Goal: Task Accomplishment & Management: Use online tool/utility

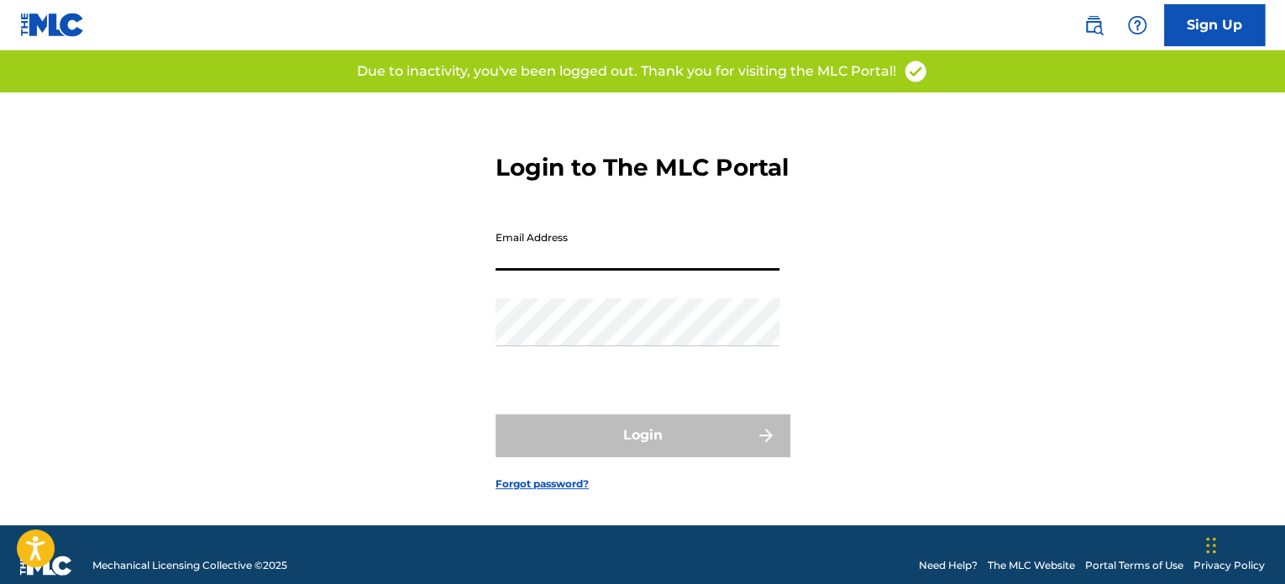
type input "[PERSON_NAME][EMAIL_ADDRESS][DOMAIN_NAME]"
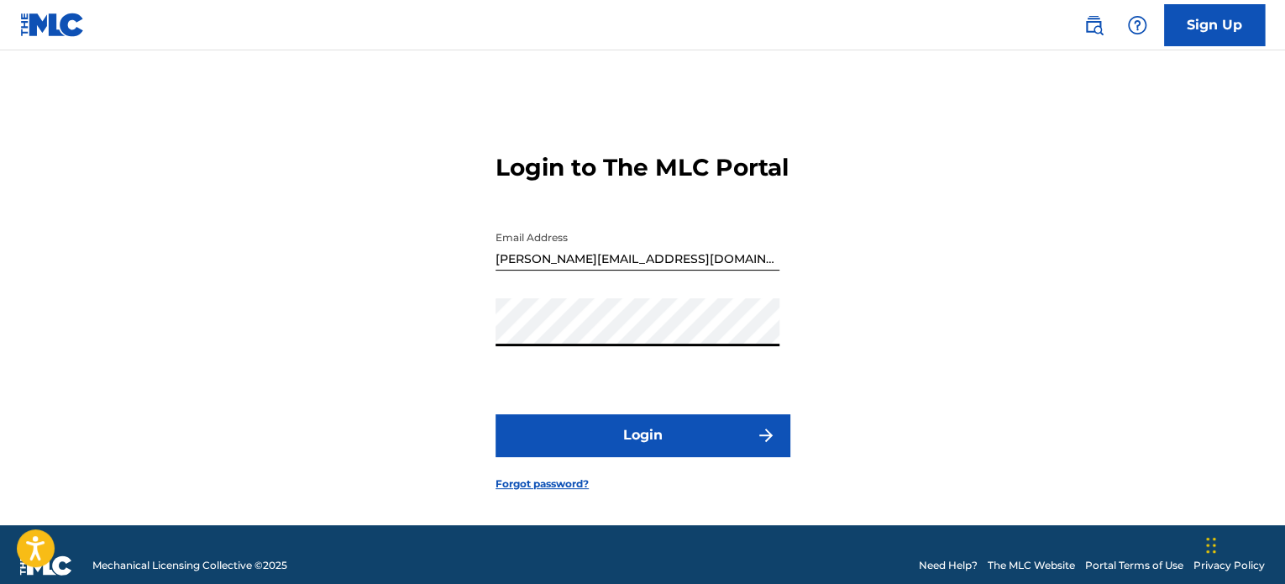
click at [495, 414] on button "Login" at bounding box center [642, 435] width 294 height 42
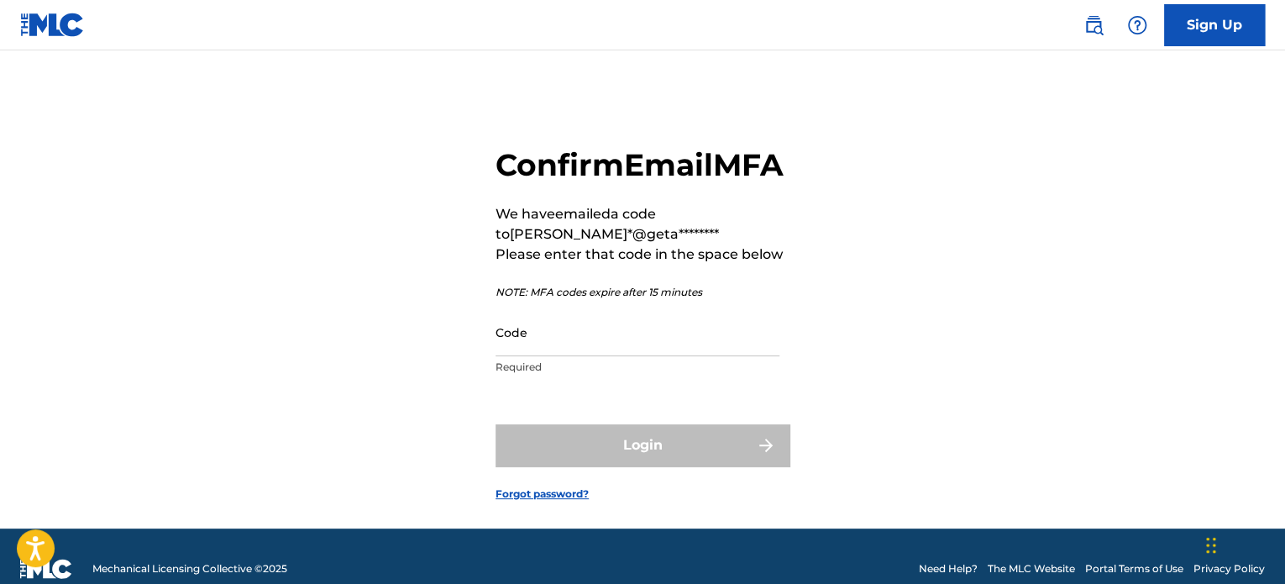
click at [580, 356] on input "Code" at bounding box center [637, 332] width 284 height 48
paste input "761192"
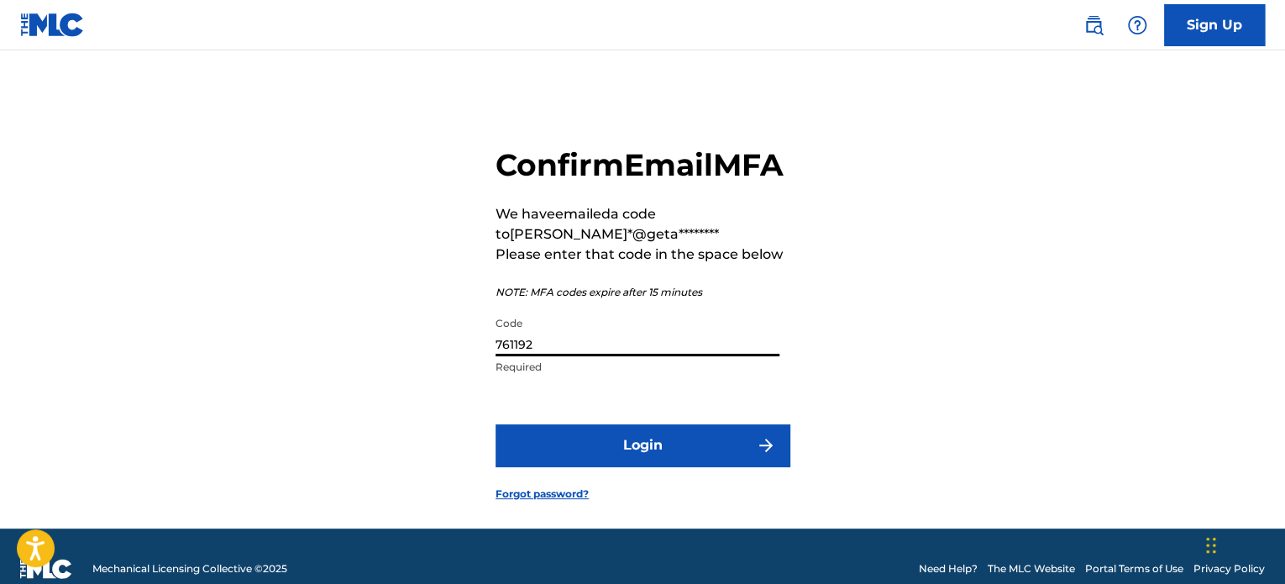
type input "761192"
click at [587, 466] on button "Login" at bounding box center [642, 445] width 294 height 42
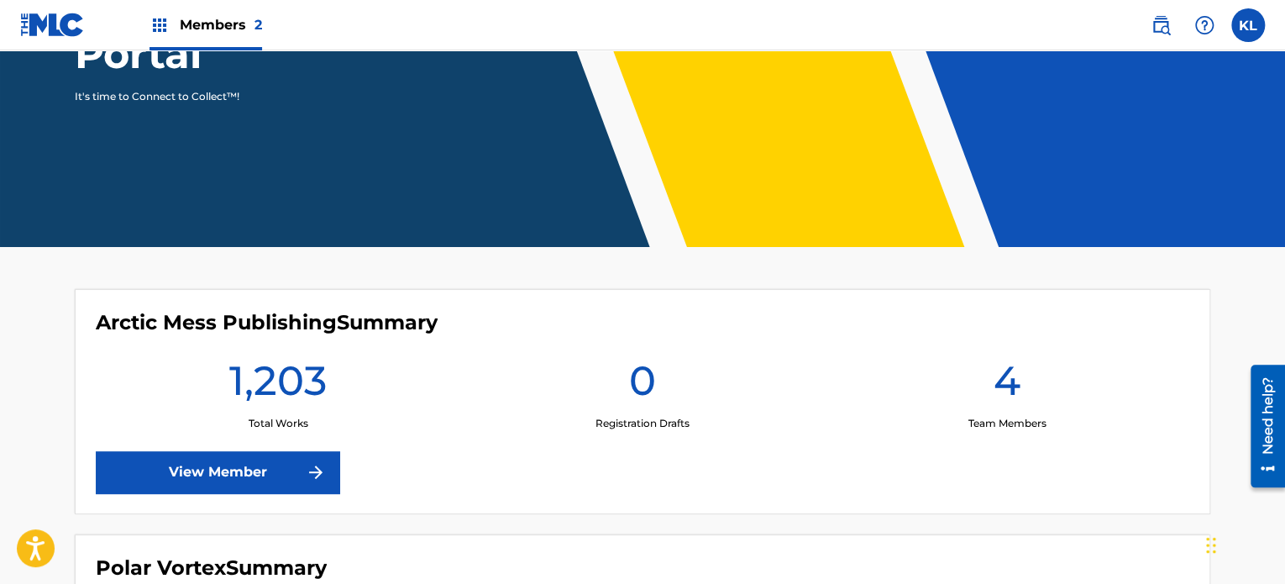
scroll to position [521, 0]
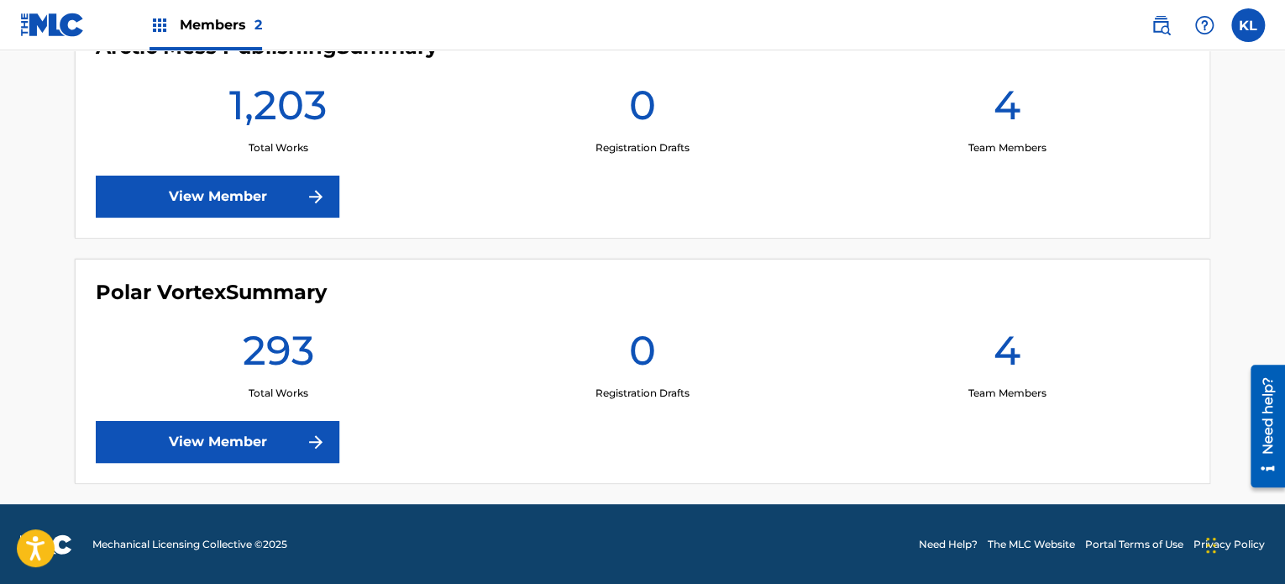
click at [249, 428] on link "View Member" at bounding box center [218, 442] width 244 height 42
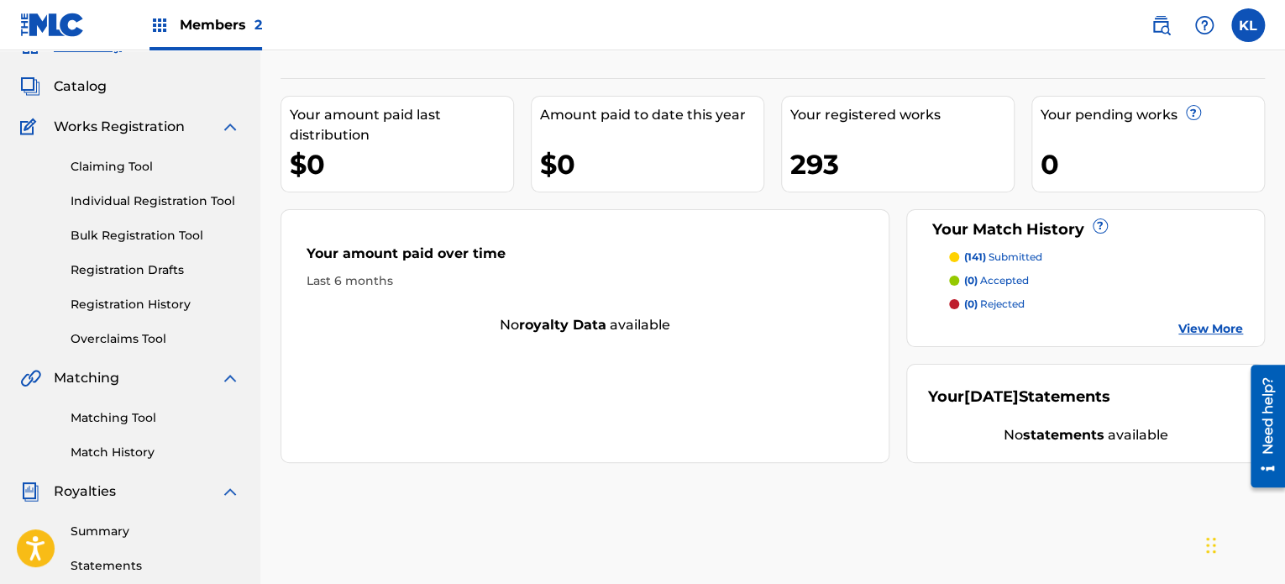
scroll to position [81, 0]
click at [131, 417] on link "Matching Tool" at bounding box center [156, 418] width 170 height 18
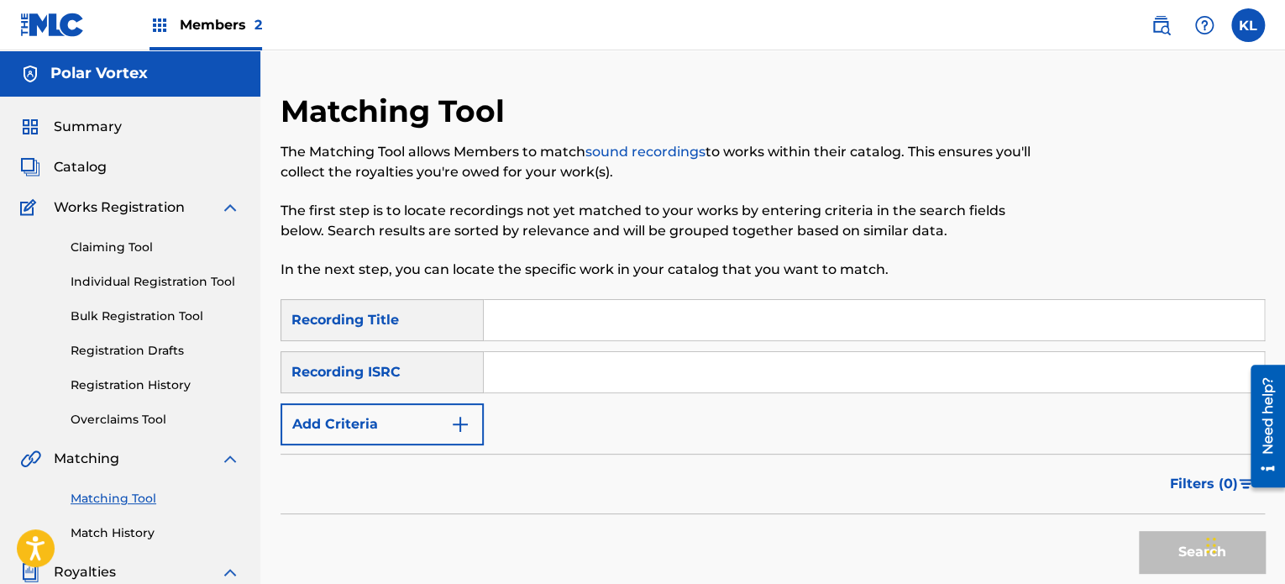
click at [572, 332] on input "Search Form" at bounding box center [874, 320] width 780 height 40
paste input "SHIRODHARA"
type input "SHIRODHARA"
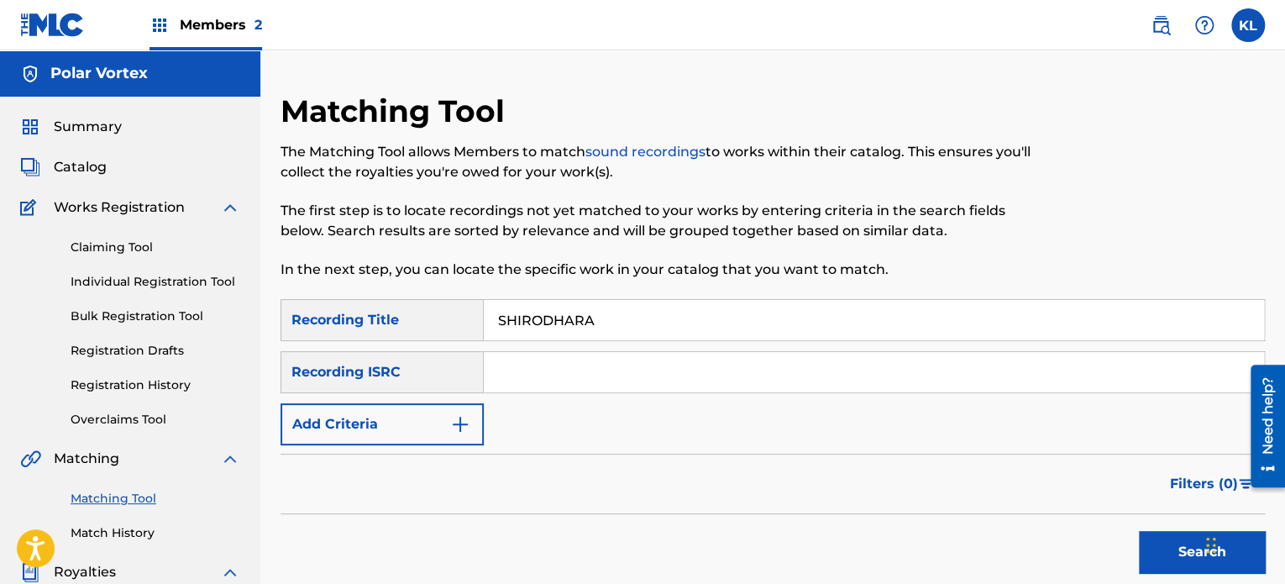
paste input "SE6YL2402107"
type input "SE6YL2402107"
click at [1176, 547] on button "Search" at bounding box center [1202, 552] width 126 height 42
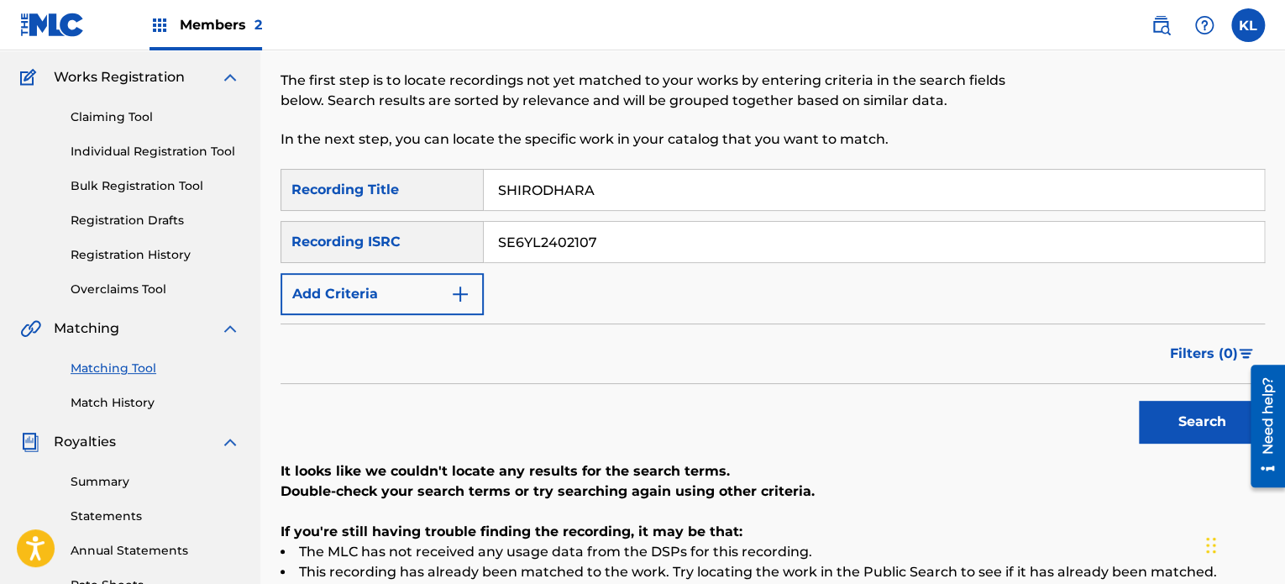
scroll to position [128, 0]
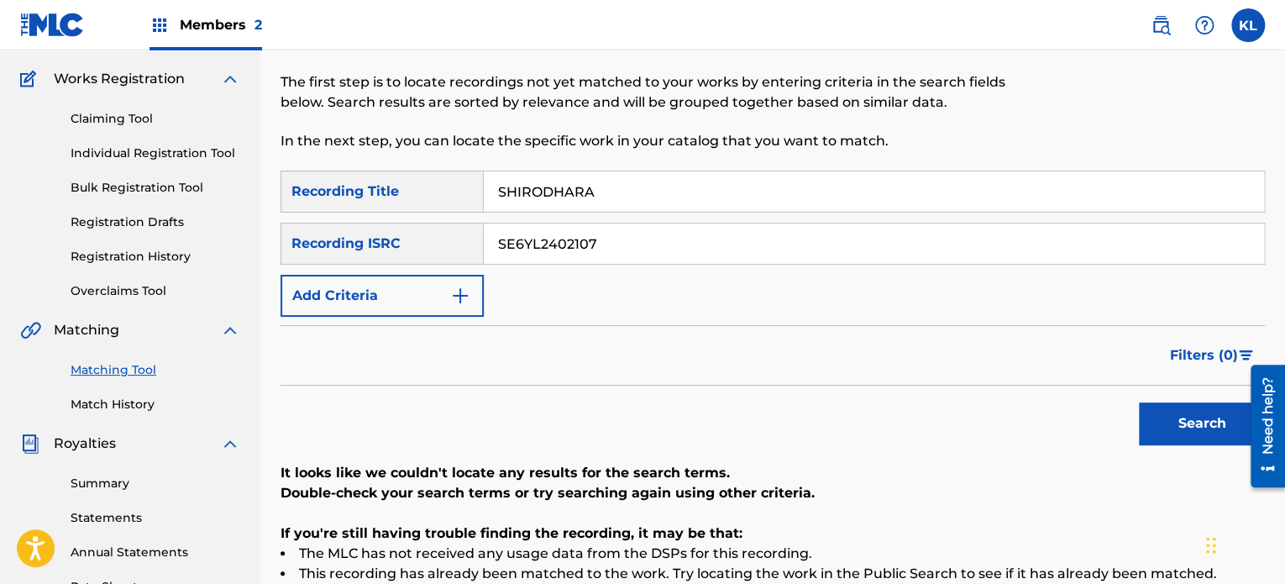
click at [603, 191] on input "SHIRODHARA" at bounding box center [874, 191] width 780 height 40
paste input "ORE"
type input "SHORE"
paste input "866"
type input "SE6YL2402866"
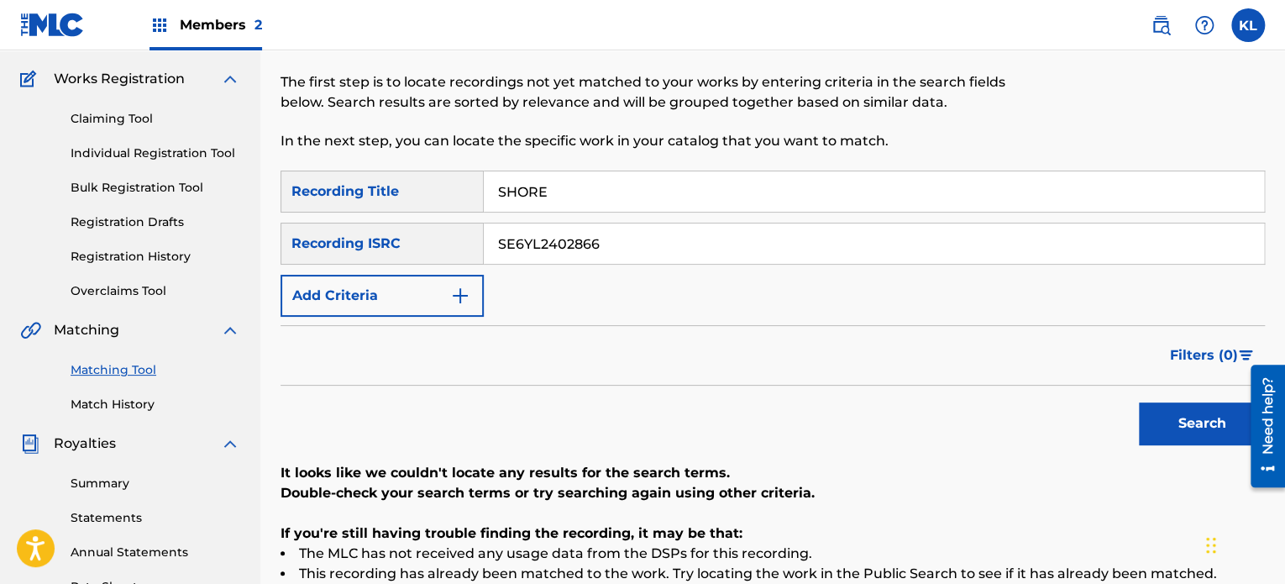
click at [1139, 402] on button "Search" at bounding box center [1202, 423] width 126 height 42
click at [577, 194] on input "SHORE" at bounding box center [874, 191] width 780 height 40
type input "silent"
paste input "613"
click at [1139, 402] on button "Search" at bounding box center [1202, 423] width 126 height 42
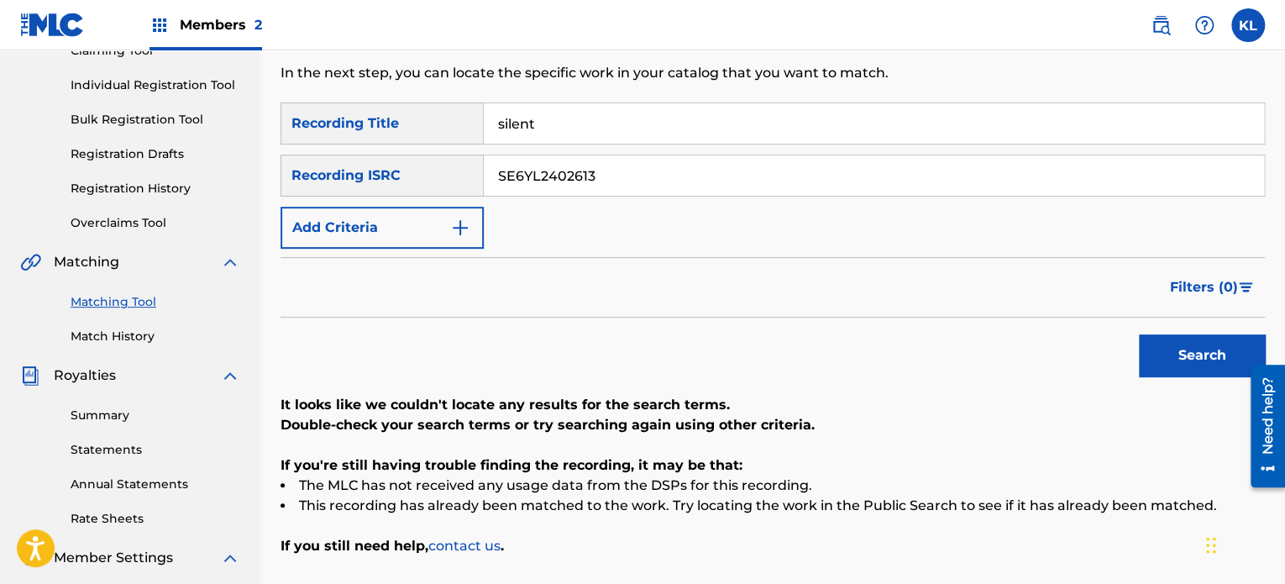
scroll to position [197, 0]
paste input "797"
type input "SE6YL2402797"
drag, startPoint x: 540, startPoint y: 123, endPoint x: 506, endPoint y: 126, distance: 33.8
click at [506, 126] on input "silent" at bounding box center [874, 122] width 780 height 40
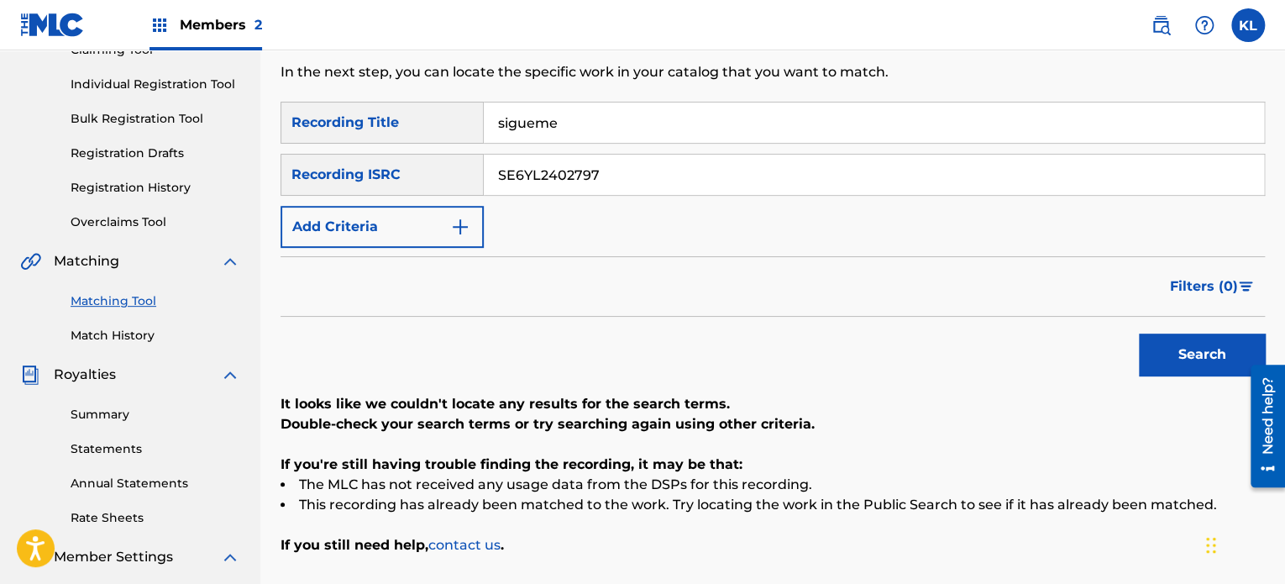
click at [1139, 333] on button "Search" at bounding box center [1202, 354] width 126 height 42
paste input "Sí"
click at [1139, 333] on button "Search" at bounding box center [1202, 354] width 126 height 42
type input "sleeping"
paste input "300111"
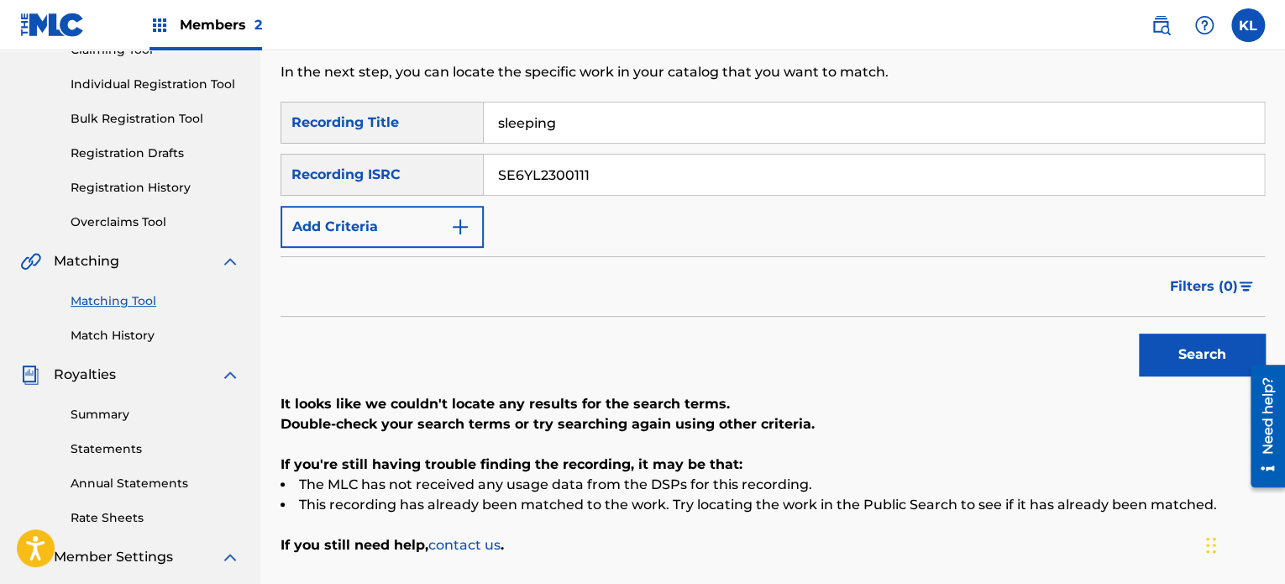
type input "SE6YL2300111"
click at [1139, 333] on button "Search" at bounding box center [1202, 354] width 126 height 42
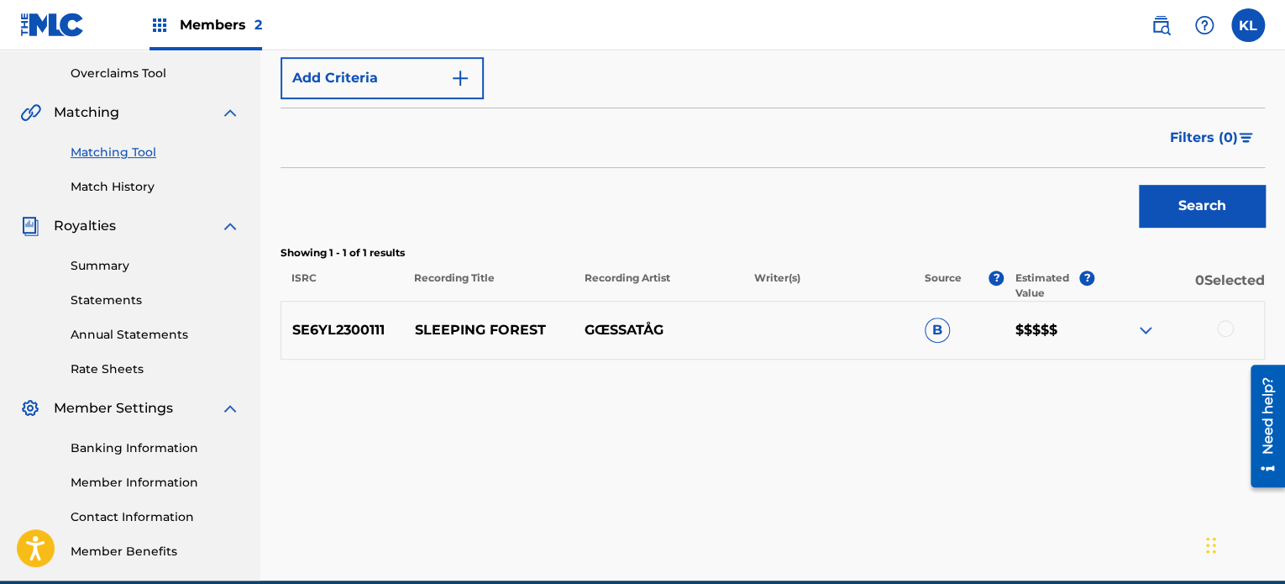
scroll to position [352, 0]
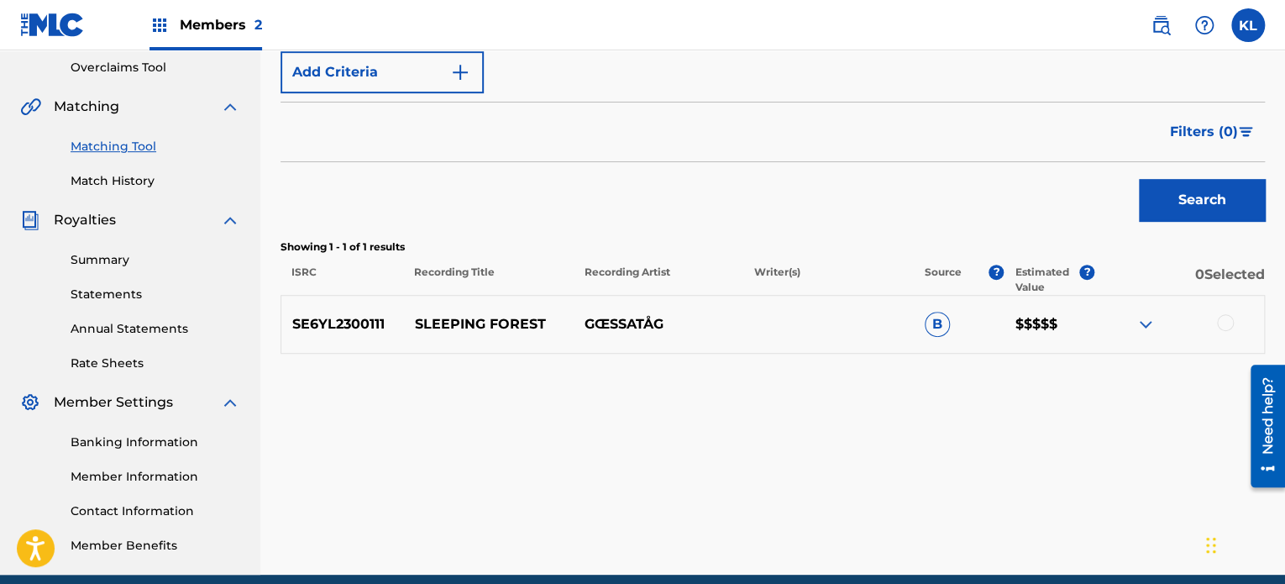
click at [1225, 321] on div at bounding box center [1225, 322] width 17 height 17
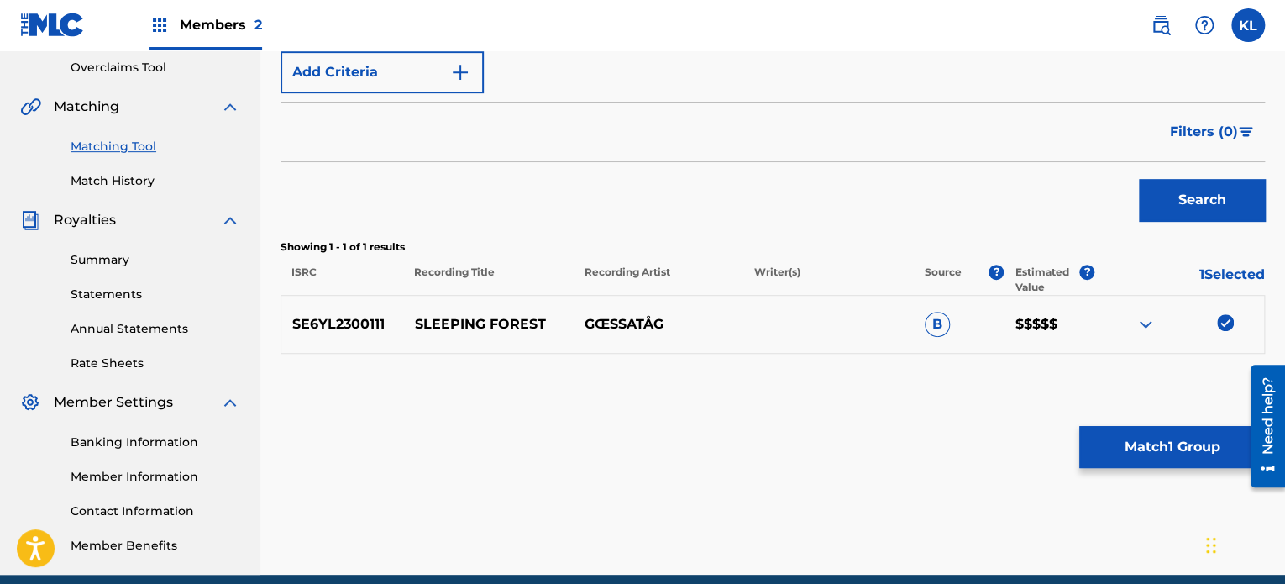
click at [1129, 449] on button "Match 1 Group" at bounding box center [1172, 447] width 186 height 42
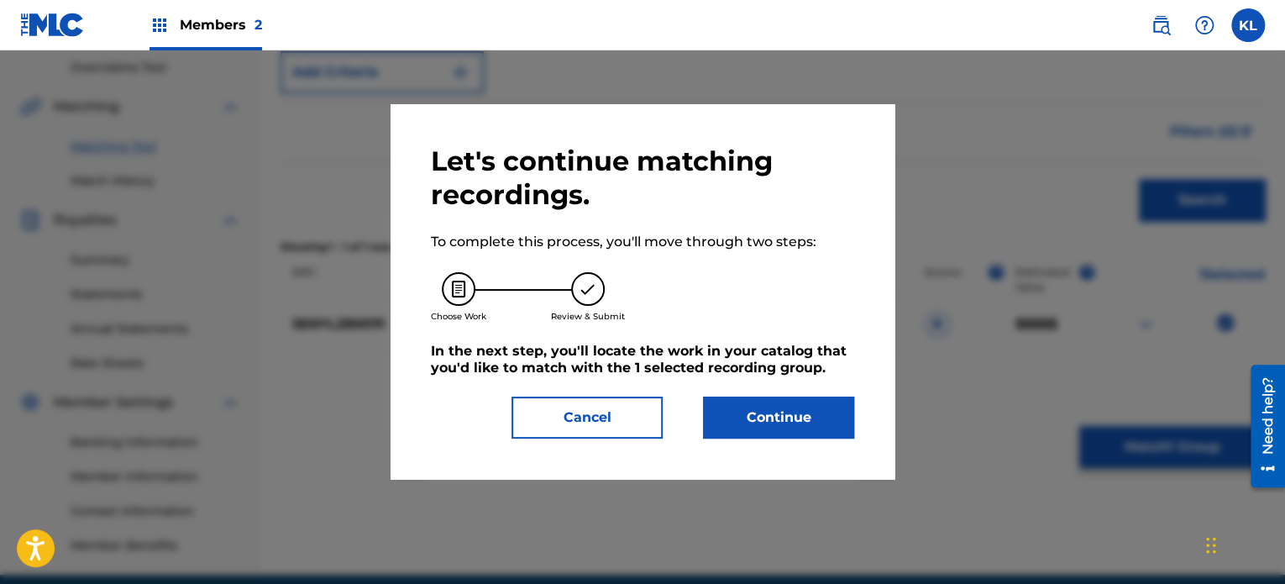
click at [795, 414] on button "Continue" at bounding box center [778, 417] width 151 height 42
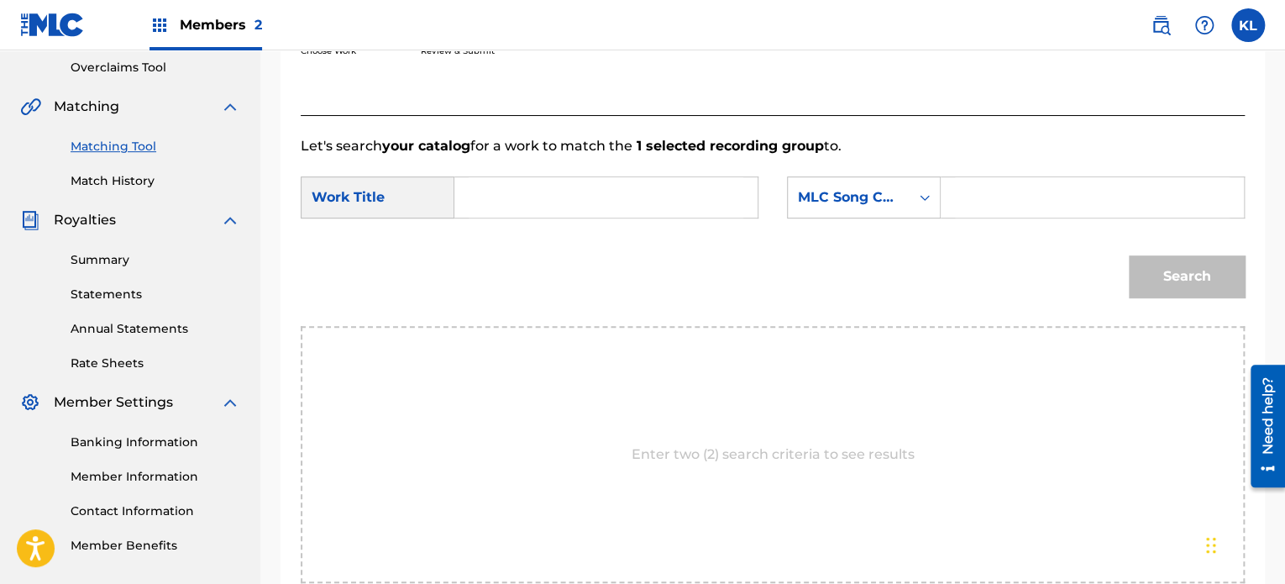
click at [555, 206] on input "Search Form" at bounding box center [606, 197] width 275 height 40
type input "sleeping"
paste input "SI6ATC"
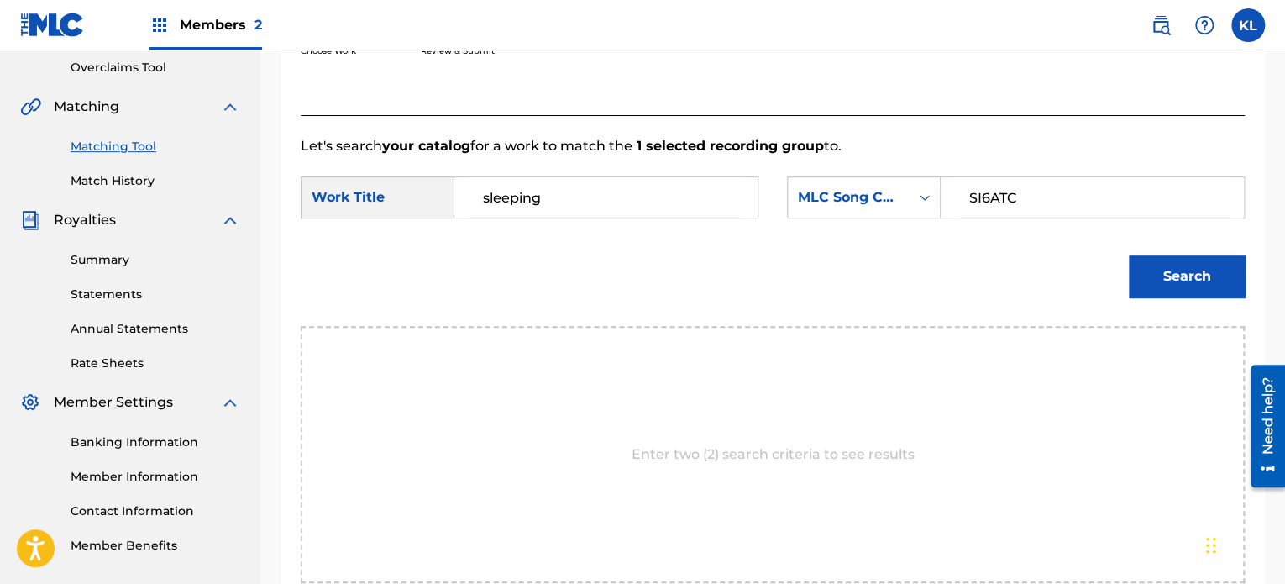
type input "SI6ATC"
click at [1129, 255] on button "Search" at bounding box center [1187, 276] width 116 height 42
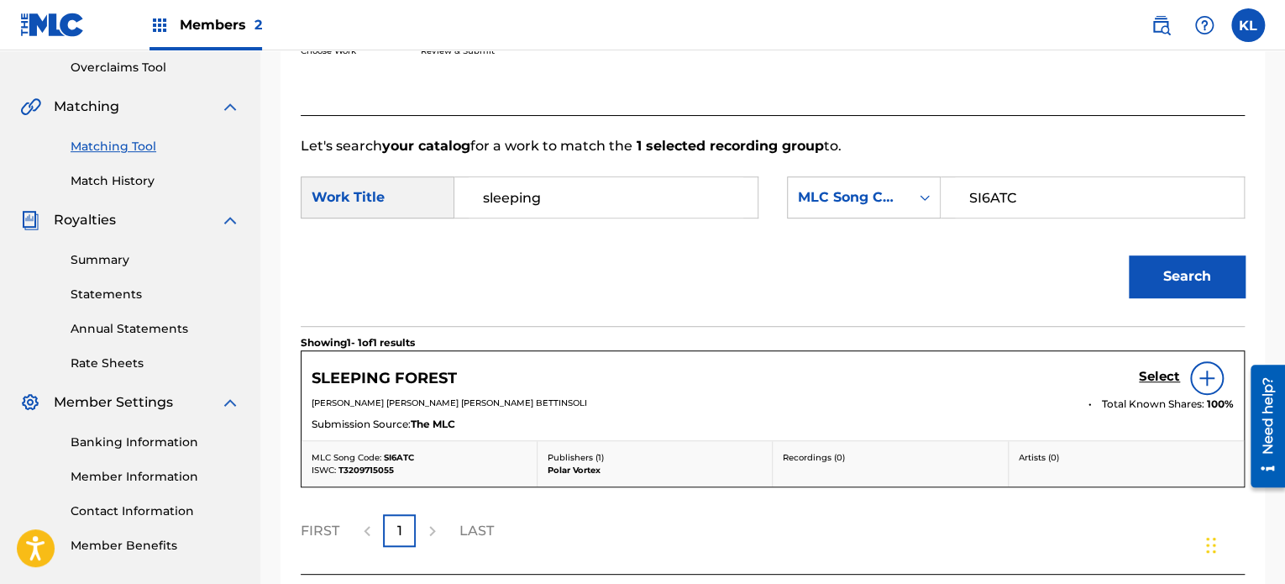
scroll to position [413, 0]
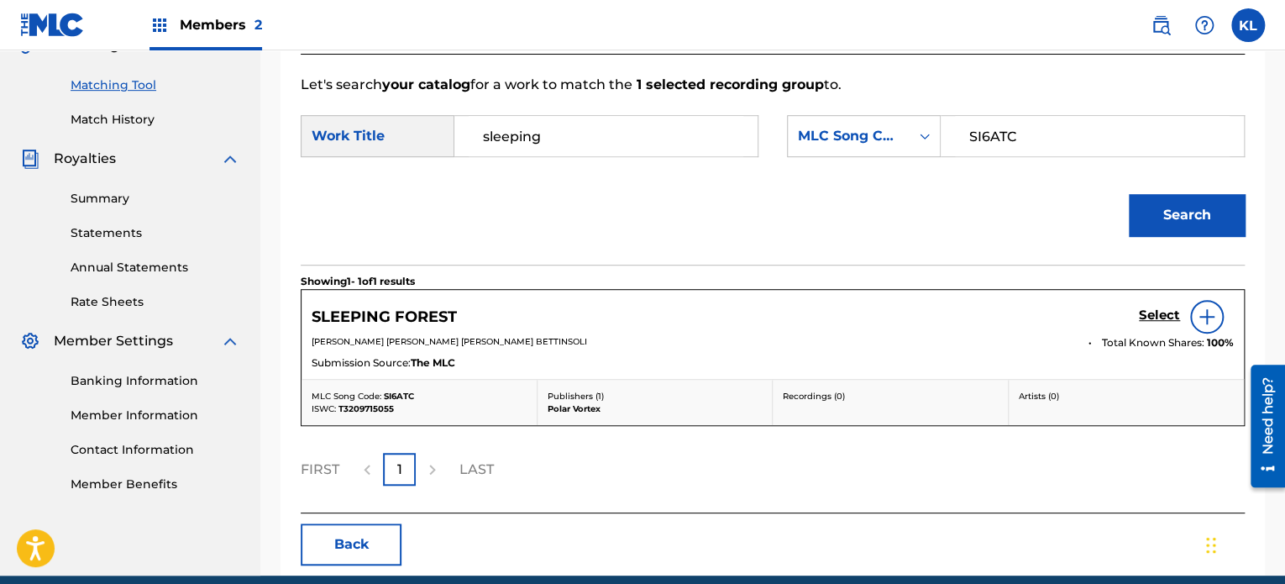
click at [1155, 312] on h5 "Select" at bounding box center [1159, 315] width 41 height 16
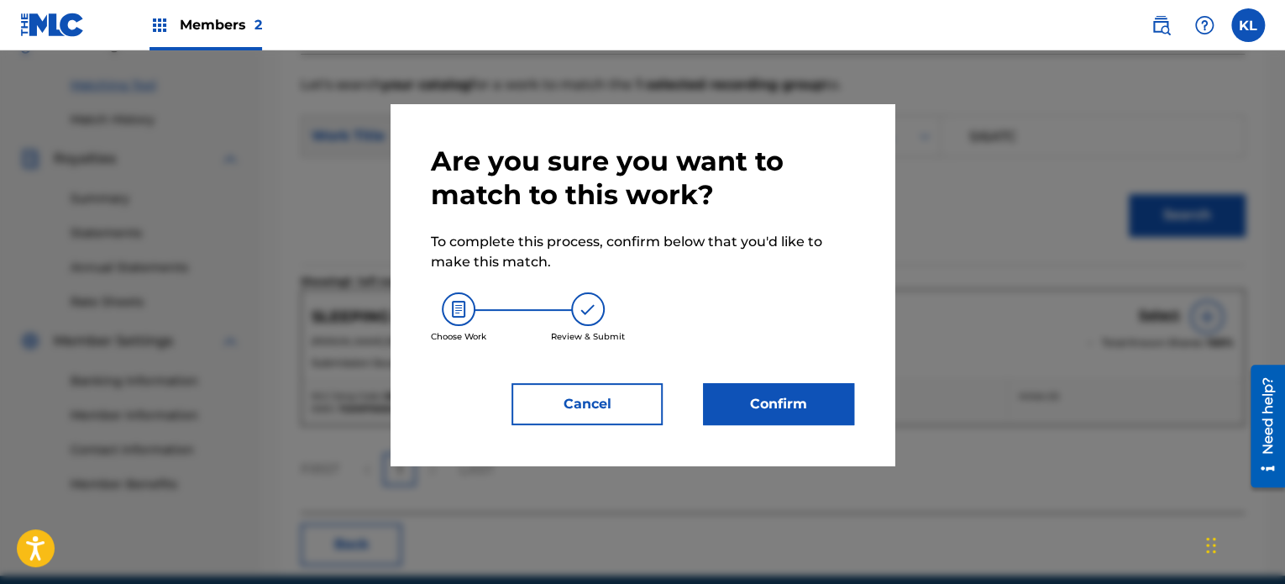
click at [731, 395] on button "Confirm" at bounding box center [778, 404] width 151 height 42
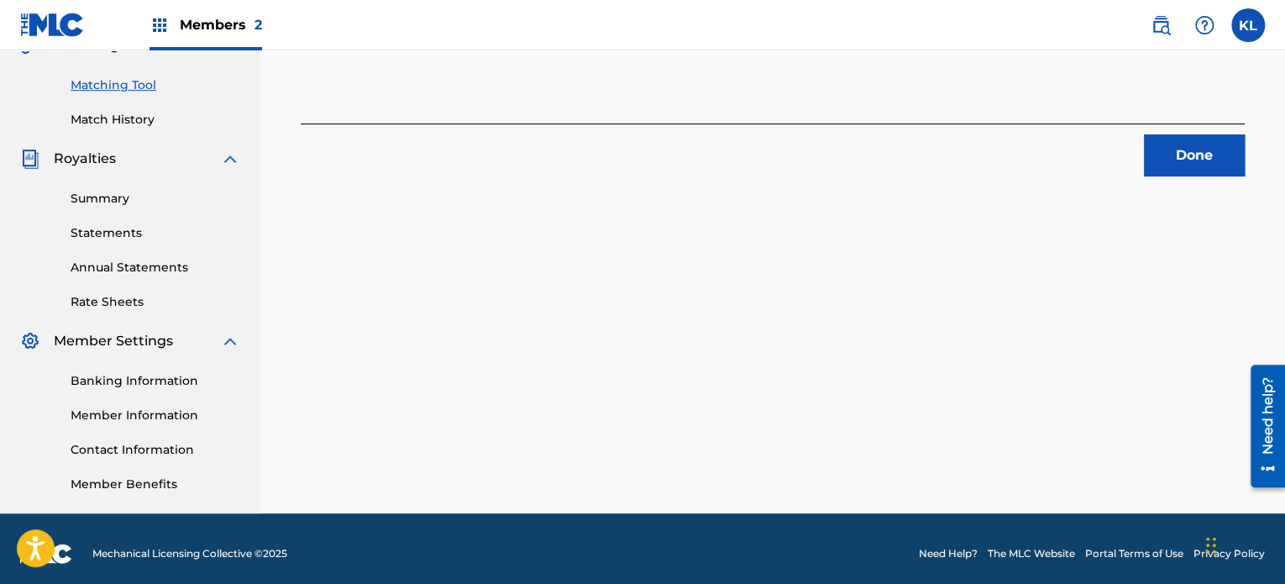
click at [1170, 148] on button "Done" at bounding box center [1194, 155] width 101 height 42
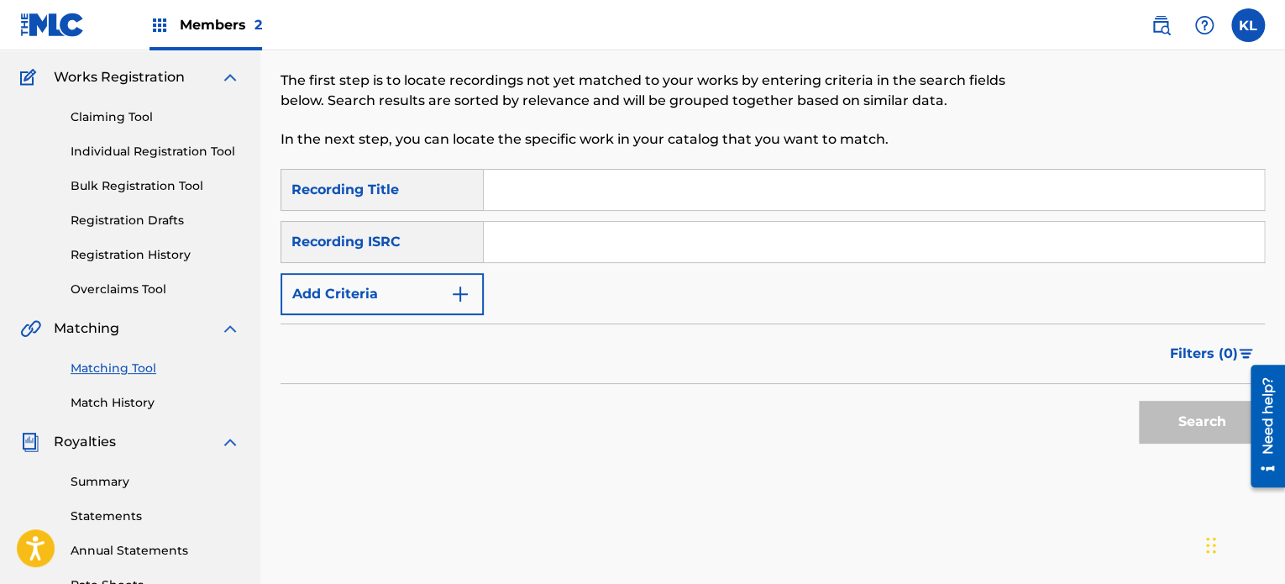
scroll to position [113, 0]
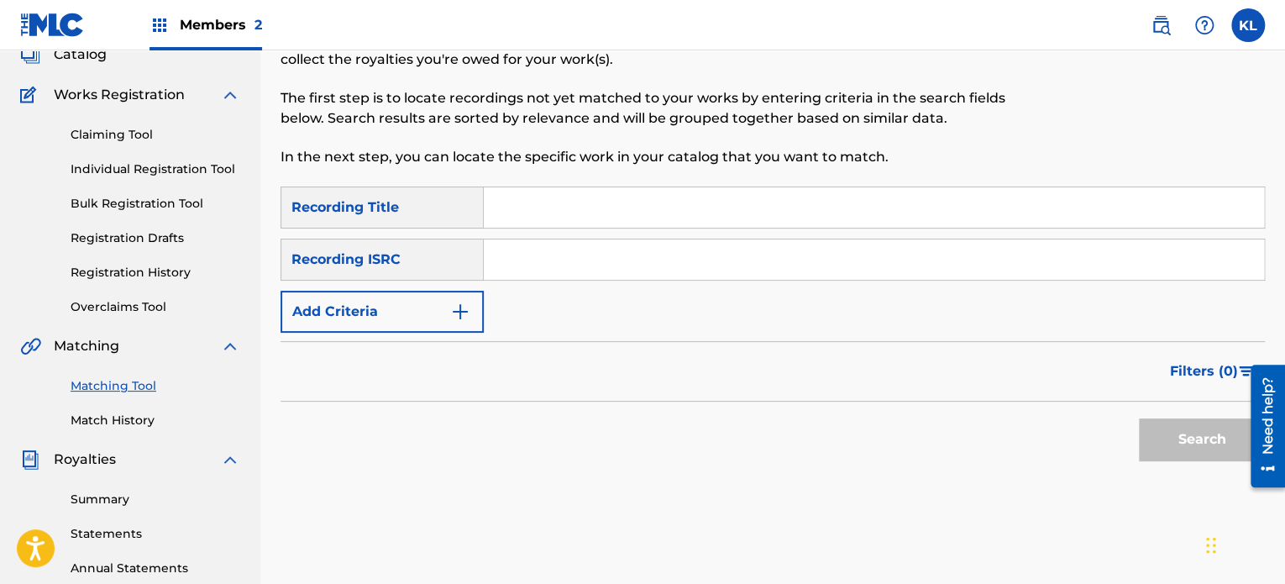
click at [525, 201] on input "Search Form" at bounding box center [874, 207] width 780 height 40
type input "slowly"
paste input "SE6YL2200589"
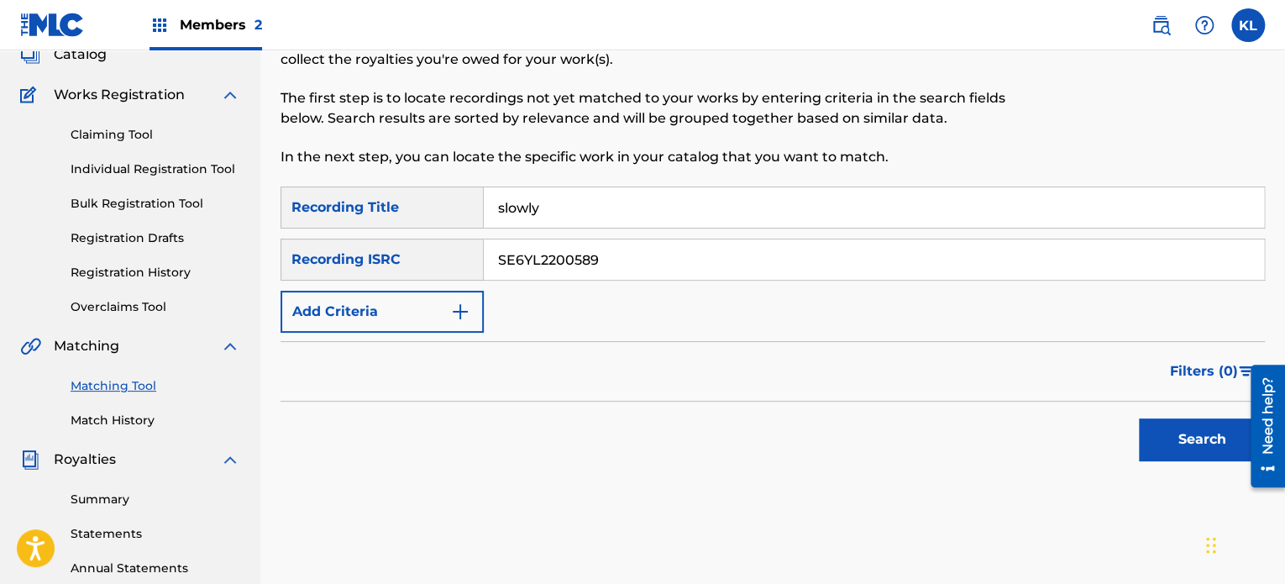
type input "SE6YL2200589"
click at [1139, 418] on button "Search" at bounding box center [1202, 439] width 126 height 42
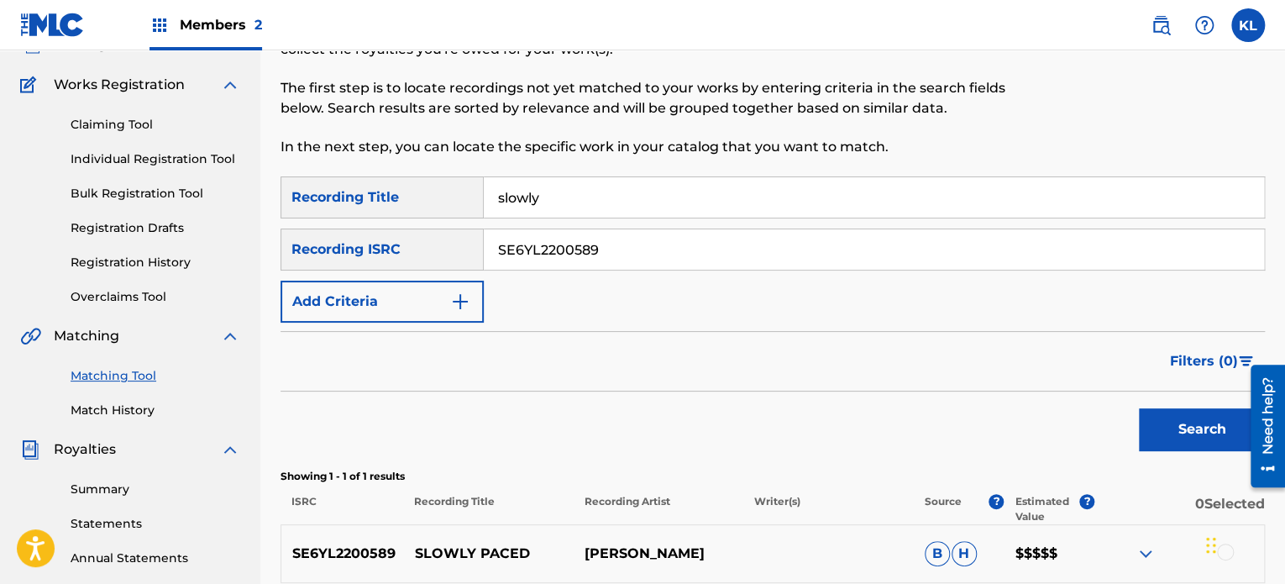
scroll to position [312, 0]
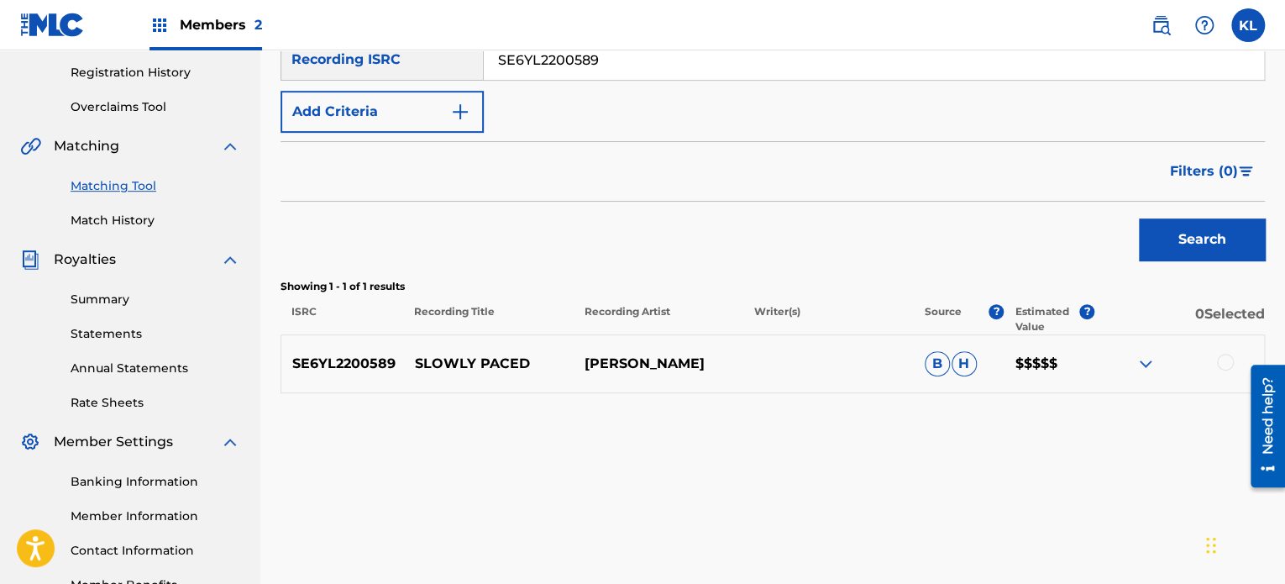
click at [1218, 358] on div at bounding box center [1225, 361] width 17 height 17
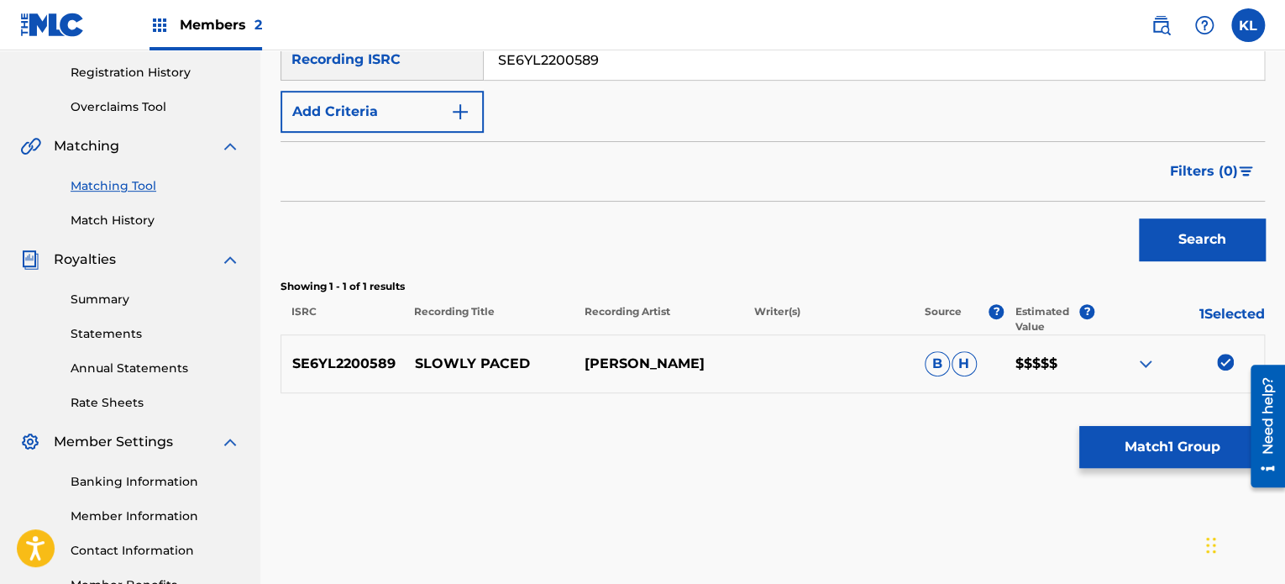
click at [1194, 439] on button "Match 1 Group" at bounding box center [1172, 447] width 186 height 42
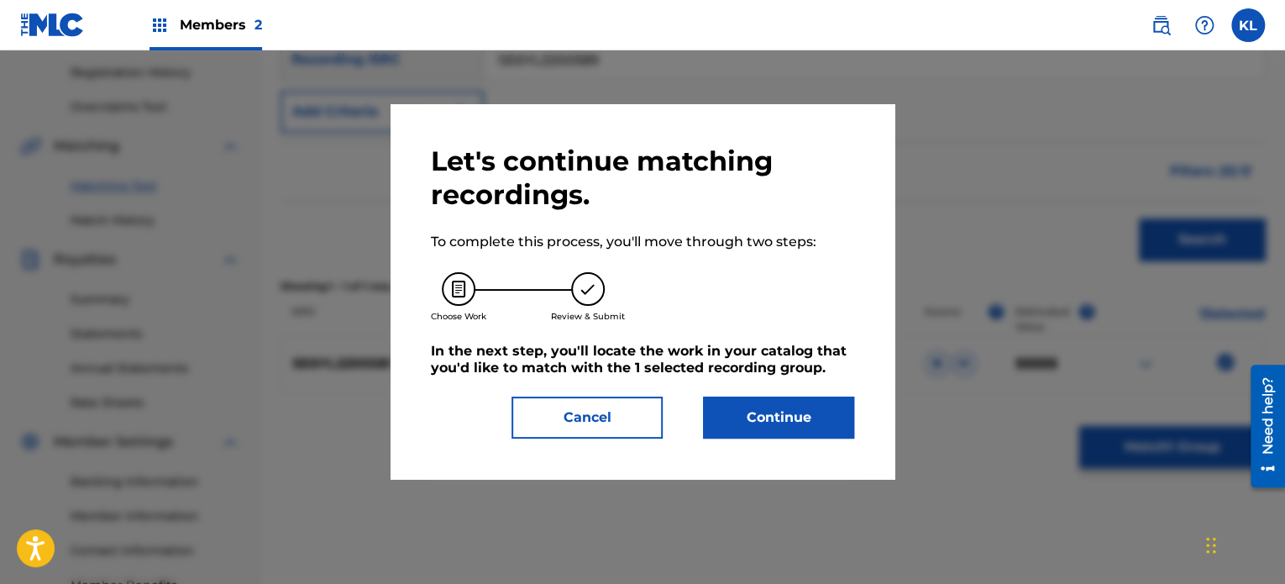
click at [802, 431] on button "Continue" at bounding box center [778, 417] width 151 height 42
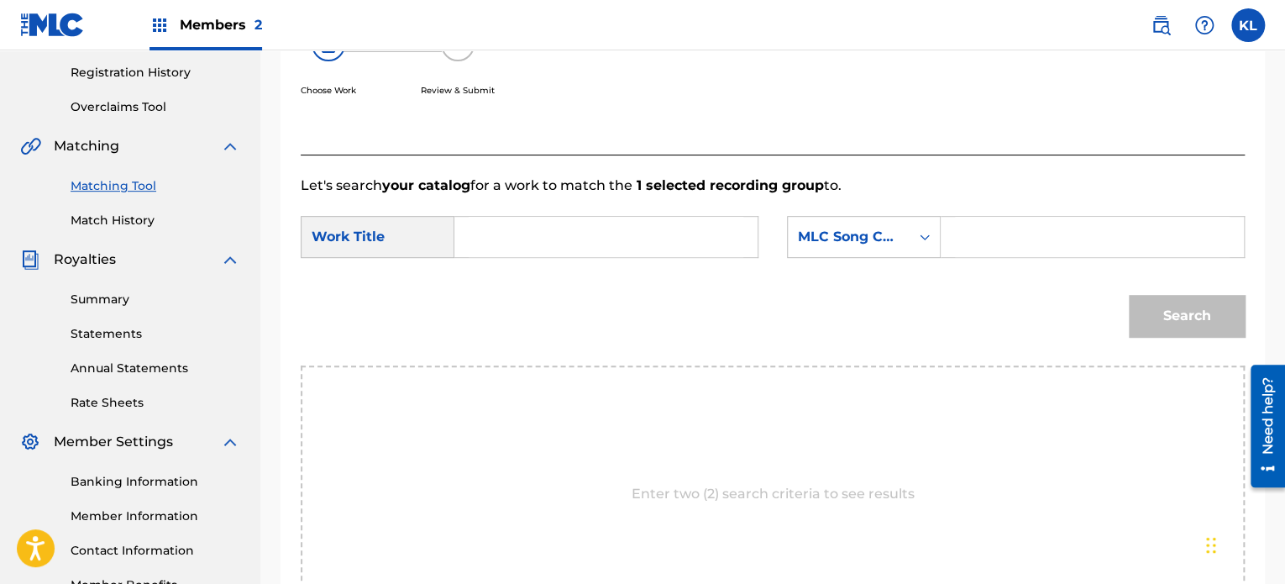
click at [578, 229] on input "Search Form" at bounding box center [606, 237] width 275 height 40
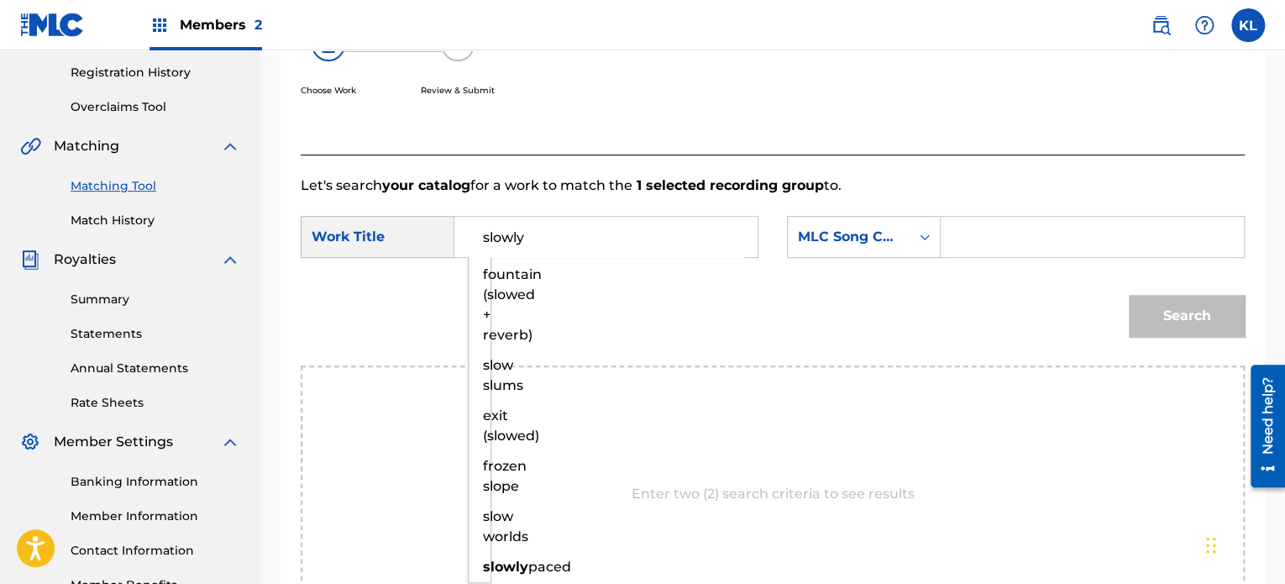
type input "slowly"
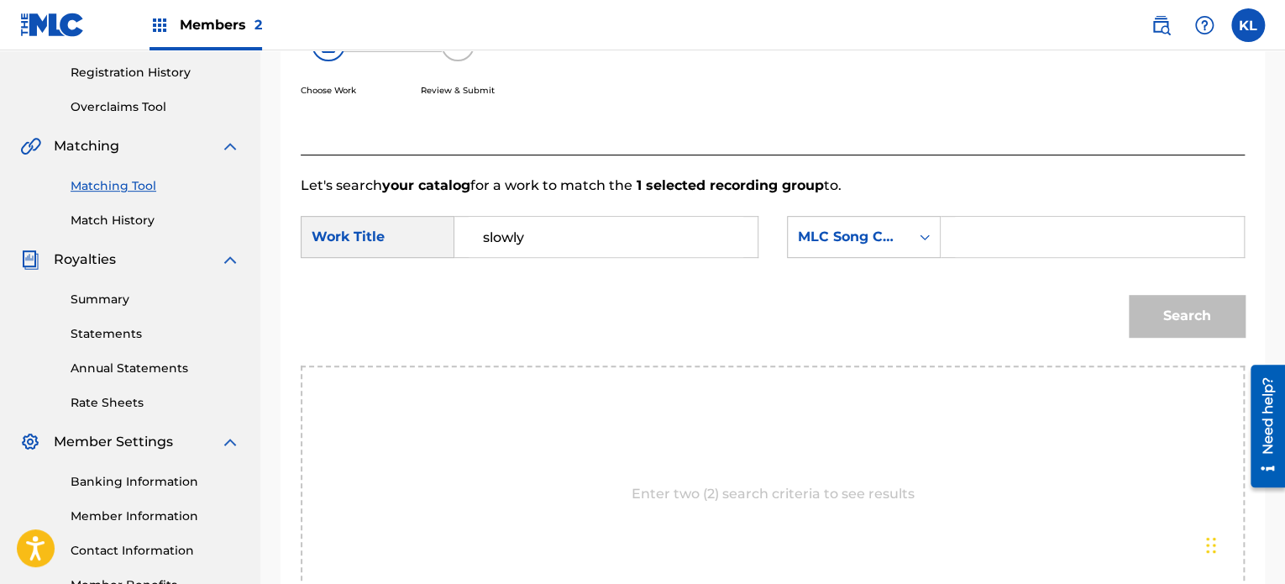
paste input "SI1PPG"
type input "SI1PPG"
click at [1129, 295] on button "Search" at bounding box center [1187, 316] width 116 height 42
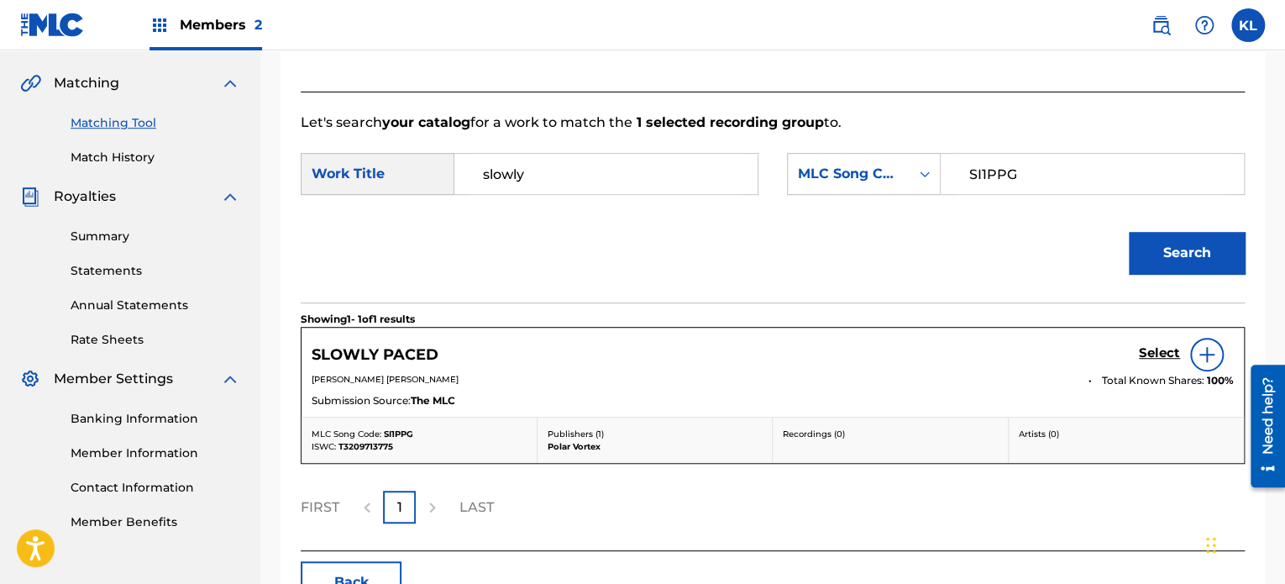
scroll to position [383, 0]
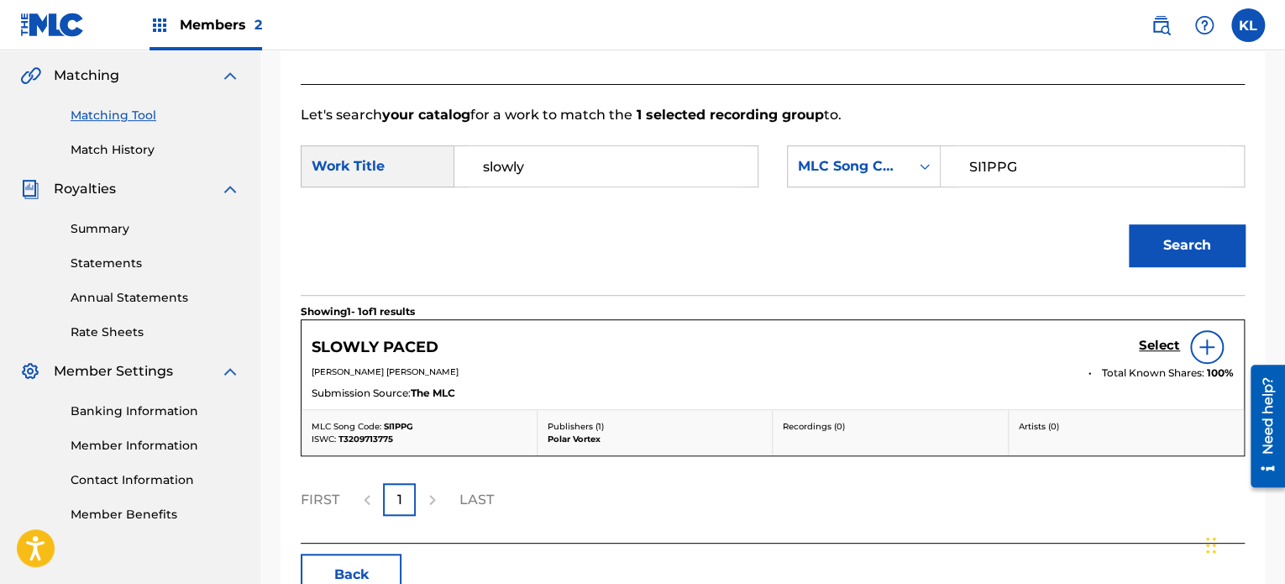
click at [1152, 343] on h5 "Select" at bounding box center [1159, 346] width 41 height 16
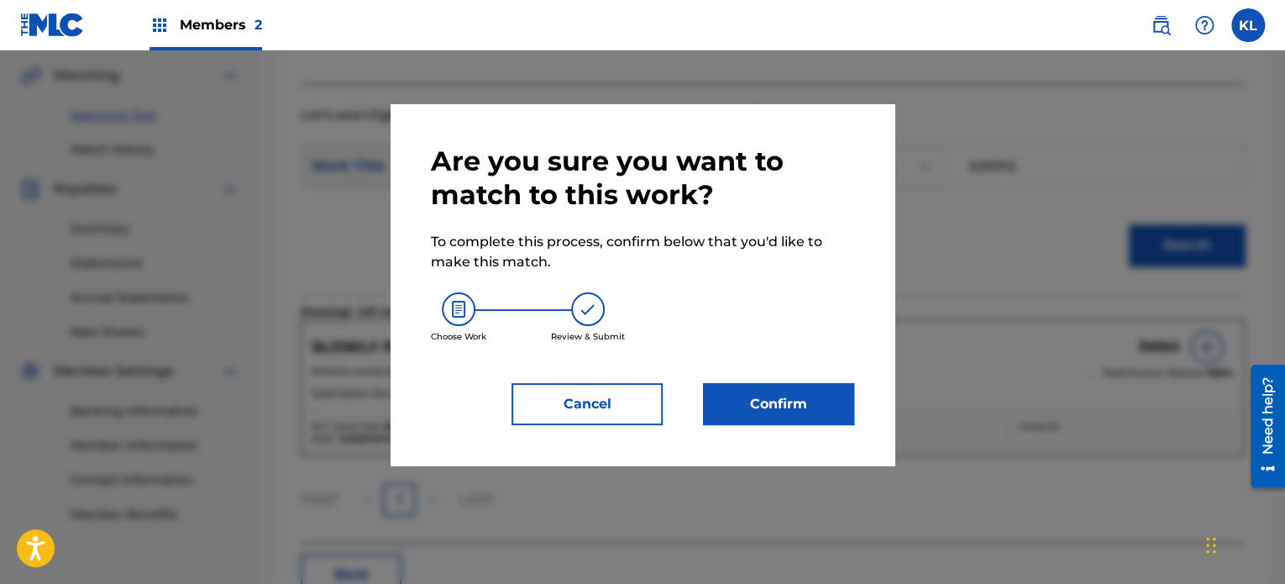
click at [786, 405] on button "Confirm" at bounding box center [778, 404] width 151 height 42
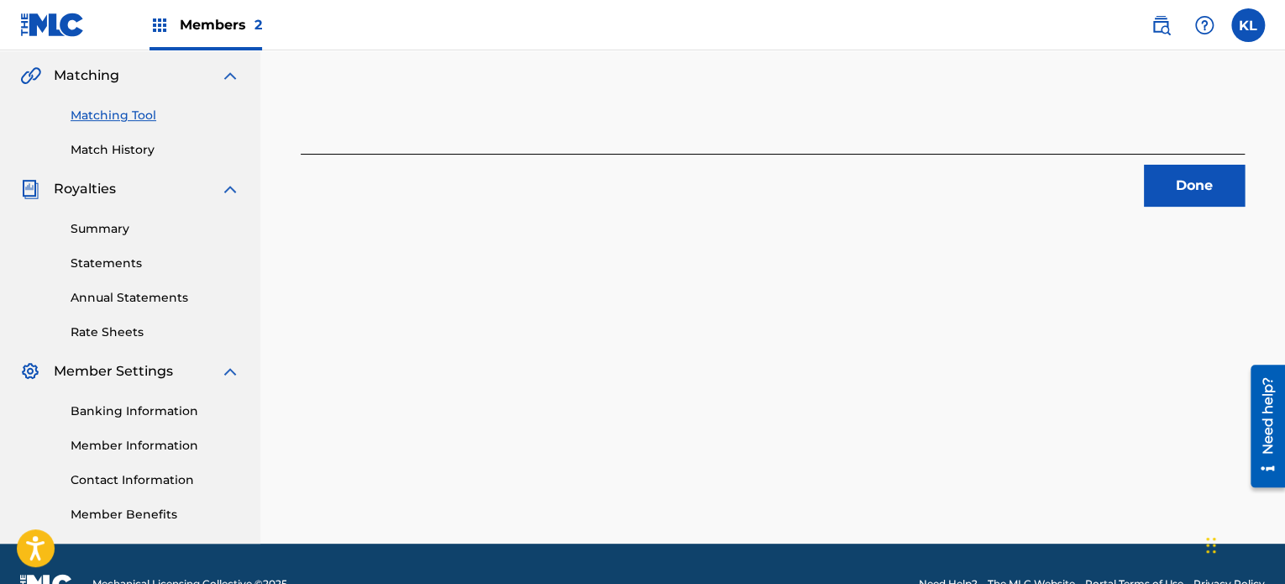
click at [1172, 193] on button "Done" at bounding box center [1194, 186] width 101 height 42
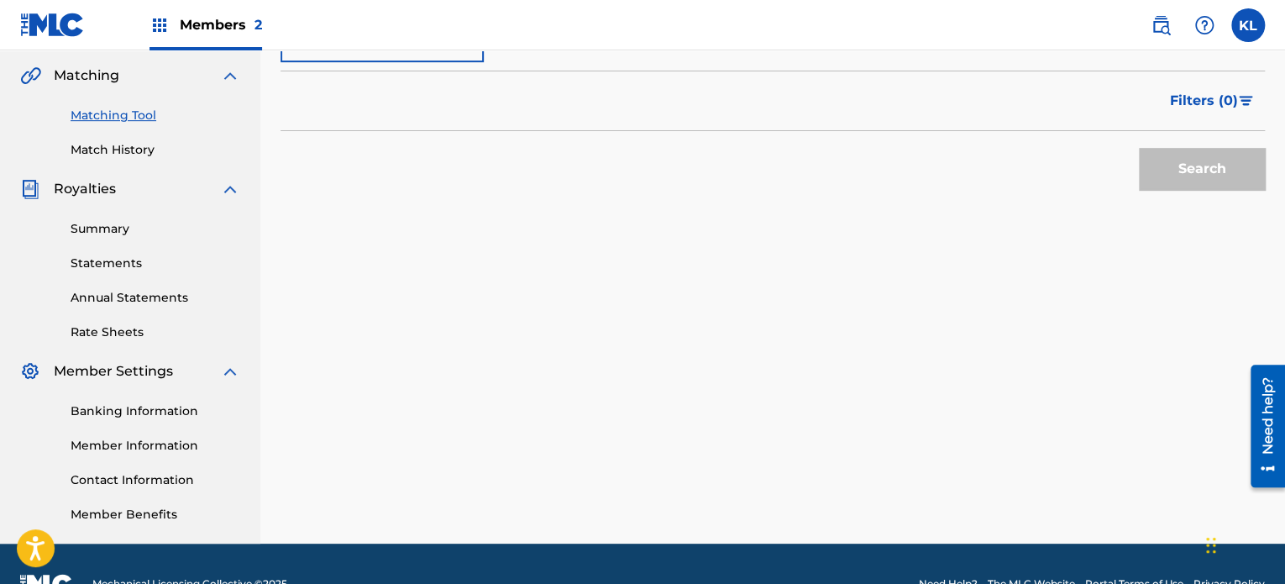
scroll to position [104, 0]
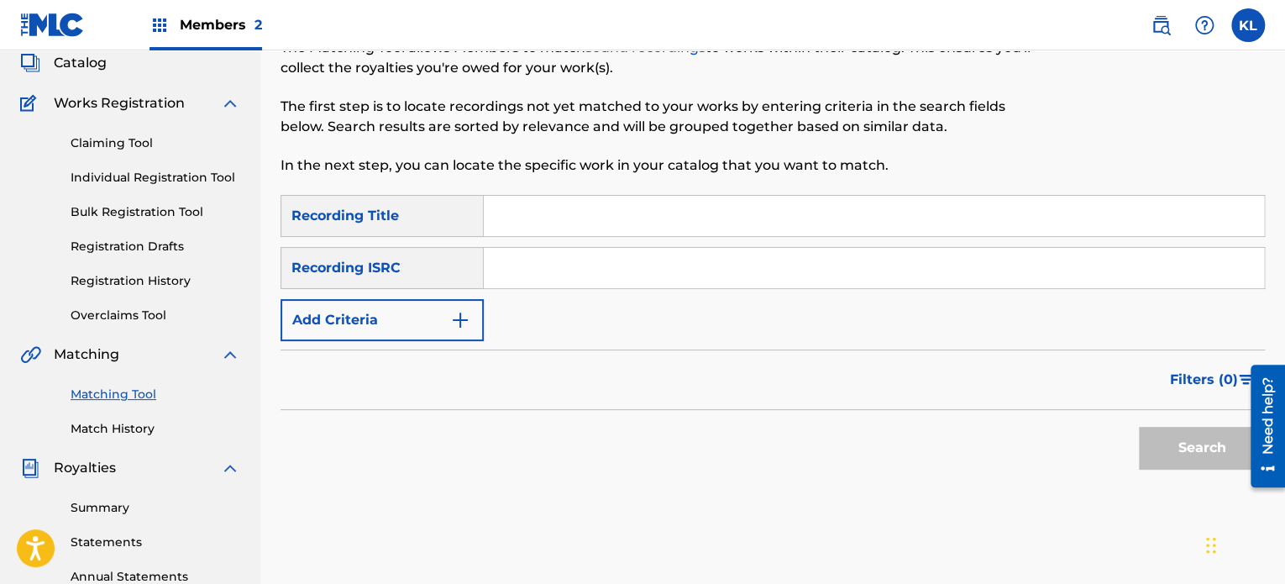
click at [527, 220] on input "Search Form" at bounding box center [874, 216] width 780 height 40
type input "slow"
paste input "SE6YL2100129"
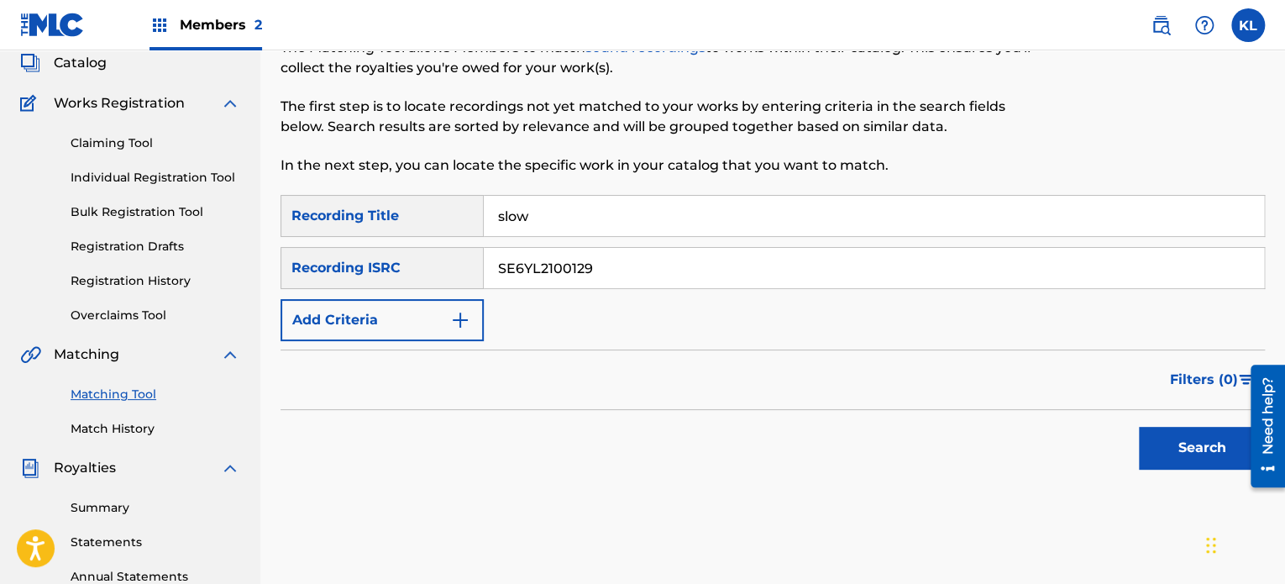
type input "SE6YL2100129"
click at [1139, 427] on button "Search" at bounding box center [1202, 448] width 126 height 42
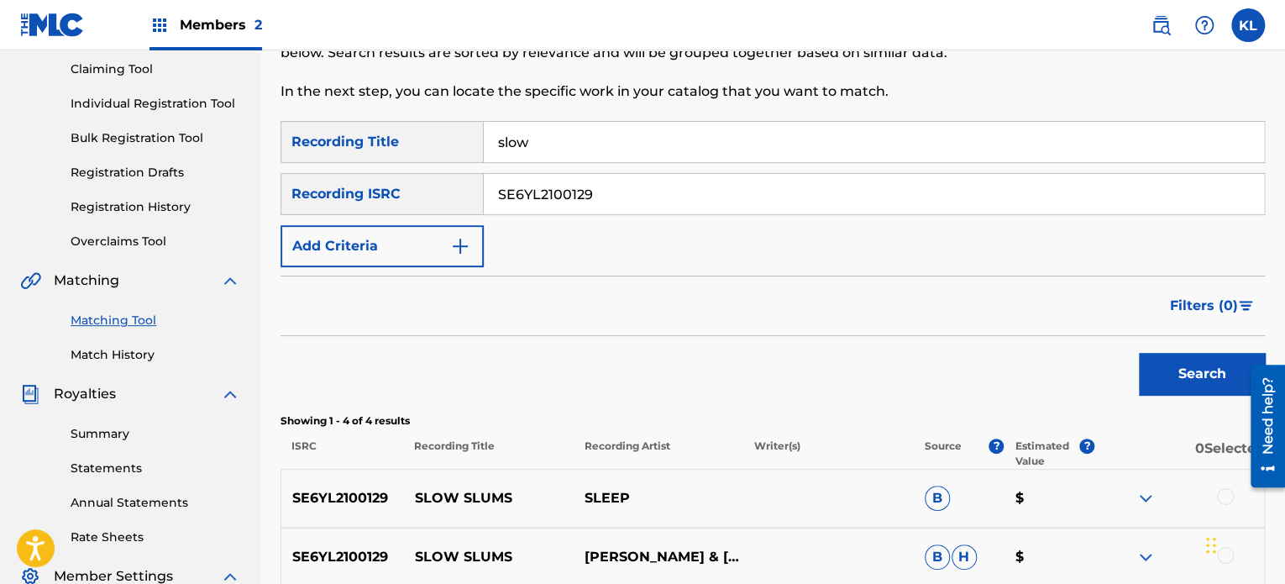
scroll to position [422, 0]
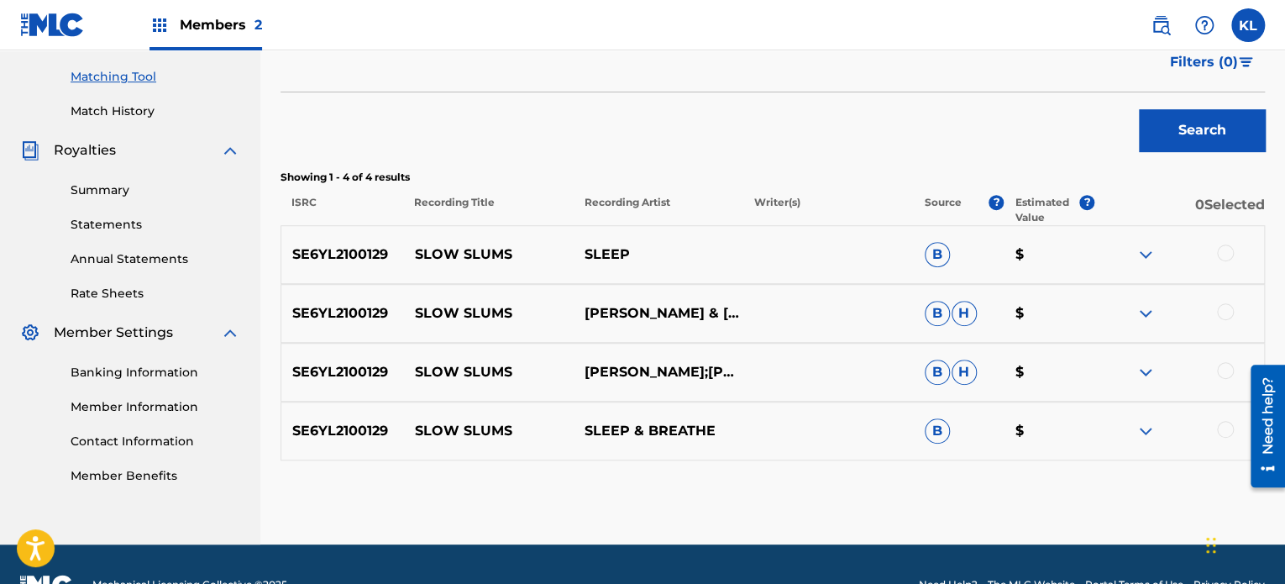
click at [1224, 315] on div at bounding box center [1225, 311] width 17 height 17
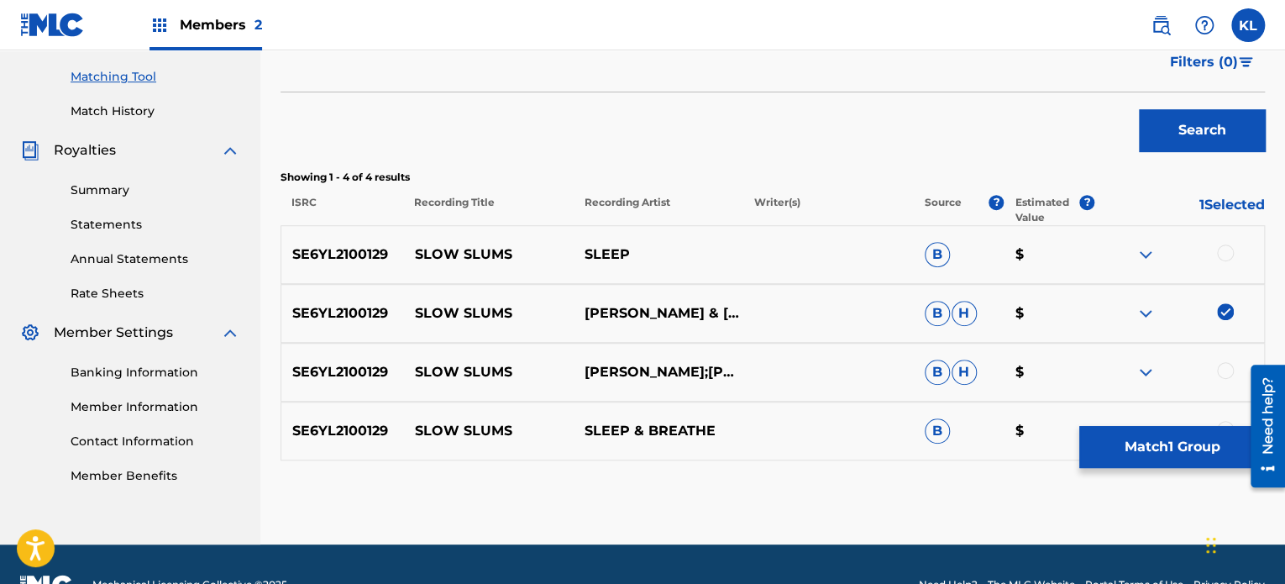
click at [1223, 372] on div at bounding box center [1225, 370] width 17 height 17
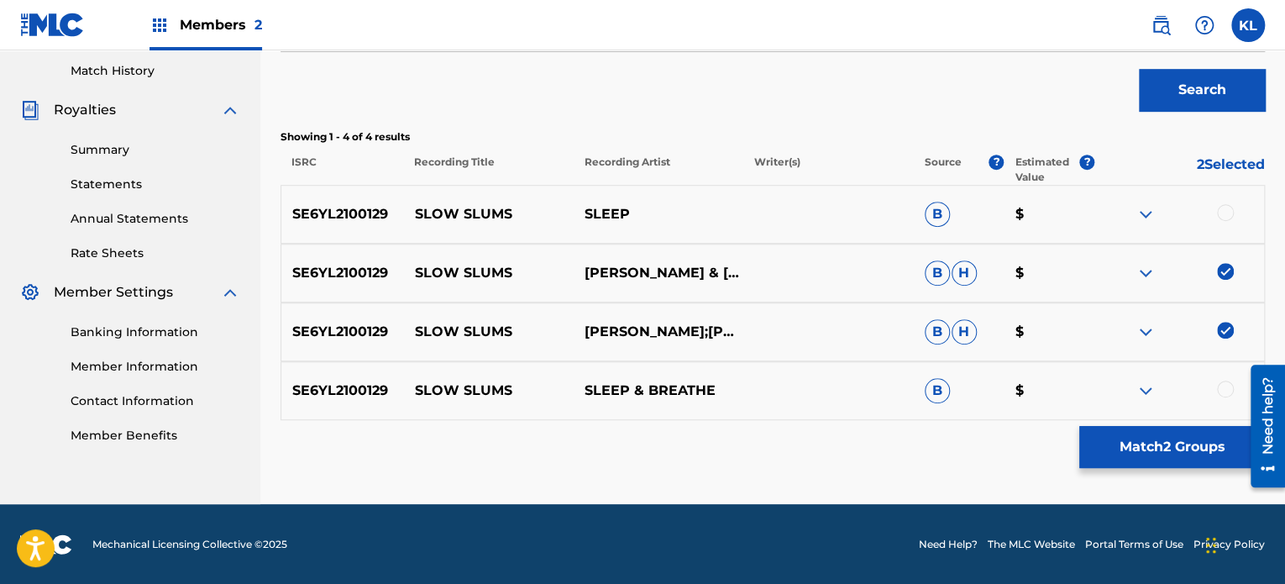
scroll to position [461, 0]
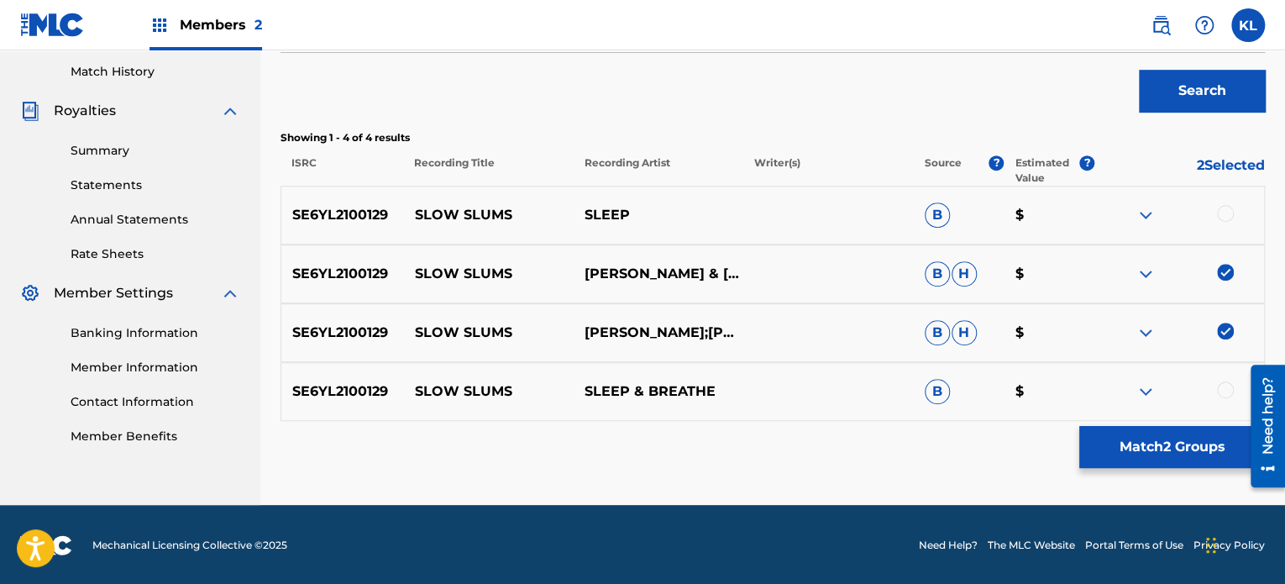
click at [1118, 446] on button "Match 2 Groups" at bounding box center [1172, 447] width 186 height 42
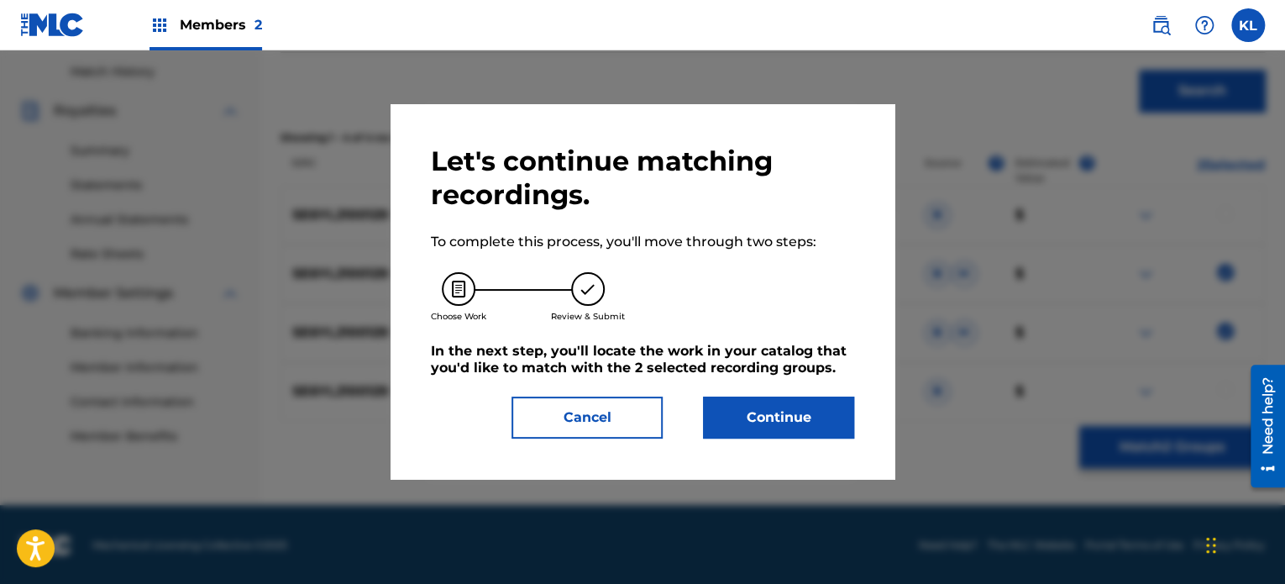
click at [815, 424] on button "Continue" at bounding box center [778, 417] width 151 height 42
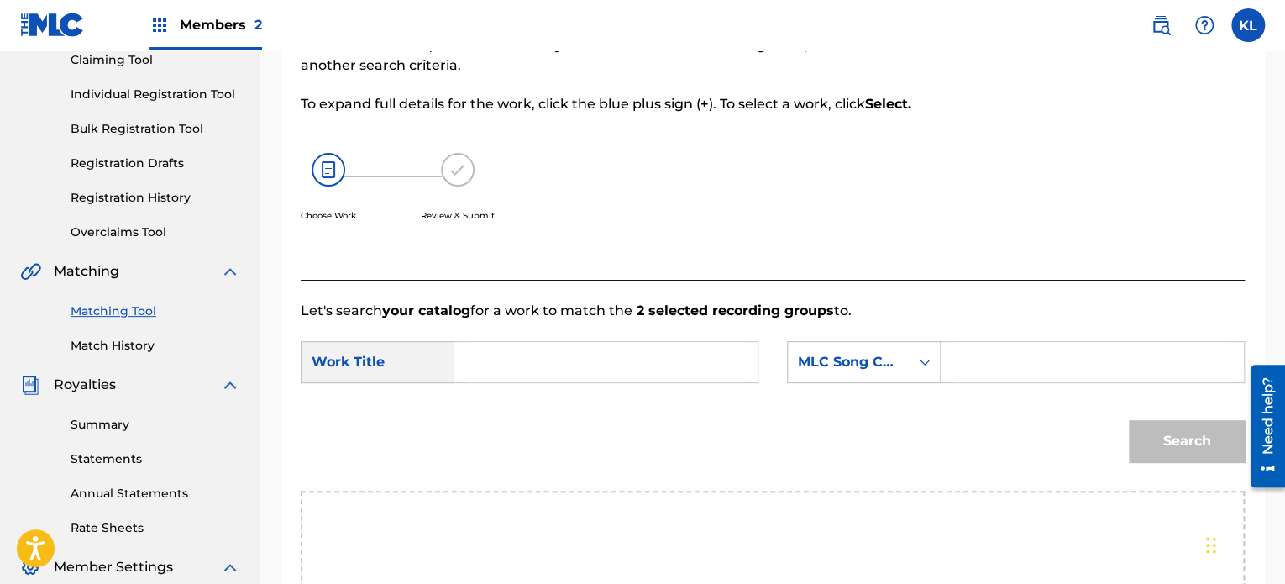
scroll to position [186, 0]
click at [531, 348] on input "Search Form" at bounding box center [606, 363] width 275 height 40
type input "slow"
paste input "SI6PSH"
type input "SI6PSH"
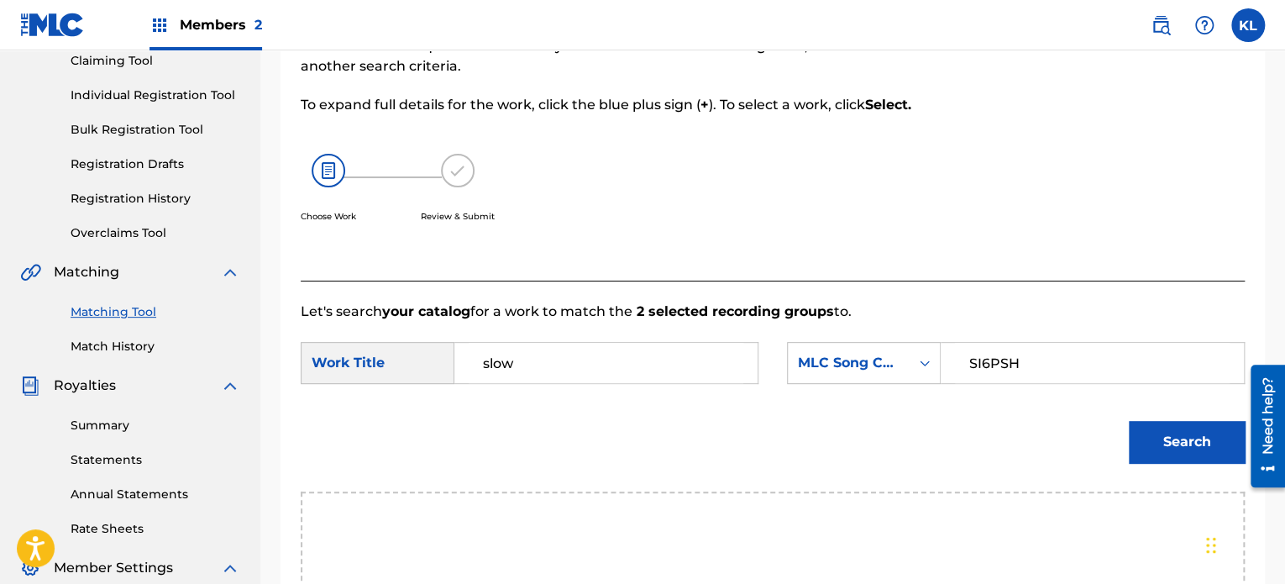
click at [1129, 421] on button "Search" at bounding box center [1187, 442] width 116 height 42
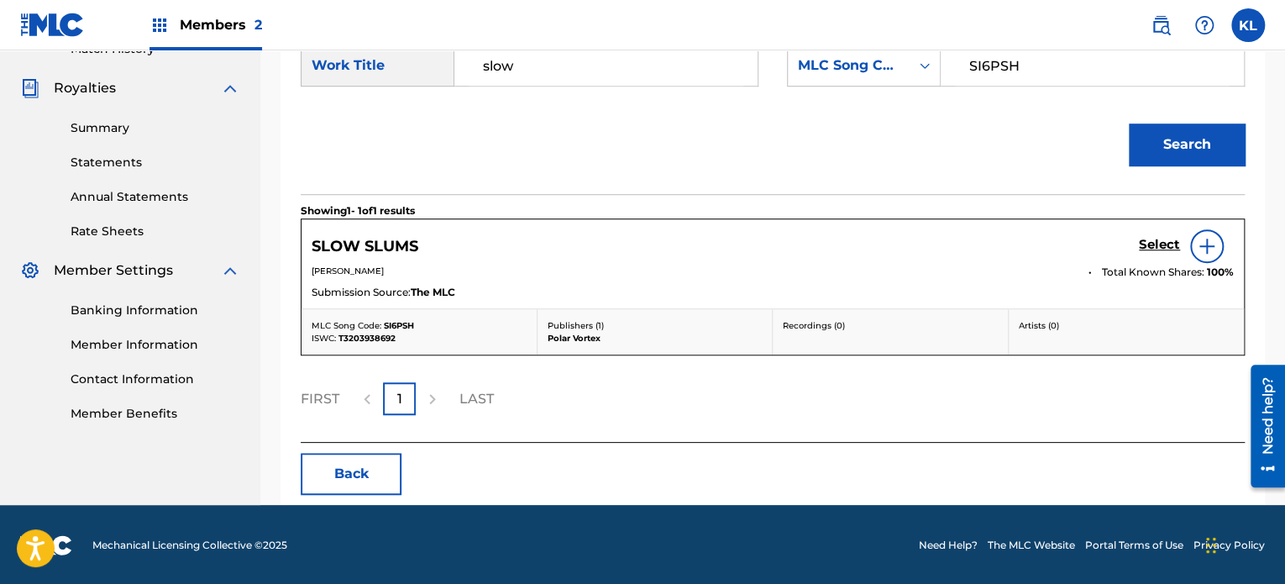
scroll to position [484, 0]
click at [1161, 244] on h5 "Select" at bounding box center [1159, 245] width 41 height 16
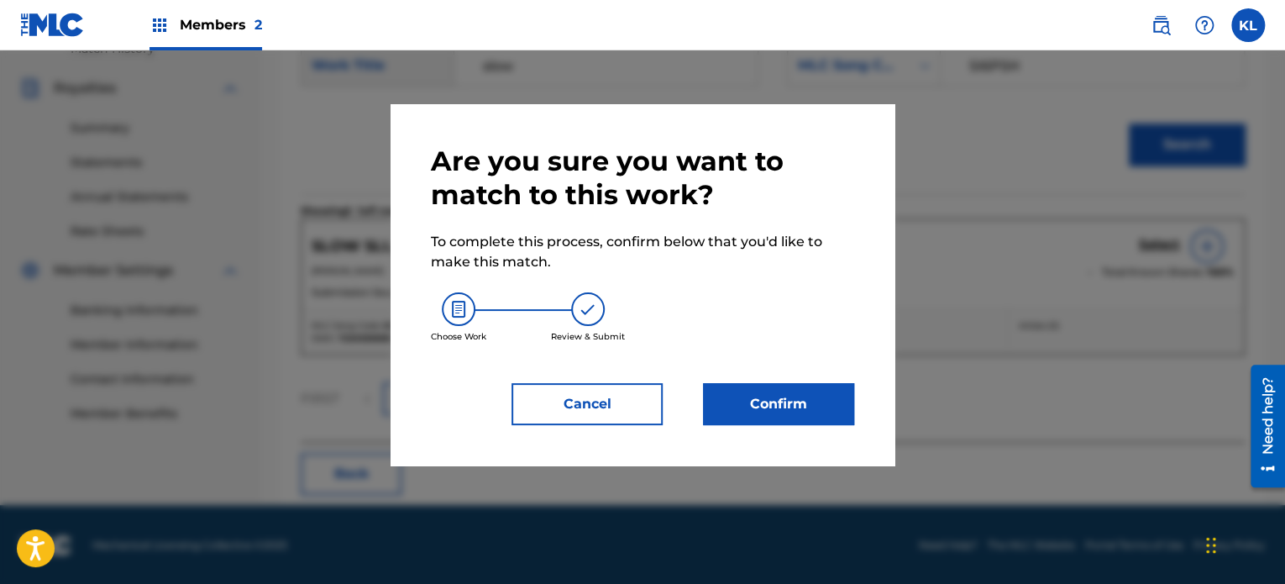
click at [785, 404] on button "Confirm" at bounding box center [778, 404] width 151 height 42
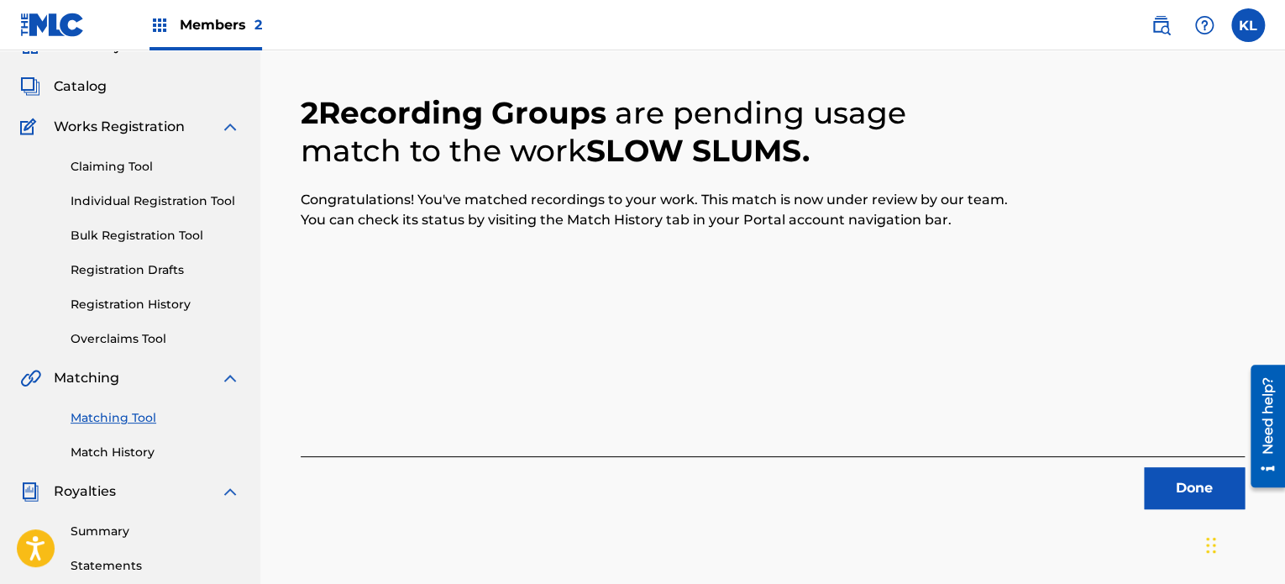
scroll to position [81, 0]
click at [1169, 480] on button "Done" at bounding box center [1194, 488] width 101 height 42
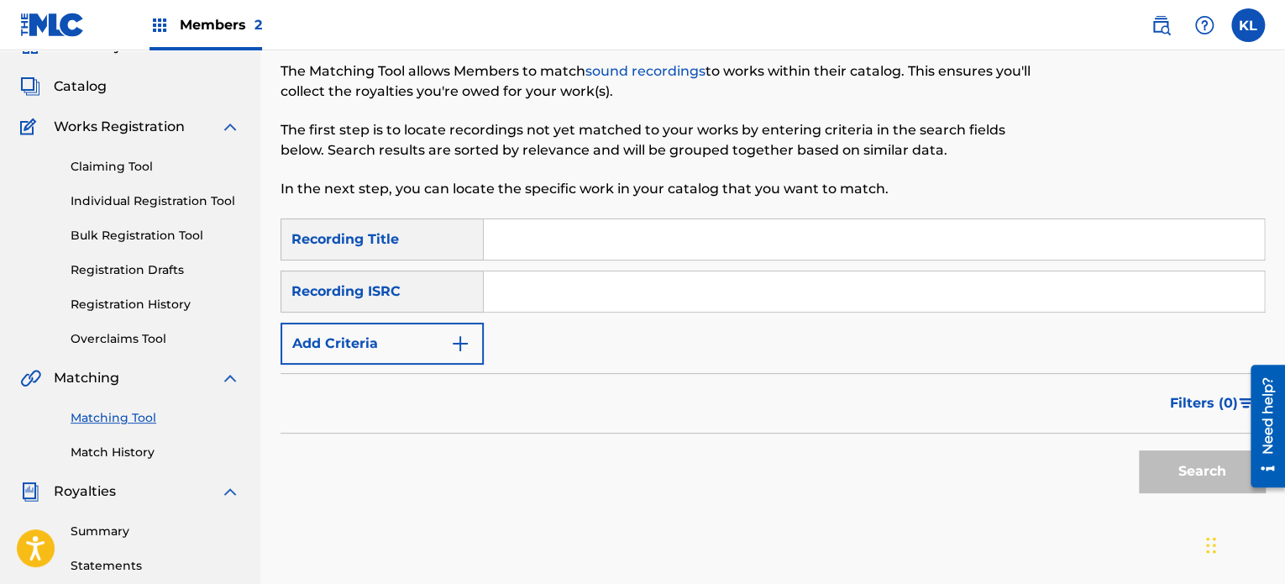
click at [544, 246] on input "Search Form" at bounding box center [874, 239] width 780 height 40
type input "slow"
paste input "SE6YL2300896"
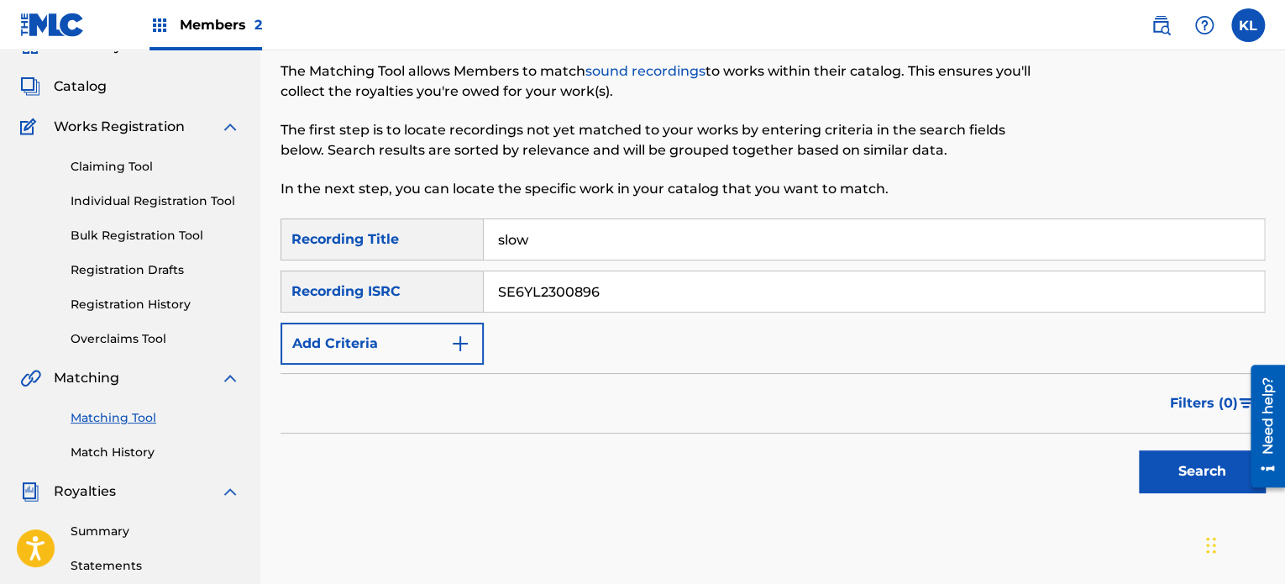
type input "SE6YL2300896"
click at [1139, 450] on button "Search" at bounding box center [1202, 471] width 126 height 42
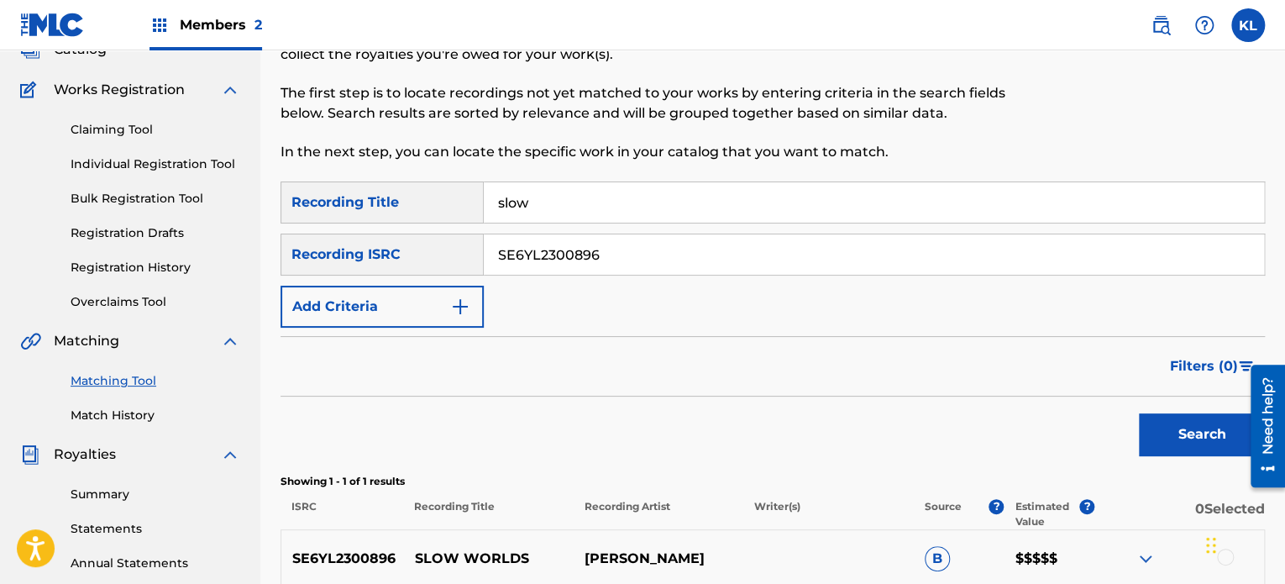
scroll to position [332, 0]
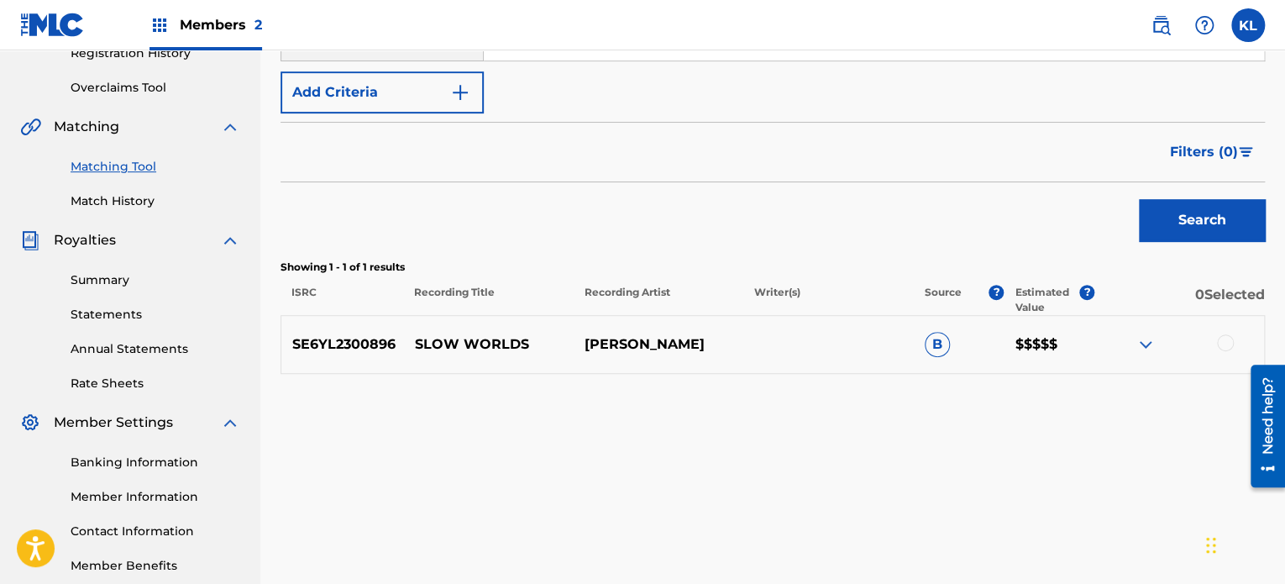
click at [1219, 347] on div at bounding box center [1225, 342] width 17 height 17
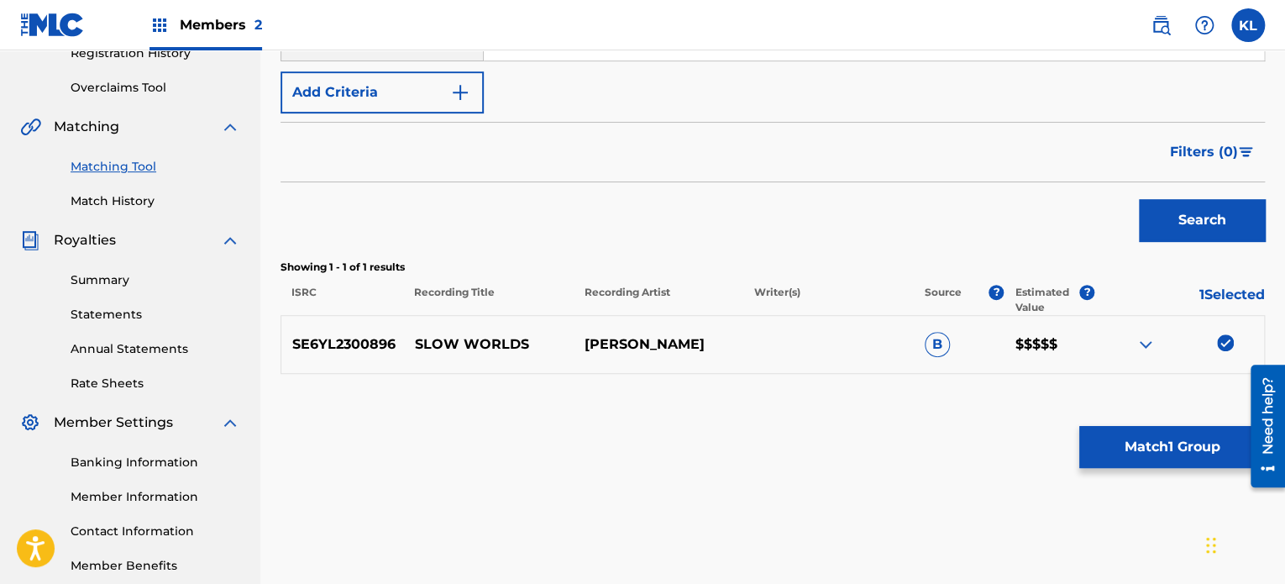
click at [1163, 420] on div "Matching Tool The Matching Tool allows Members to match sound recordings to wor…" at bounding box center [772, 178] width 984 height 834
click at [1156, 453] on button "Match 1 Group" at bounding box center [1172, 447] width 186 height 42
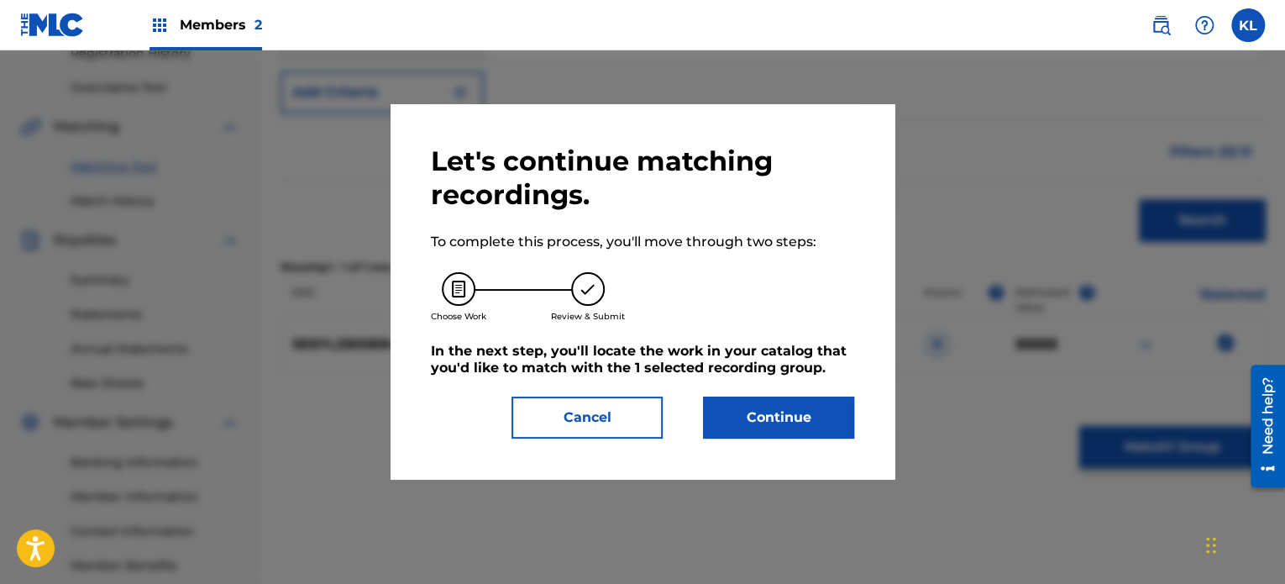
click at [774, 404] on button "Continue" at bounding box center [778, 417] width 151 height 42
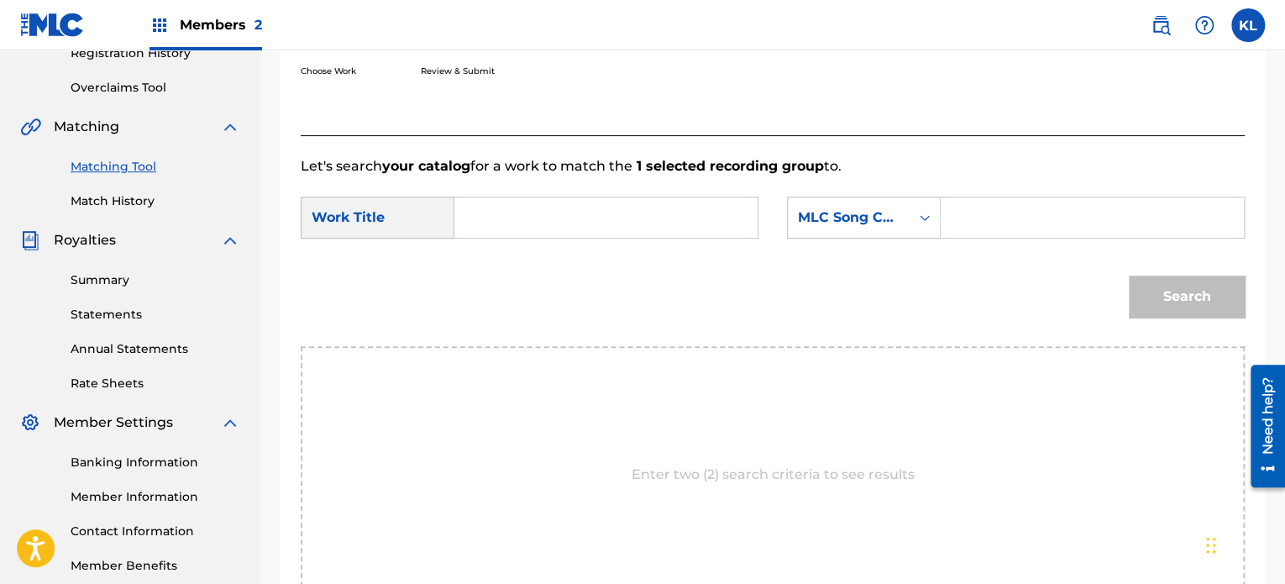
click at [507, 212] on input "Search Form" at bounding box center [606, 217] width 275 height 40
type input "slow"
paste input "S89TMQ"
type input "S89TMQ"
click at [1129, 275] on button "Search" at bounding box center [1187, 296] width 116 height 42
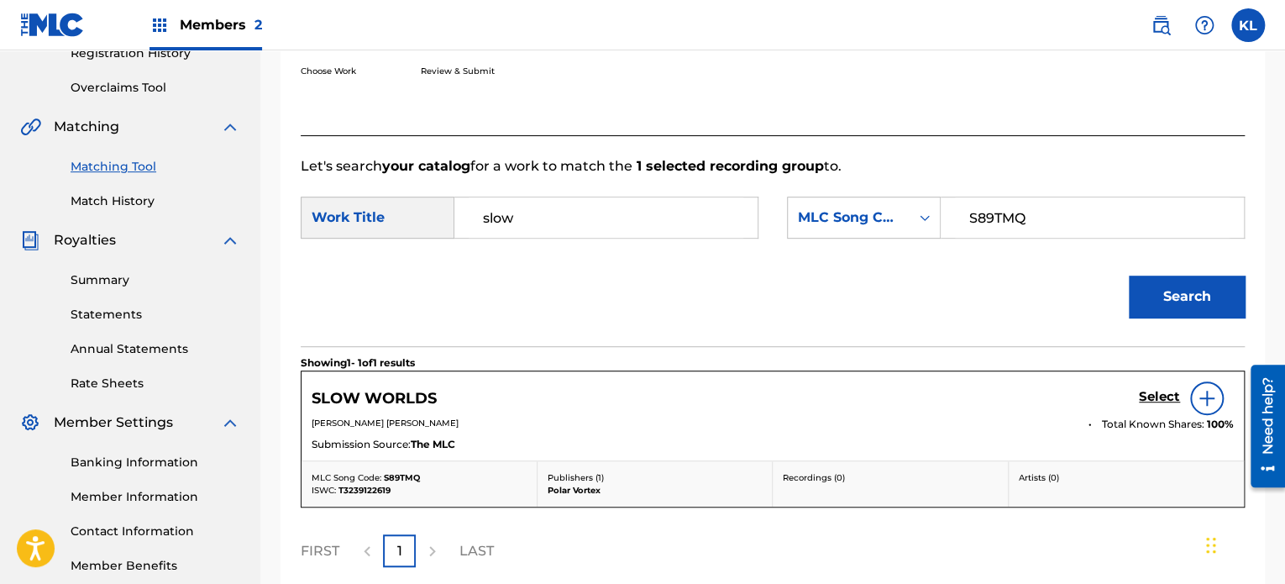
scroll to position [419, 0]
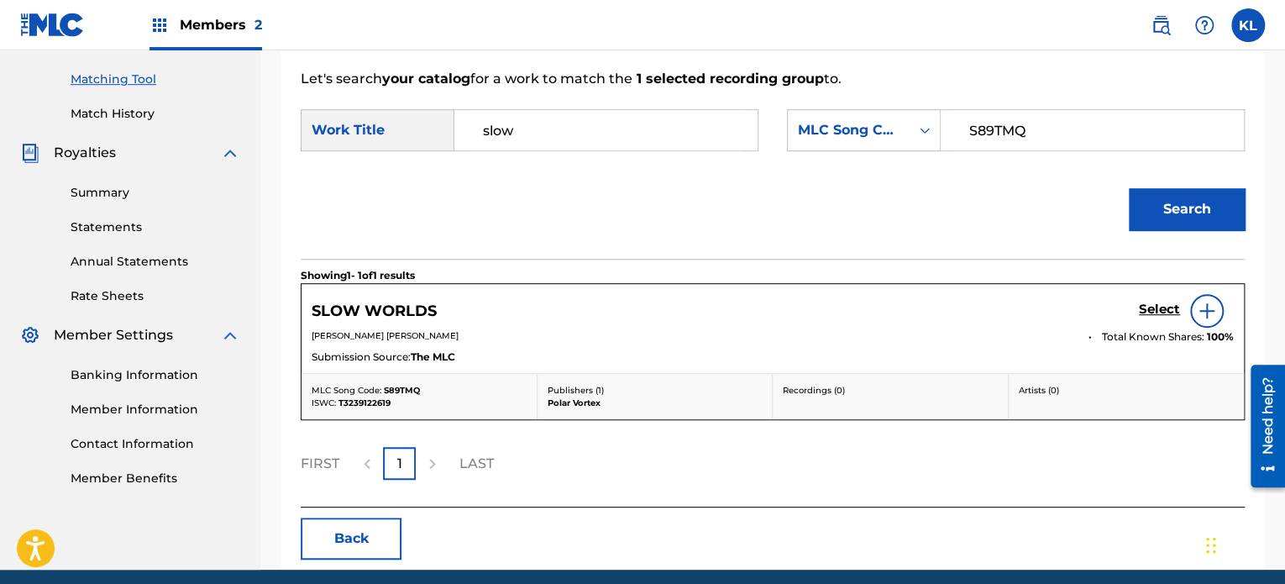
click at [1158, 310] on h5 "Select" at bounding box center [1159, 309] width 41 height 16
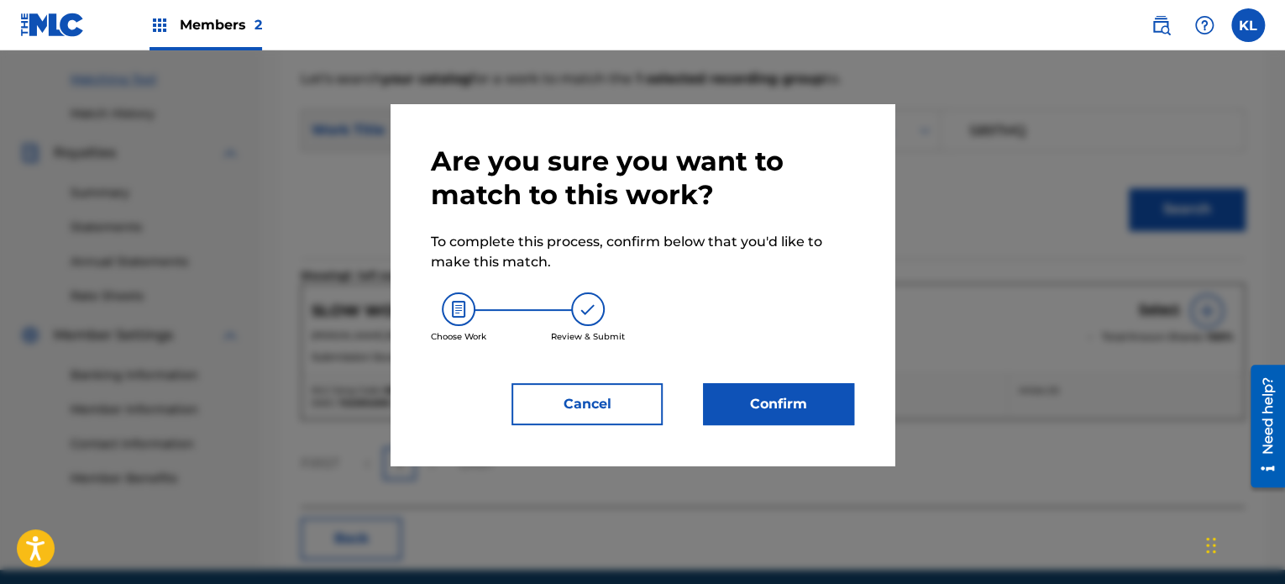
click at [818, 396] on button "Confirm" at bounding box center [778, 404] width 151 height 42
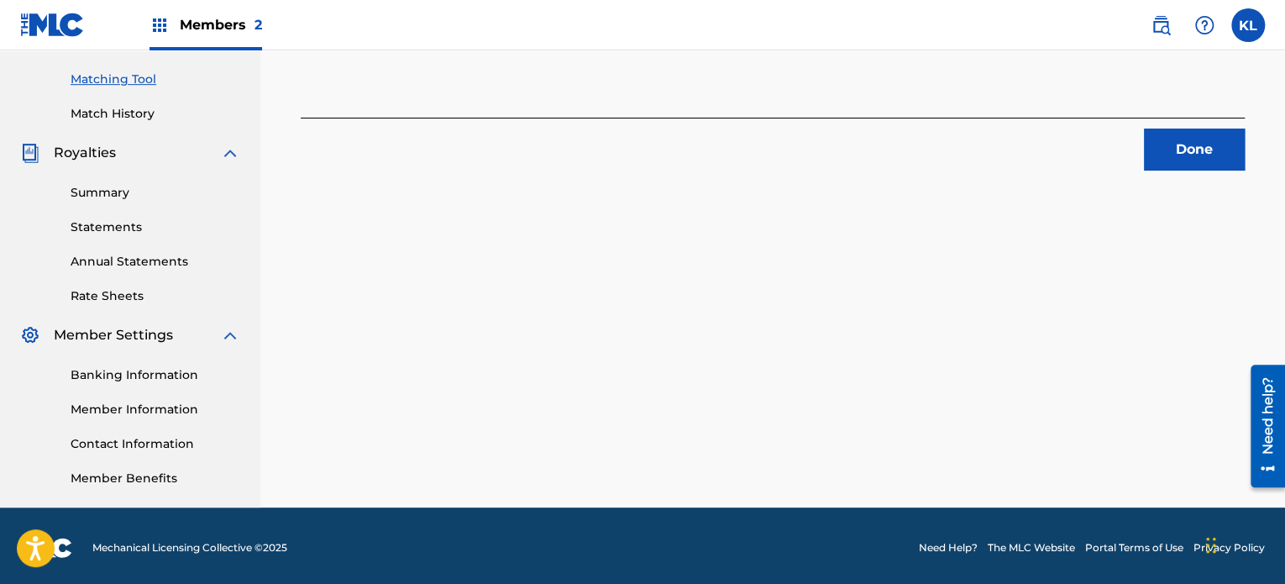
click at [1187, 154] on button "Done" at bounding box center [1194, 149] width 101 height 42
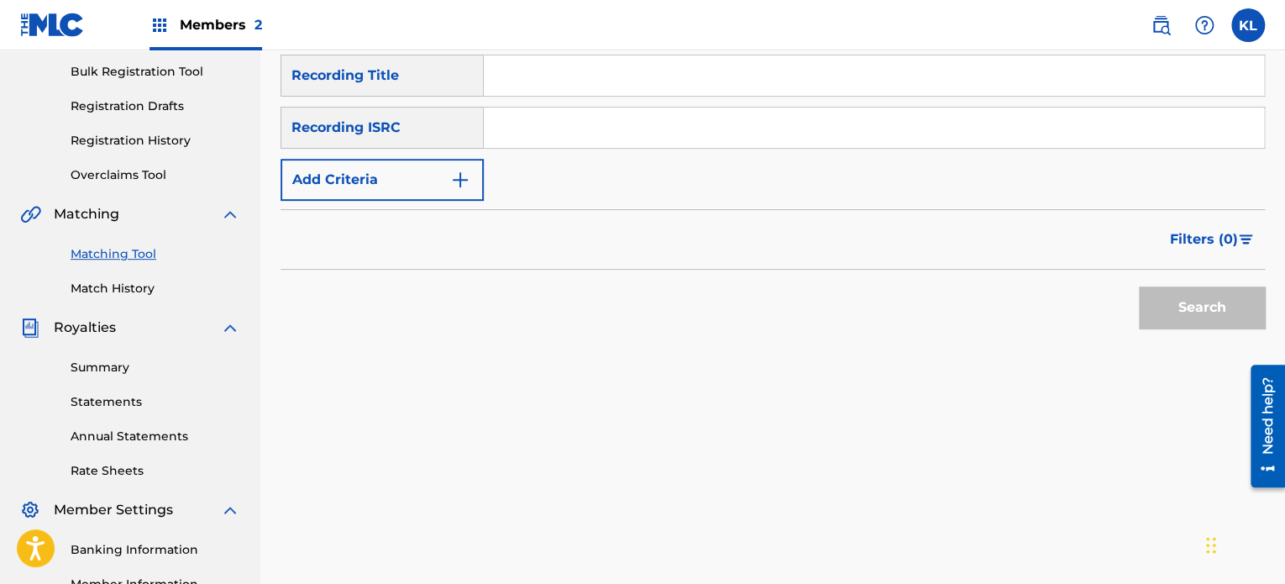
scroll to position [242, 0]
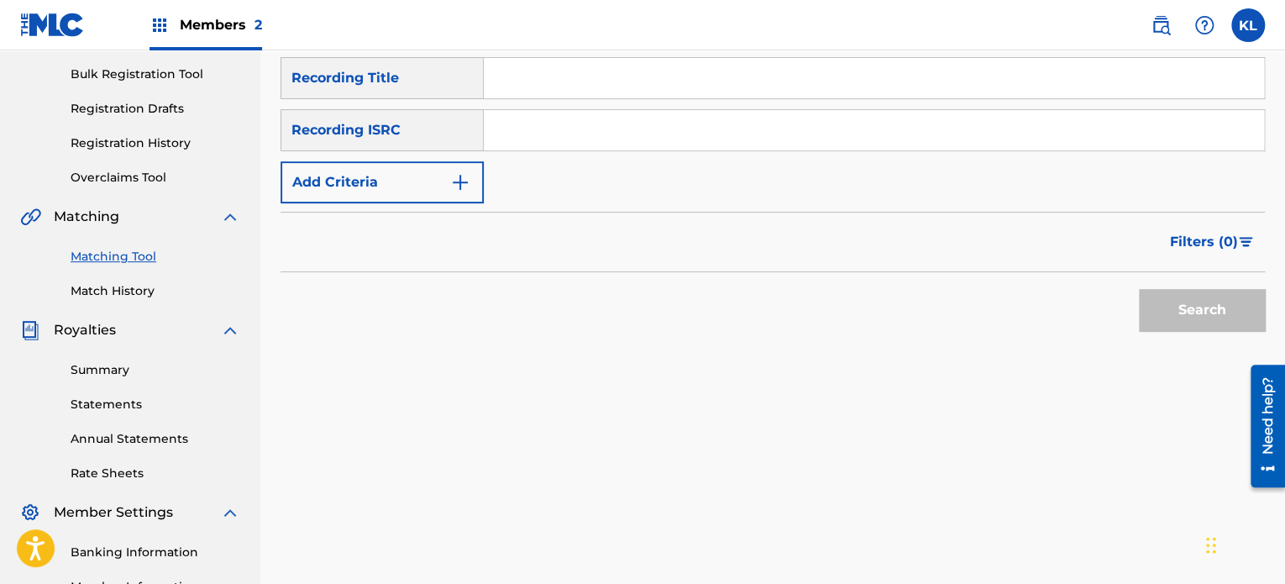
click at [594, 79] on input "Search Form" at bounding box center [874, 78] width 780 height 40
paste input "SE6YL2300739"
type input "SE6YL2300739"
type input "snowfall"
paste input "SE6YL2300739"
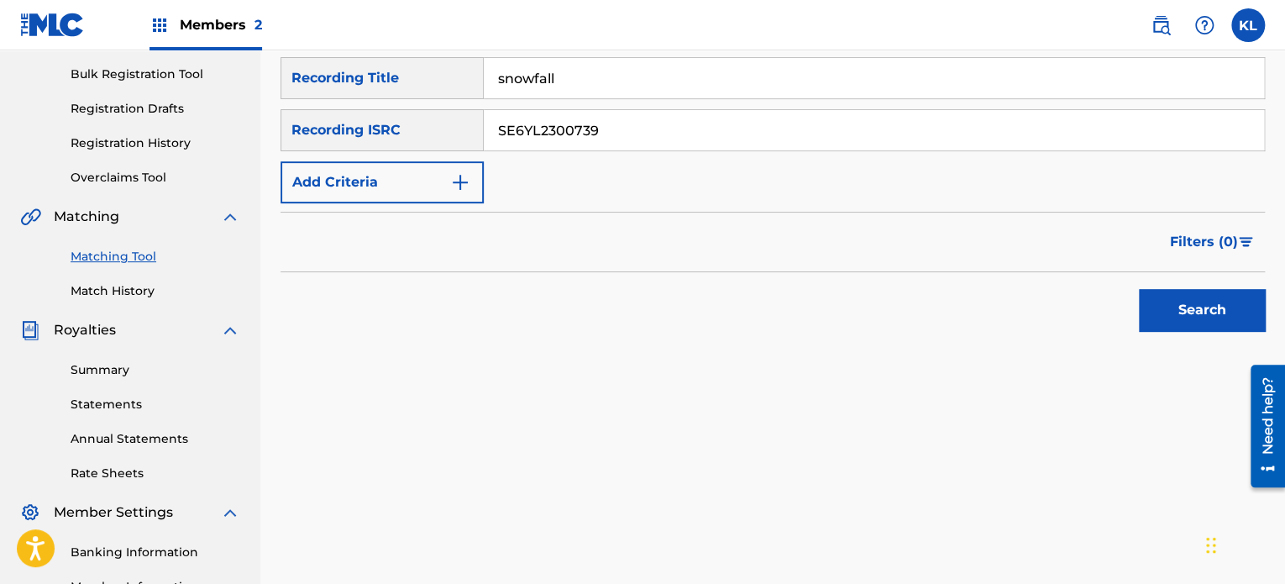
type input "SE6YL2300739"
click at [1139, 289] on button "Search" at bounding box center [1202, 310] width 126 height 42
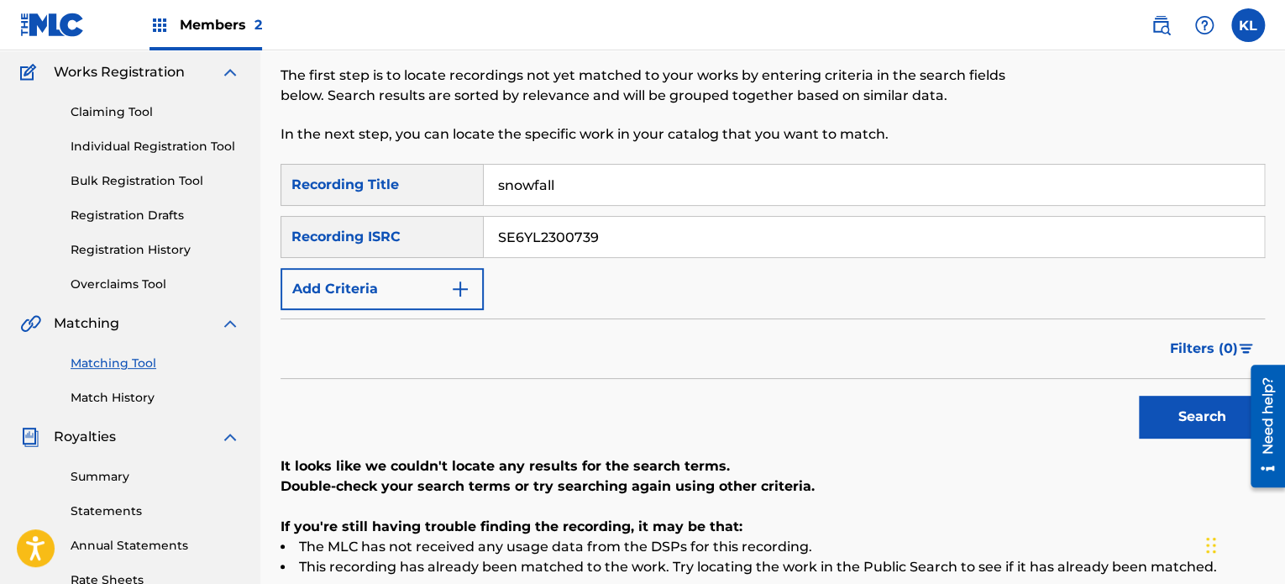
scroll to position [134, 0]
click at [536, 184] on input "snowfall" at bounding box center [874, 185] width 780 height 40
click at [1139, 396] on button "Search" at bounding box center [1202, 417] width 126 height 42
type input "soft"
paste input "400248"
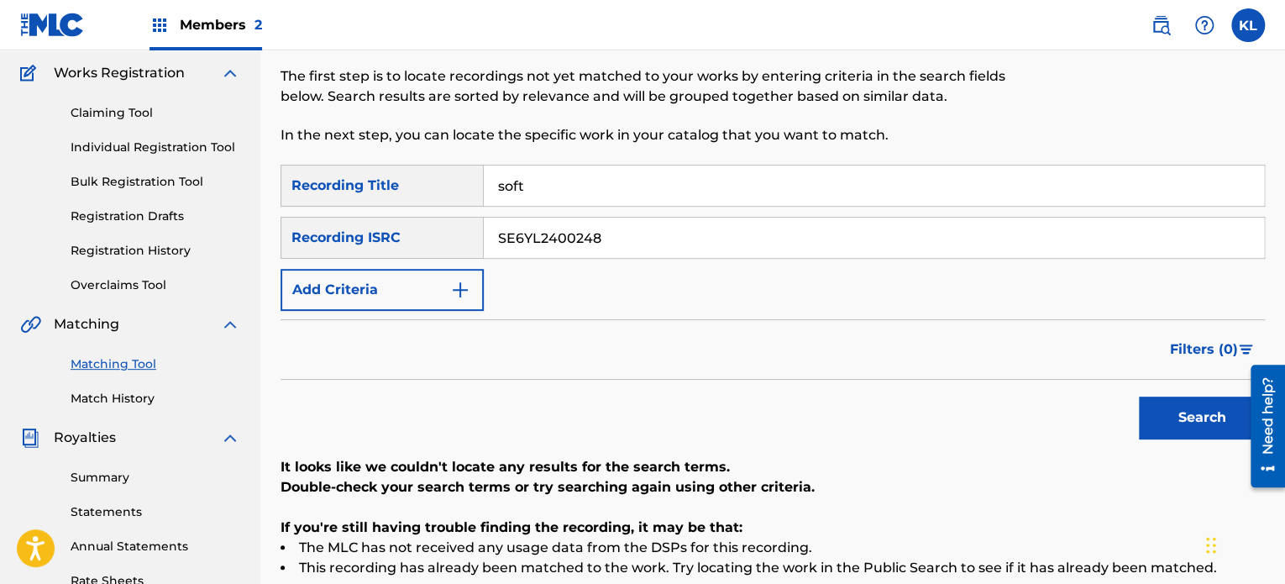
type input "SE6YL2400248"
click at [1139, 396] on button "Search" at bounding box center [1202, 417] width 126 height 42
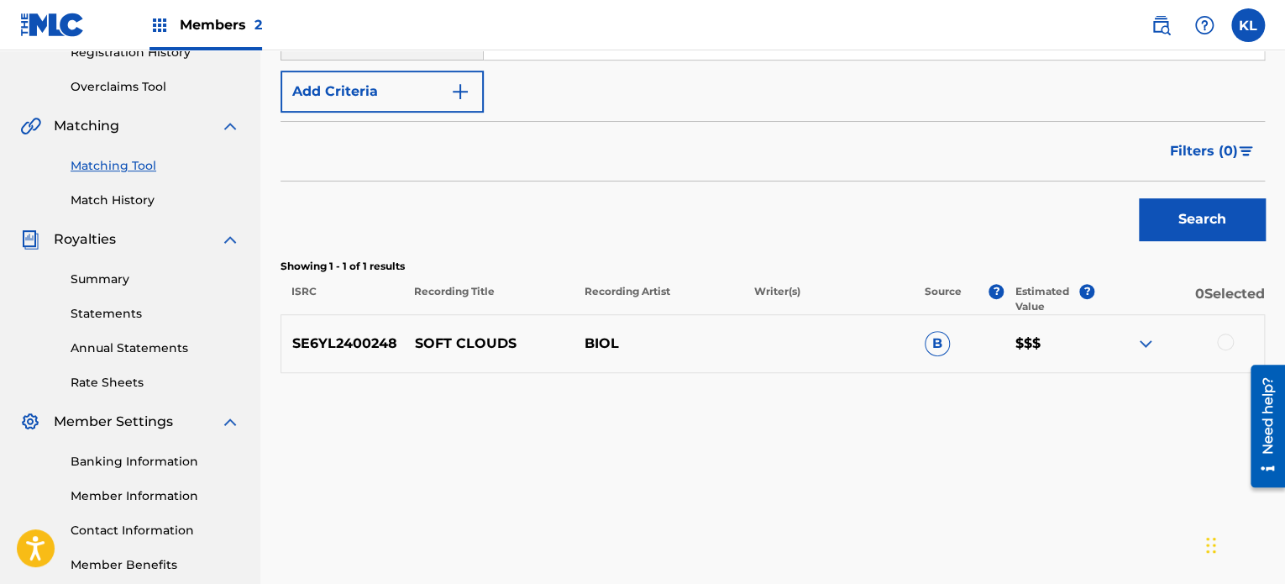
scroll to position [336, 0]
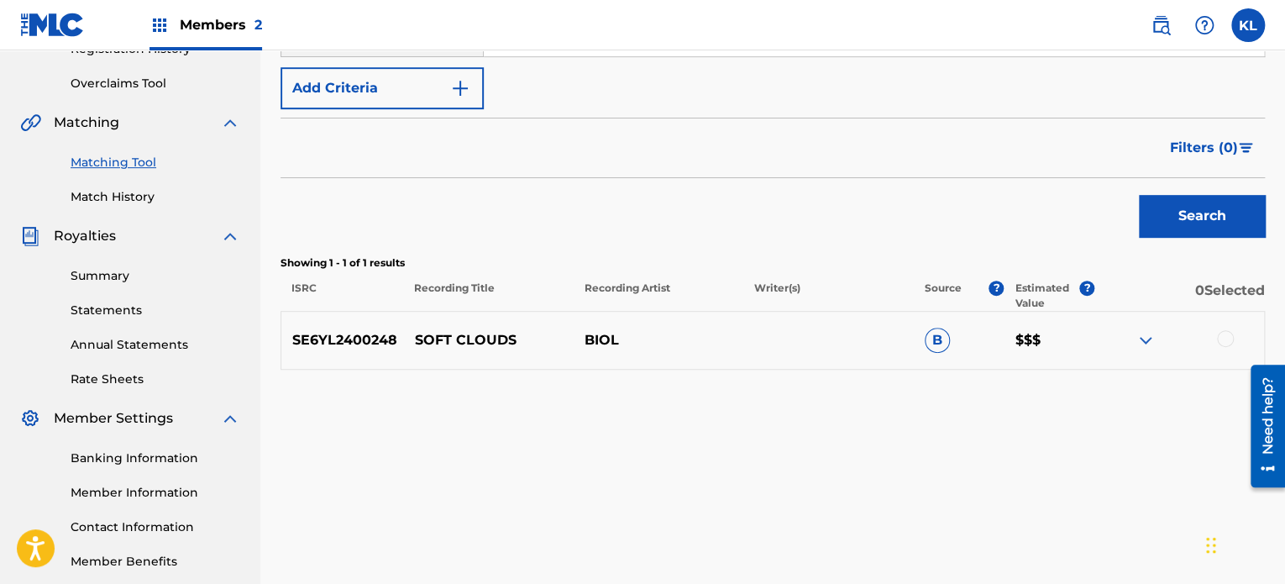
click at [1225, 338] on div at bounding box center [1225, 338] width 17 height 17
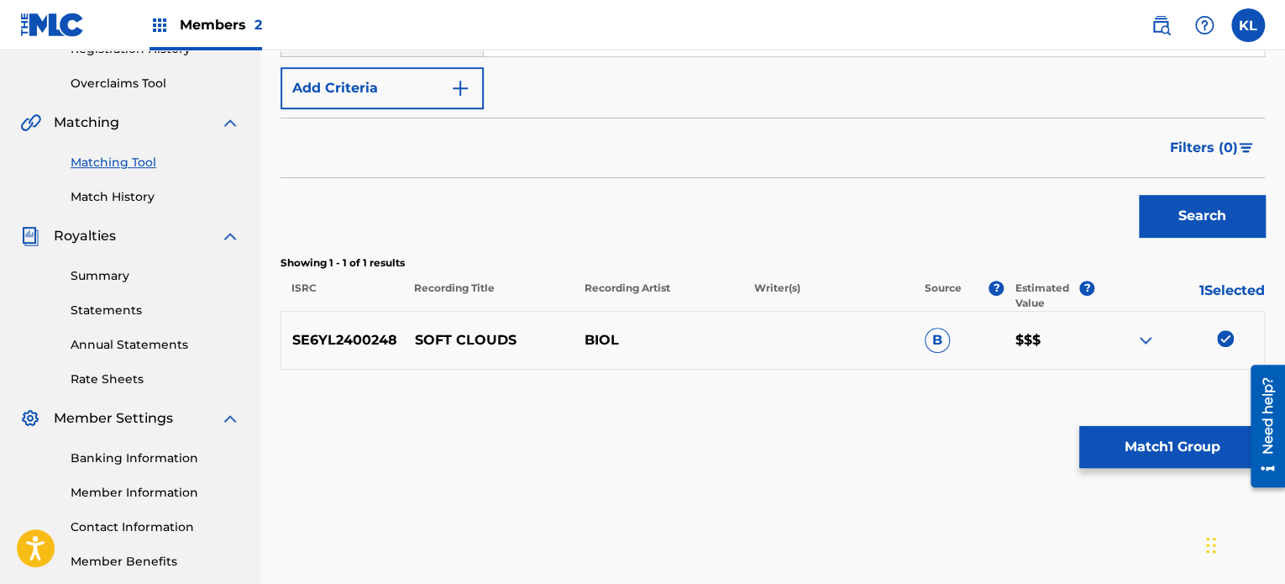
click at [1119, 463] on button "Match 1 Group" at bounding box center [1172, 447] width 186 height 42
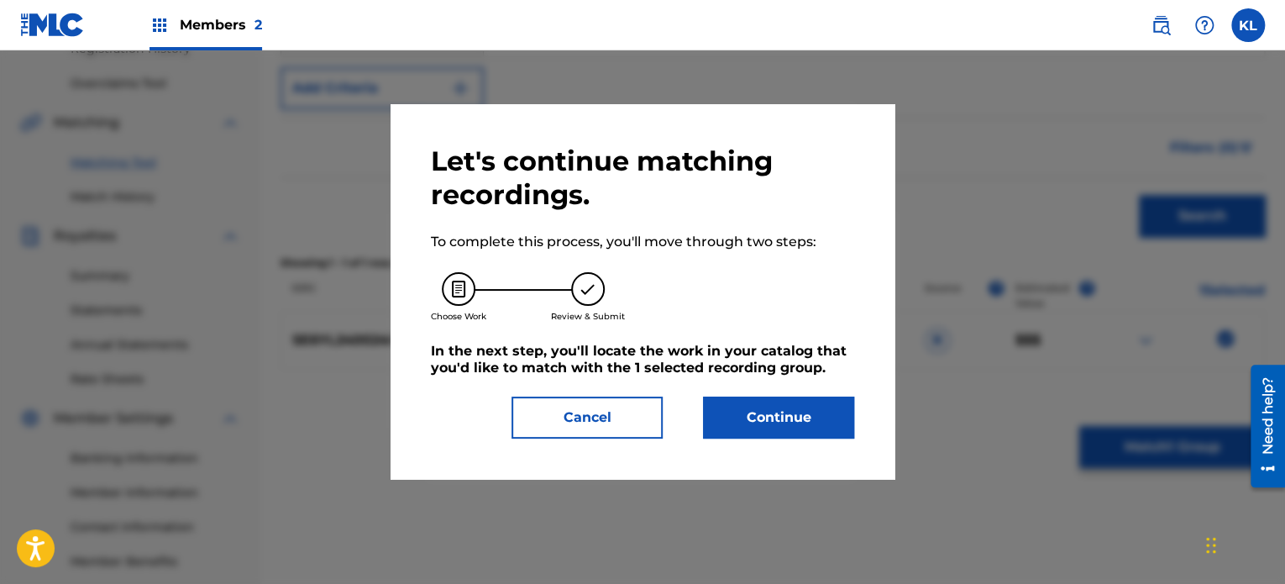
click at [815, 422] on button "Continue" at bounding box center [778, 417] width 151 height 42
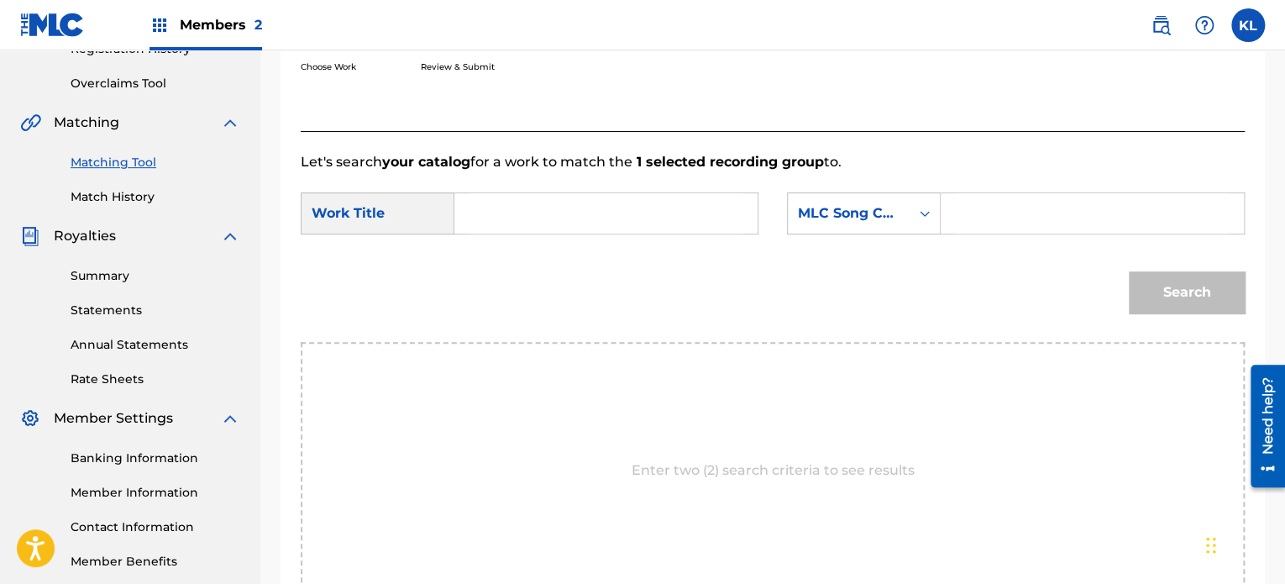
click at [549, 221] on input "Search Form" at bounding box center [606, 213] width 275 height 40
type input "soft"
paste input "S94OEI"
type input "S94OEI"
click at [1129, 271] on button "Search" at bounding box center [1187, 292] width 116 height 42
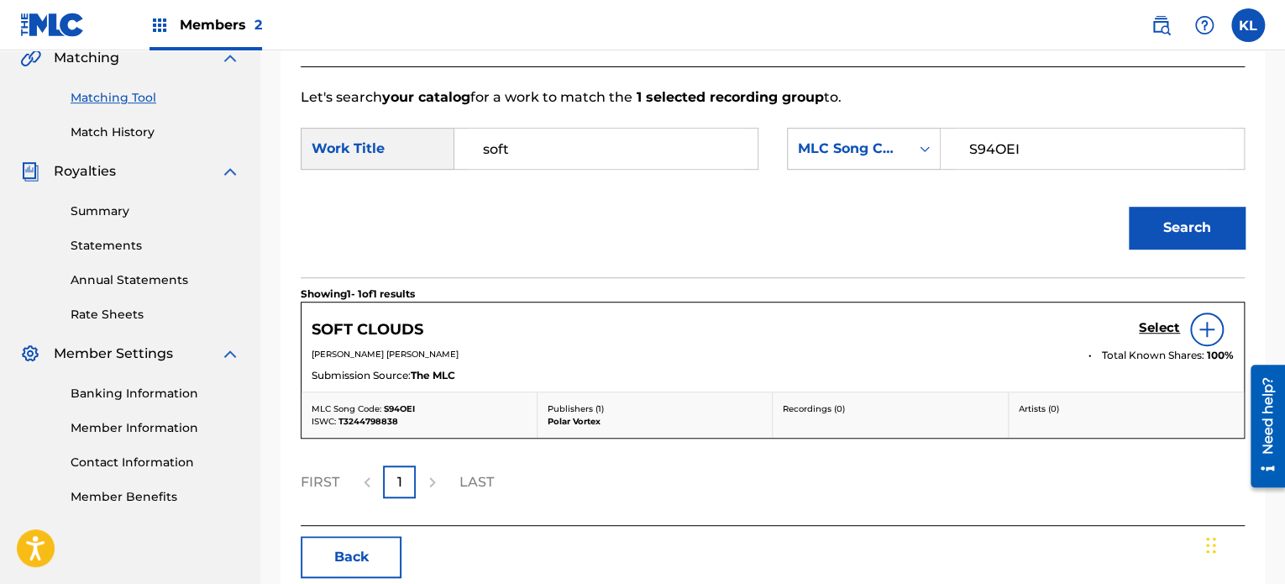
scroll to position [403, 0]
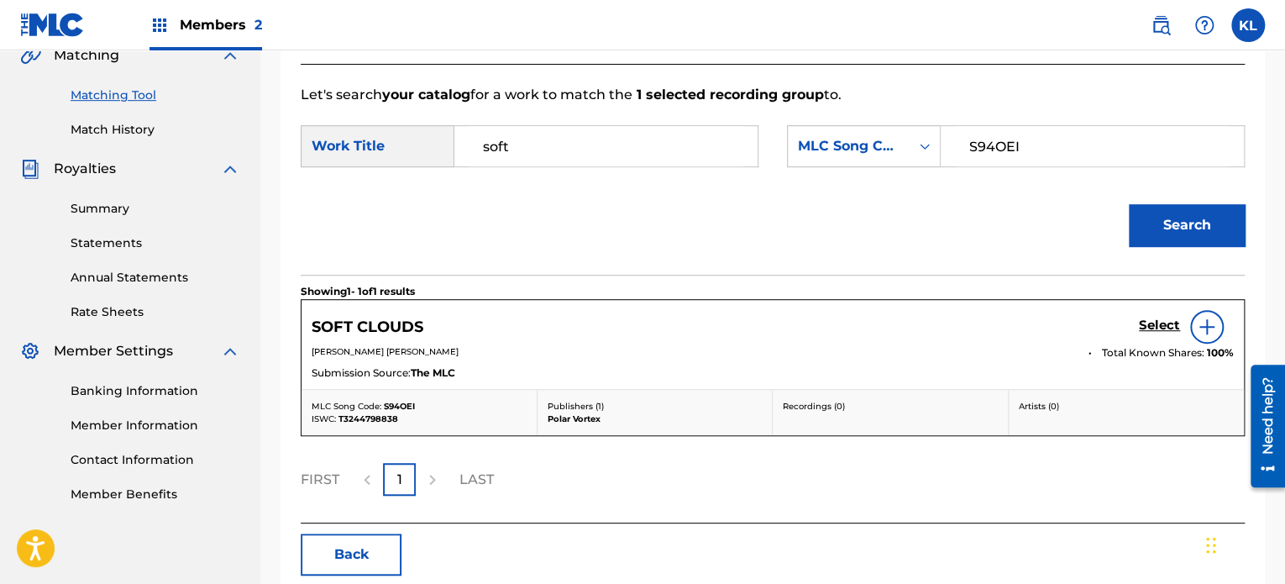
click at [1153, 321] on h5 "Select" at bounding box center [1159, 325] width 41 height 16
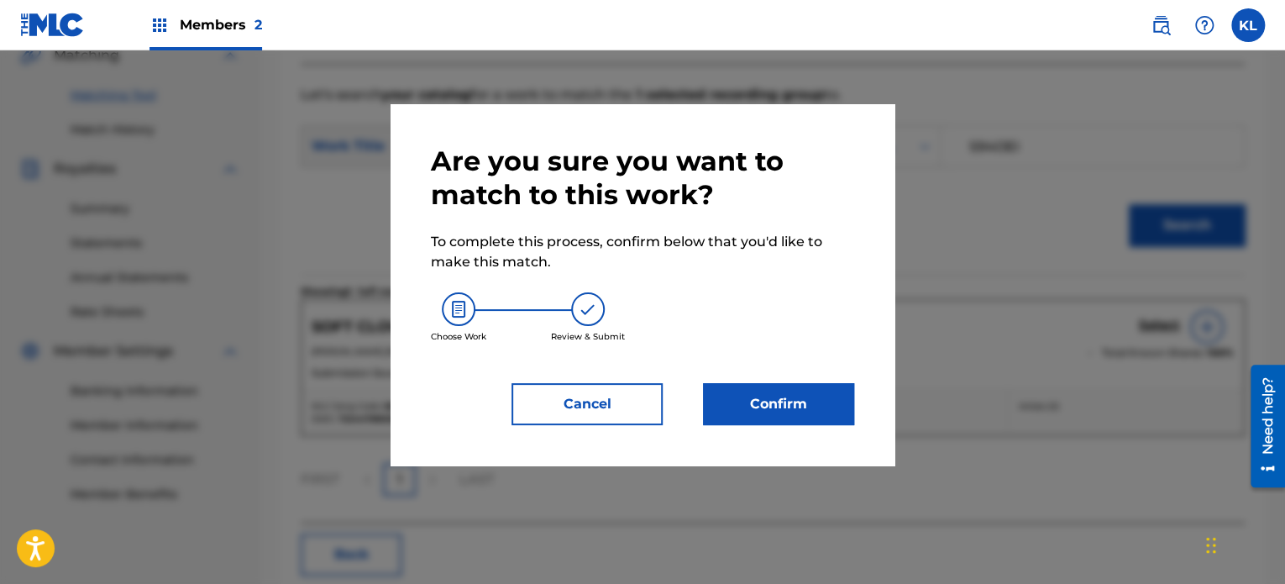
click at [789, 383] on button "Confirm" at bounding box center [778, 404] width 151 height 42
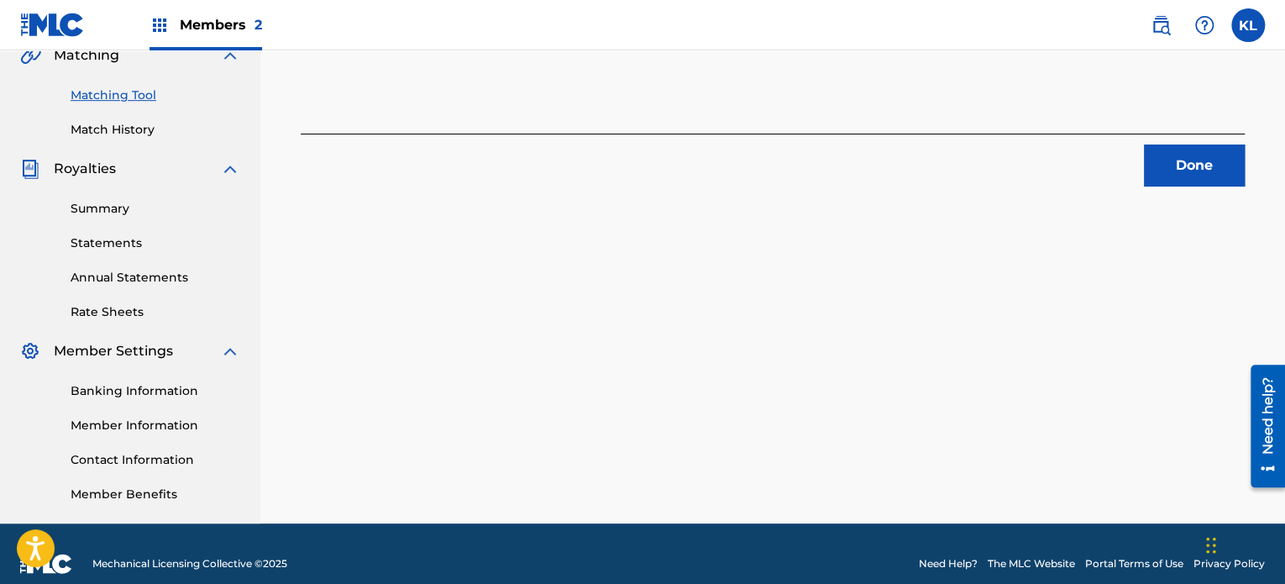
click at [1165, 170] on button "Done" at bounding box center [1194, 165] width 101 height 42
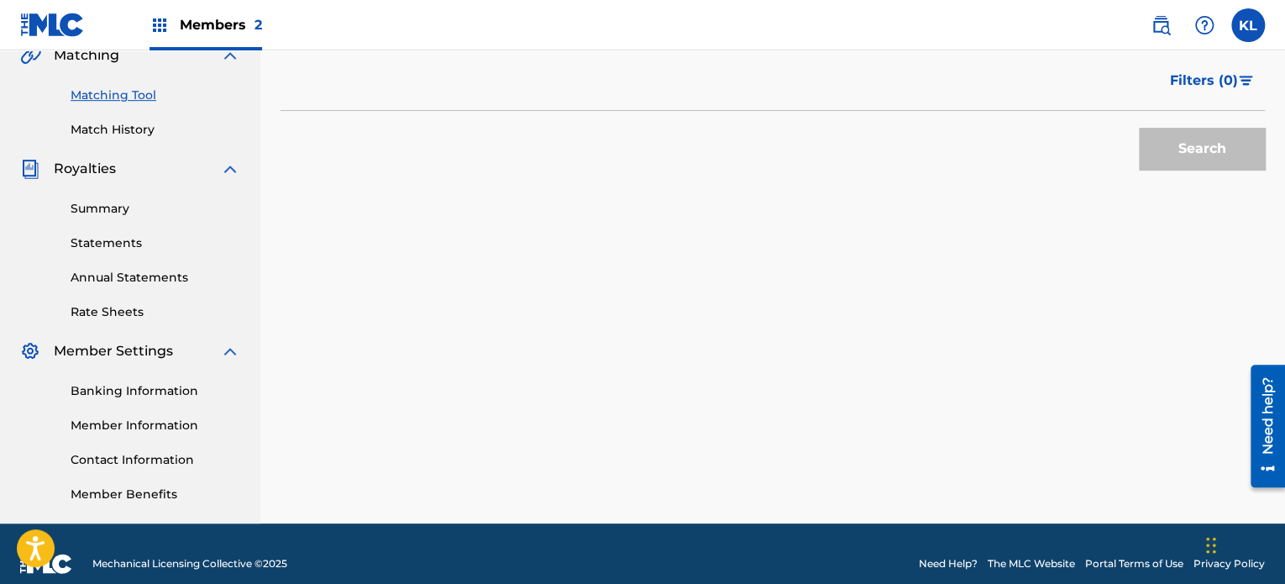
scroll to position [93, 0]
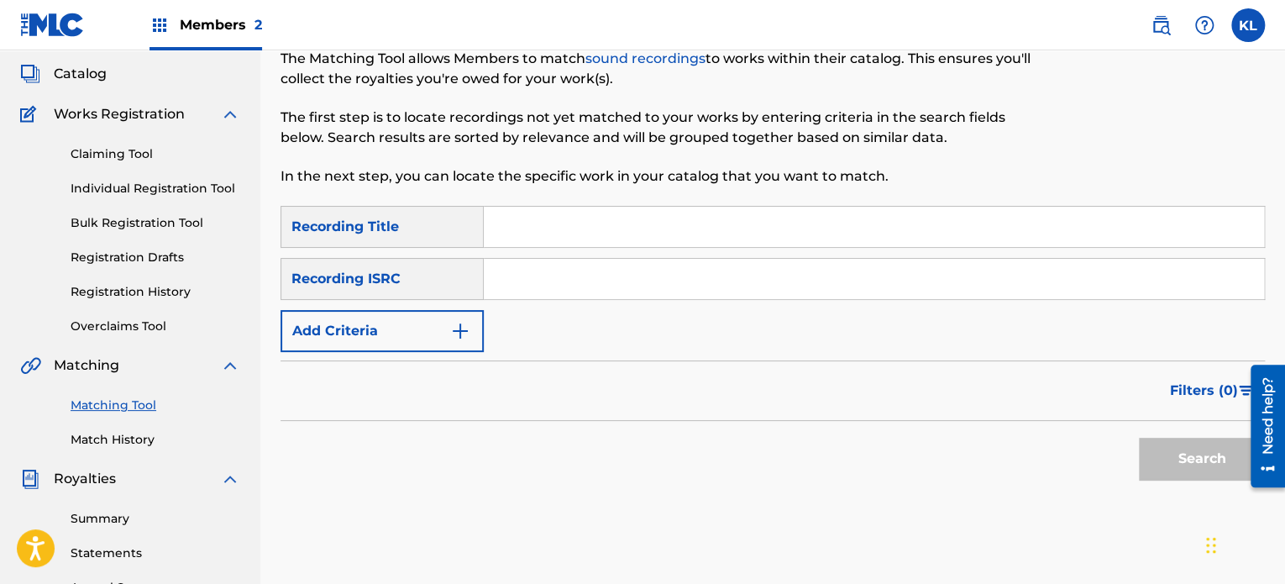
click at [566, 239] on input "Search Form" at bounding box center [874, 227] width 780 height 40
type input "soft"
paste input "SE6YL2402658"
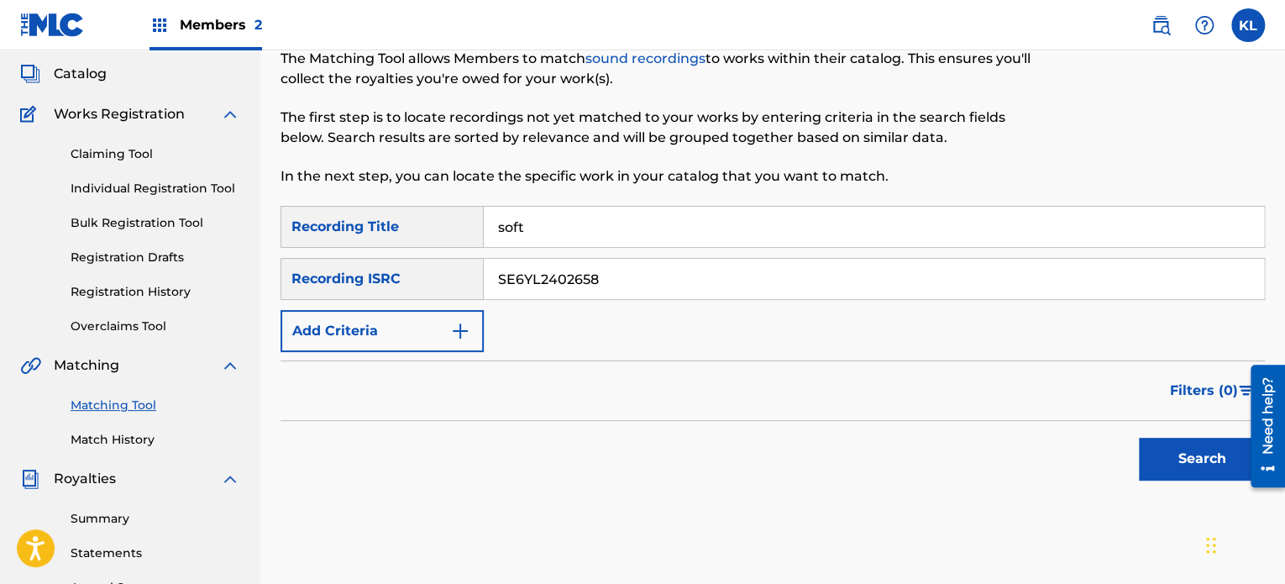
type input "SE6YL2402658"
click at [1139, 437] on button "Search" at bounding box center [1202, 458] width 126 height 42
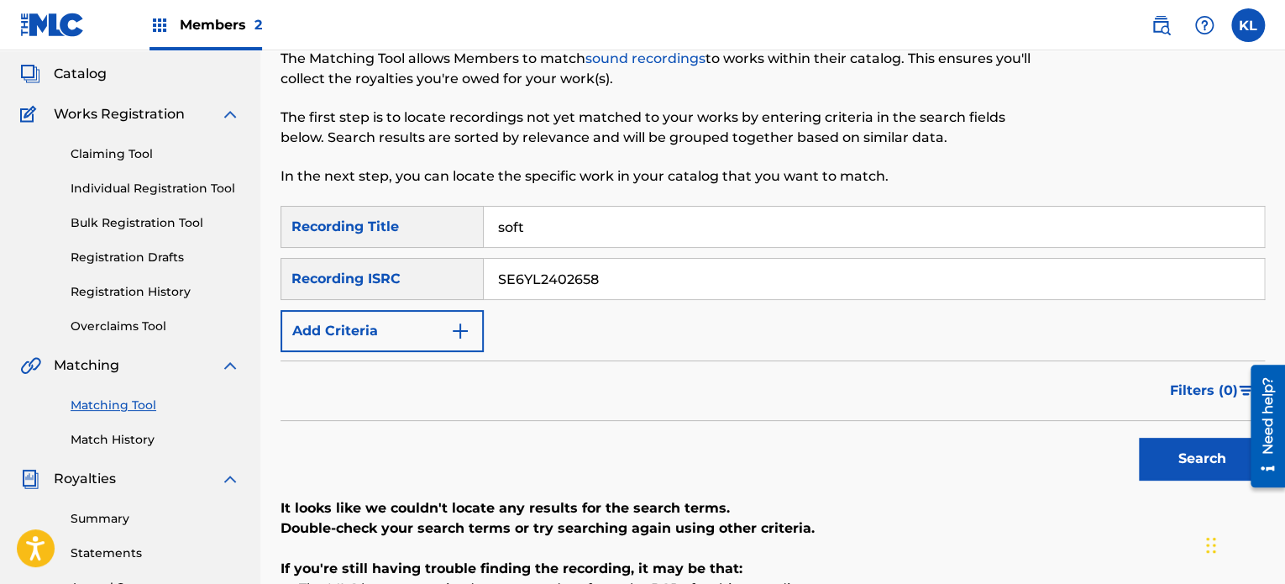
click at [568, 231] on input "soft" at bounding box center [874, 227] width 780 height 40
type input "solace"
paste input "082"
type input "SE6YL2400828"
click at [1139, 437] on button "Search" at bounding box center [1202, 458] width 126 height 42
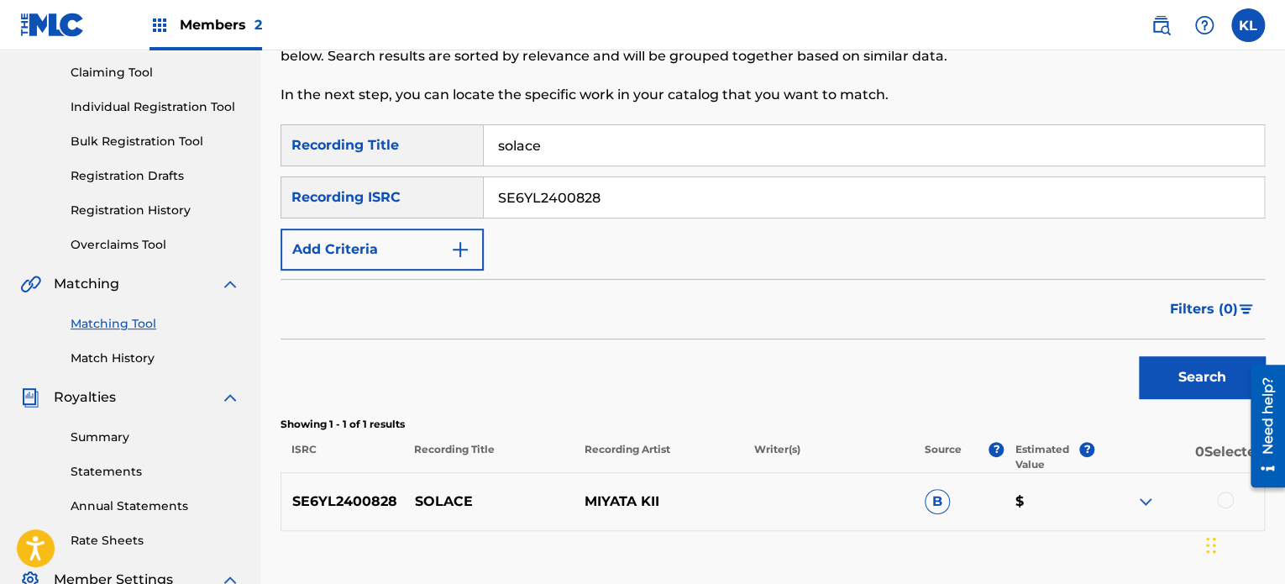
scroll to position [333, 0]
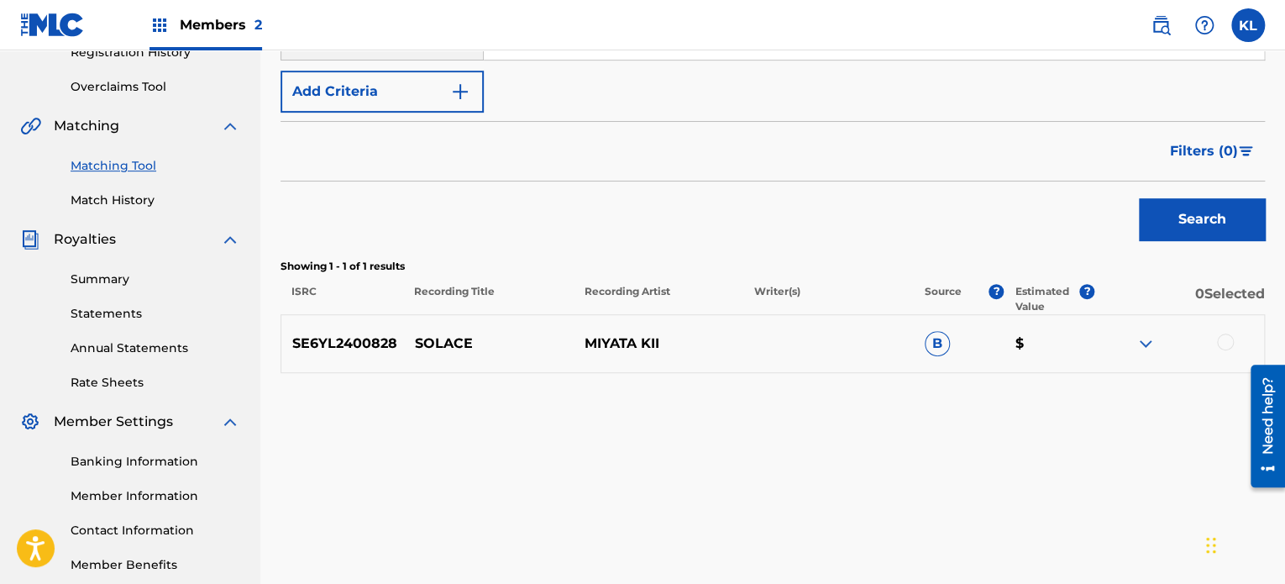
click at [1233, 334] on div at bounding box center [1179, 343] width 170 height 20
click at [1225, 344] on div at bounding box center [1225, 341] width 17 height 17
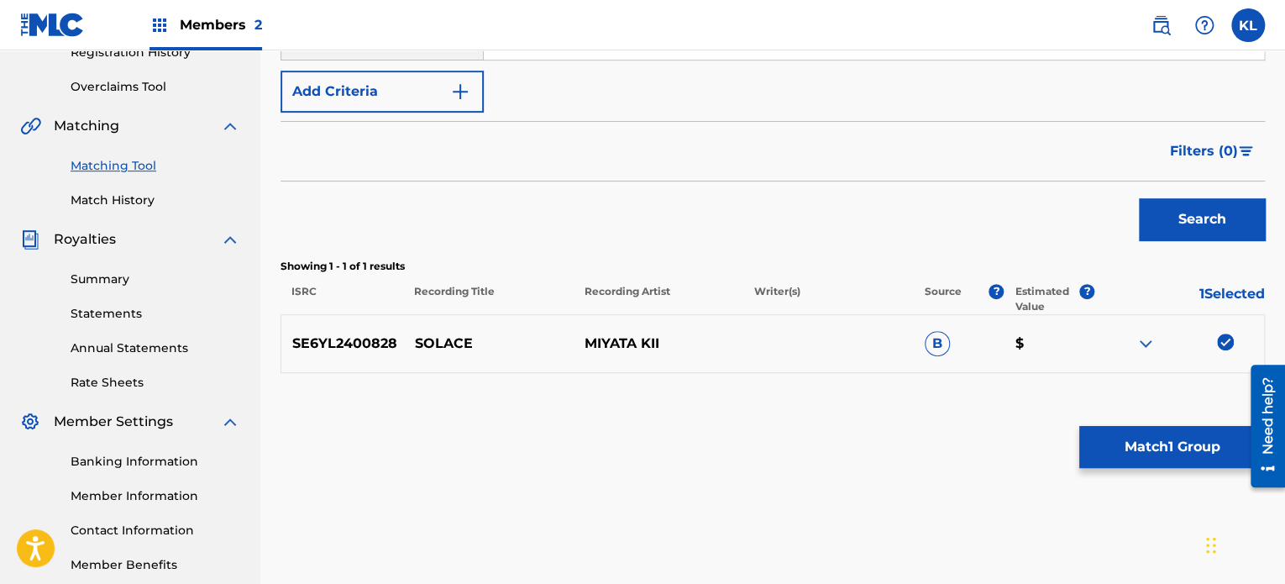
click at [1165, 454] on button "Match 1 Group" at bounding box center [1172, 447] width 186 height 42
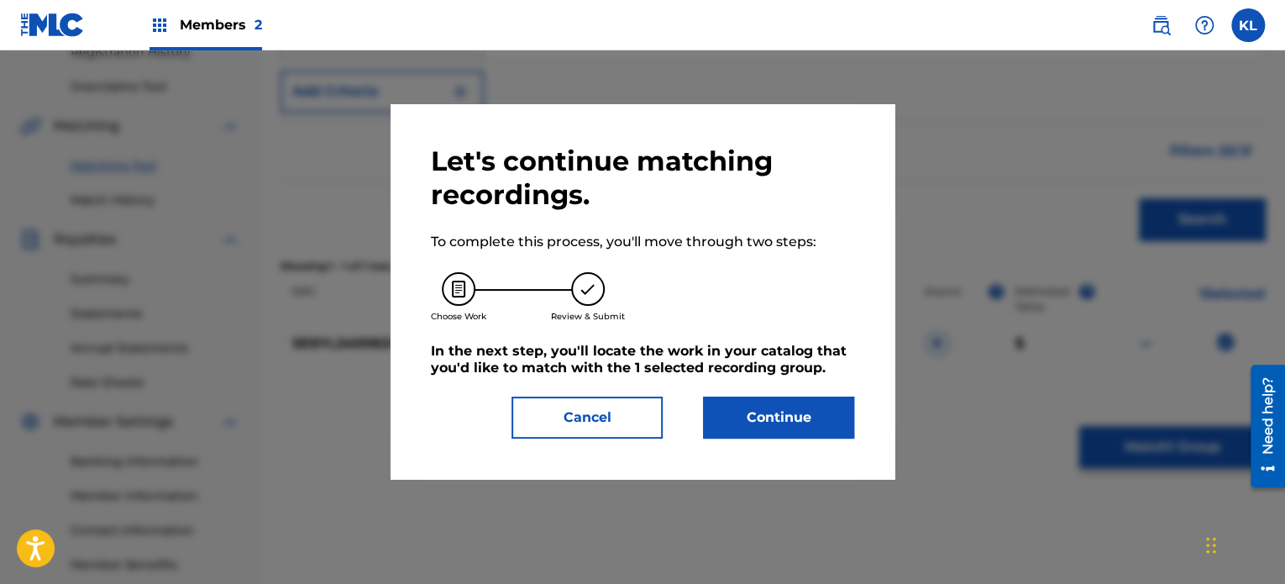
click at [762, 411] on button "Continue" at bounding box center [778, 417] width 151 height 42
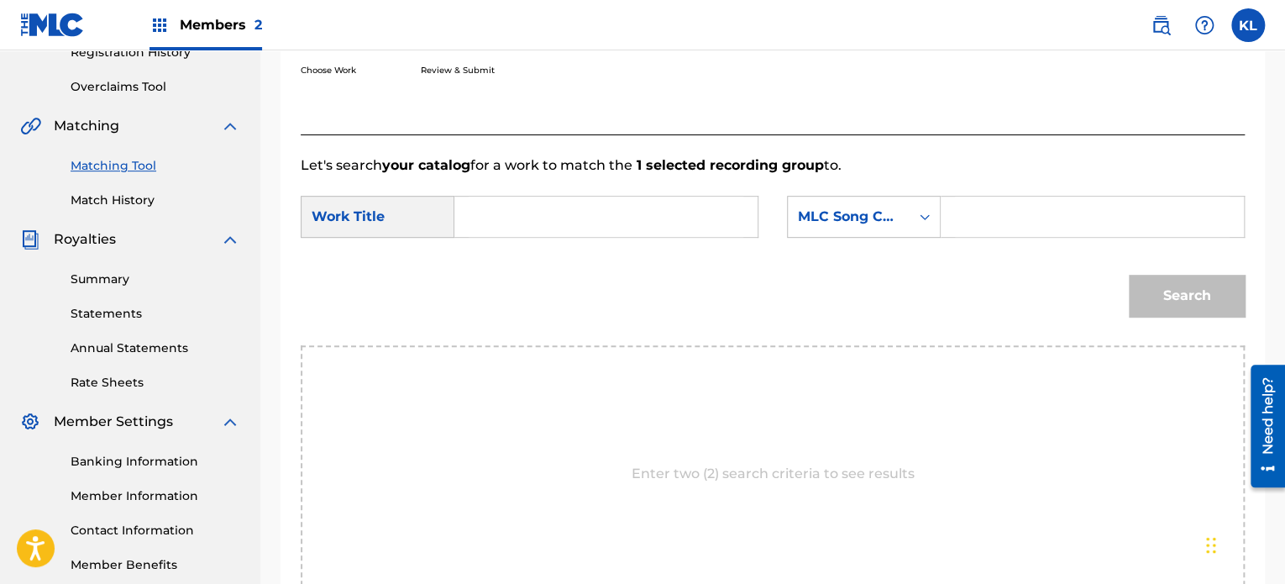
click at [574, 228] on input "Search Form" at bounding box center [606, 216] width 275 height 40
type input "solace"
paste input "S68C3W"
type input "S68C3W"
click at [1129, 275] on button "Search" at bounding box center [1187, 296] width 116 height 42
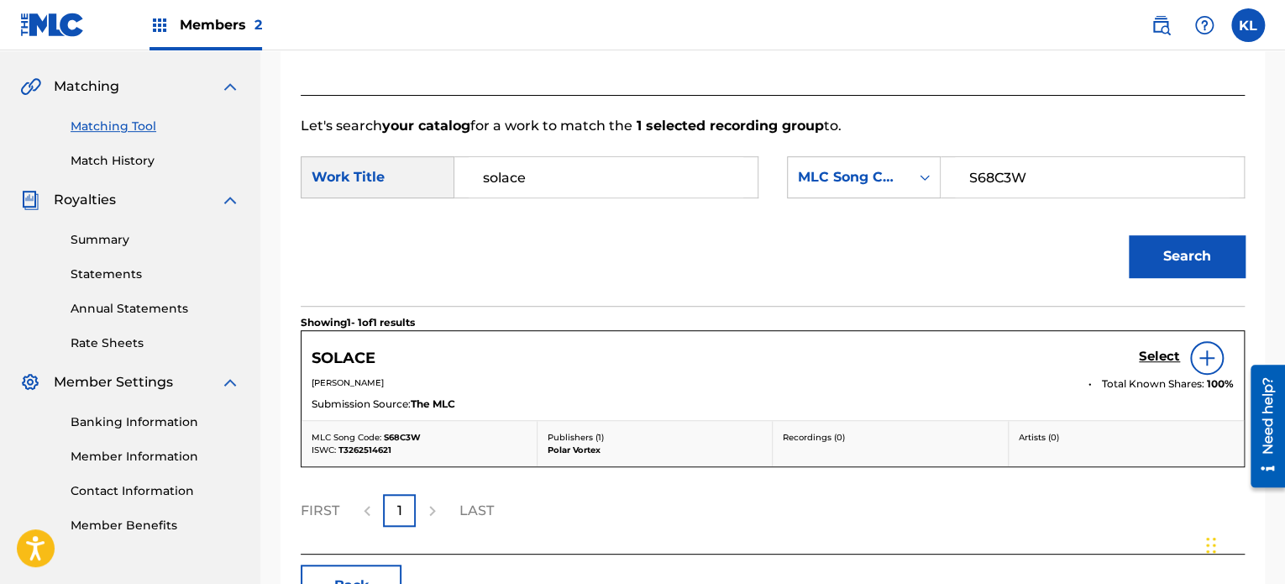
scroll to position [373, 0]
click at [1152, 355] on h5 "Select" at bounding box center [1159, 356] width 41 height 16
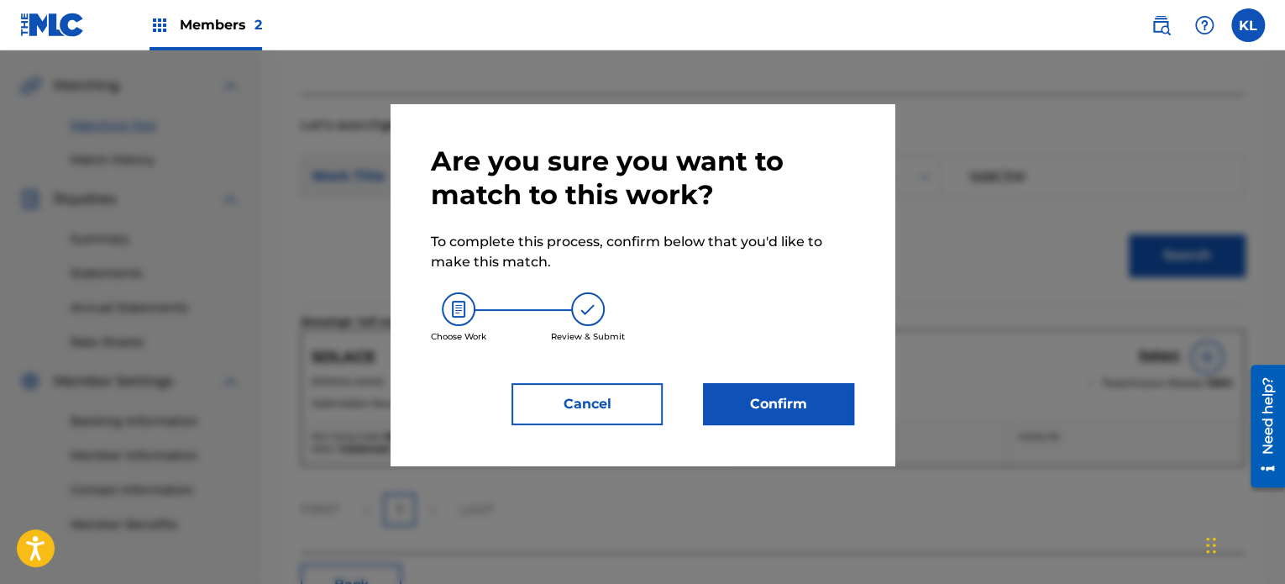
click at [803, 393] on button "Confirm" at bounding box center [778, 404] width 151 height 42
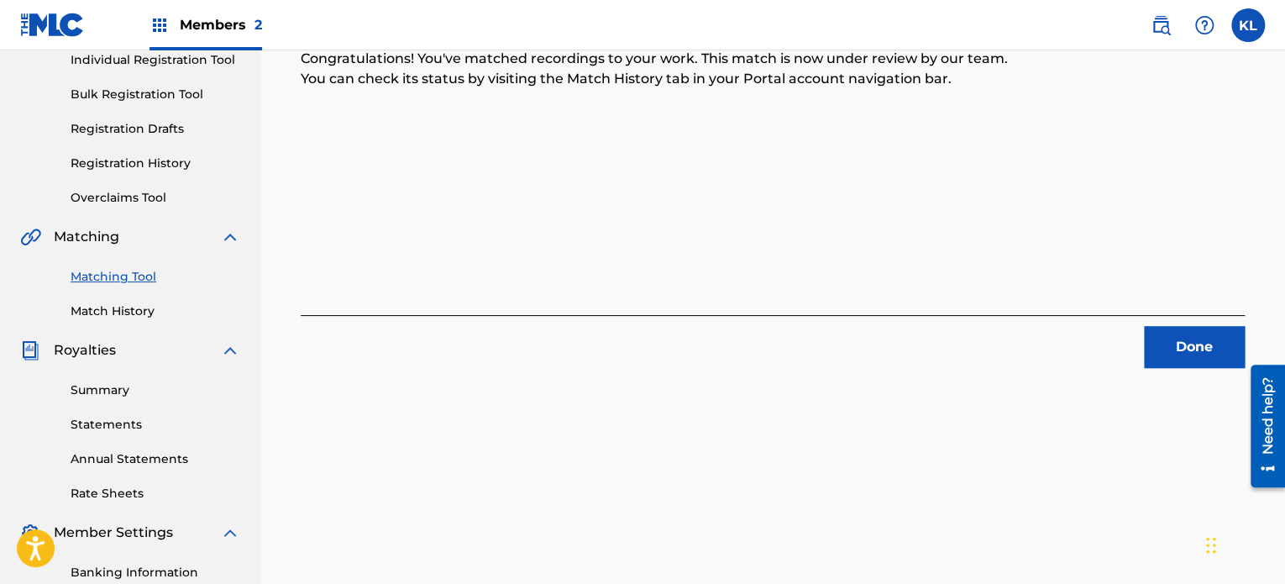
scroll to position [221, 0]
click at [1185, 343] on button "Done" at bounding box center [1194, 348] width 101 height 42
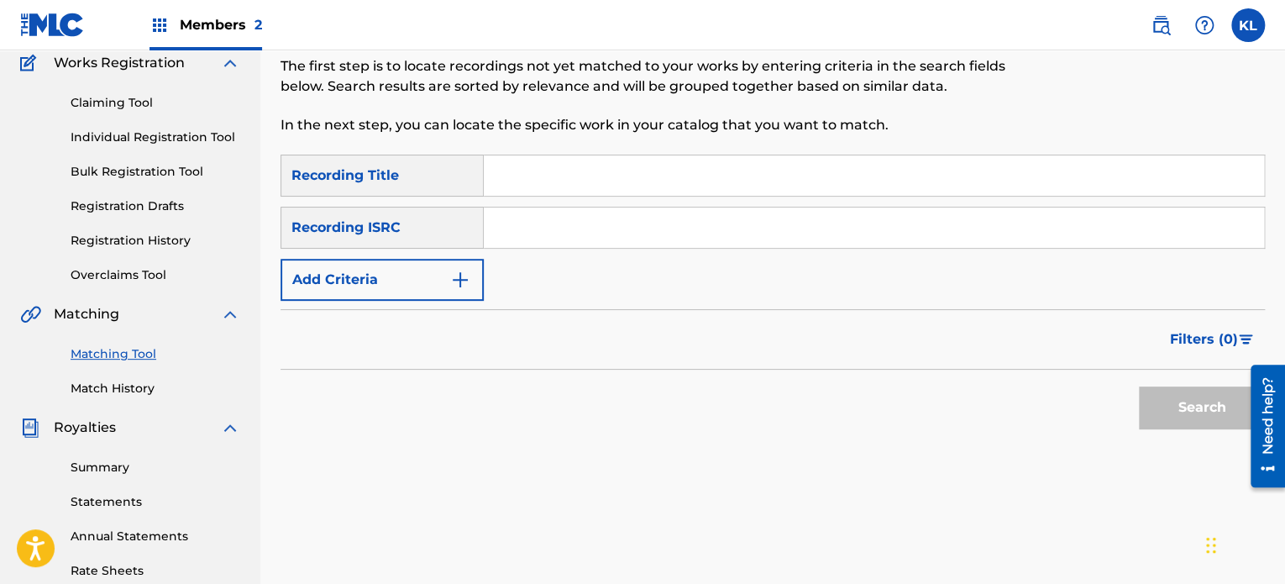
scroll to position [140, 0]
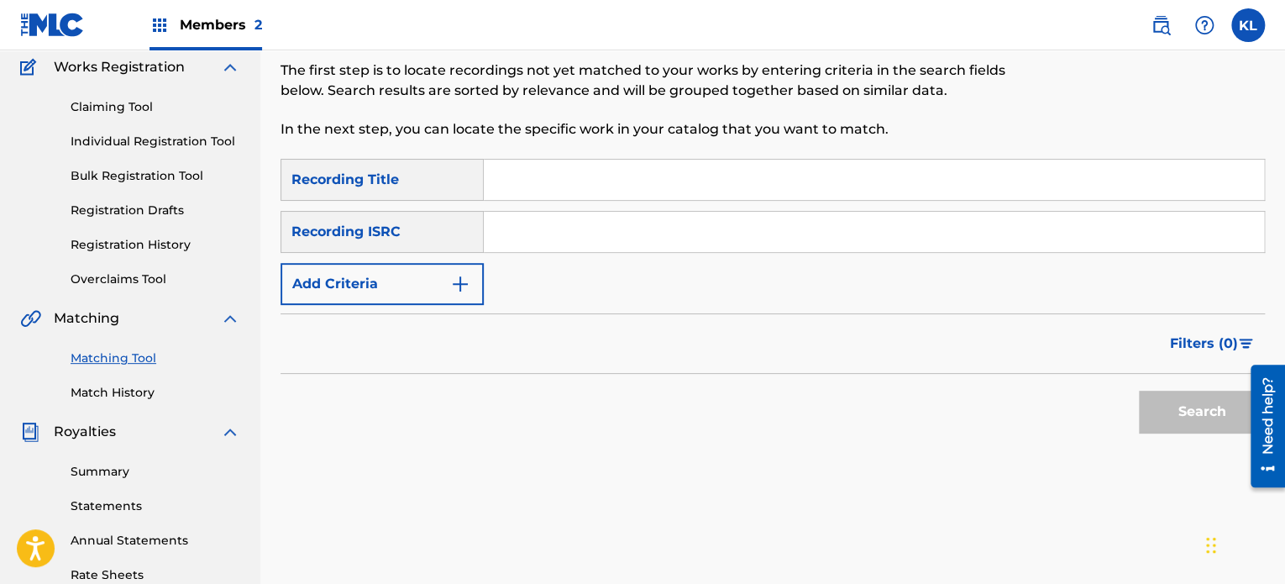
click at [516, 167] on input "Search Form" at bounding box center [874, 180] width 780 height 40
type input "solace"
paste input "SE6YL2200203"
type input "SE6YL2200203"
click at [1139, 390] on button "Search" at bounding box center [1202, 411] width 126 height 42
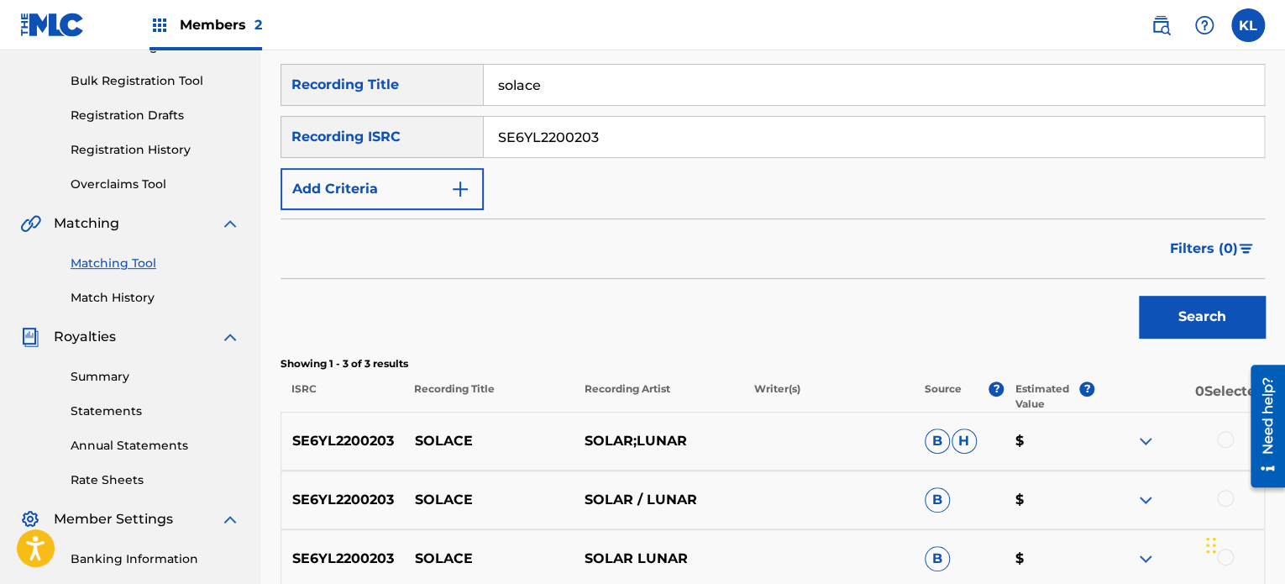
scroll to position [385, 0]
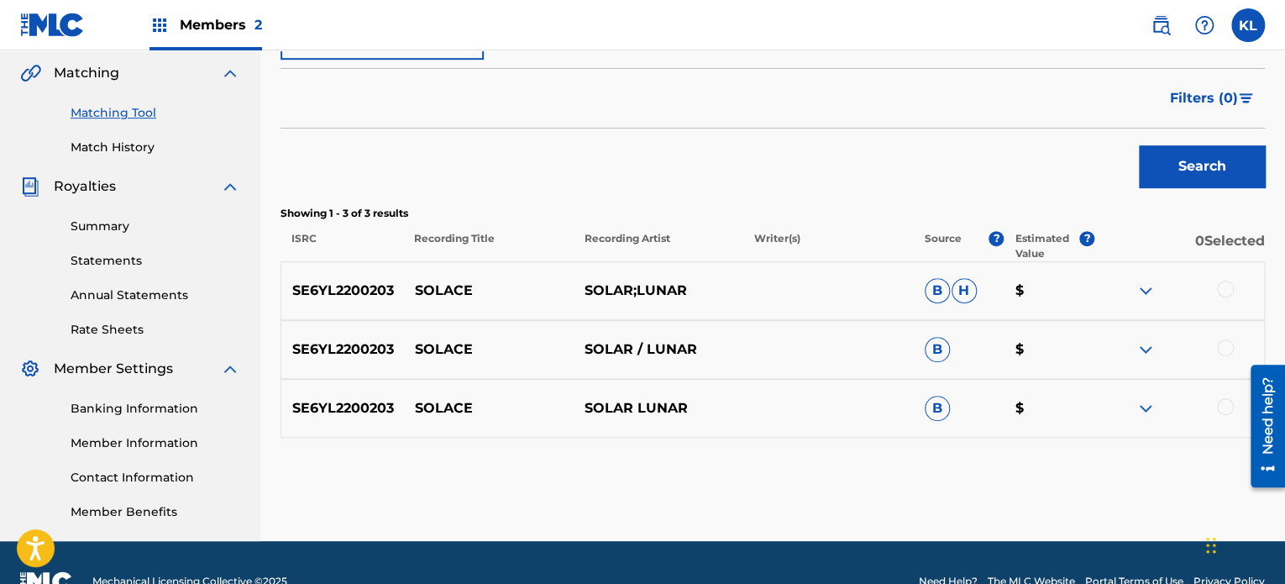
click at [1223, 291] on div at bounding box center [1225, 288] width 17 height 17
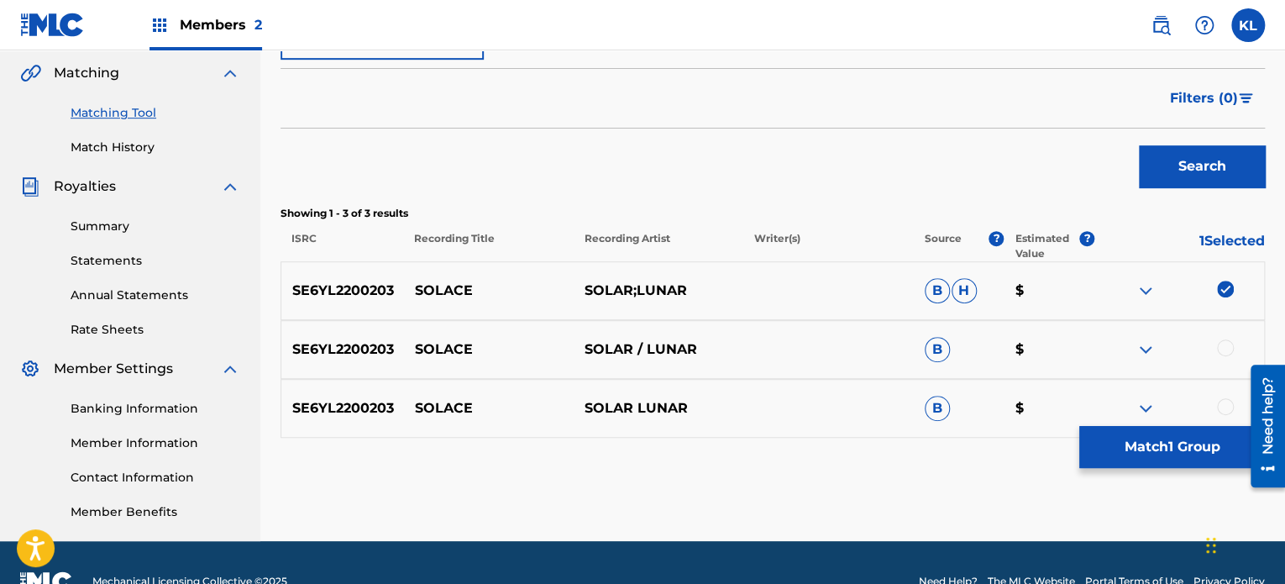
click at [1224, 347] on div at bounding box center [1225, 347] width 17 height 17
click at [1228, 404] on div at bounding box center [1225, 406] width 17 height 17
click at [1160, 463] on button "Match 3 Groups" at bounding box center [1172, 447] width 186 height 42
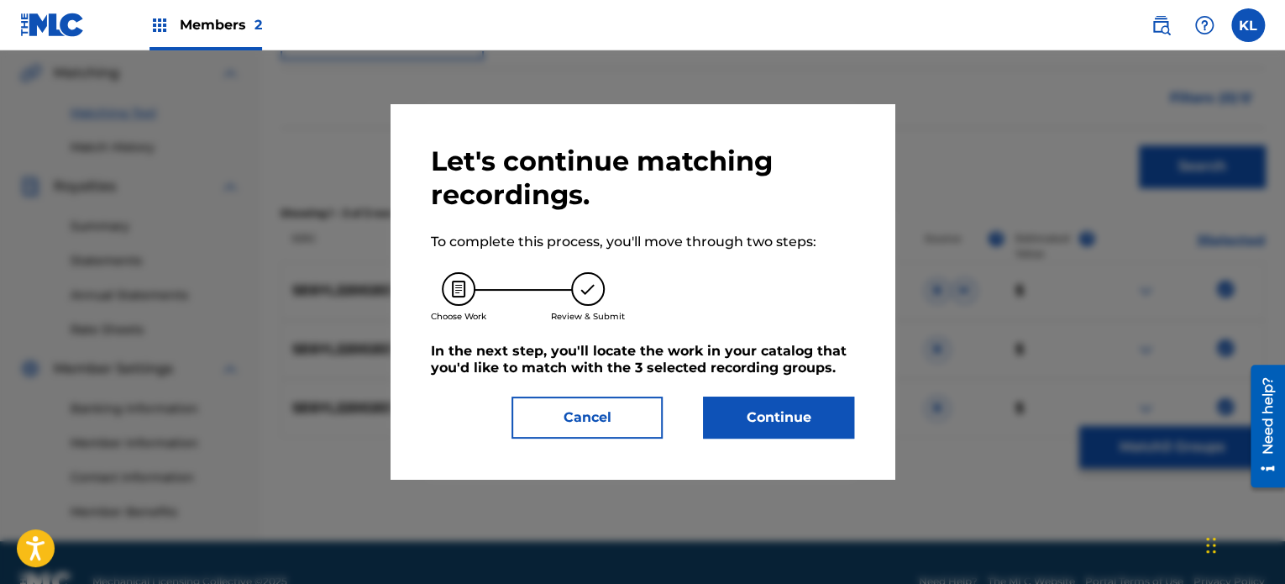
click at [786, 412] on button "Continue" at bounding box center [778, 417] width 151 height 42
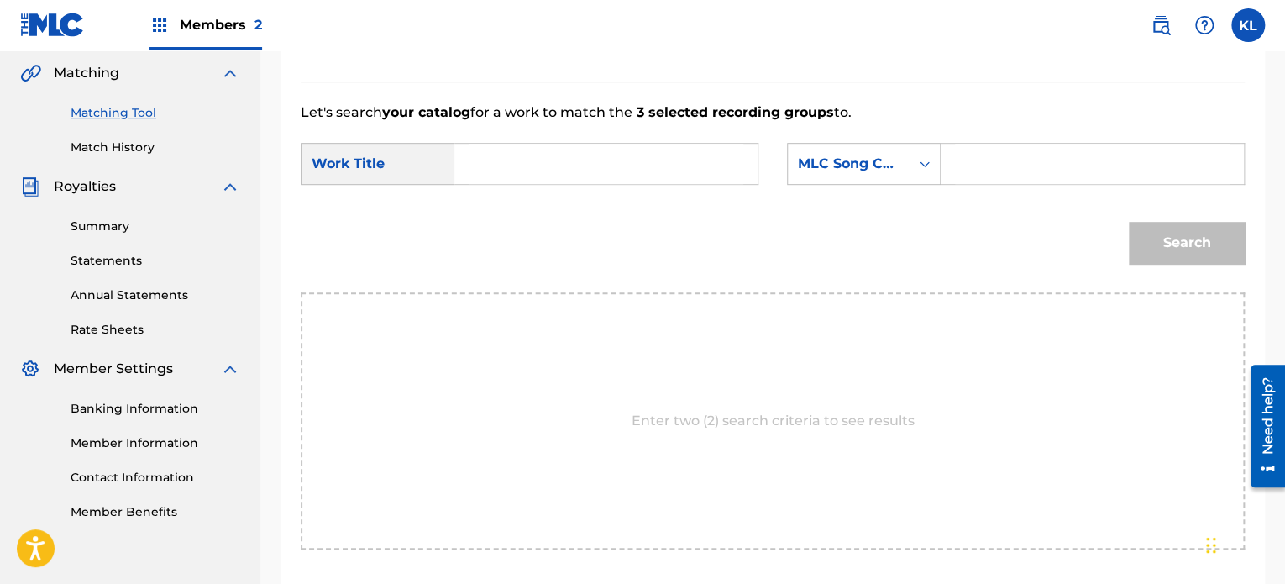
click at [553, 169] on input "Search Form" at bounding box center [606, 164] width 275 height 40
type input "solace"
paste input "SI6H7O"
type input "SI6H7O"
click at [1129, 222] on button "Search" at bounding box center [1187, 243] width 116 height 42
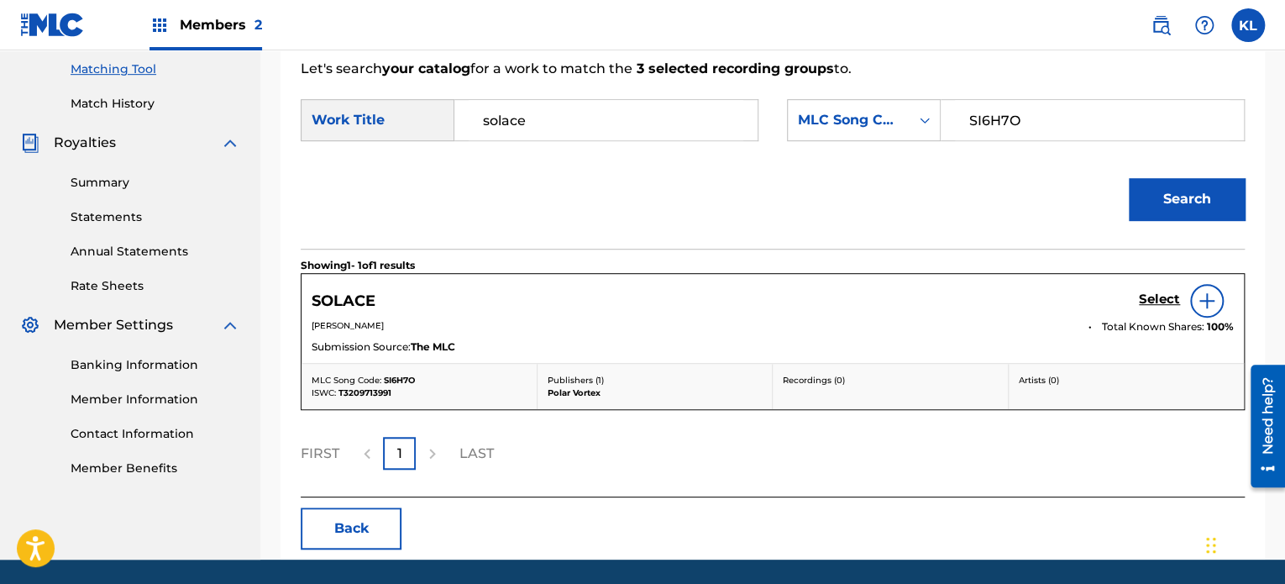
scroll to position [430, 0]
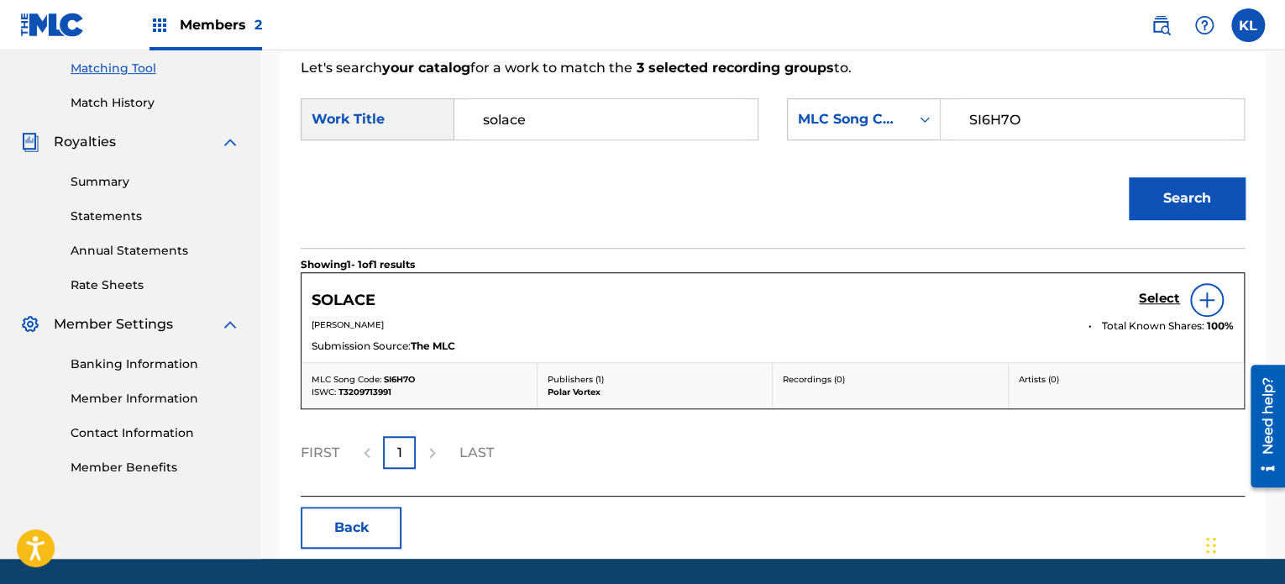
click at [1155, 291] on h5 "Select" at bounding box center [1159, 299] width 41 height 16
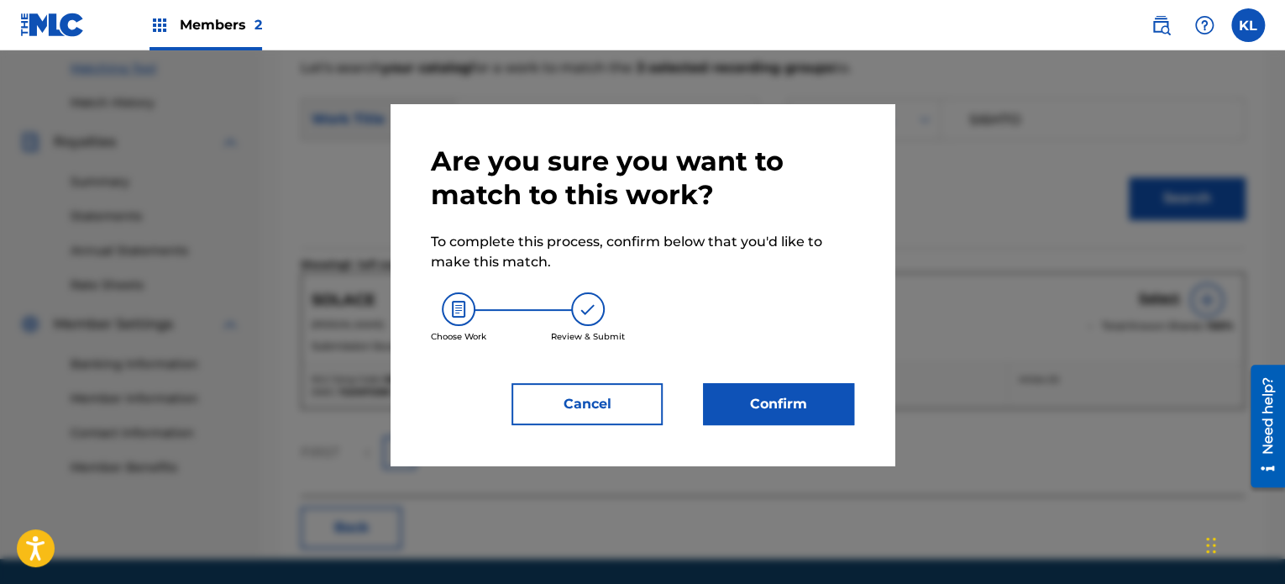
click at [786, 392] on button "Confirm" at bounding box center [778, 404] width 151 height 42
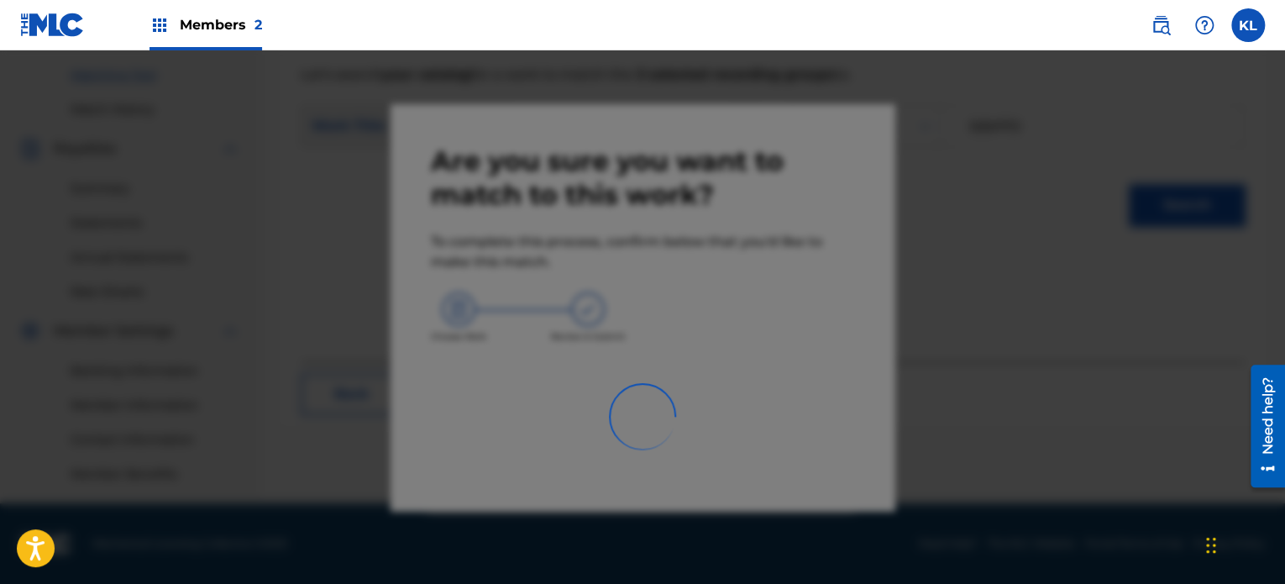
scroll to position [423, 0]
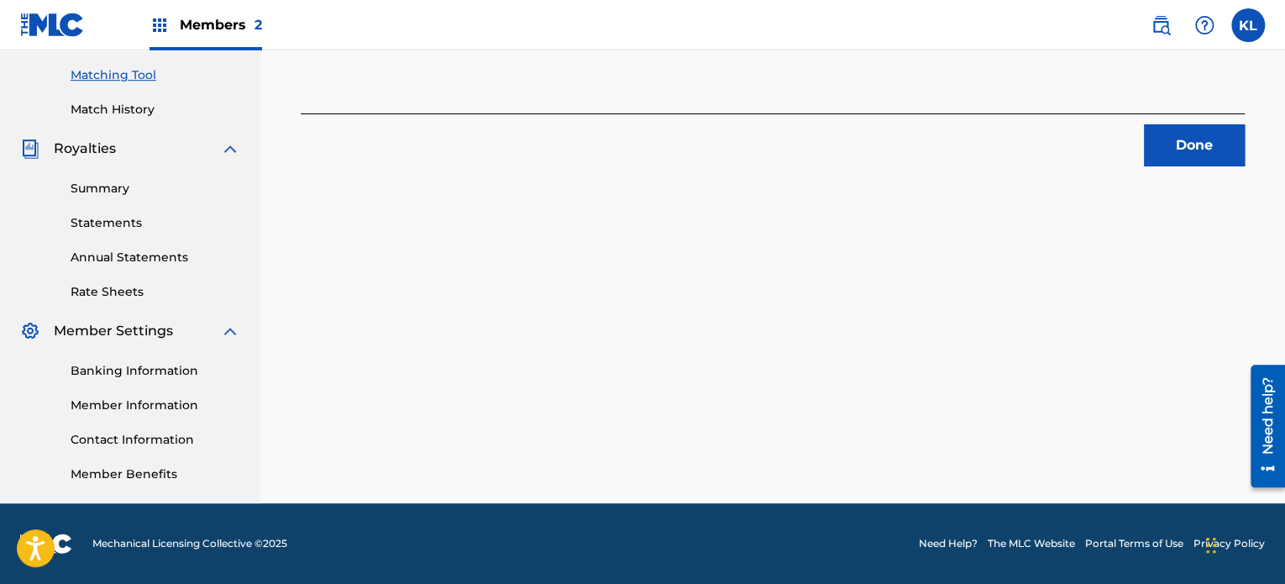
click at [1202, 157] on button "Done" at bounding box center [1194, 145] width 101 height 42
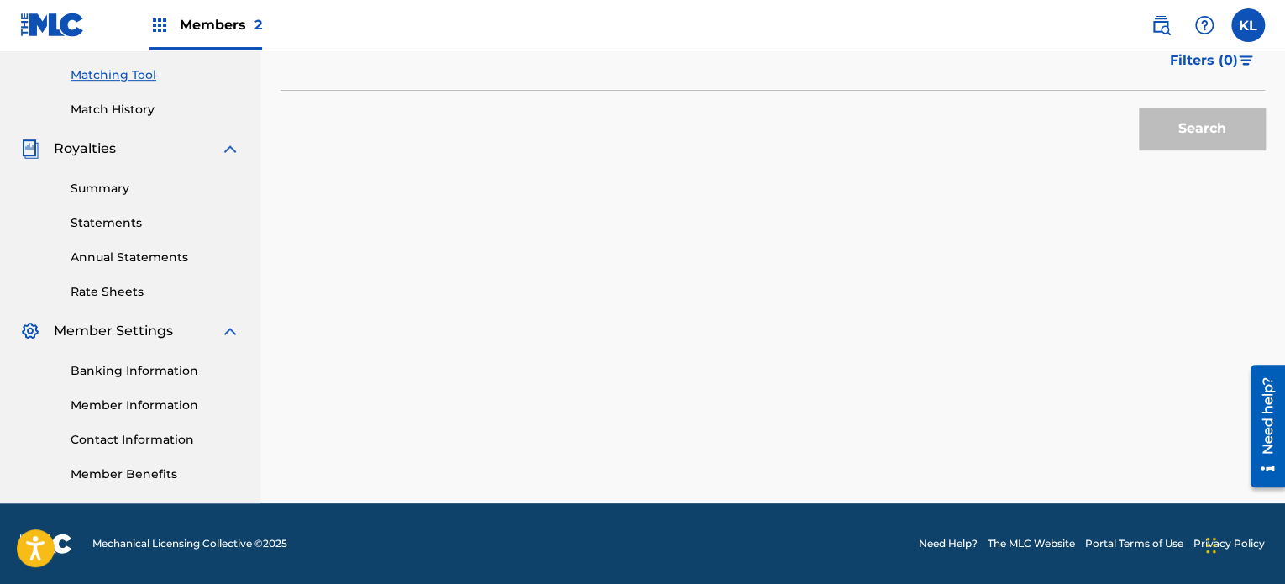
scroll to position [175, 0]
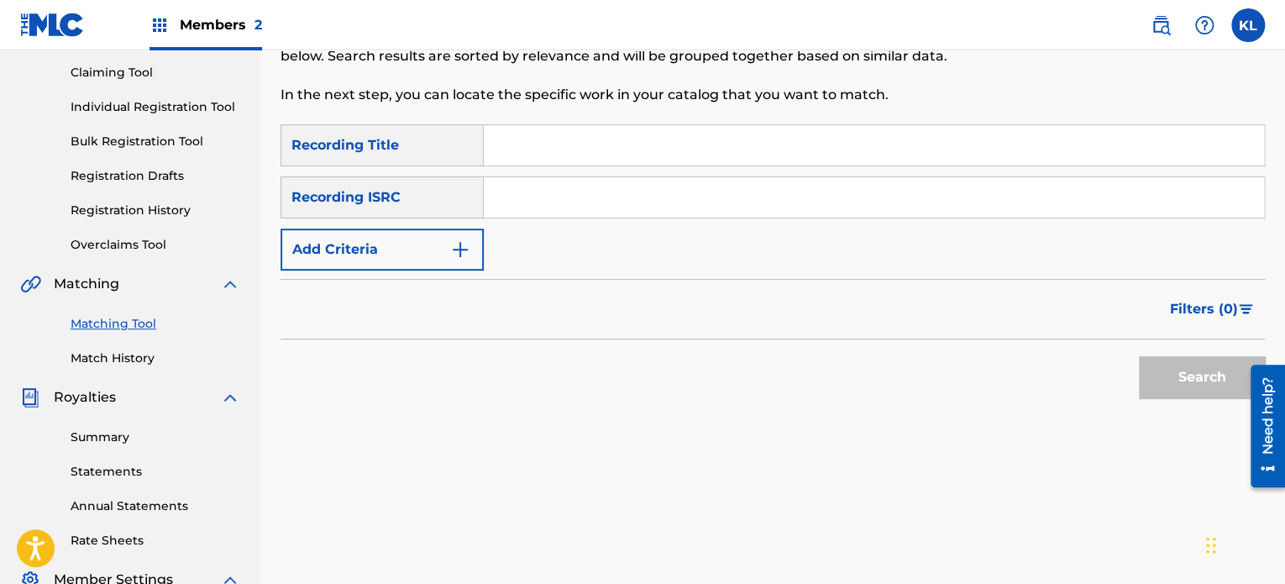
click at [508, 144] on input "Search Form" at bounding box center [874, 145] width 780 height 40
type input "solice"
paste input "SE6YL2200497"
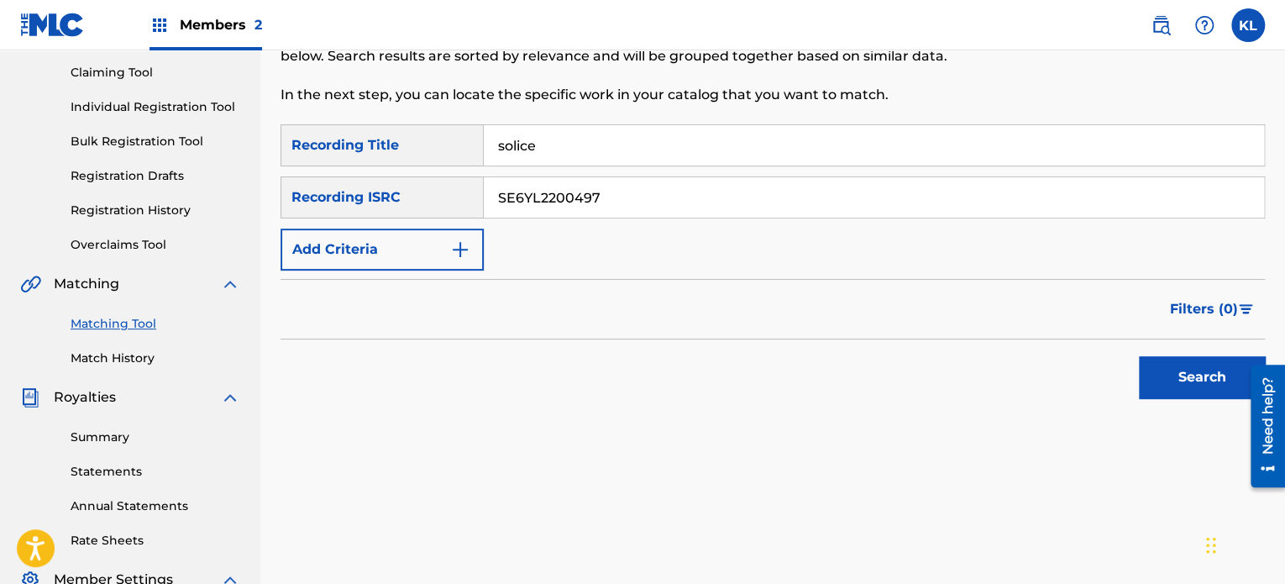
type input "SE6YL2200497"
click at [1139, 356] on button "Search" at bounding box center [1202, 377] width 126 height 42
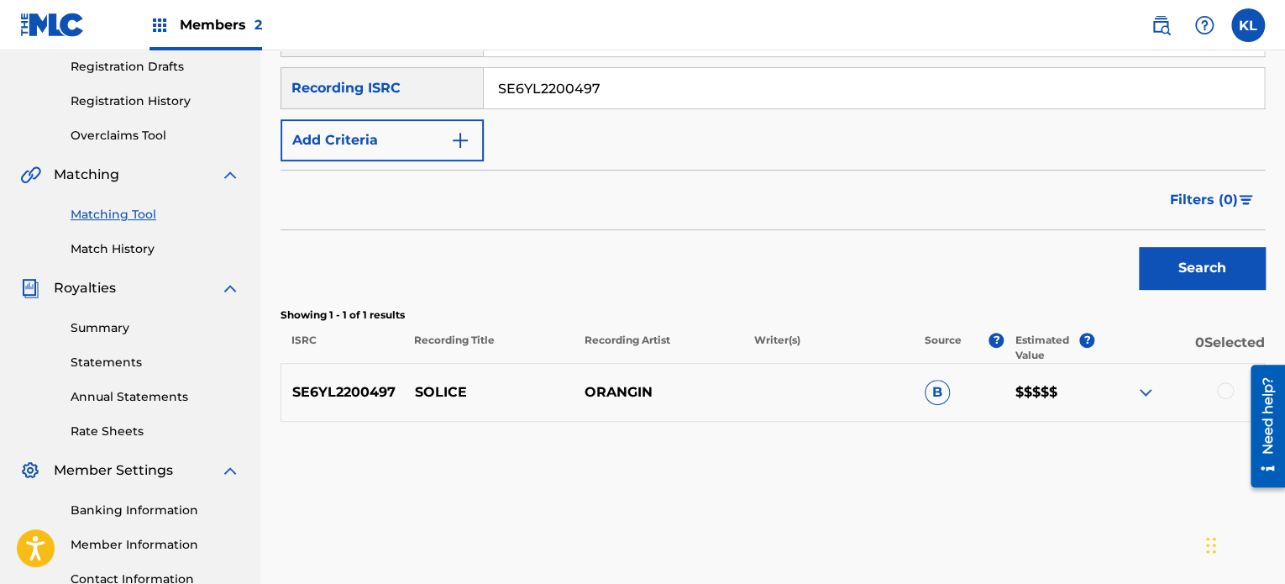
scroll to position [423, 0]
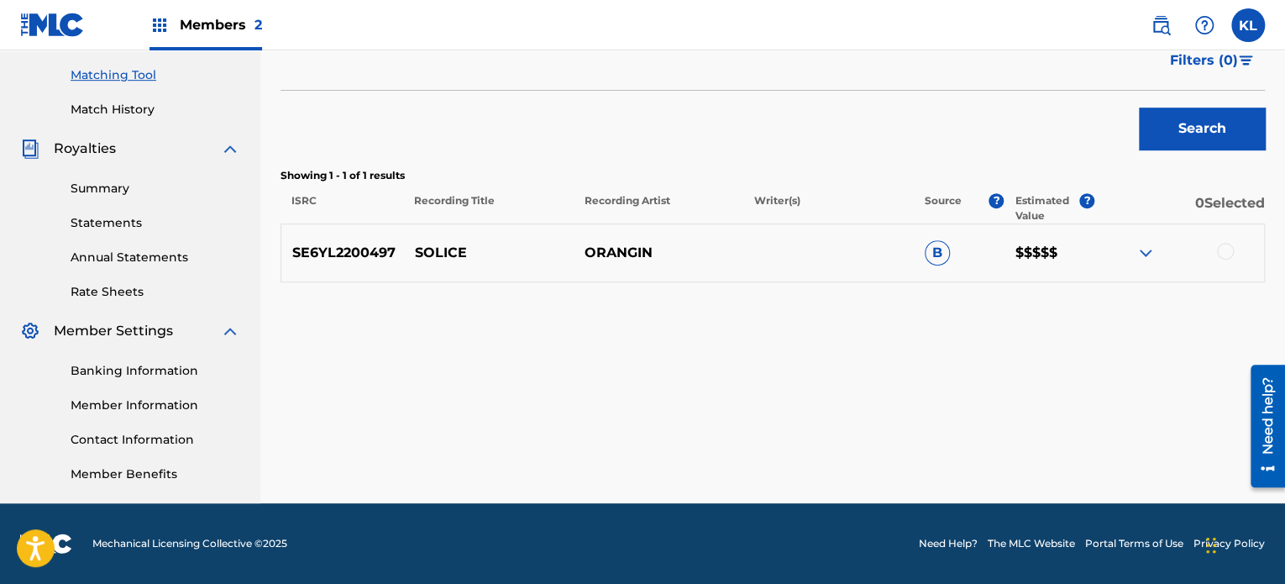
click at [1223, 253] on div at bounding box center [1225, 251] width 17 height 17
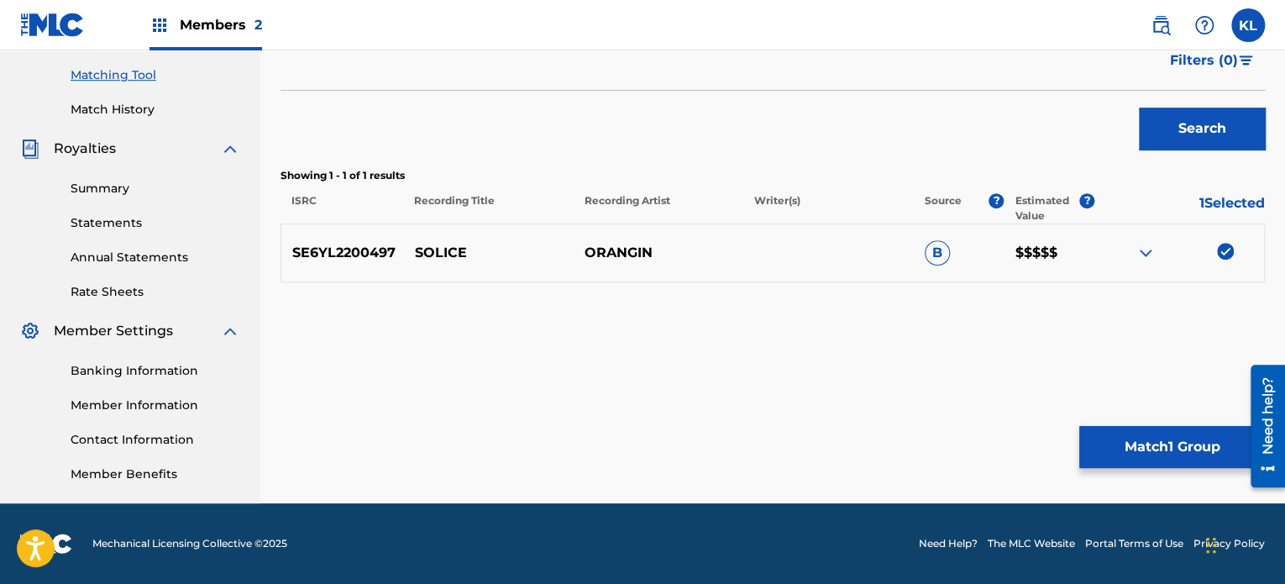
click at [1149, 434] on button "Match 1 Group" at bounding box center [1172, 447] width 186 height 42
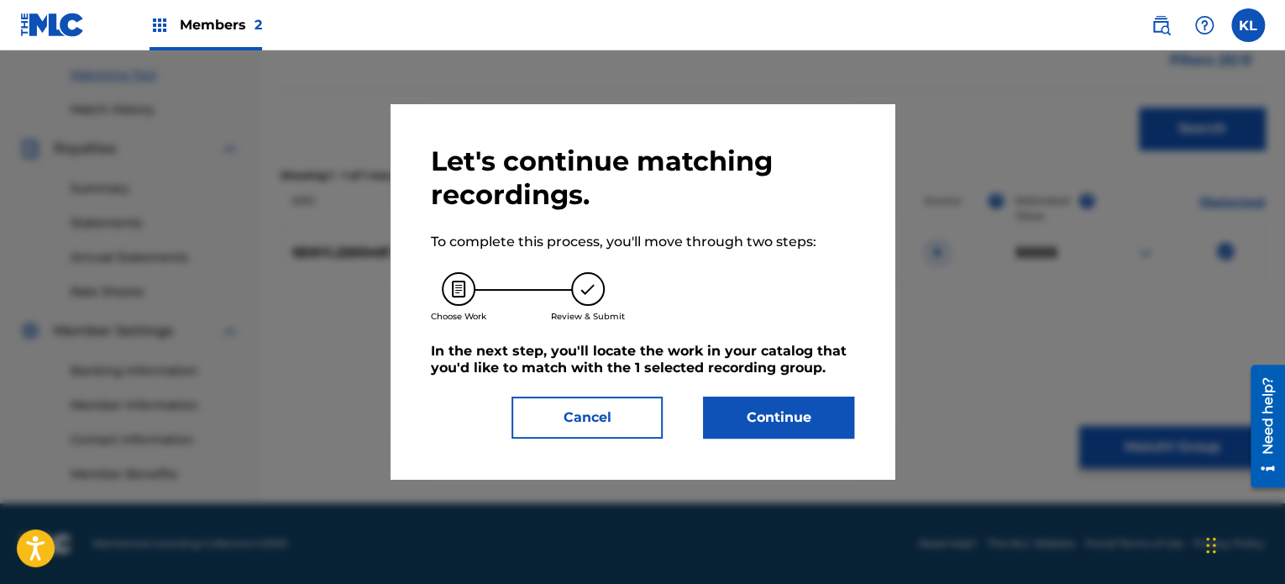
click at [799, 419] on button "Continue" at bounding box center [778, 417] width 151 height 42
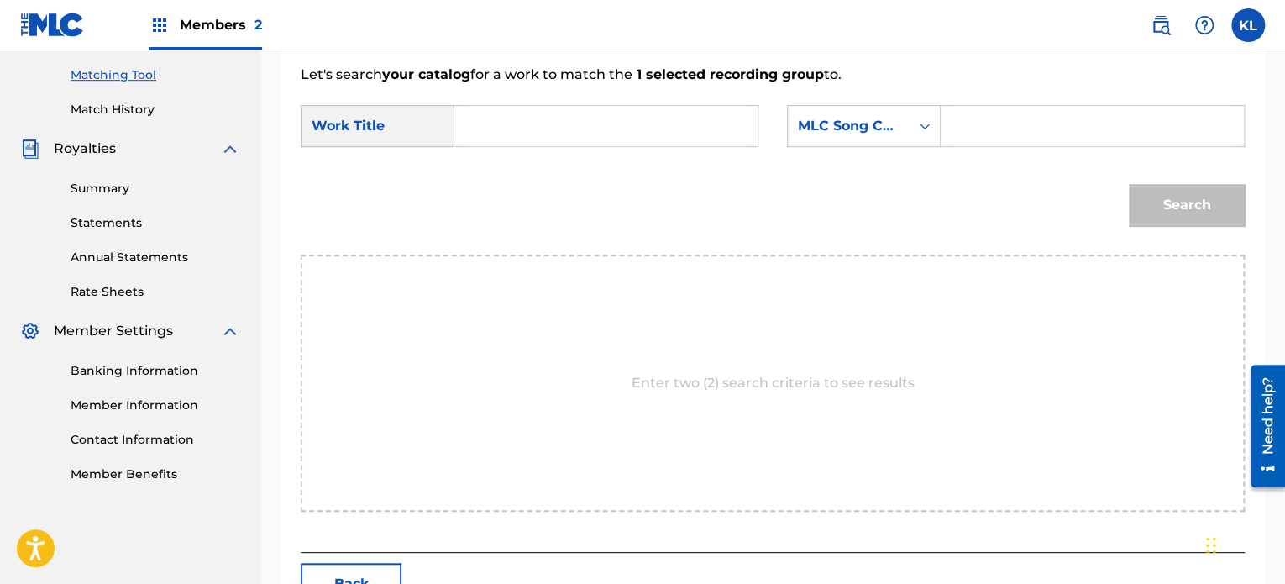
click at [516, 111] on input "Search Form" at bounding box center [606, 126] width 275 height 40
type input "solice"
paste input "S96IPA"
type input "S96IPA"
click at [1129, 184] on button "Search" at bounding box center [1187, 205] width 116 height 42
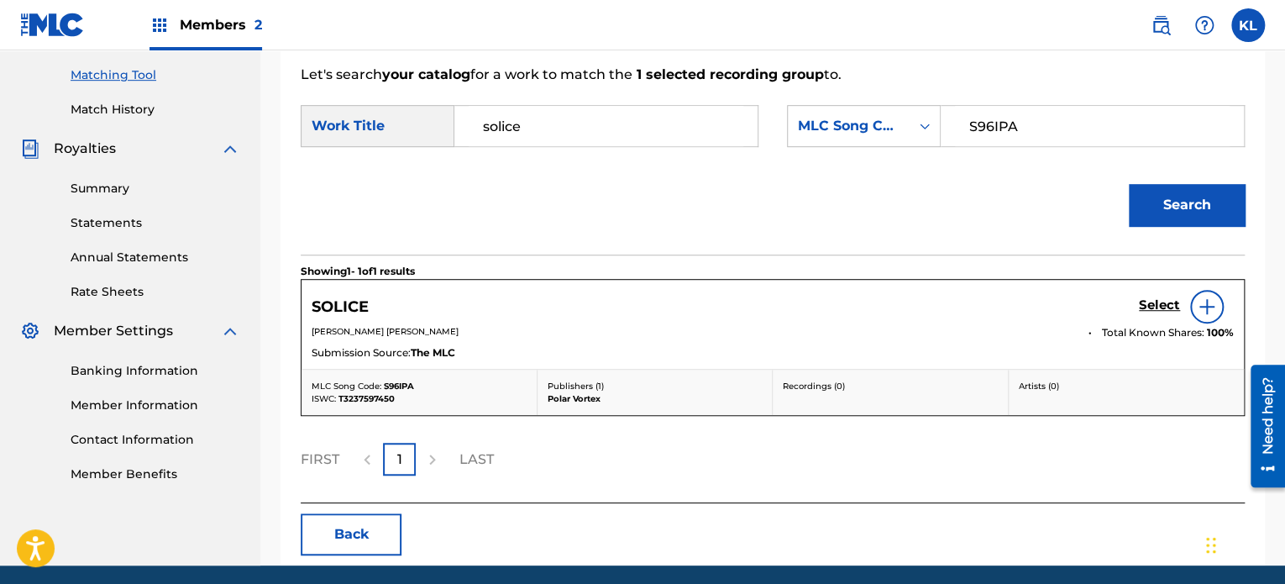
click at [1155, 301] on h5 "Select" at bounding box center [1159, 305] width 41 height 16
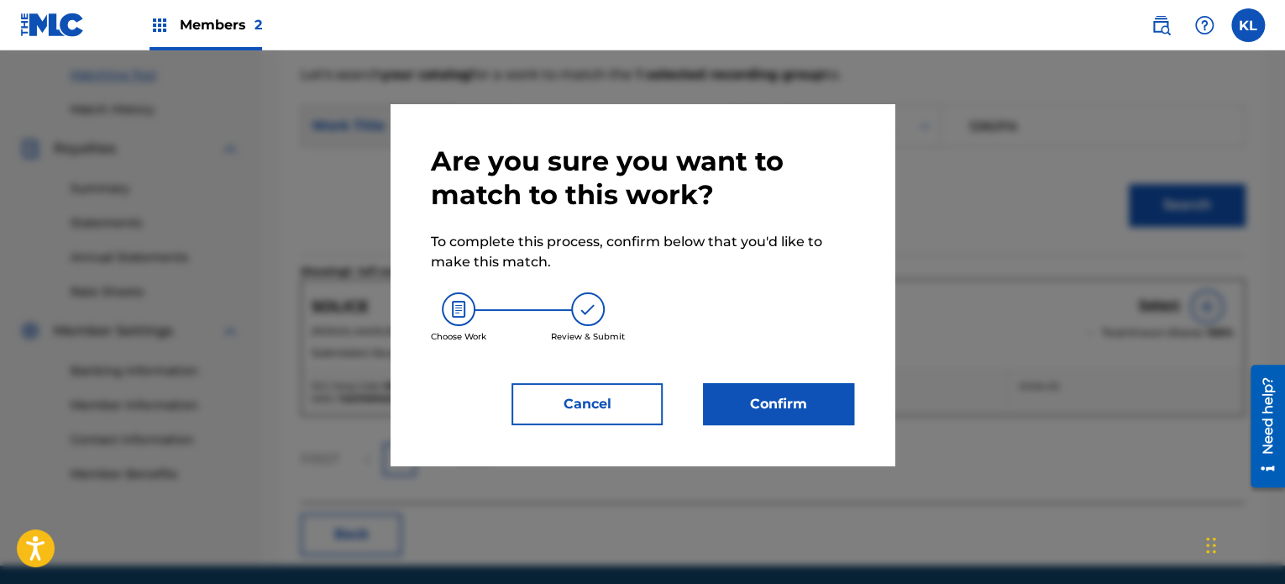
click at [757, 413] on button "Confirm" at bounding box center [778, 404] width 151 height 42
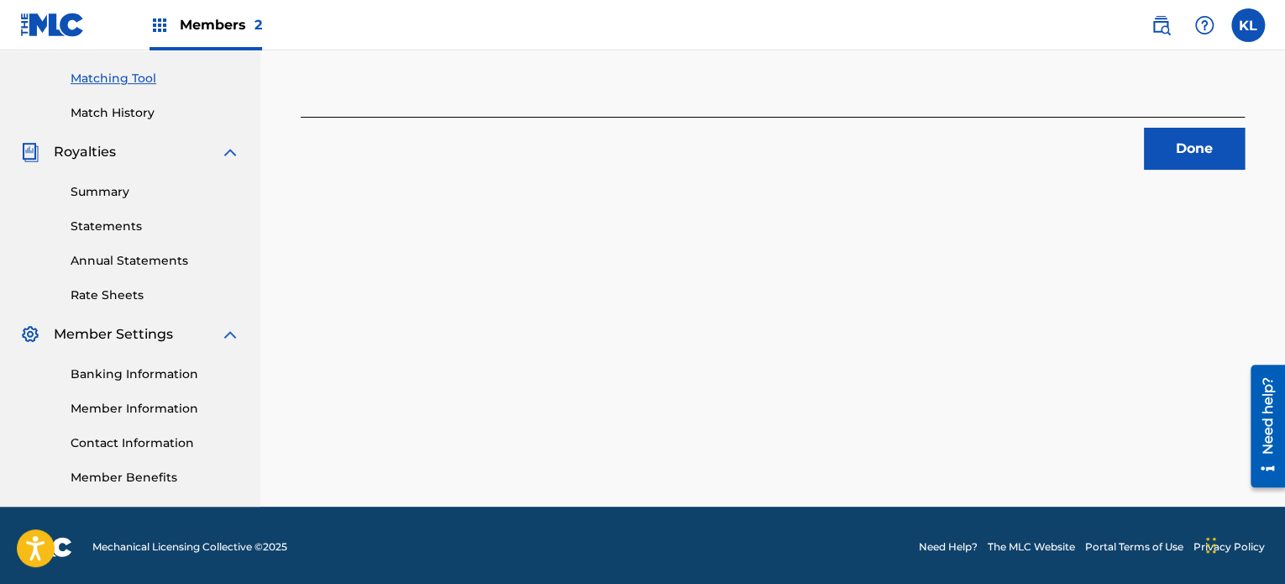
scroll to position [306, 0]
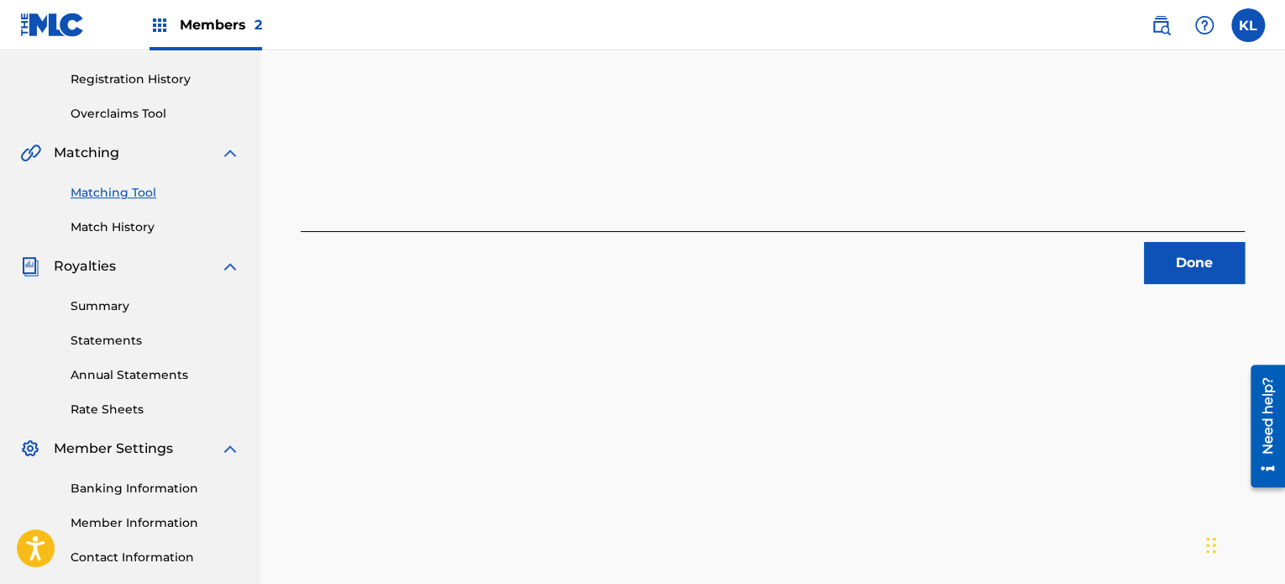
click at [1189, 270] on button "Done" at bounding box center [1194, 263] width 101 height 42
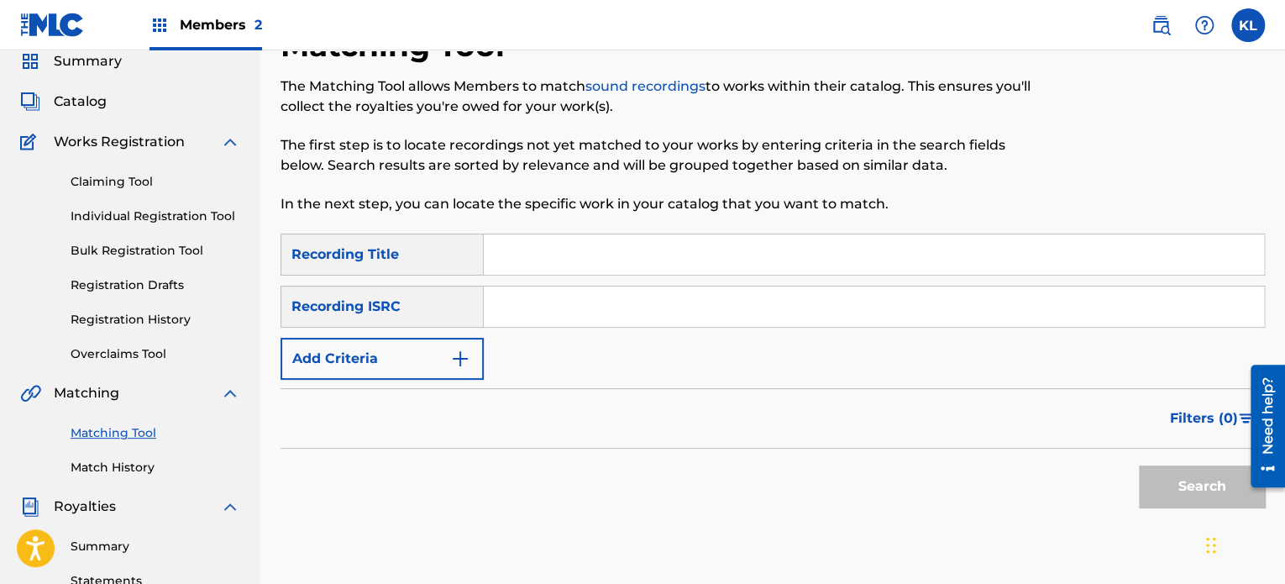
scroll to position [66, 0]
click at [568, 256] on input "Search Form" at bounding box center [874, 253] width 780 height 40
paste input "SOMMARAVSLUTNING"
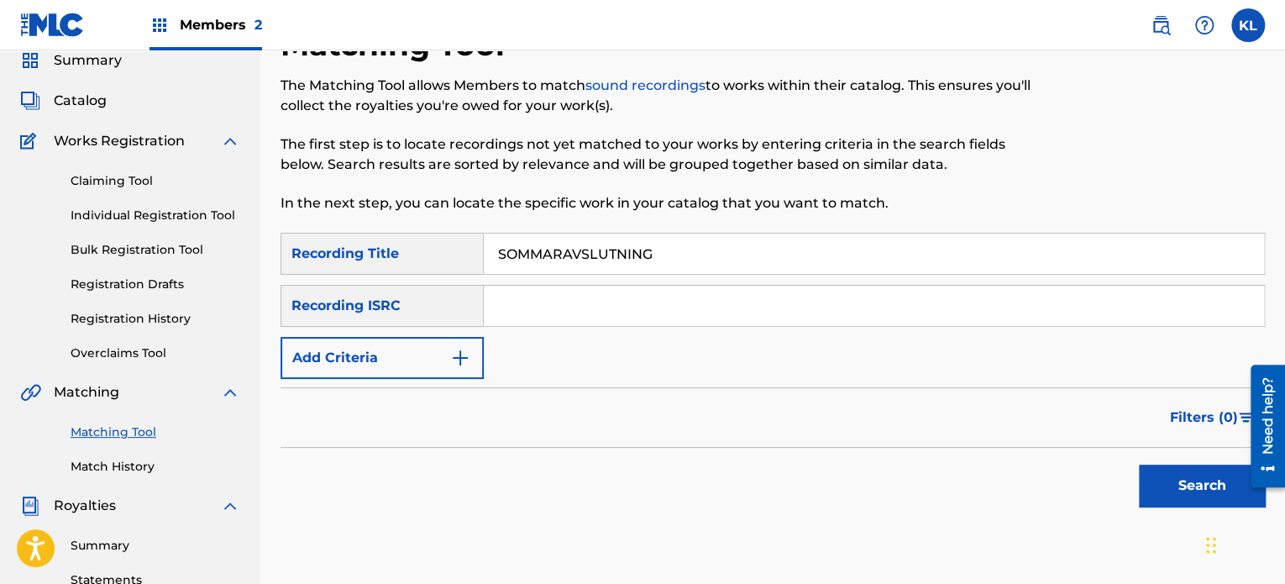
type input "SOMMARAVSLUTNING"
click at [558, 292] on input "Search Form" at bounding box center [874, 305] width 780 height 40
paste input "SE6YL2200125"
type input "SE6YL2200125"
click at [1139, 464] on button "Search" at bounding box center [1202, 485] width 126 height 42
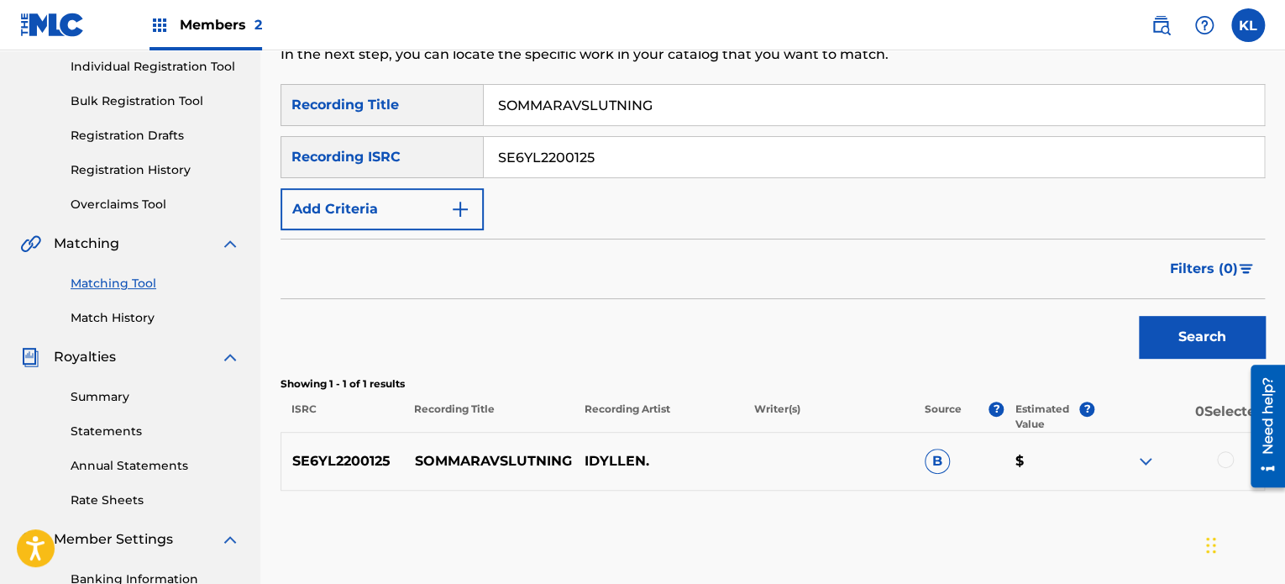
scroll to position [215, 0]
click at [678, 110] on input "SOMMARAVSLUTNING" at bounding box center [874, 105] width 780 height 40
click at [1217, 461] on div at bounding box center [1225, 459] width 17 height 17
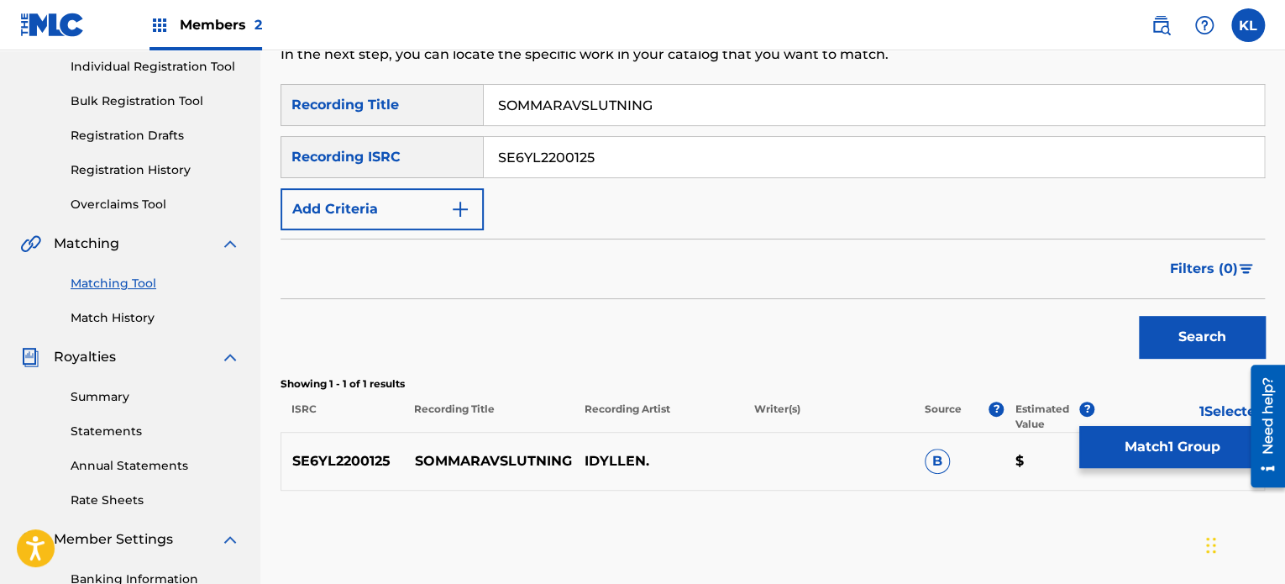
click at [1165, 453] on button "Match 1 Group" at bounding box center [1172, 447] width 186 height 42
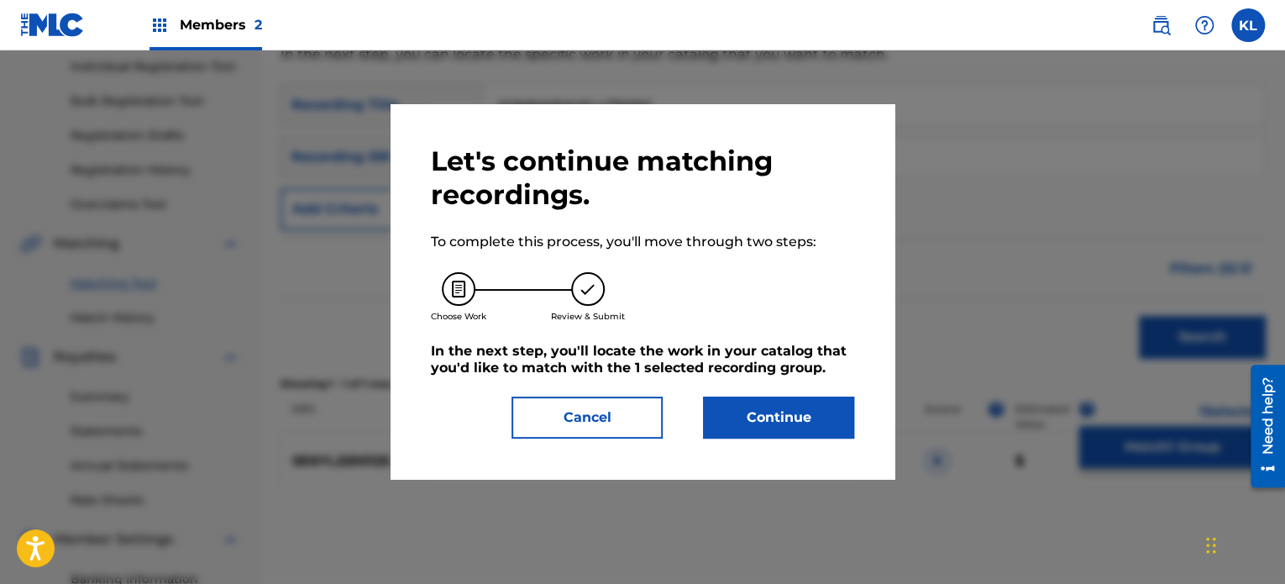
click at [789, 412] on button "Continue" at bounding box center [778, 417] width 151 height 42
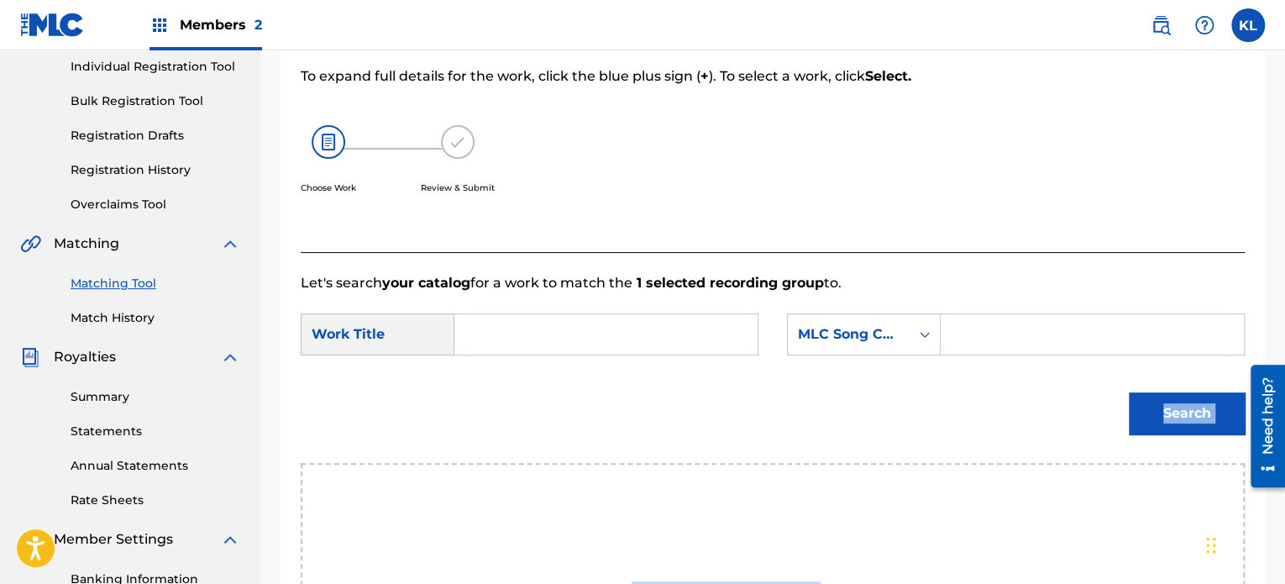
click at [789, 412] on div "Let's search your catalog for a work to match the 1 selected recording group to…" at bounding box center [773, 506] width 944 height 509
click at [527, 342] on input "Search Form" at bounding box center [606, 334] width 275 height 40
paste input "SOMMARAVSLUTNING"
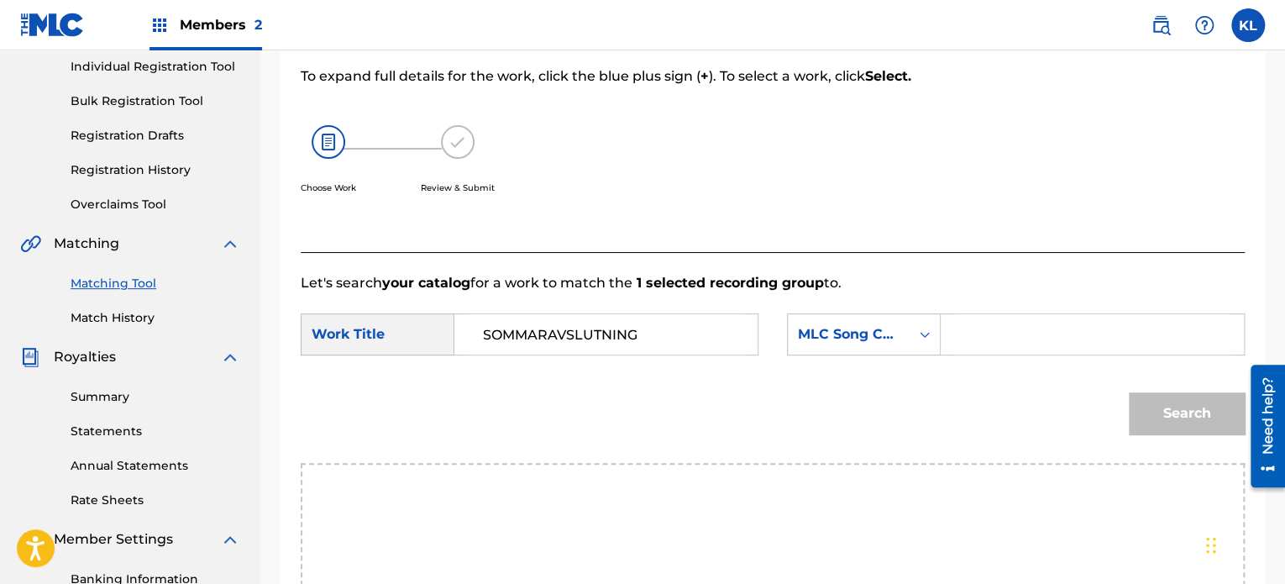
type input "SOMMARAVSLUTNING"
paste input "SI49IP"
type input "SI49IP"
click at [1129, 392] on button "Search" at bounding box center [1187, 413] width 116 height 42
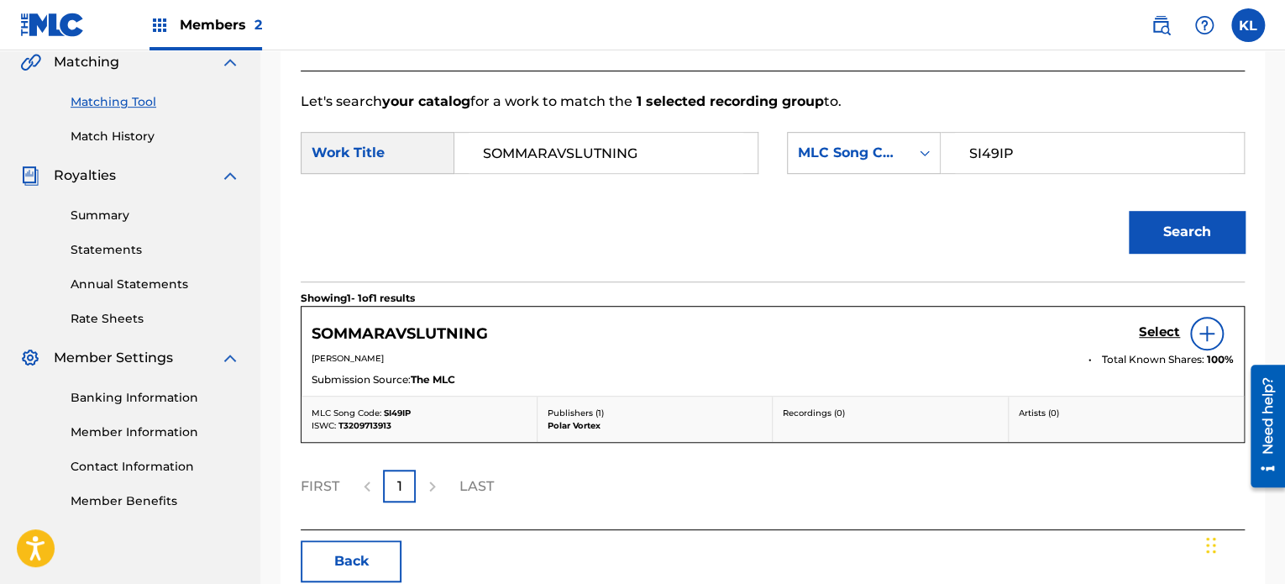
scroll to position [400, 0]
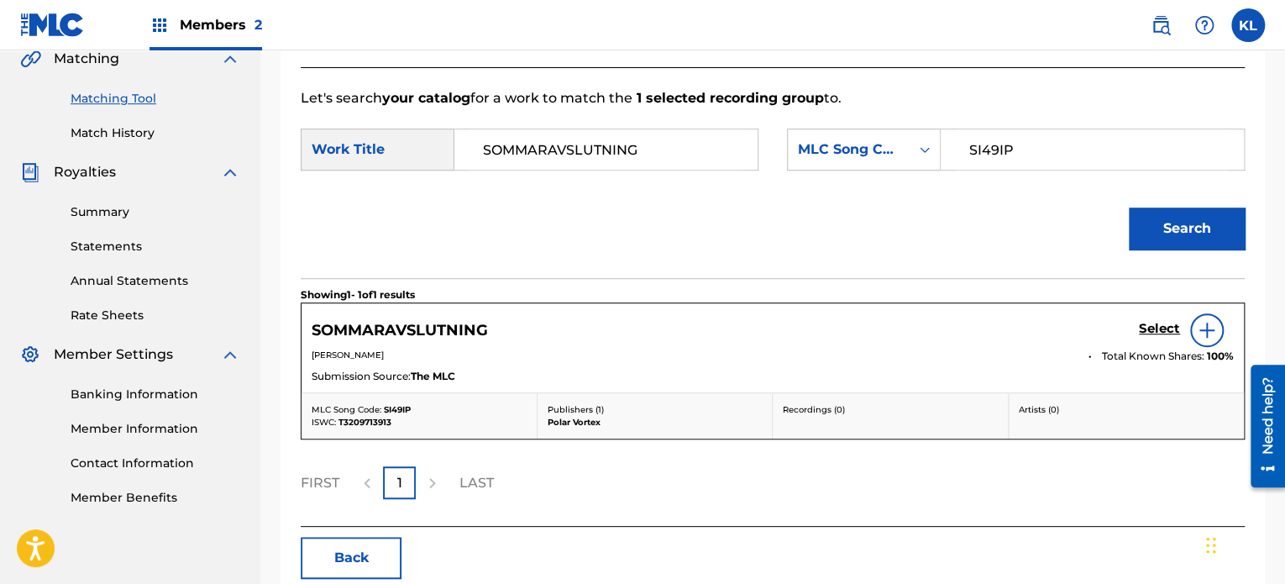
click at [1148, 328] on h5 "Select" at bounding box center [1159, 329] width 41 height 16
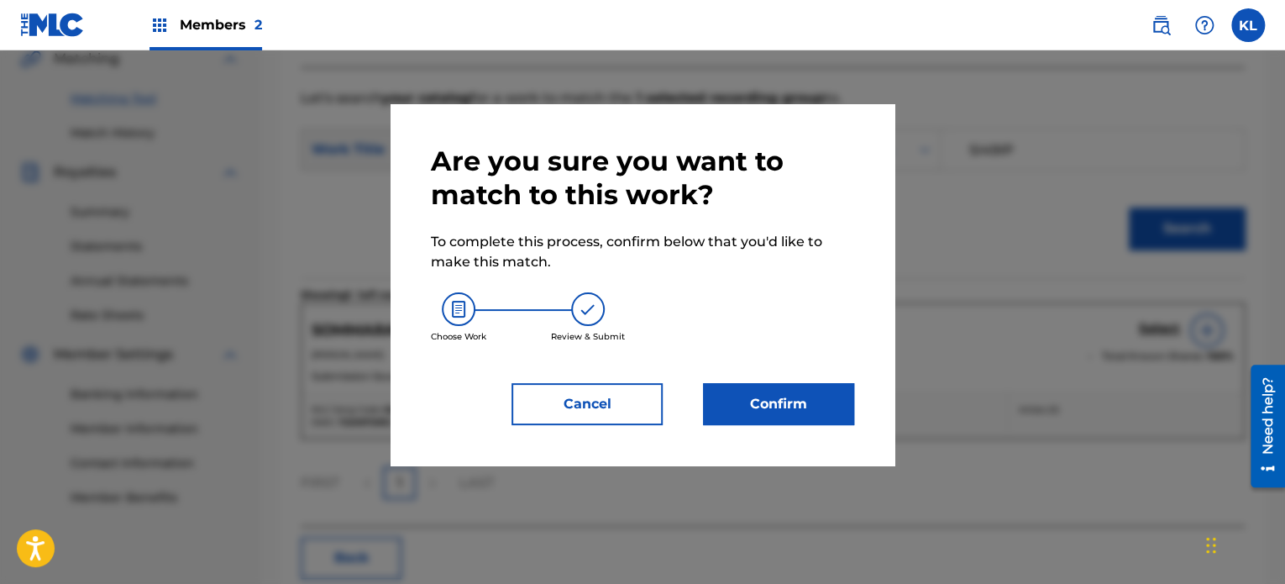
click at [796, 404] on button "Confirm" at bounding box center [778, 404] width 151 height 42
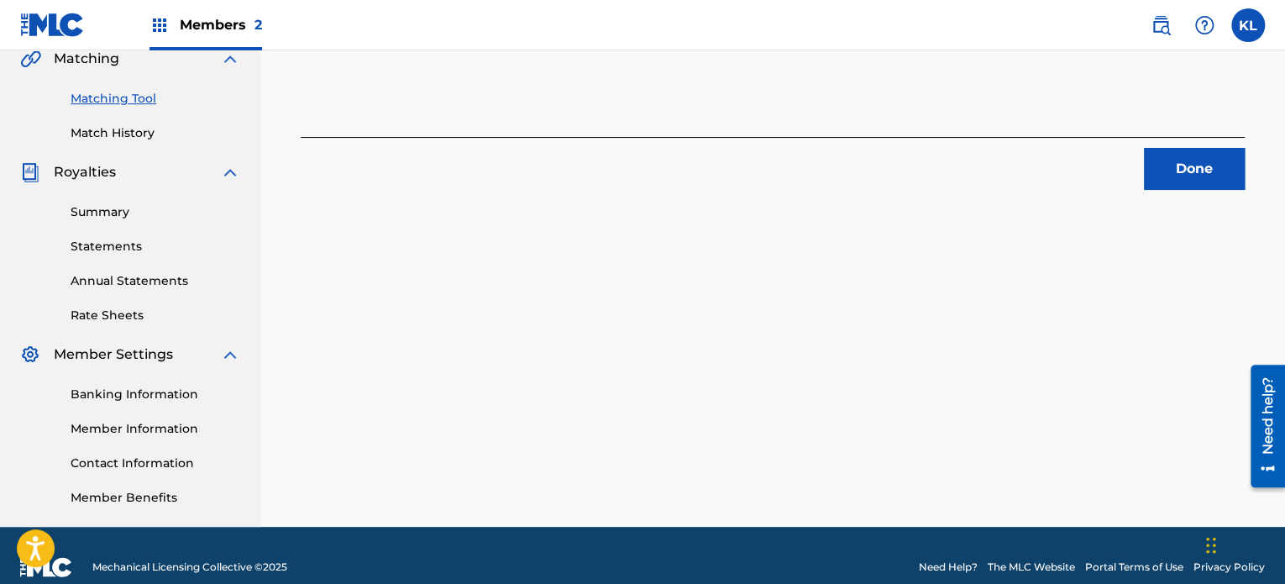
click at [1162, 187] on button "Done" at bounding box center [1194, 169] width 101 height 42
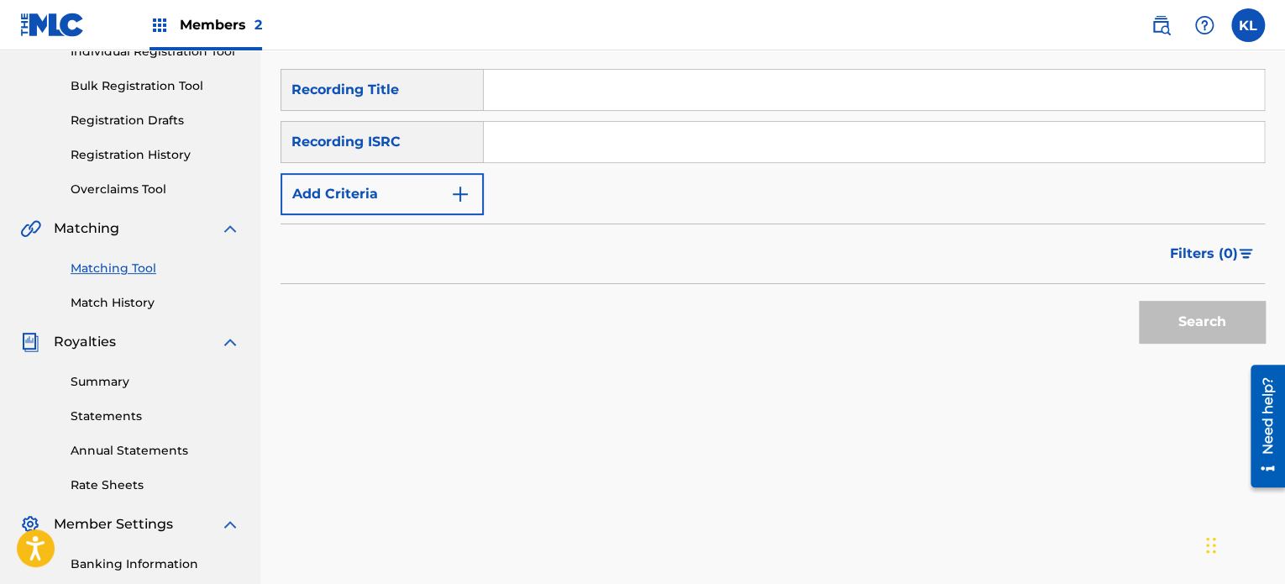
scroll to position [196, 0]
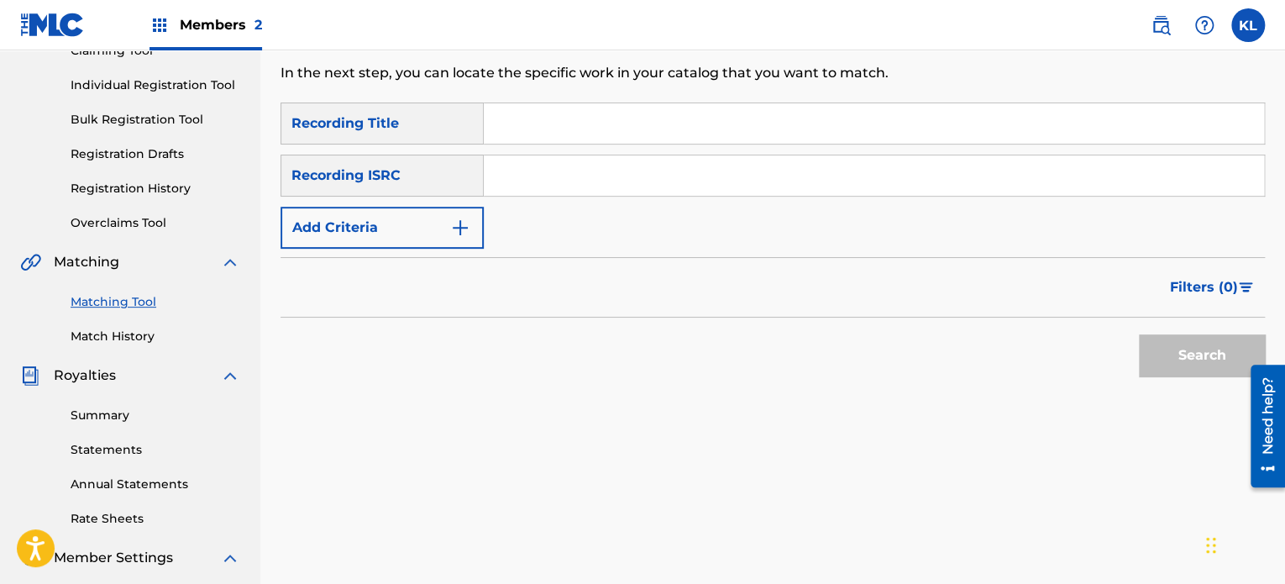
click at [558, 137] on input "Search Form" at bounding box center [874, 123] width 780 height 40
type input "sound"
paste input "SE6YL2200418"
type input "SE6YL2200418"
click at [1139, 334] on button "Search" at bounding box center [1202, 355] width 126 height 42
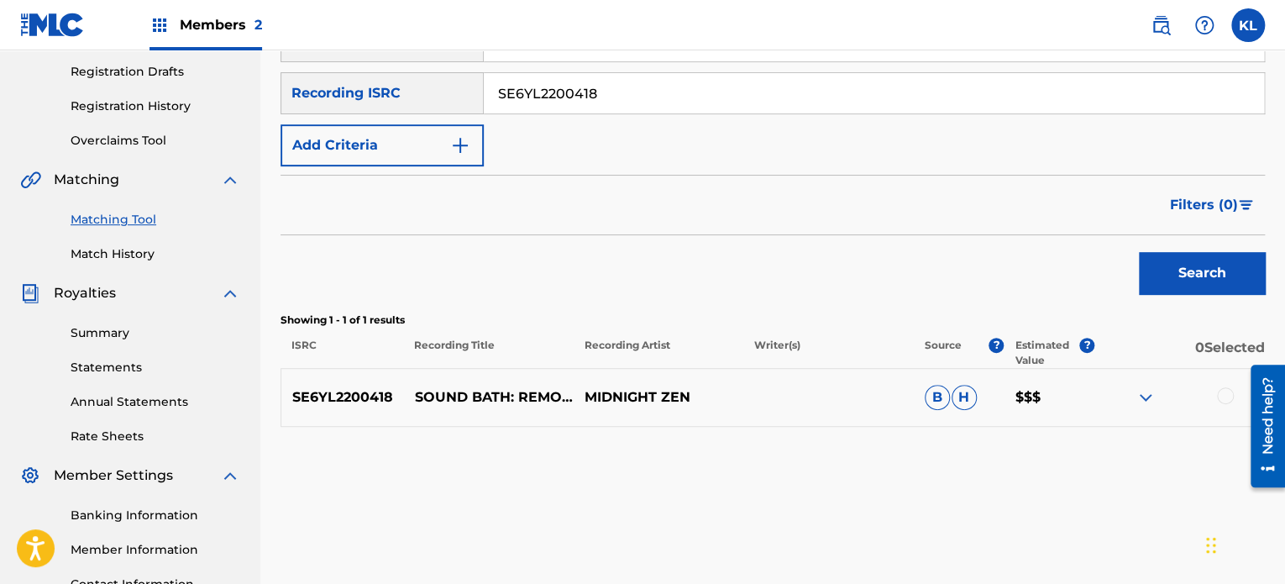
scroll to position [280, 0]
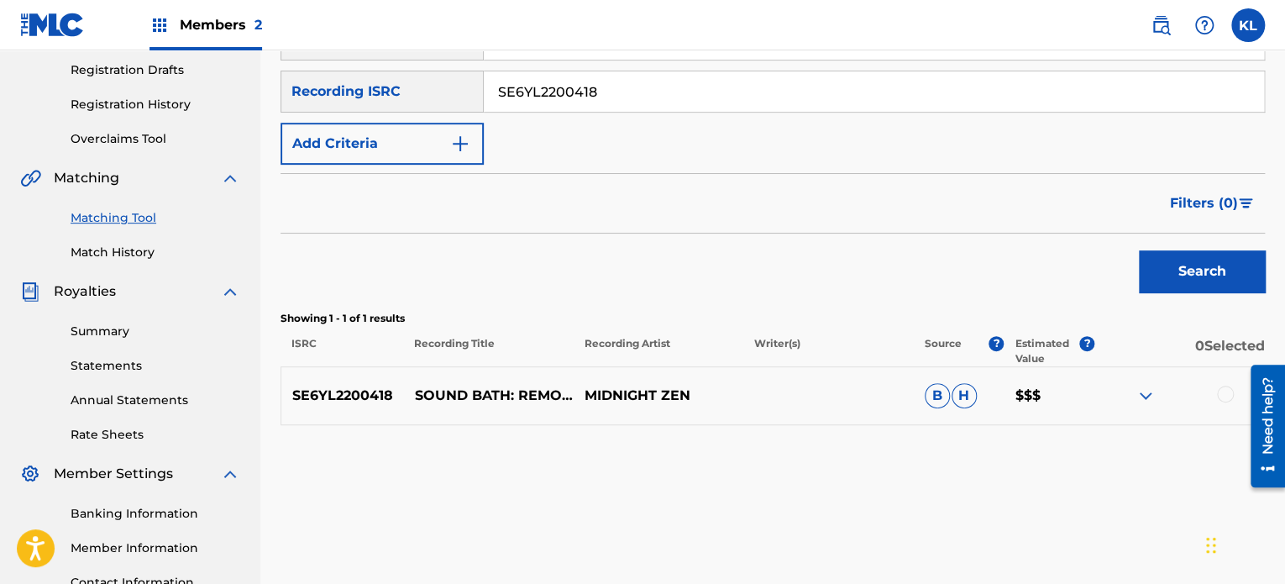
click at [1223, 394] on div at bounding box center [1225, 393] width 17 height 17
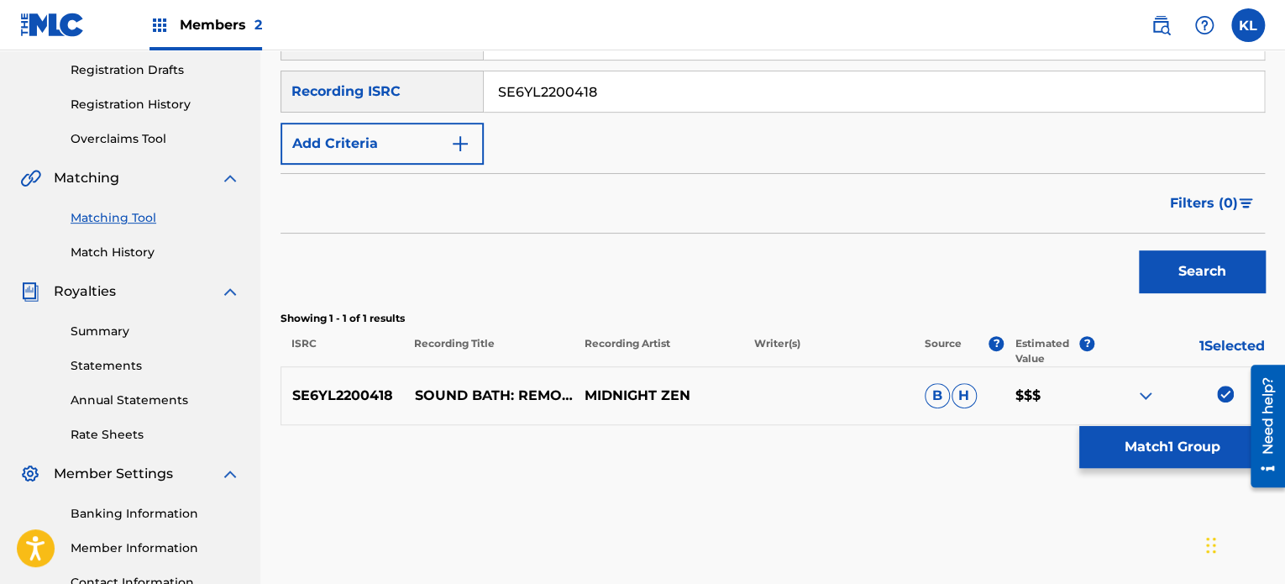
click at [1155, 466] on button "Match 1 Group" at bounding box center [1172, 447] width 186 height 42
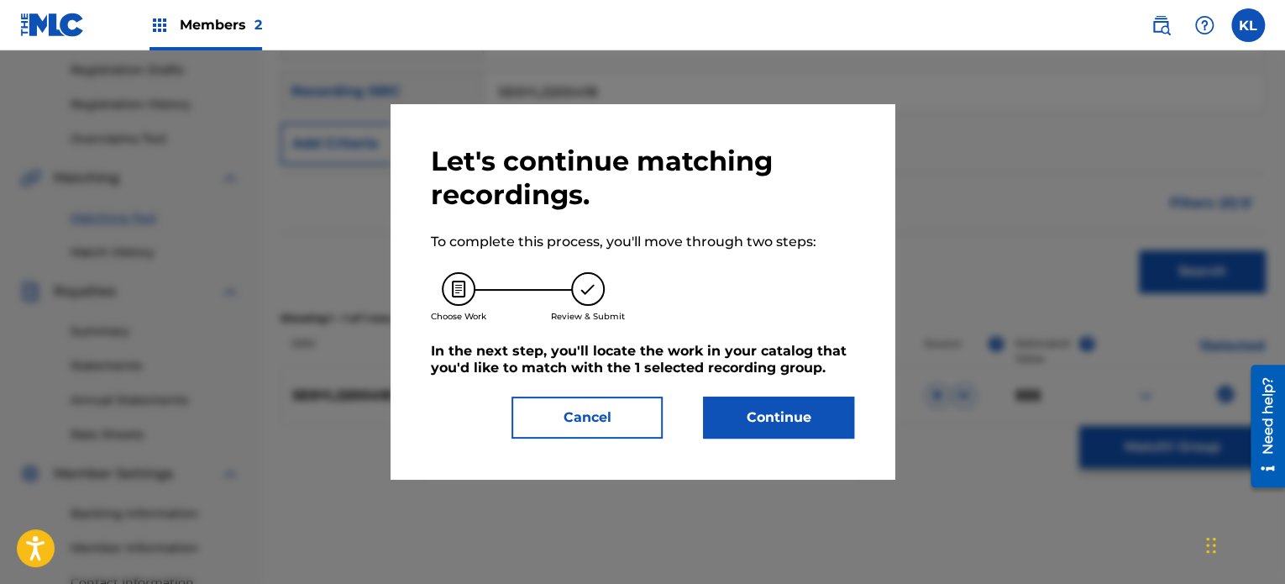
click at [772, 418] on button "Continue" at bounding box center [778, 417] width 151 height 42
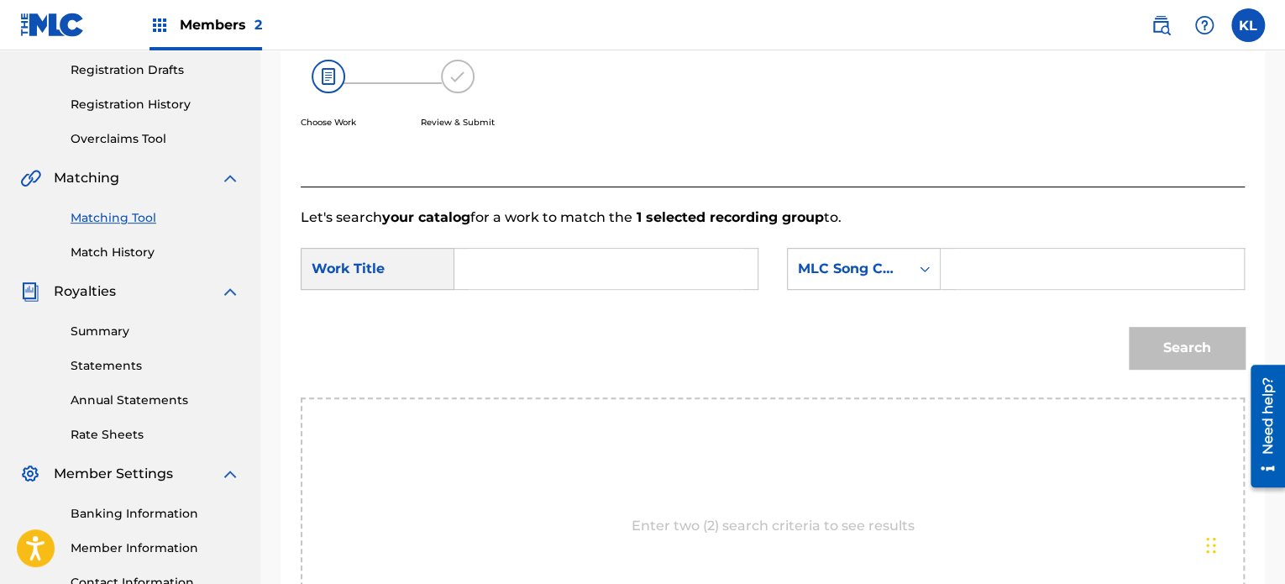
click at [544, 290] on div "SearchWithCriteria30d102d7-321e-4ad6-bec4-f0fd41014ca8 Work Title SearchWithCri…" at bounding box center [773, 274] width 944 height 52
click at [505, 279] on input "Search Form" at bounding box center [606, 269] width 275 height 40
type input "sound"
paste input "SJ1ZN0"
type input "SJ1ZN0"
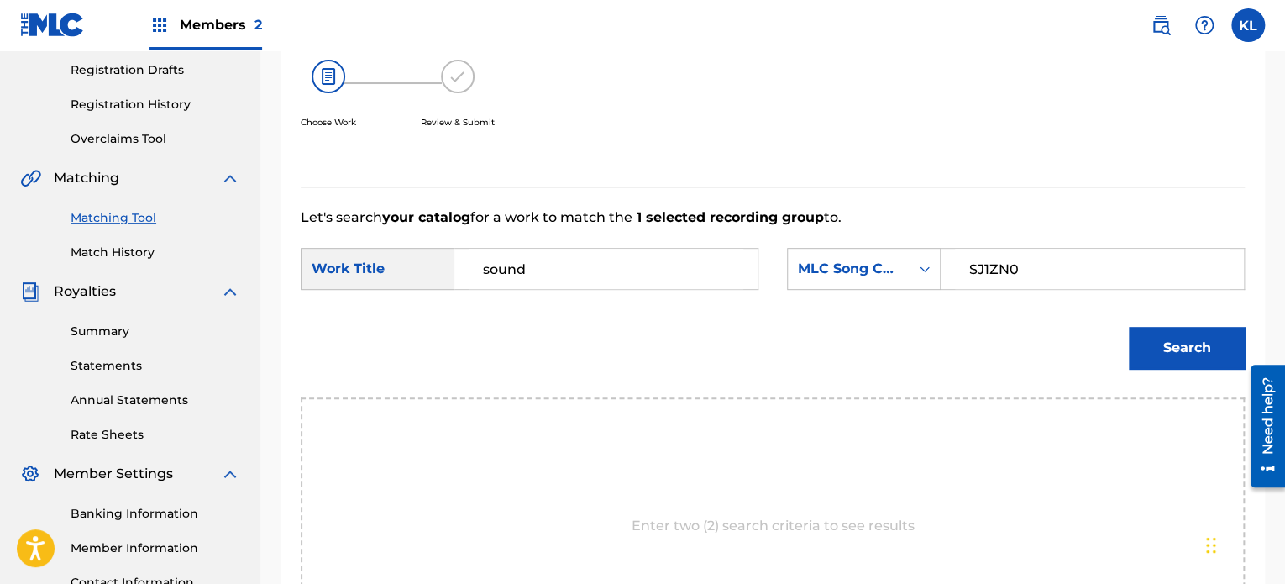
click at [1129, 327] on button "Search" at bounding box center [1187, 348] width 116 height 42
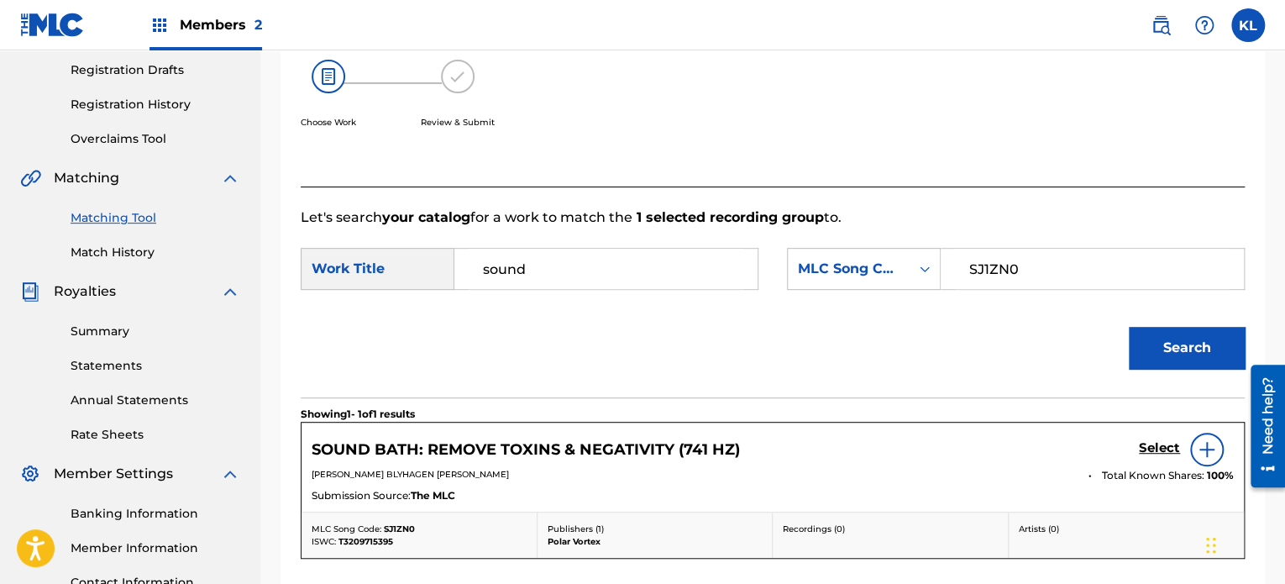
scroll to position [484, 0]
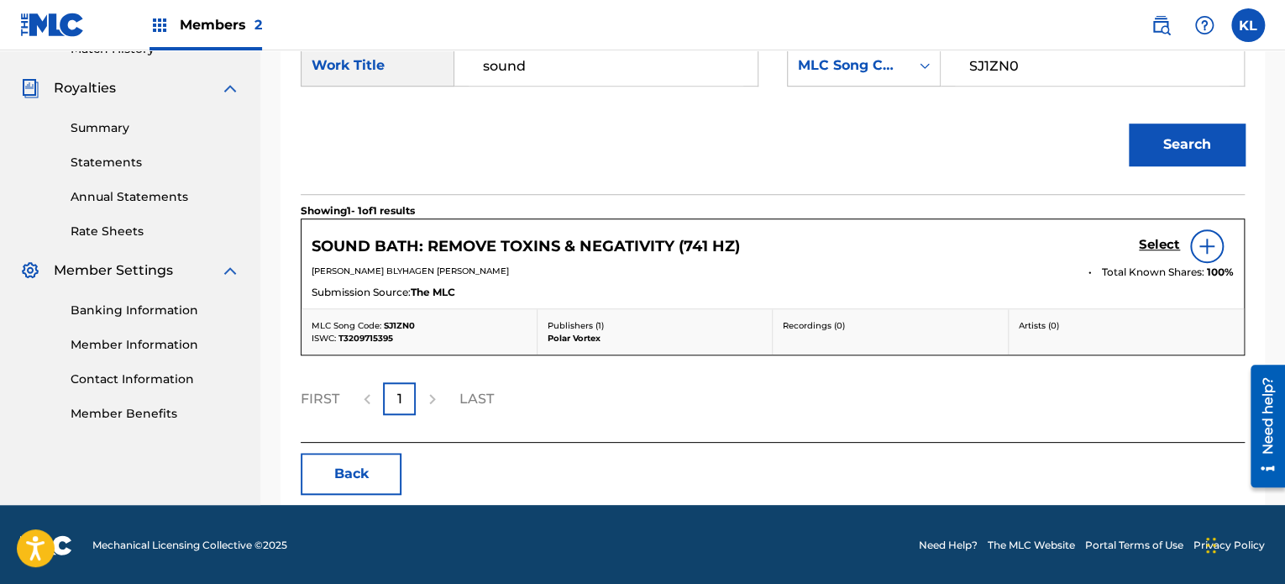
click at [1165, 245] on h5 "Select" at bounding box center [1159, 245] width 41 height 16
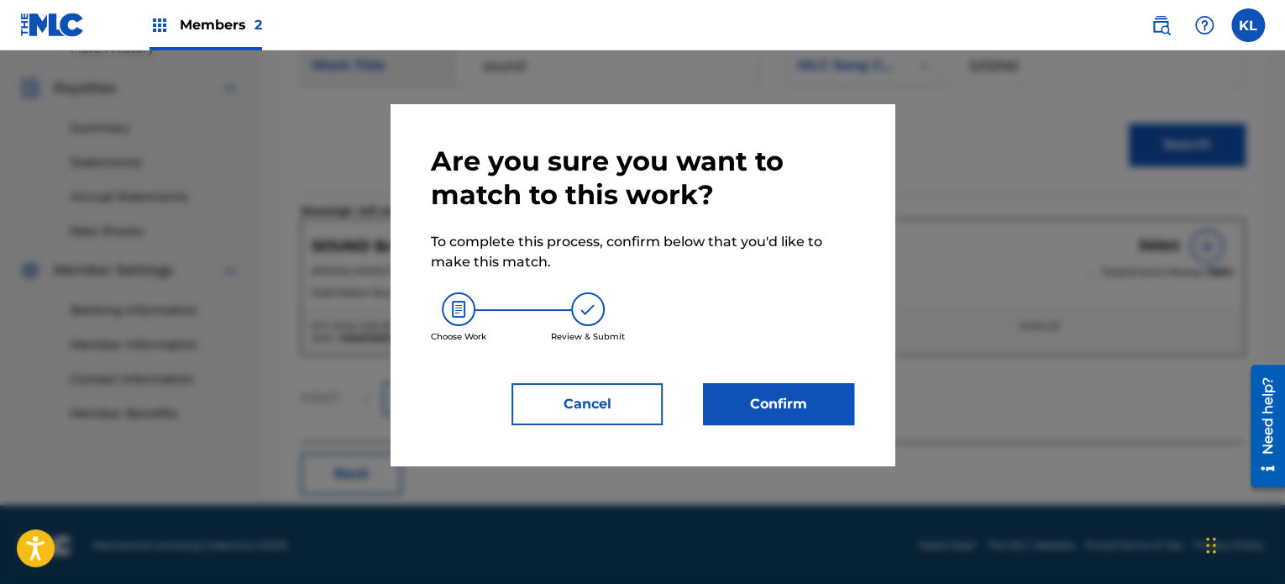
click at [751, 395] on button "Confirm" at bounding box center [778, 404] width 151 height 42
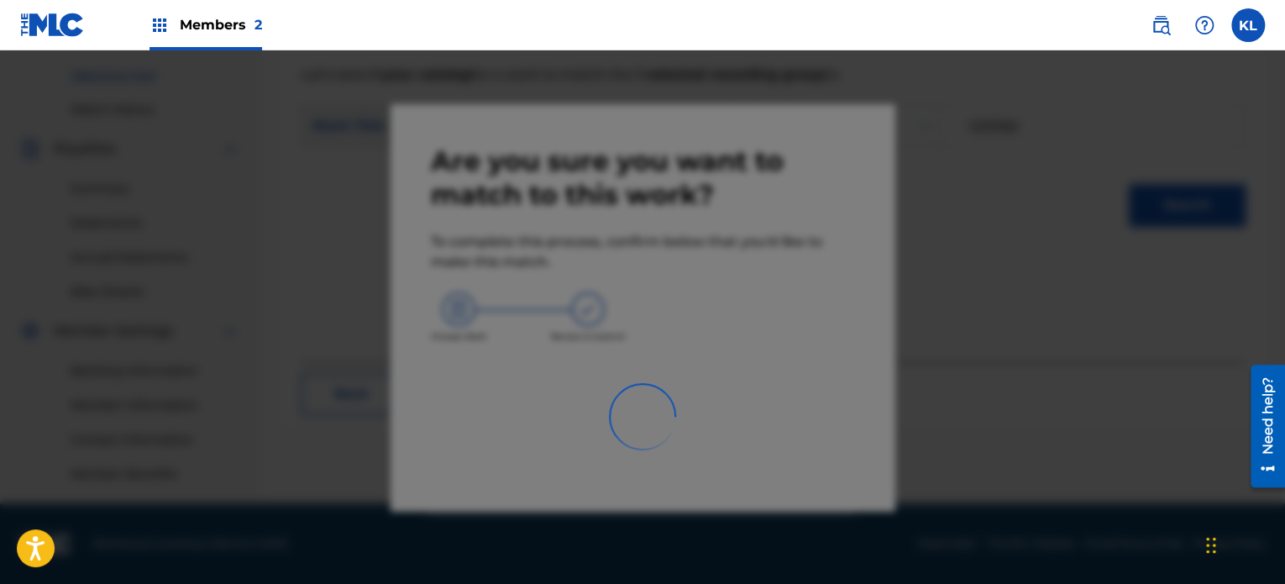
scroll to position [423, 0]
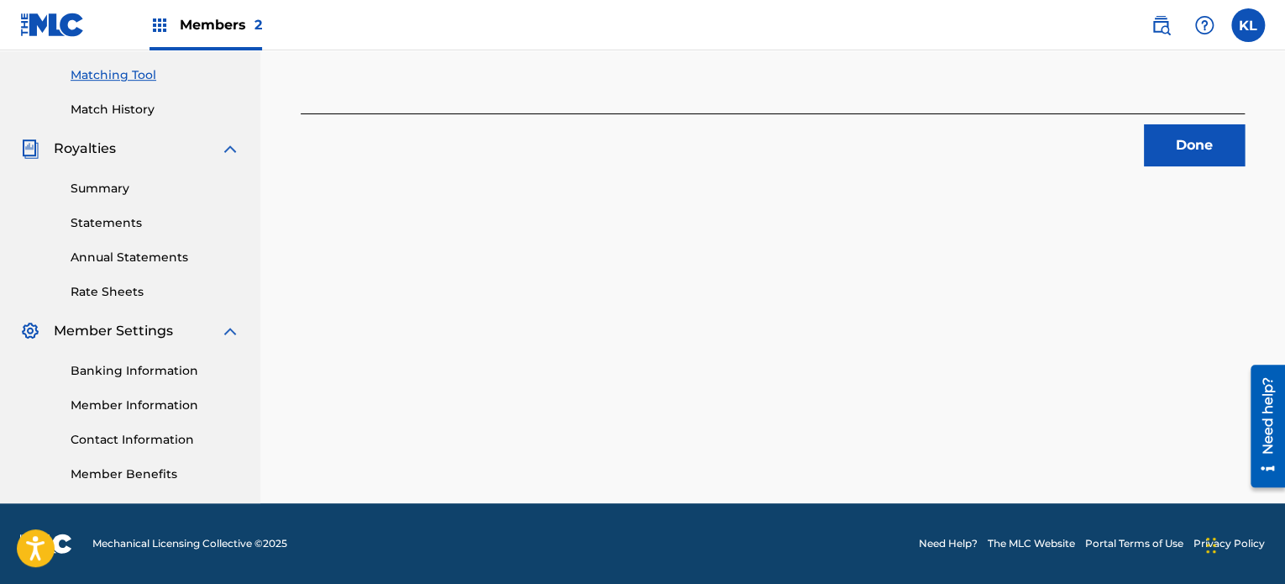
click at [1156, 162] on button "Done" at bounding box center [1194, 145] width 101 height 42
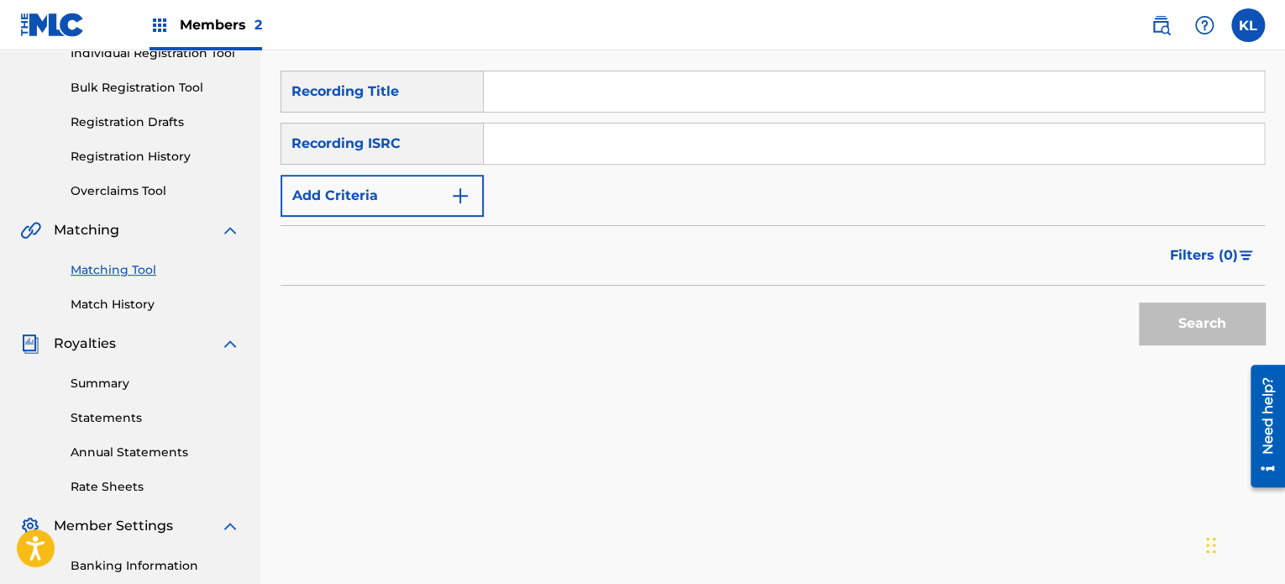
scroll to position [222, 0]
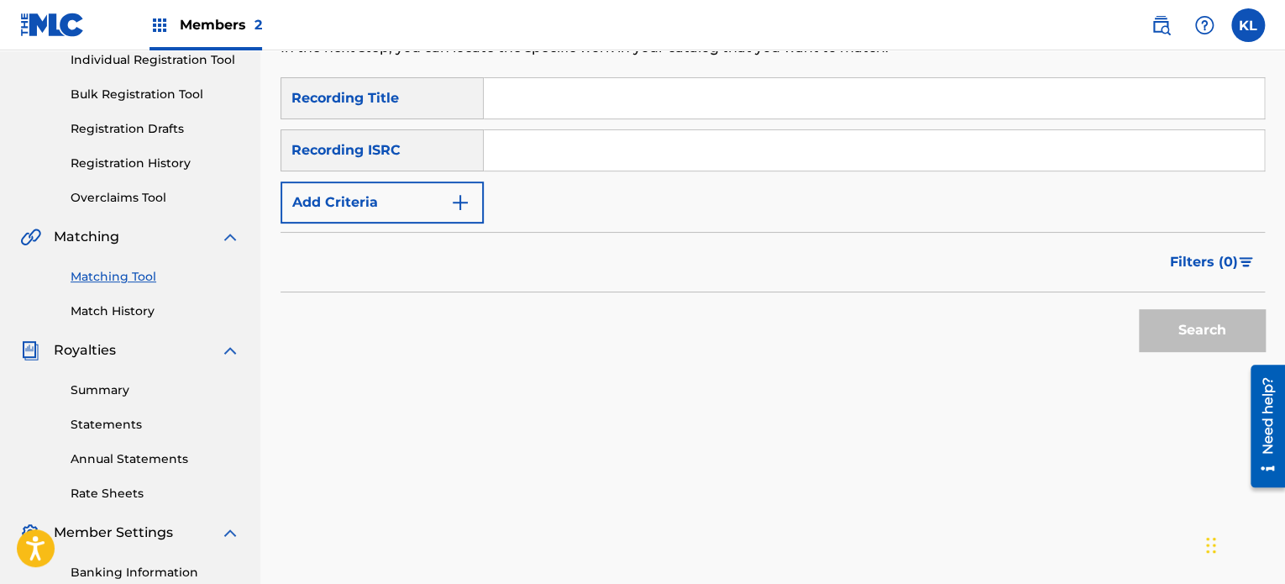
click at [592, 104] on input "Search Form" at bounding box center [874, 98] width 780 height 40
type input "sparks"
paste input "SE6YL2100137"
type input "SE6YL2100137"
click at [1139, 309] on button "Search" at bounding box center [1202, 330] width 126 height 42
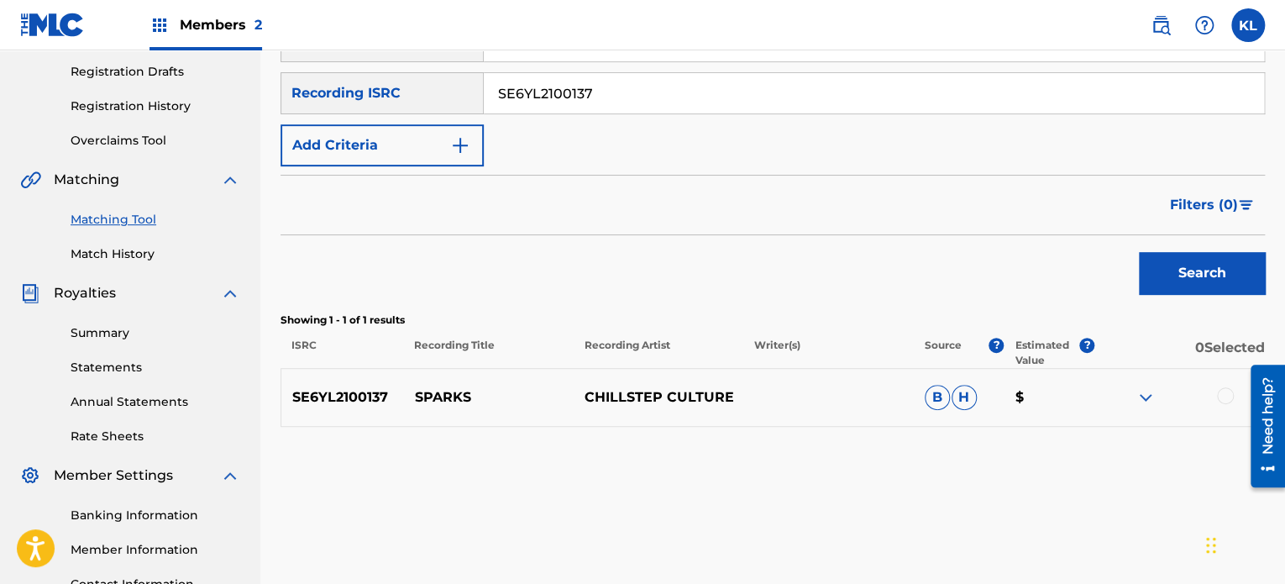
scroll to position [282, 0]
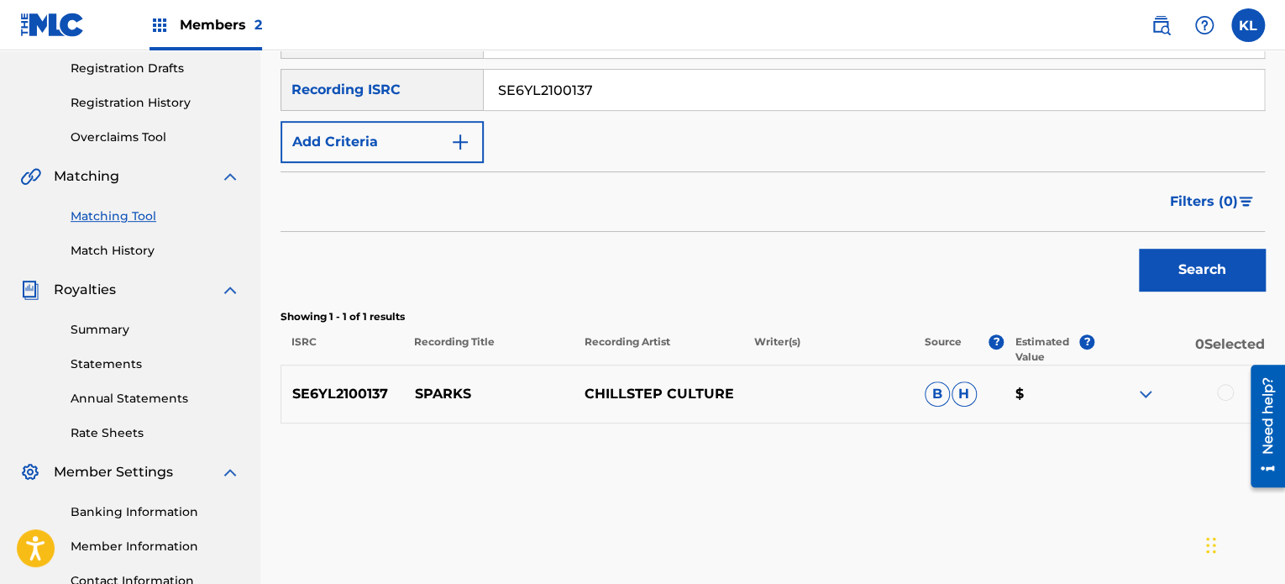
click at [1229, 387] on div at bounding box center [1225, 392] width 17 height 17
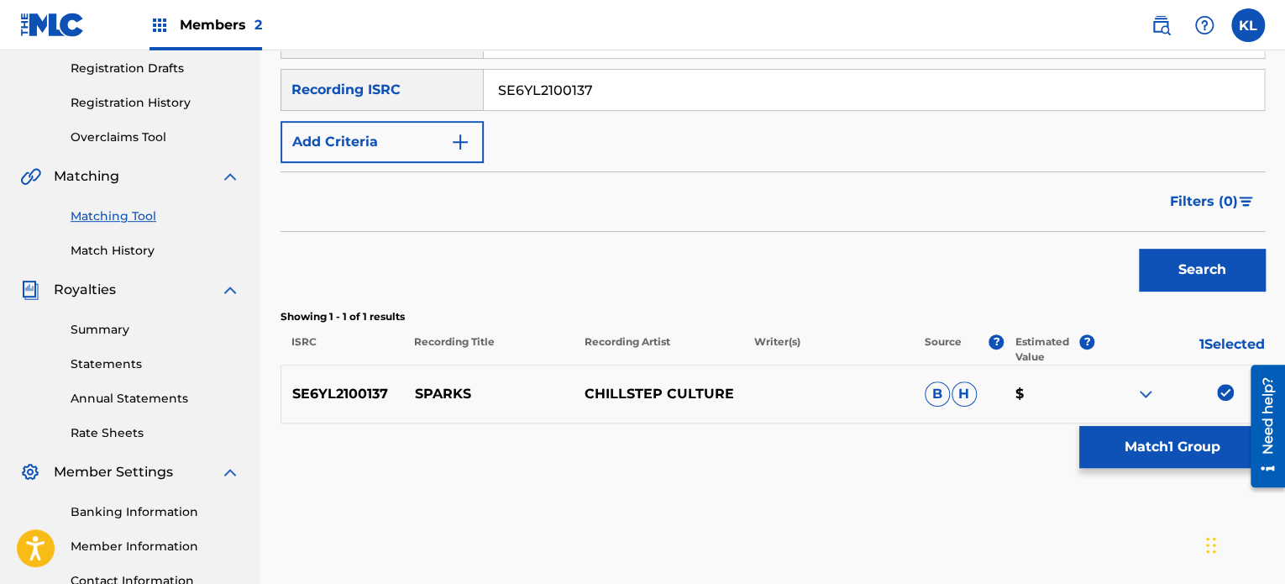
click at [1142, 465] on button "Match 1 Group" at bounding box center [1172, 447] width 186 height 42
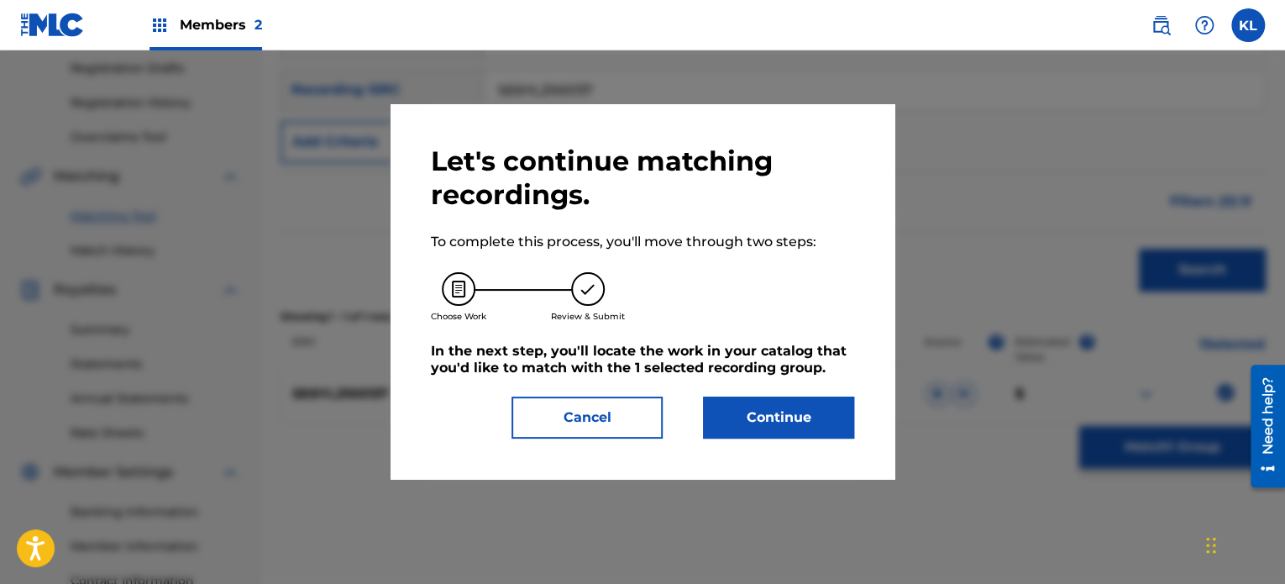
click at [735, 395] on div "Let's continue matching recordings. To complete this process, you'll move throu…" at bounding box center [642, 291] width 423 height 294
click at [750, 409] on button "Continue" at bounding box center [778, 417] width 151 height 42
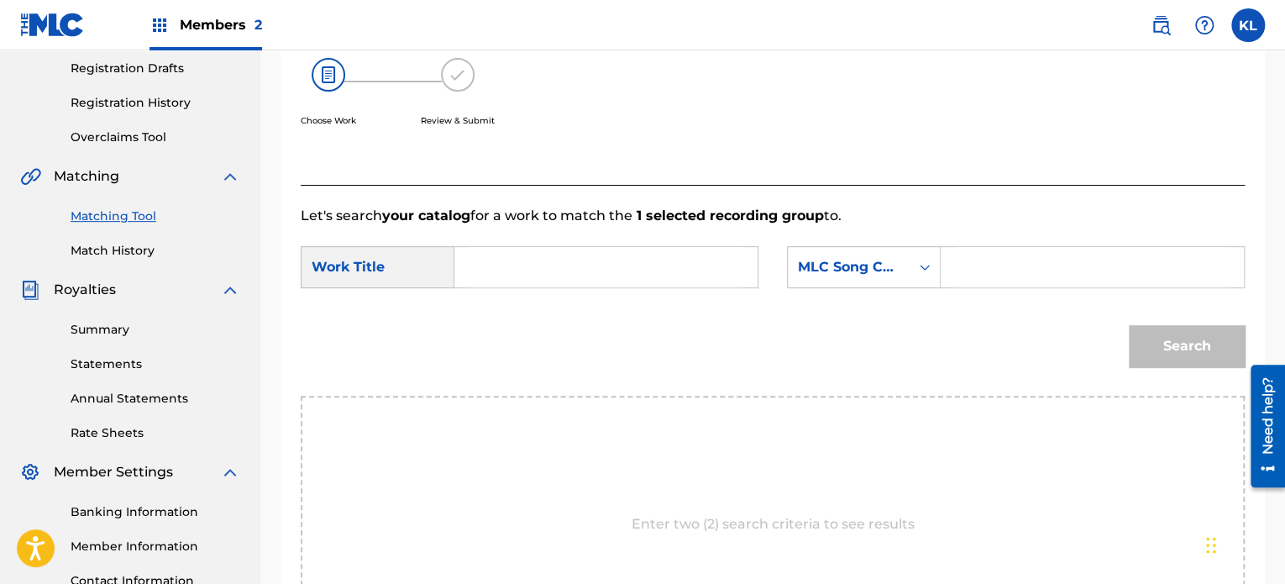
click at [511, 254] on input "Search Form" at bounding box center [606, 267] width 275 height 40
type input "sparks"
paste input "SI03I8"
type input "SI03I8"
click at [1182, 337] on button "Search" at bounding box center [1187, 346] width 116 height 42
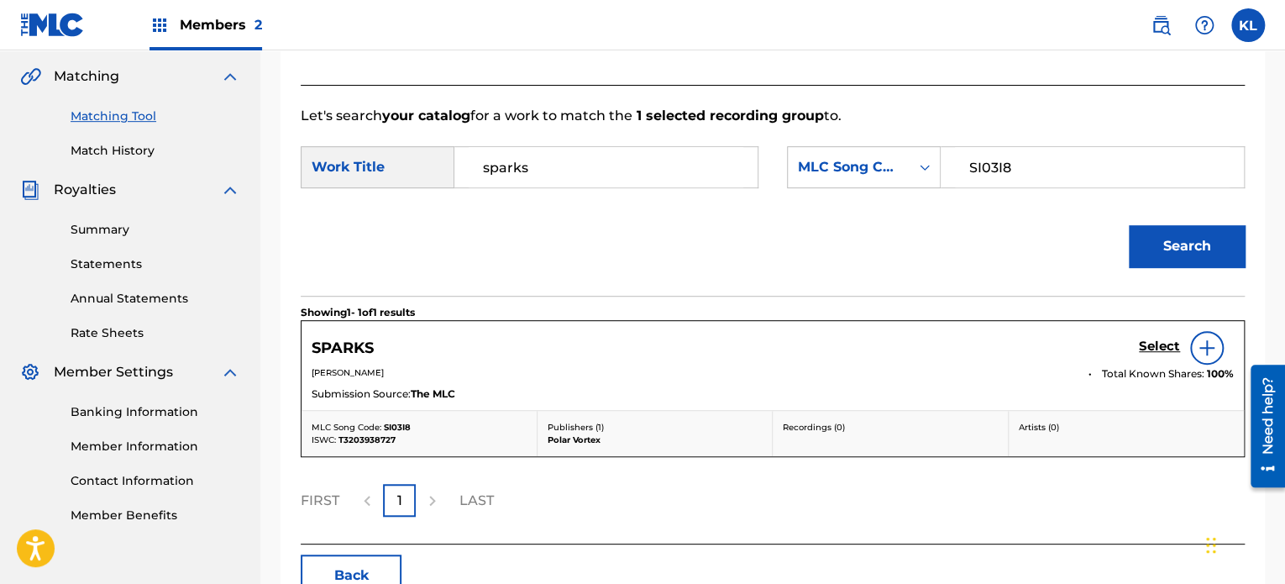
scroll to position [383, 0]
click at [1157, 340] on h5 "Select" at bounding box center [1159, 346] width 41 height 16
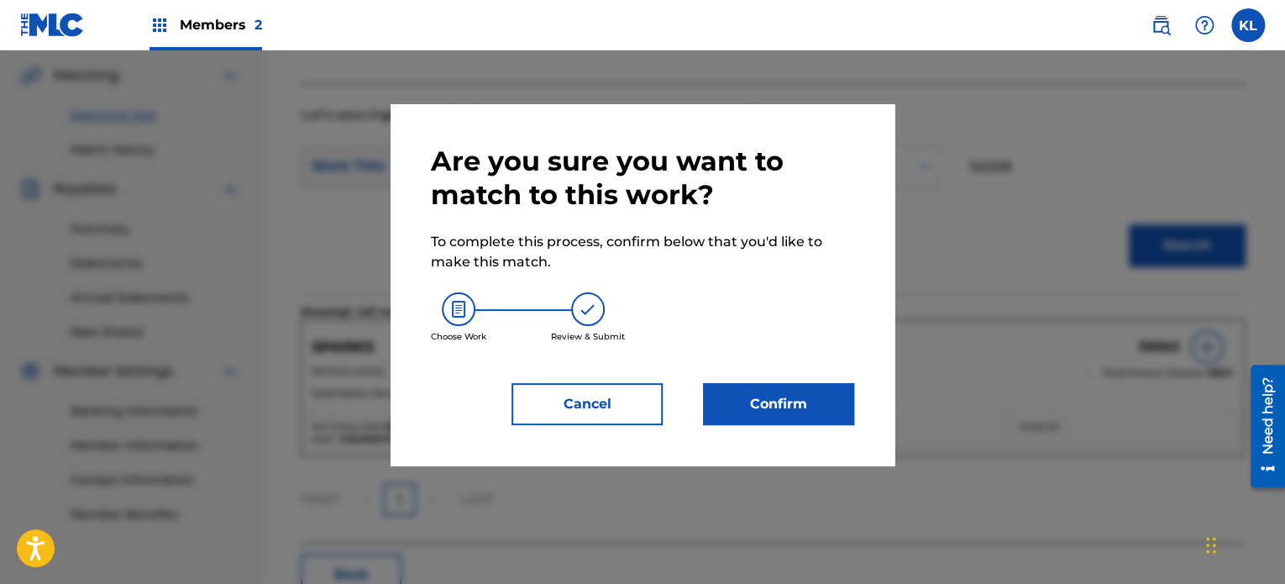
click at [786, 385] on button "Confirm" at bounding box center [778, 404] width 151 height 42
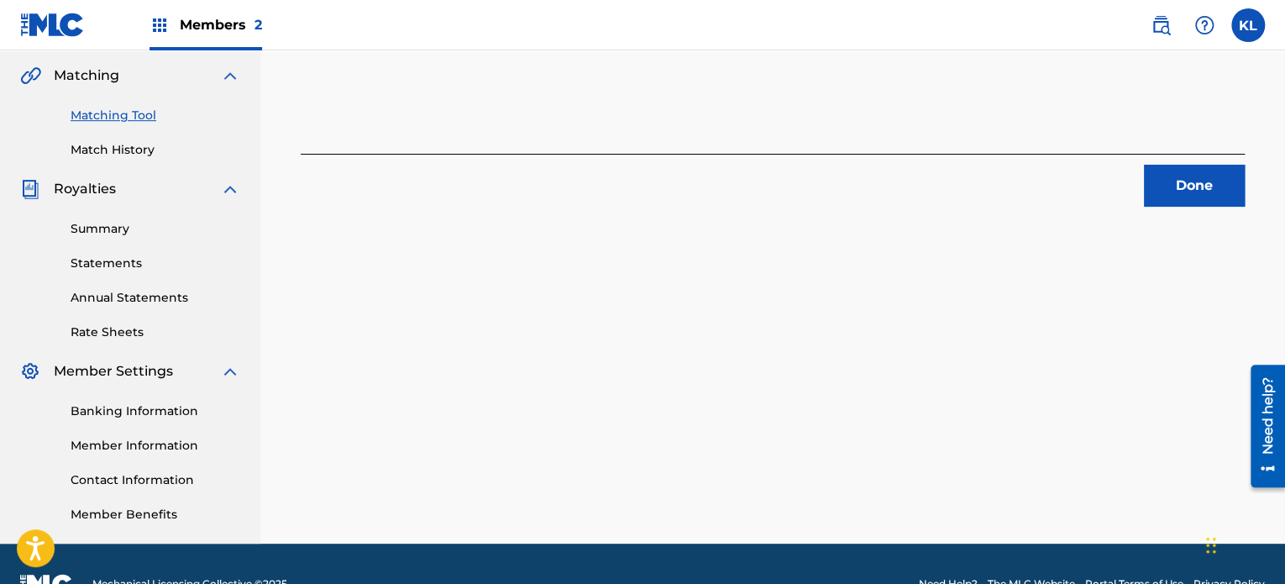
click at [1194, 174] on button "Done" at bounding box center [1194, 186] width 101 height 42
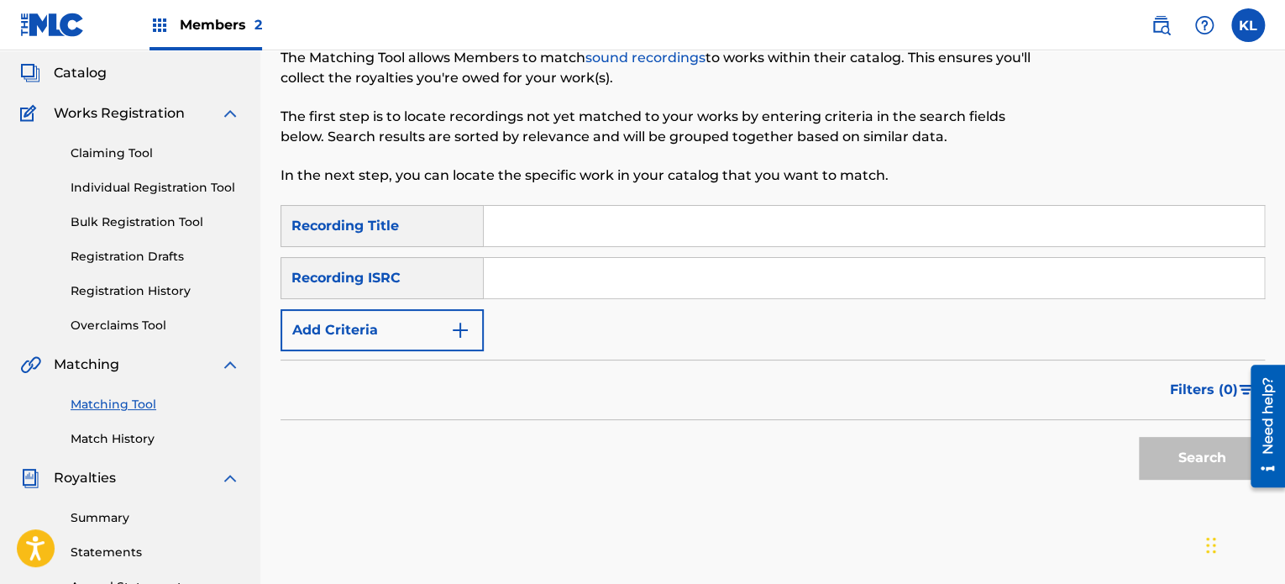
scroll to position [93, 0]
click at [524, 239] on input "s" at bounding box center [874, 227] width 780 height 40
type input "stars"
paste input "SE6YL2400766"
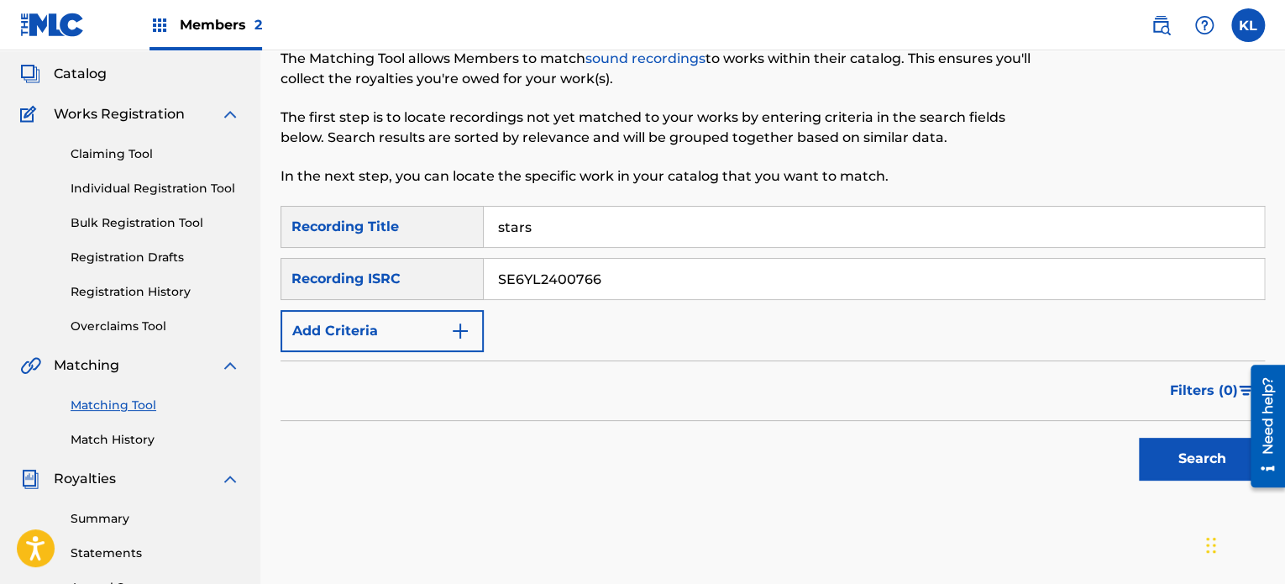
type input "SE6YL2400766"
click at [1139, 437] on button "Search" at bounding box center [1202, 458] width 126 height 42
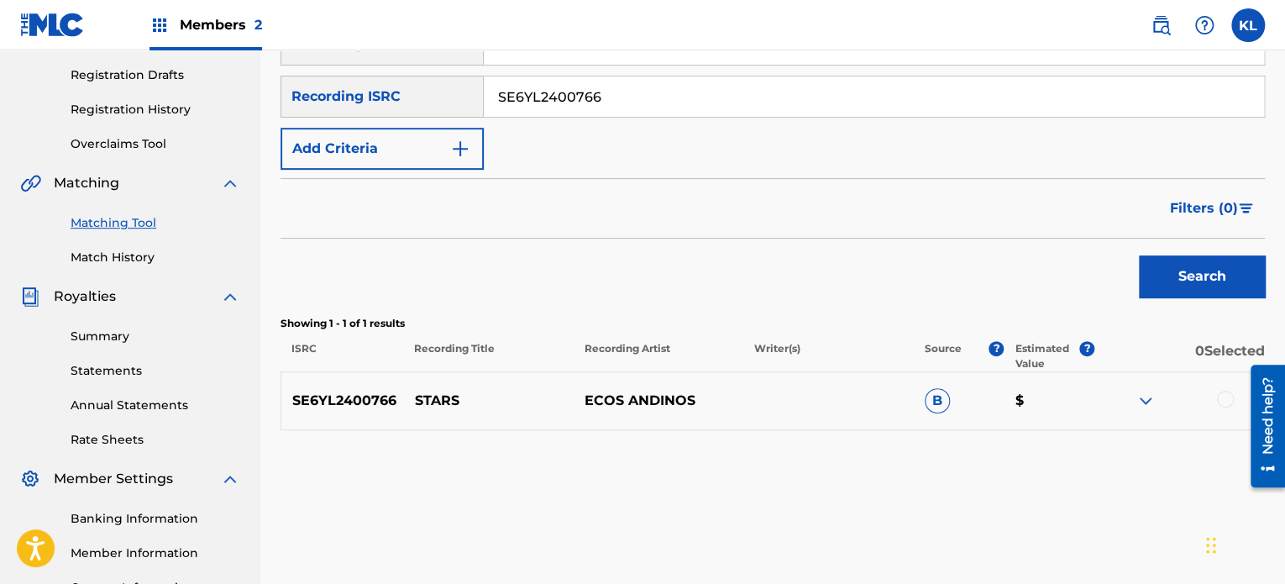
scroll to position [352, 0]
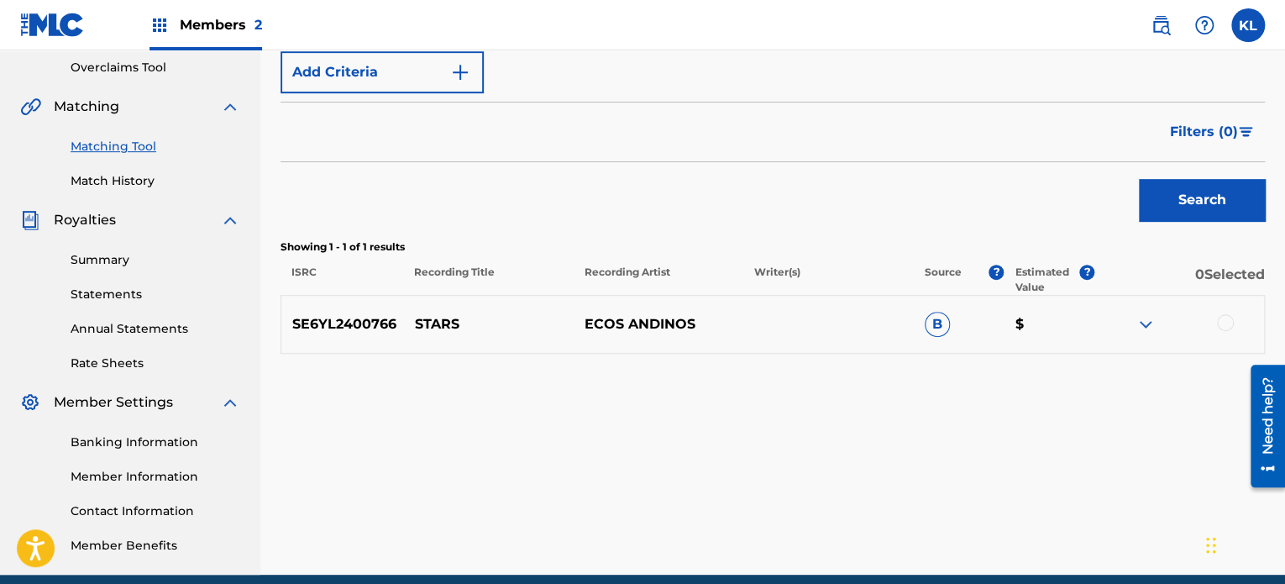
click at [1228, 319] on div at bounding box center [1225, 322] width 17 height 17
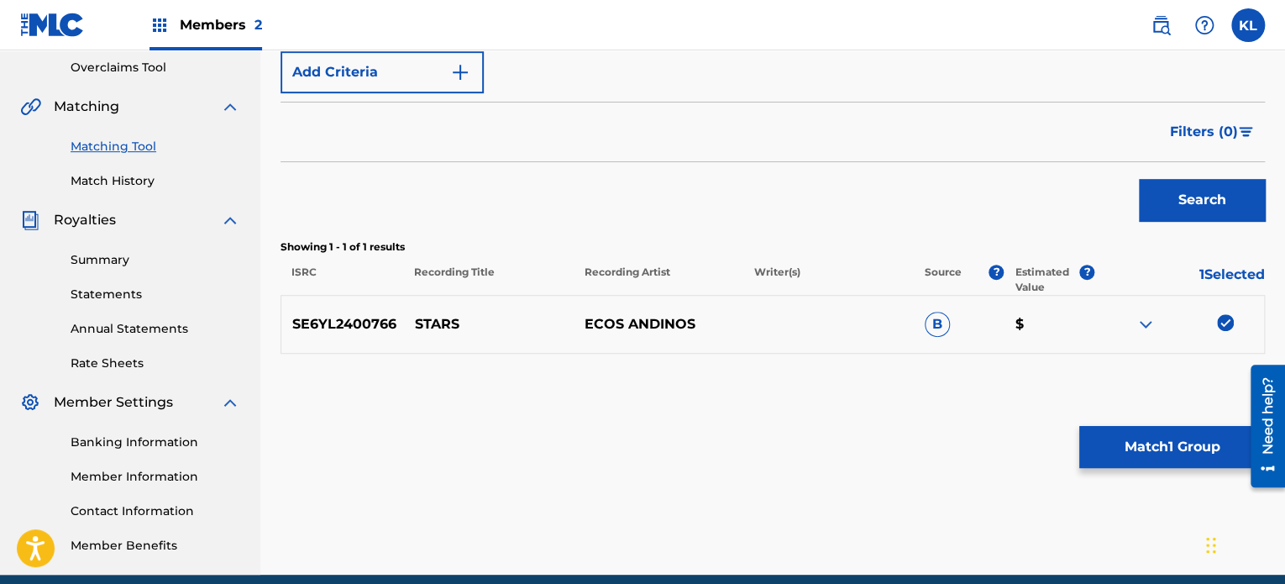
click at [1139, 437] on button "Match 1 Group" at bounding box center [1172, 447] width 186 height 42
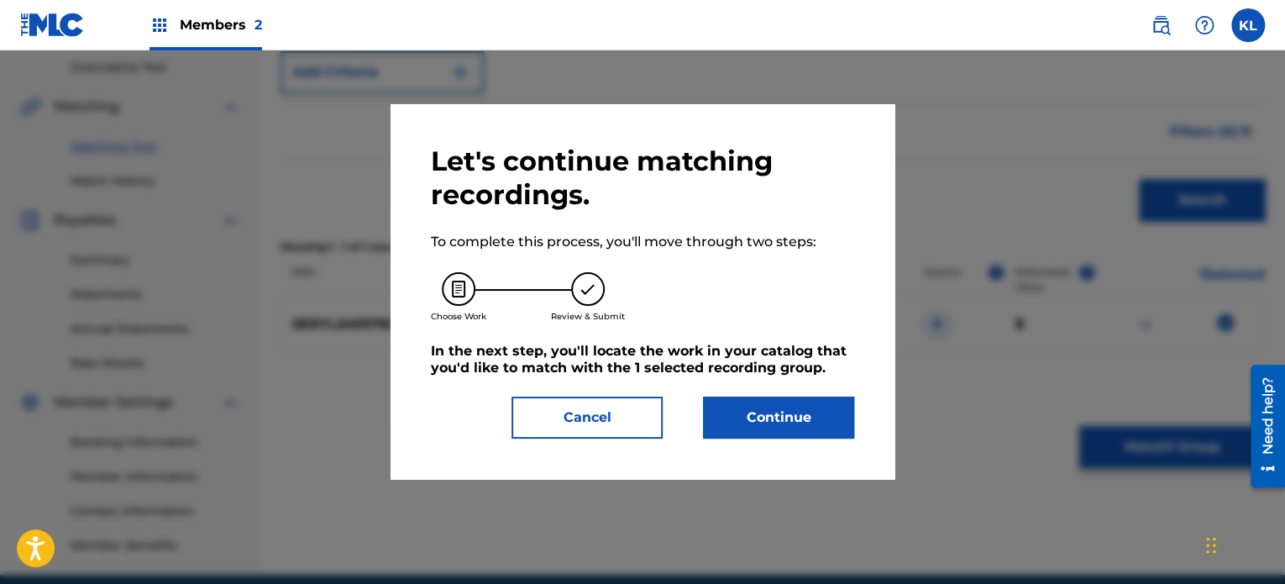
click at [811, 432] on button "Continue" at bounding box center [778, 417] width 151 height 42
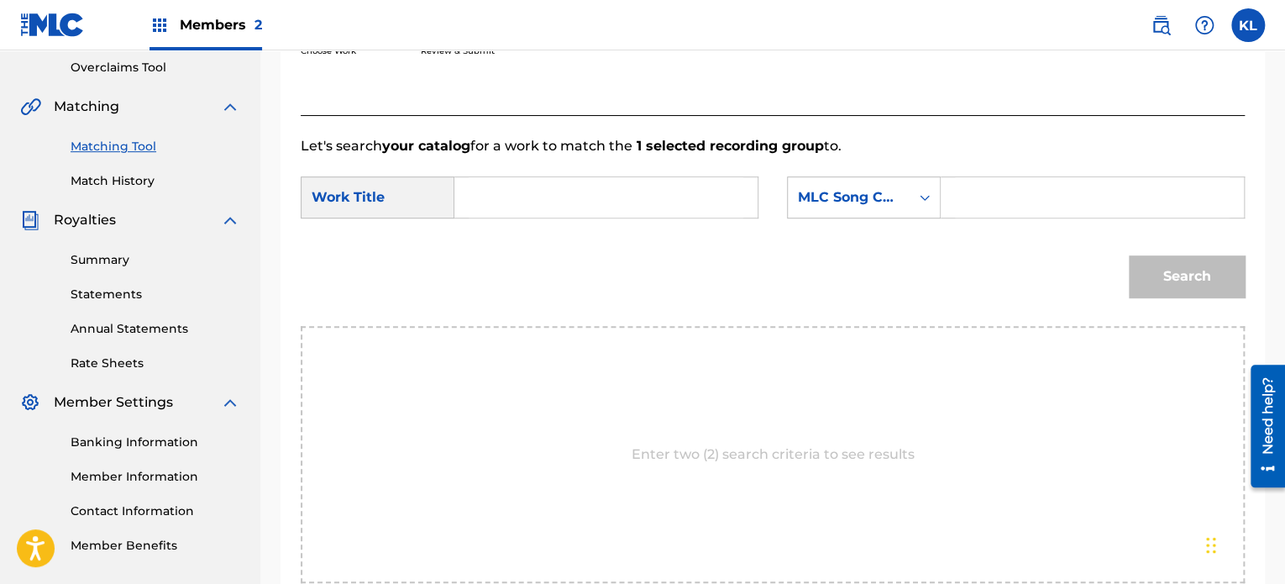
click at [530, 190] on input "Search Form" at bounding box center [606, 197] width 275 height 40
type input "stars"
paste input "S68C5F"
type input "S68C5F"
click at [1202, 296] on button "Search" at bounding box center [1187, 276] width 116 height 42
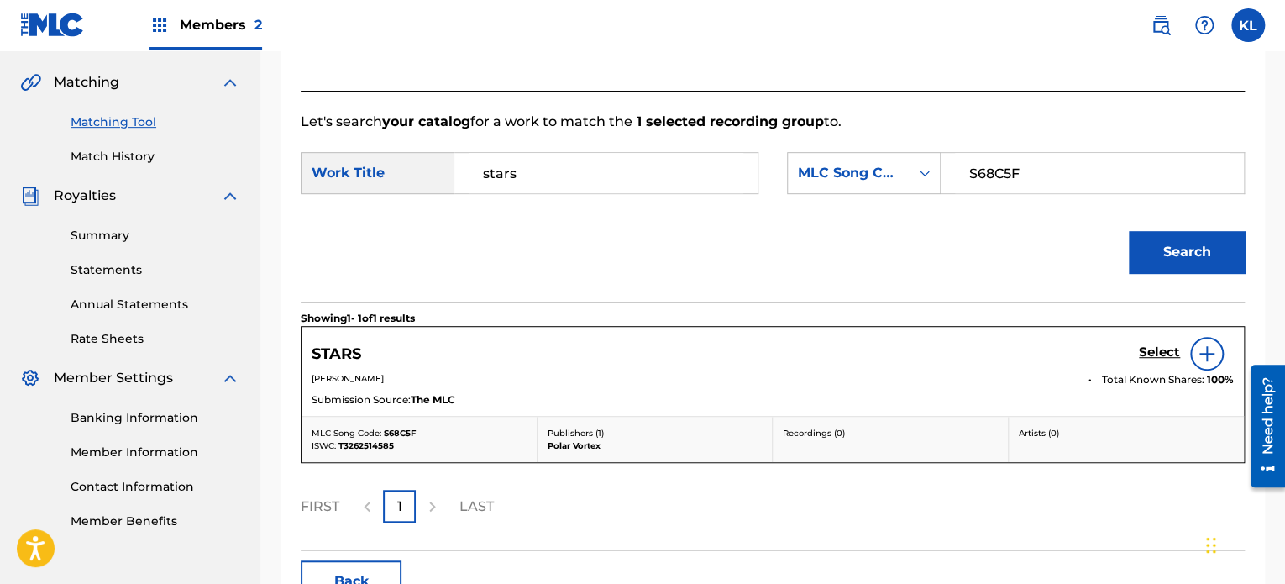
scroll to position [380, 0]
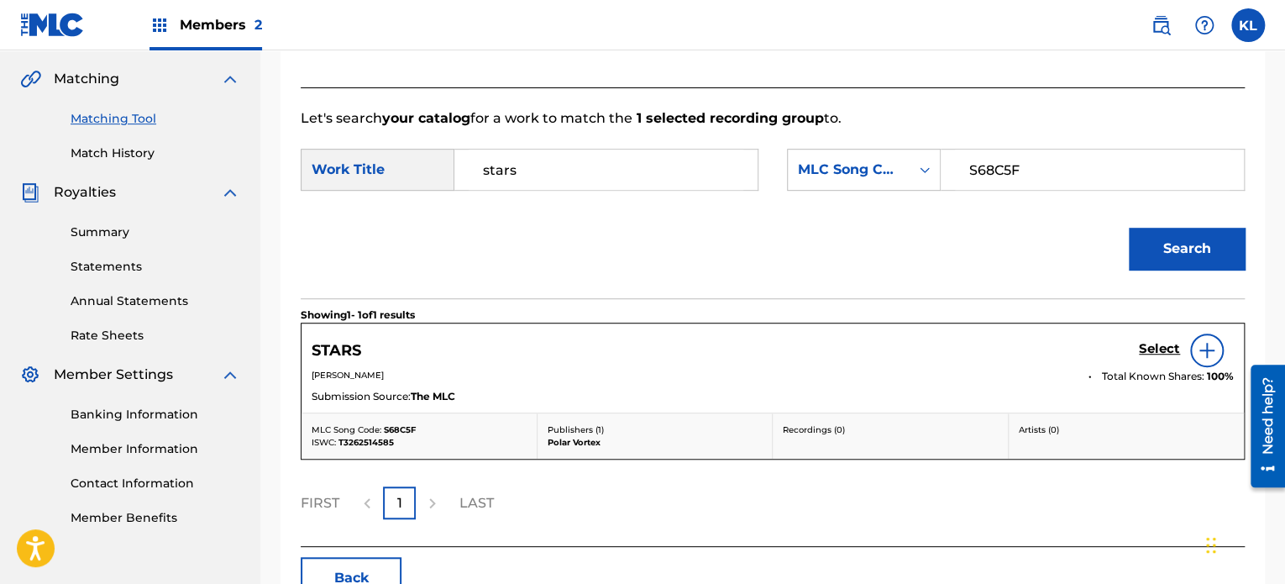
click at [1158, 349] on h5 "Select" at bounding box center [1159, 349] width 41 height 16
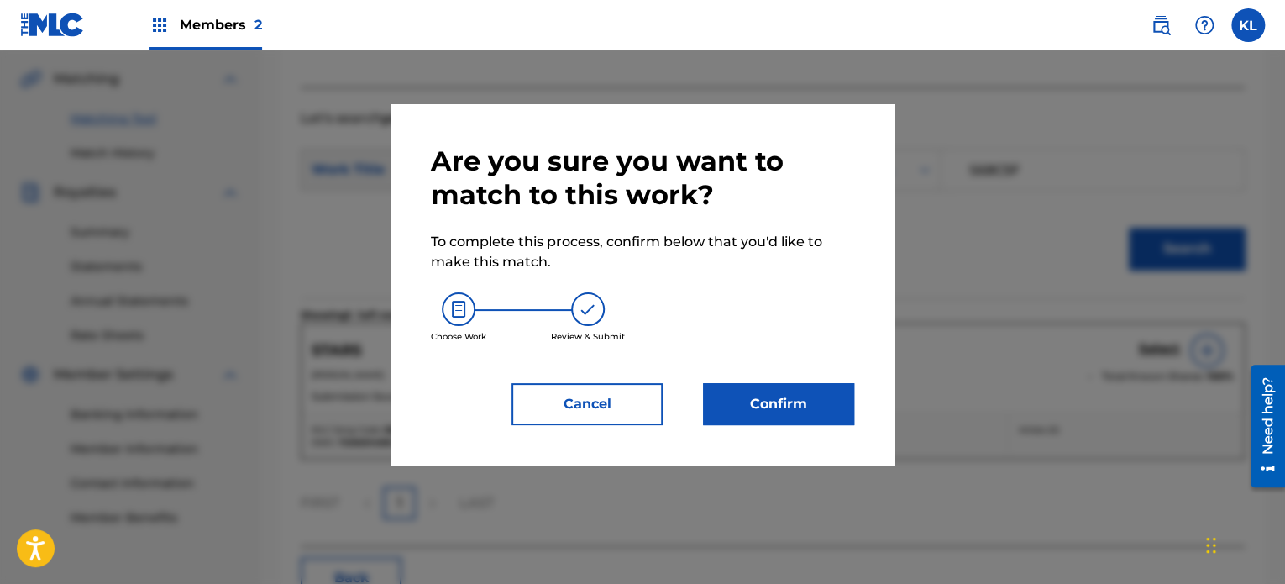
click at [826, 422] on button "Confirm" at bounding box center [778, 404] width 151 height 42
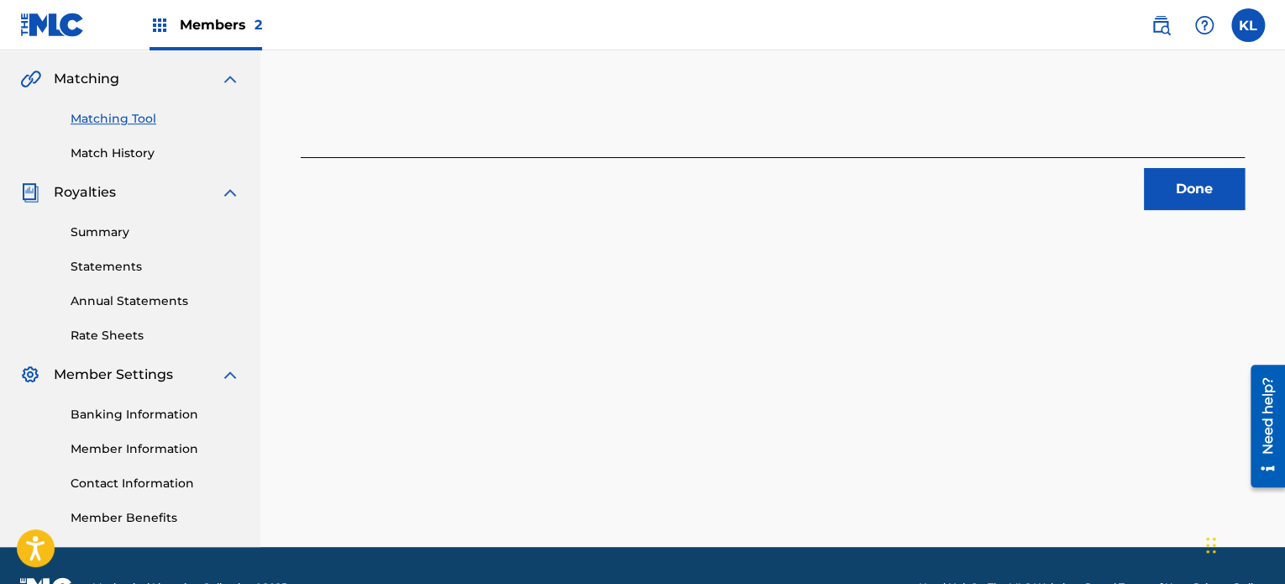
scroll to position [86, 0]
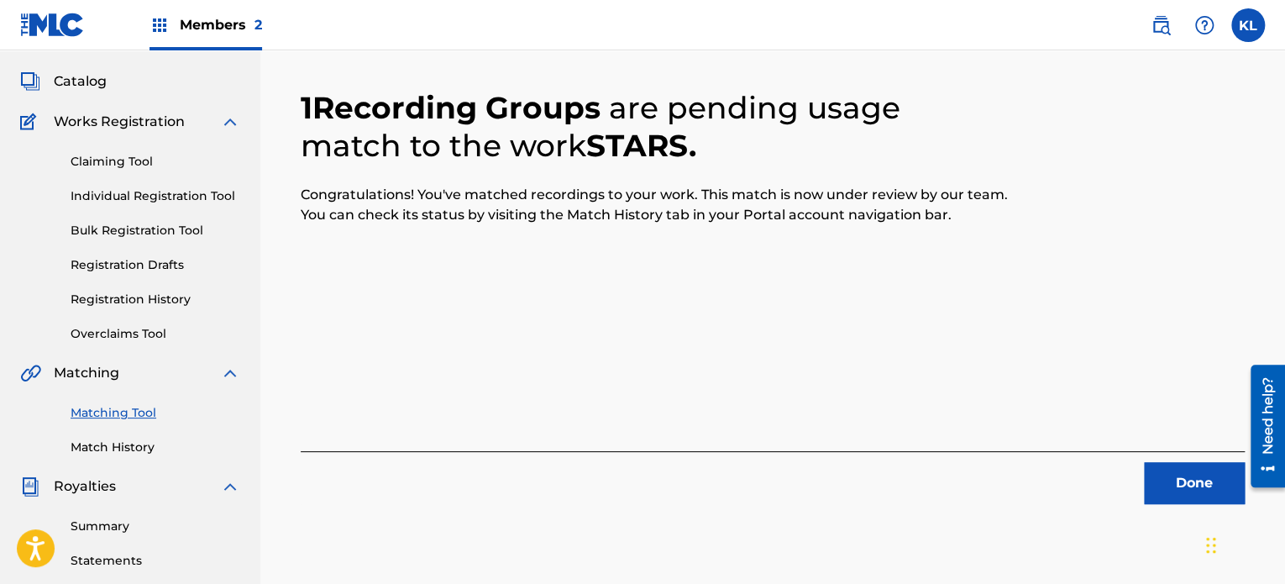
click at [1222, 490] on button "Done" at bounding box center [1194, 483] width 101 height 42
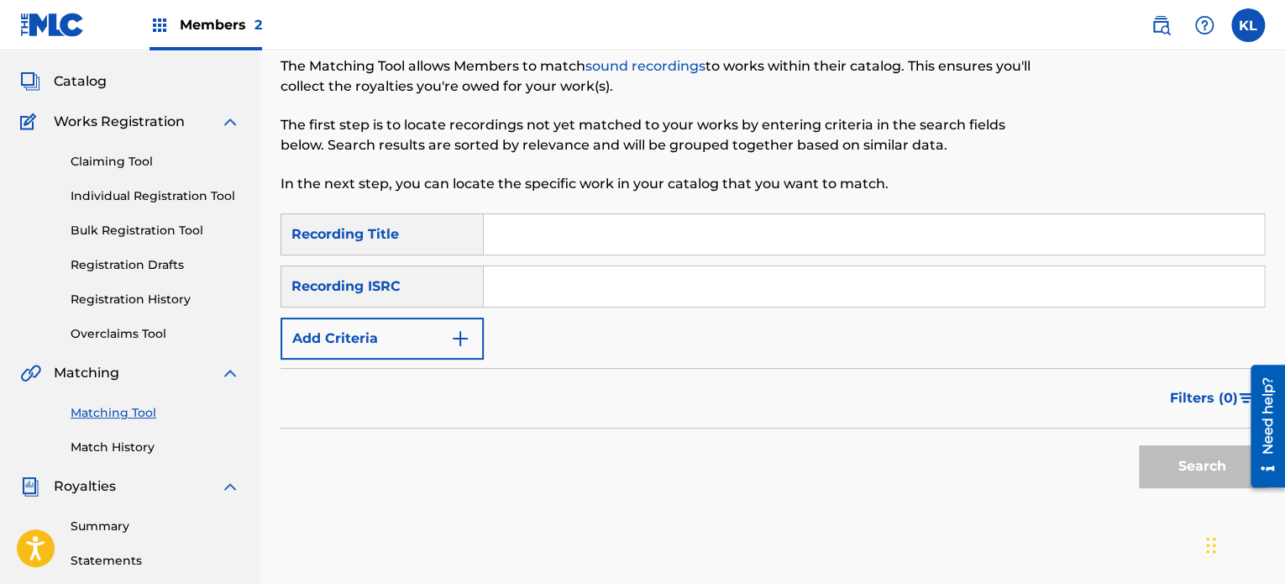
click at [561, 245] on input "Search Form" at bounding box center [874, 234] width 780 height 40
type input "stay"
paste input "SE6YL2200459"
type input "SE6YL2200459"
click at [1139, 445] on button "Search" at bounding box center [1202, 466] width 126 height 42
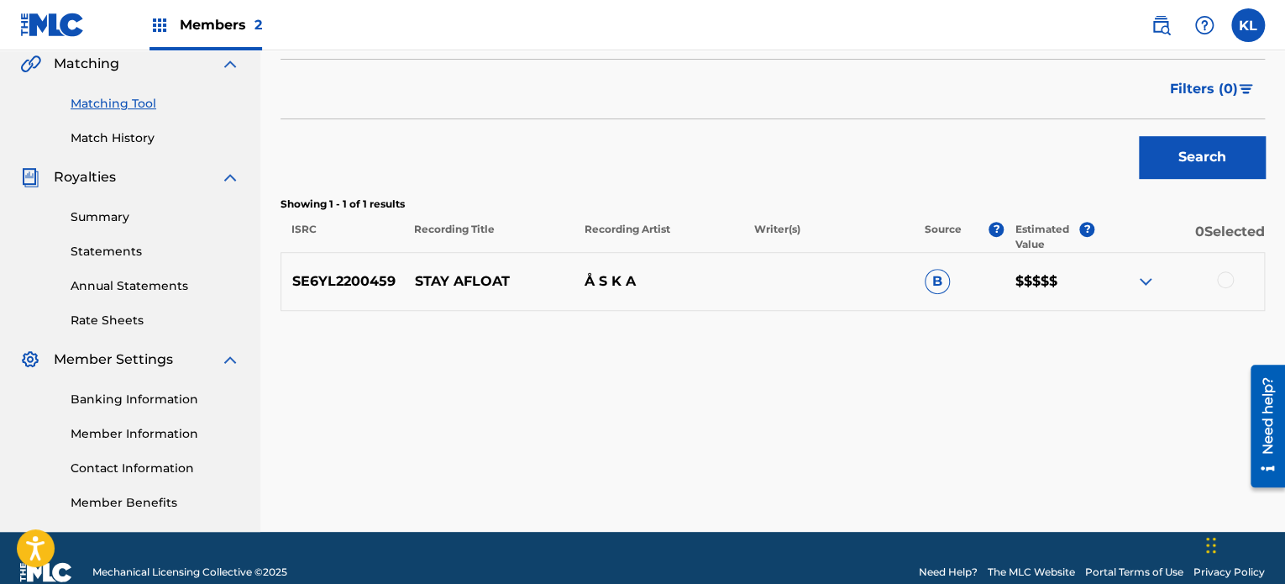
scroll to position [423, 0]
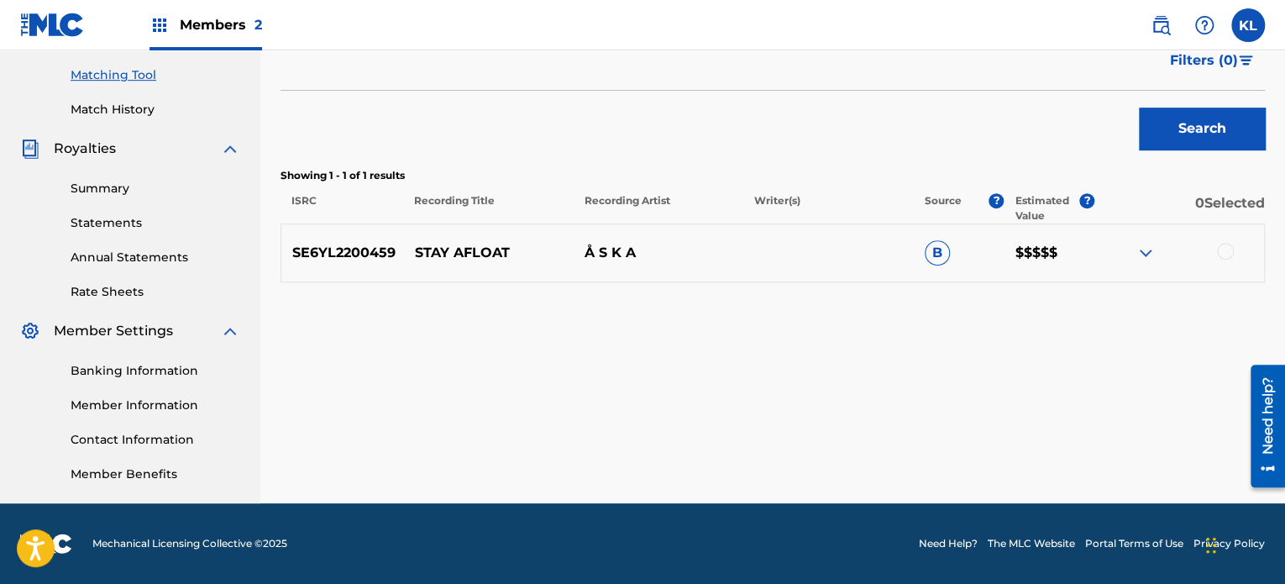
click at [1220, 256] on div at bounding box center [1225, 251] width 17 height 17
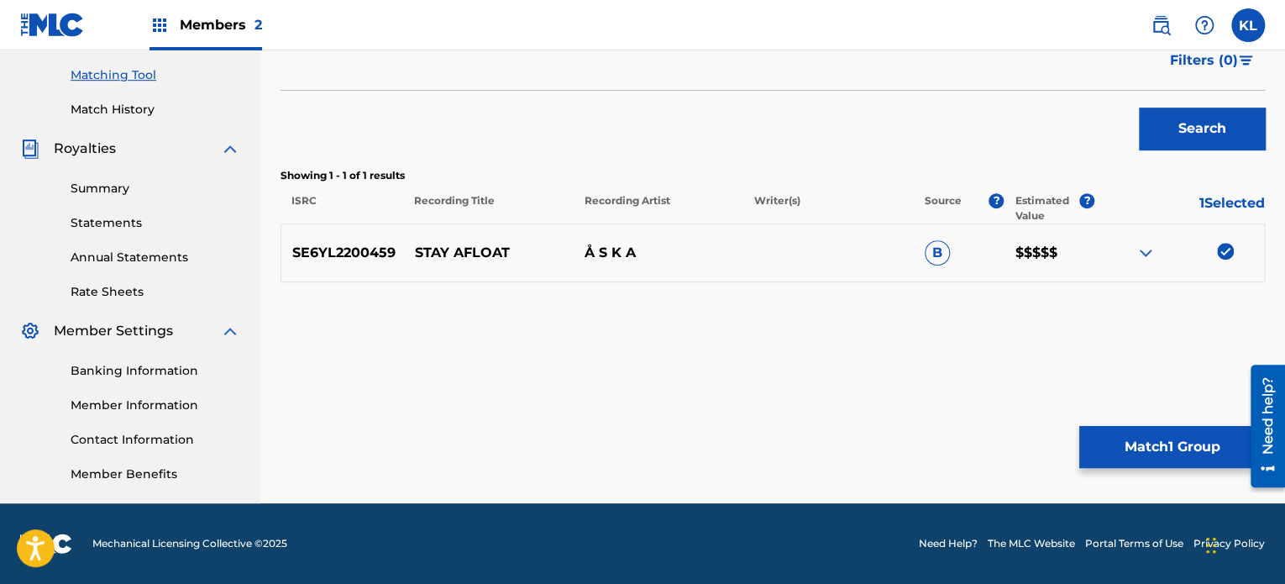
click at [1182, 437] on button "Match 1 Group" at bounding box center [1172, 447] width 186 height 42
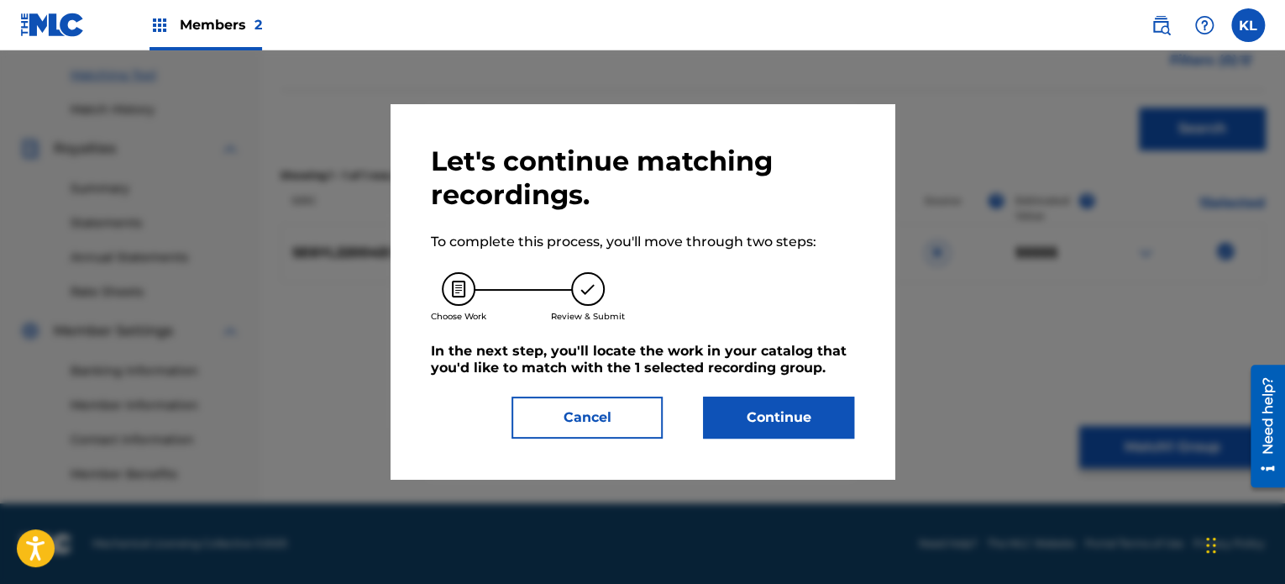
click at [808, 421] on button "Continue" at bounding box center [778, 417] width 151 height 42
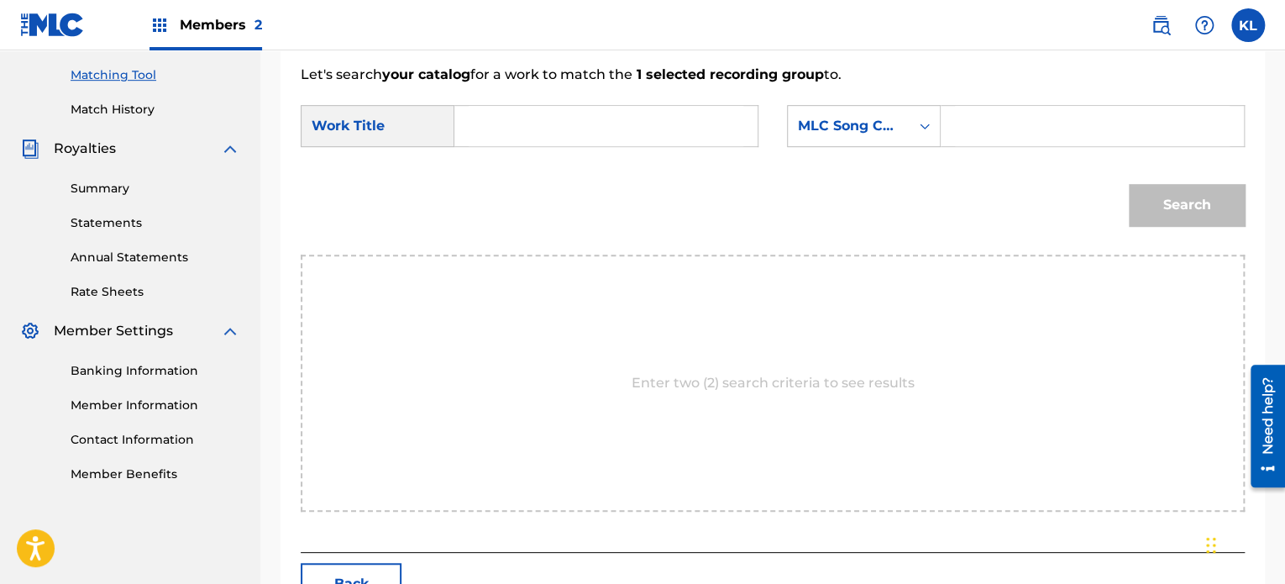
click at [537, 128] on input "Search Form" at bounding box center [606, 126] width 275 height 40
type input "stay"
paste input "SI64MO"
type input "SI64MO"
click at [1184, 205] on button "Search" at bounding box center [1187, 205] width 116 height 42
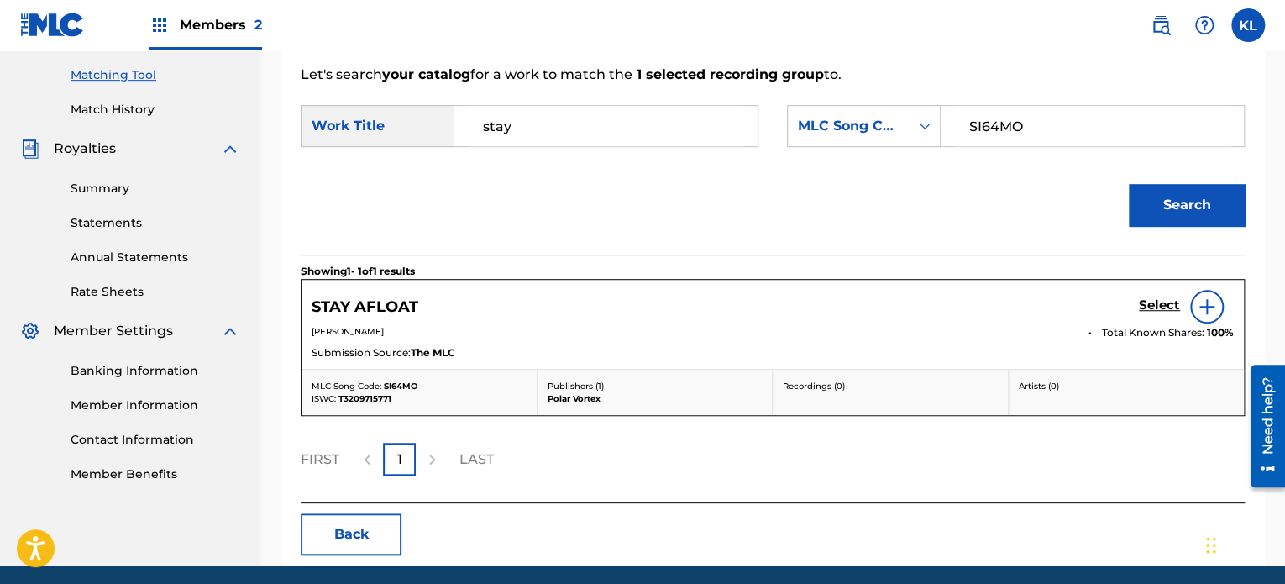
scroll to position [484, 0]
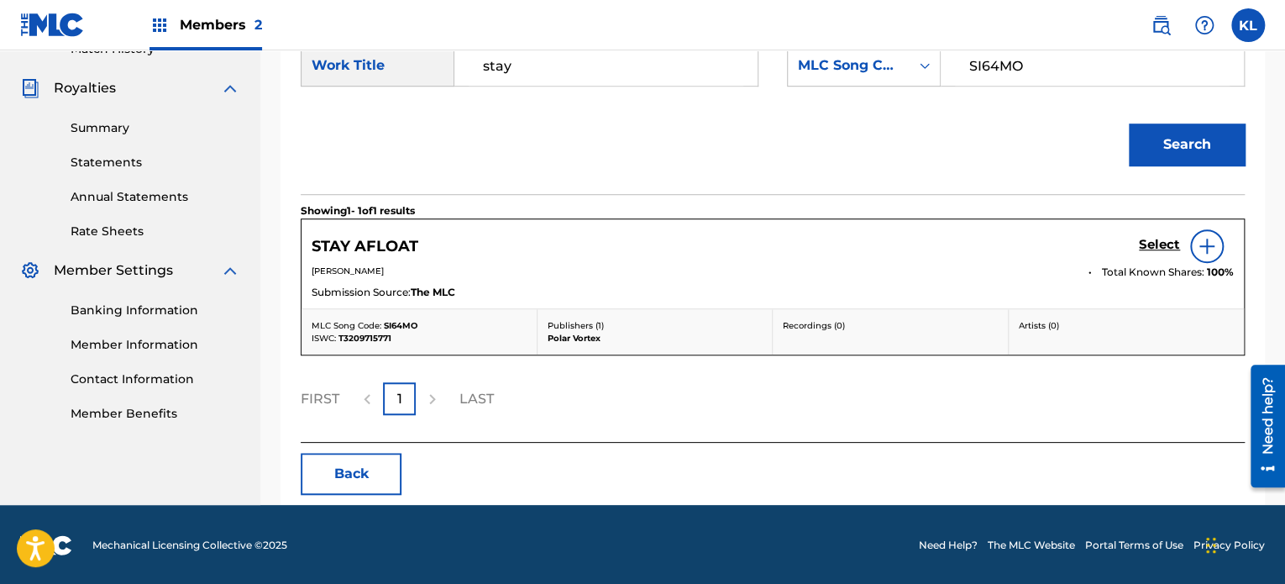
click at [1150, 238] on h5 "Select" at bounding box center [1159, 245] width 41 height 16
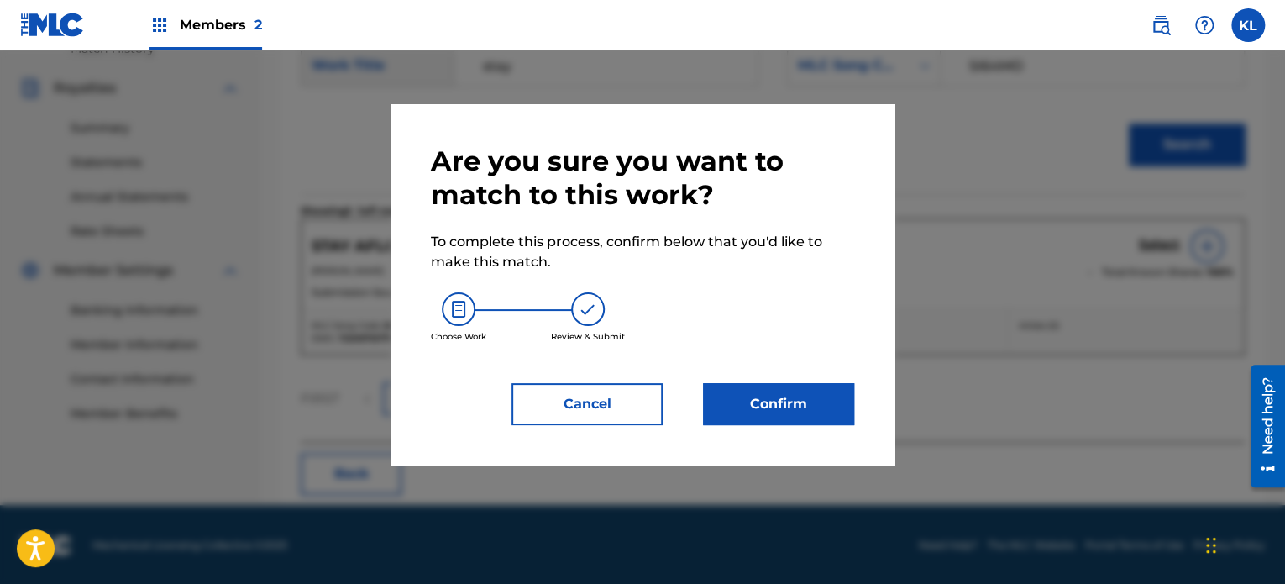
click at [792, 409] on button "Confirm" at bounding box center [778, 404] width 151 height 42
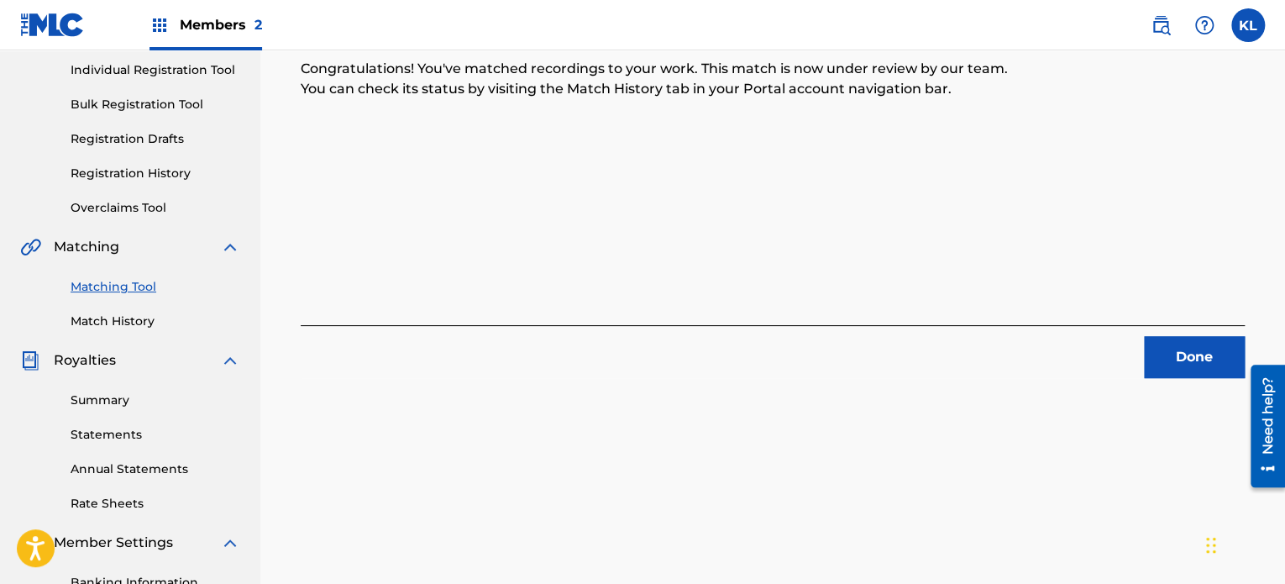
scroll to position [207, 0]
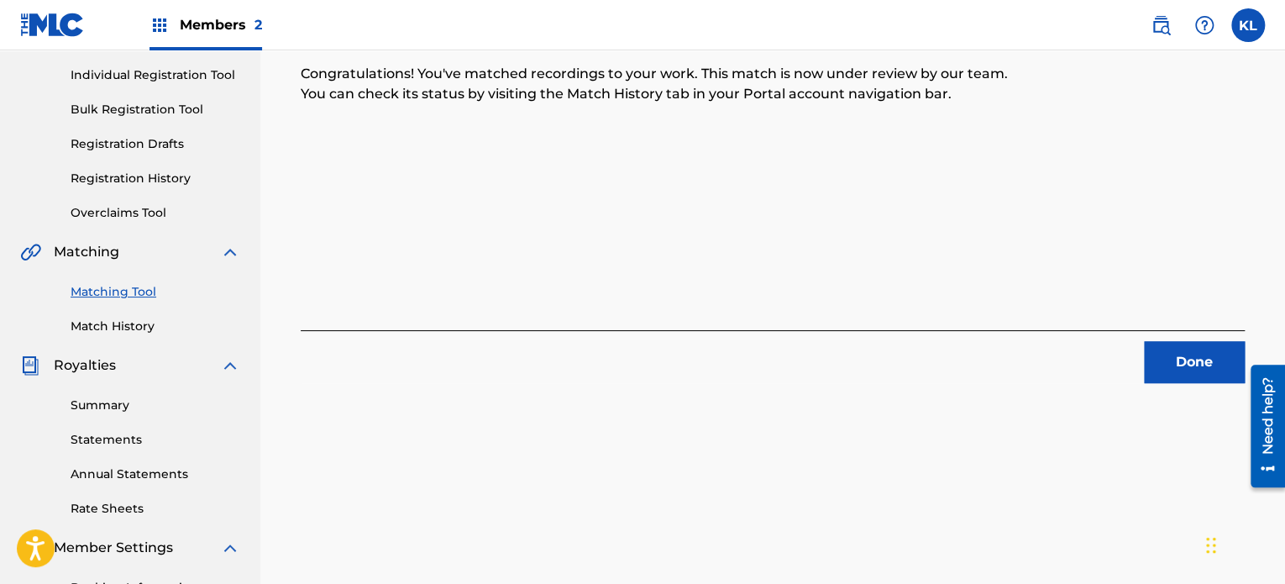
click at [1173, 349] on button "Done" at bounding box center [1194, 362] width 101 height 42
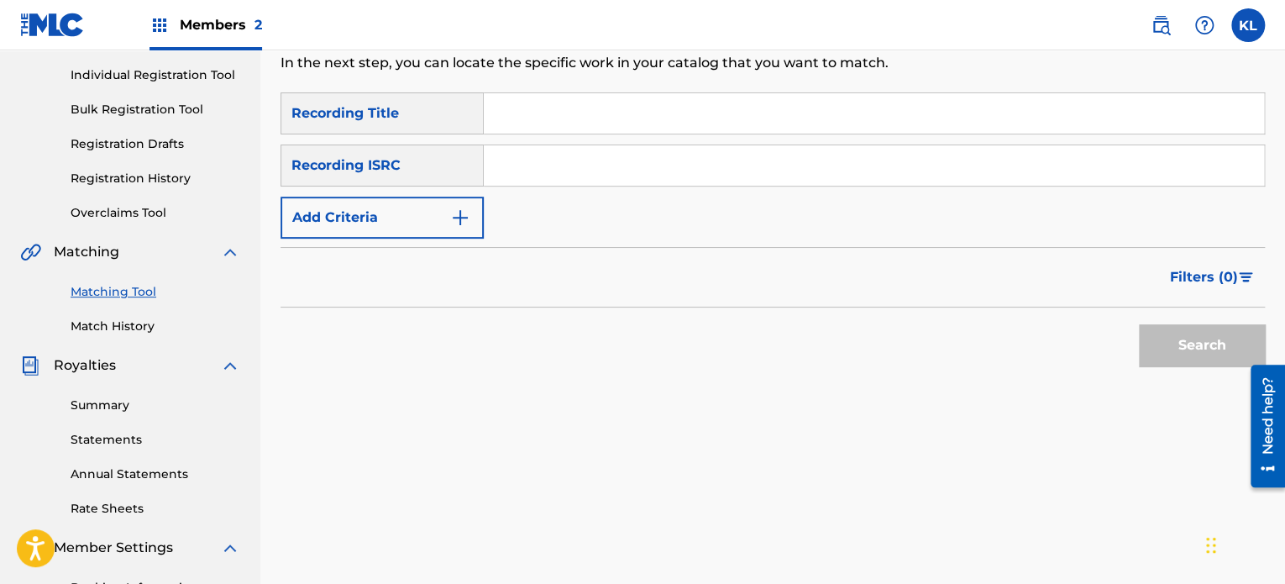
scroll to position [0, 0]
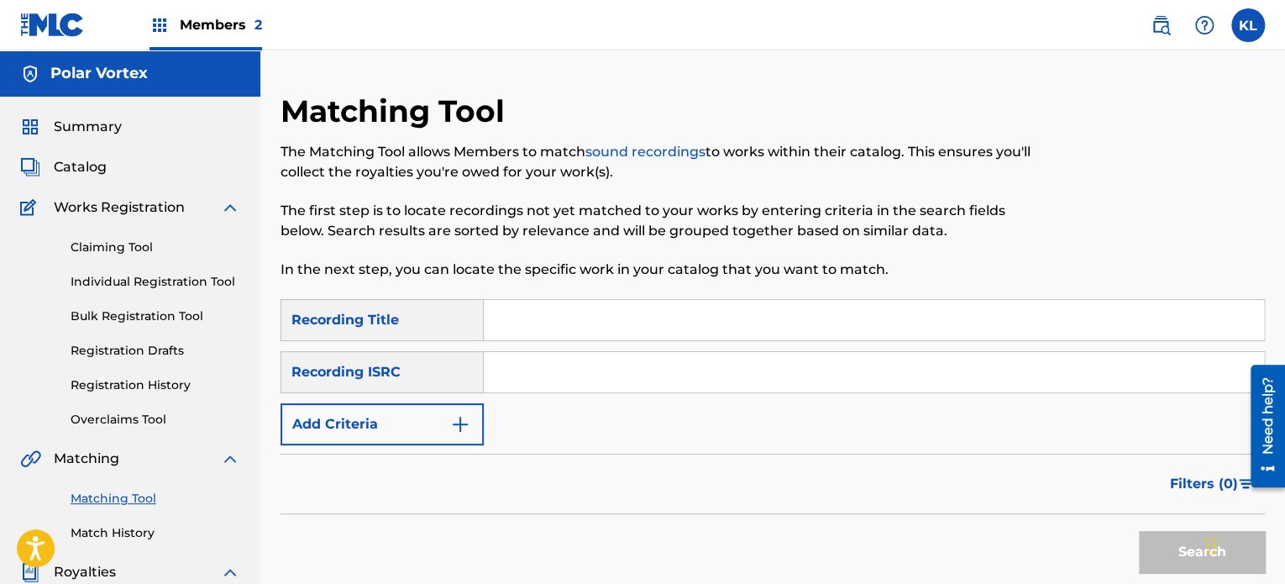
click at [541, 332] on input "Search Form" at bounding box center [874, 320] width 780 height 40
type input "stay"
paste input "SE6YL2301368"
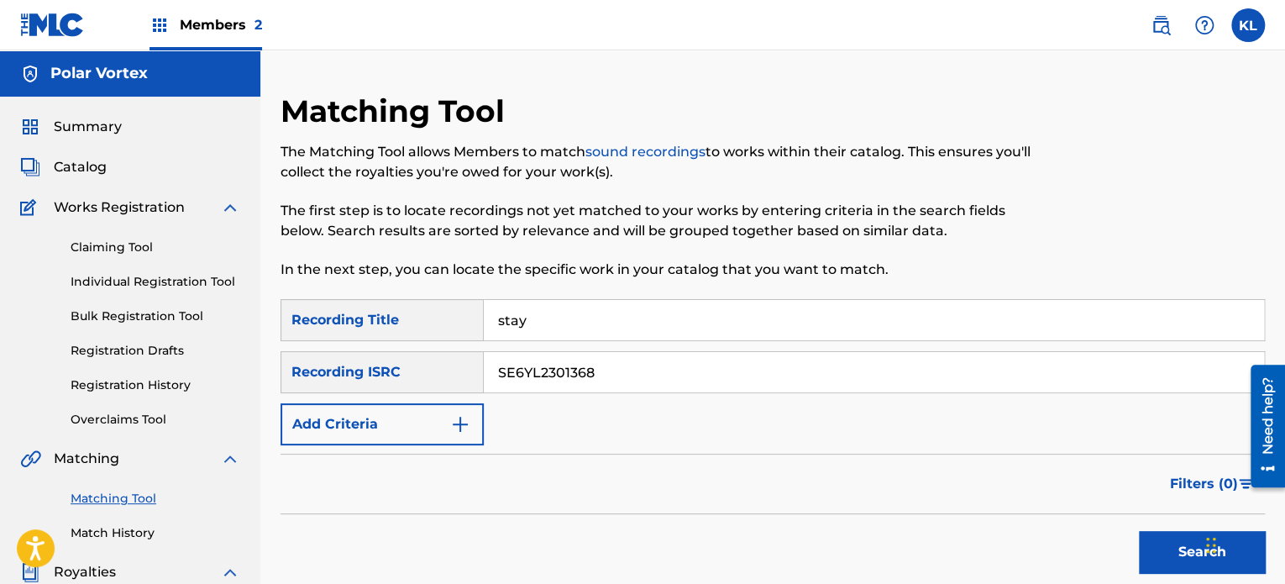
type input "SE6YL2301368"
click at [1139, 531] on button "Search" at bounding box center [1202, 552] width 126 height 42
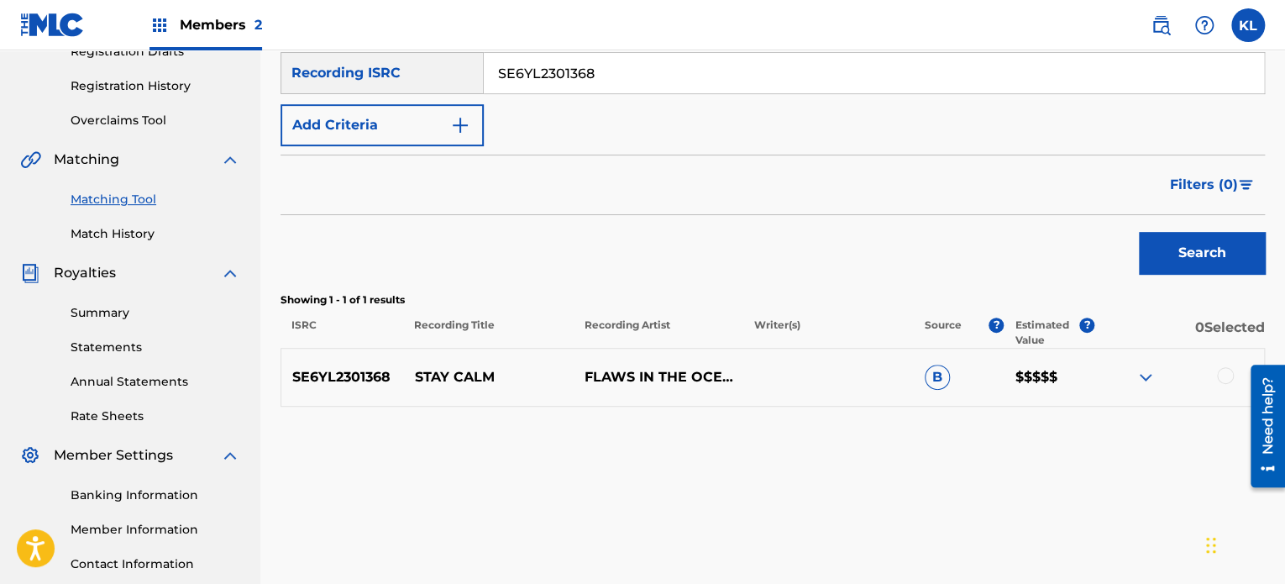
click at [1217, 372] on div at bounding box center [1225, 375] width 17 height 17
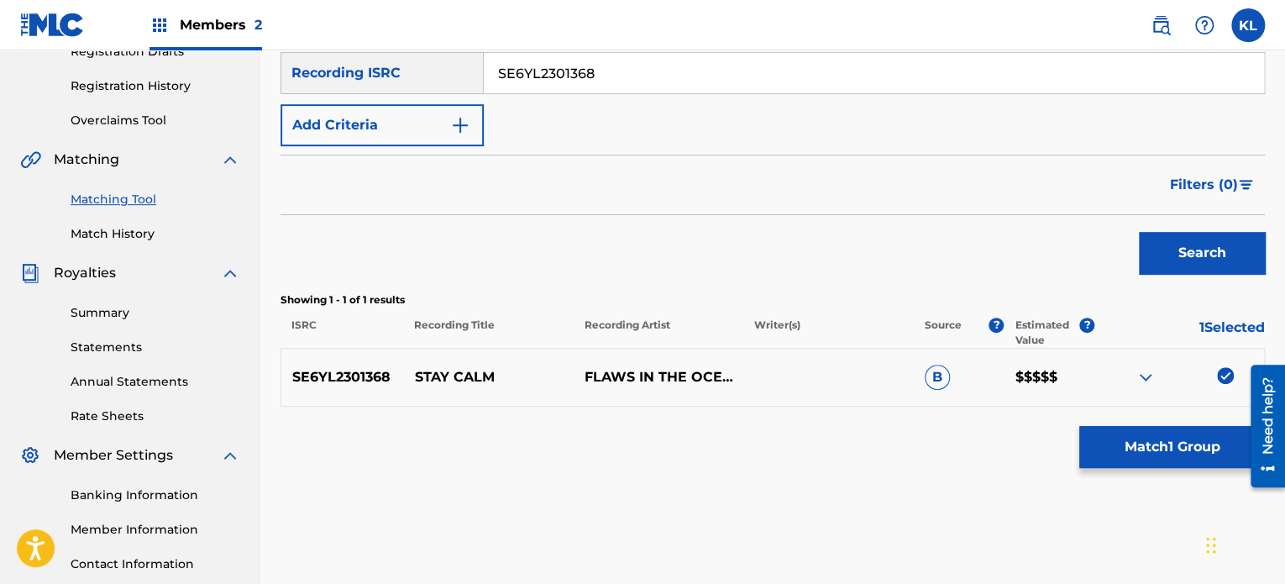
click at [1200, 443] on button "Match 1 Group" at bounding box center [1172, 447] width 186 height 42
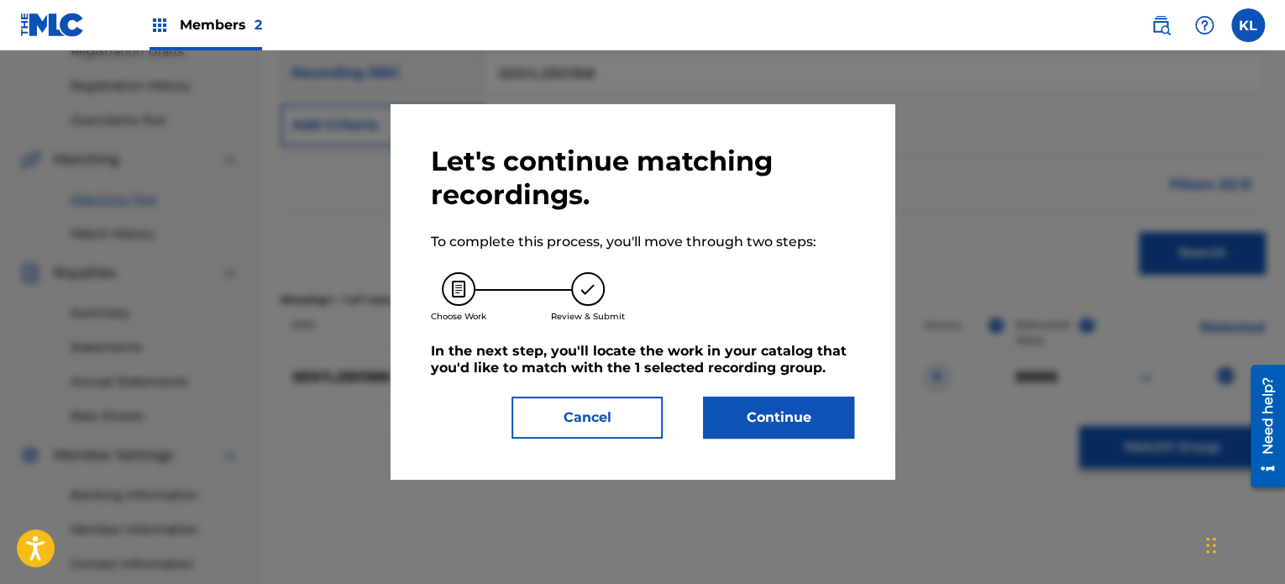
click at [809, 426] on button "Continue" at bounding box center [778, 417] width 151 height 42
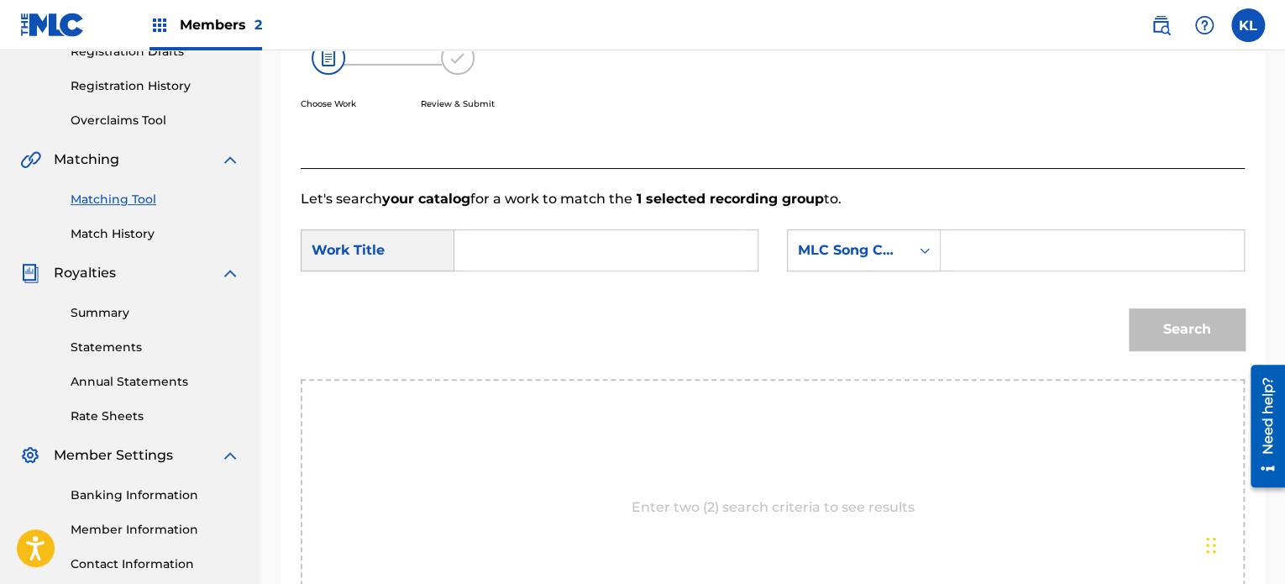
click at [534, 237] on input "Search Form" at bounding box center [606, 250] width 275 height 40
type input "stay"
paste input "S471XW"
type input "S471XW"
click at [1166, 312] on button "Search" at bounding box center [1187, 329] width 116 height 42
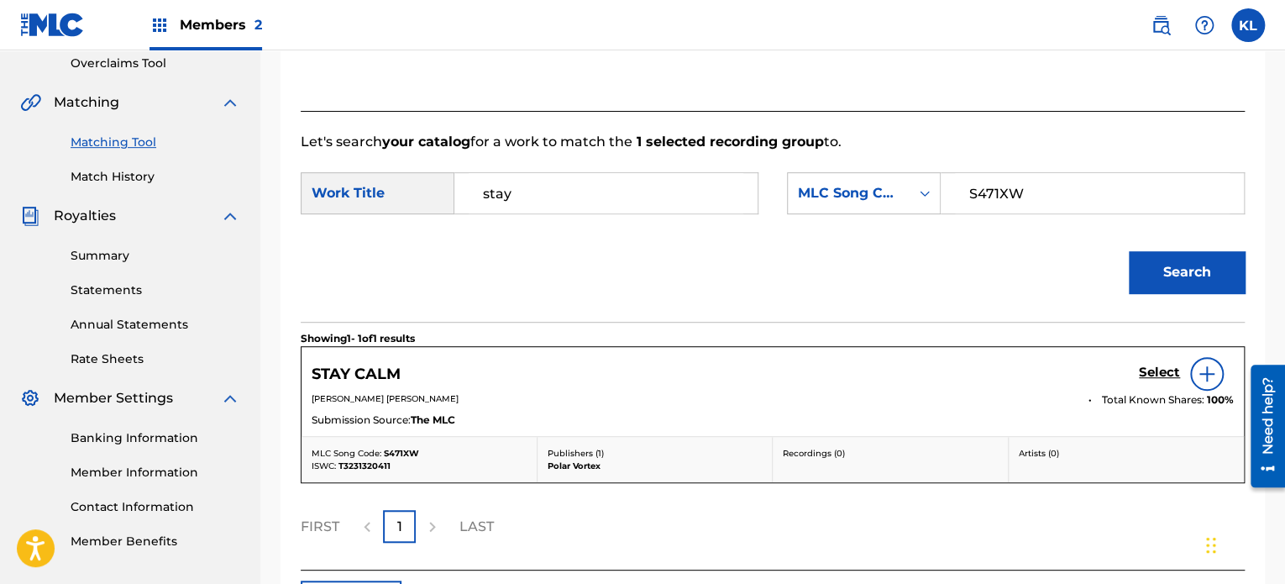
scroll to position [356, 0]
click at [1155, 375] on h5 "Select" at bounding box center [1159, 372] width 41 height 16
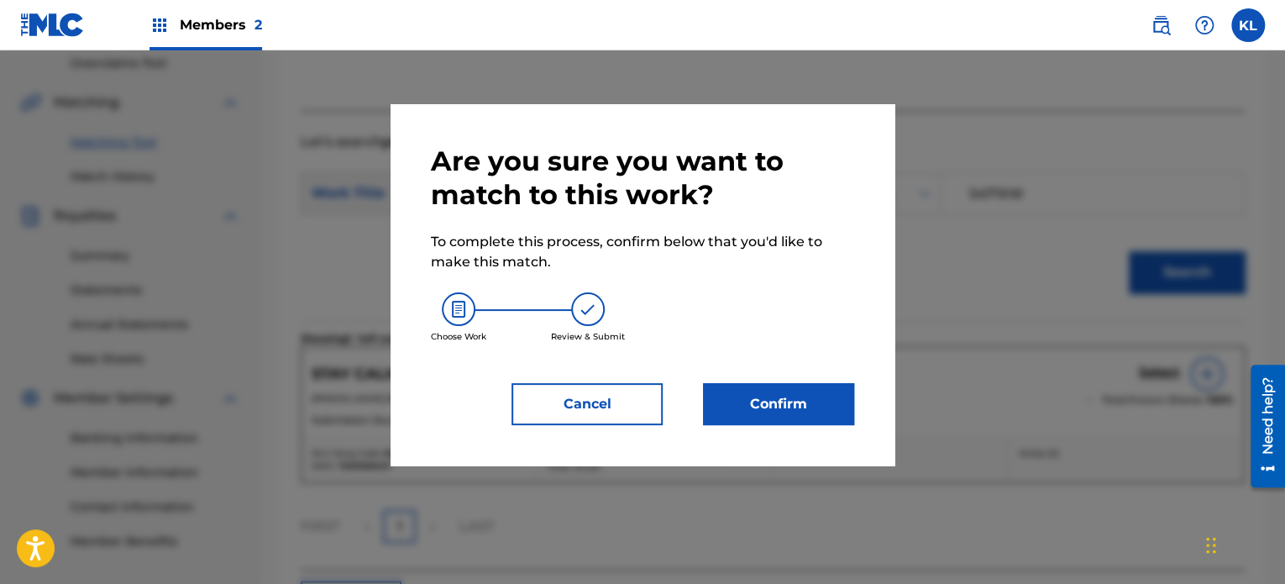
click at [746, 404] on button "Confirm" at bounding box center [778, 404] width 151 height 42
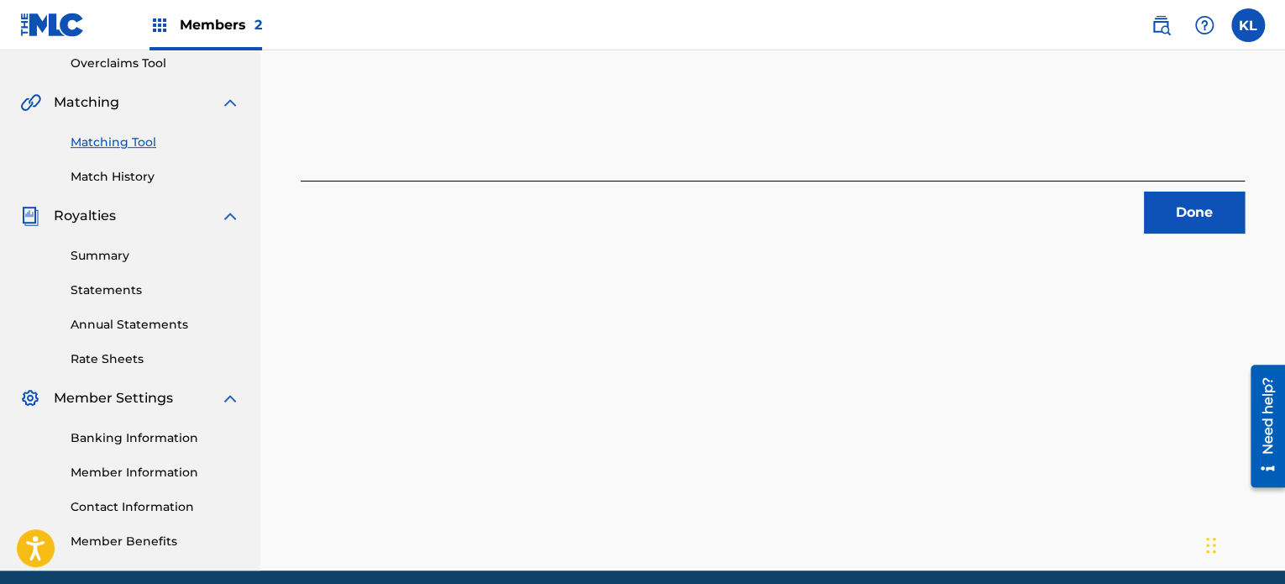
click at [1211, 217] on button "Done" at bounding box center [1194, 212] width 101 height 42
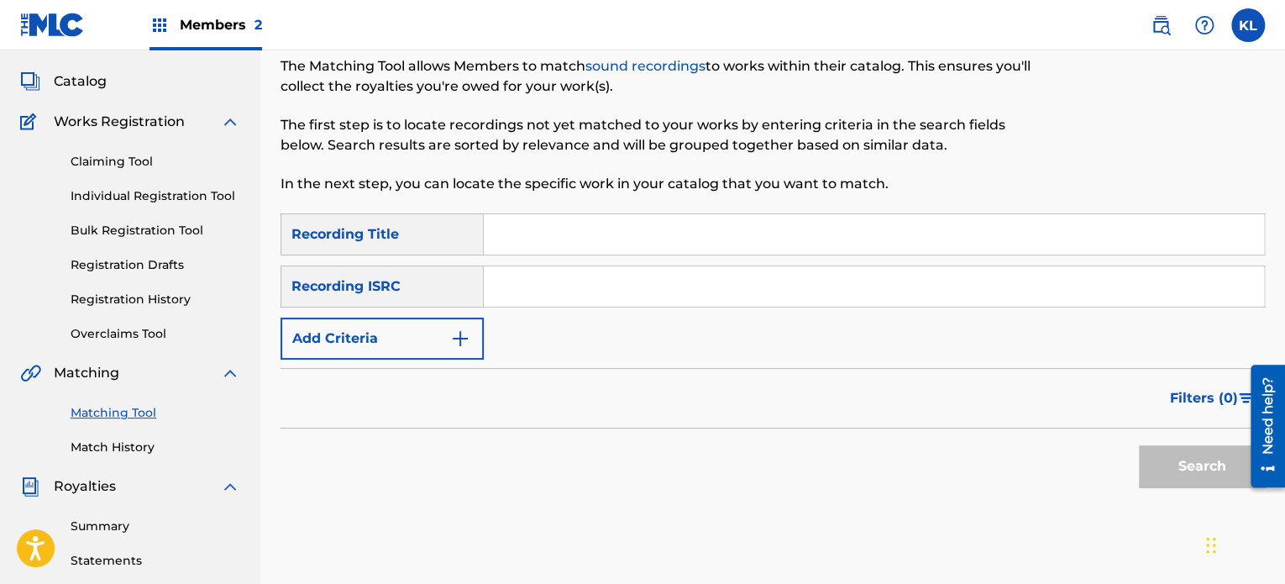
scroll to position [77, 0]
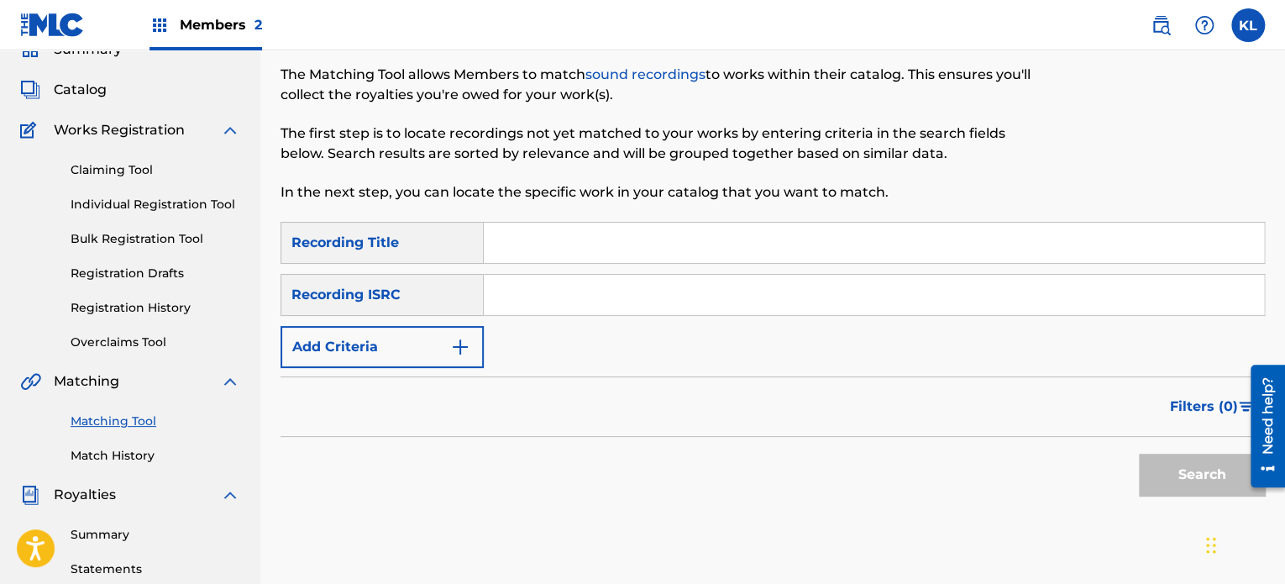
click at [547, 233] on input "Search Form" at bounding box center [874, 243] width 780 height 40
type input "stressed"
paste input "SE6YL2200199"
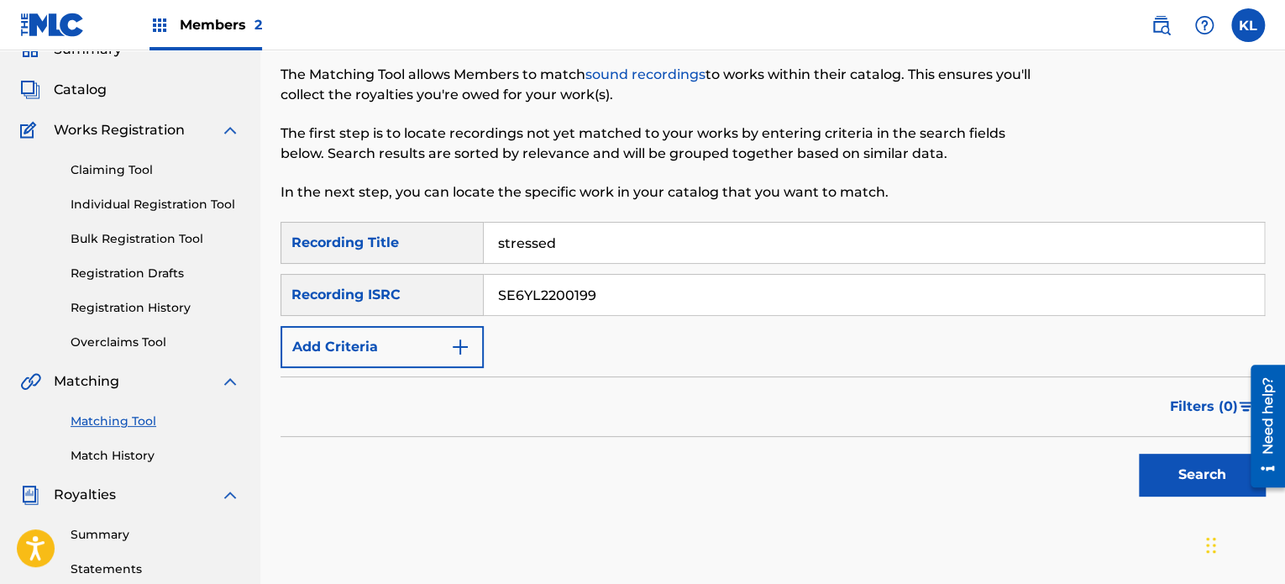
type input "SE6YL2200199"
click at [1139, 453] on button "Search" at bounding box center [1202, 474] width 126 height 42
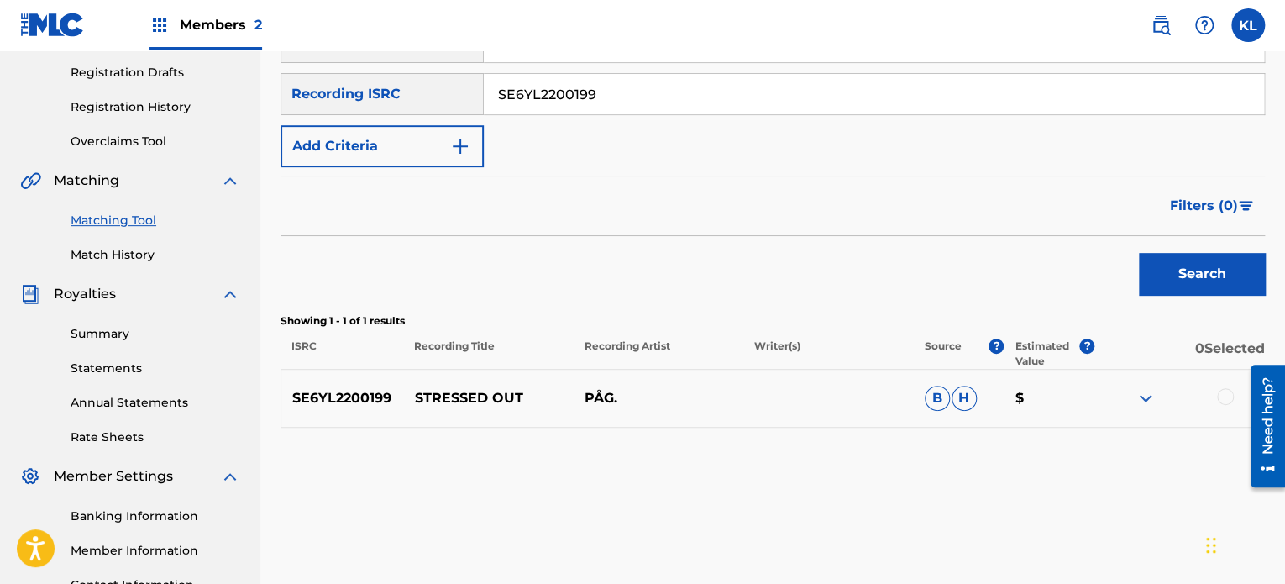
scroll to position [316, 0]
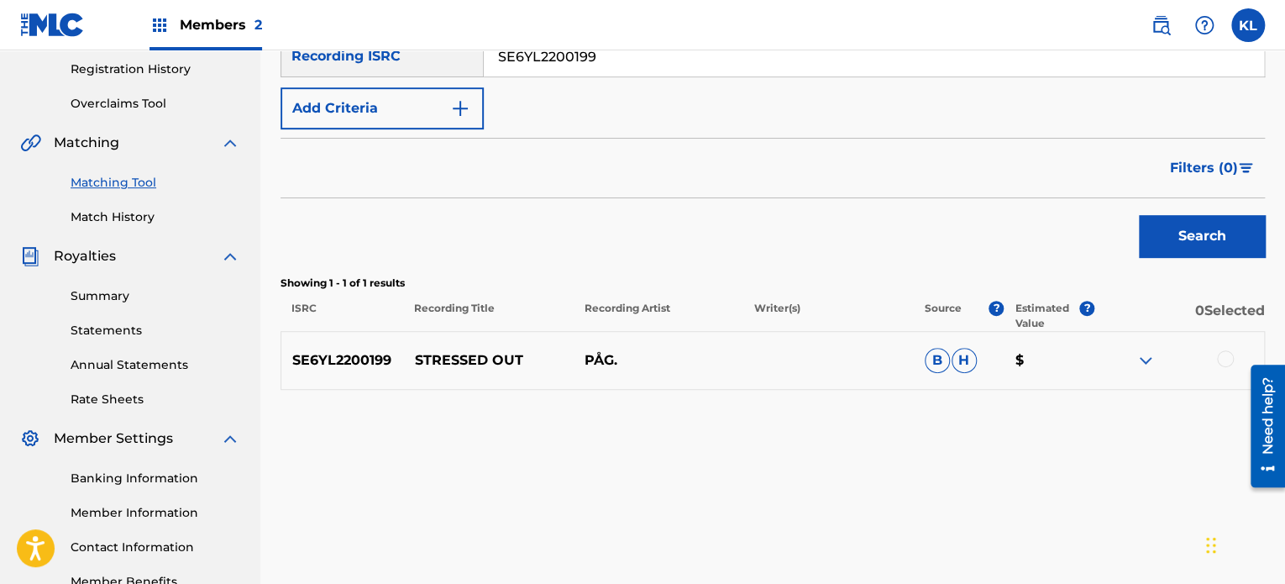
click at [1222, 359] on div at bounding box center [1225, 358] width 17 height 17
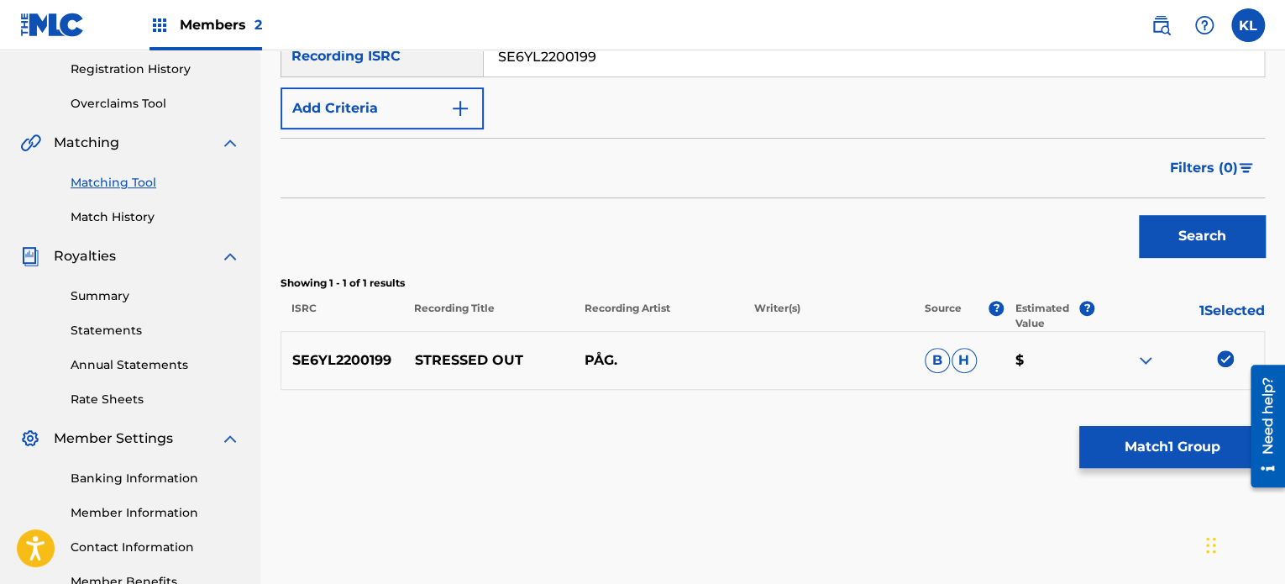
click at [1175, 453] on button "Match 1 Group" at bounding box center [1172, 447] width 186 height 42
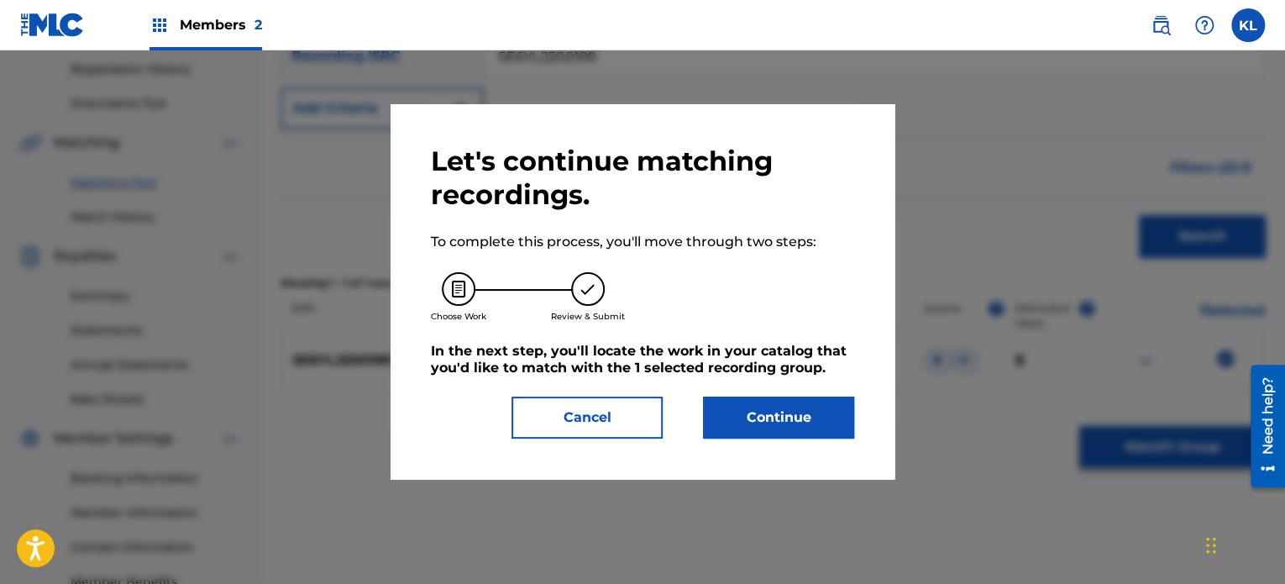
click at [768, 424] on button "Continue" at bounding box center [778, 417] width 151 height 42
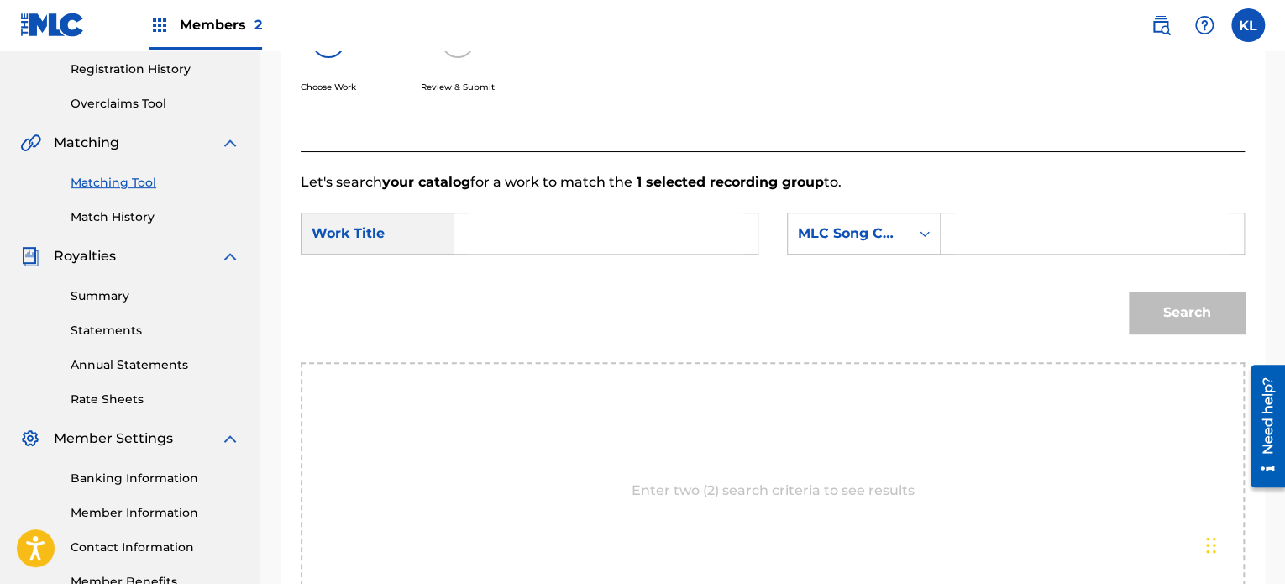
click at [495, 207] on form "SearchWithCriteria30d102d7-321e-4ad6-bec4-f0fd41014ca8 Work Title SearchWithCri…" at bounding box center [773, 277] width 944 height 170
click at [497, 234] on input "Search Form" at bounding box center [606, 233] width 275 height 40
type input "stressed"
paste input "SI3ZVA"
type input "SI3ZVA"
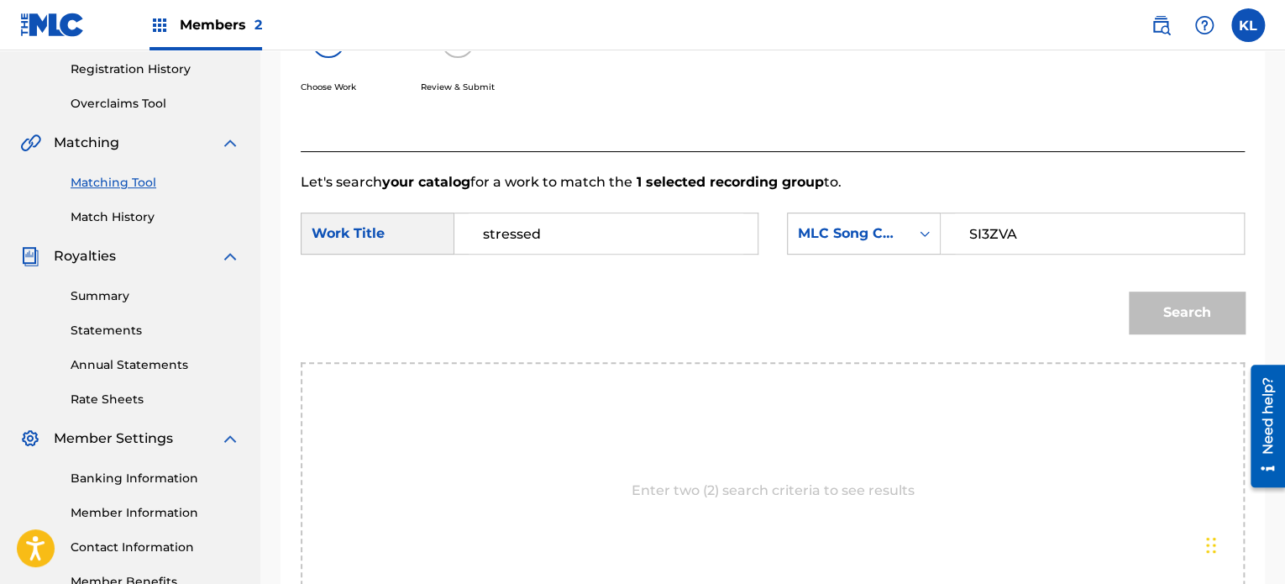
click at [1129, 291] on button "Search" at bounding box center [1187, 312] width 116 height 42
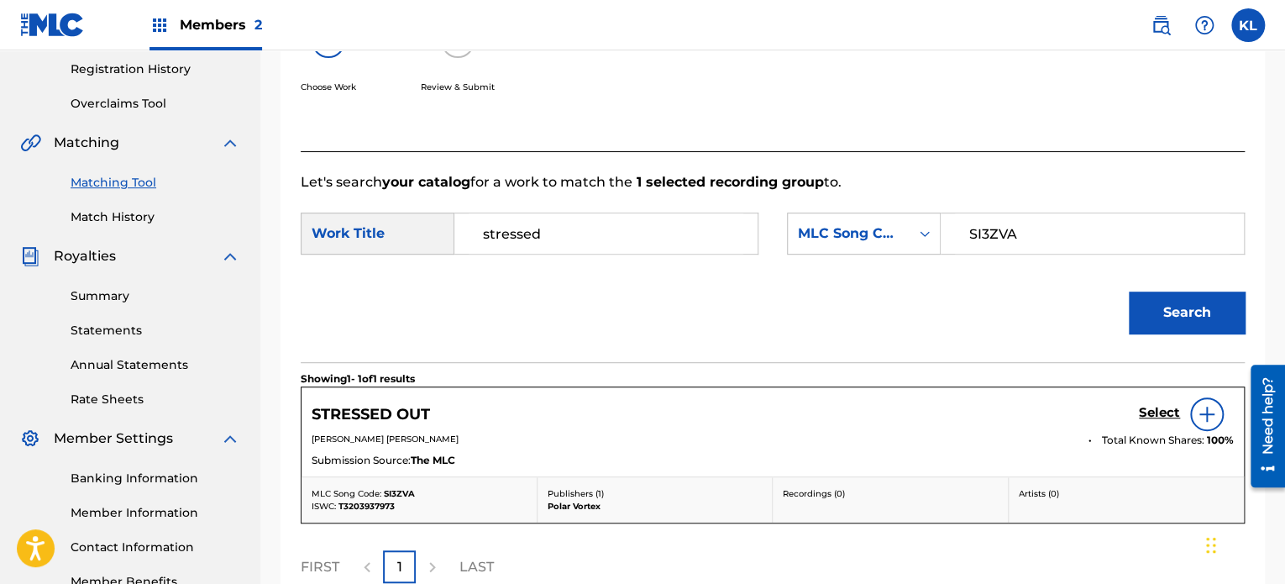
scroll to position [465, 0]
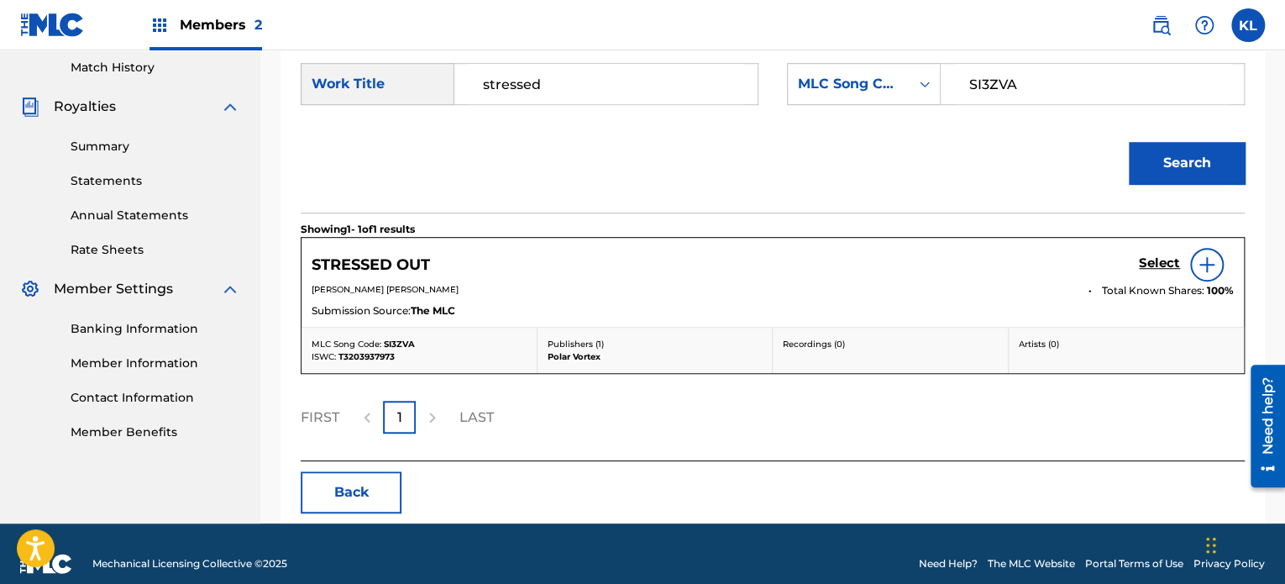
click at [1143, 256] on h5 "Select" at bounding box center [1159, 263] width 41 height 16
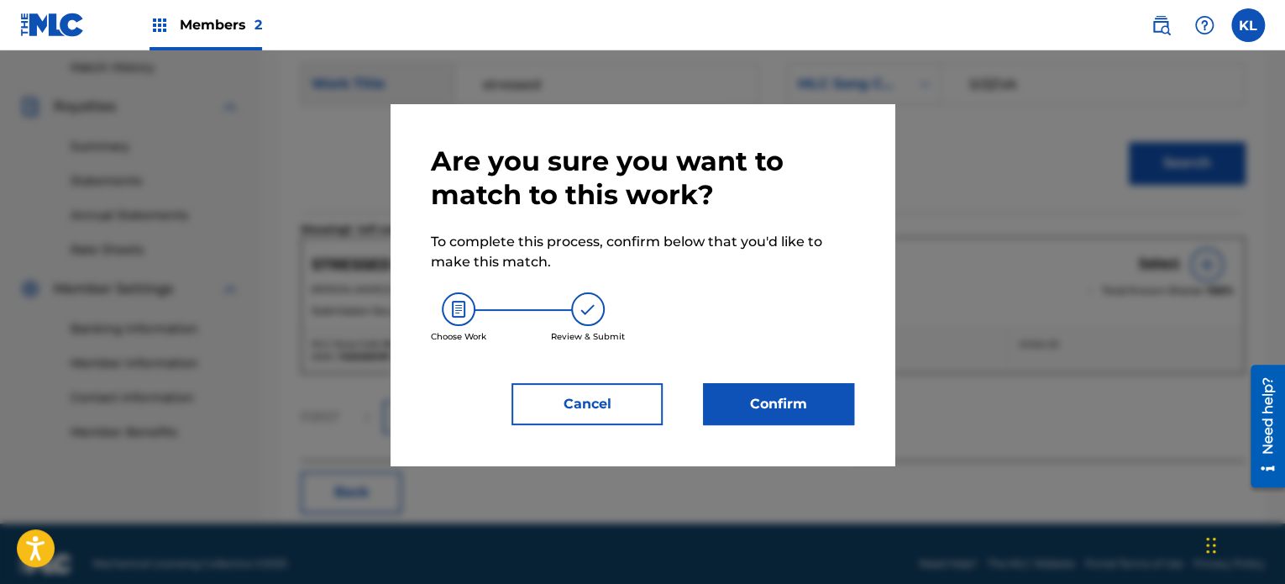
click at [799, 394] on button "Confirm" at bounding box center [778, 404] width 151 height 42
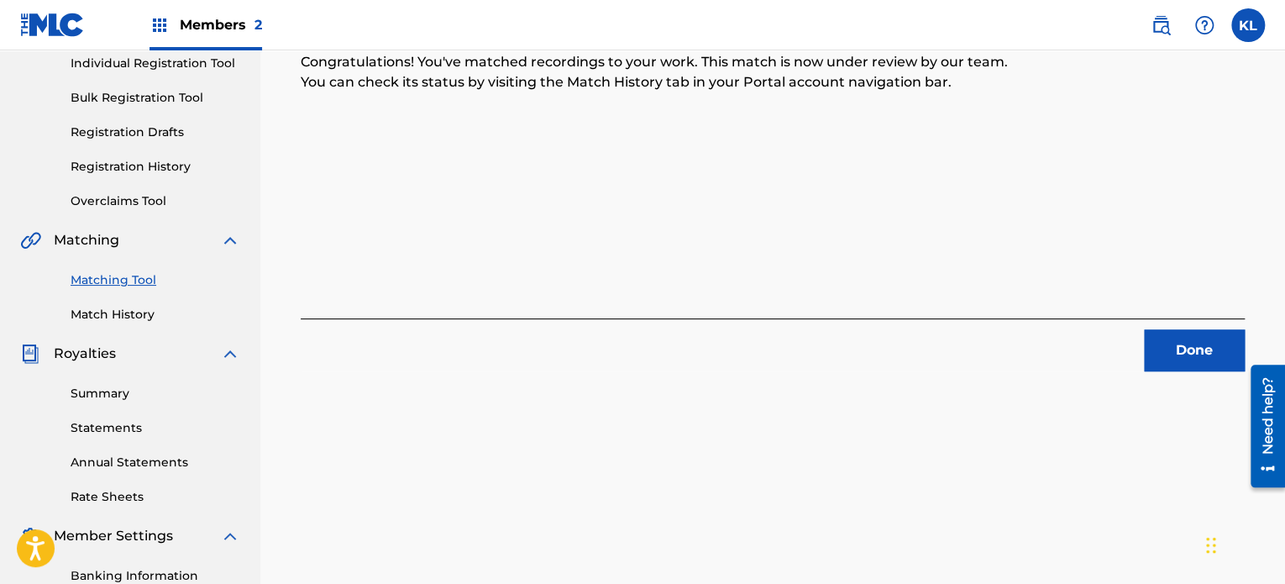
scroll to position [217, 0]
click at [1172, 348] on button "Done" at bounding box center [1194, 352] width 101 height 42
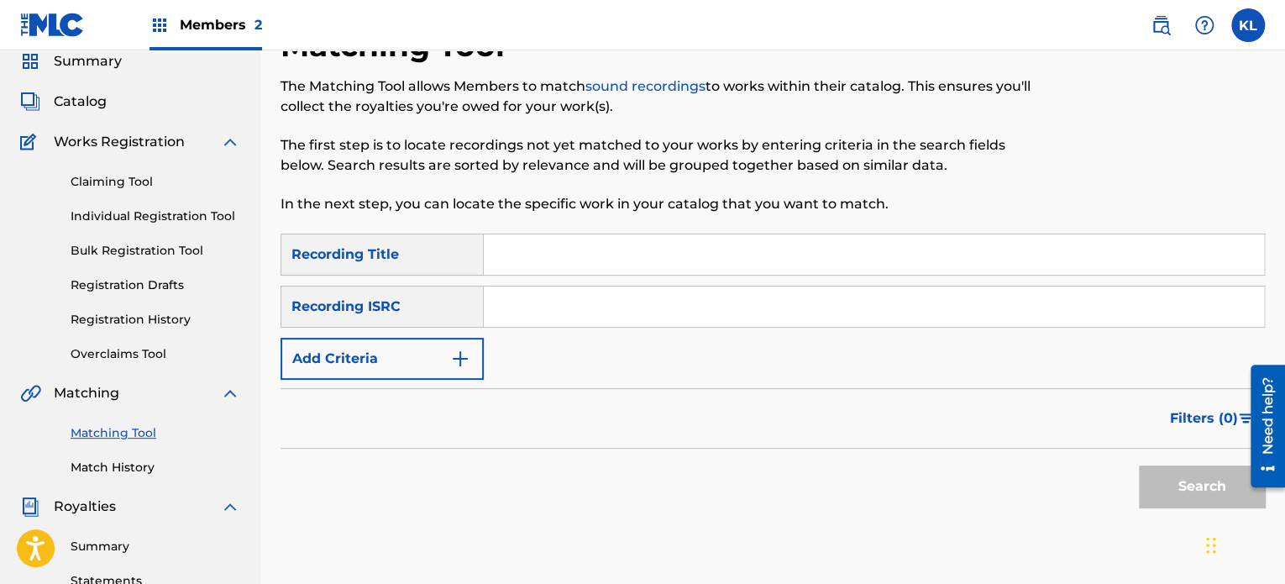
scroll to position [65, 0]
click at [551, 248] on input "Search Form" at bounding box center [874, 255] width 780 height 40
type input "summit"
paste input "SE6YL2300789"
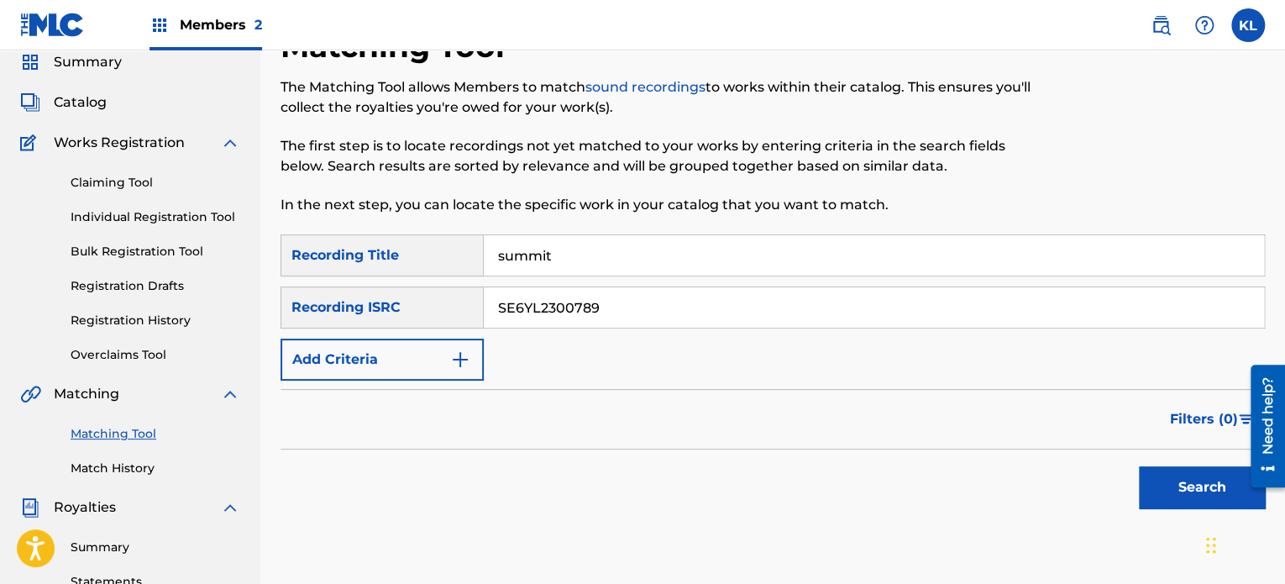
type input "SE6YL2300789"
click at [1139, 466] on button "Search" at bounding box center [1202, 487] width 126 height 42
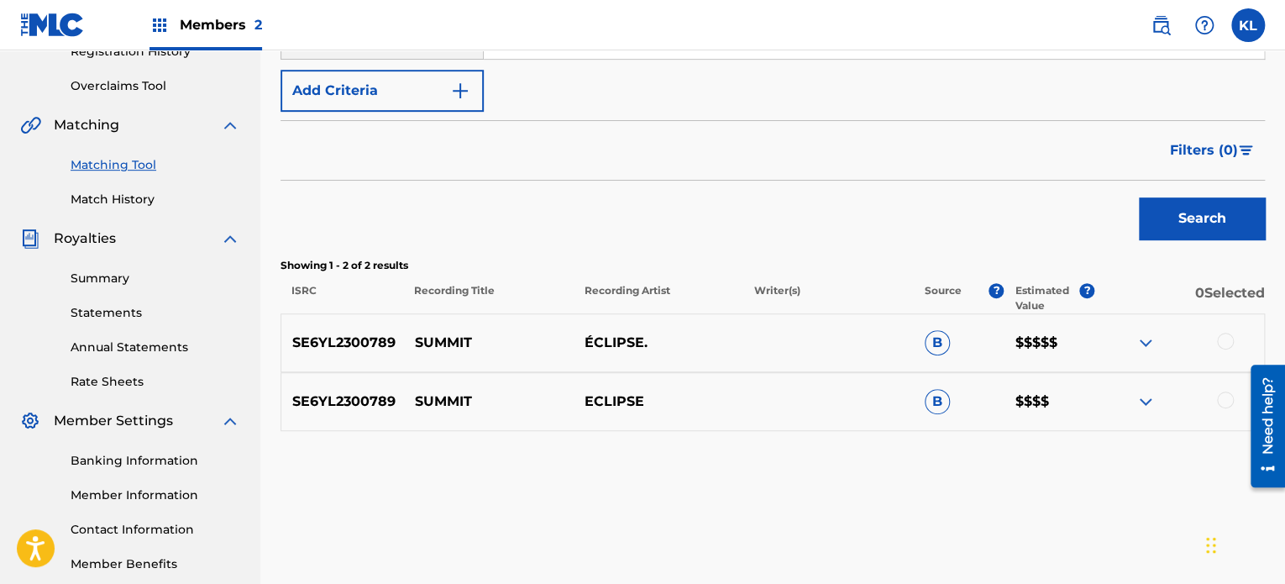
scroll to position [336, 0]
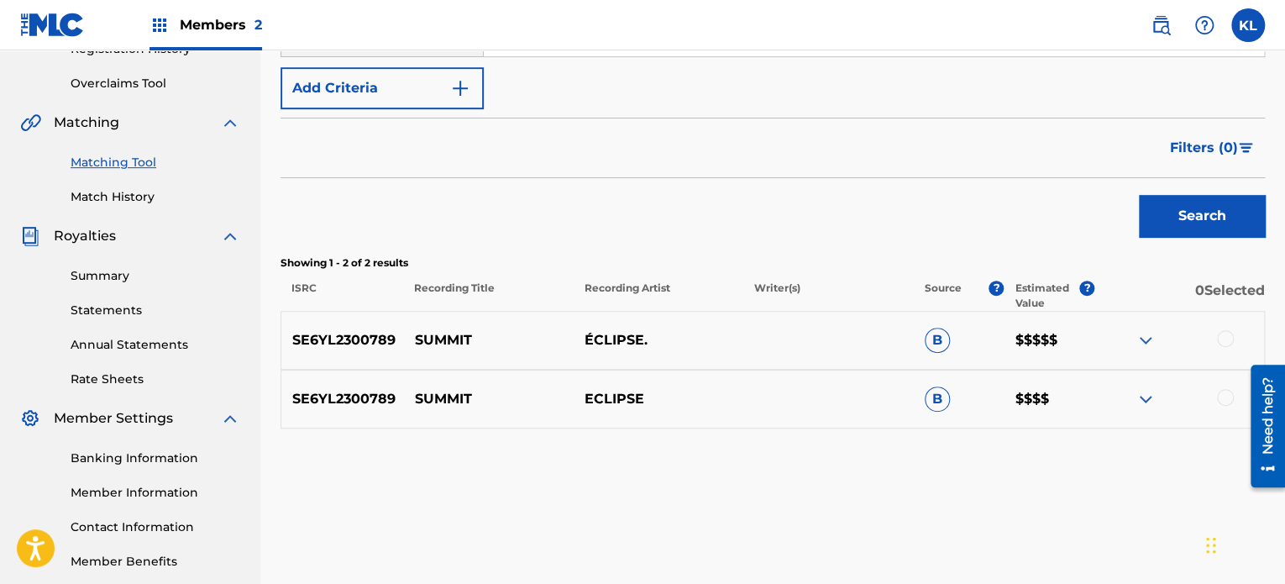
click at [1220, 395] on div at bounding box center [1225, 397] width 17 height 17
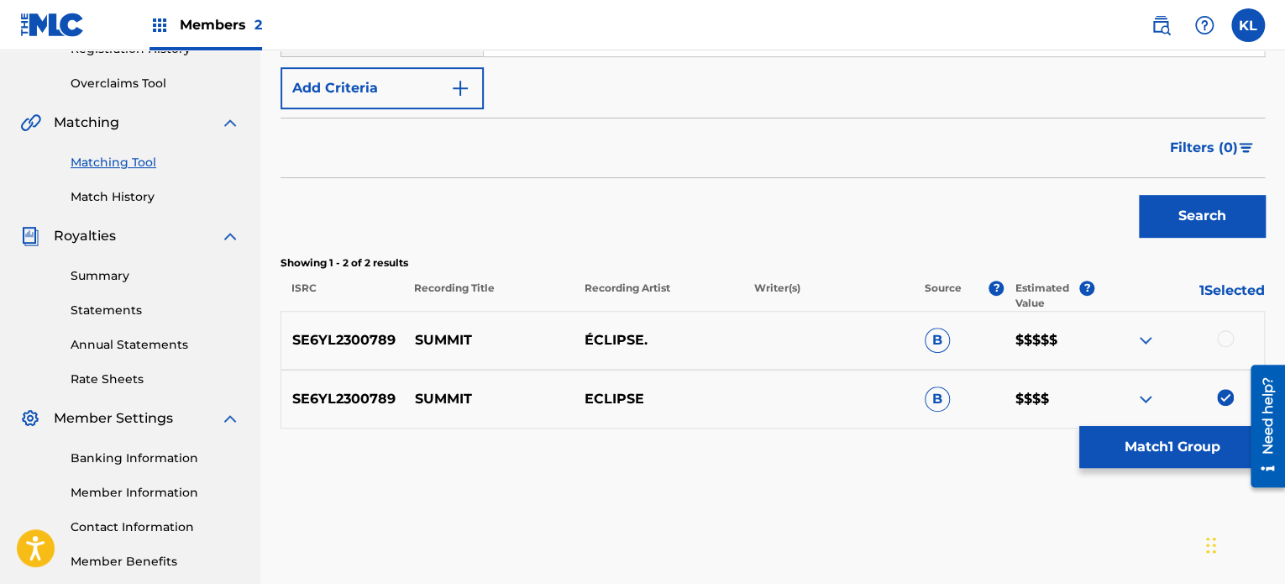
click at [1218, 331] on div at bounding box center [1179, 340] width 170 height 20
click at [1223, 342] on div at bounding box center [1225, 338] width 17 height 17
click at [1186, 438] on button "Match 2 Groups" at bounding box center [1172, 447] width 186 height 42
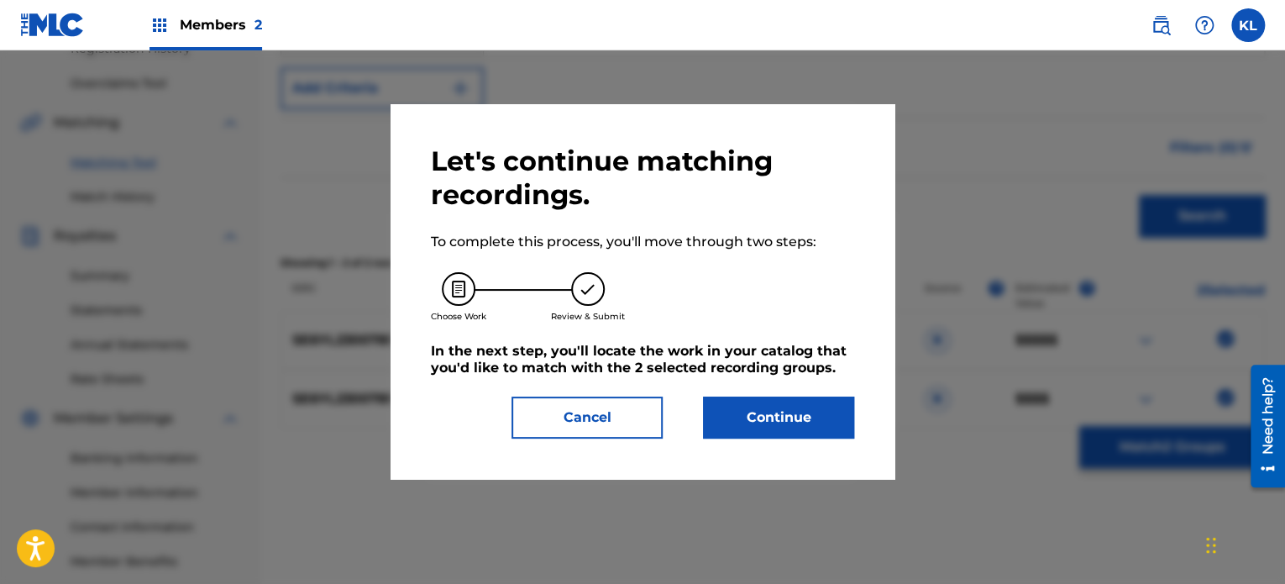
click at [759, 413] on button "Continue" at bounding box center [778, 417] width 151 height 42
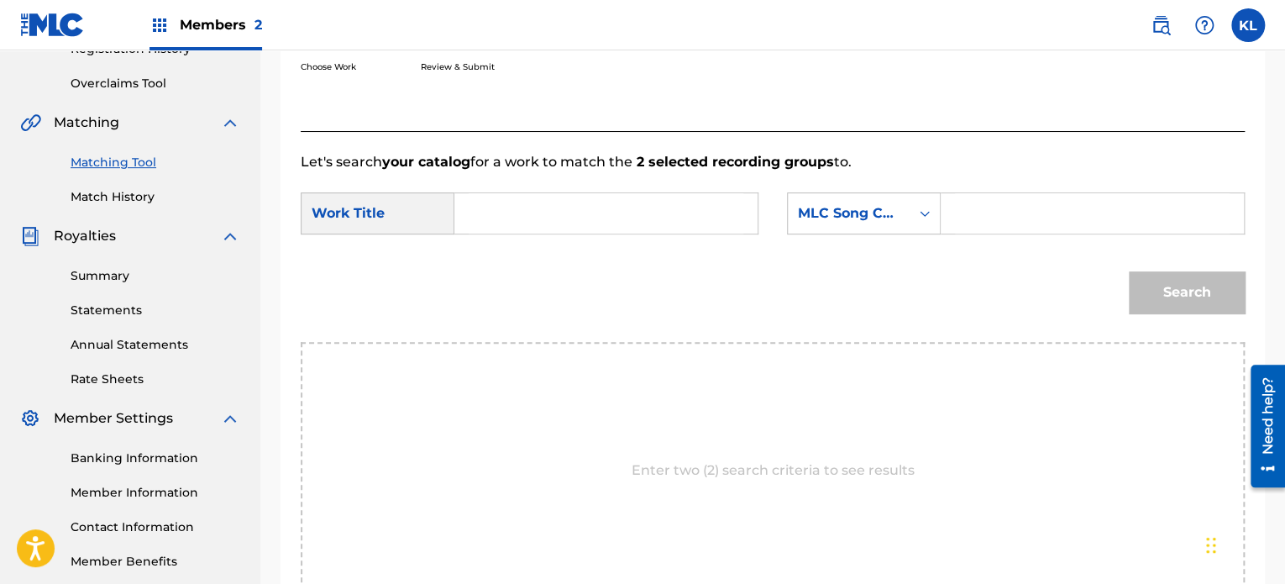
click at [579, 211] on input "Search Form" at bounding box center [606, 213] width 275 height 40
type input "summit"
paste input "S471T5"
type input "S471T5"
click at [1129, 271] on button "Search" at bounding box center [1187, 292] width 116 height 42
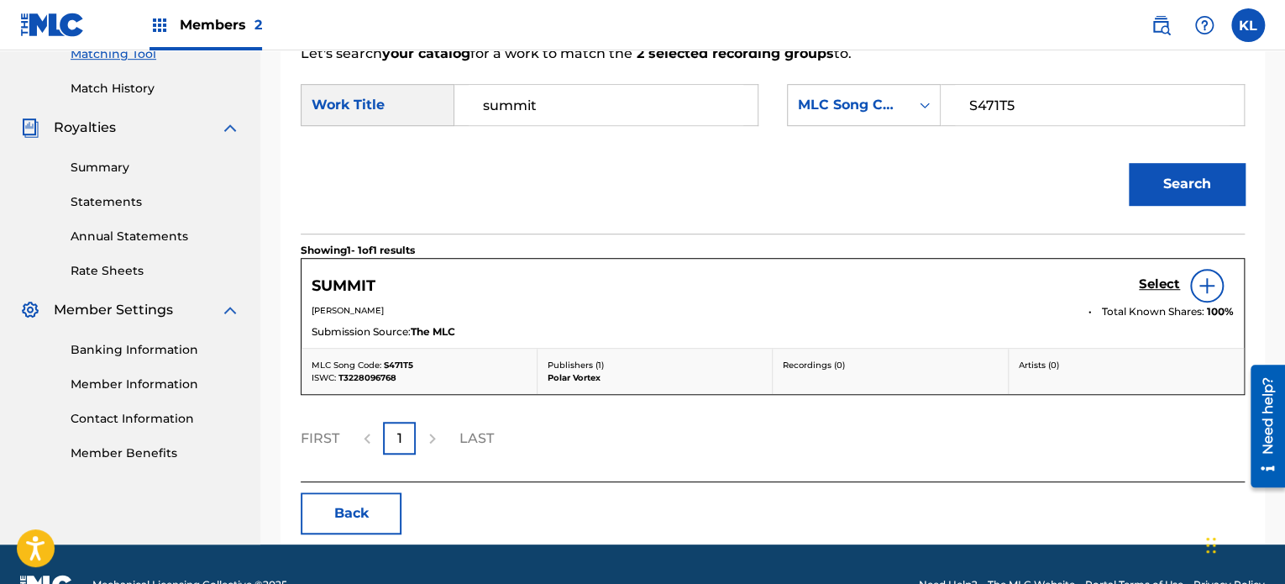
scroll to position [445, 0]
click at [1150, 278] on h5 "Select" at bounding box center [1159, 283] width 41 height 16
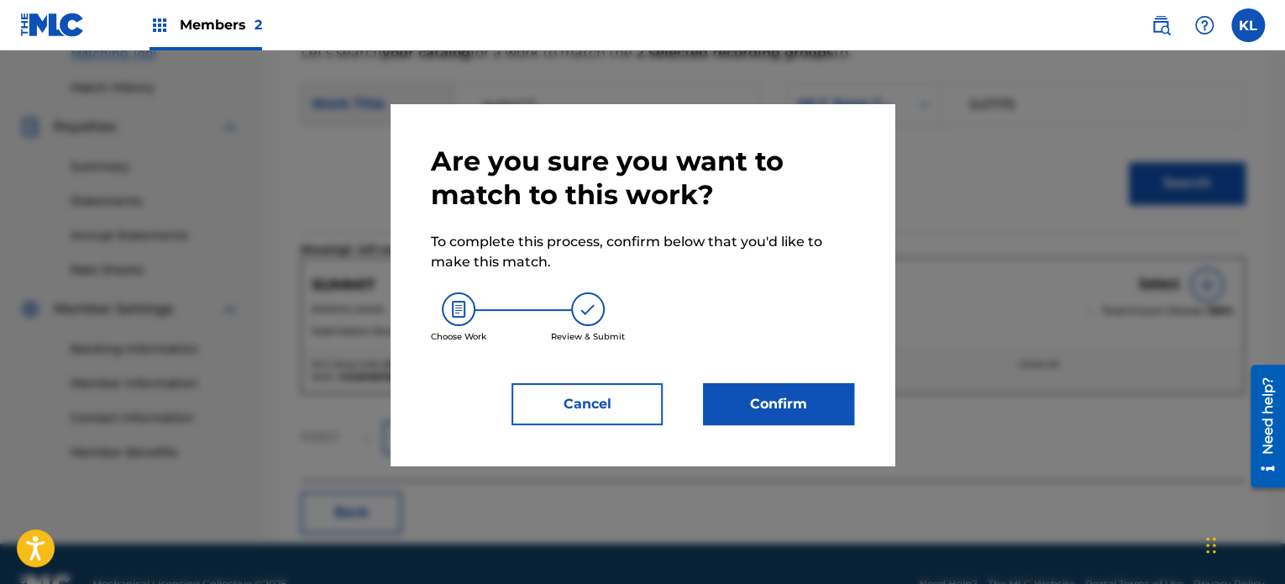
click at [783, 394] on button "Confirm" at bounding box center [778, 404] width 151 height 42
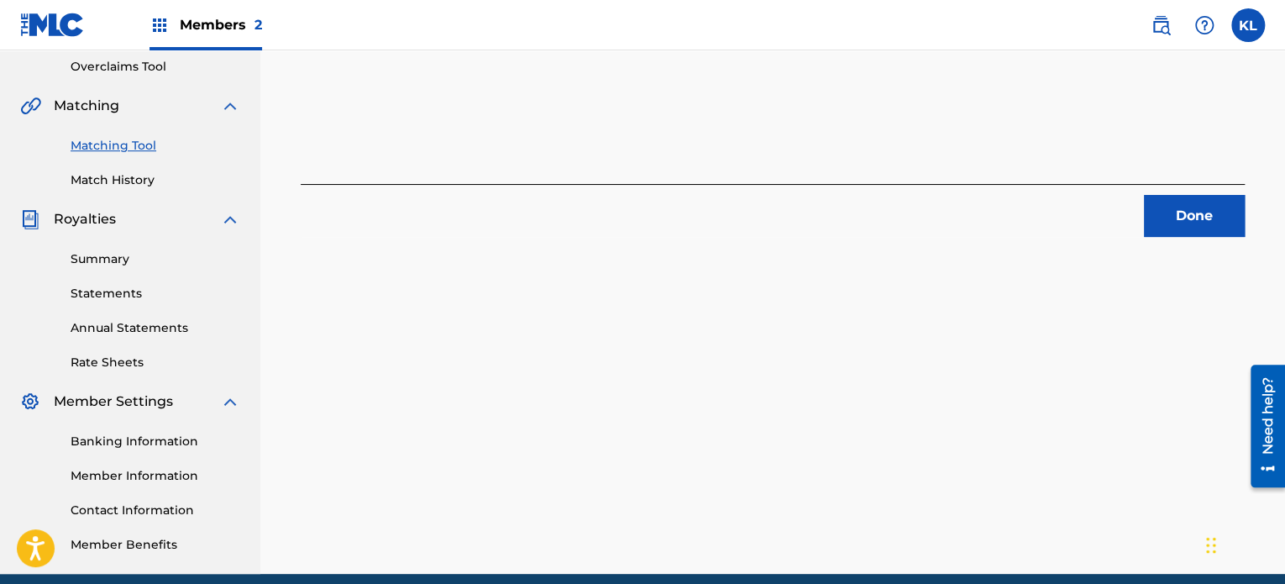
scroll to position [353, 0]
click at [1177, 231] on button "Done" at bounding box center [1194, 216] width 101 height 42
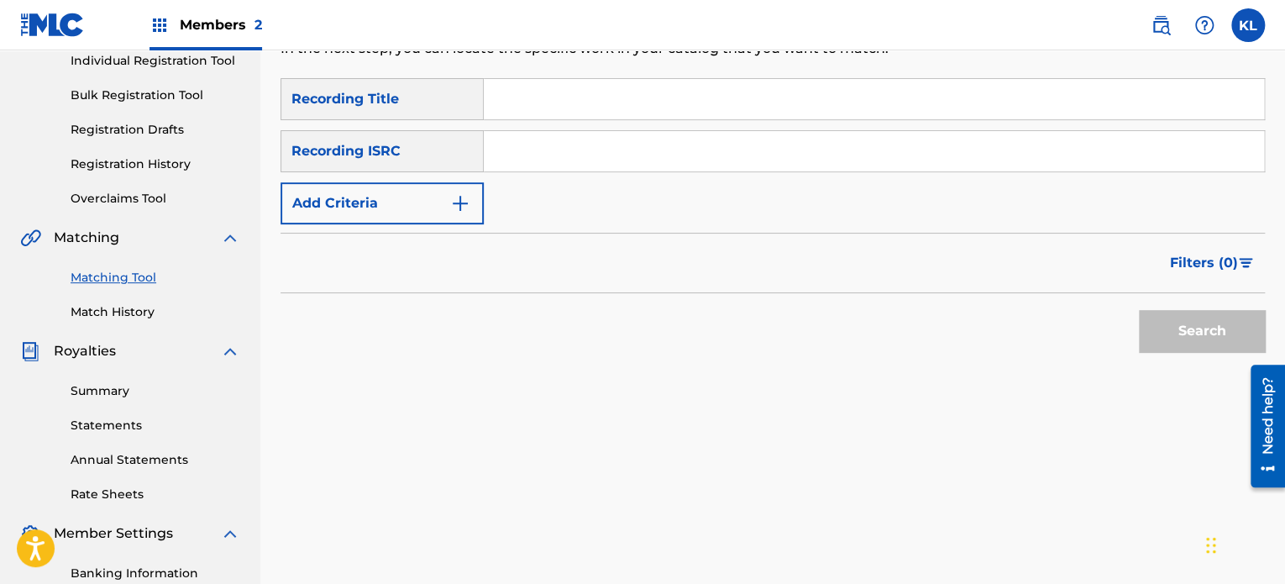
scroll to position [220, 0]
click at [571, 107] on input "Search Form" at bounding box center [874, 100] width 780 height 40
type input "sun"
paste input "SE6YL2301471"
type input "SE6YL2301471"
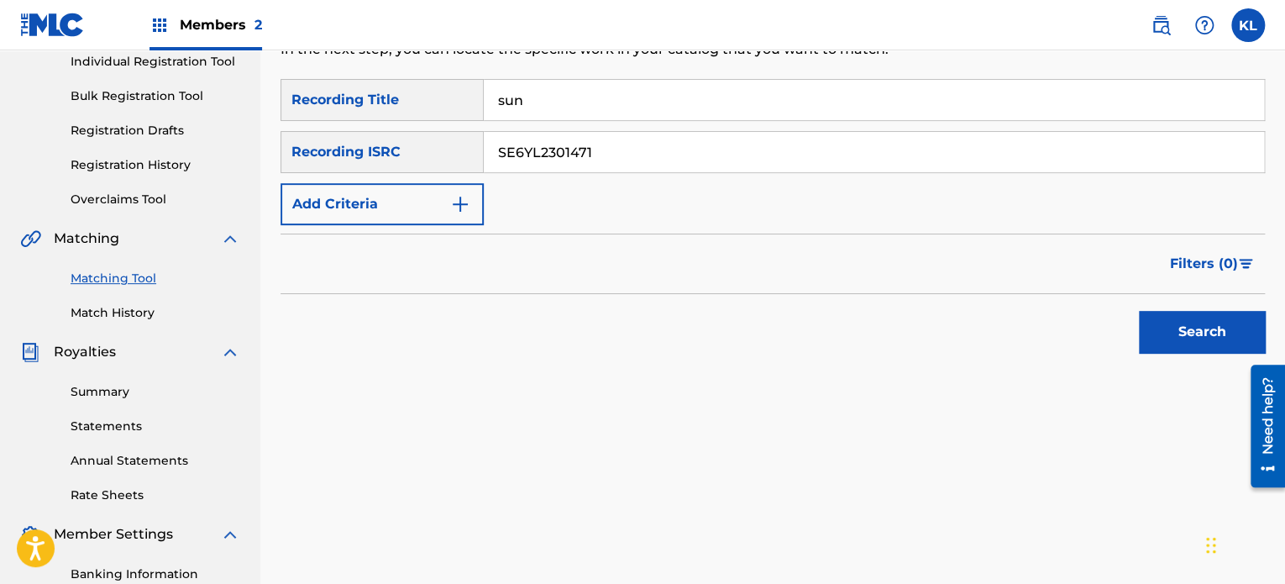
click at [1139, 311] on button "Search" at bounding box center [1202, 332] width 126 height 42
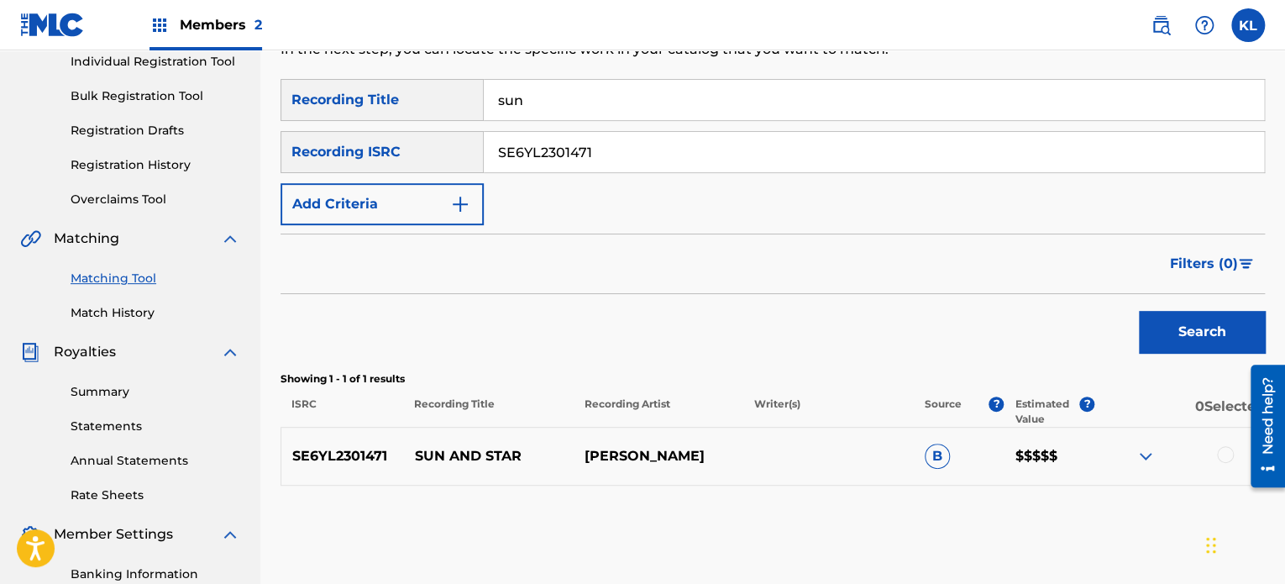
scroll to position [222, 0]
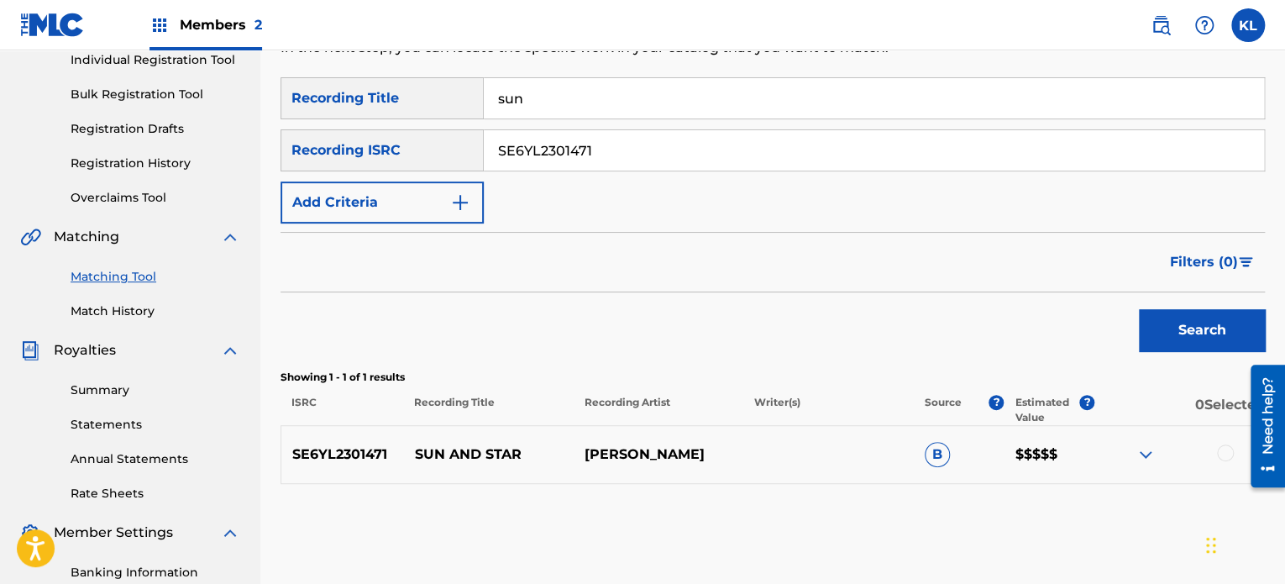
click at [1223, 457] on div at bounding box center [1225, 452] width 17 height 17
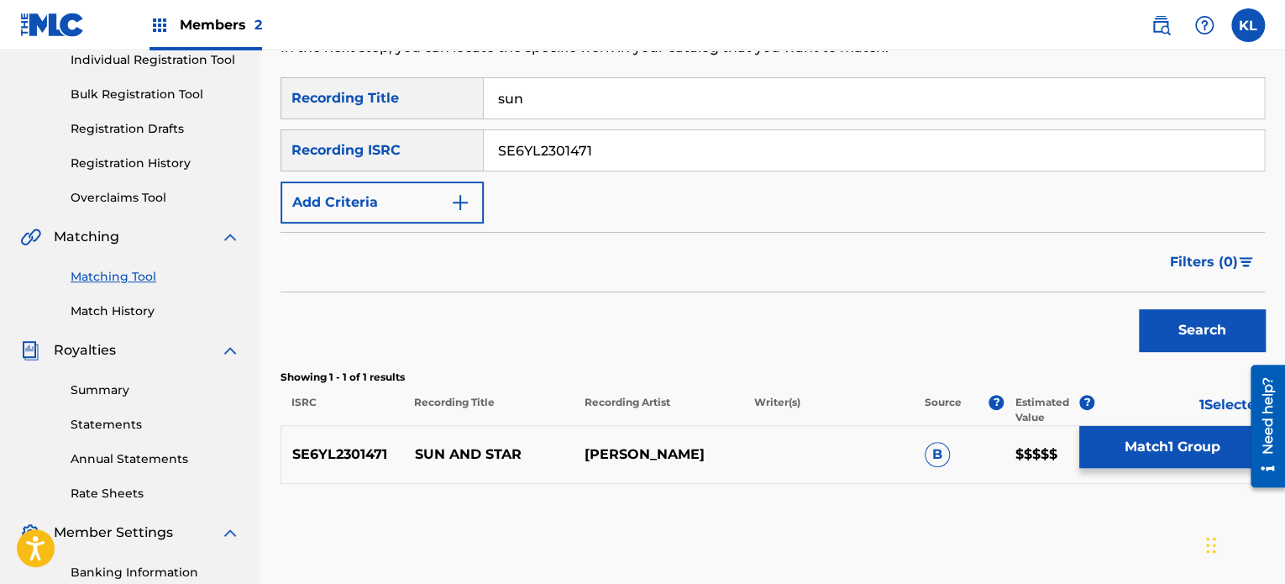
click at [1181, 458] on button "Match 1 Group" at bounding box center [1172, 447] width 186 height 42
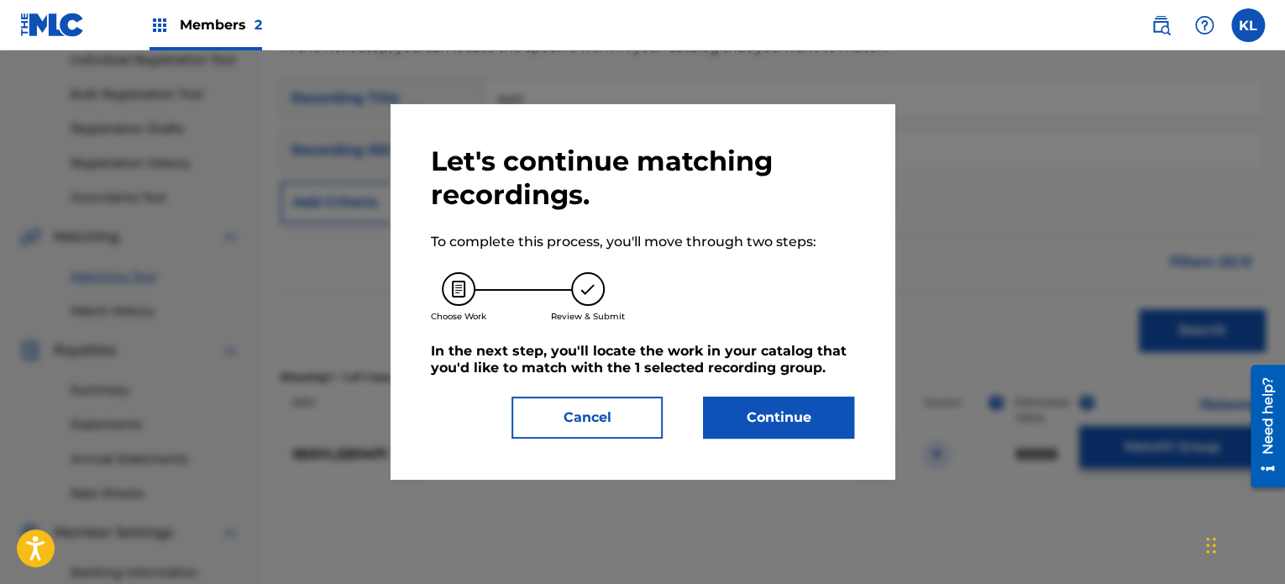
click at [762, 422] on button "Continue" at bounding box center [778, 417] width 151 height 42
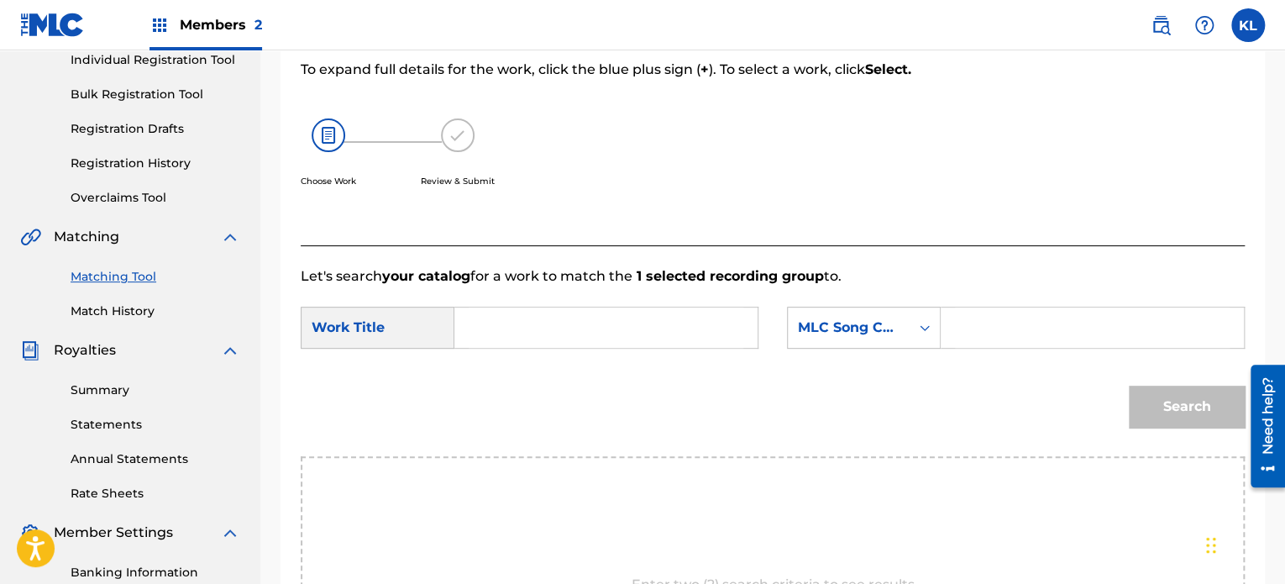
click at [497, 333] on input "Search Form" at bounding box center [606, 327] width 275 height 40
type input "sun"
paste input "S89TK6"
type input "S89TK6"
click at [1129, 385] on button "Search" at bounding box center [1187, 406] width 116 height 42
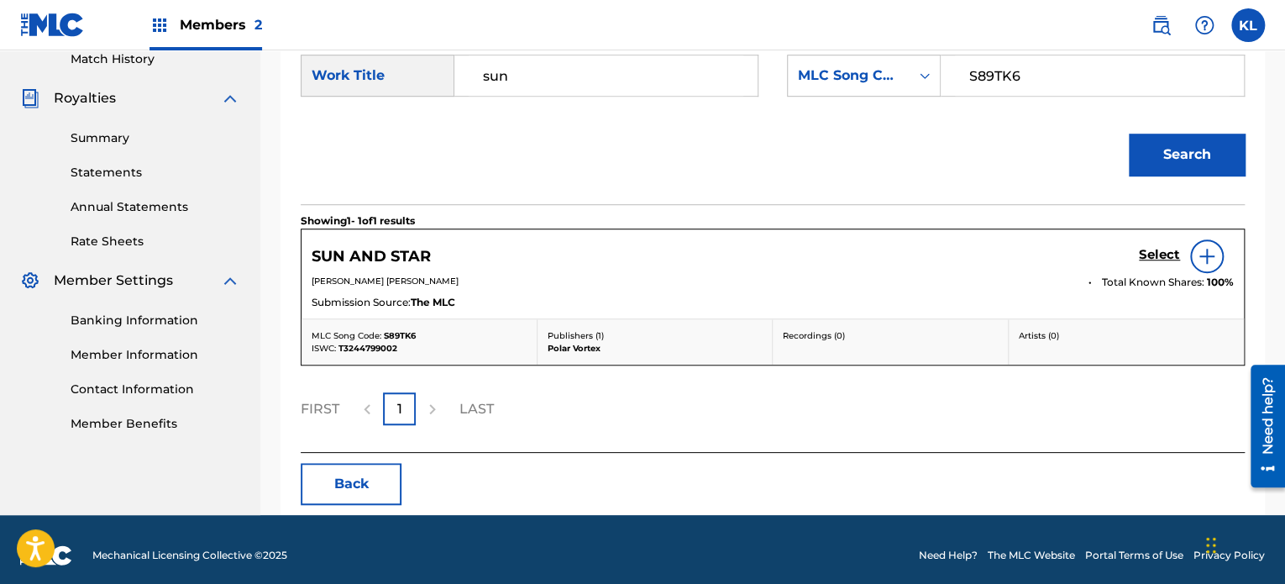
scroll to position [484, 0]
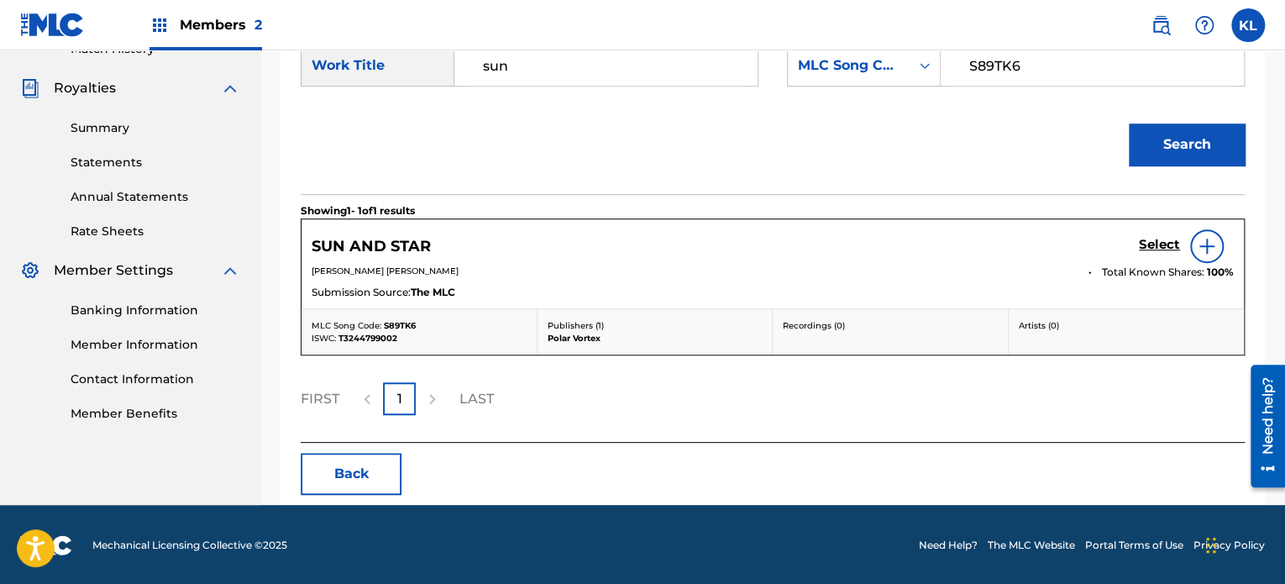
click at [1162, 246] on h5 "Select" at bounding box center [1159, 245] width 41 height 16
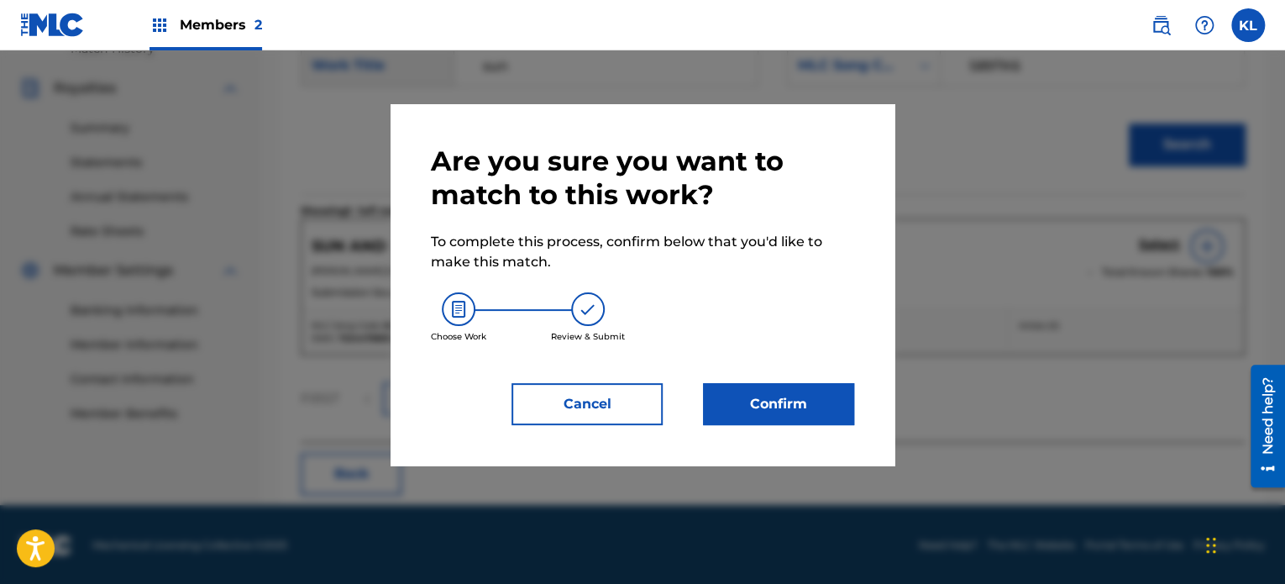
click at [820, 390] on button "Confirm" at bounding box center [778, 404] width 151 height 42
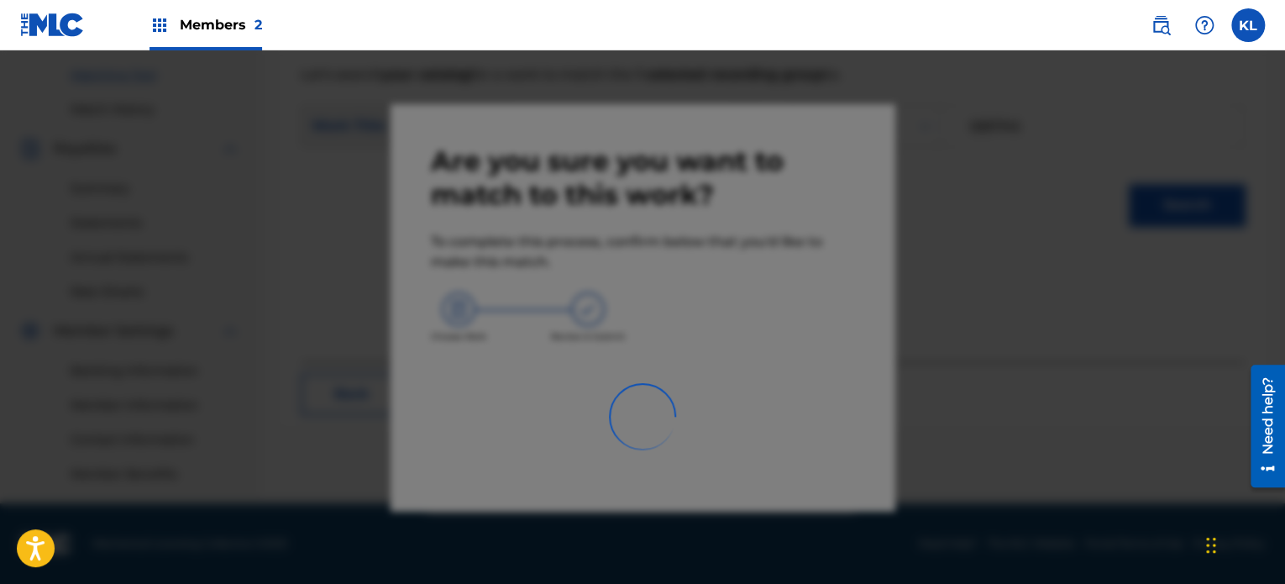
scroll to position [423, 0]
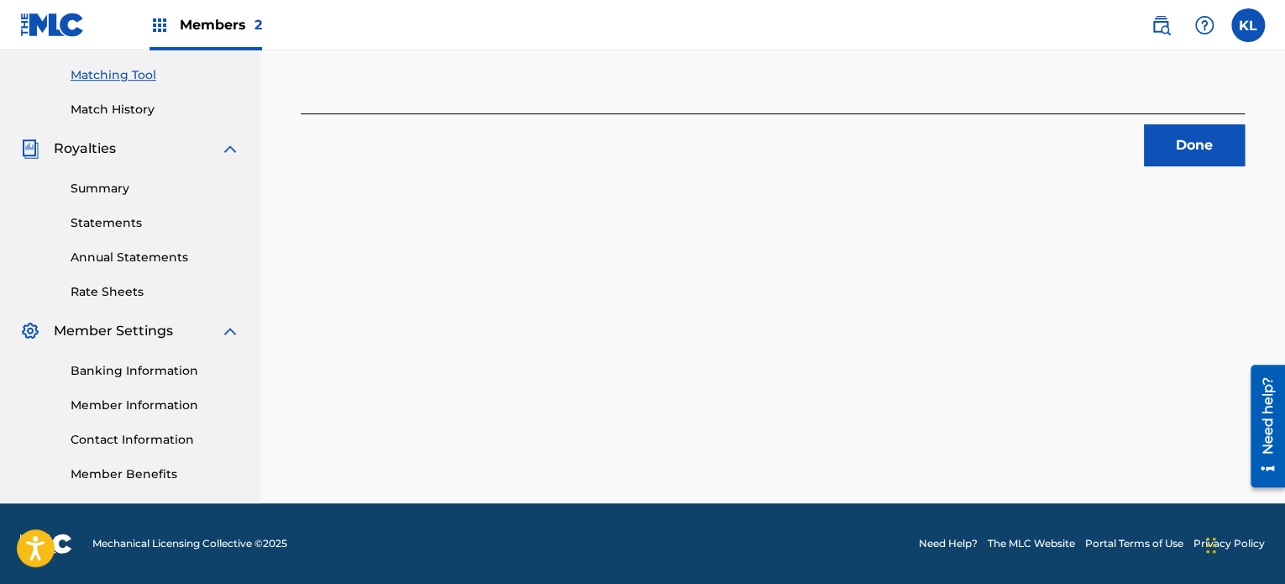
drag, startPoint x: 820, startPoint y: 390, endPoint x: 981, endPoint y: 206, distance: 245.2
click at [981, 206] on div "1 Recording Groups are pending usage match to the work SUN AND STAR . Congratul…" at bounding box center [772, 86] width 1024 height 834
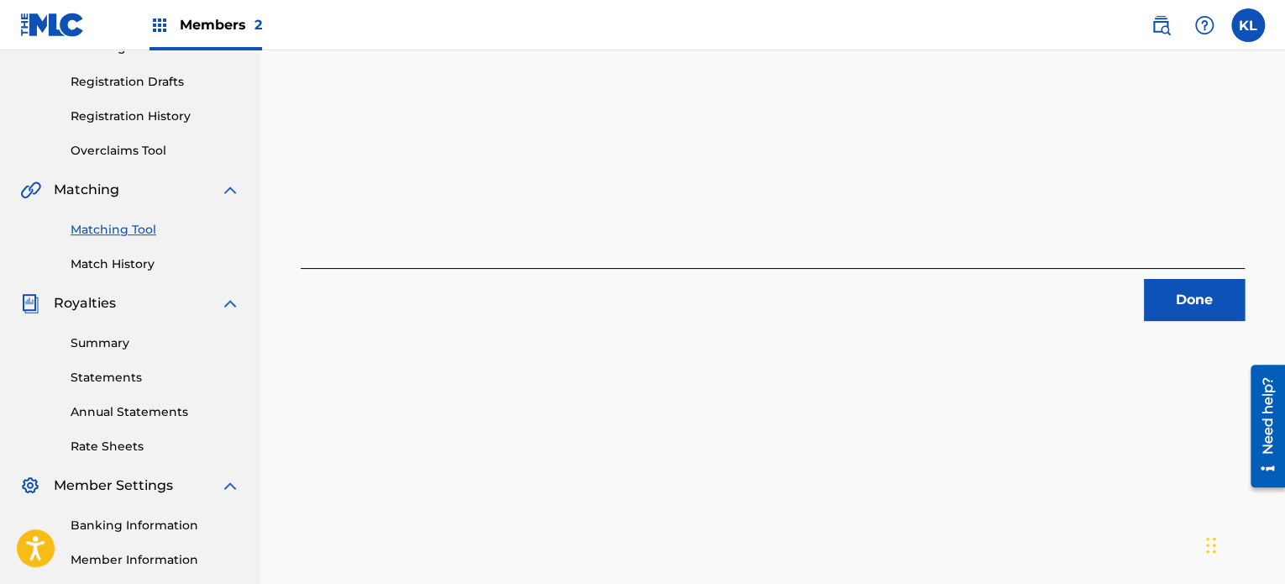
scroll to position [259, 0]
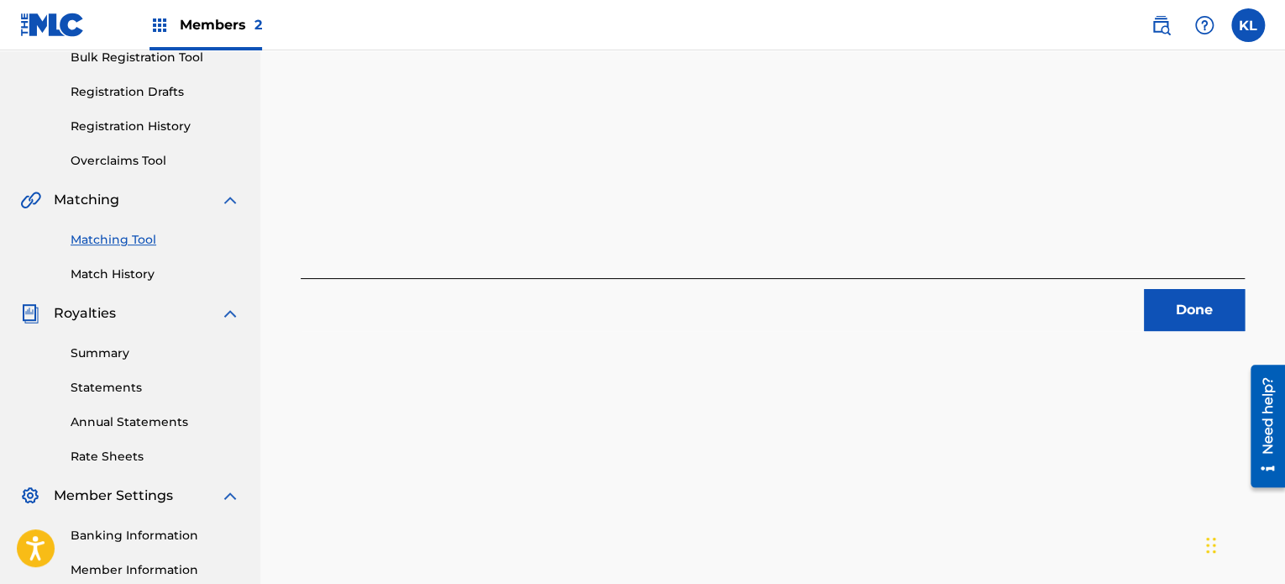
click at [1160, 300] on button "Done" at bounding box center [1194, 310] width 101 height 42
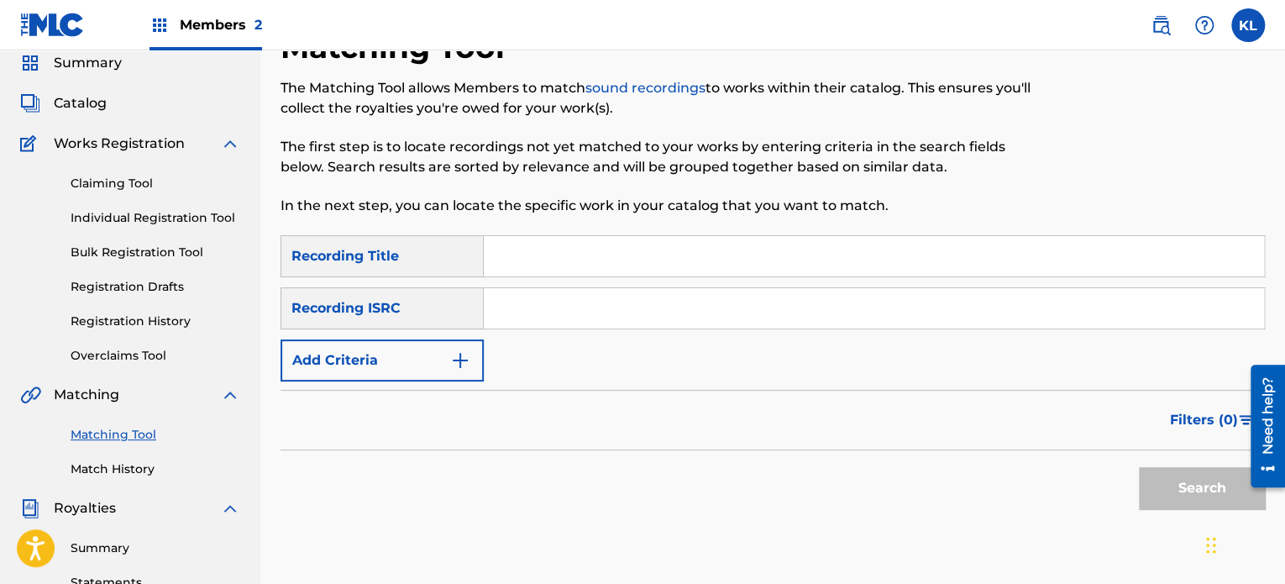
scroll to position [64, 0]
click at [515, 255] on input "Search Form" at bounding box center [874, 256] width 780 height 40
type input "sunflowers"
paste input "SE6YL2200463"
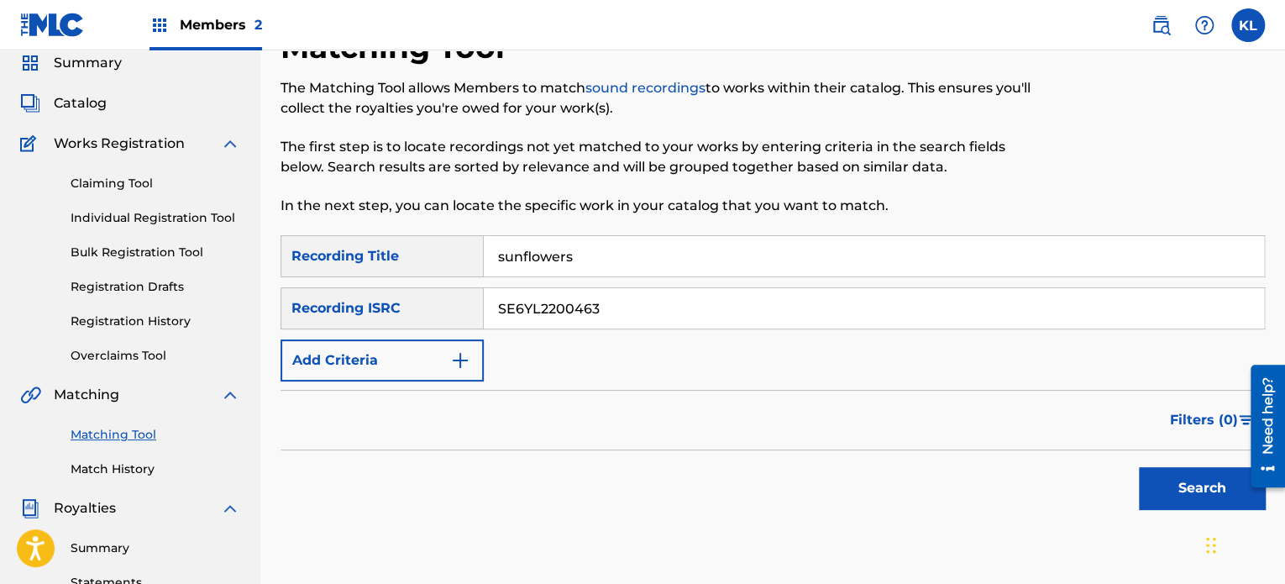
type input "SE6YL2200463"
click at [1139, 467] on button "Search" at bounding box center [1202, 488] width 126 height 42
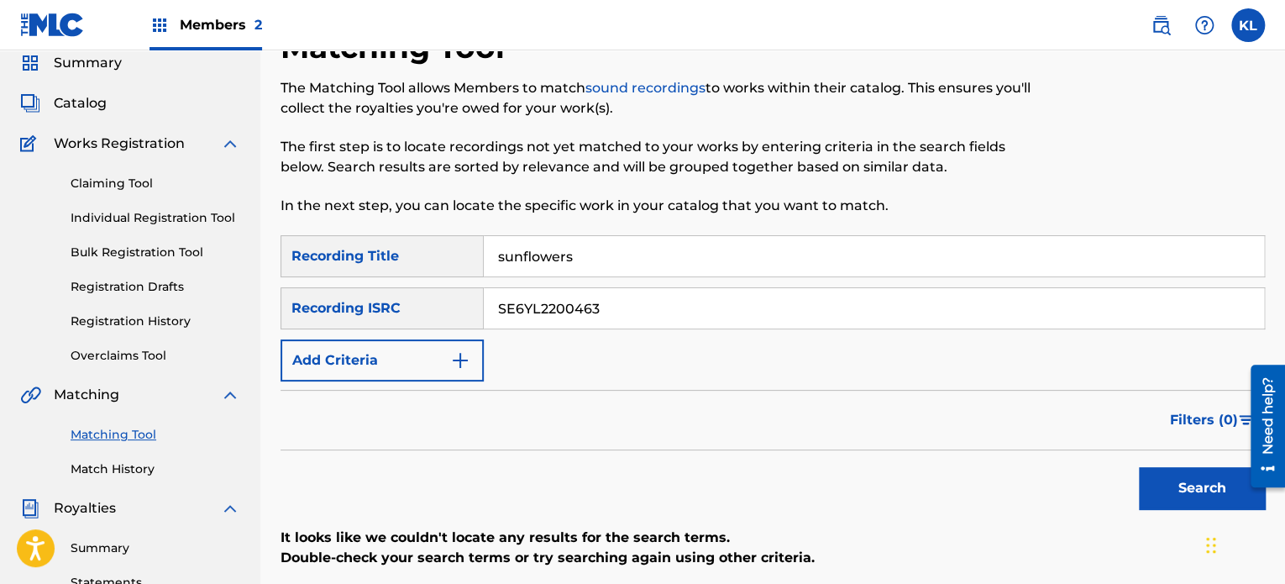
click at [627, 260] on input "sunflowers" at bounding box center [874, 256] width 780 height 40
type input "sunflower"
click at [1139, 467] on button "Search" at bounding box center [1202, 488] width 126 height 42
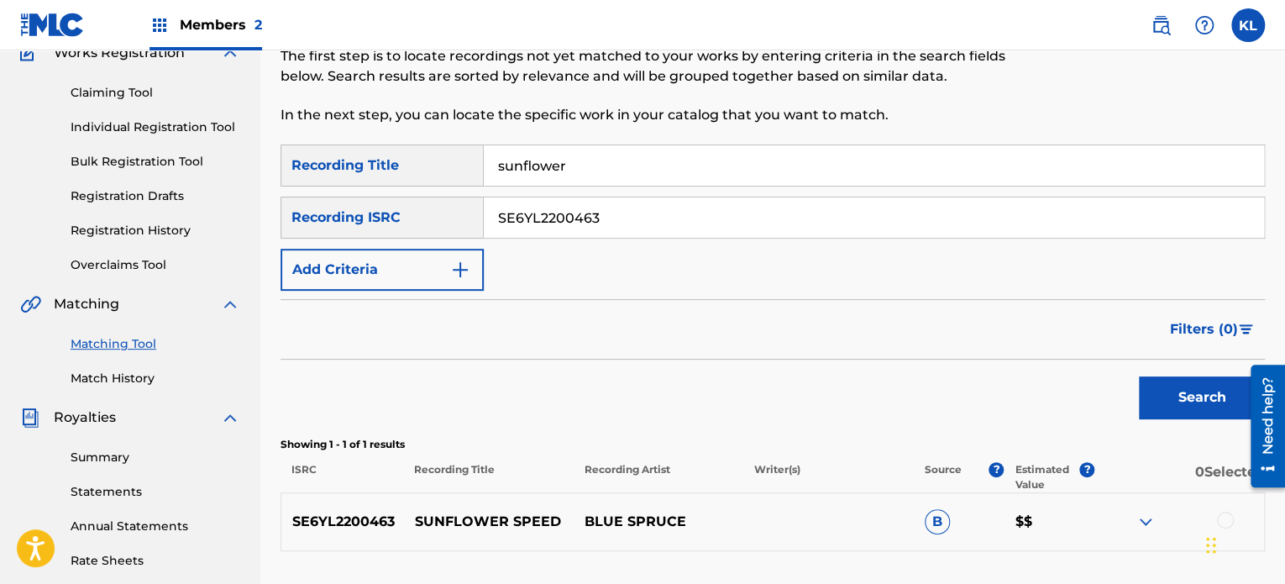
scroll to position [395, 0]
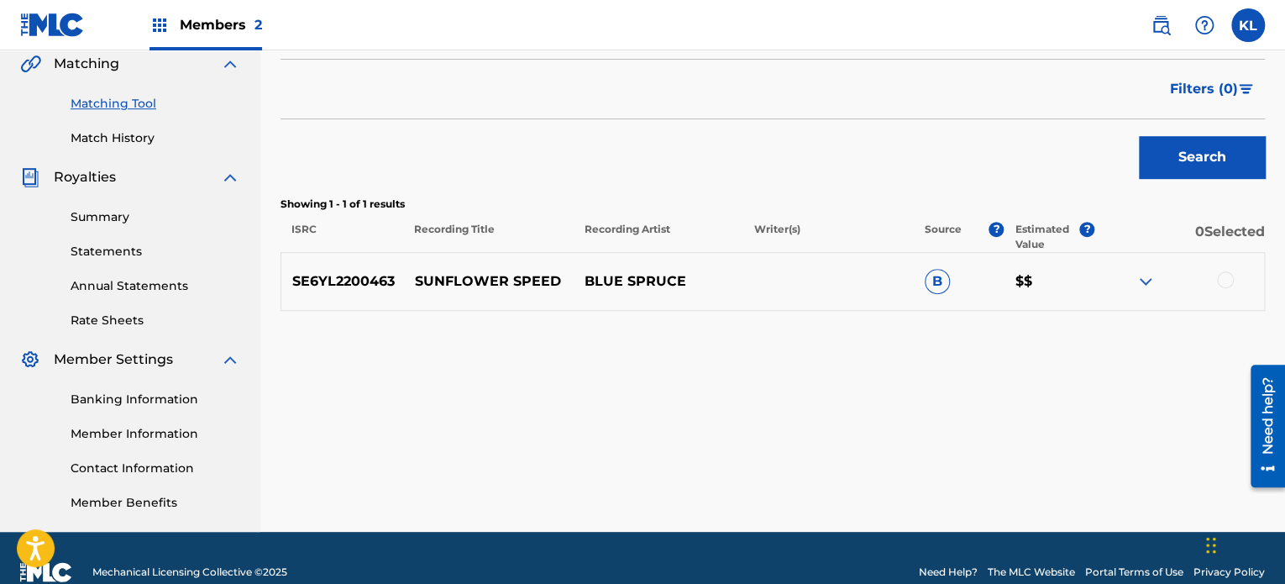
click at [1215, 274] on div at bounding box center [1179, 281] width 170 height 20
click at [1229, 281] on div at bounding box center [1225, 279] width 17 height 17
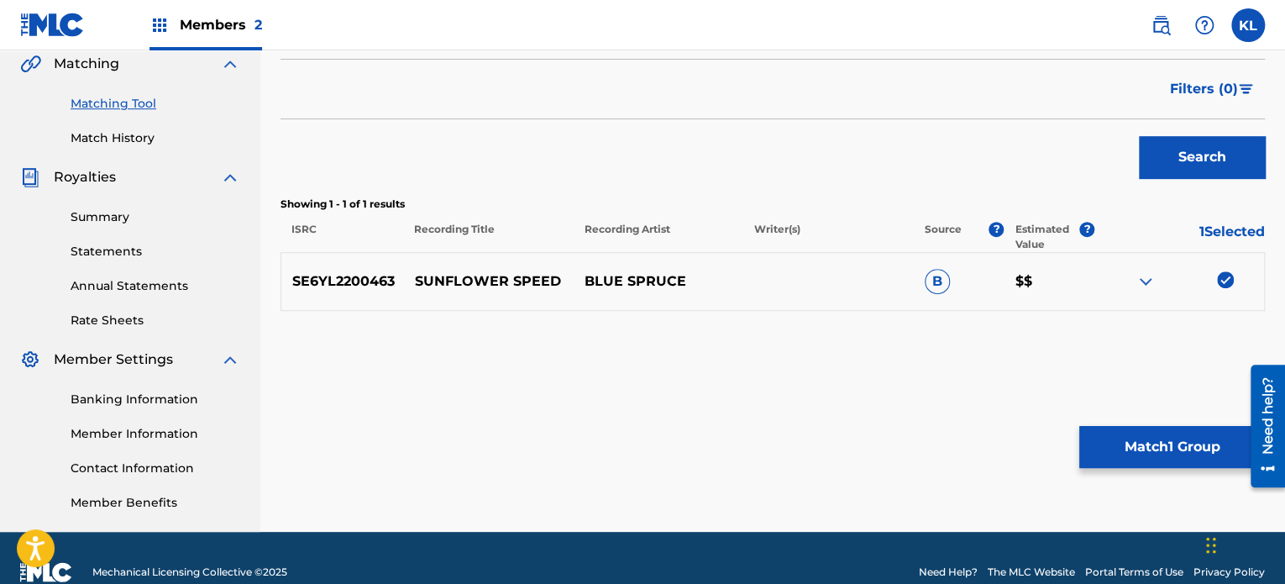
click at [1176, 448] on button "Match 1 Group" at bounding box center [1172, 447] width 186 height 42
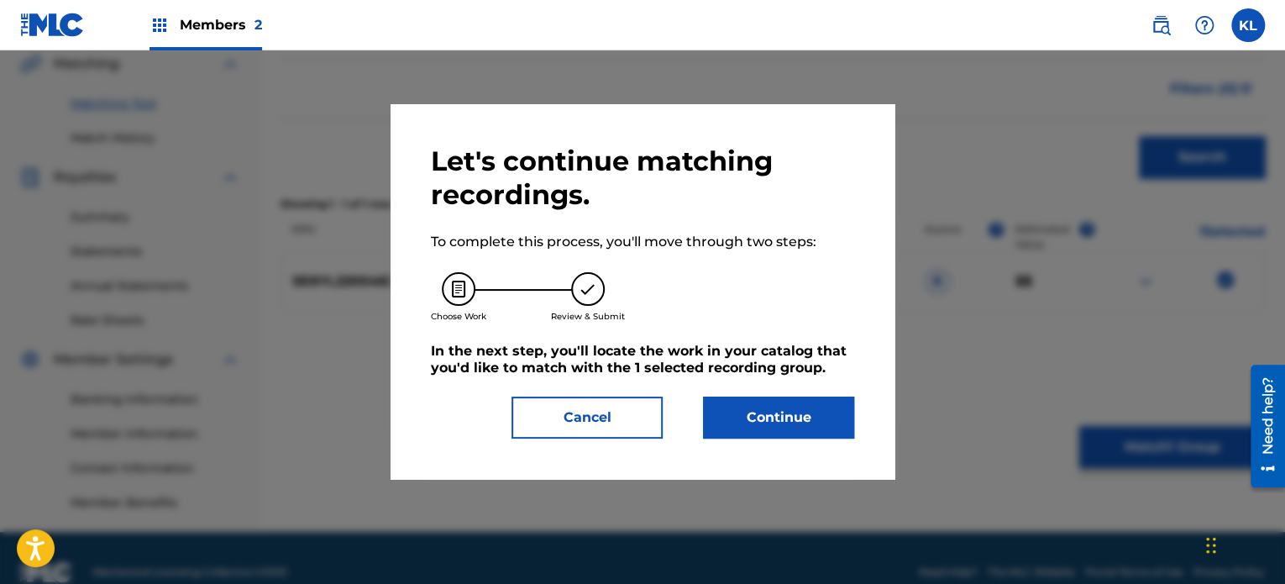
click at [800, 417] on button "Continue" at bounding box center [778, 417] width 151 height 42
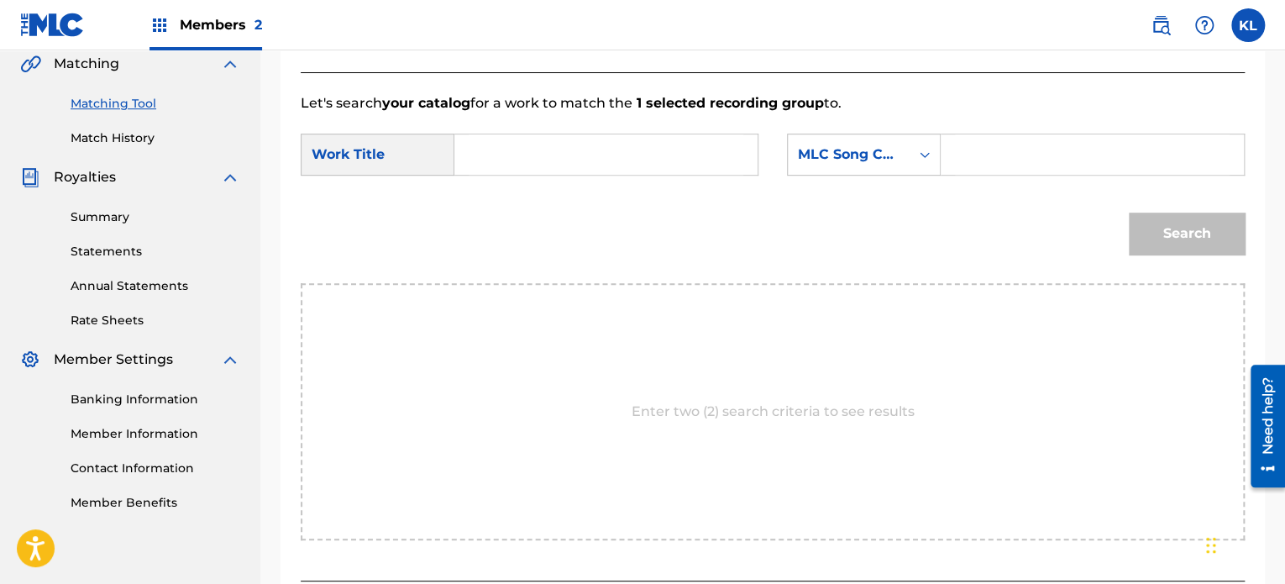
click at [535, 154] on input "Search Form" at bounding box center [606, 154] width 275 height 40
type input "sunflower"
paste input "SJ0EXS"
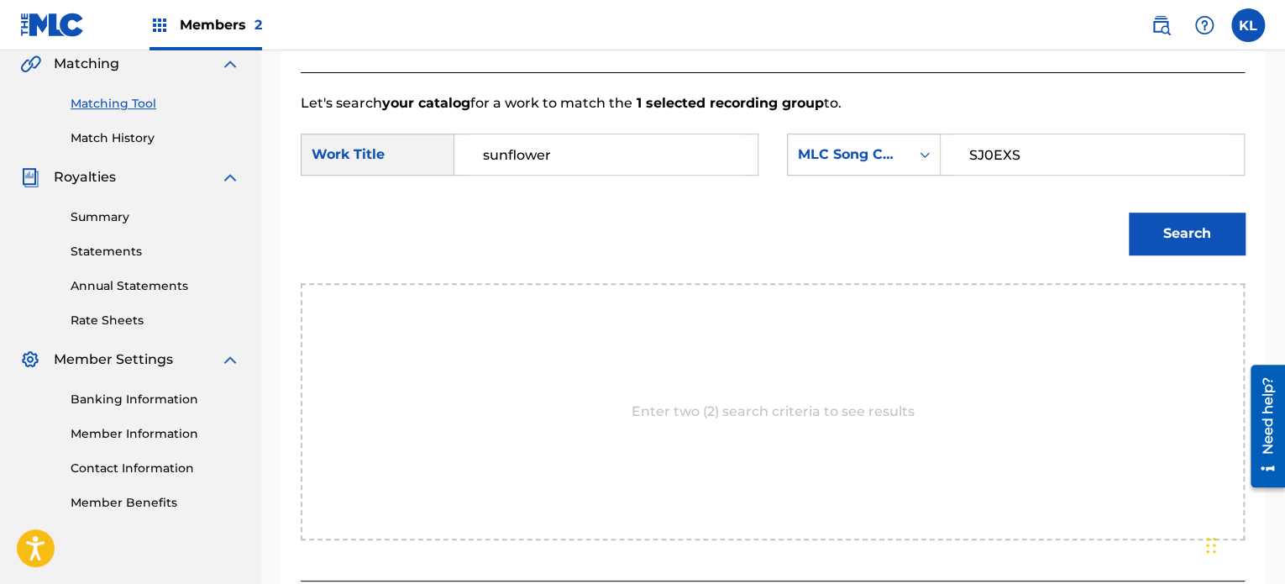
type input "SJ0EXS"
click at [1129, 212] on button "Search" at bounding box center [1187, 233] width 116 height 42
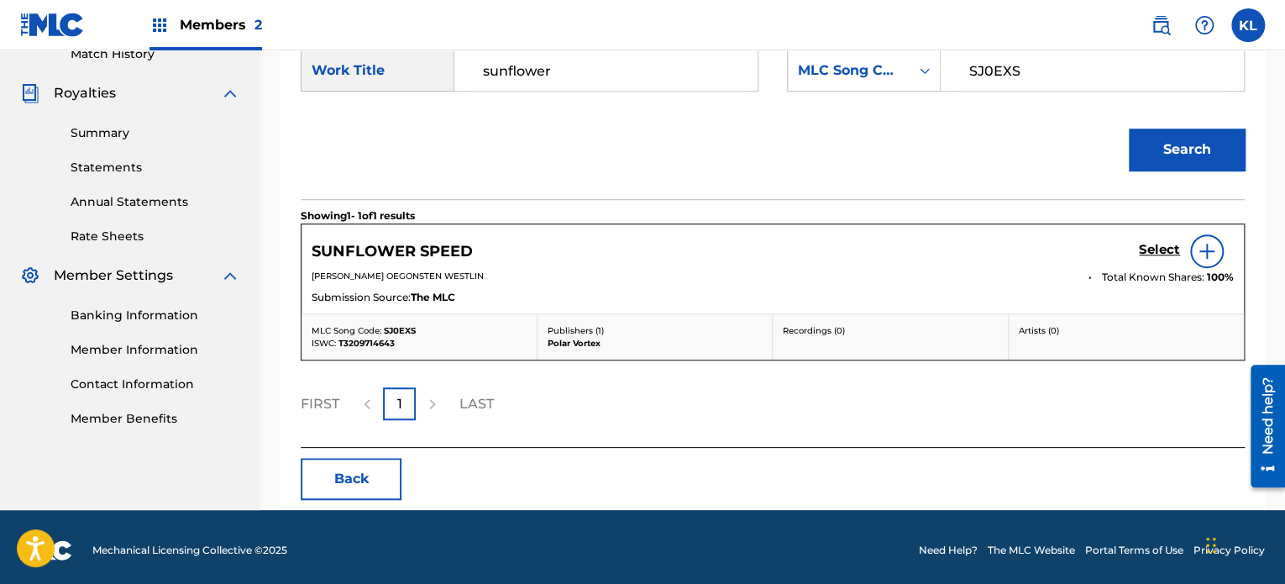
scroll to position [484, 0]
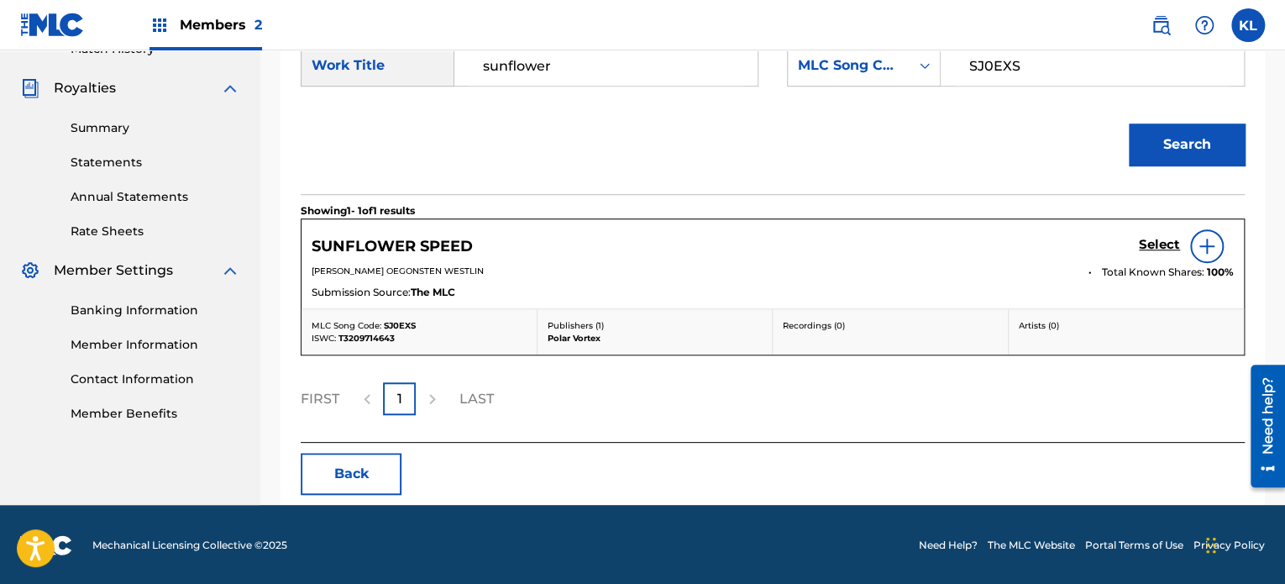
click at [1155, 242] on h5 "Select" at bounding box center [1159, 245] width 41 height 16
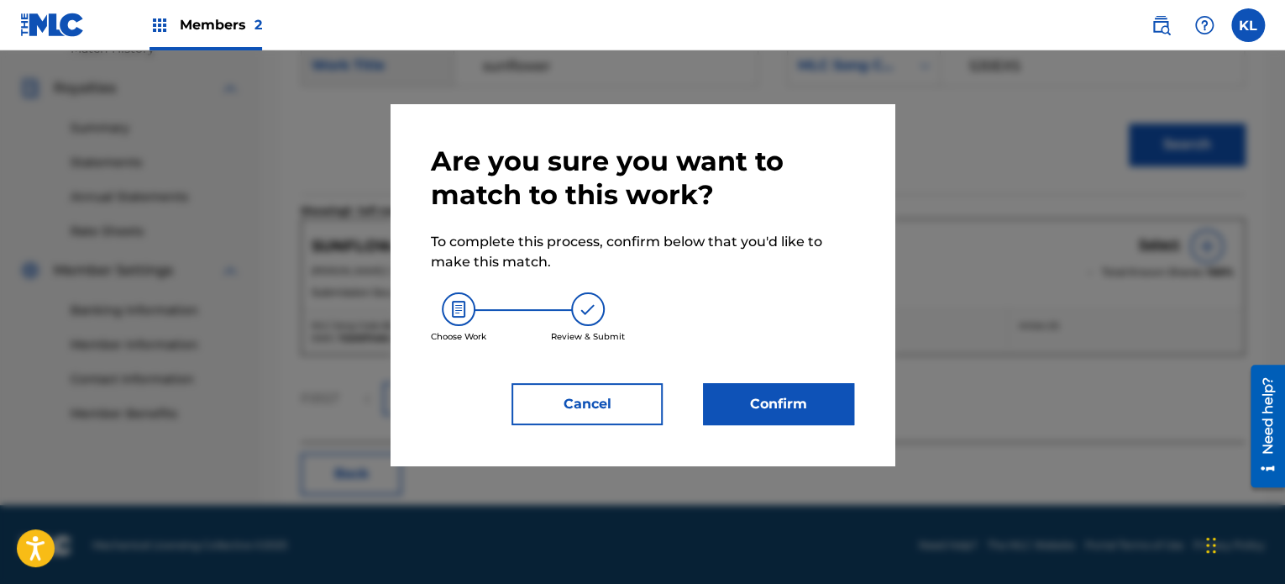
click at [797, 416] on button "Confirm" at bounding box center [778, 404] width 151 height 42
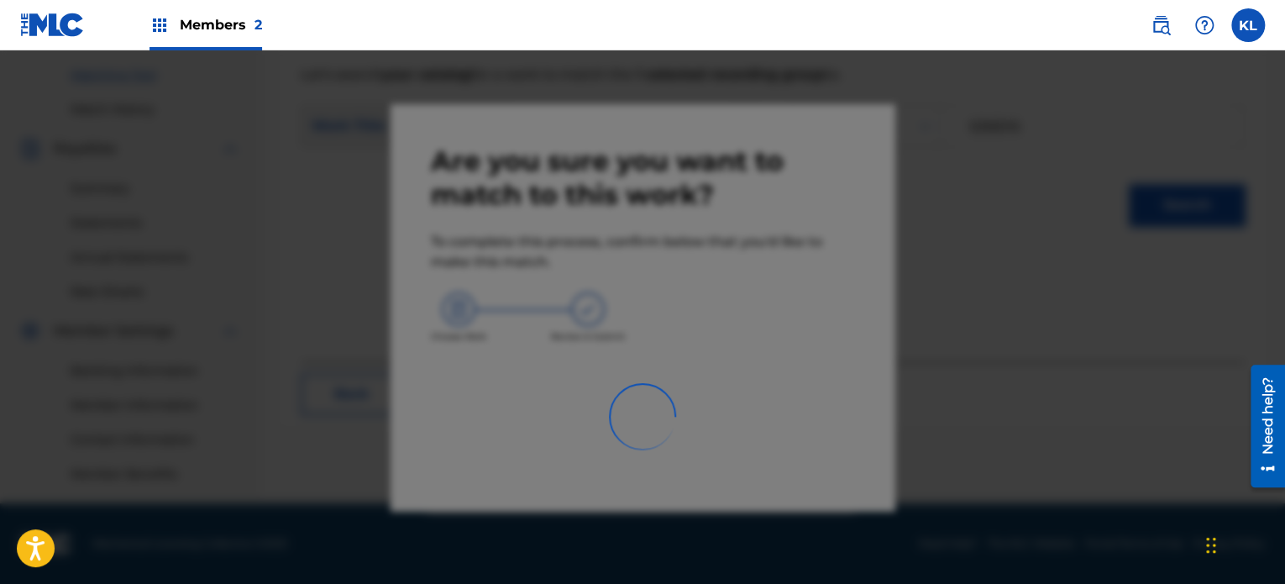
scroll to position [423, 0]
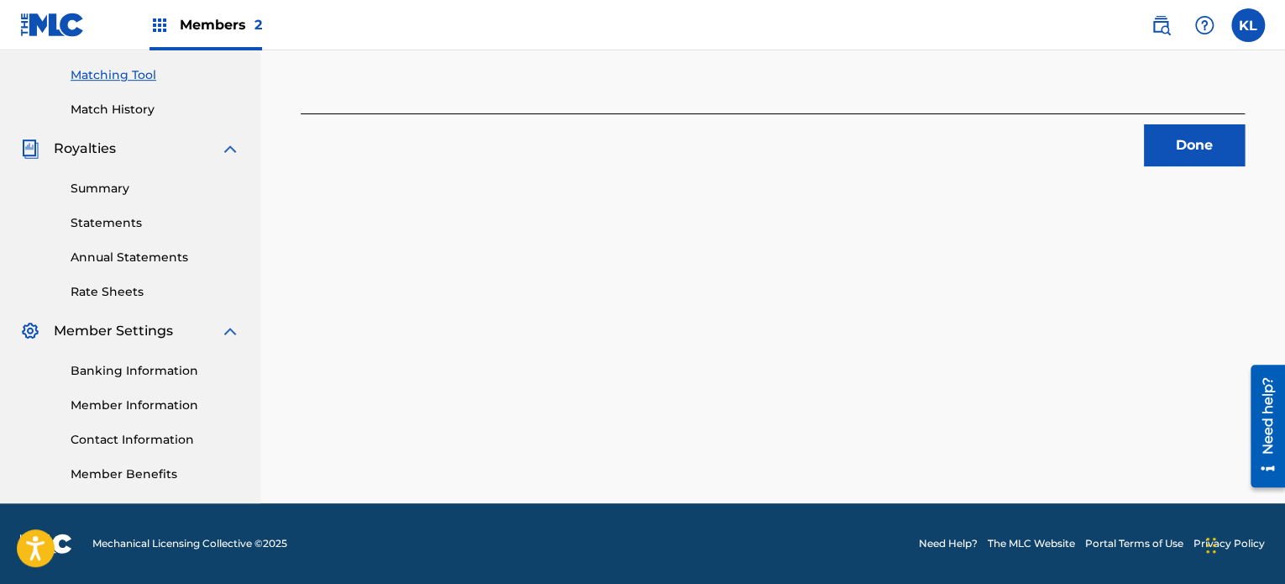
click at [1192, 150] on button "Done" at bounding box center [1194, 145] width 101 height 42
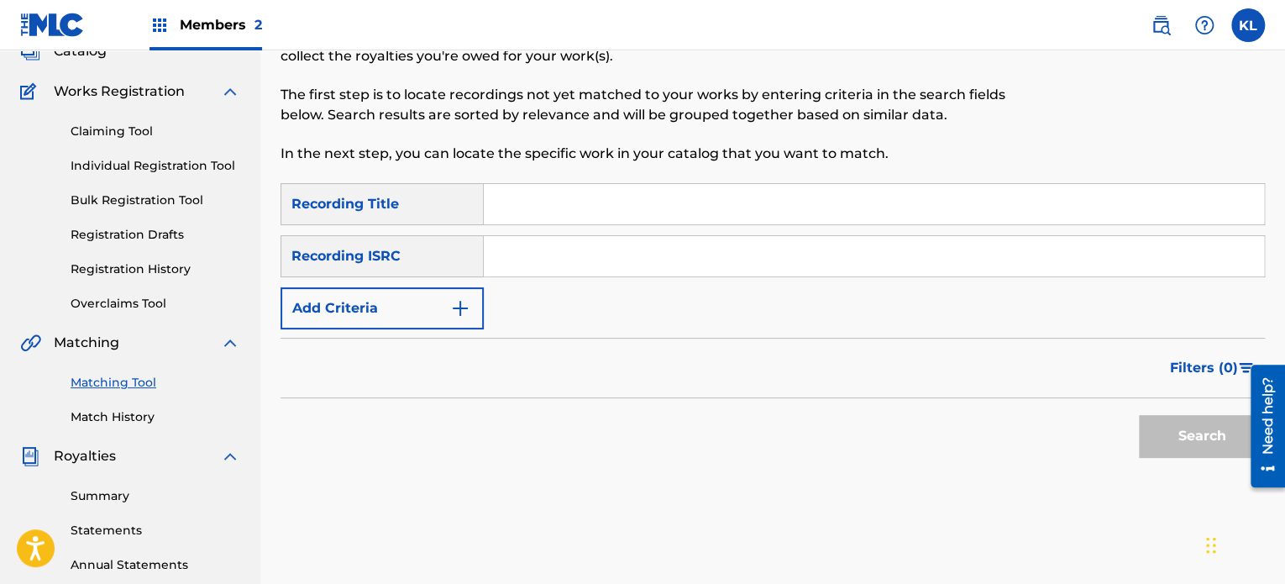
scroll to position [113, 0]
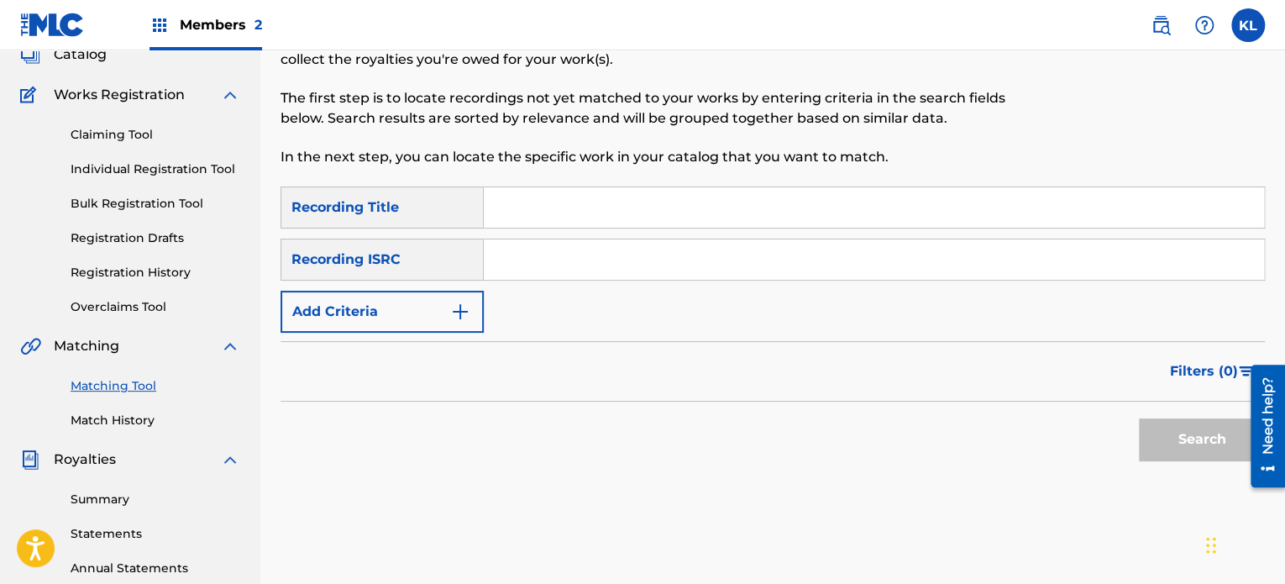
click at [581, 196] on input "Search Form" at bounding box center [874, 207] width 780 height 40
type input "sunrise"
paste input "SE6YL2200233"
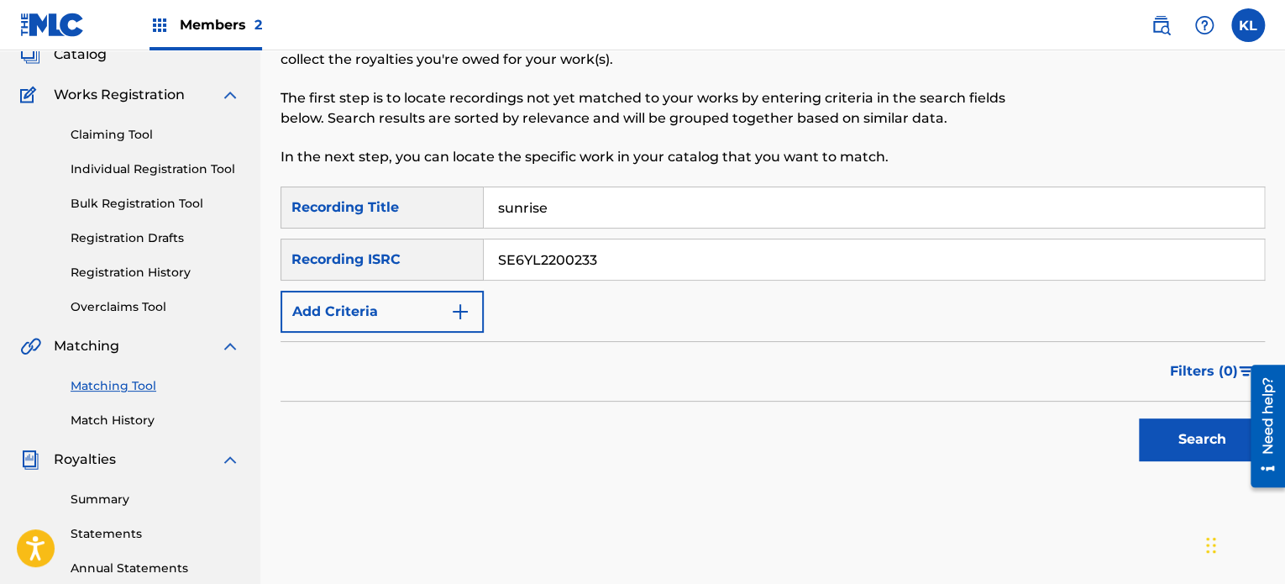
type input "SE6YL2200233"
click at [1139, 418] on button "Search" at bounding box center [1202, 439] width 126 height 42
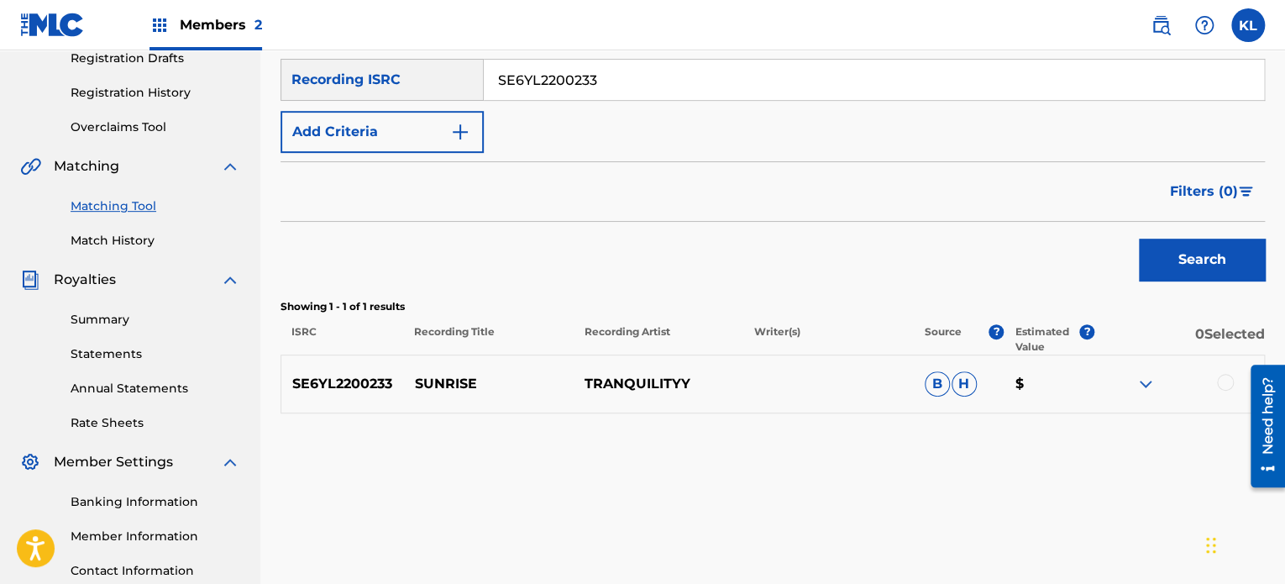
scroll to position [294, 0]
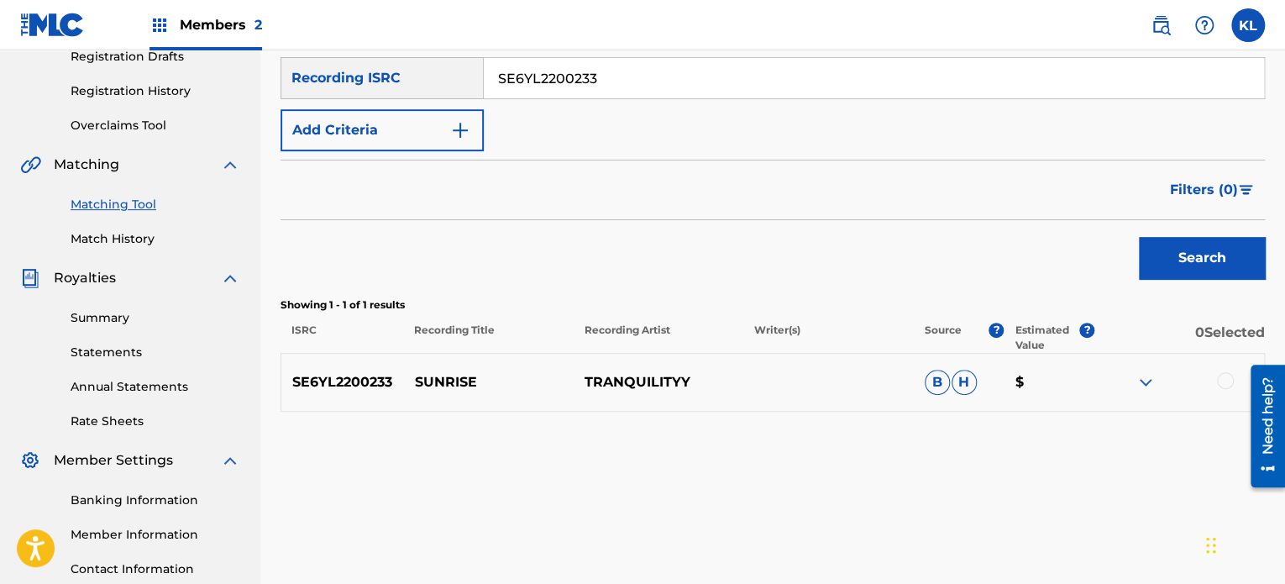
click at [1224, 381] on div at bounding box center [1225, 380] width 17 height 17
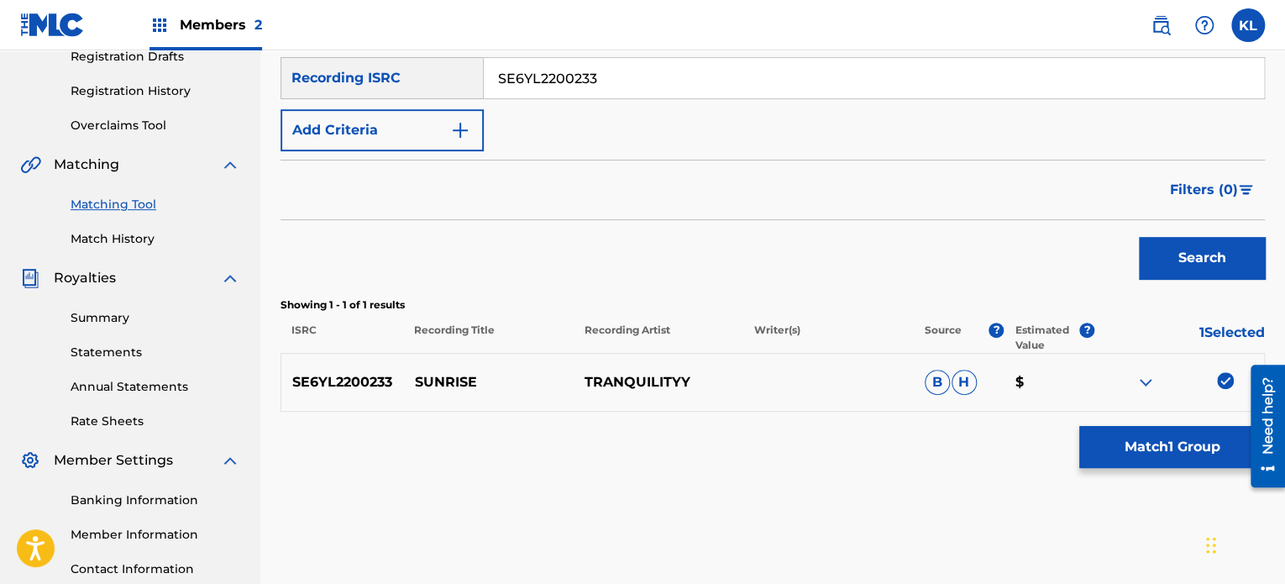
click at [1170, 445] on button "Match 1 Group" at bounding box center [1172, 447] width 186 height 42
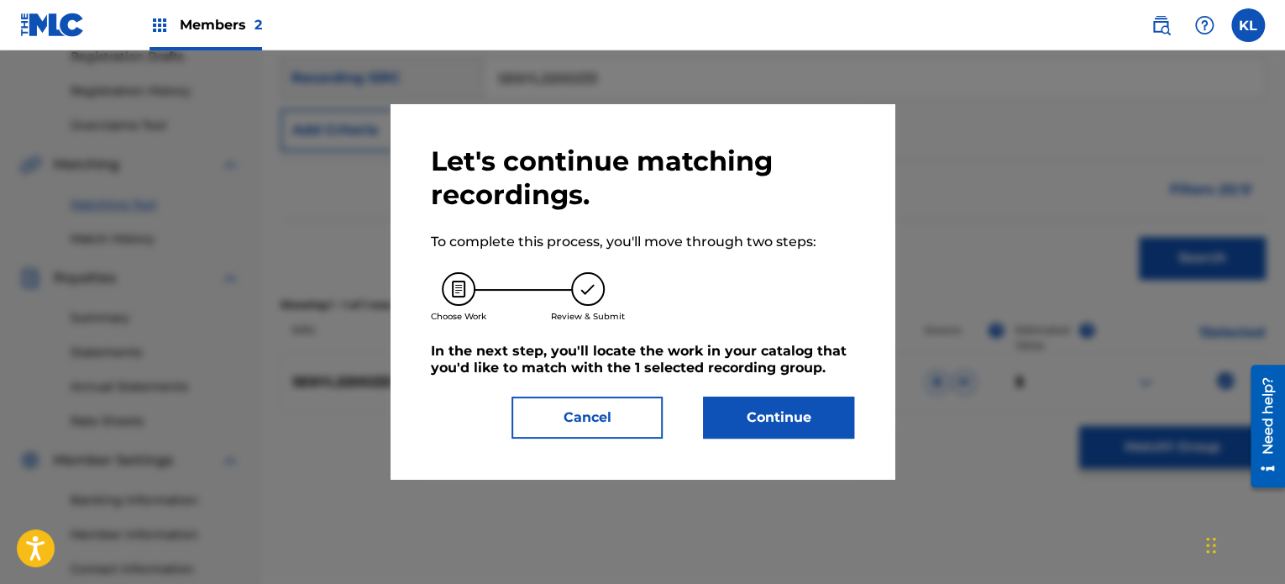
click at [769, 416] on button "Continue" at bounding box center [778, 417] width 151 height 42
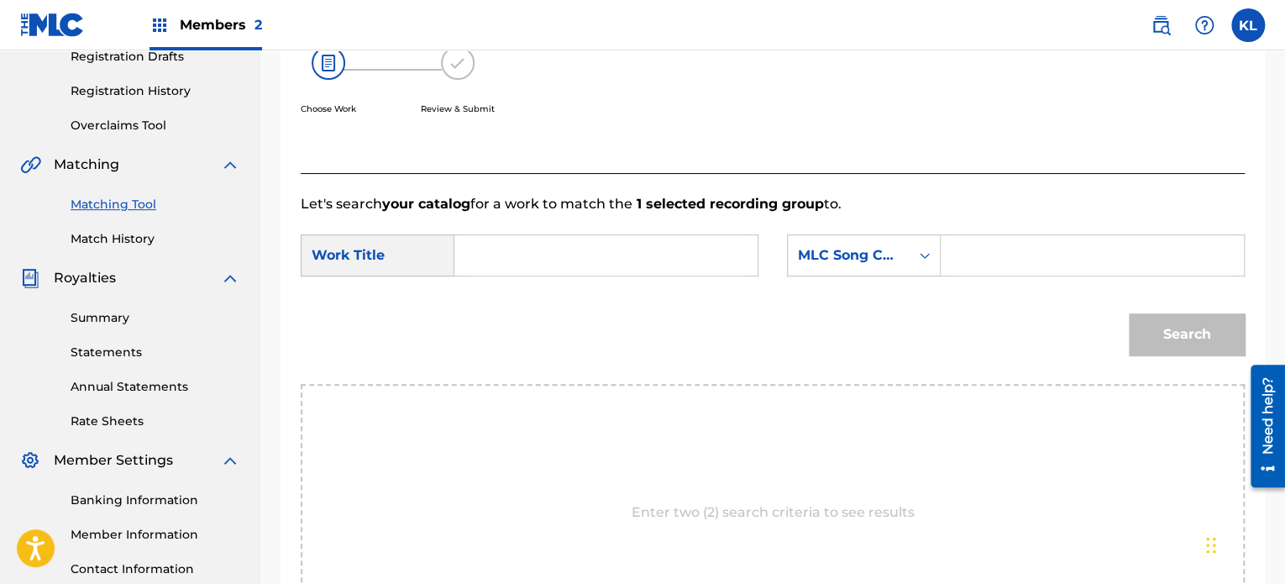
click at [512, 261] on input "Search Form" at bounding box center [606, 255] width 275 height 40
type input "sunrise"
paste input "SJ1ZTH"
type input "SJ1ZTH"
click at [1129, 313] on button "Search" at bounding box center [1187, 334] width 116 height 42
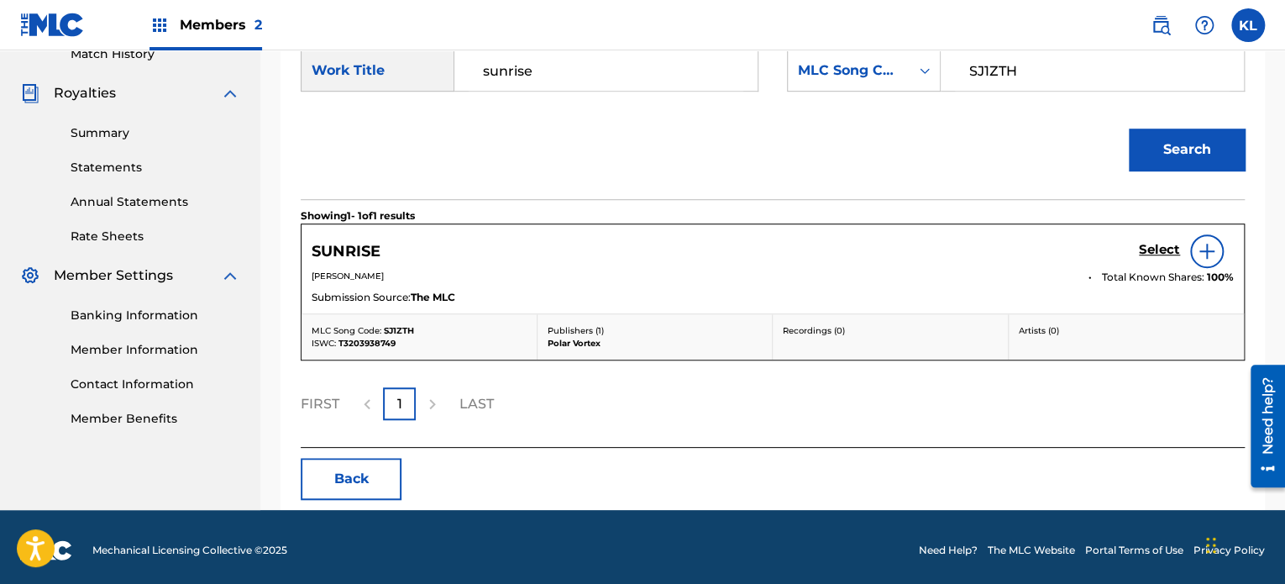
scroll to position [483, 0]
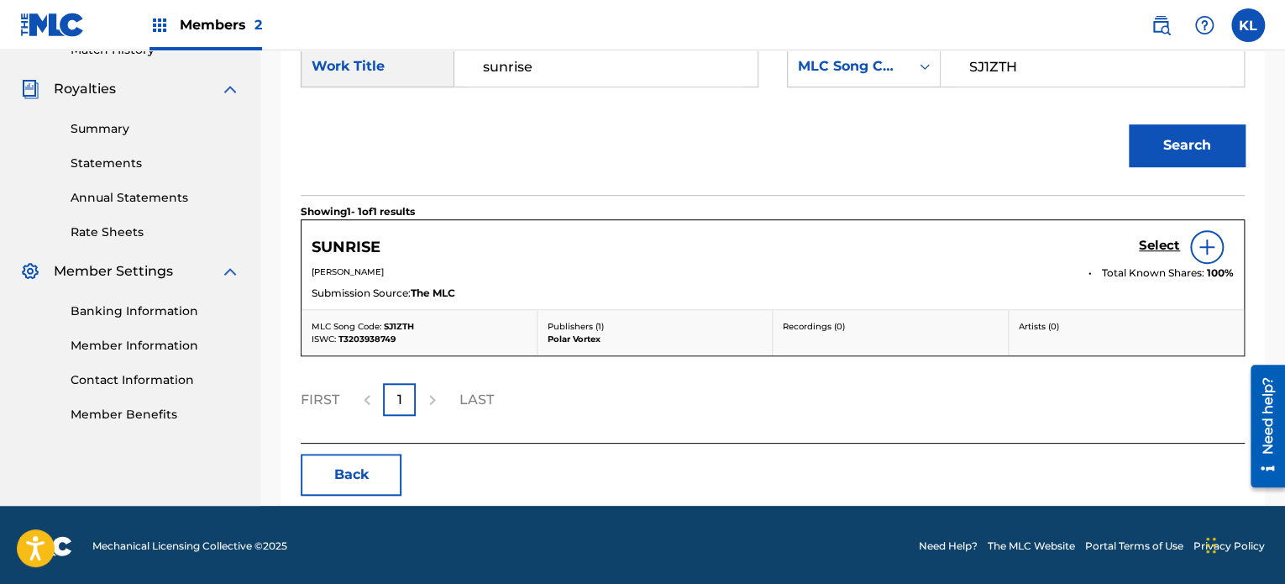
click at [1147, 251] on h5 "Select" at bounding box center [1159, 246] width 41 height 16
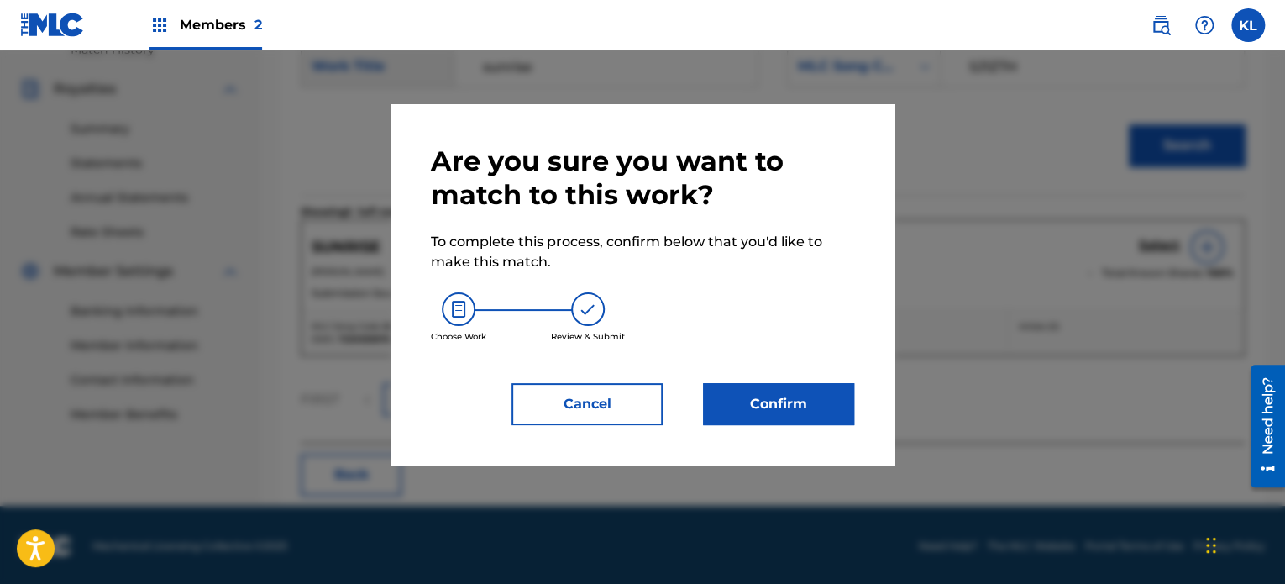
click at [766, 396] on button "Confirm" at bounding box center [778, 404] width 151 height 42
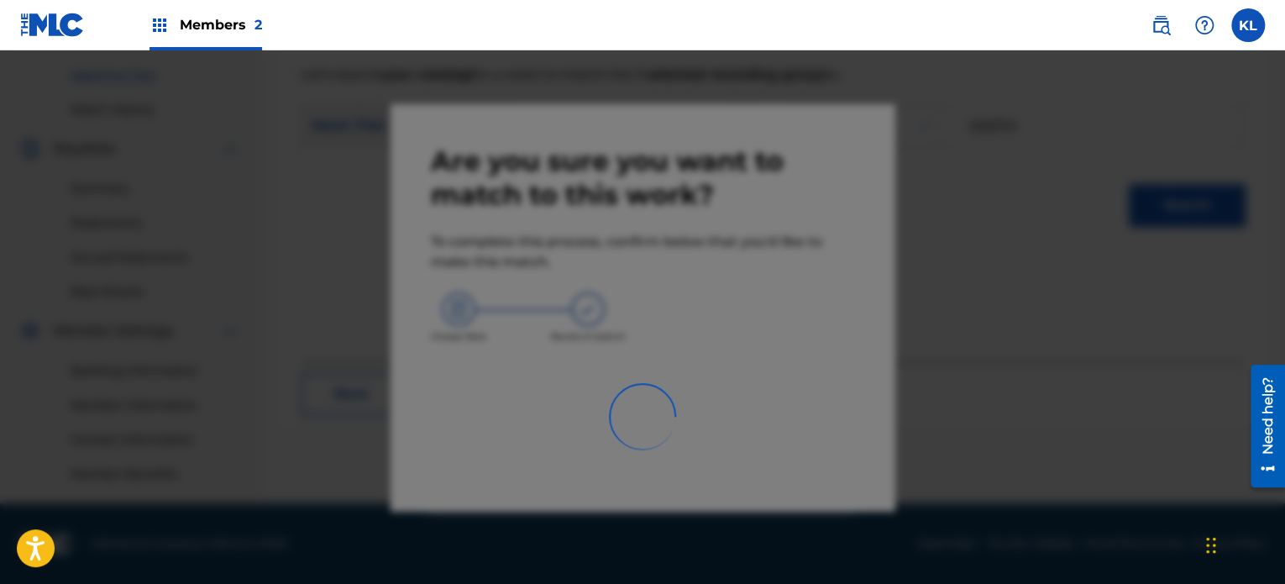
scroll to position [423, 0]
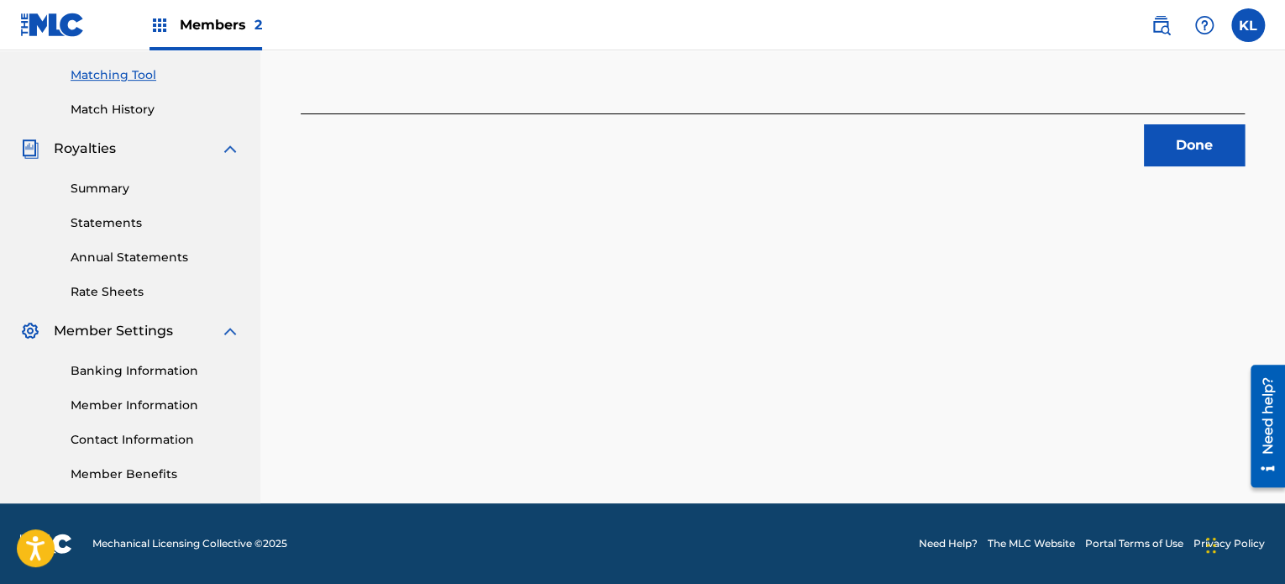
click at [1206, 133] on button "Done" at bounding box center [1194, 145] width 101 height 42
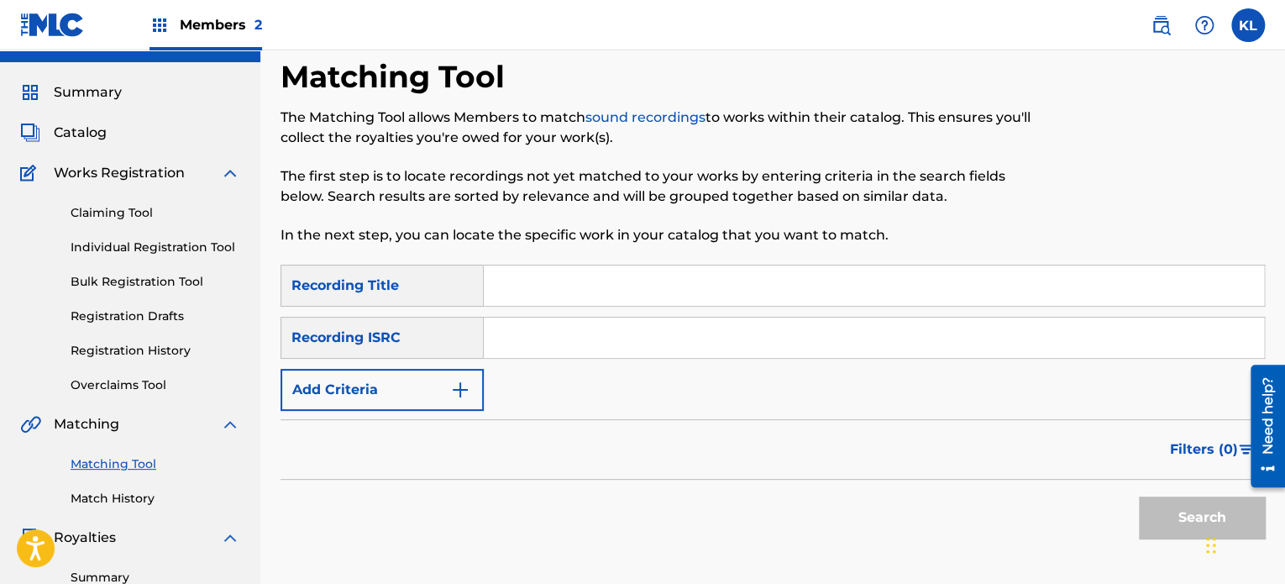
scroll to position [34, 0]
click at [598, 274] on input "Search Form" at bounding box center [874, 286] width 780 height 40
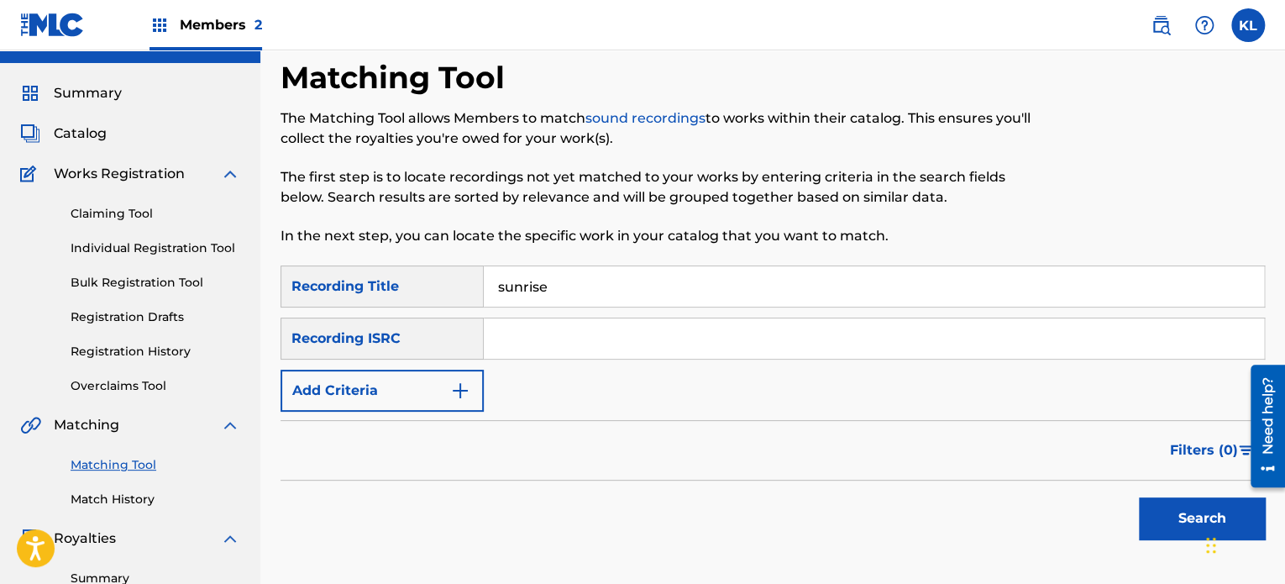
type input "sunrise"
paste input "SE6YL2300112"
type input "SE6YL2300112"
click at [1139, 497] on button "Search" at bounding box center [1202, 518] width 126 height 42
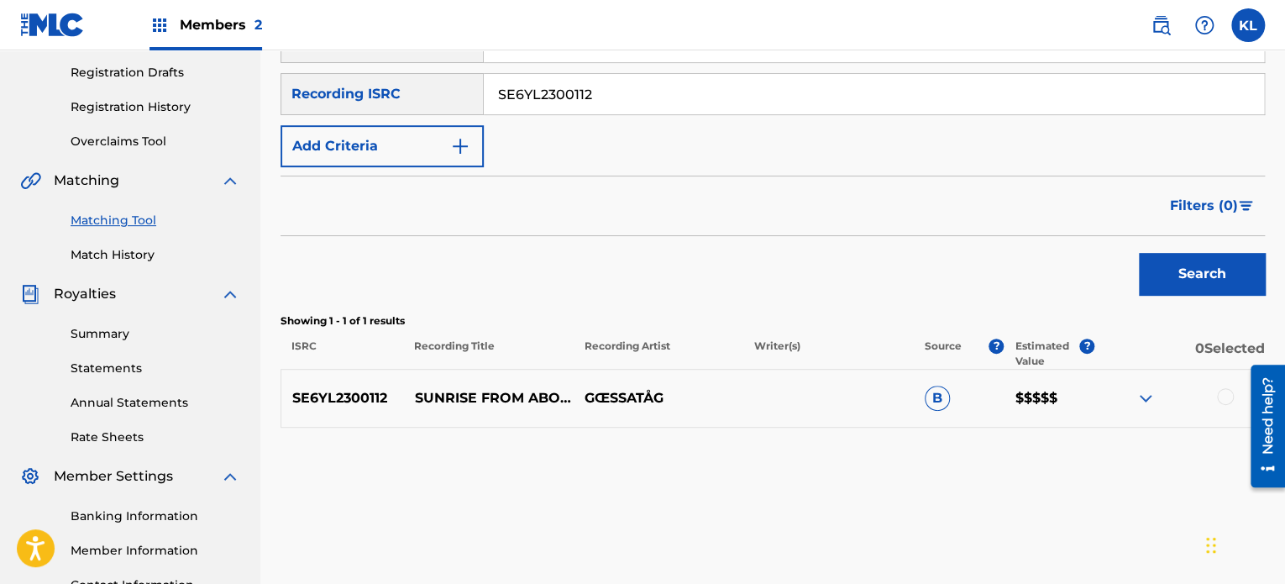
scroll to position [333, 0]
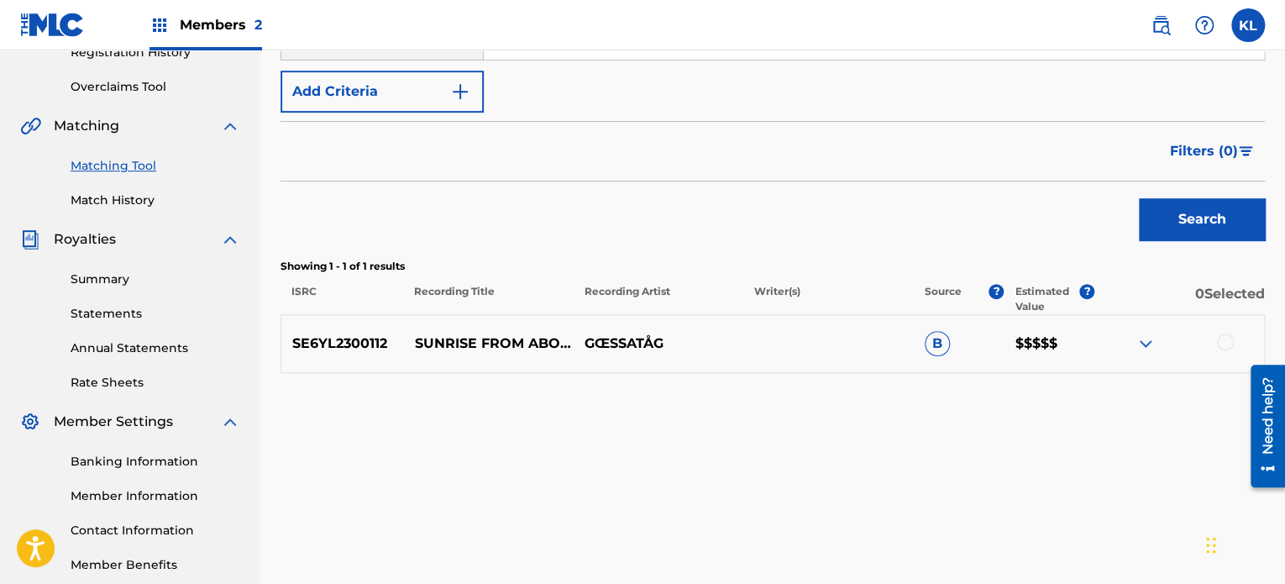
click at [1223, 345] on div at bounding box center [1225, 341] width 17 height 17
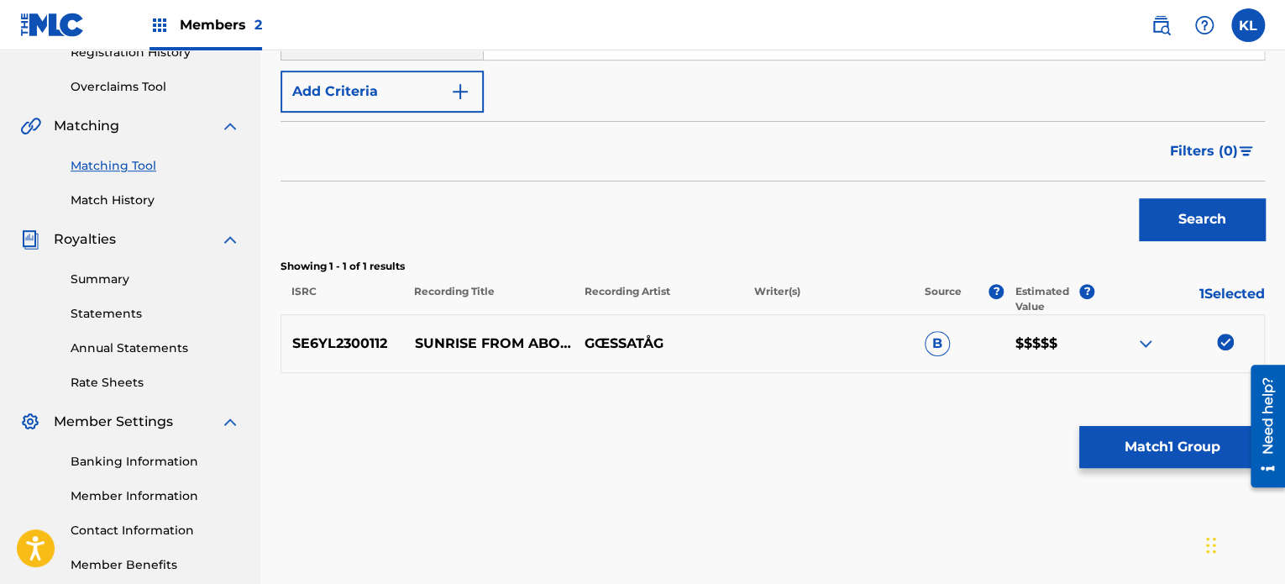
click at [1161, 429] on button "Match 1 Group" at bounding box center [1172, 447] width 186 height 42
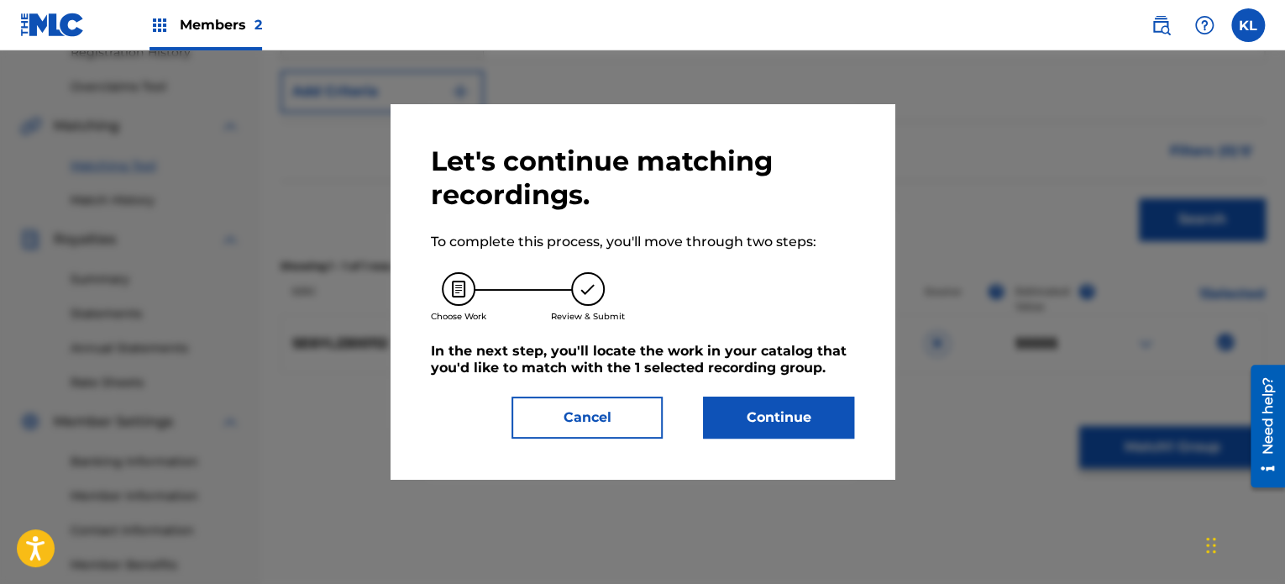
click at [791, 410] on button "Continue" at bounding box center [778, 417] width 151 height 42
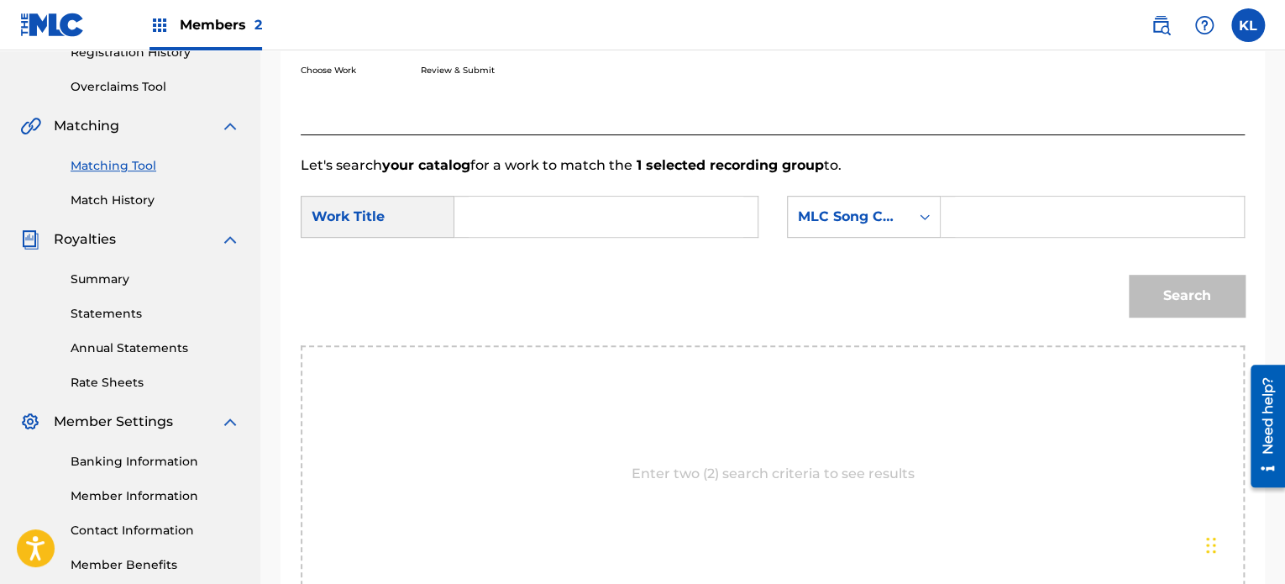
click at [612, 234] on input "Search Form" at bounding box center [606, 216] width 275 height 40
type input "sunrise"
paste input "SI7B2O"
type input "SI7B2O"
click at [1129, 275] on button "Search" at bounding box center [1187, 296] width 116 height 42
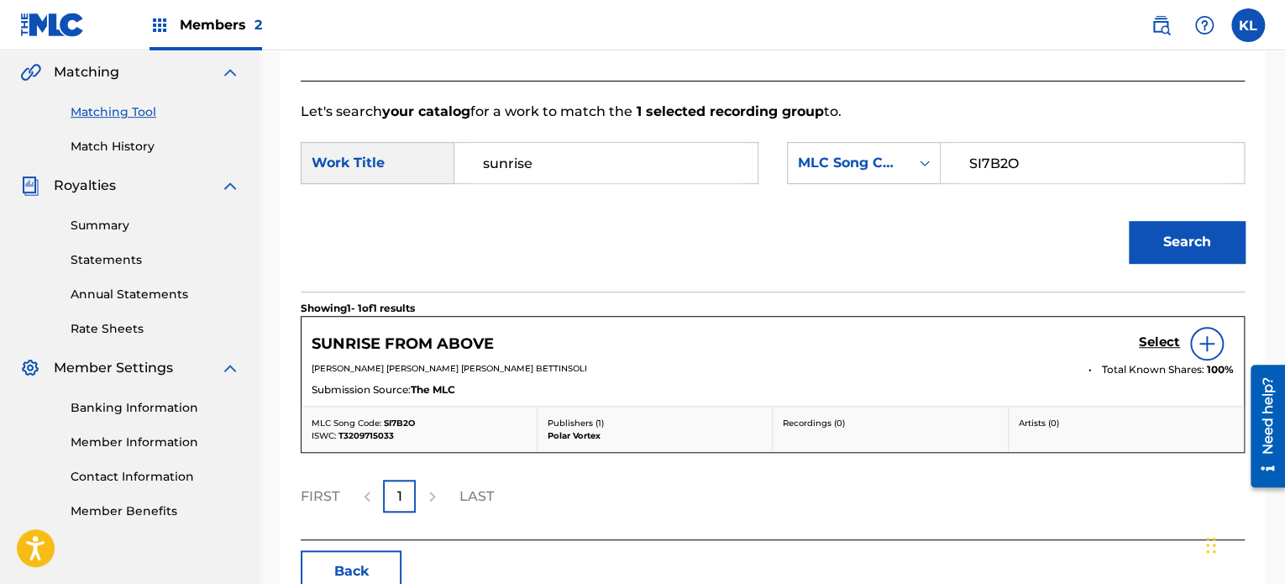
scroll to position [396, 0]
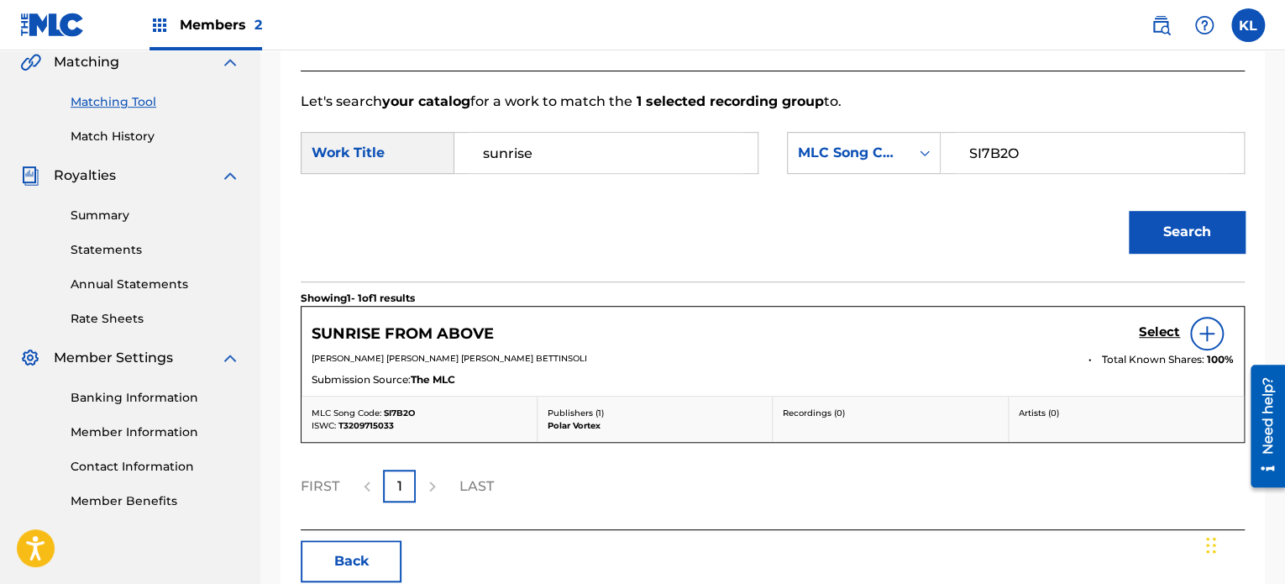
click at [1172, 332] on h5 "Select" at bounding box center [1159, 332] width 41 height 16
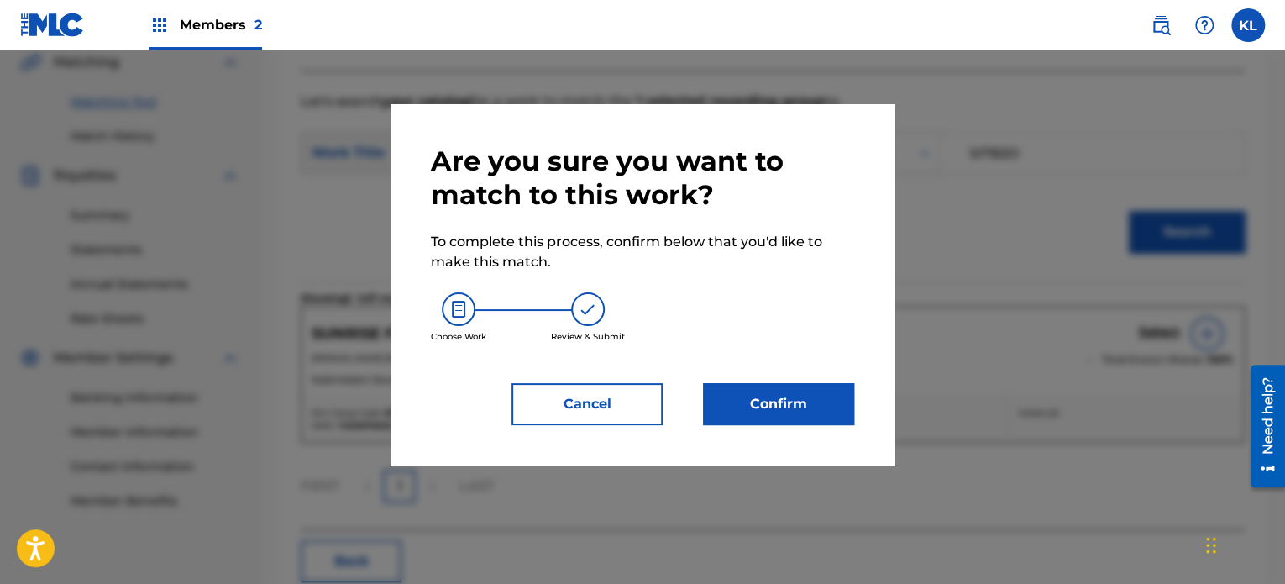
click at [836, 395] on button "Confirm" at bounding box center [778, 404] width 151 height 42
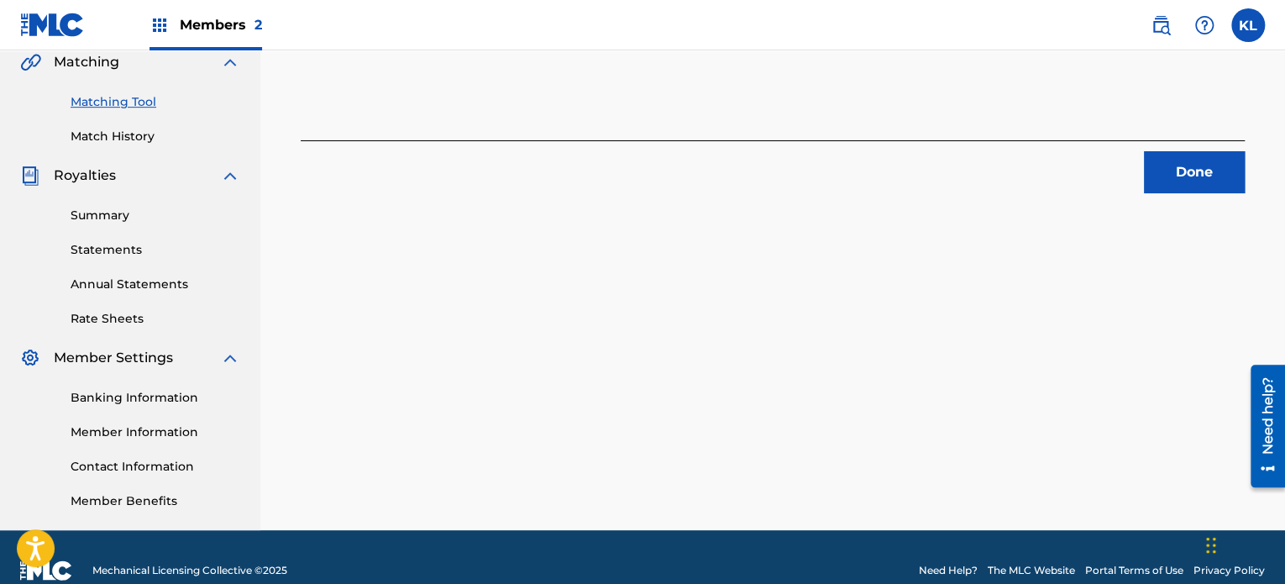
click at [1200, 188] on button "Done" at bounding box center [1194, 172] width 101 height 42
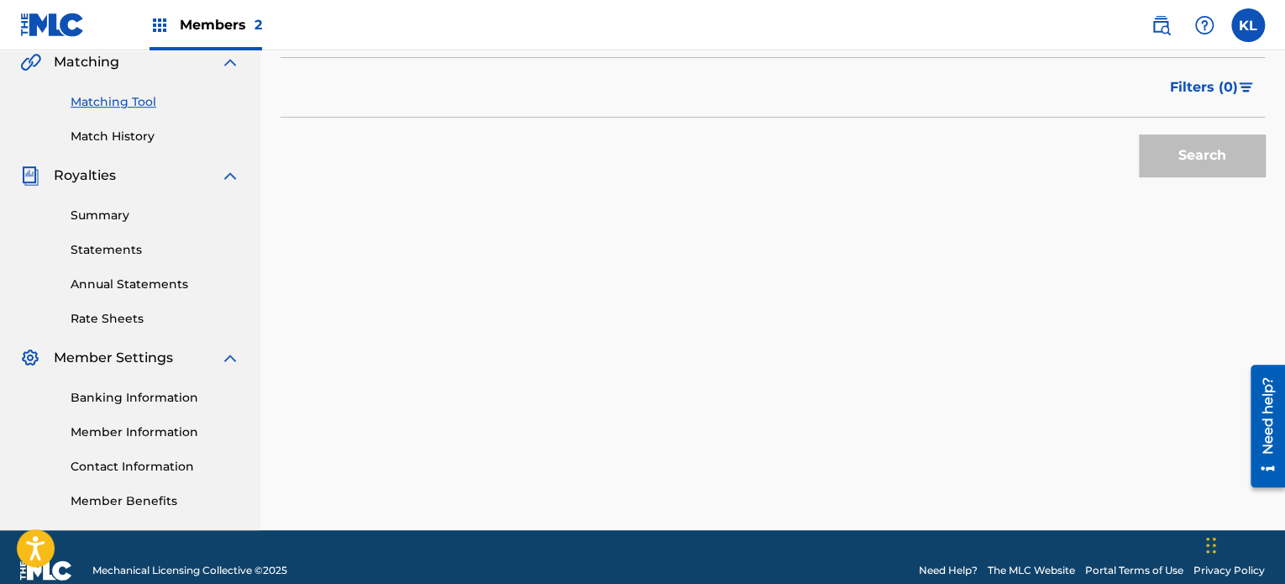
scroll to position [138, 0]
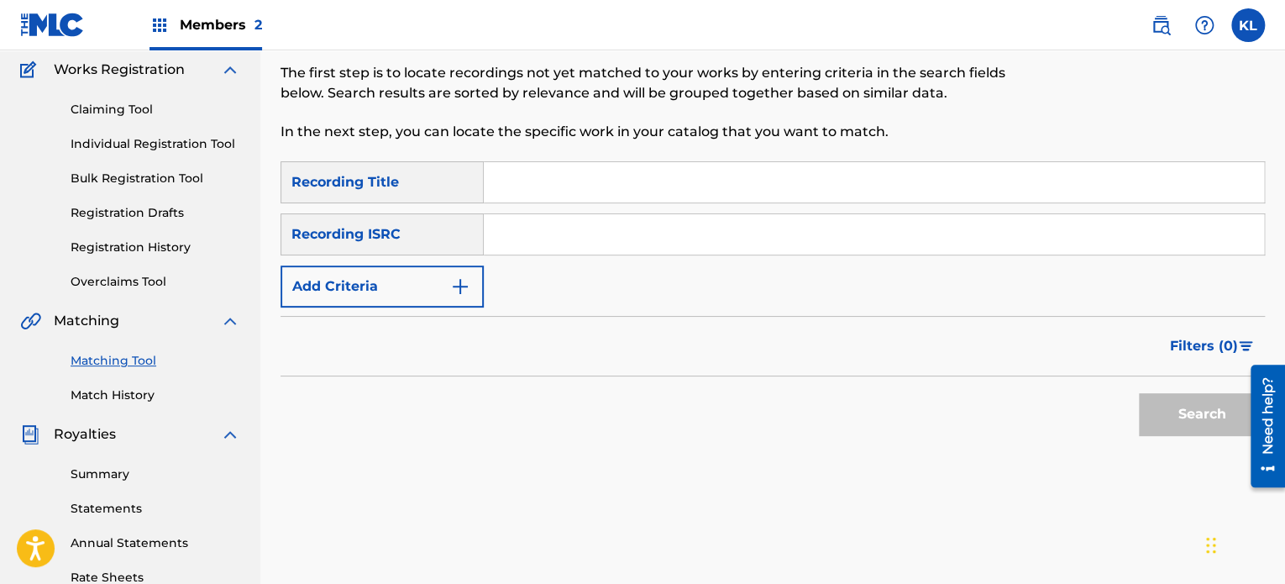
click at [500, 165] on input "Search Form" at bounding box center [874, 182] width 780 height 40
type input "sunset"
paste input "SE6YL2401988"
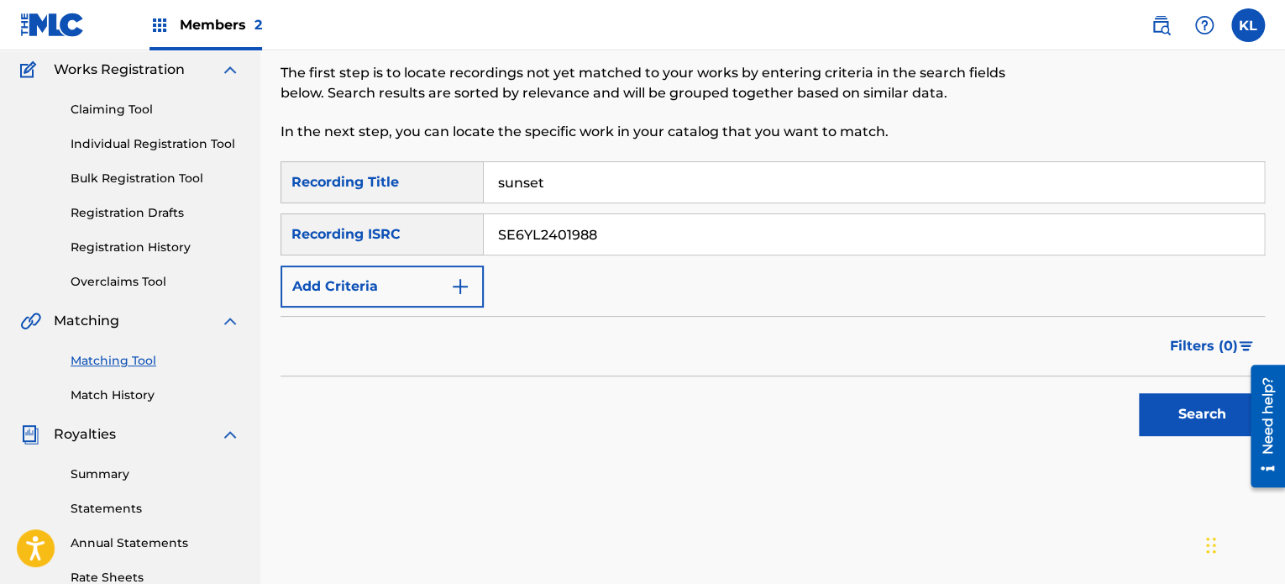
type input "SE6YL2401988"
click at [1139, 393] on button "Search" at bounding box center [1202, 414] width 126 height 42
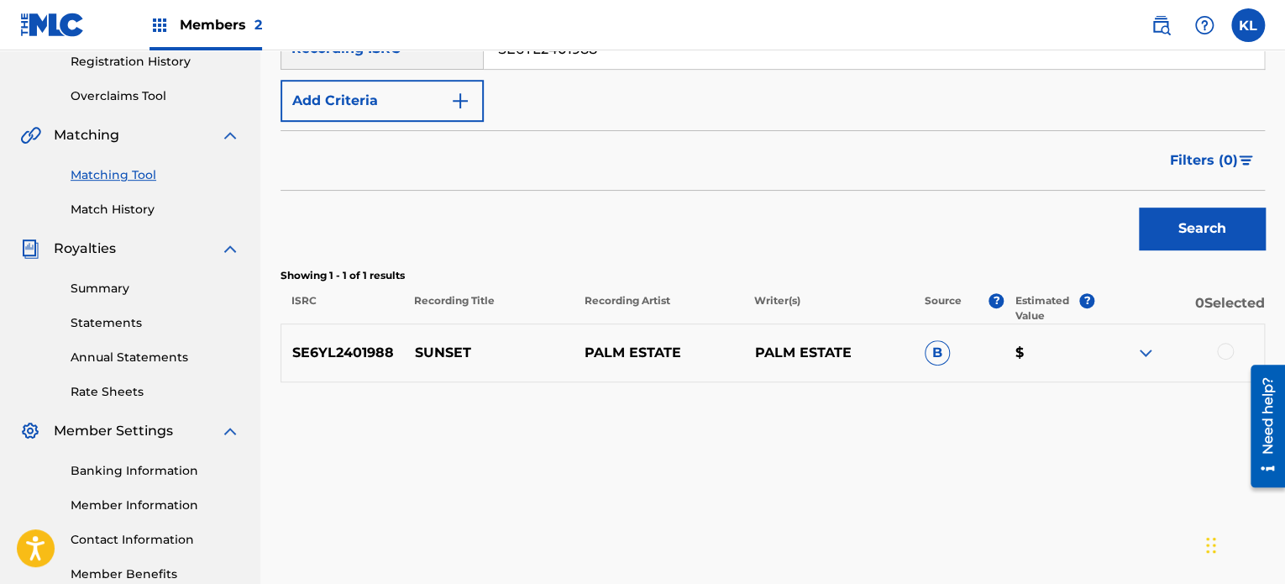
scroll to position [387, 0]
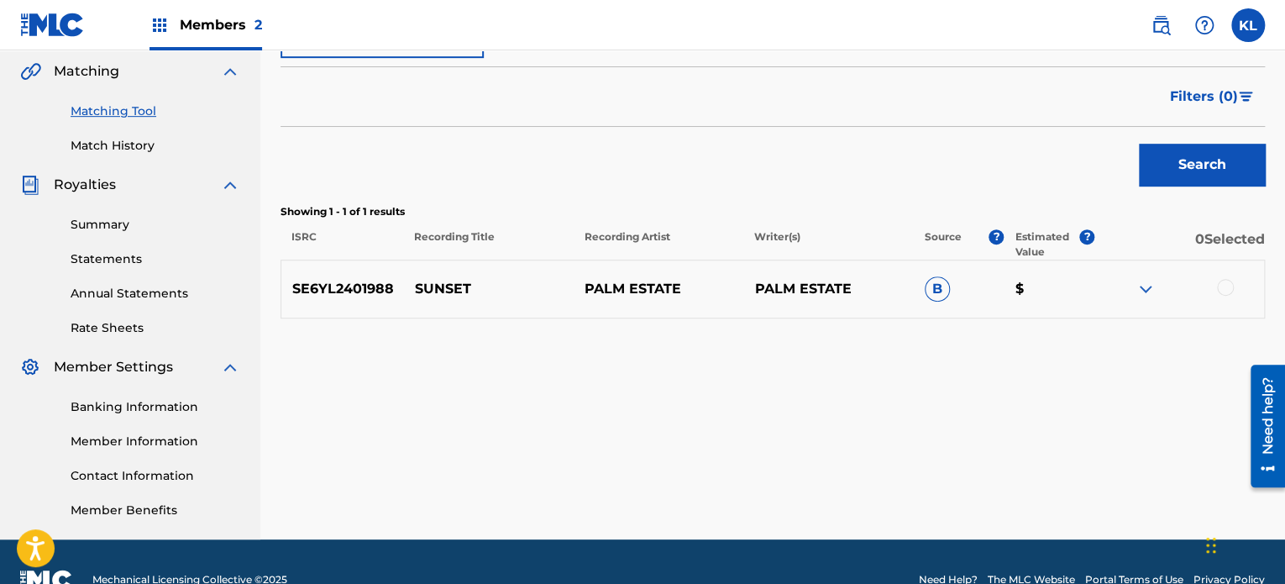
click at [1229, 290] on div at bounding box center [1225, 287] width 17 height 17
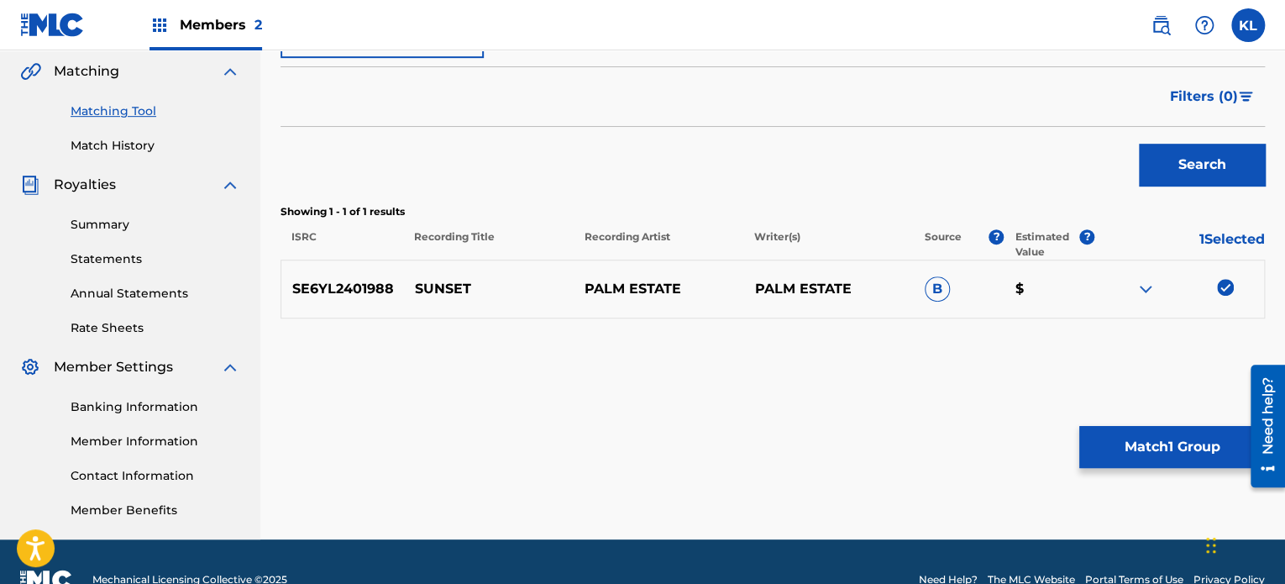
click at [1147, 450] on button "Match 1 Group" at bounding box center [1172, 447] width 186 height 42
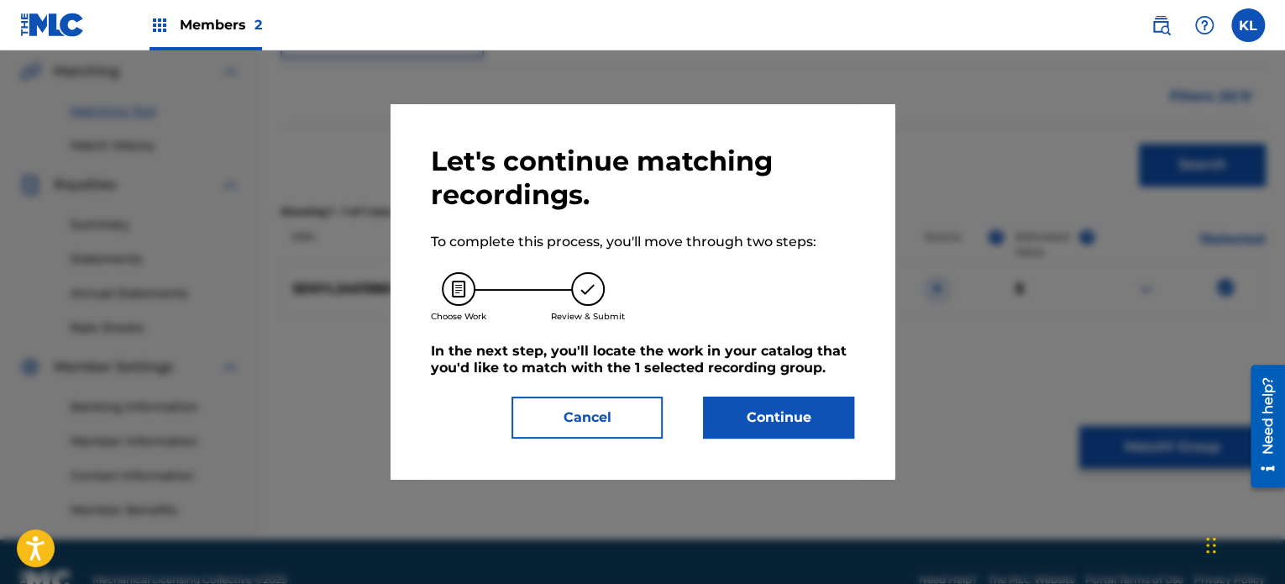
click at [776, 412] on button "Continue" at bounding box center [778, 417] width 151 height 42
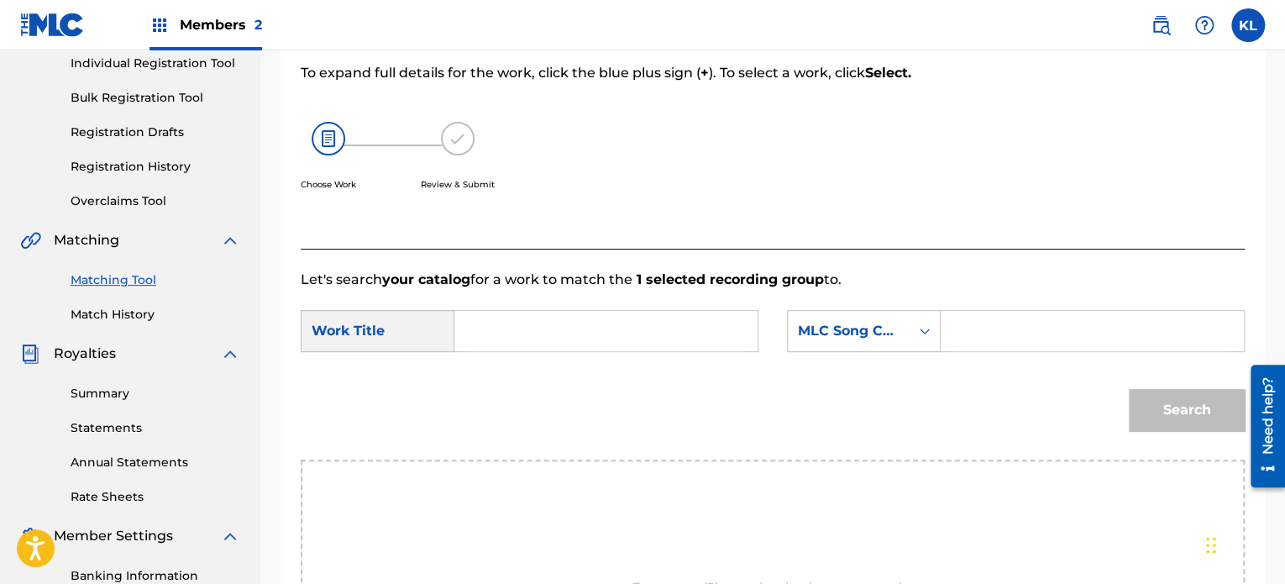
scroll to position [219, 0]
click at [544, 312] on input "Search Form" at bounding box center [606, 330] width 275 height 40
type input "sunset"
paste input "S712DW"
type input "S712DW"
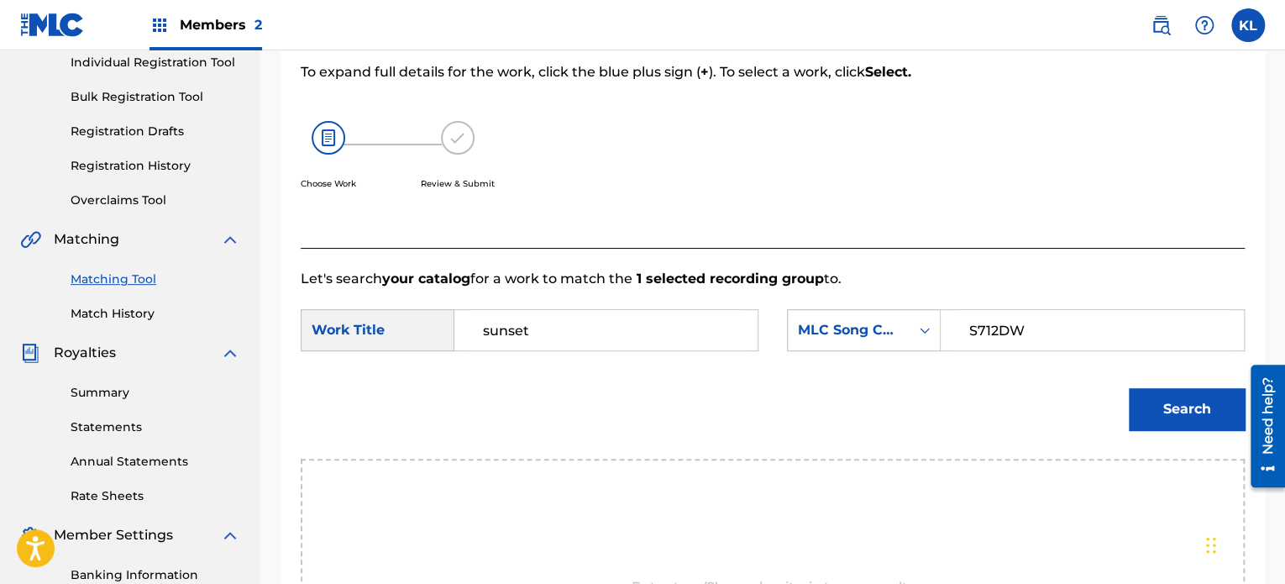
click at [1129, 388] on button "Search" at bounding box center [1187, 409] width 116 height 42
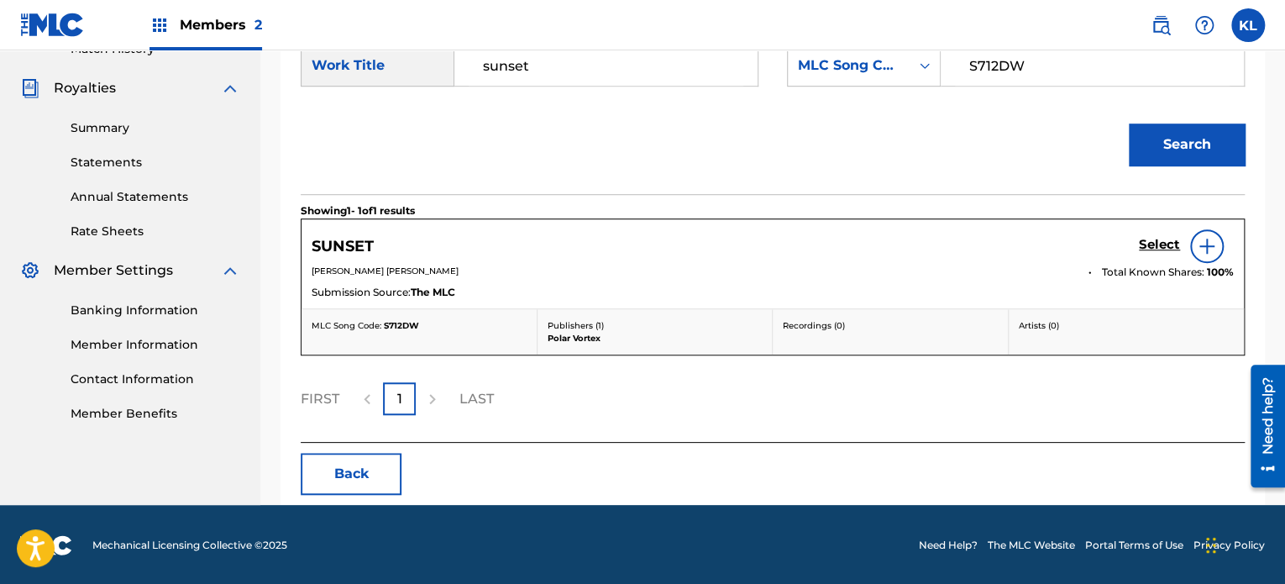
scroll to position [484, 0]
click at [1155, 240] on h5 "Select" at bounding box center [1159, 245] width 41 height 16
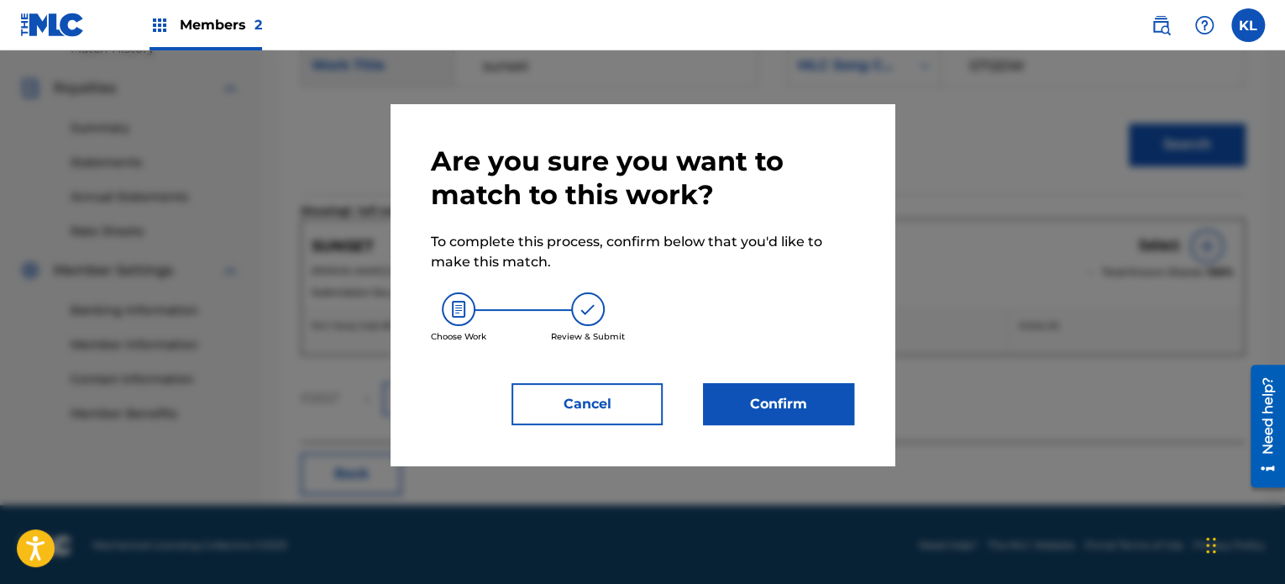
click at [818, 413] on button "Confirm" at bounding box center [778, 404] width 151 height 42
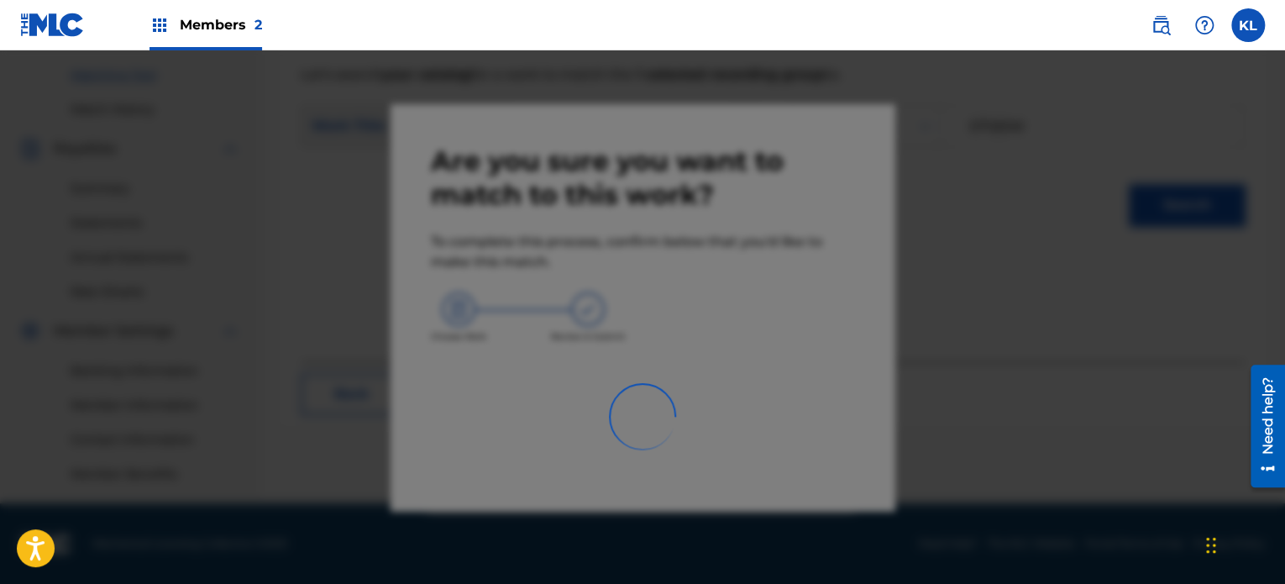
scroll to position [423, 0]
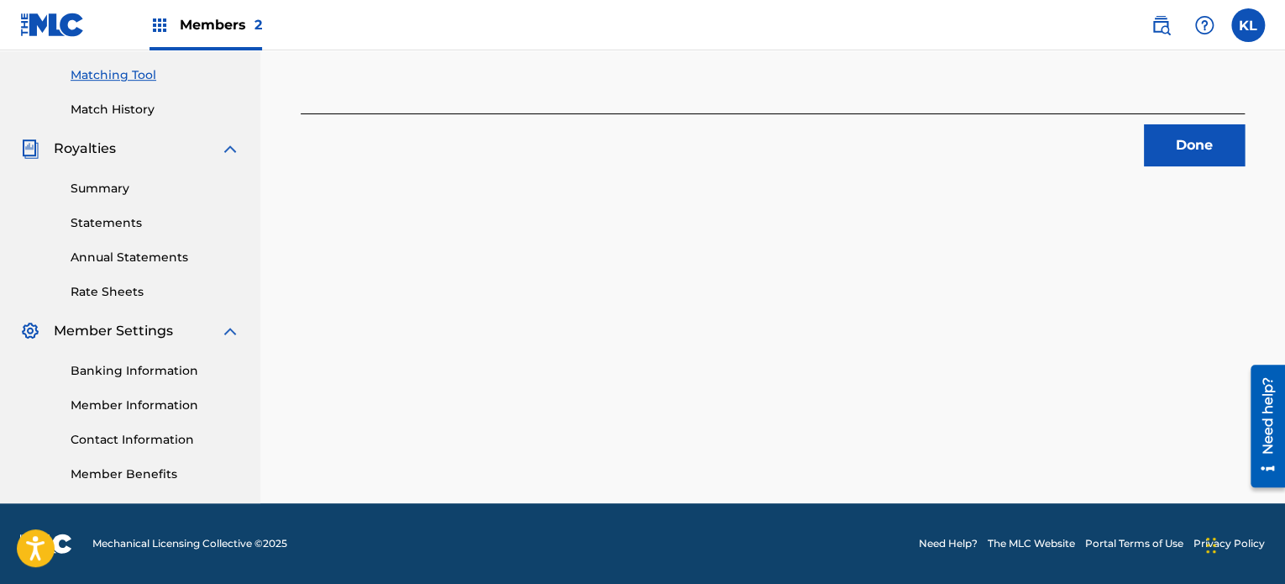
click at [1175, 150] on button "Done" at bounding box center [1194, 145] width 101 height 42
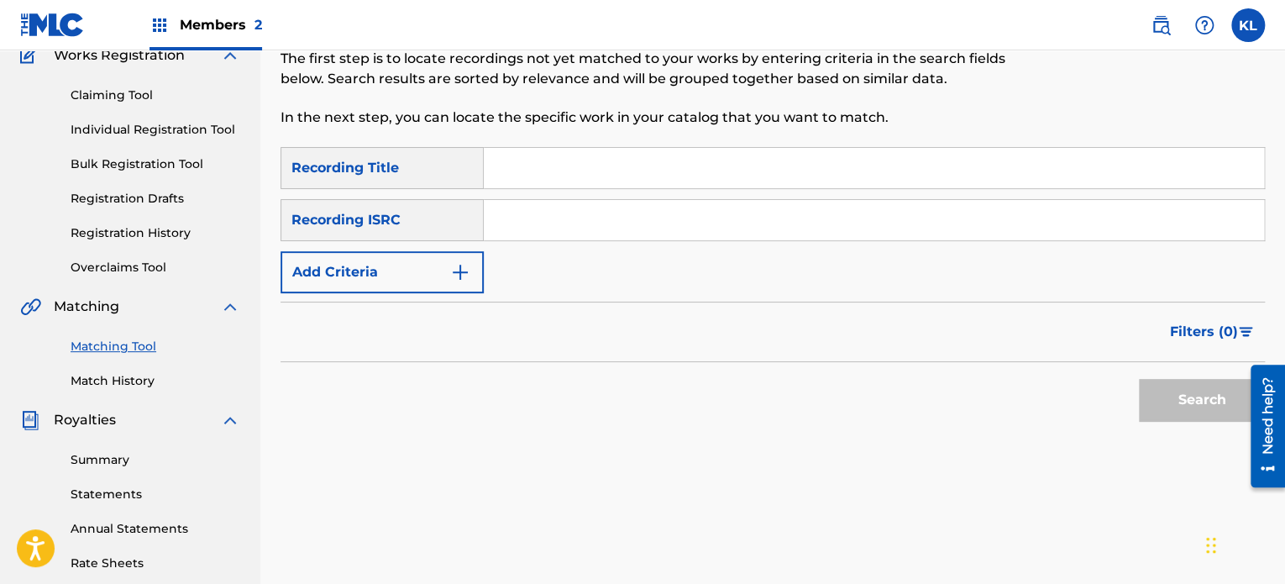
scroll to position [151, 0]
click at [584, 186] on input "Search Form" at bounding box center [874, 169] width 780 height 40
type input "sun"
paste input "SE6YL2100126"
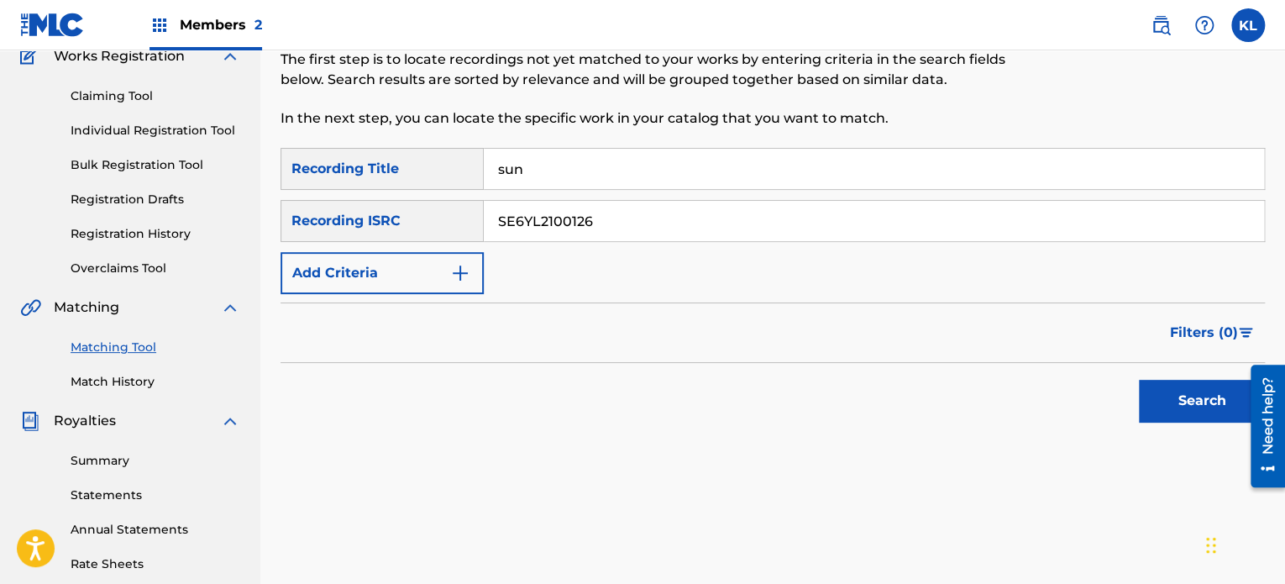
type input "SE6YL2100126"
click at [1139, 380] on button "Search" at bounding box center [1202, 401] width 126 height 42
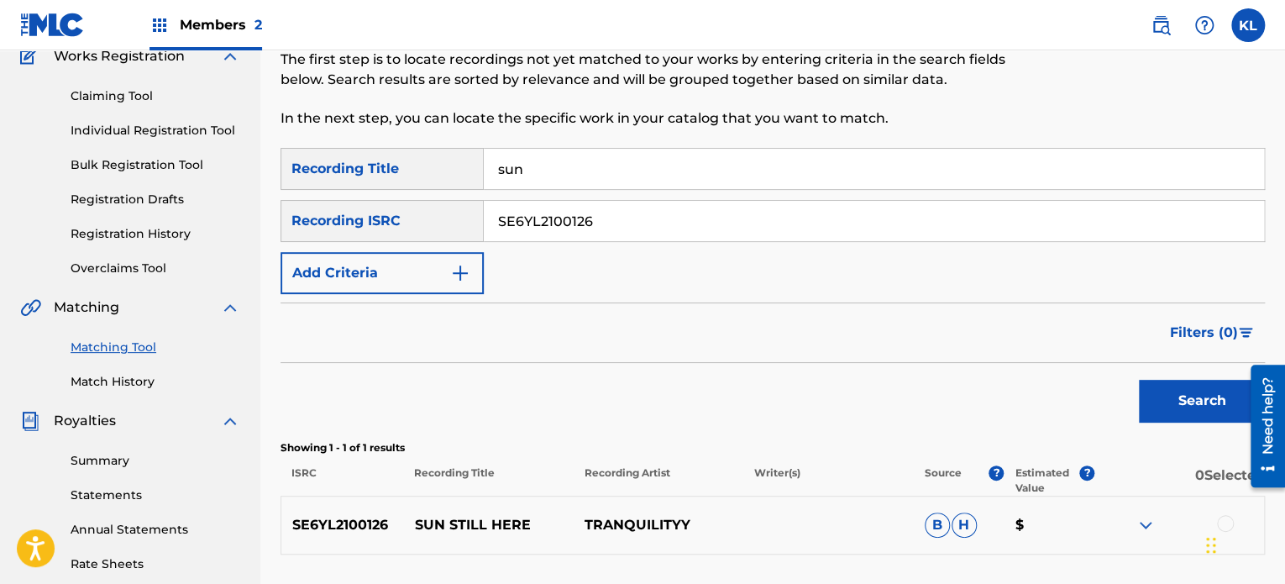
scroll to position [356, 0]
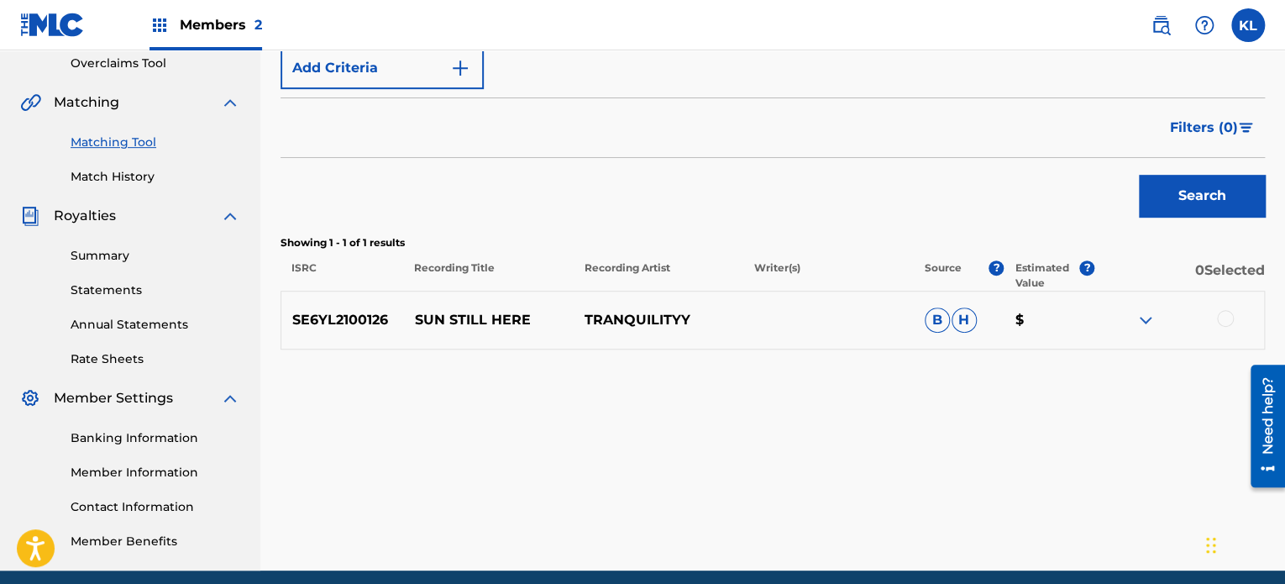
click at [1226, 318] on div at bounding box center [1225, 318] width 17 height 17
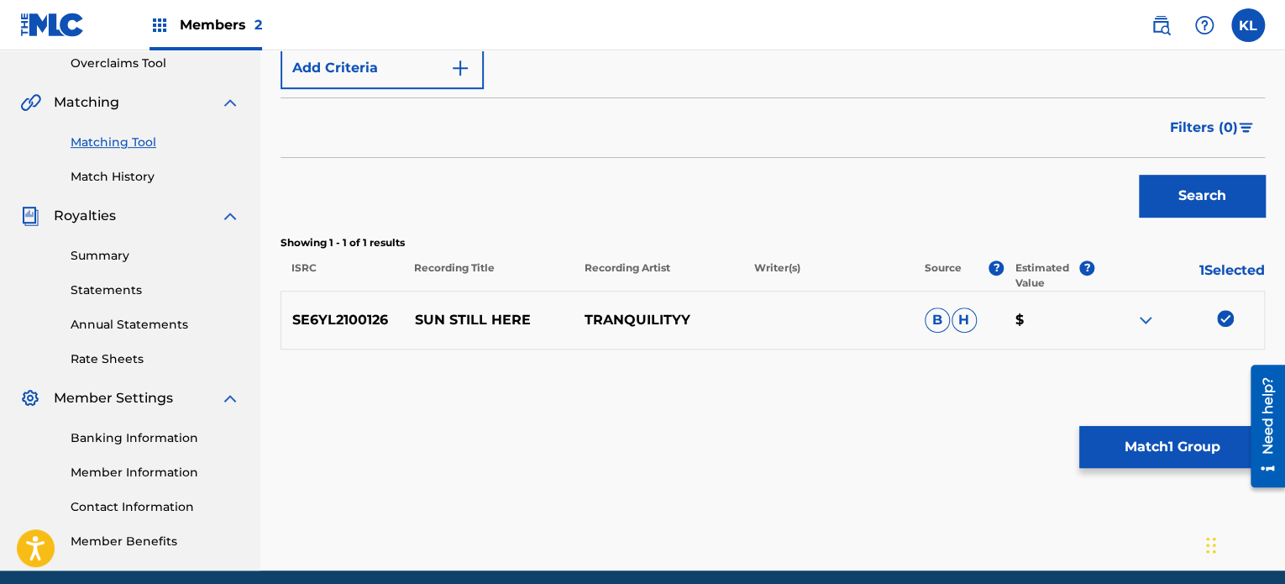
click at [1170, 446] on button "Match 1 Group" at bounding box center [1172, 447] width 186 height 42
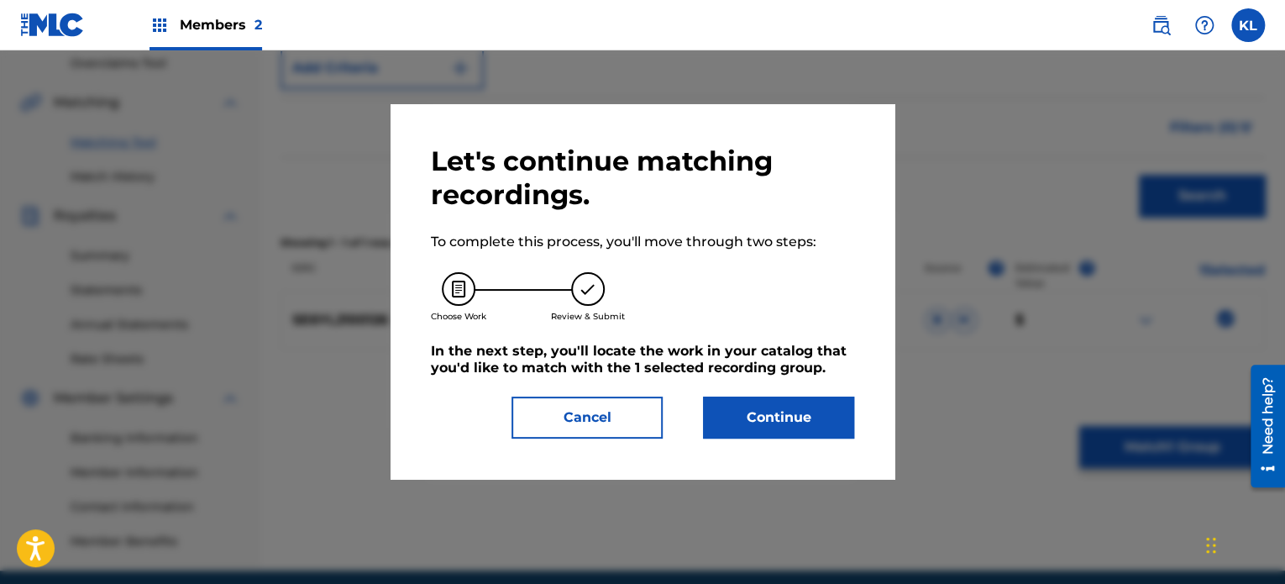
click at [799, 426] on button "Continue" at bounding box center [778, 417] width 151 height 42
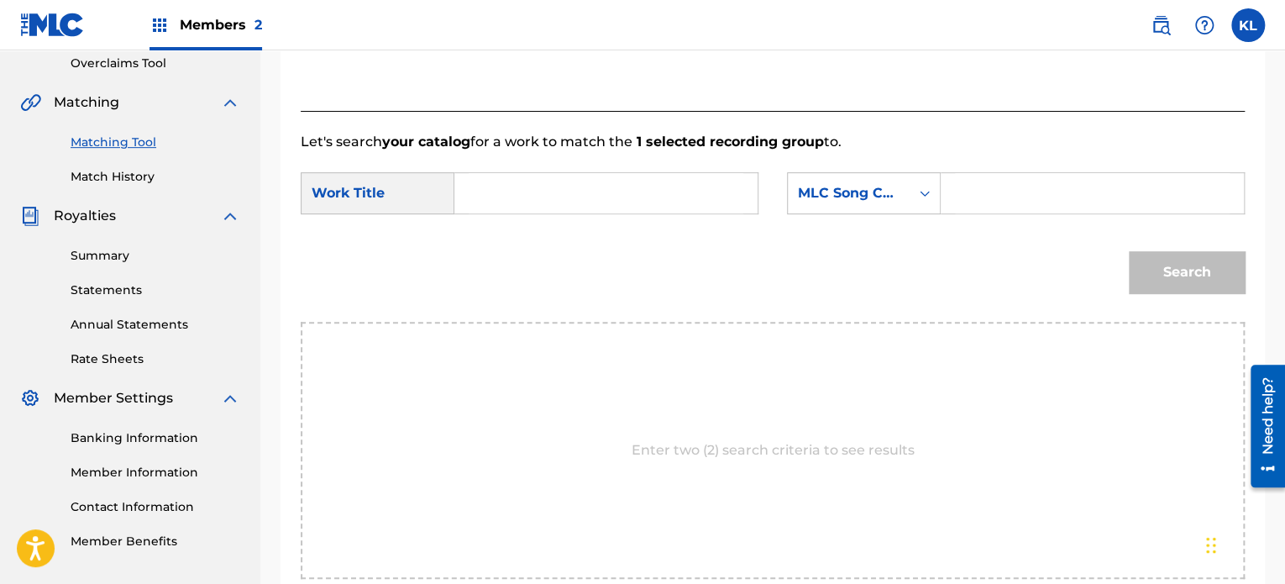
click at [568, 177] on input "Search Form" at bounding box center [606, 193] width 275 height 40
type input "sun"
paste input "SI64HA"
type input "SI64HA"
click at [1129, 251] on button "Search" at bounding box center [1187, 272] width 116 height 42
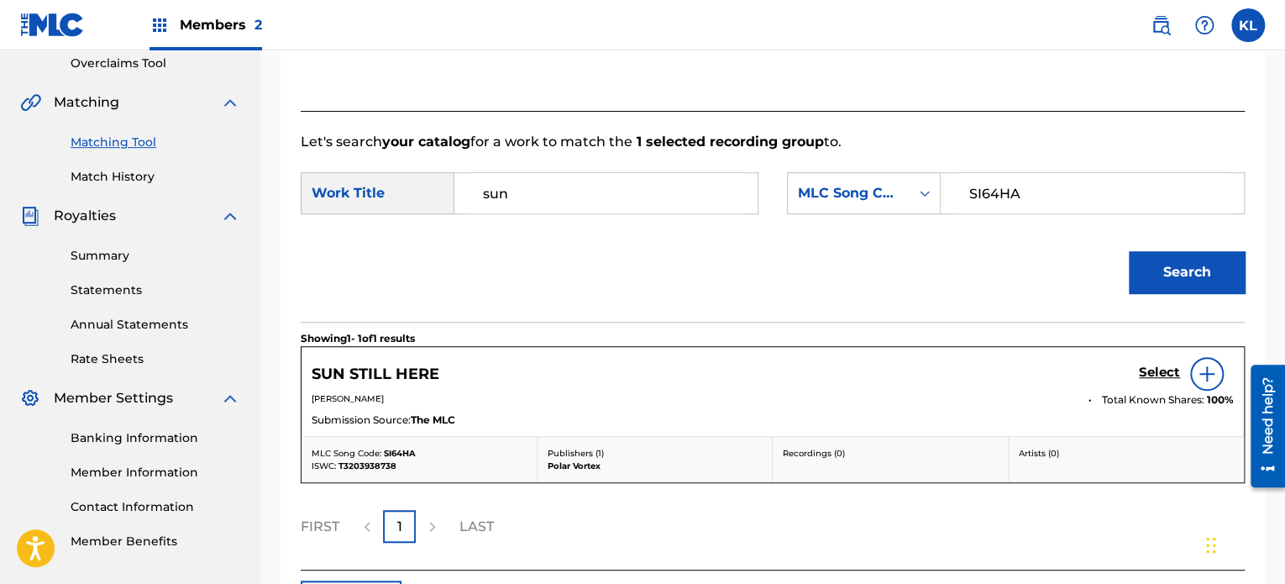
scroll to position [474, 0]
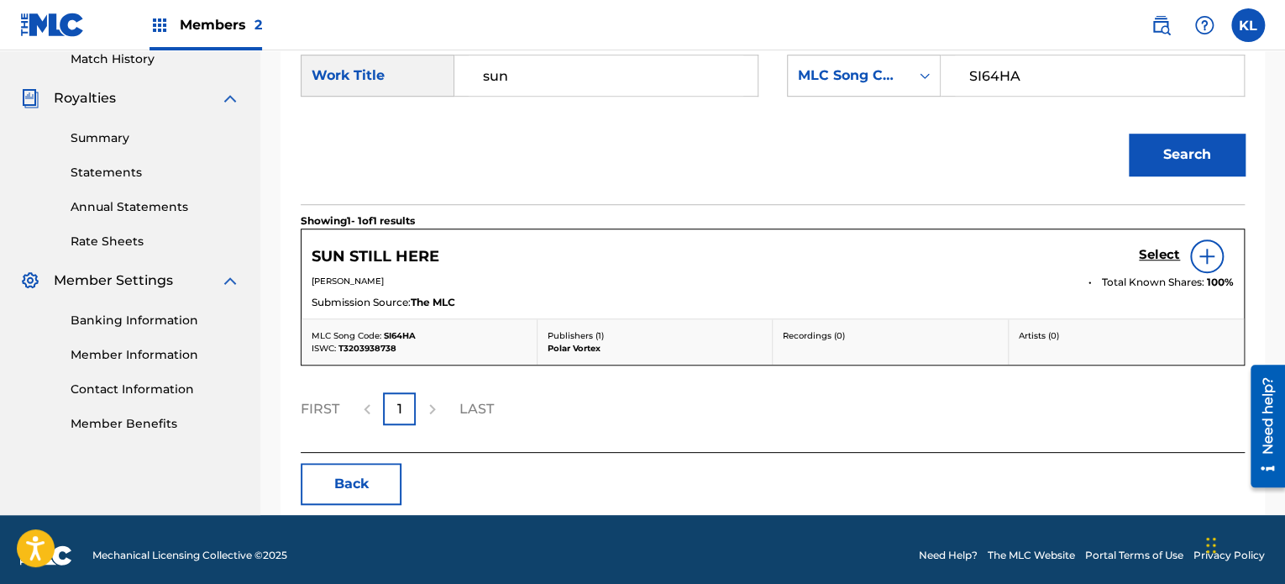
click at [1160, 252] on h5 "Select" at bounding box center [1159, 255] width 41 height 16
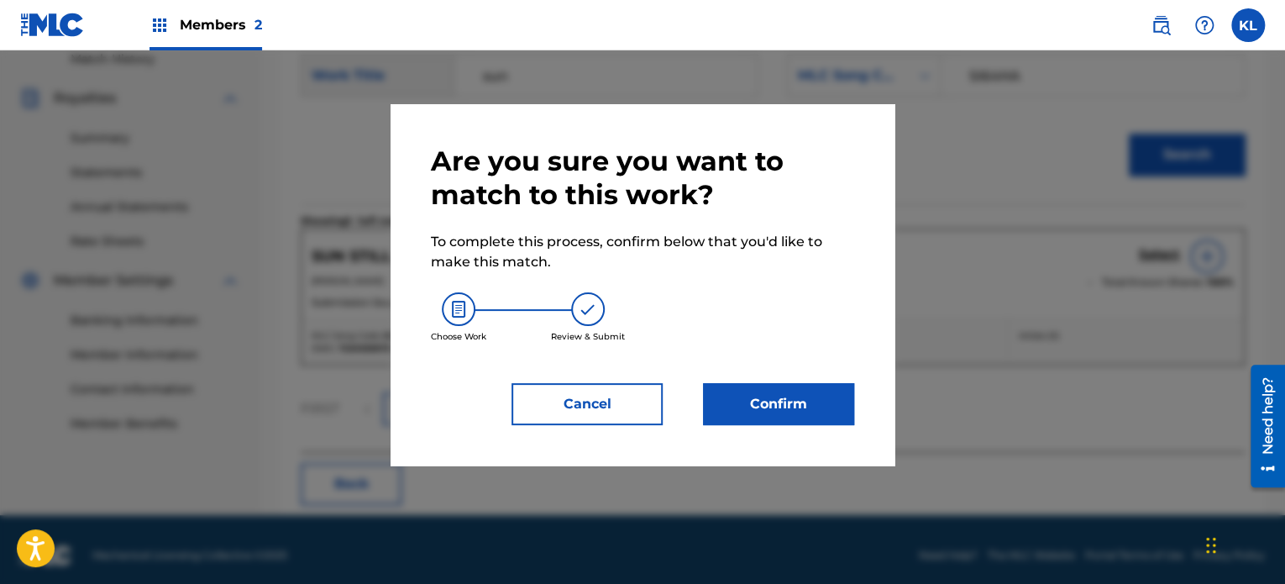
click at [819, 413] on button "Confirm" at bounding box center [778, 404] width 151 height 42
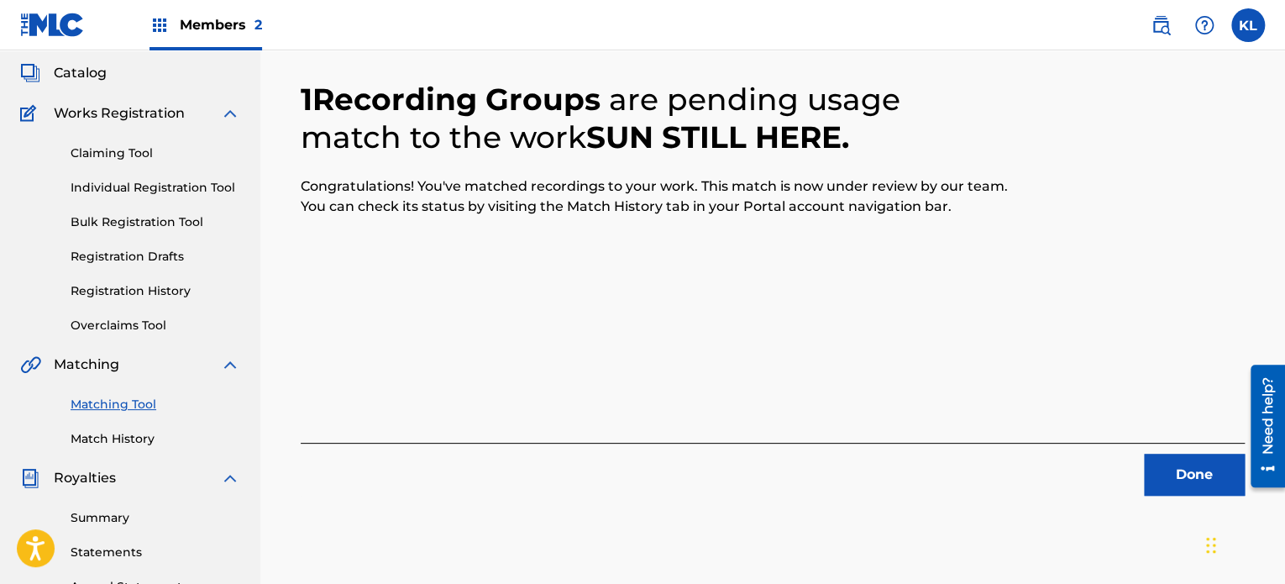
scroll to position [84, 0]
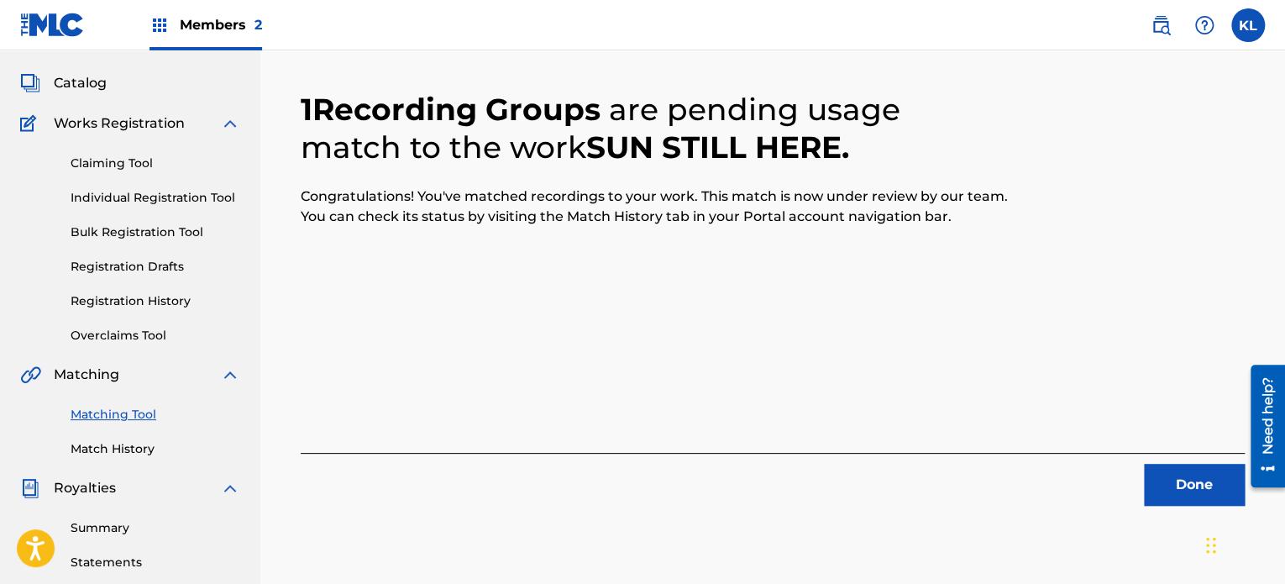
click at [1172, 483] on button "Done" at bounding box center [1194, 484] width 101 height 42
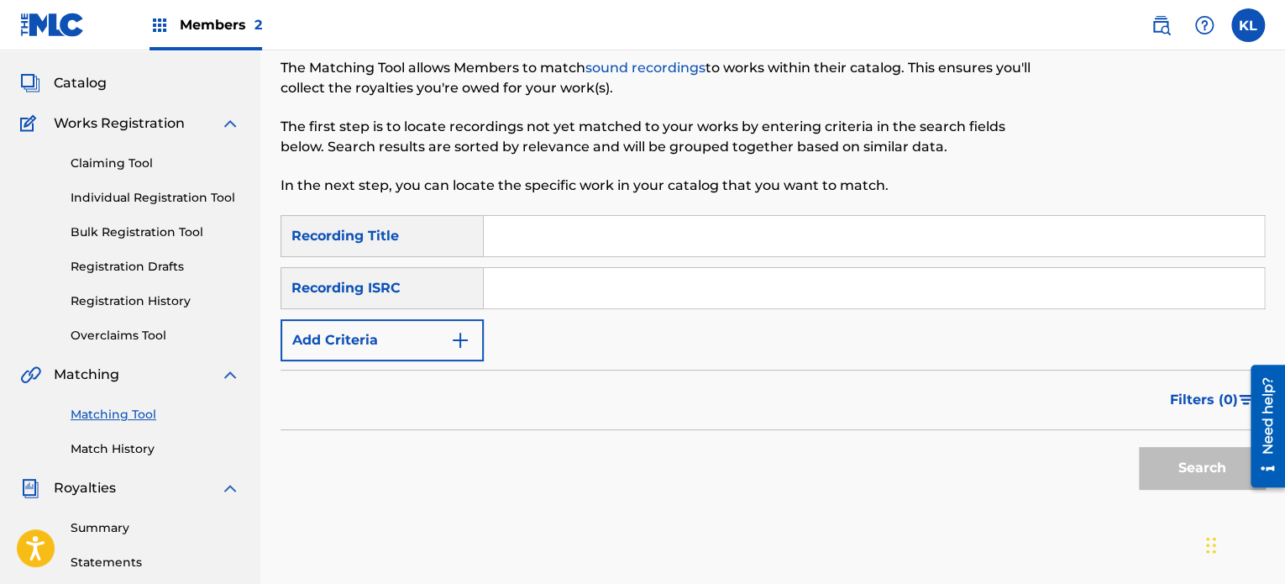
click at [584, 236] on input "Search Form" at bounding box center [874, 236] width 780 height 40
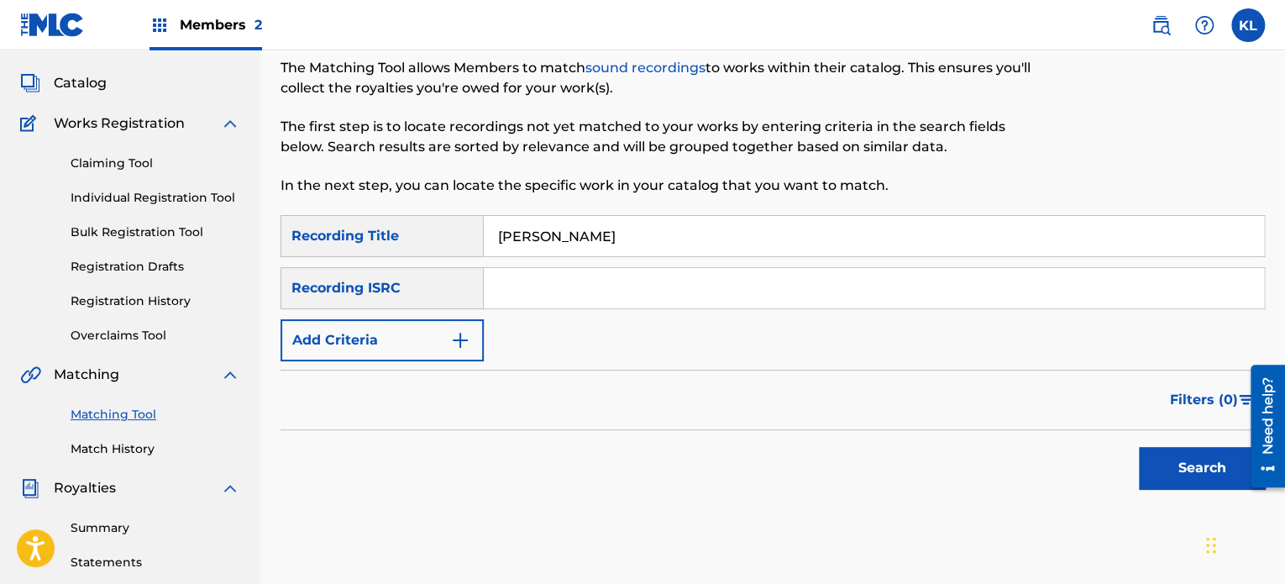
type input "[PERSON_NAME]"
paste input "SE6YL2401574"
type input "SE6YL2401574"
click at [1139, 447] on button "Search" at bounding box center [1202, 468] width 126 height 42
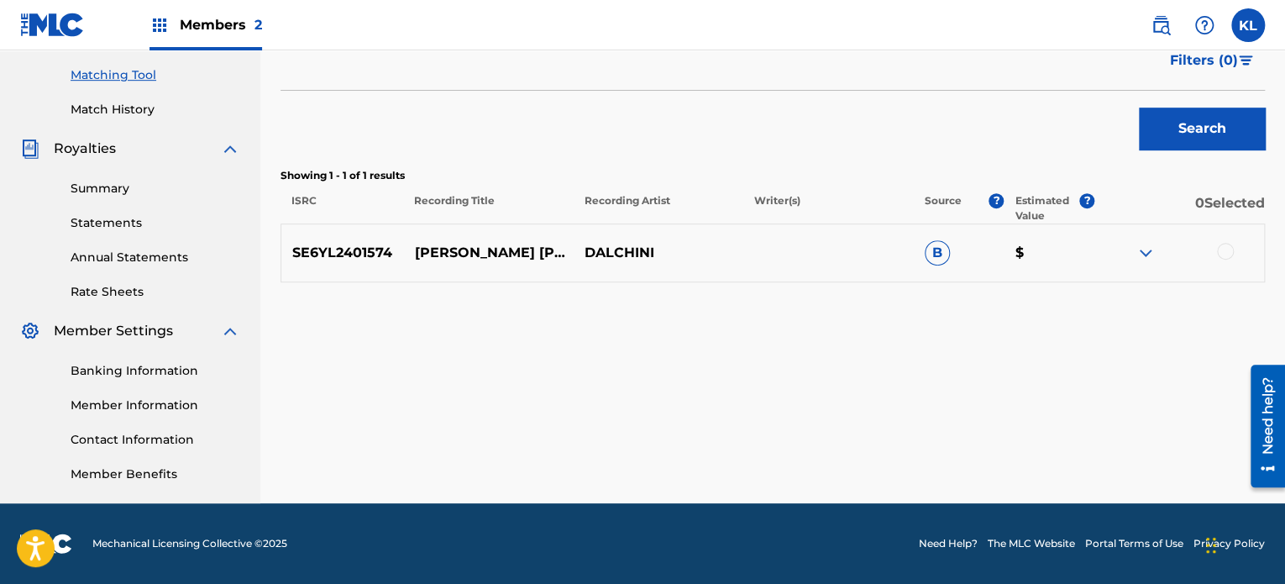
scroll to position [422, 0]
click at [1229, 251] on div at bounding box center [1225, 252] width 17 height 17
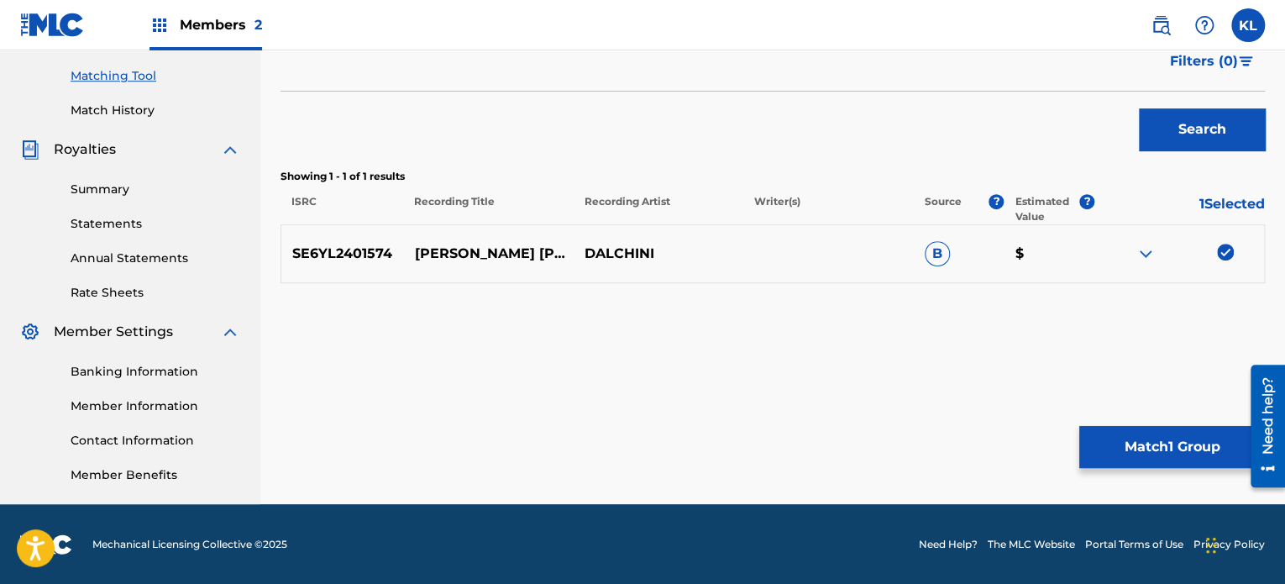
click at [1148, 436] on button "Match 1 Group" at bounding box center [1172, 447] width 186 height 42
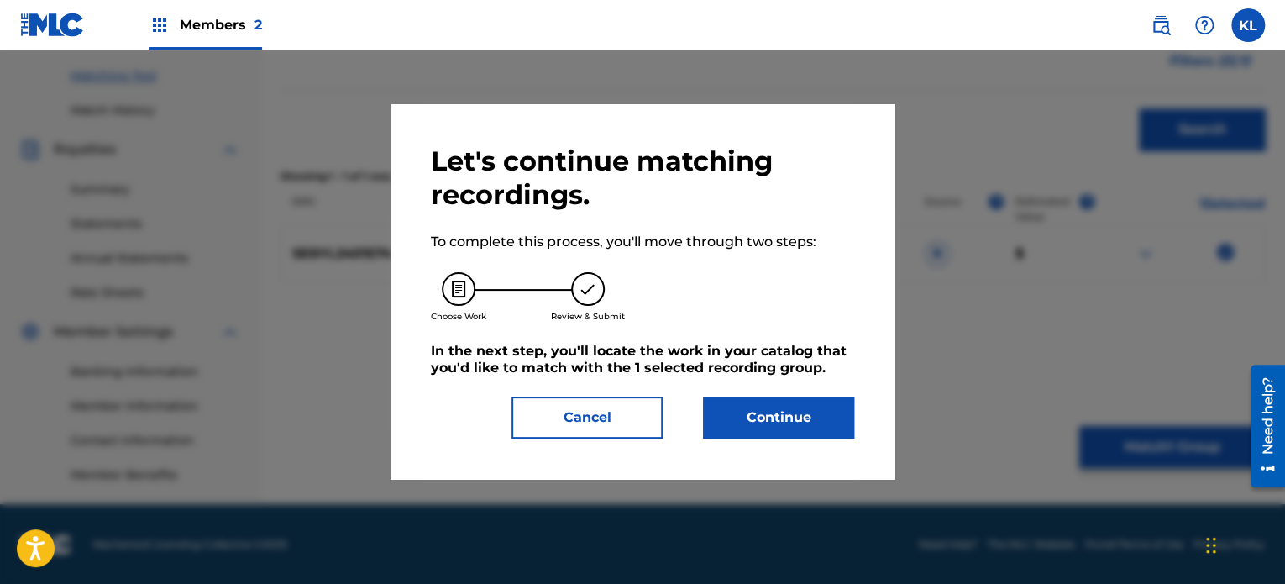
click at [774, 428] on button "Continue" at bounding box center [778, 417] width 151 height 42
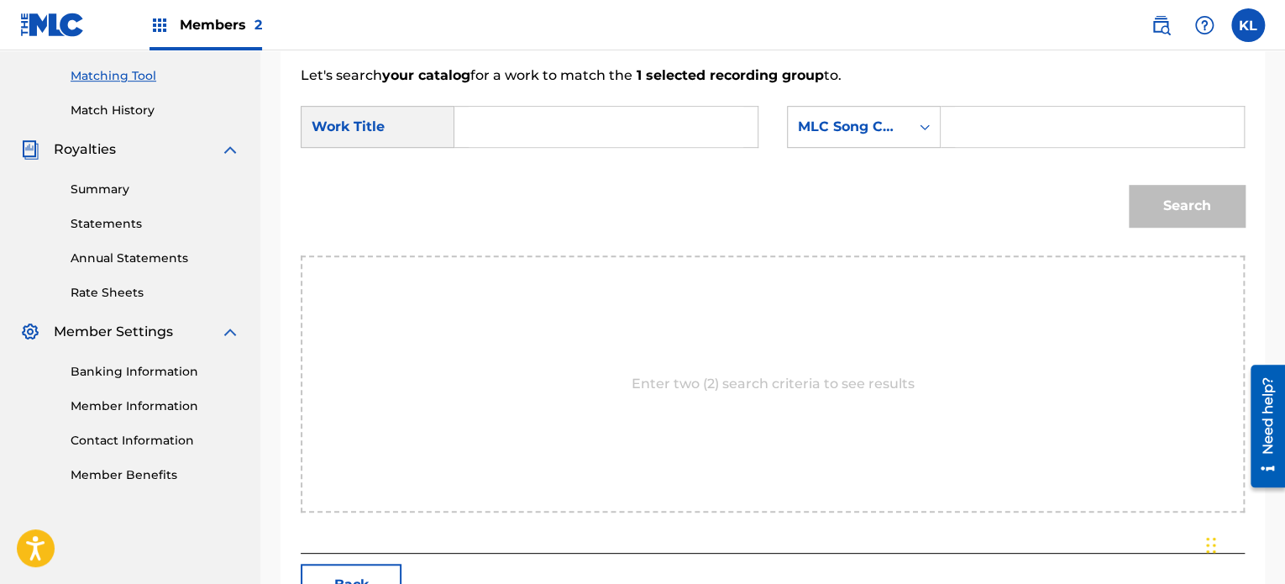
scroll to position [328, 0]
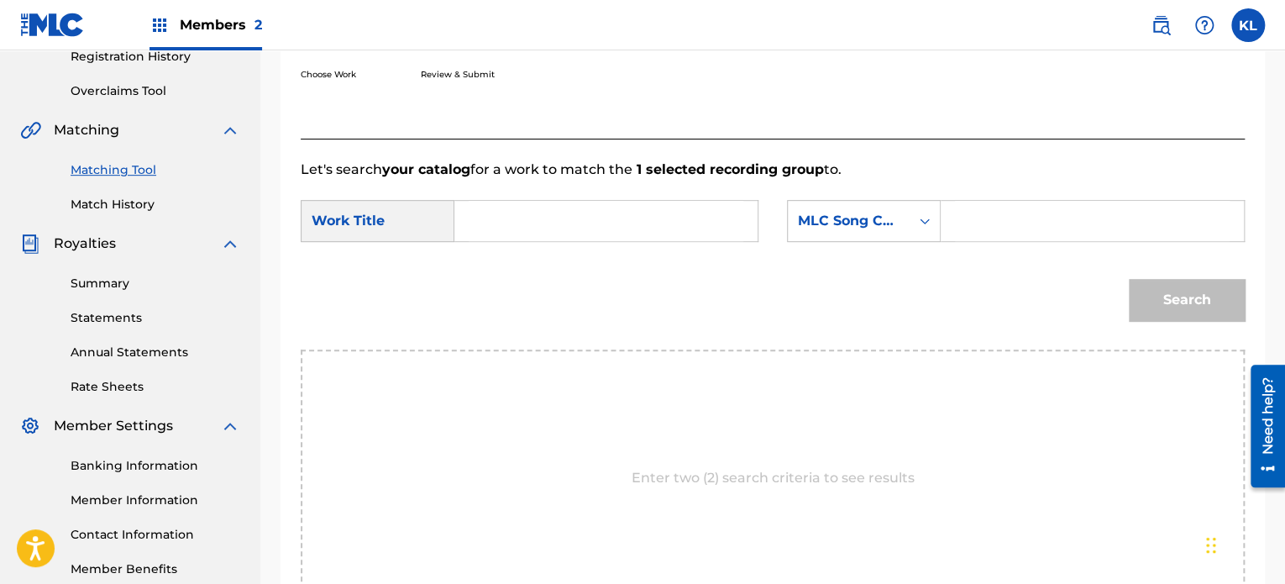
click at [549, 216] on input "Search Form" at bounding box center [606, 221] width 275 height 40
type input "[PERSON_NAME]"
paste input "S69S3B"
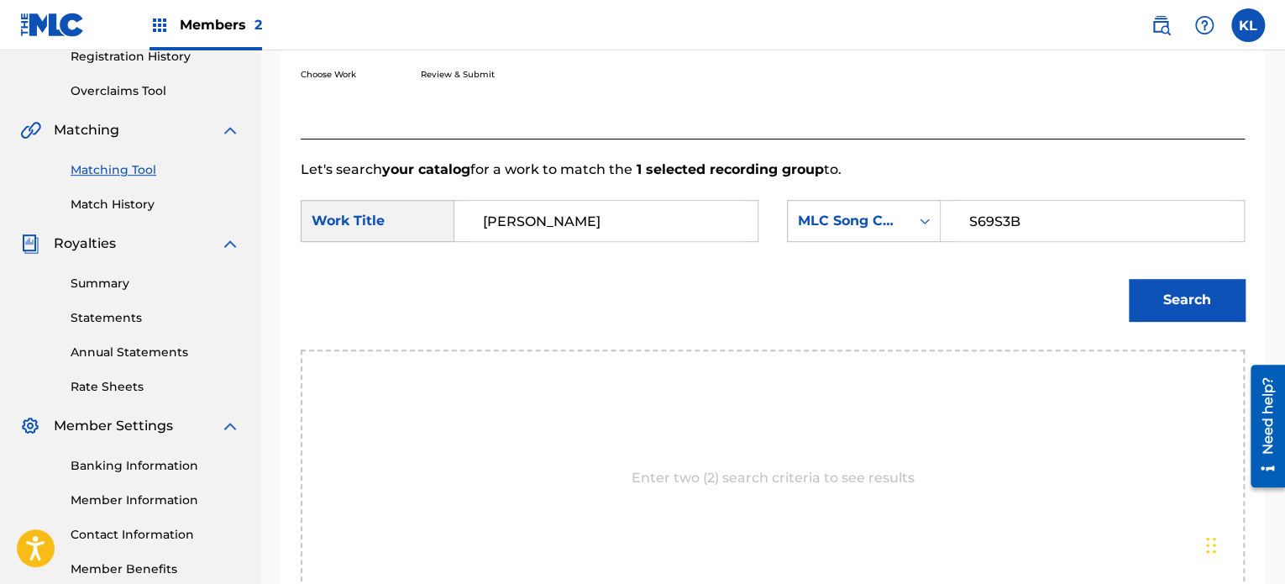
type input "S69S3B"
click at [1129, 279] on button "Search" at bounding box center [1187, 300] width 116 height 42
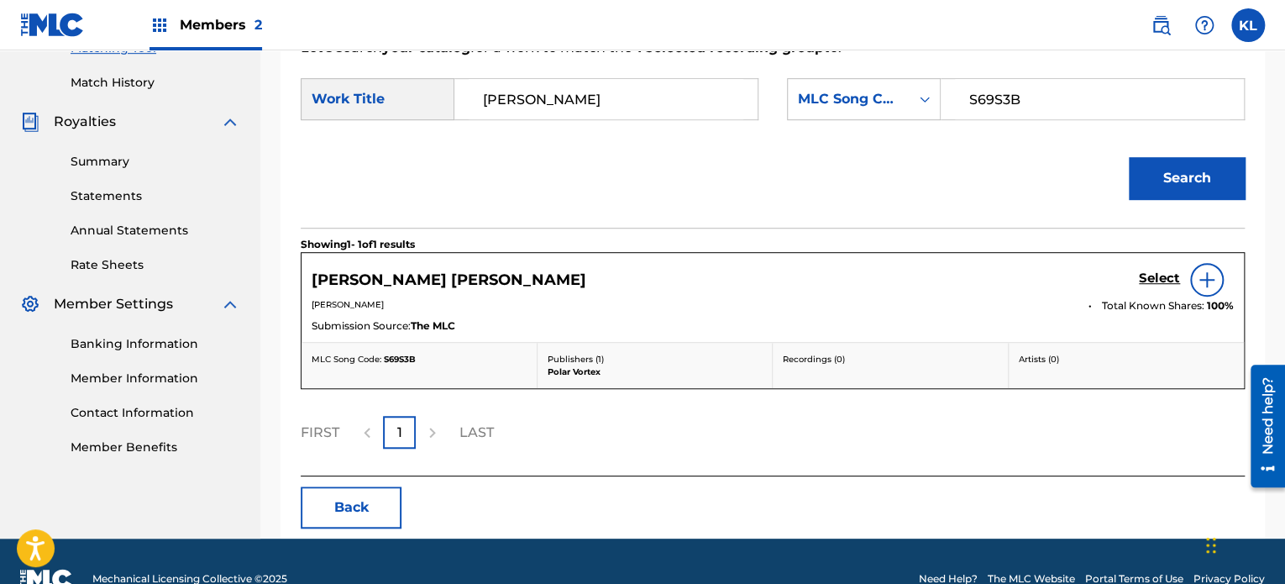
scroll to position [449, 0]
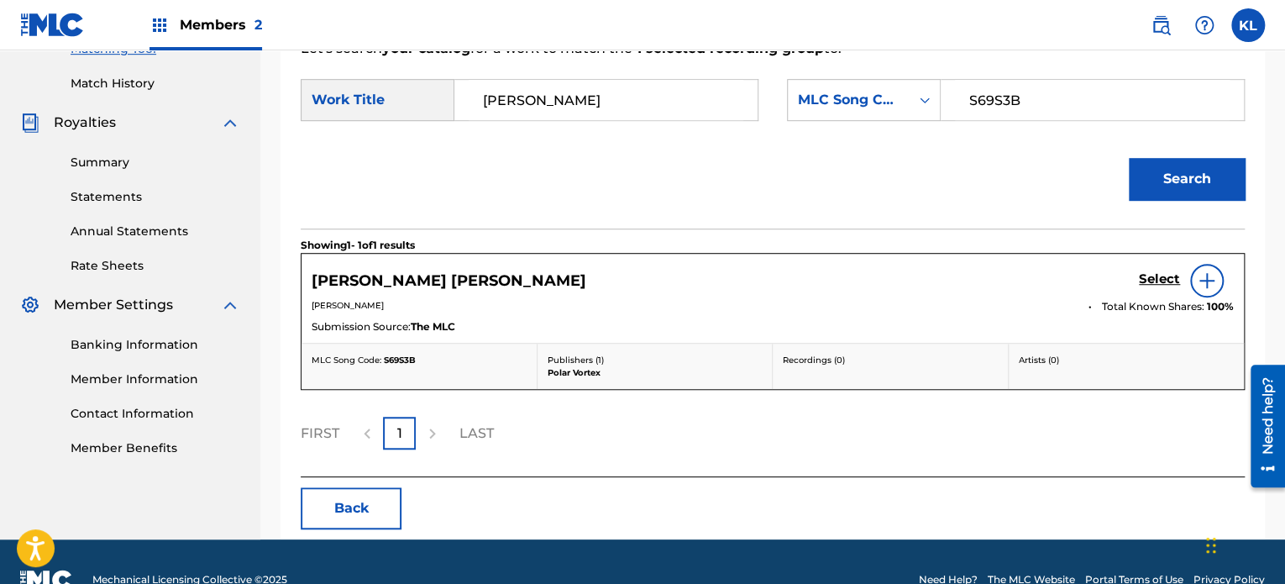
click at [1162, 278] on h5 "Select" at bounding box center [1159, 279] width 41 height 16
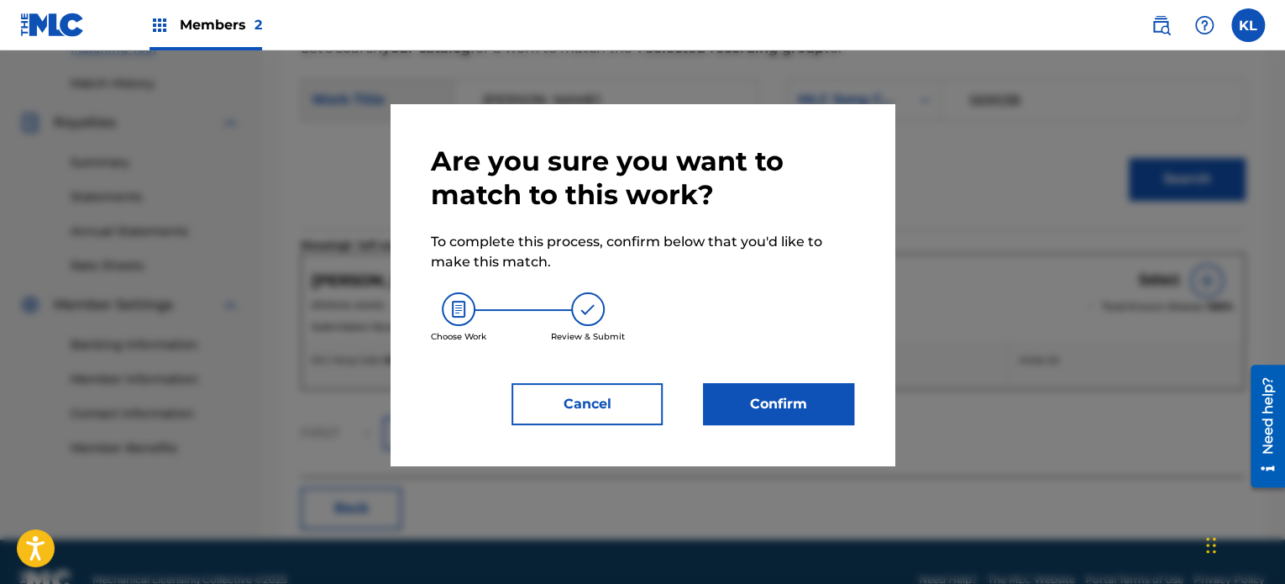
click at [730, 411] on button "Confirm" at bounding box center [778, 404] width 151 height 42
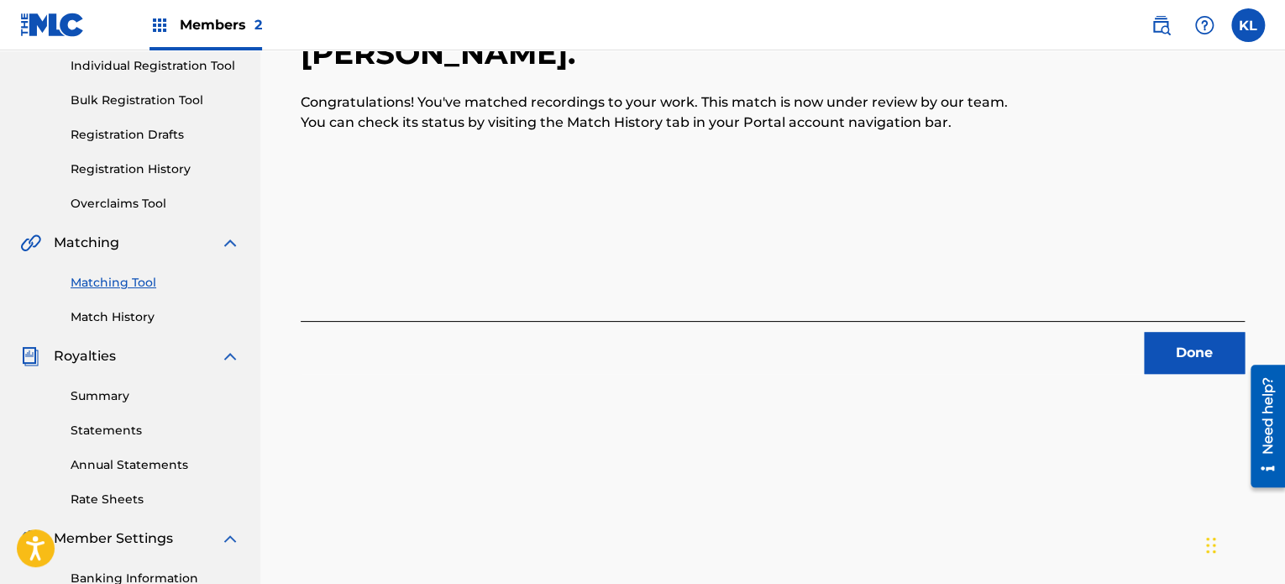
scroll to position [215, 0]
click at [1185, 330] on div "Done" at bounding box center [773, 348] width 944 height 53
click at [1183, 355] on button "Done" at bounding box center [1194, 354] width 101 height 42
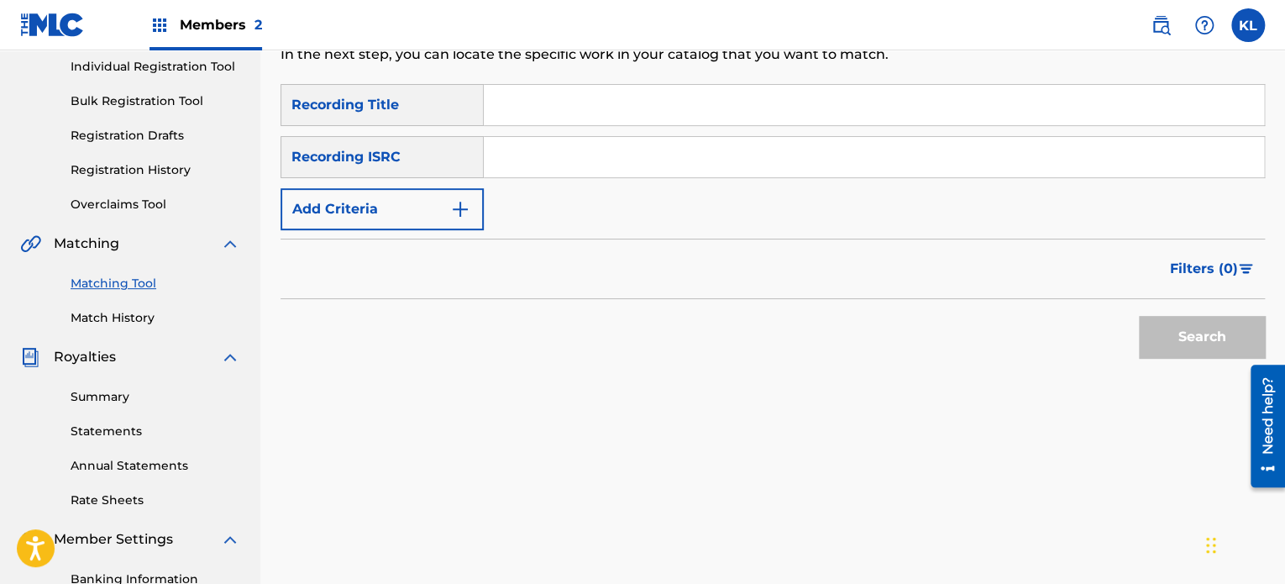
scroll to position [54, 0]
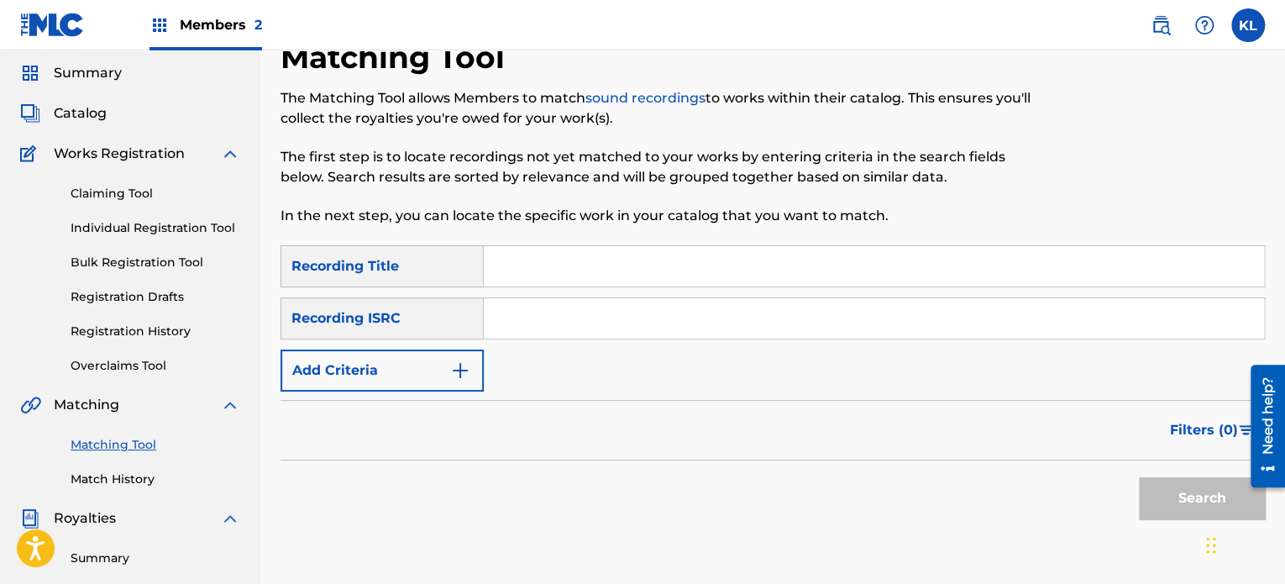
click at [574, 263] on input "Search Form" at bounding box center [874, 266] width 780 height 40
paste input "SUSTAIN"
type input "SUSTAIN"
click at [534, 325] on input "Search Form" at bounding box center [874, 318] width 780 height 40
paste input "SE6YL2200502"
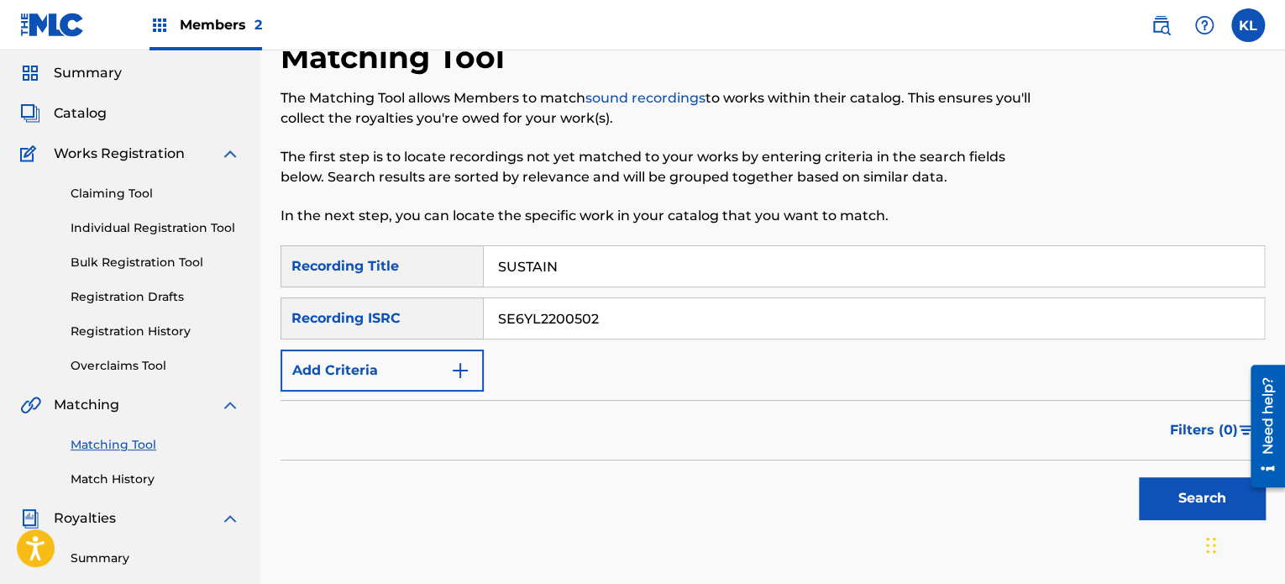
type input "SE6YL2200502"
click at [1139, 477] on button "Search" at bounding box center [1202, 498] width 126 height 42
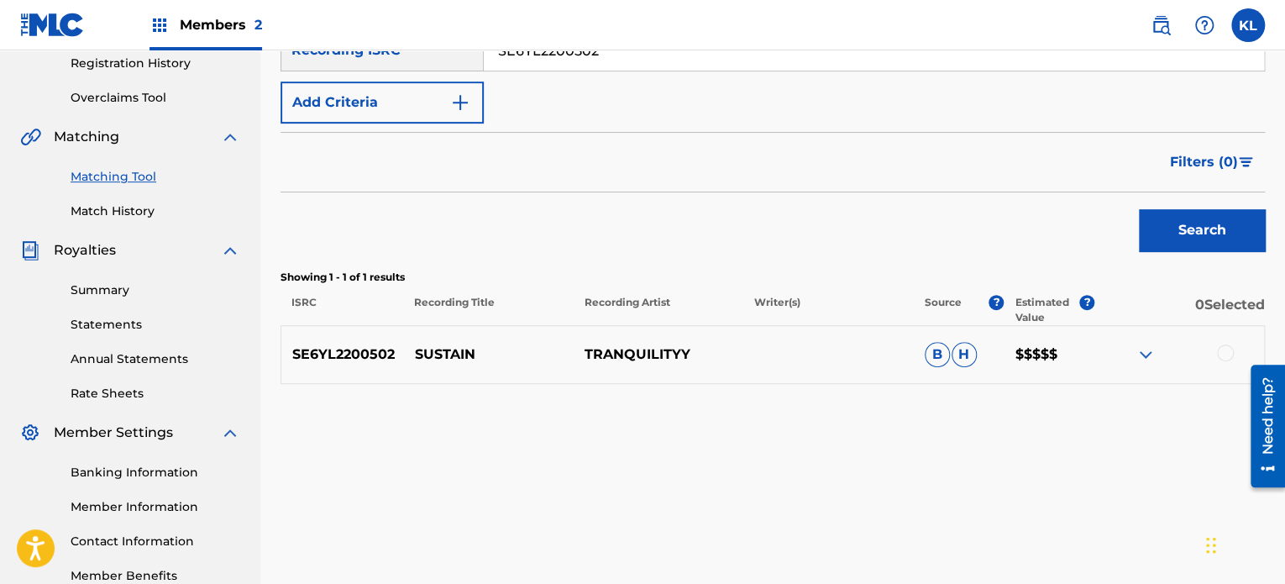
scroll to position [322, 0]
click at [1219, 348] on div at bounding box center [1225, 351] width 17 height 17
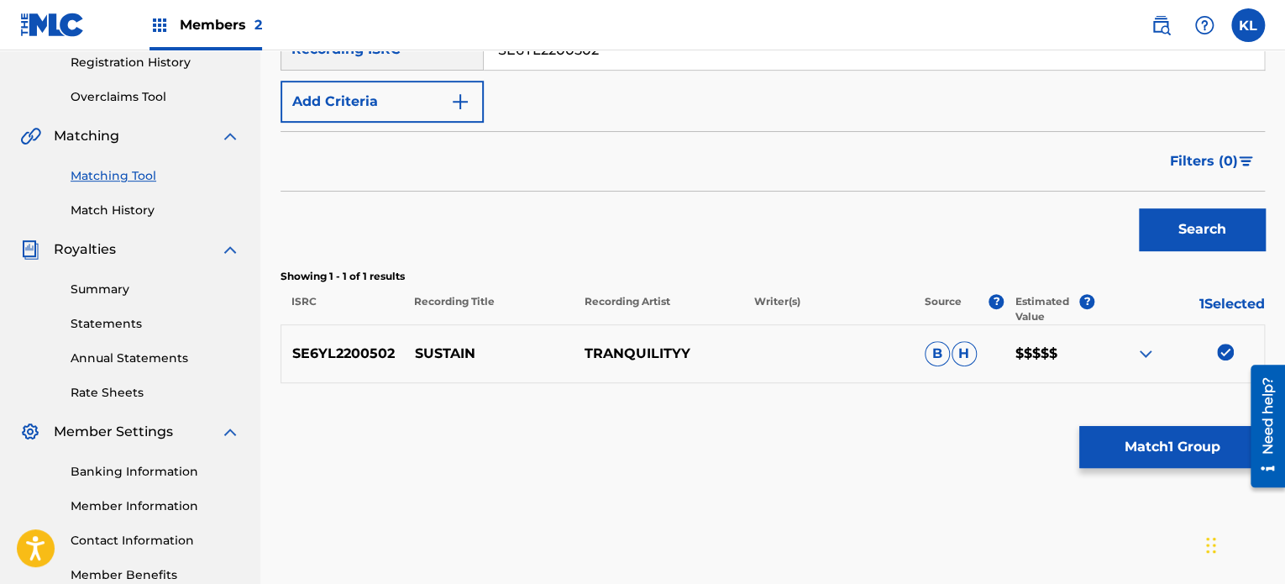
click at [1155, 453] on button "Match 1 Group" at bounding box center [1172, 447] width 186 height 42
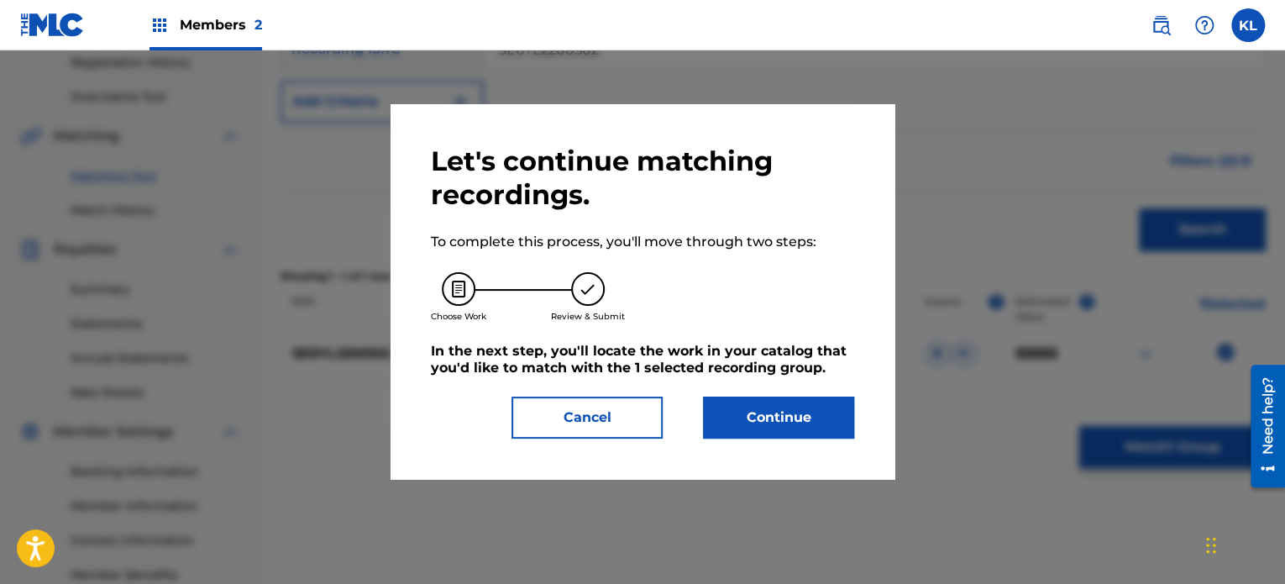
click at [799, 428] on button "Continue" at bounding box center [778, 417] width 151 height 42
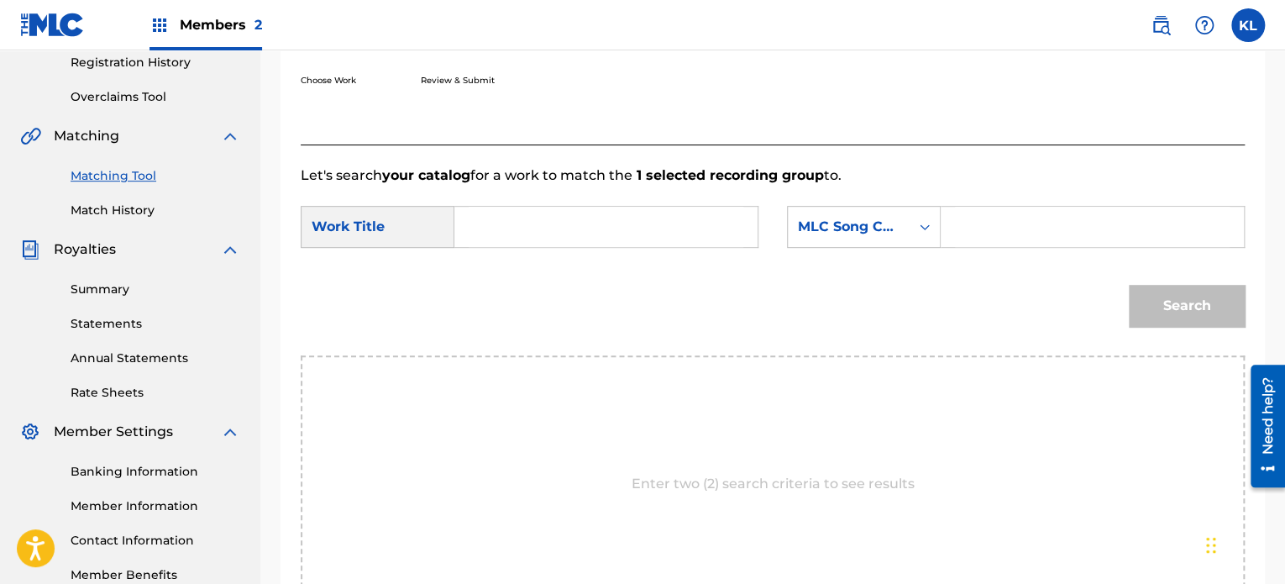
click at [516, 216] on input "Search Form" at bounding box center [606, 227] width 275 height 40
type input "sustain"
paste input "SI4EWE"
type input "SI4EWE"
click at [1129, 285] on button "Search" at bounding box center [1187, 306] width 116 height 42
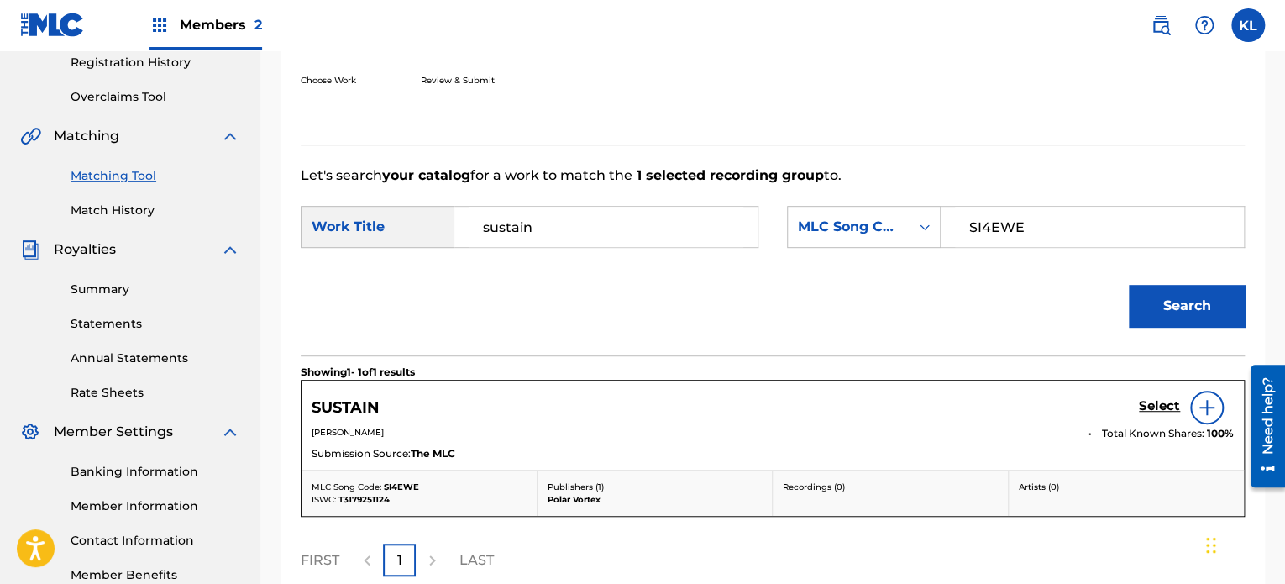
scroll to position [393, 0]
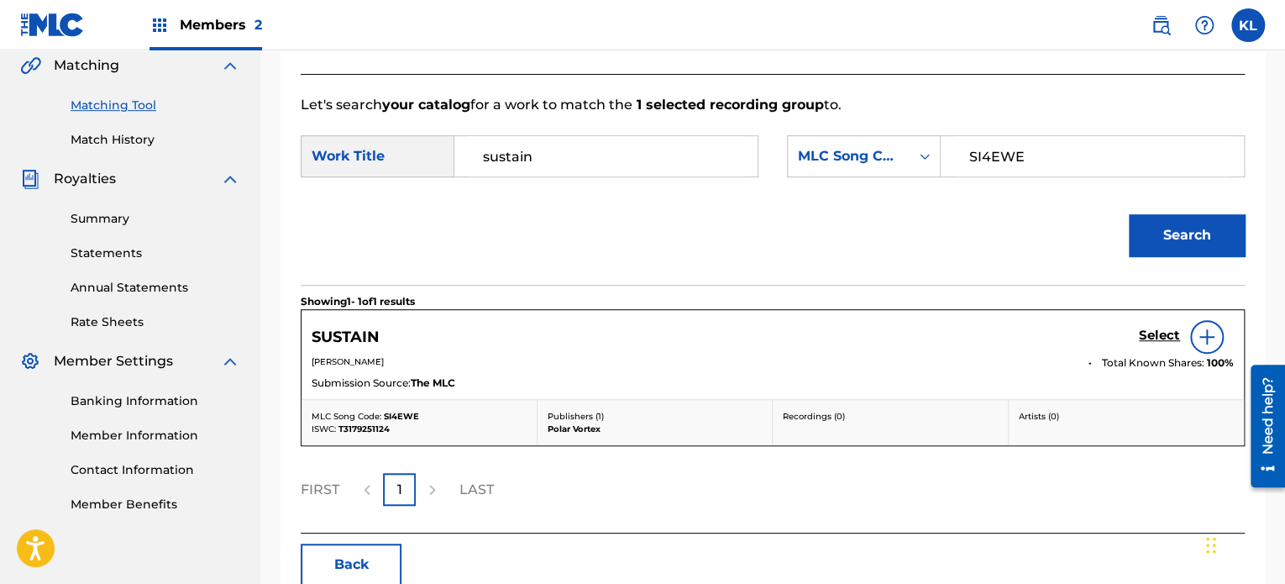
click at [1160, 335] on h5 "Select" at bounding box center [1159, 335] width 41 height 16
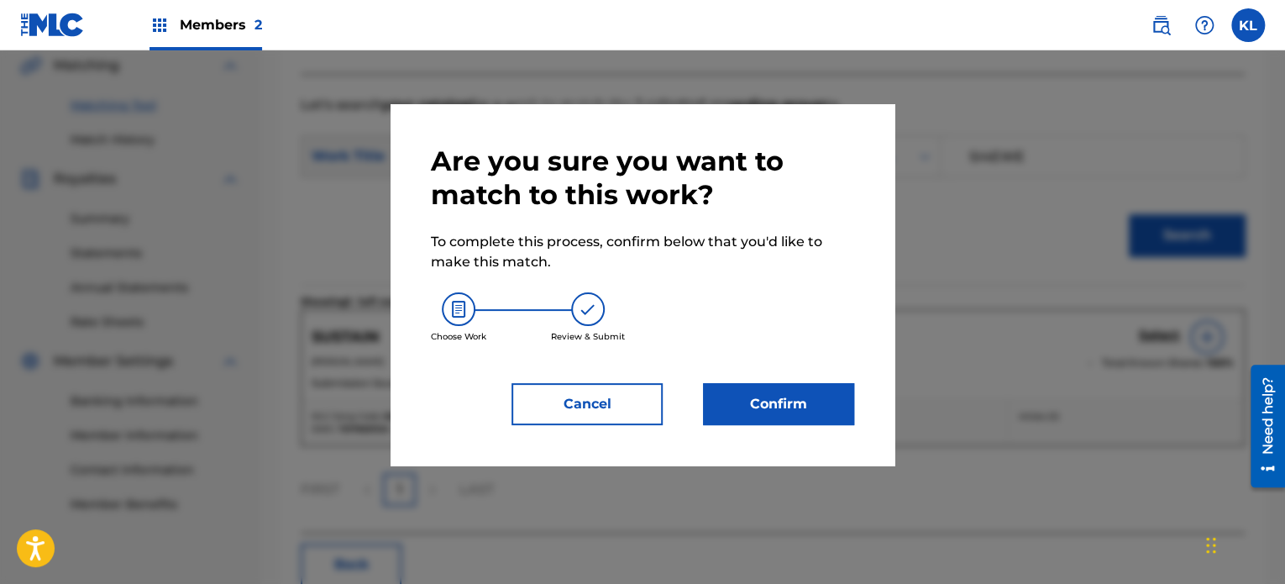
click at [811, 422] on button "Confirm" at bounding box center [778, 404] width 151 height 42
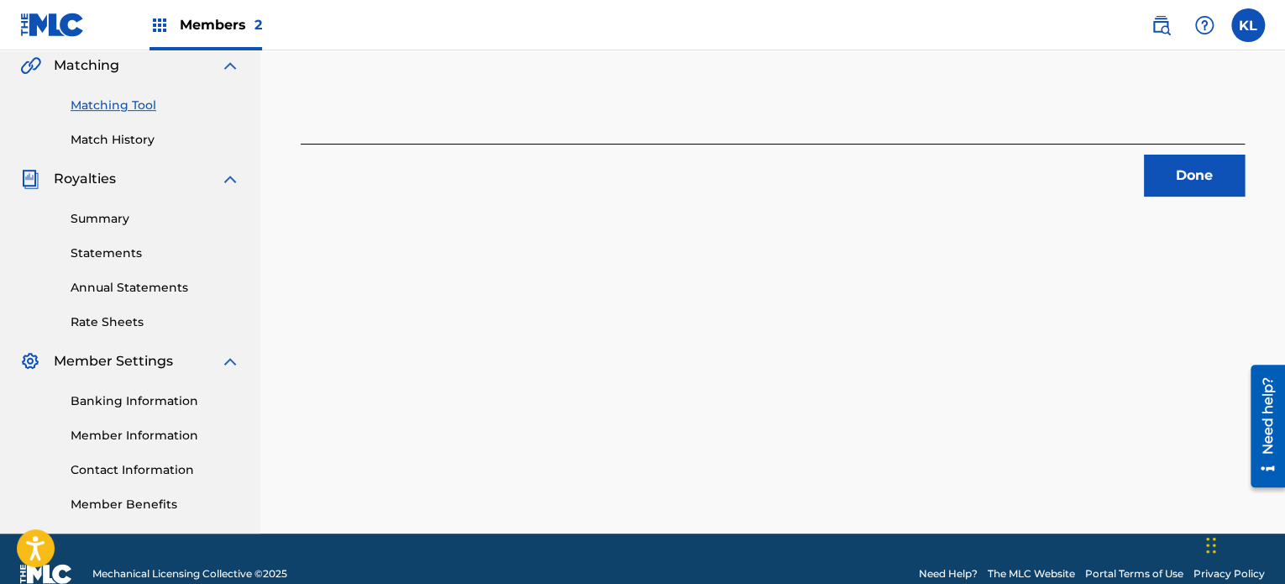
click at [1125, 162] on div "Done" at bounding box center [773, 170] width 944 height 53
click at [1153, 170] on button "Done" at bounding box center [1194, 175] width 101 height 42
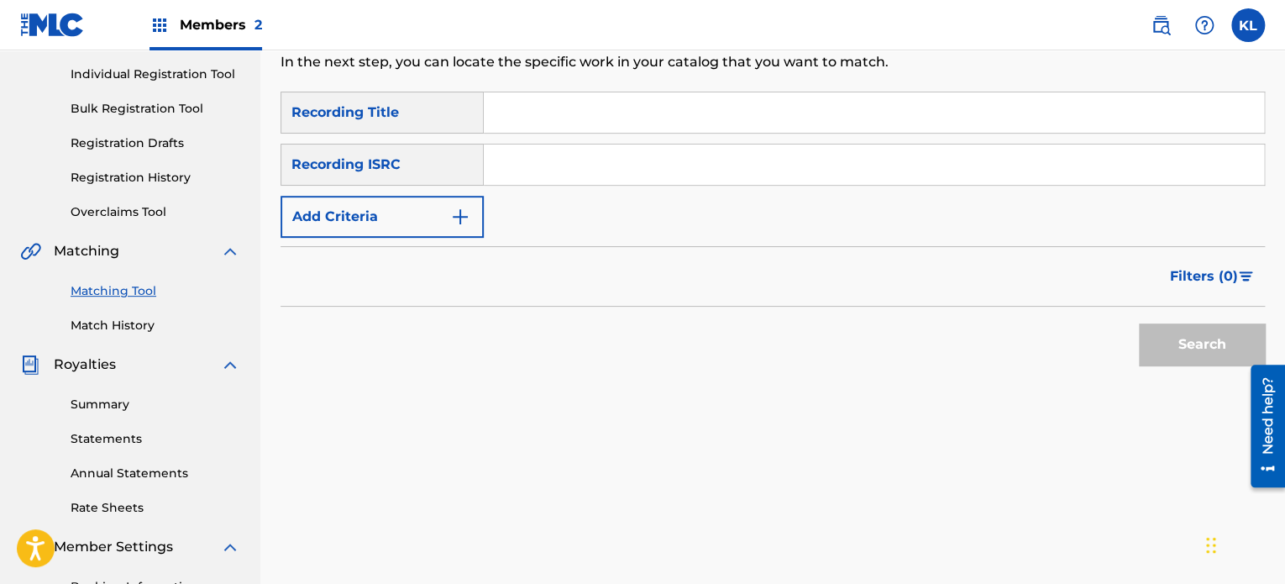
scroll to position [188, 0]
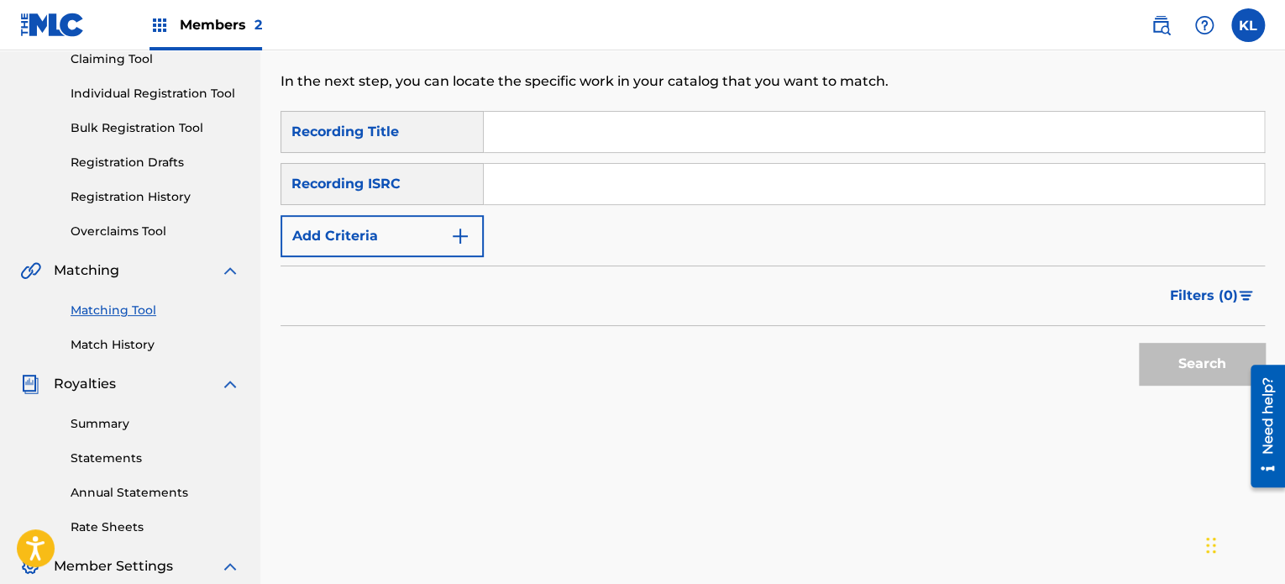
click at [526, 132] on input "Search Form" at bounding box center [874, 132] width 780 height 40
type input "sweetheart"
paste input "SE6YL2200652"
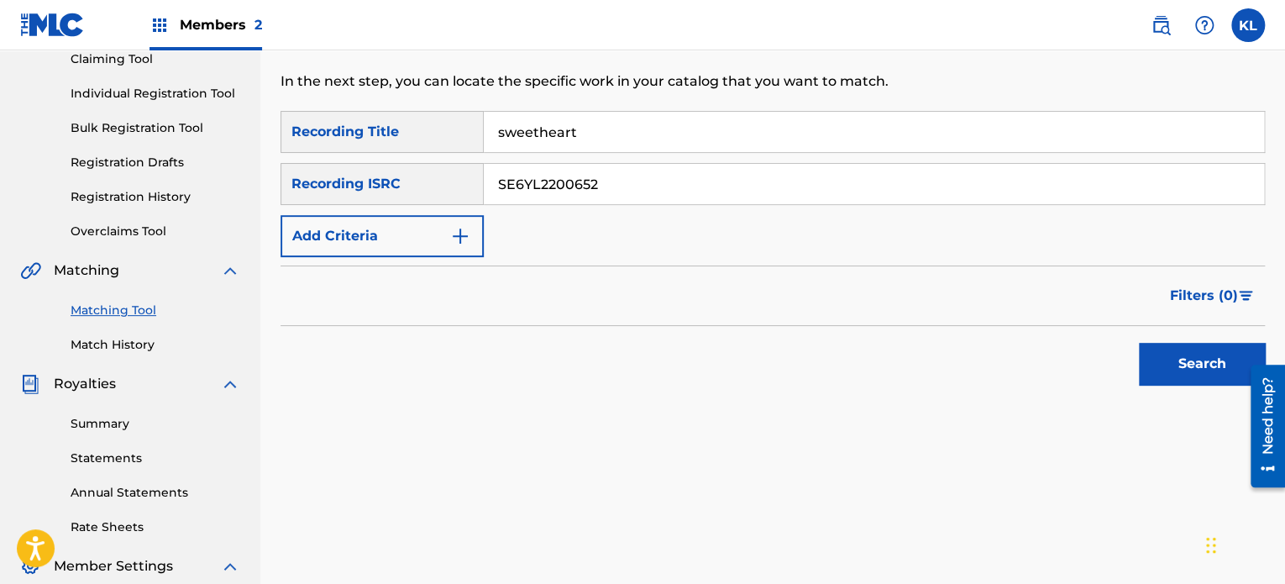
type input "SE6YL2200652"
click at [1139, 343] on button "Search" at bounding box center [1202, 364] width 126 height 42
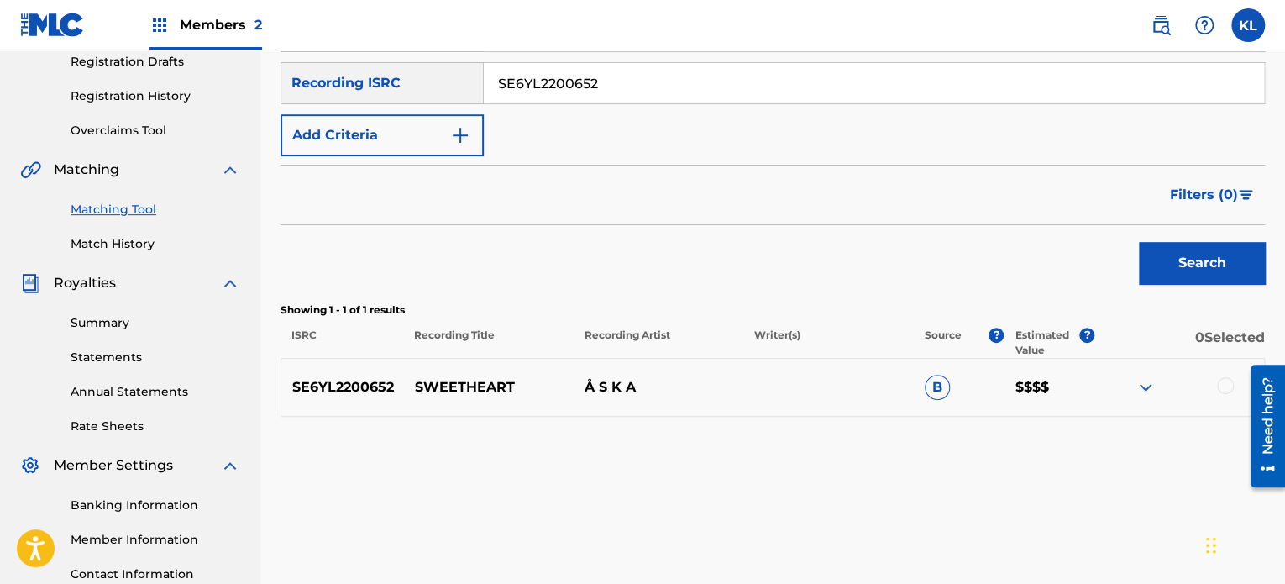
scroll to position [290, 0]
click at [1220, 389] on div at bounding box center [1225, 384] width 17 height 17
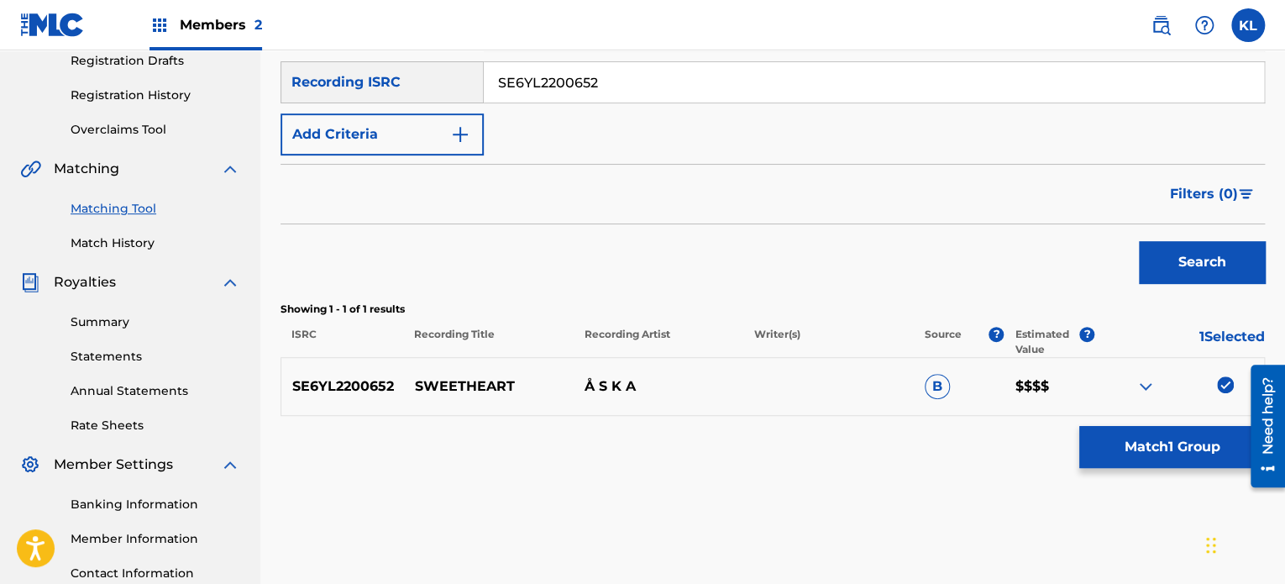
click at [1144, 462] on button "Match 1 Group" at bounding box center [1172, 447] width 186 height 42
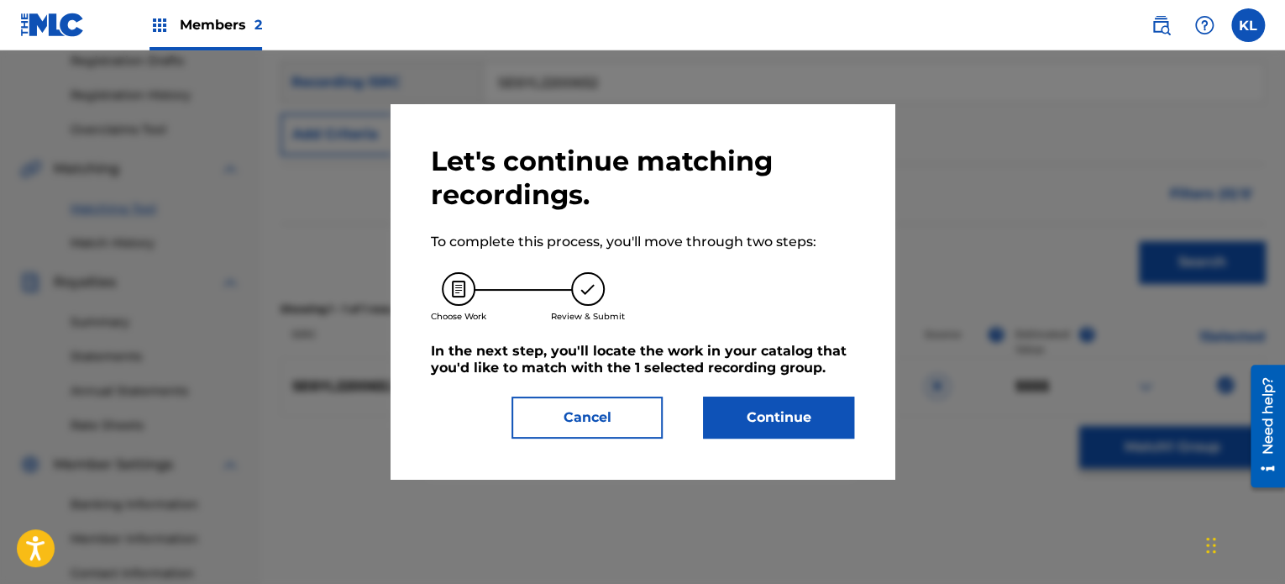
click at [798, 410] on button "Continue" at bounding box center [778, 417] width 151 height 42
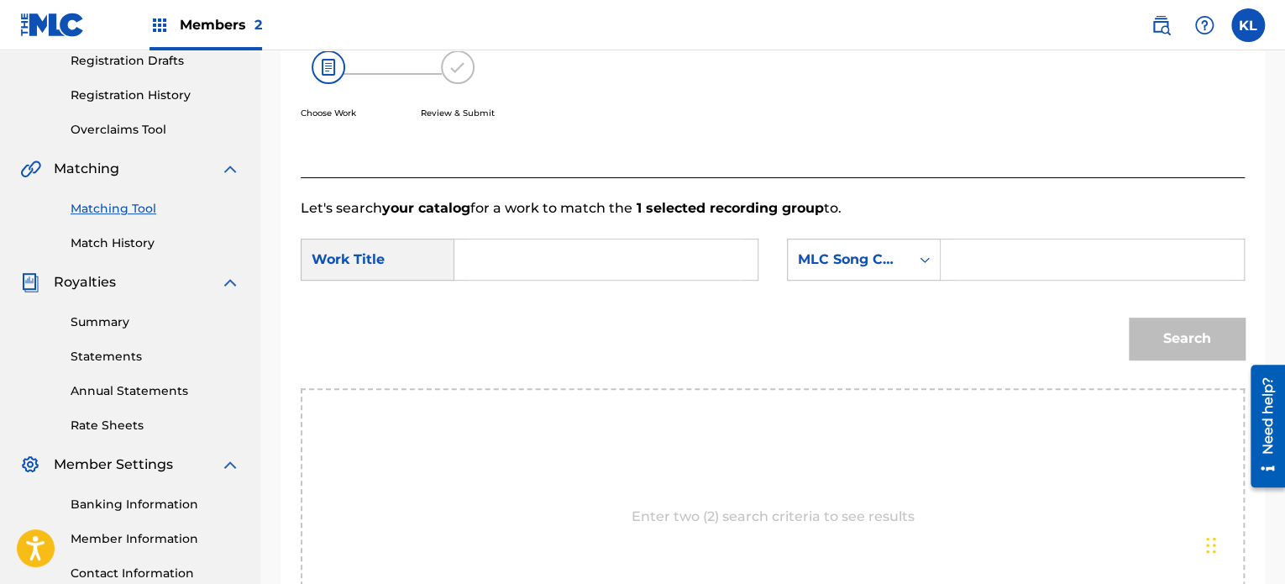
click at [548, 267] on input "Search Form" at bounding box center [606, 259] width 275 height 40
type input "sweetheart"
paste input "S96SRU"
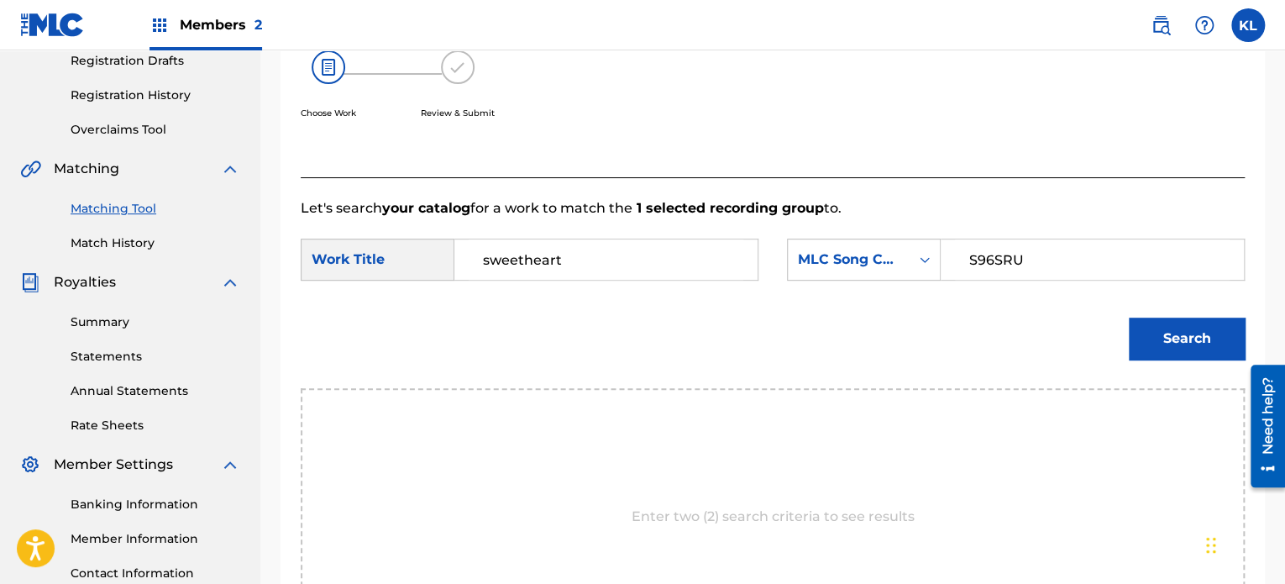
type input "S96SRU"
click at [1129, 317] on button "Search" at bounding box center [1187, 338] width 116 height 42
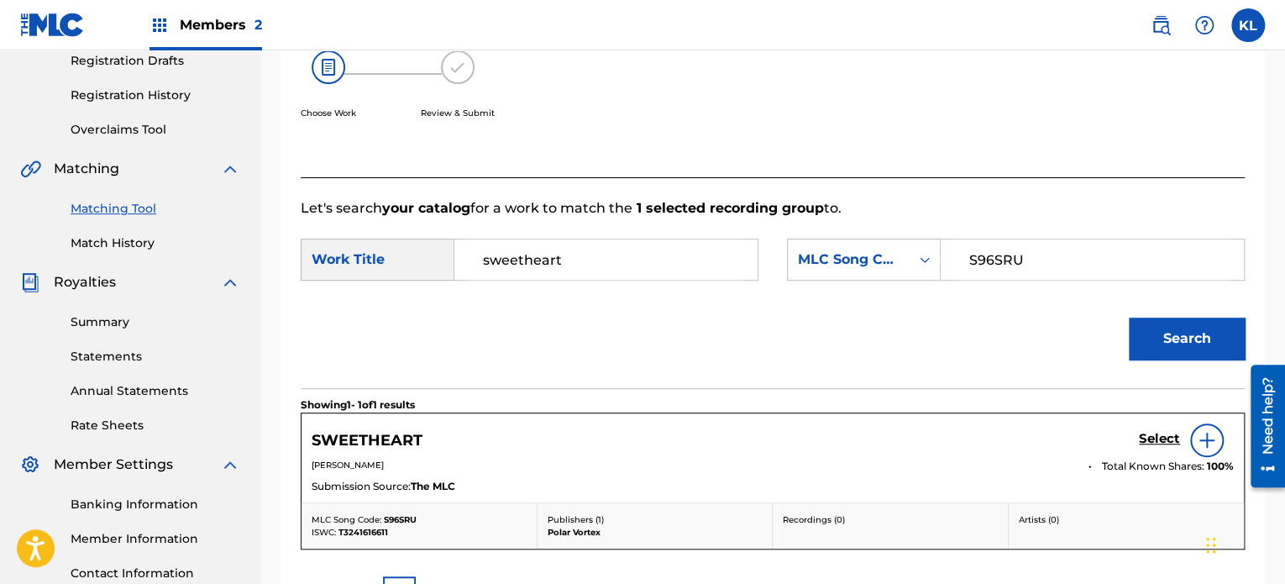
scroll to position [427, 0]
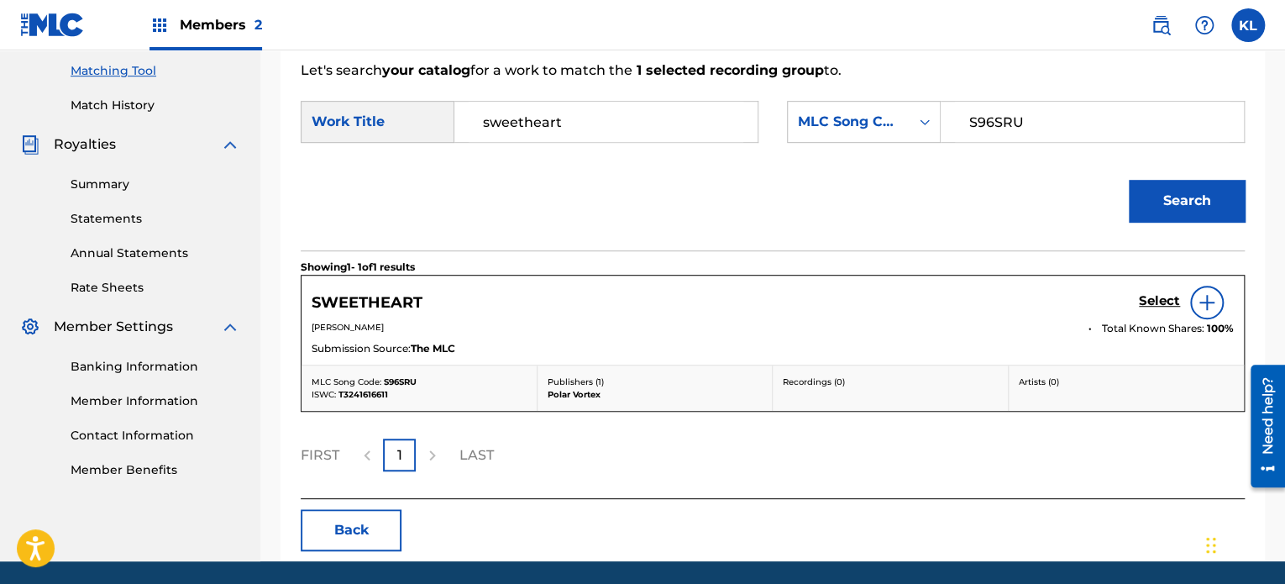
click at [1159, 301] on h5 "Select" at bounding box center [1159, 301] width 41 height 16
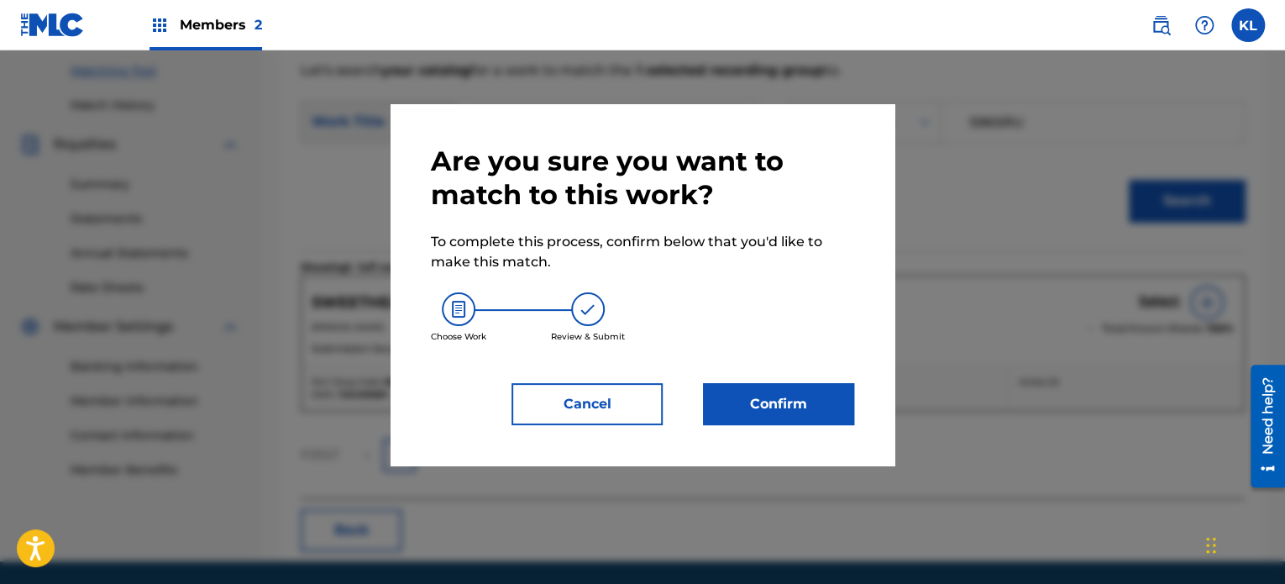
click at [795, 406] on button "Confirm" at bounding box center [778, 404] width 151 height 42
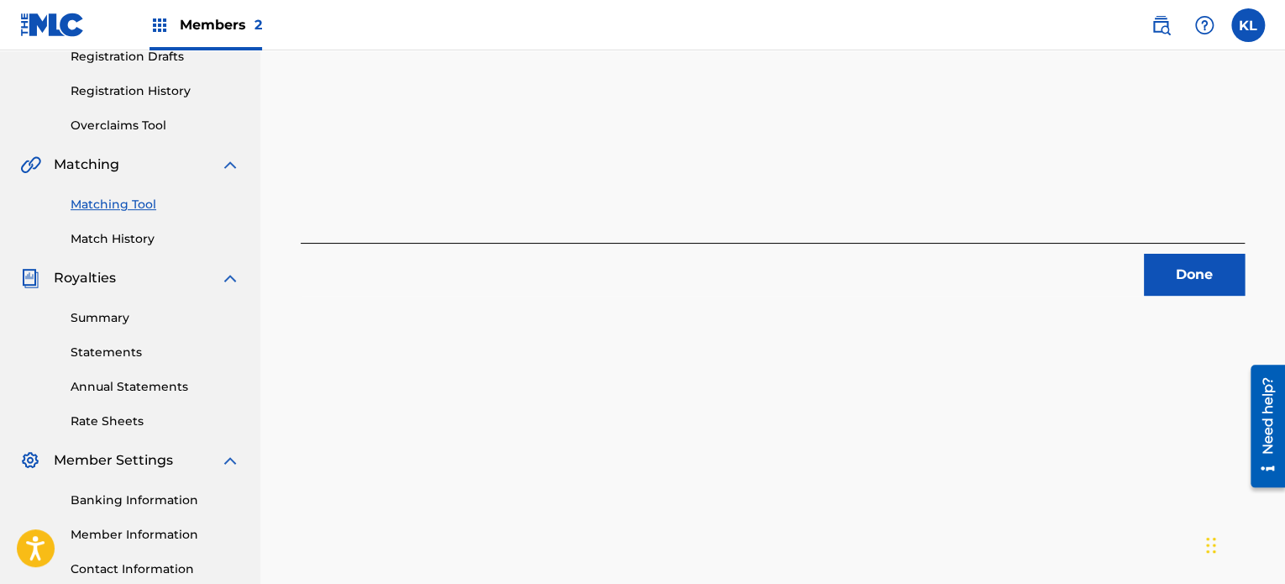
scroll to position [292, 0]
click at [1186, 279] on button "Done" at bounding box center [1194, 276] width 101 height 42
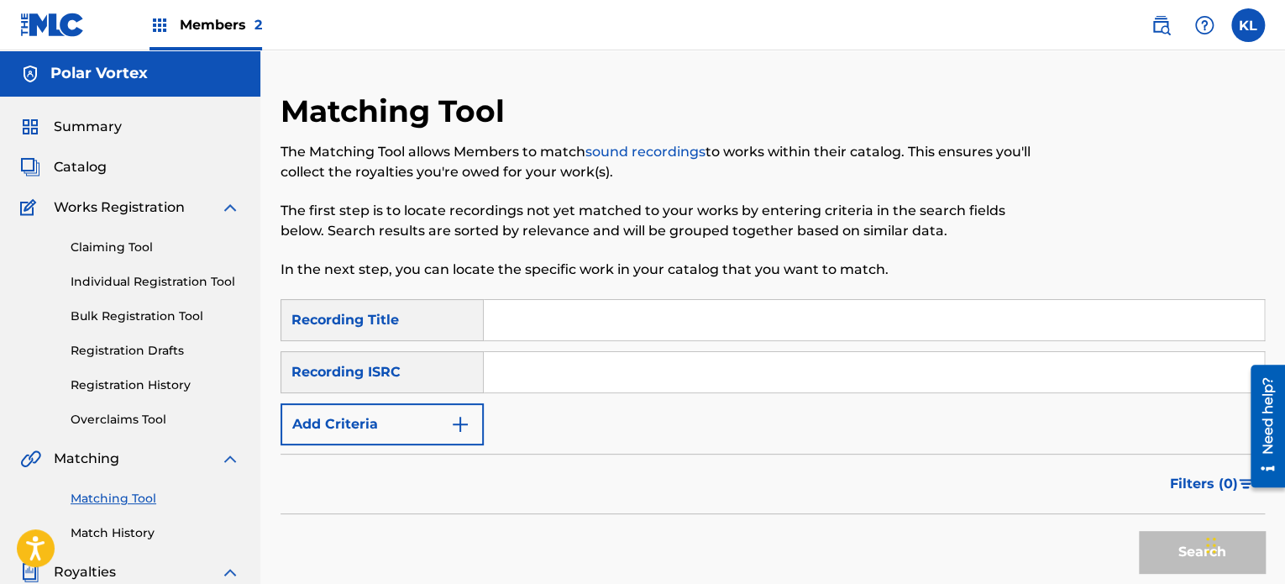
scroll to position [0, 0]
click at [130, 536] on link "Match History" at bounding box center [156, 533] width 170 height 18
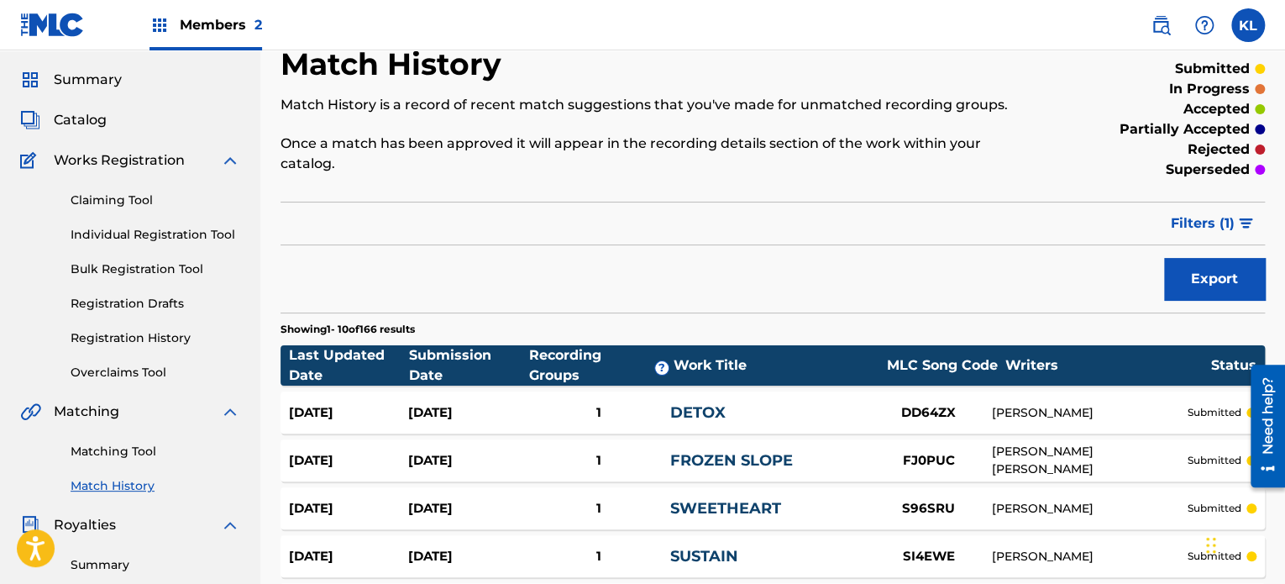
scroll to position [46, 0]
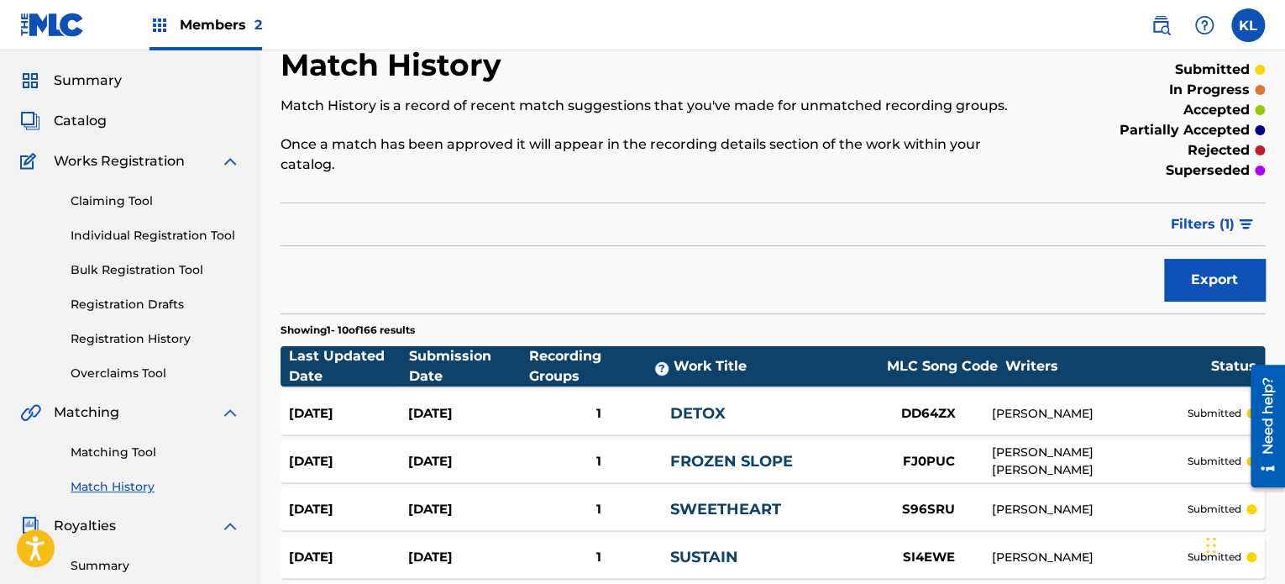
click at [124, 453] on link "Matching Tool" at bounding box center [156, 452] width 170 height 18
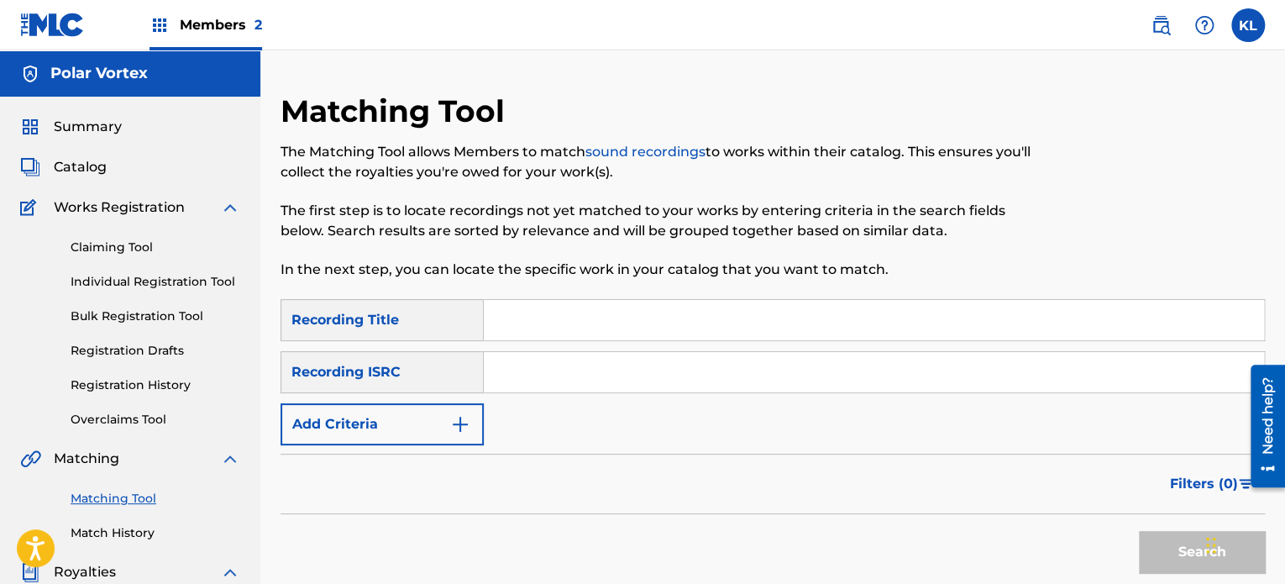
click at [549, 312] on input "Search Form" at bounding box center [874, 320] width 780 height 40
type input "taiga"
paste input "SE6YL2200129"
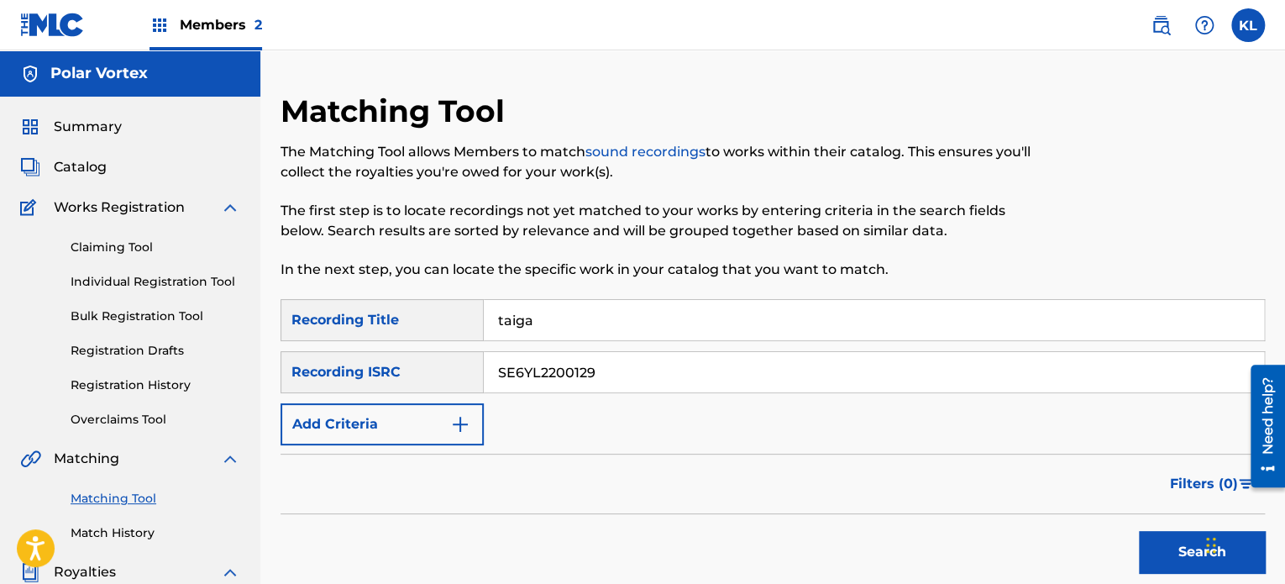
type input "SE6YL2200129"
click at [1139, 531] on button "Search" at bounding box center [1202, 552] width 126 height 42
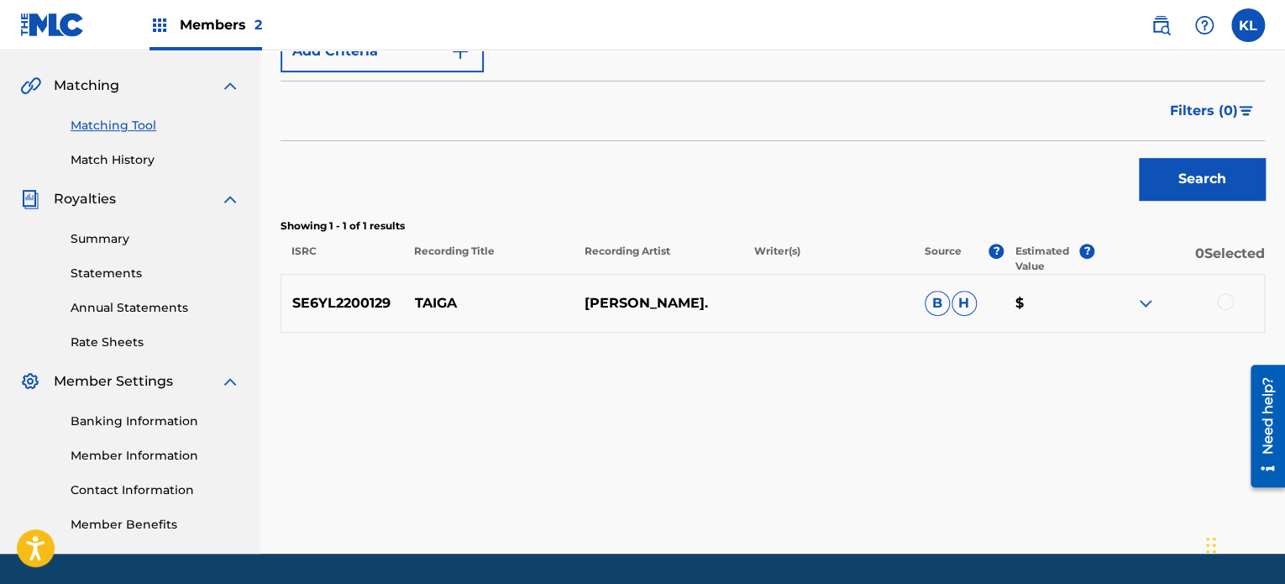
scroll to position [373, 0]
click at [1221, 298] on div at bounding box center [1225, 301] width 17 height 17
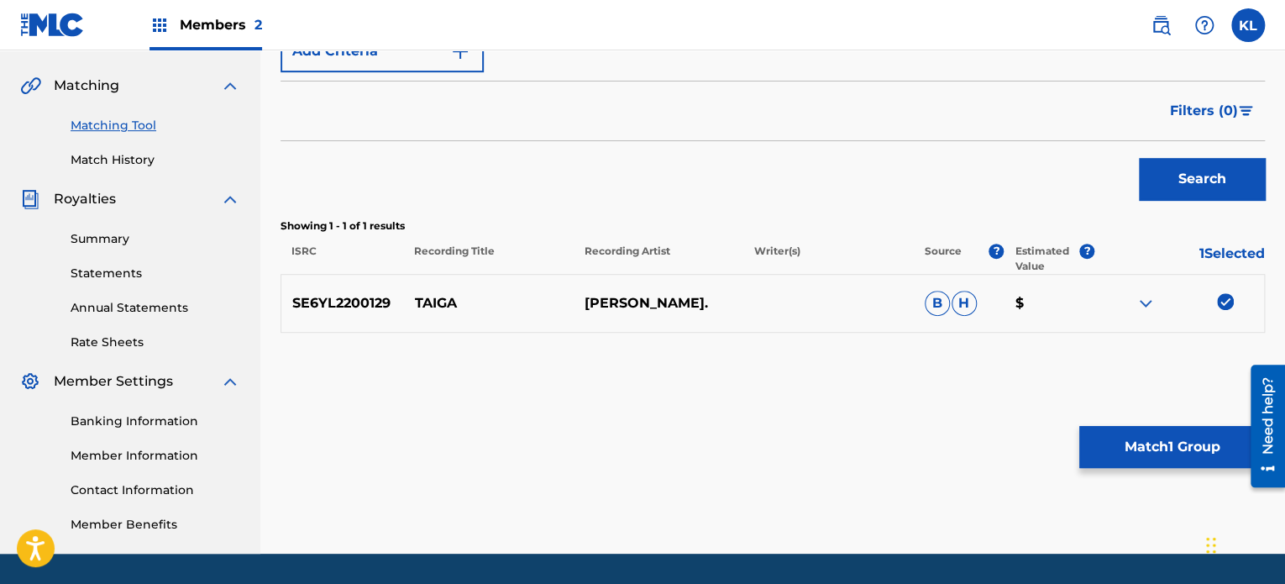
click at [1139, 439] on button "Match 1 Group" at bounding box center [1172, 447] width 186 height 42
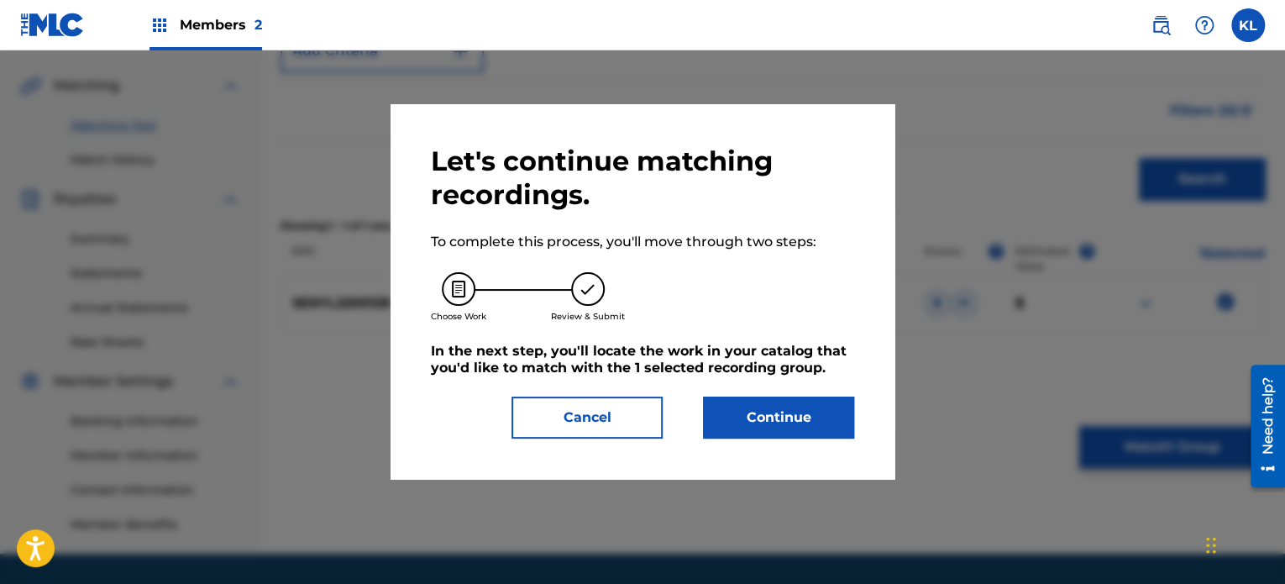
click at [772, 421] on button "Continue" at bounding box center [778, 417] width 151 height 42
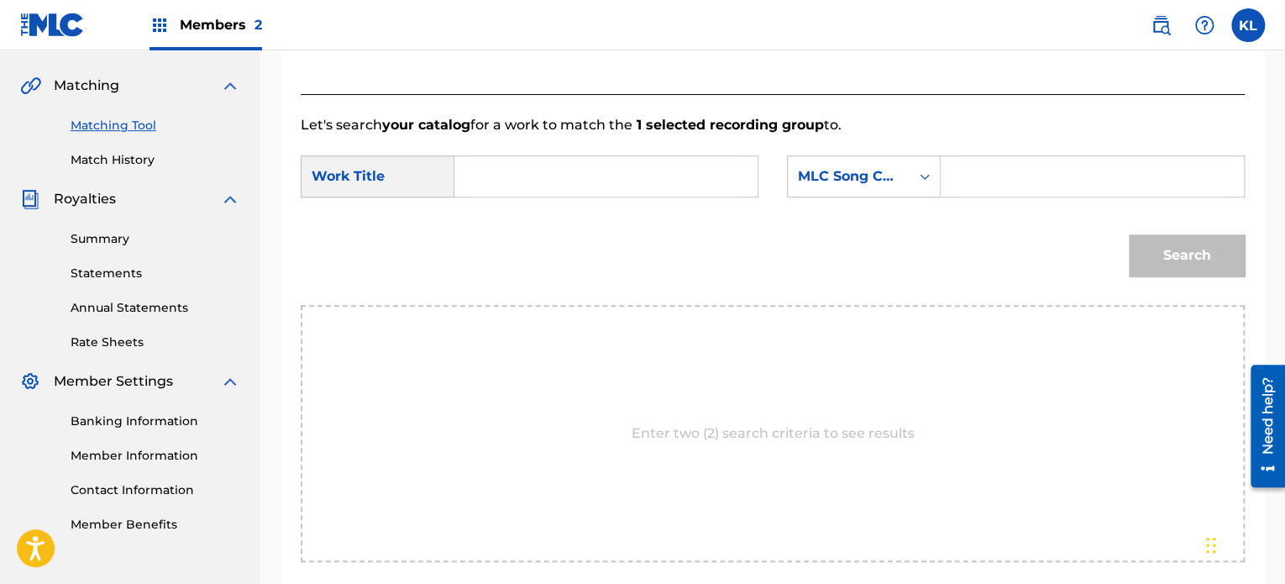
click at [514, 179] on input "Search Form" at bounding box center [606, 176] width 275 height 40
type input "taiga"
paste input "TC0TEA"
type input "TC0TEA"
click at [1129, 234] on button "Search" at bounding box center [1187, 255] width 116 height 42
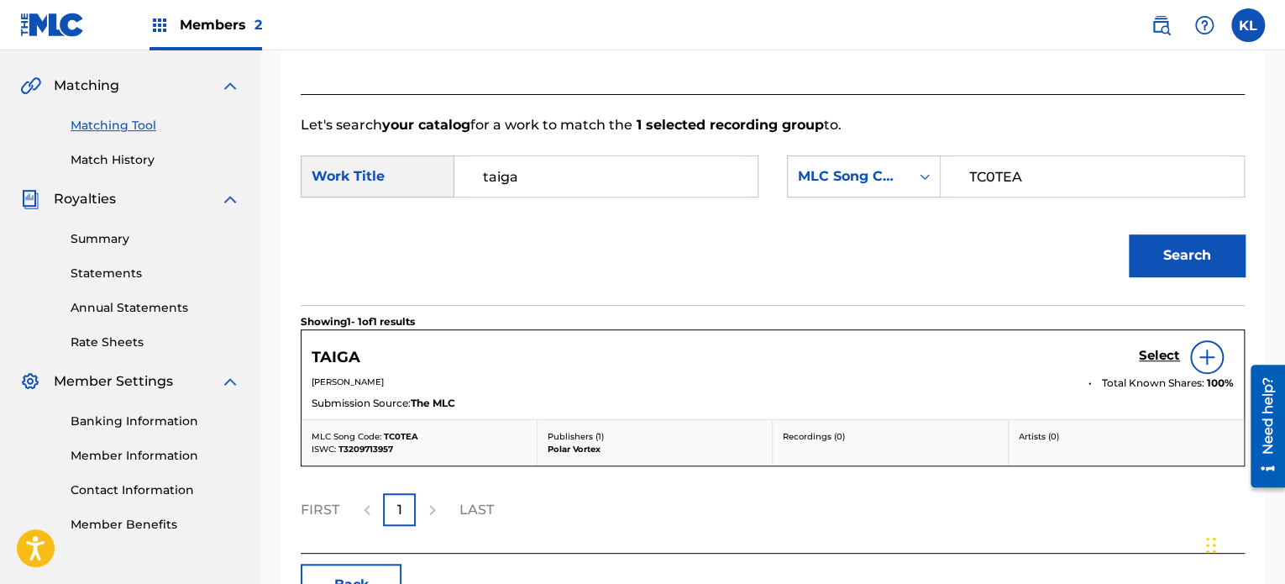
click at [1153, 350] on h5 "Select" at bounding box center [1159, 356] width 41 height 16
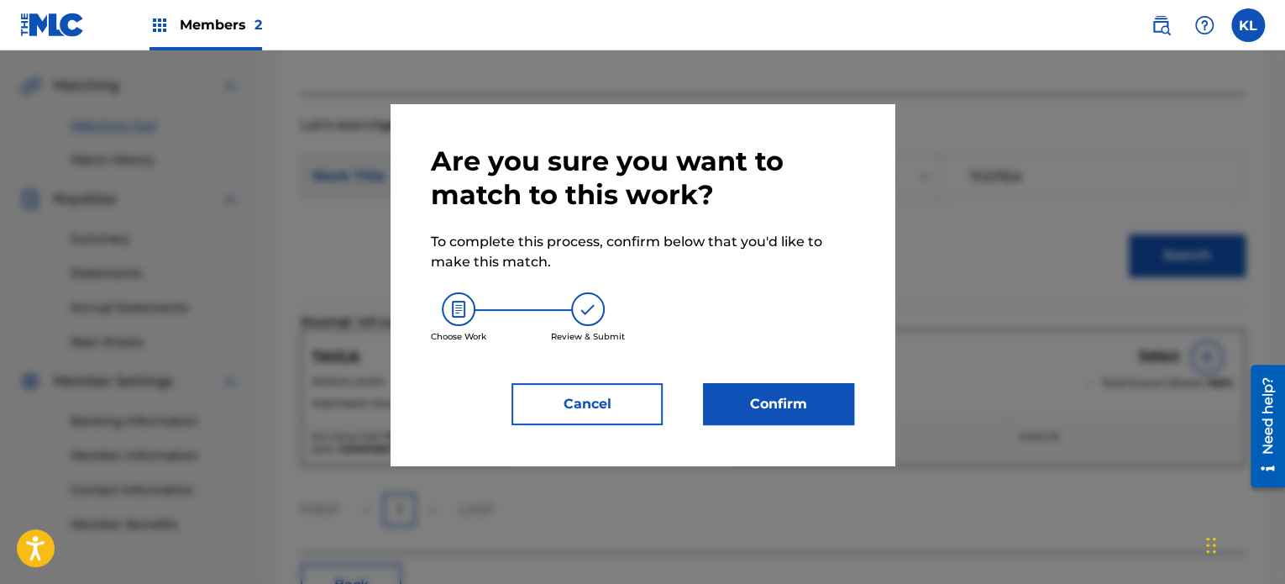
click at [804, 393] on button "Confirm" at bounding box center [778, 404] width 151 height 42
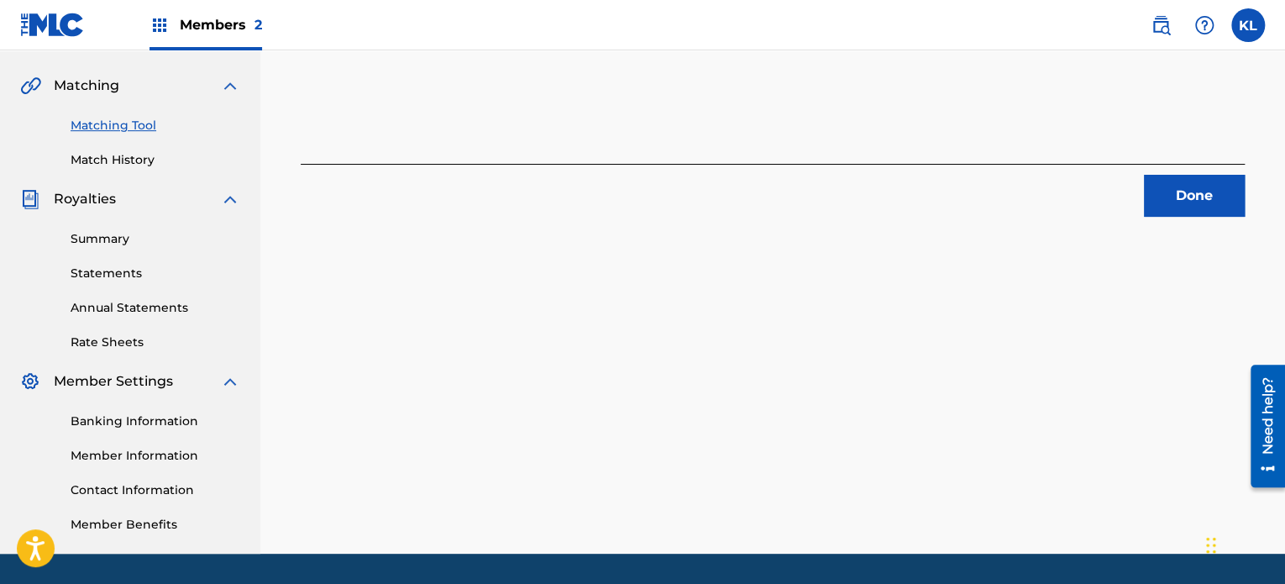
click at [1206, 211] on button "Done" at bounding box center [1194, 196] width 101 height 42
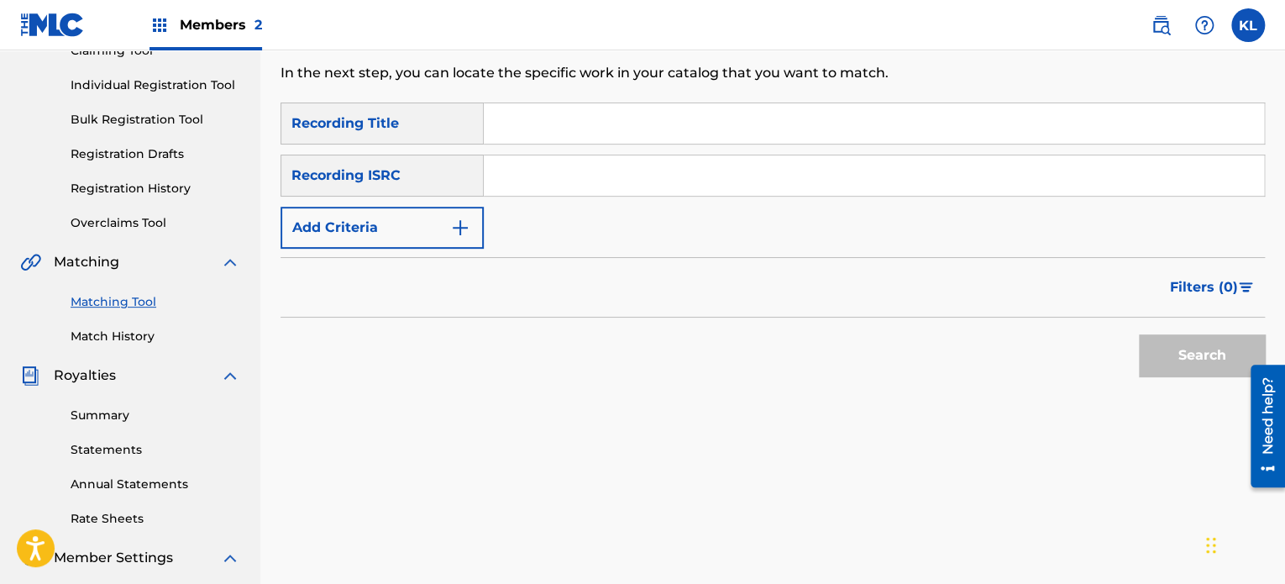
scroll to position [195, 0]
click at [539, 137] on input "Search Form" at bounding box center [874, 125] width 780 height 40
type input "take"
paste input "SE6YL2401340"
type input "SE6YL2401340"
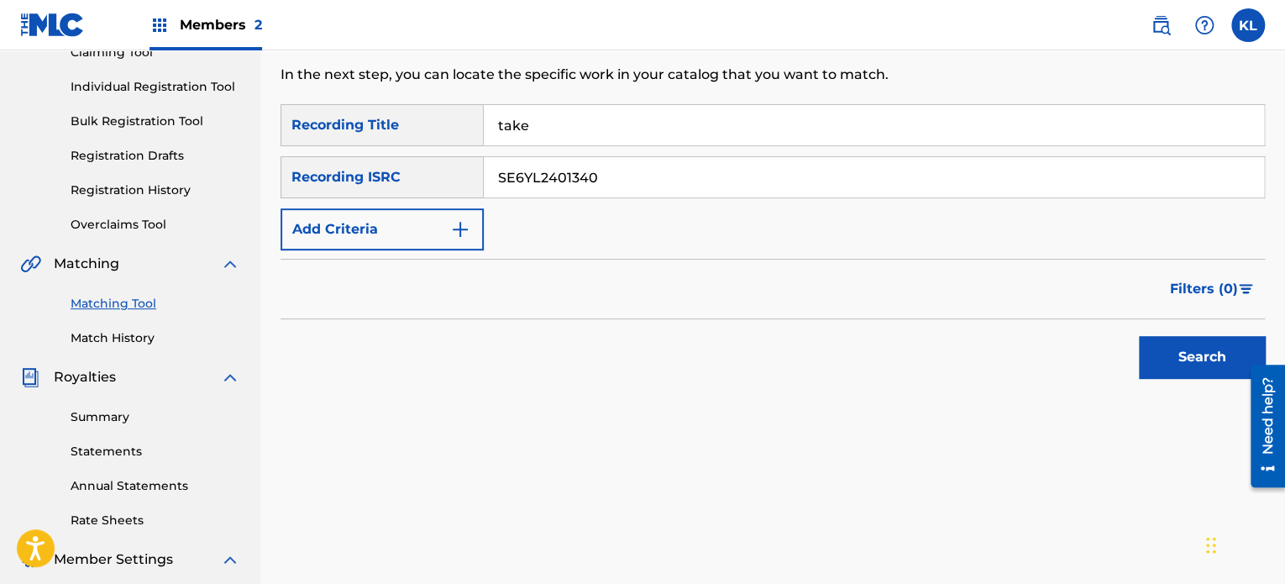
click at [1139, 336] on button "Search" at bounding box center [1202, 357] width 126 height 42
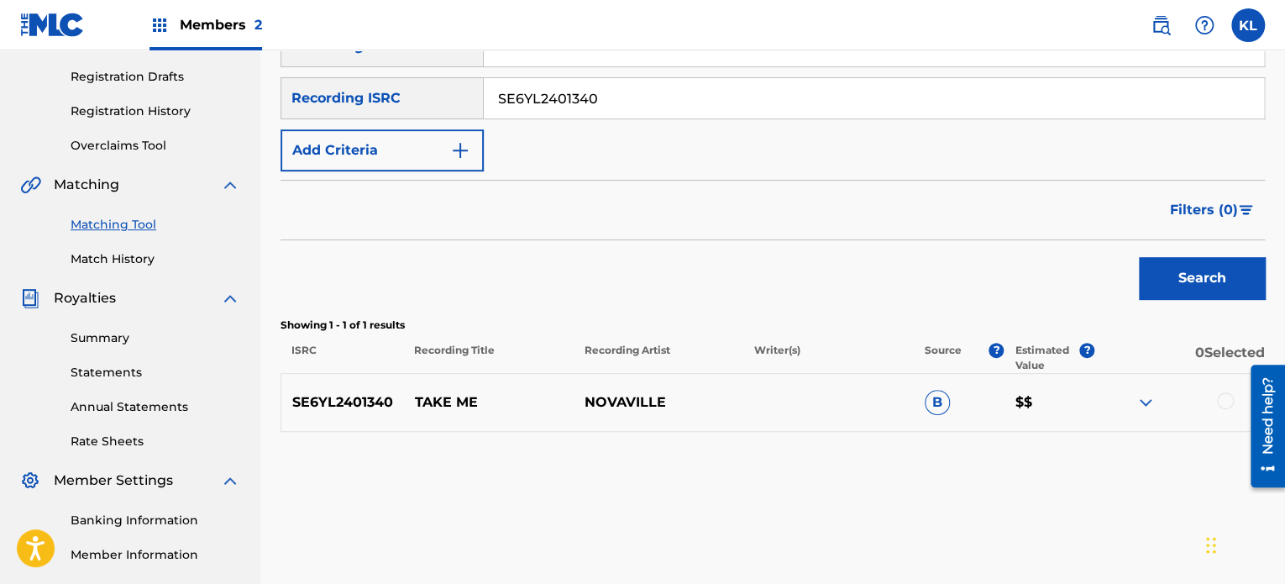
scroll to position [272, 0]
click at [1223, 401] on div at bounding box center [1225, 402] width 17 height 17
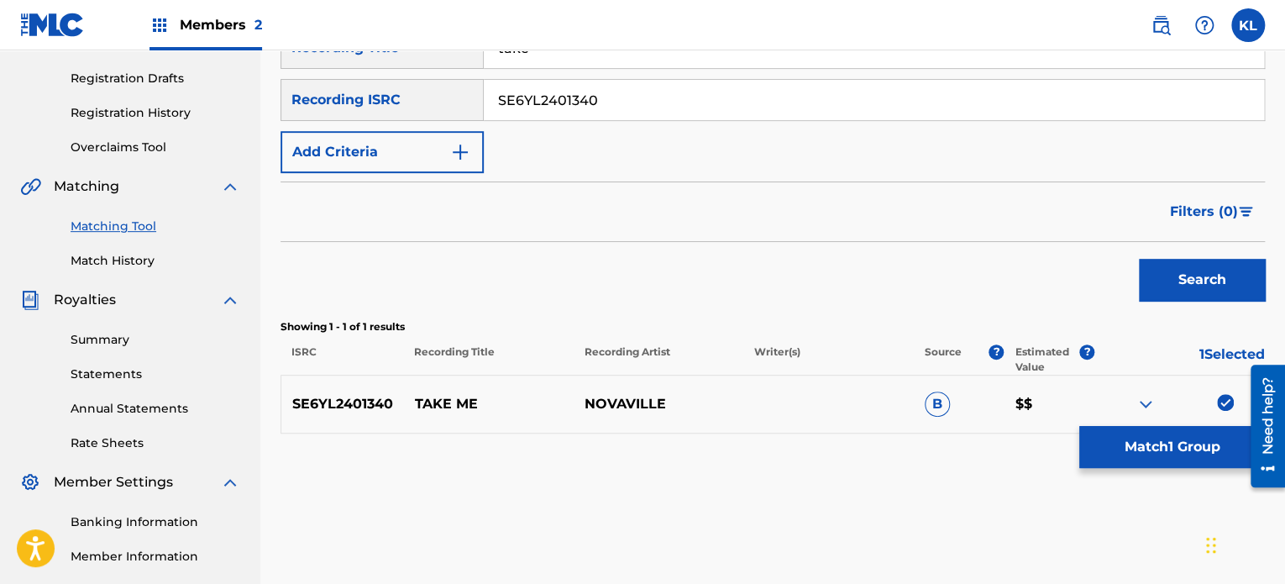
click at [1175, 443] on button "Match 1 Group" at bounding box center [1172, 447] width 186 height 42
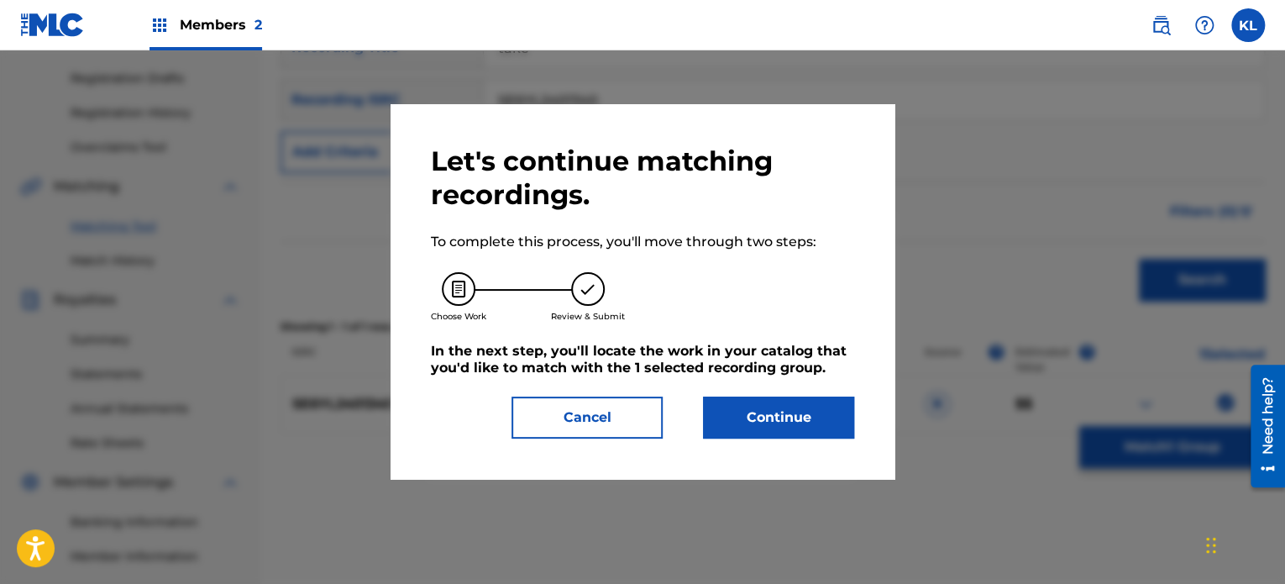
click at [812, 423] on button "Continue" at bounding box center [778, 417] width 151 height 42
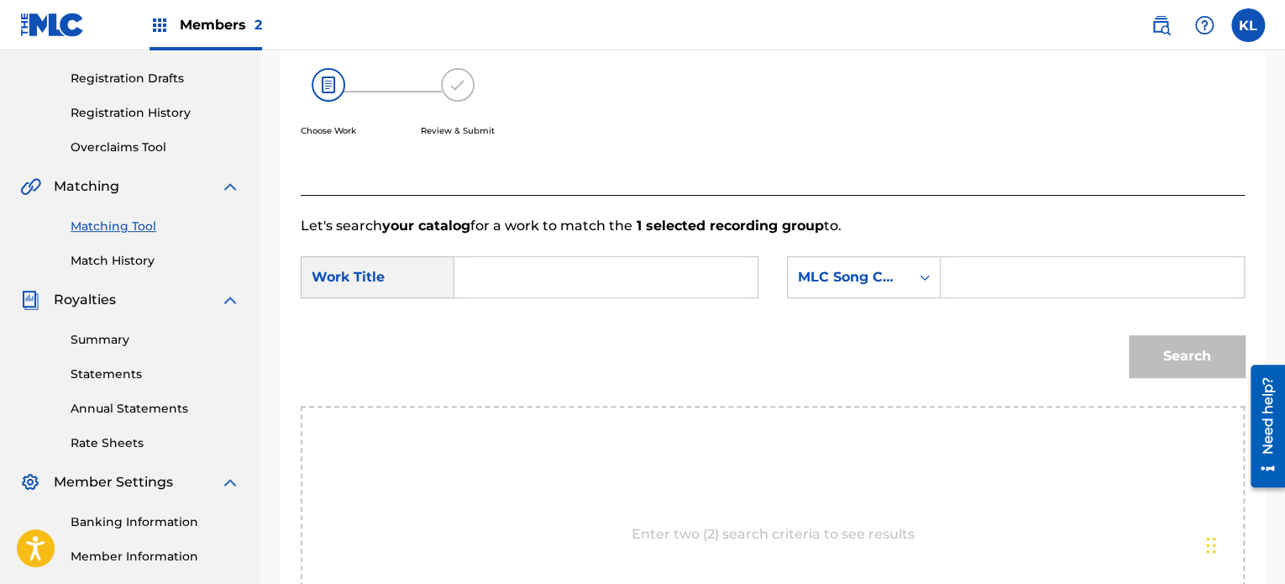
click at [495, 268] on input "Search Form" at bounding box center [606, 277] width 275 height 40
type input "take"
paste input "T507DA"
type input "T507DA"
click at [1129, 335] on button "Search" at bounding box center [1187, 356] width 116 height 42
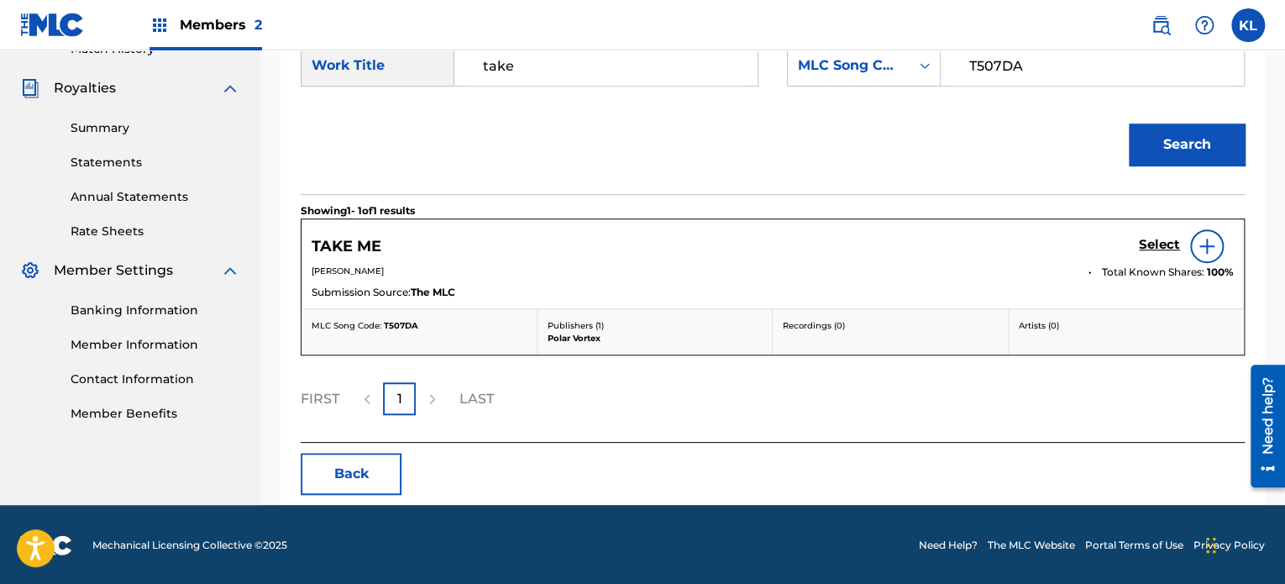
scroll to position [484, 0]
click at [1159, 243] on h5 "Select" at bounding box center [1159, 245] width 41 height 16
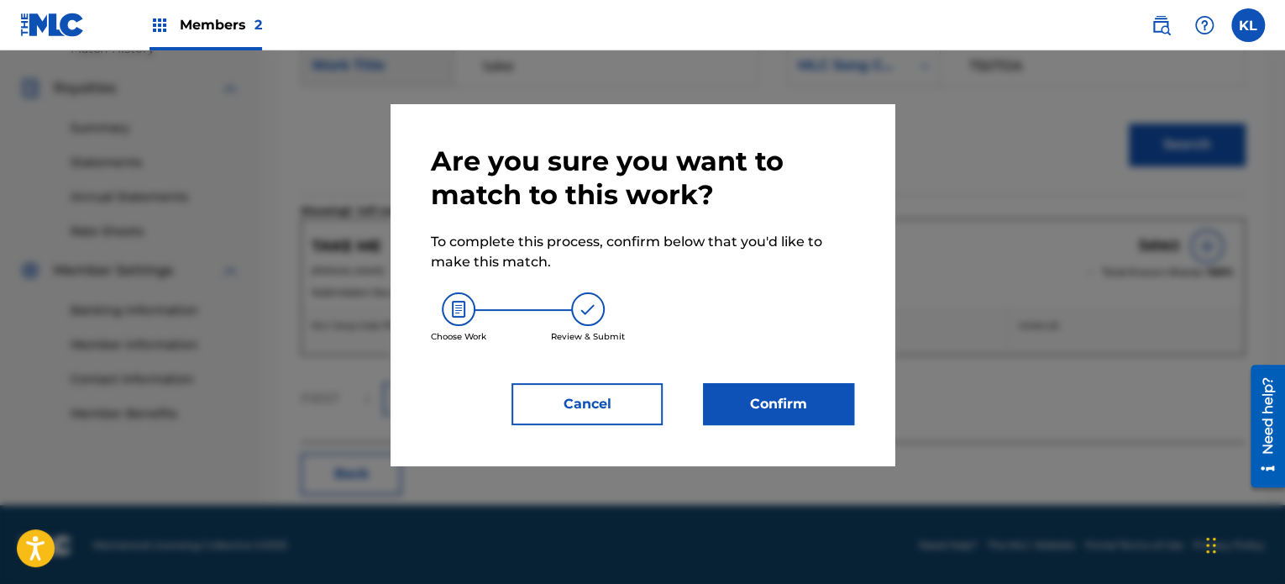
click at [770, 401] on button "Confirm" at bounding box center [778, 404] width 151 height 42
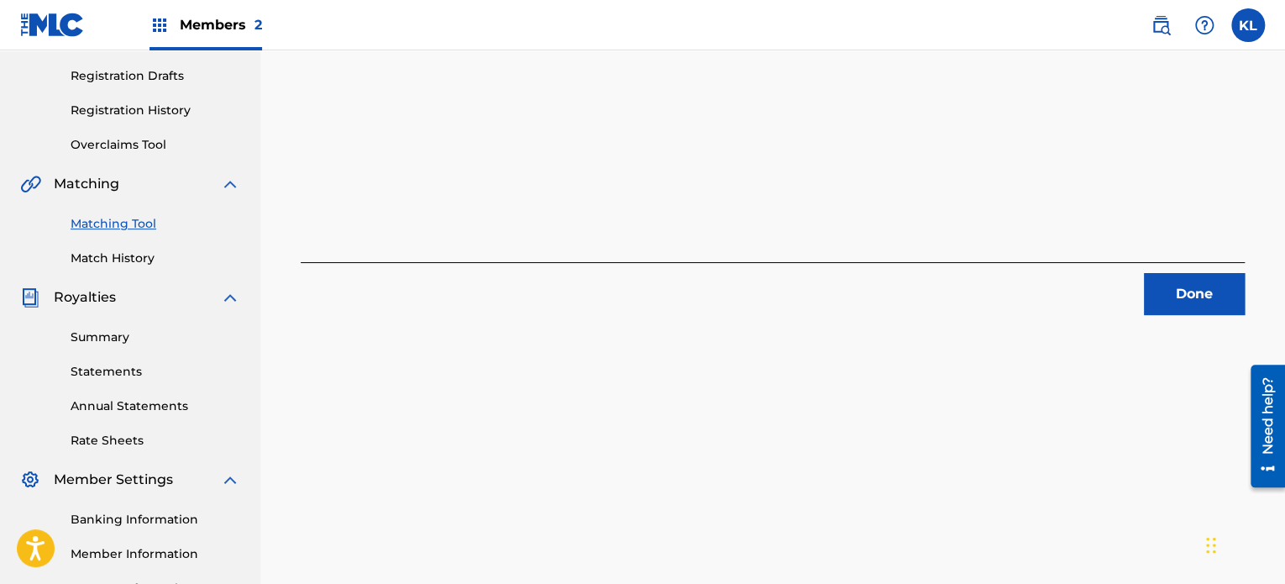
scroll to position [272, 0]
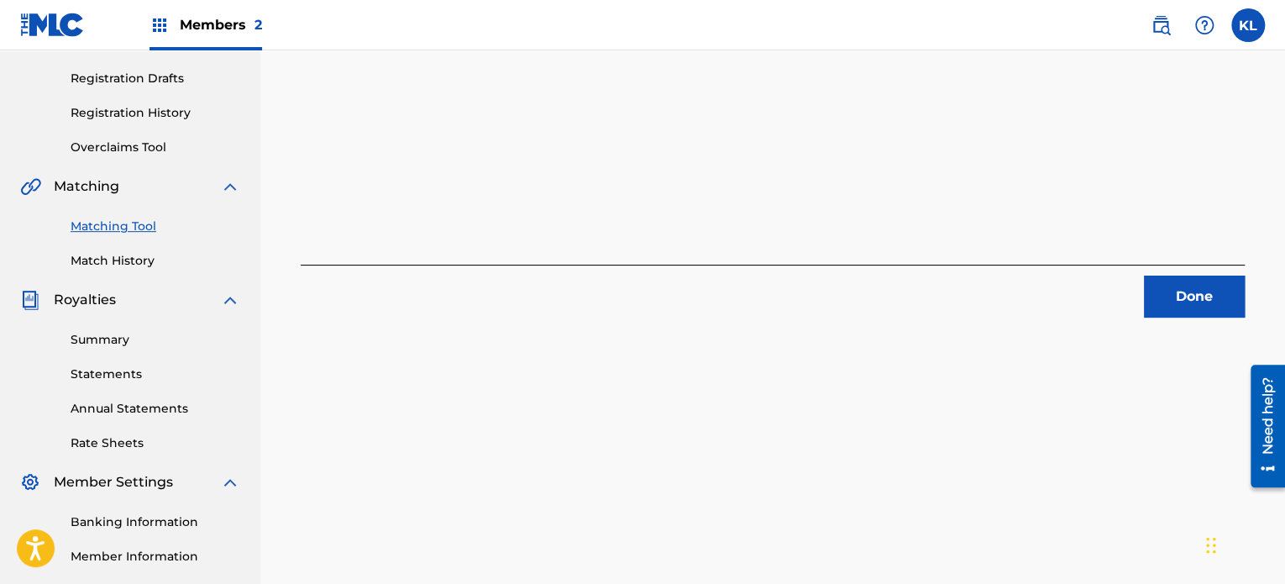
click at [1195, 295] on button "Done" at bounding box center [1194, 296] width 101 height 42
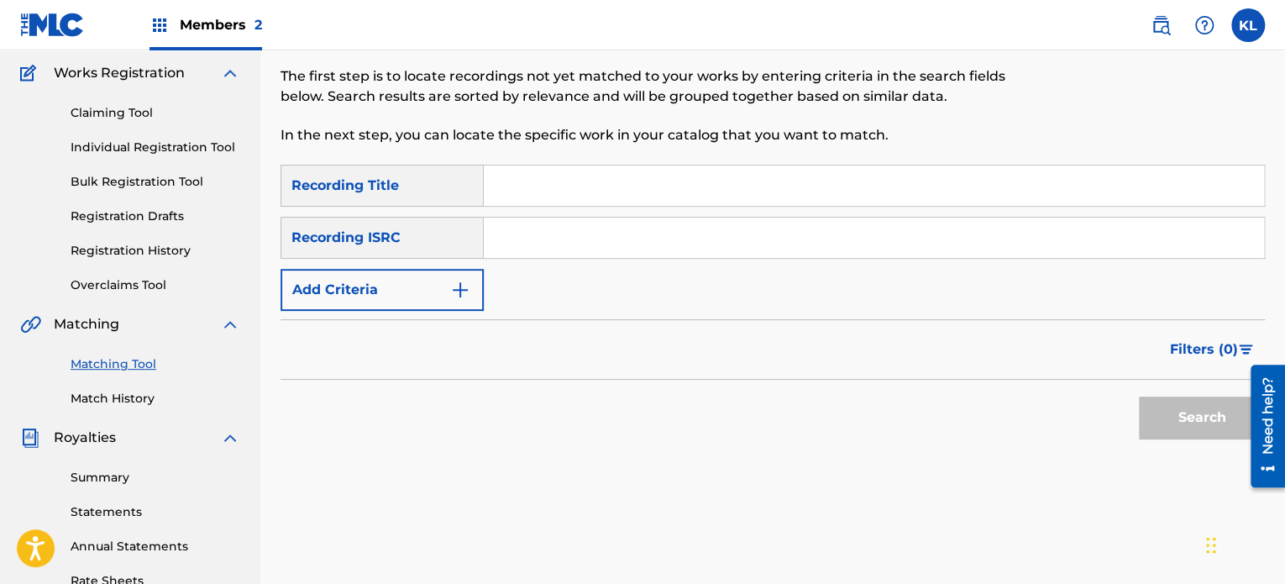
scroll to position [60, 0]
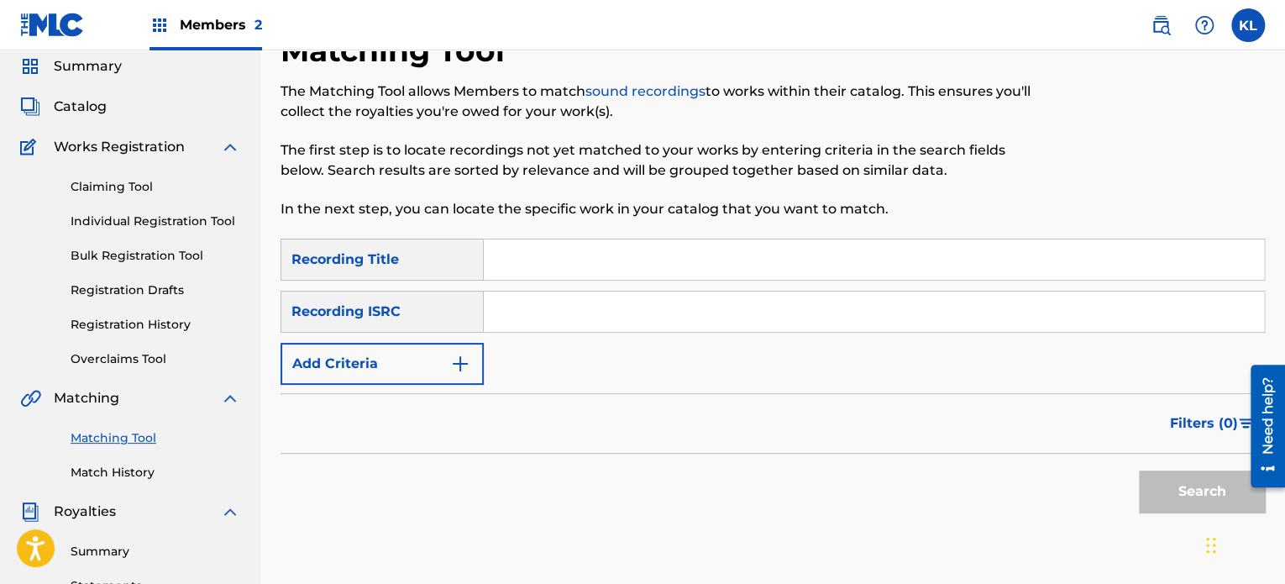
click at [522, 247] on input "Search Form" at bounding box center [874, 259] width 780 height 40
type input "take"
paste input "SE6YL2402869"
type input "SE6YL2402869"
click at [1139, 470] on button "Search" at bounding box center [1202, 491] width 126 height 42
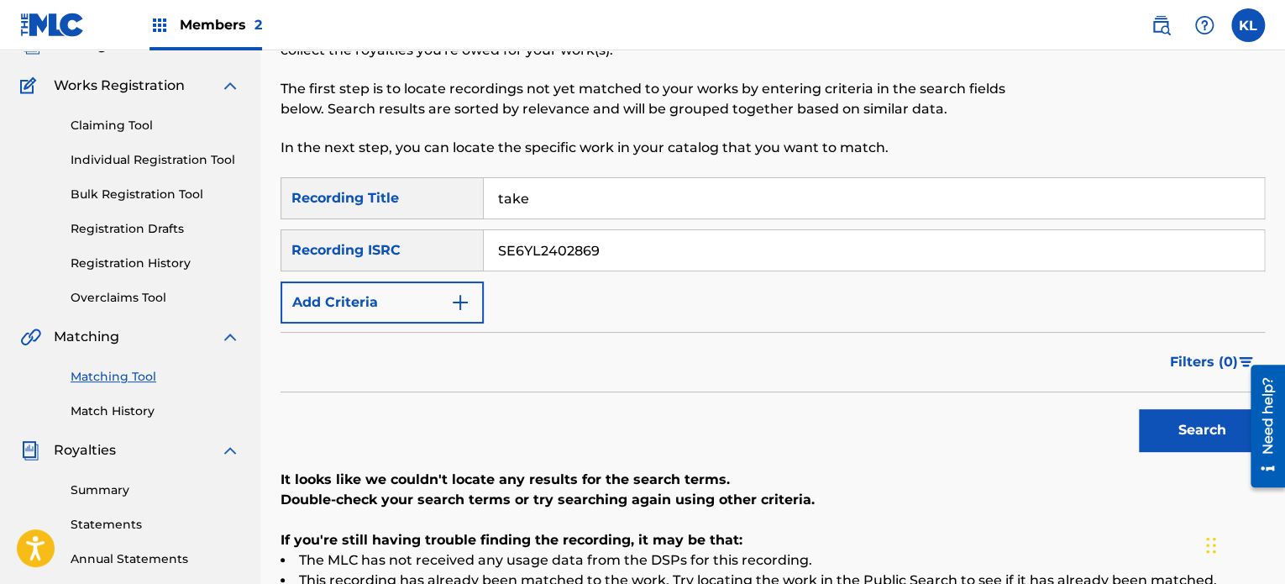
scroll to position [121, 0]
click at [577, 204] on input "take" at bounding box center [874, 199] width 780 height 40
type input "talgoxe"
paste input "200174"
type input "SE6YL2200174"
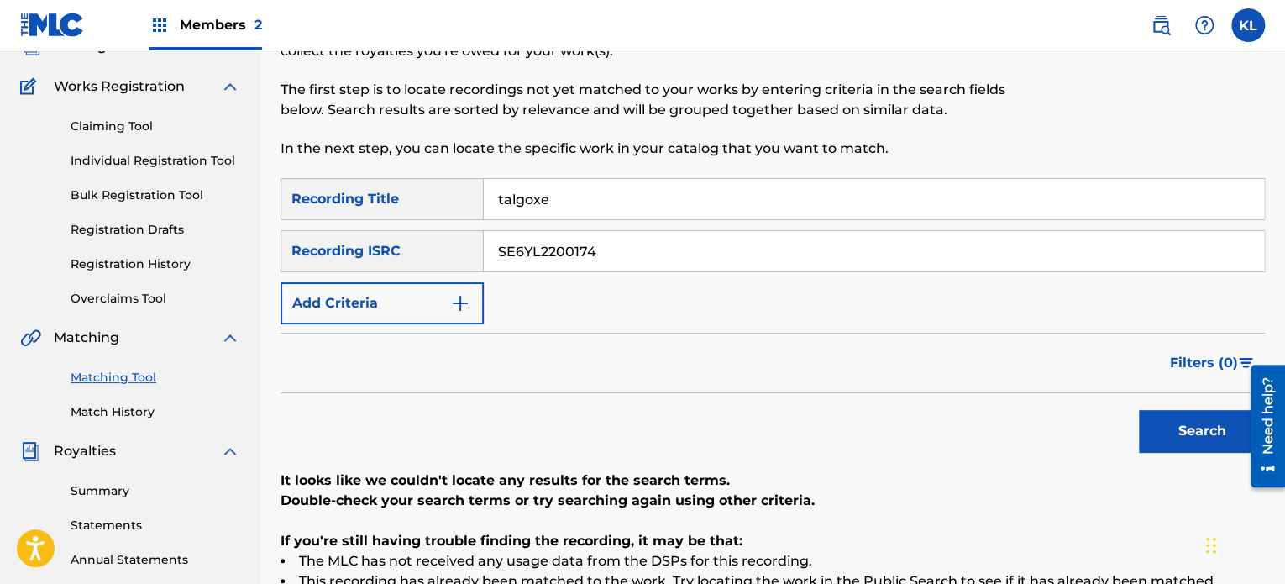
click at [1139, 410] on button "Search" at bounding box center [1202, 431] width 126 height 42
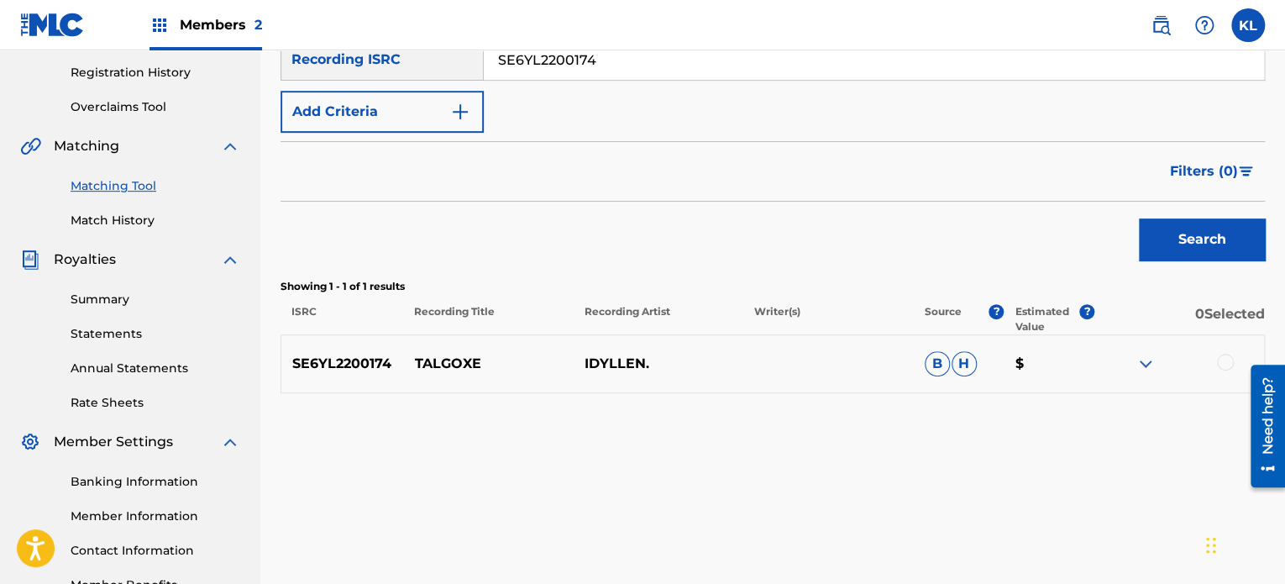
scroll to position [312, 0]
click at [1219, 359] on div at bounding box center [1225, 362] width 17 height 17
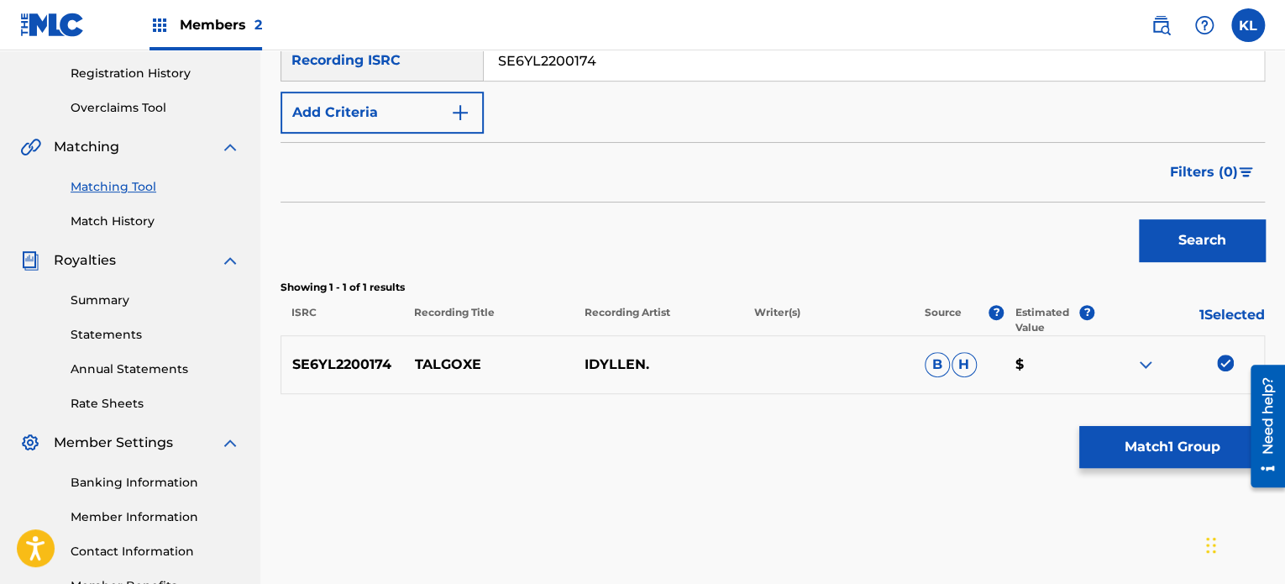
click at [1166, 437] on button "Match 1 Group" at bounding box center [1172, 447] width 186 height 42
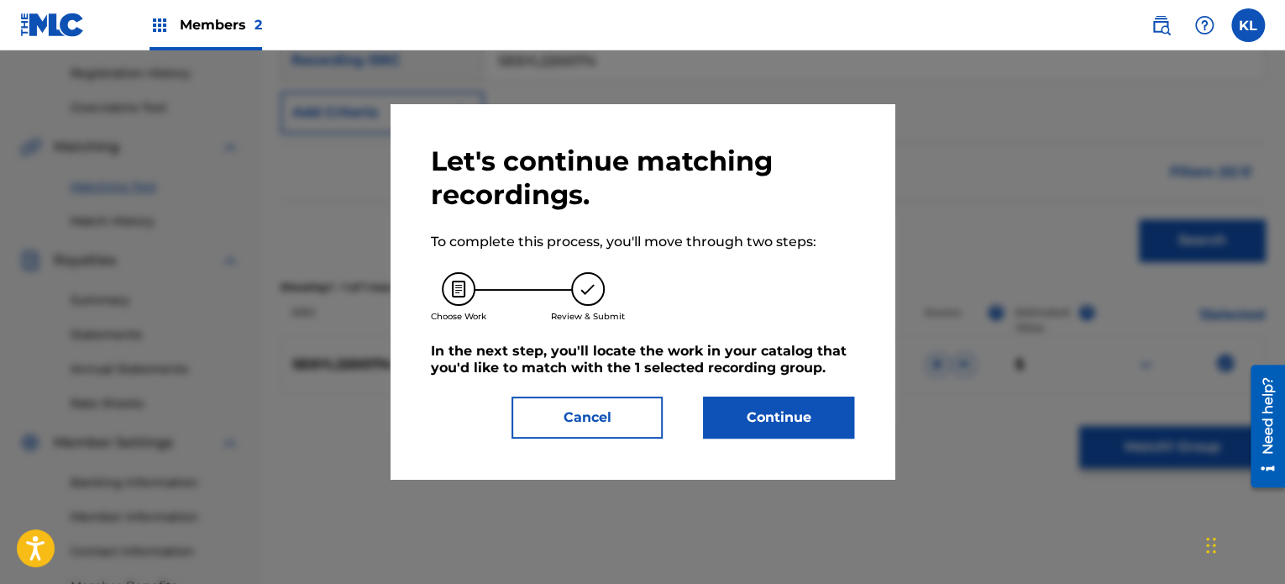
click at [786, 426] on button "Continue" at bounding box center [778, 417] width 151 height 42
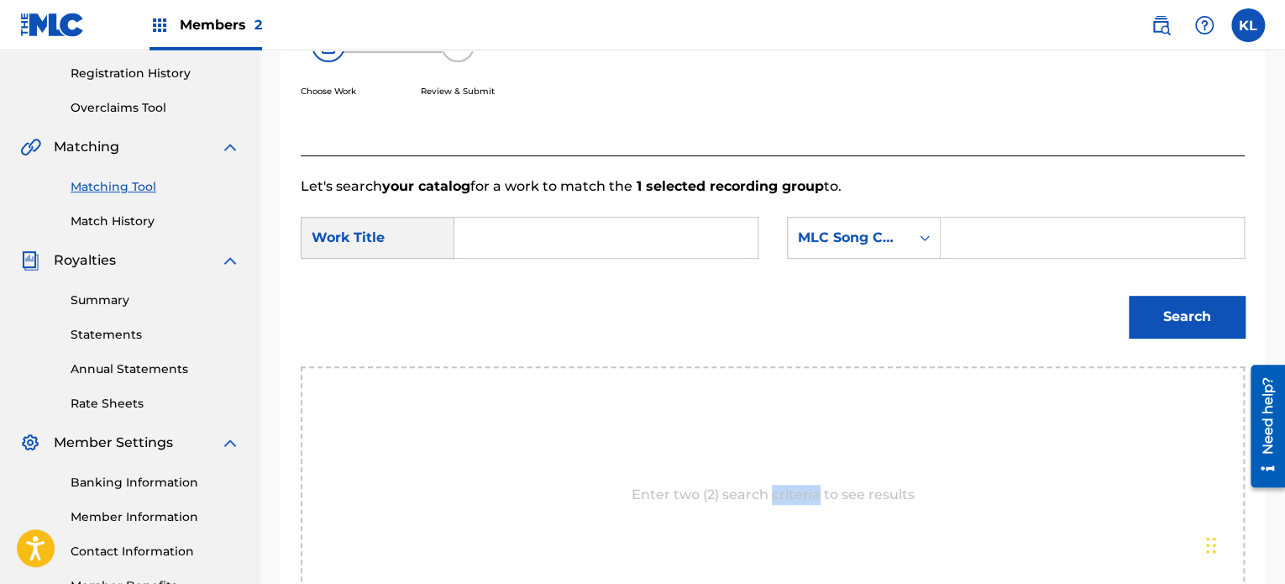
click at [786, 426] on div "Enter two (2) search criteria to see results" at bounding box center [773, 494] width 944 height 257
click at [595, 248] on input "Search Form" at bounding box center [606, 237] width 275 height 40
click at [595, 248] on input "t" at bounding box center [606, 237] width 275 height 40
type input "talgoxe"
paste input "TC1FMW"
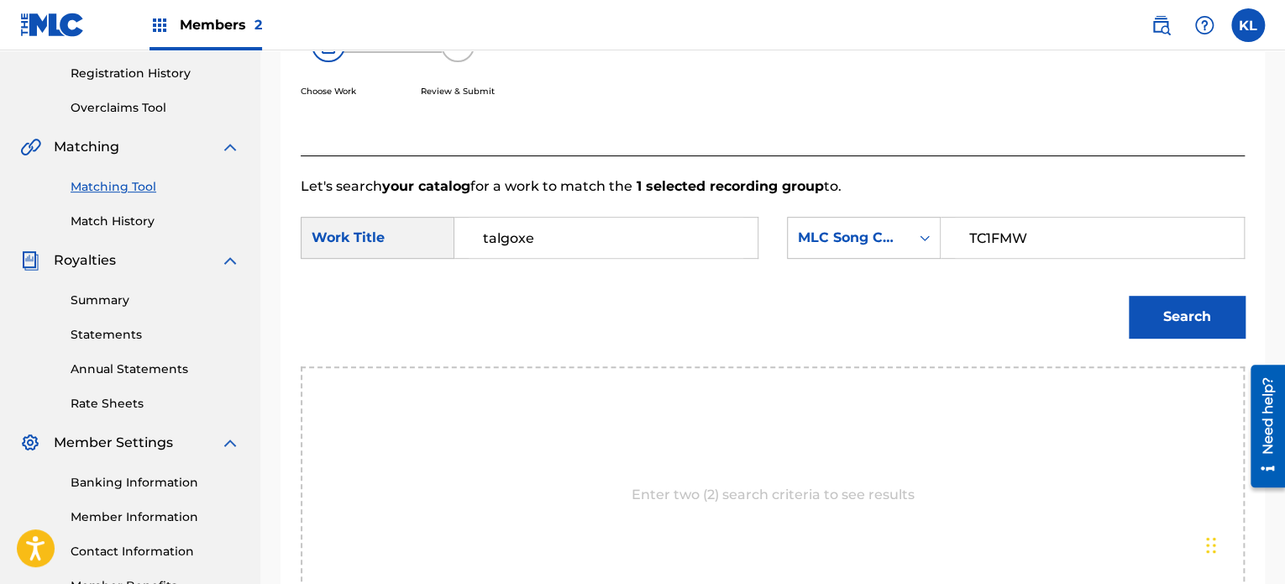
type input "TC1FMW"
click at [1129, 296] on button "Search" at bounding box center [1187, 317] width 116 height 42
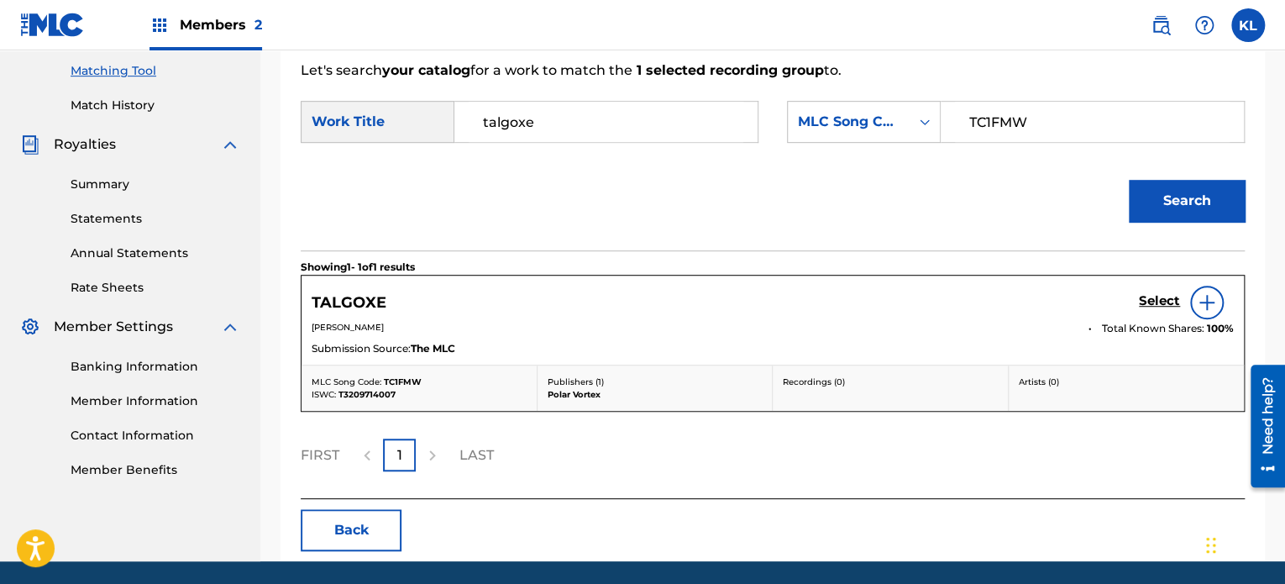
scroll to position [429, 0]
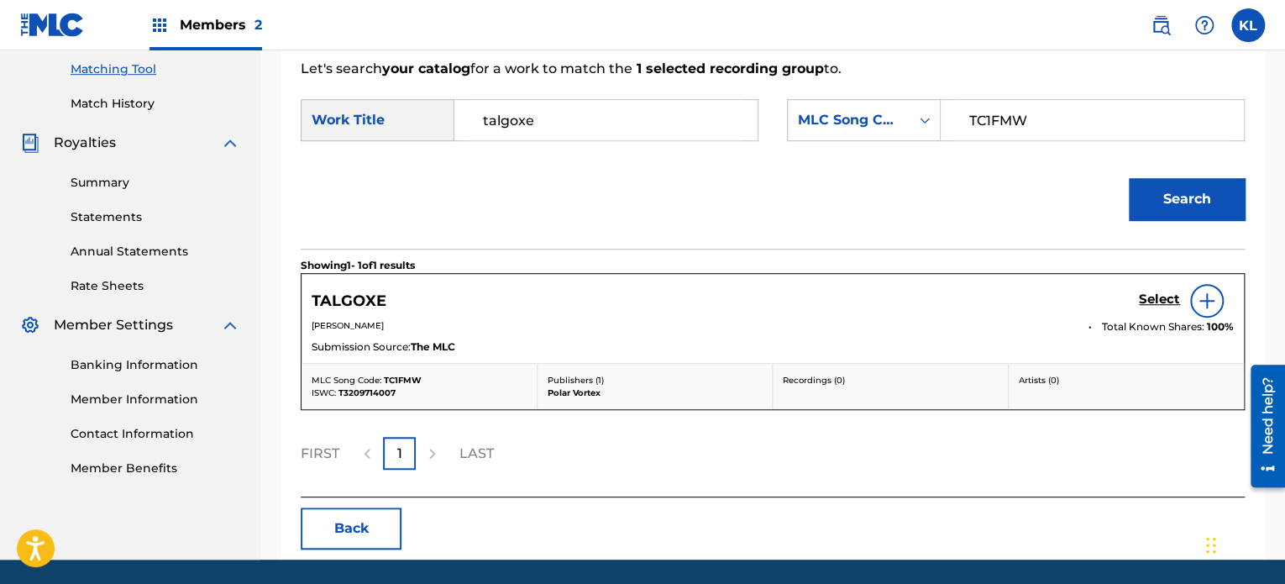
click at [1154, 299] on h5 "Select" at bounding box center [1159, 299] width 41 height 16
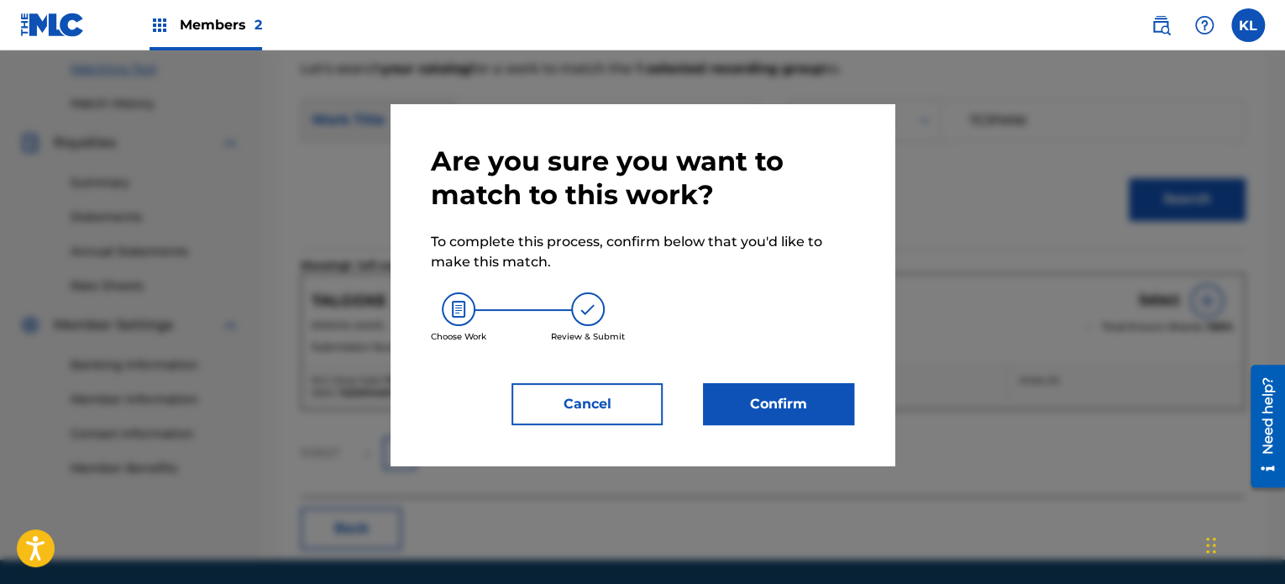
click at [776, 389] on button "Confirm" at bounding box center [778, 404] width 151 height 42
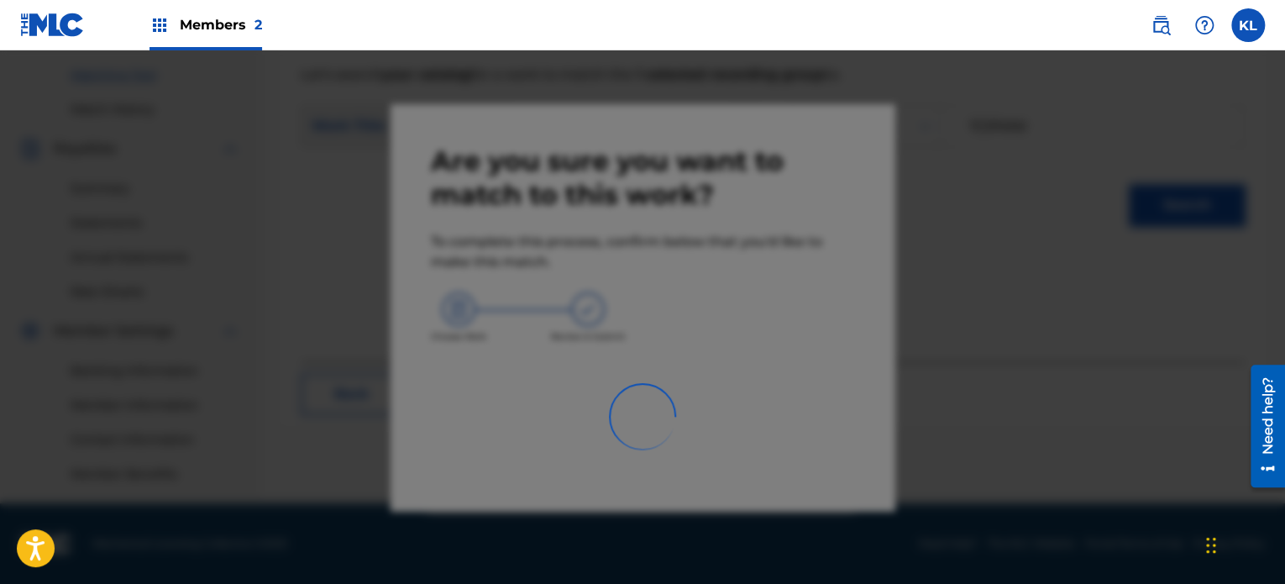
scroll to position [423, 0]
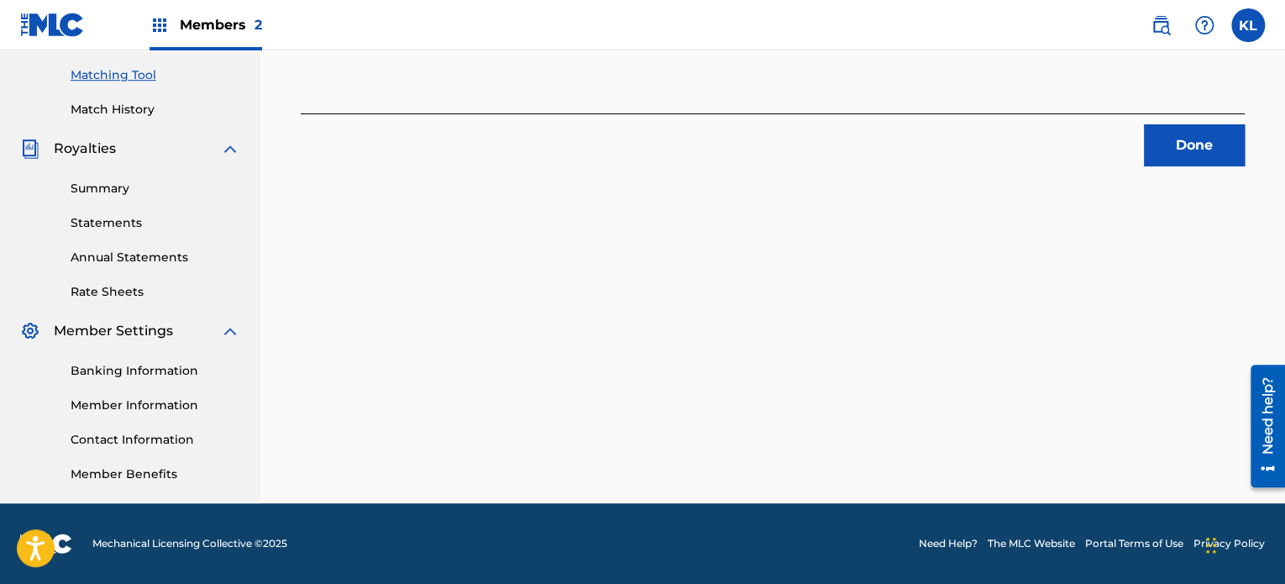
click at [1196, 141] on button "Done" at bounding box center [1194, 145] width 101 height 42
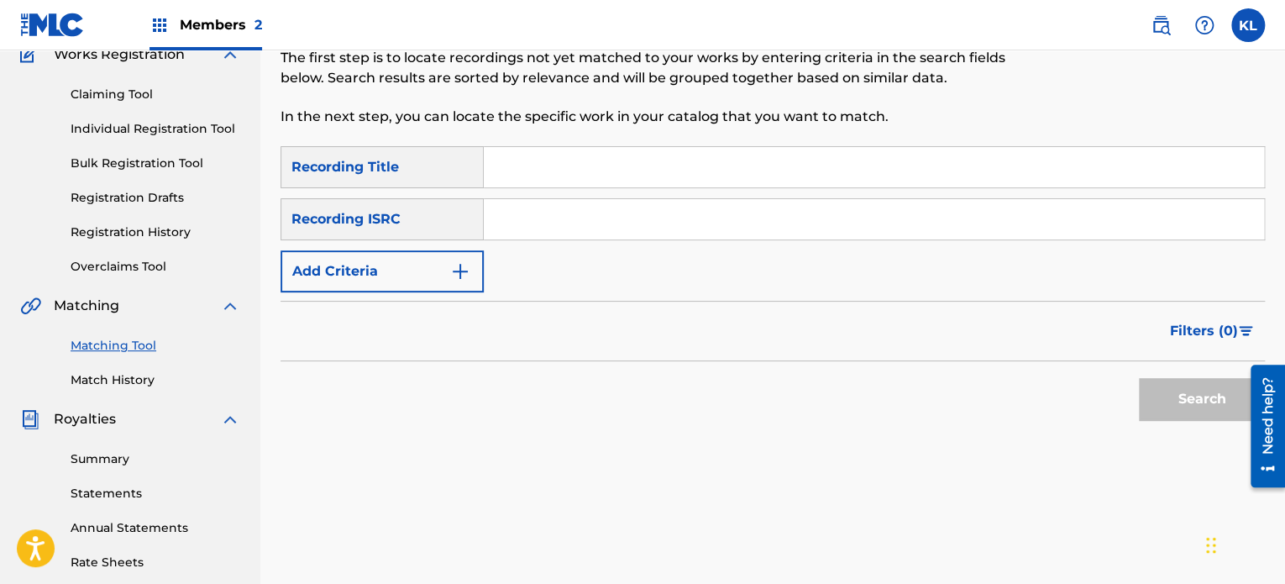
scroll to position [154, 0]
click at [516, 189] on div "SearchWithCriteria65c47c33-c066-4a67-a5bc-06f165ca7f5a Recording Title SearchWi…" at bounding box center [772, 217] width 984 height 146
click at [566, 161] on input "Search Form" at bounding box center [874, 165] width 780 height 40
type input "tall"
paste input "SE6YL2301384"
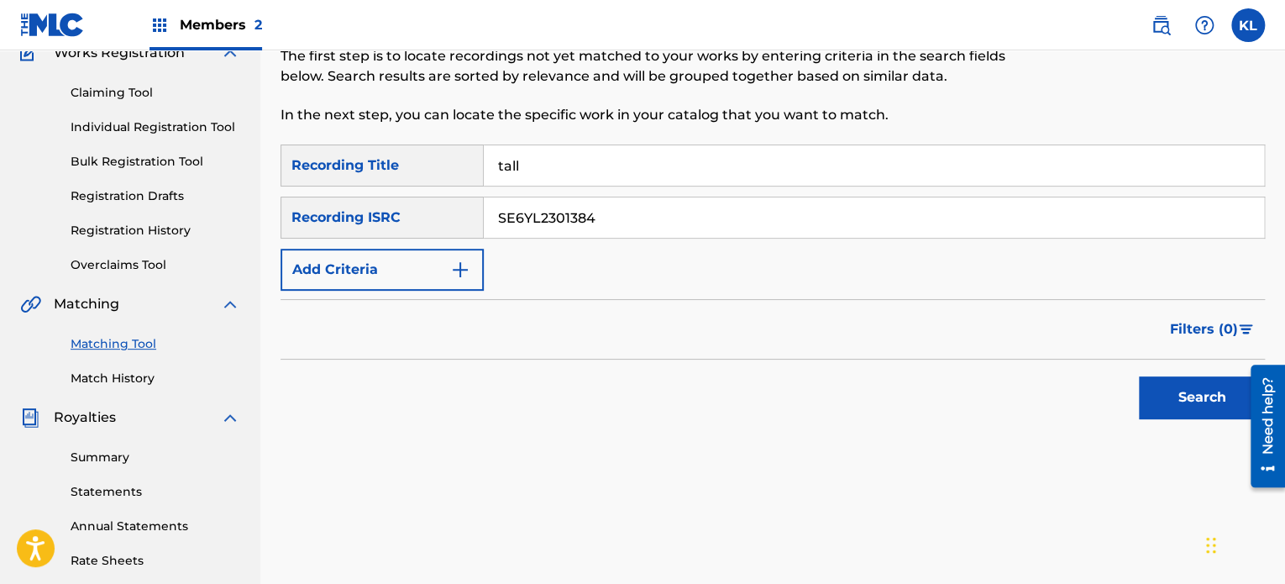
type input "SE6YL2301384"
click at [1139, 376] on button "Search" at bounding box center [1202, 397] width 126 height 42
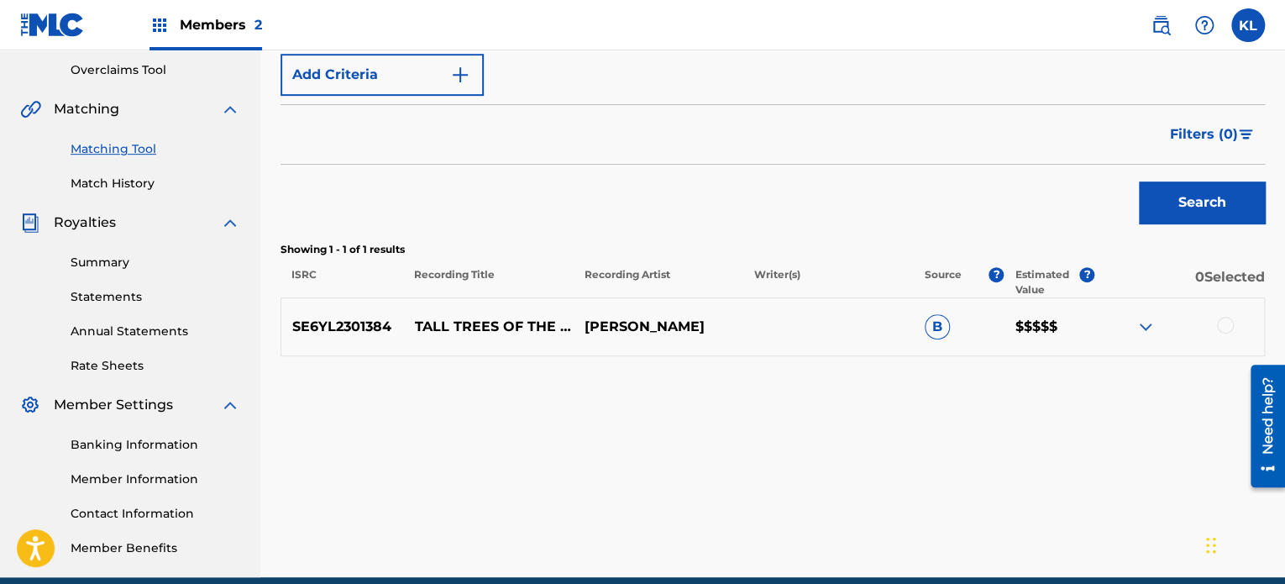
scroll to position [350, 0]
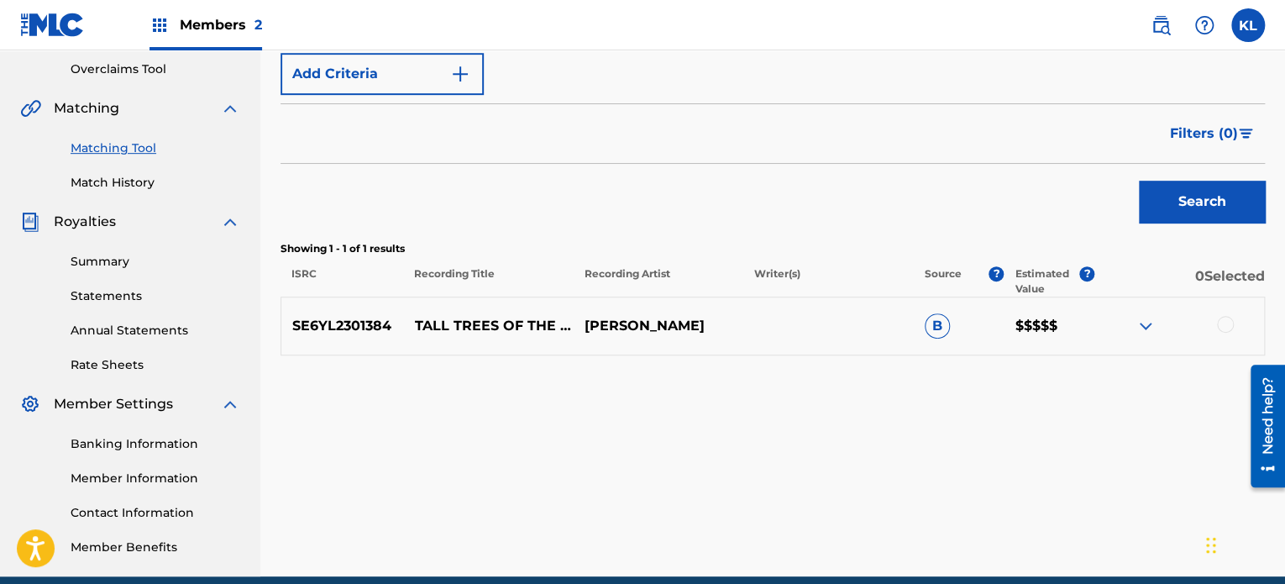
click at [1224, 327] on div at bounding box center [1225, 324] width 17 height 17
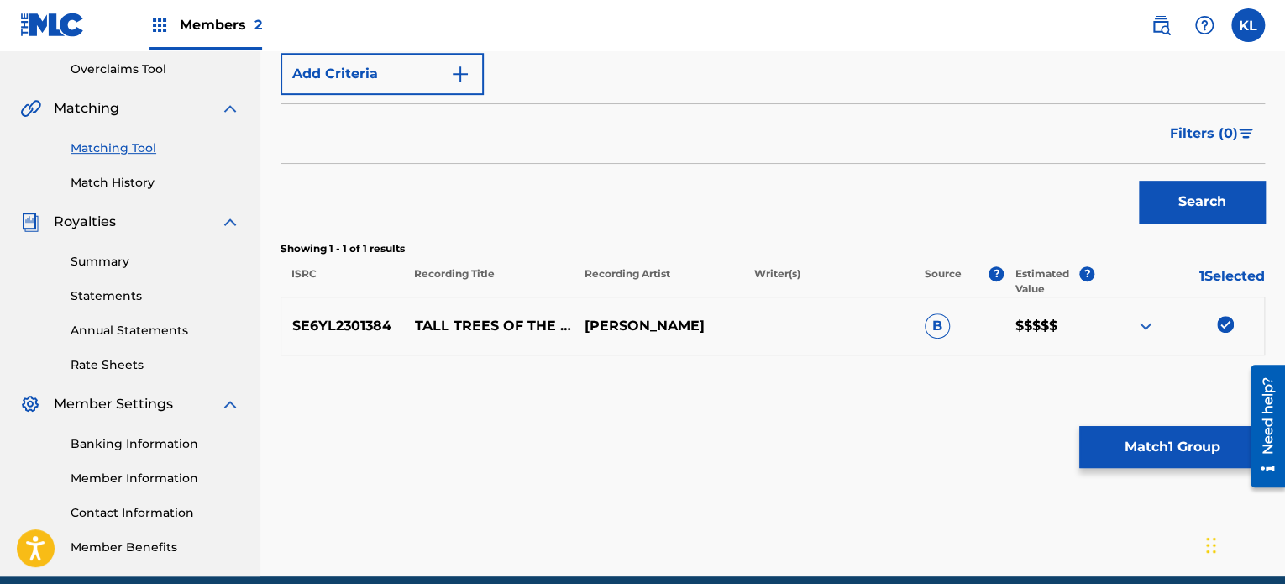
click at [1148, 443] on button "Match 1 Group" at bounding box center [1172, 447] width 186 height 42
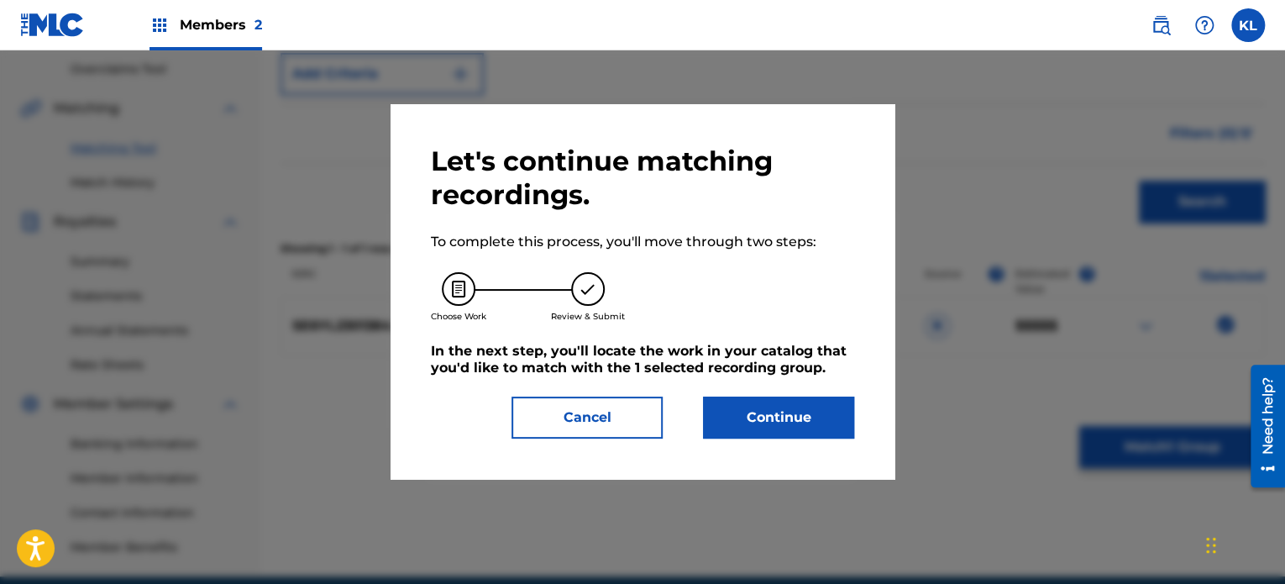
click at [737, 407] on button "Continue" at bounding box center [778, 417] width 151 height 42
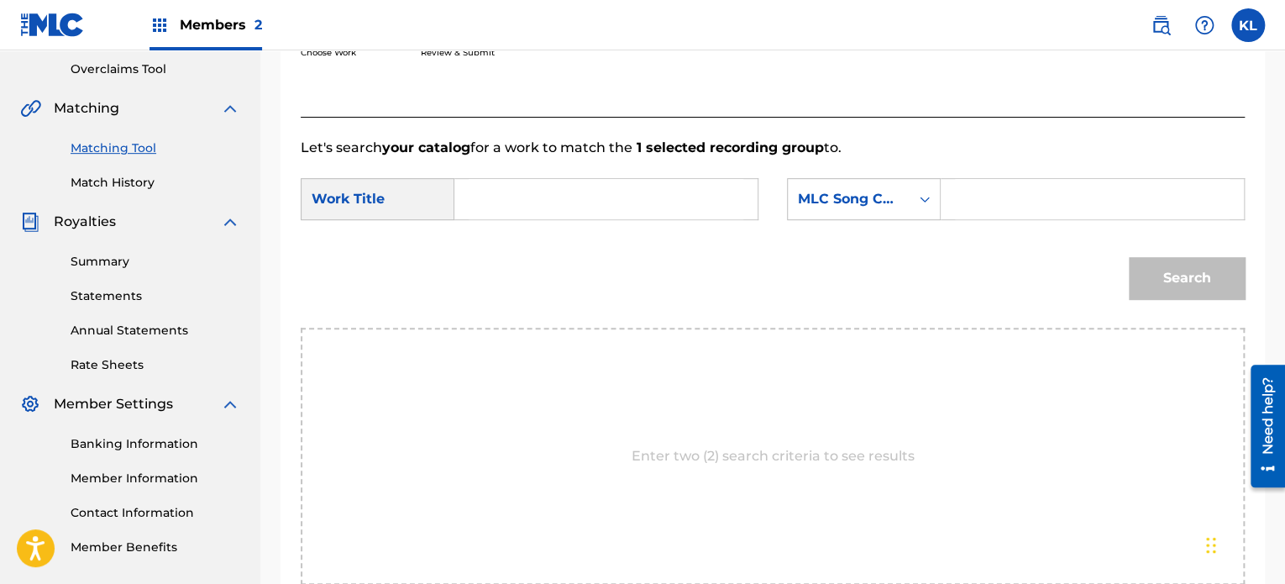
click at [567, 207] on input "Search Form" at bounding box center [606, 199] width 275 height 40
type input "tall"
paste input "TW80CP"
type input "TW80CP"
click at [1129, 257] on button "Search" at bounding box center [1187, 278] width 116 height 42
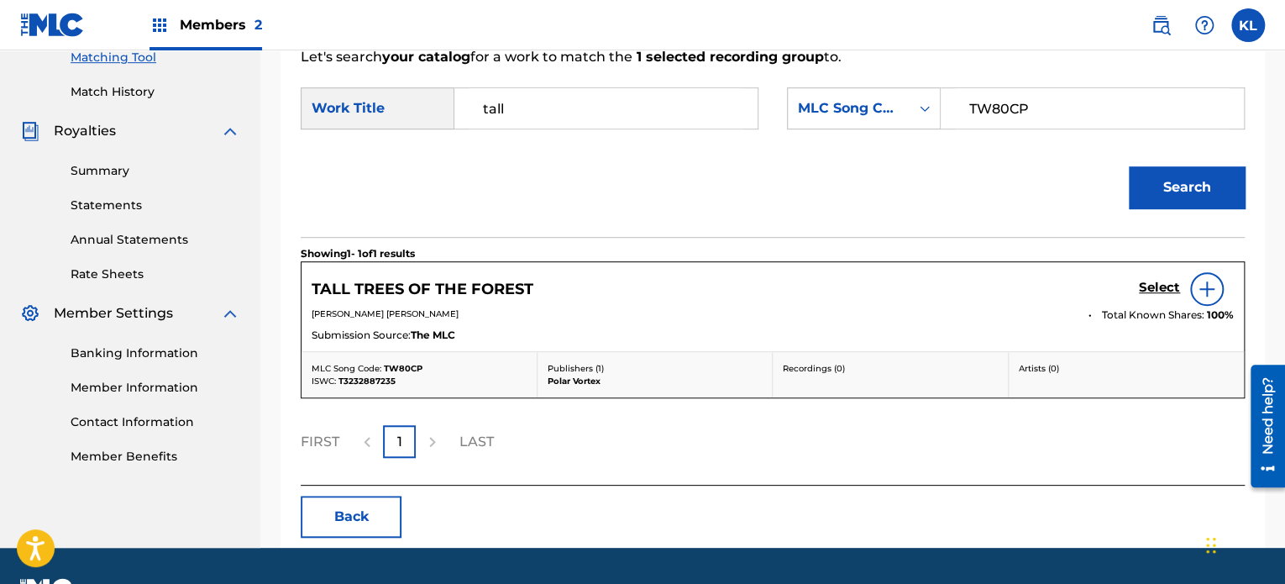
scroll to position [445, 0]
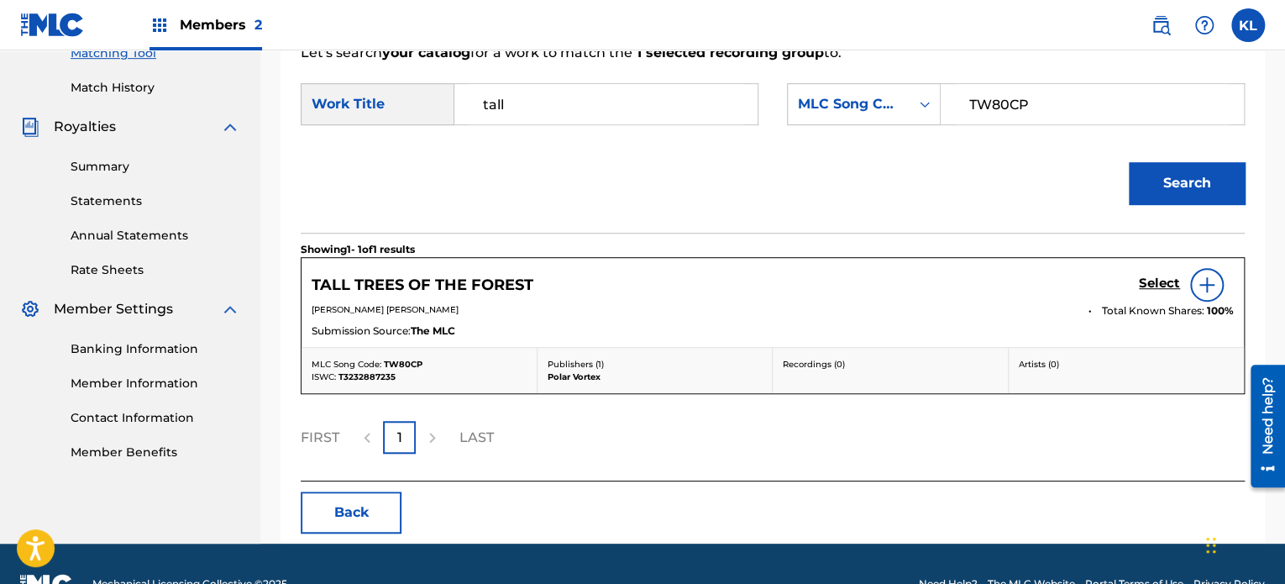
click at [1155, 273] on div "Select" at bounding box center [1186, 285] width 95 height 34
click at [1155, 278] on h5 "Select" at bounding box center [1159, 283] width 41 height 16
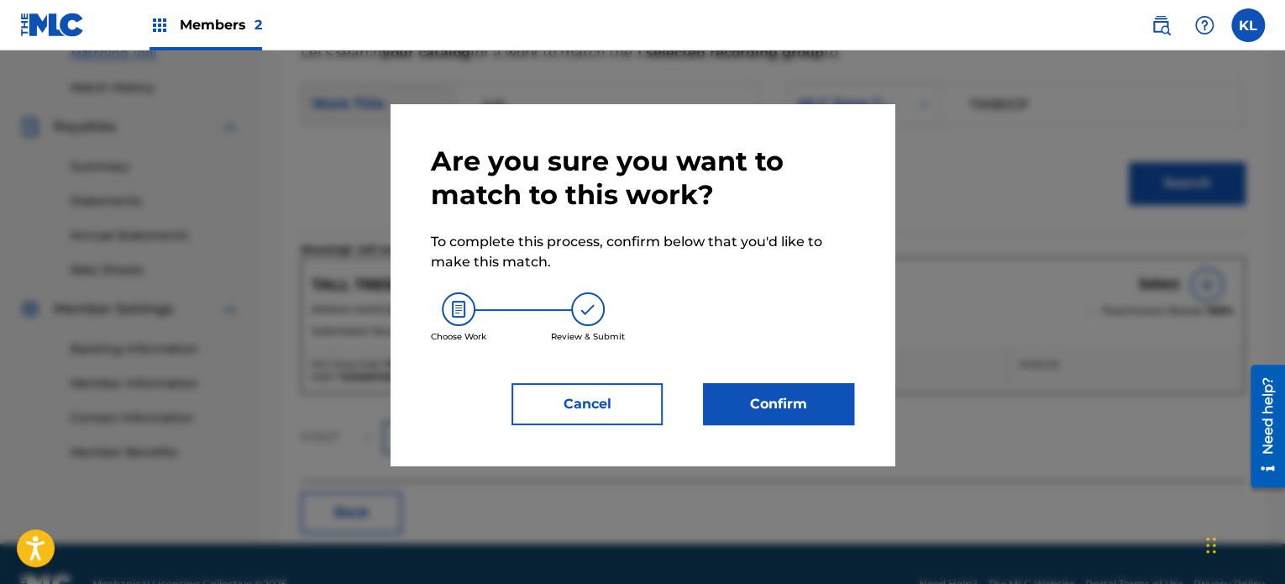
click at [748, 395] on button "Confirm" at bounding box center [778, 404] width 151 height 42
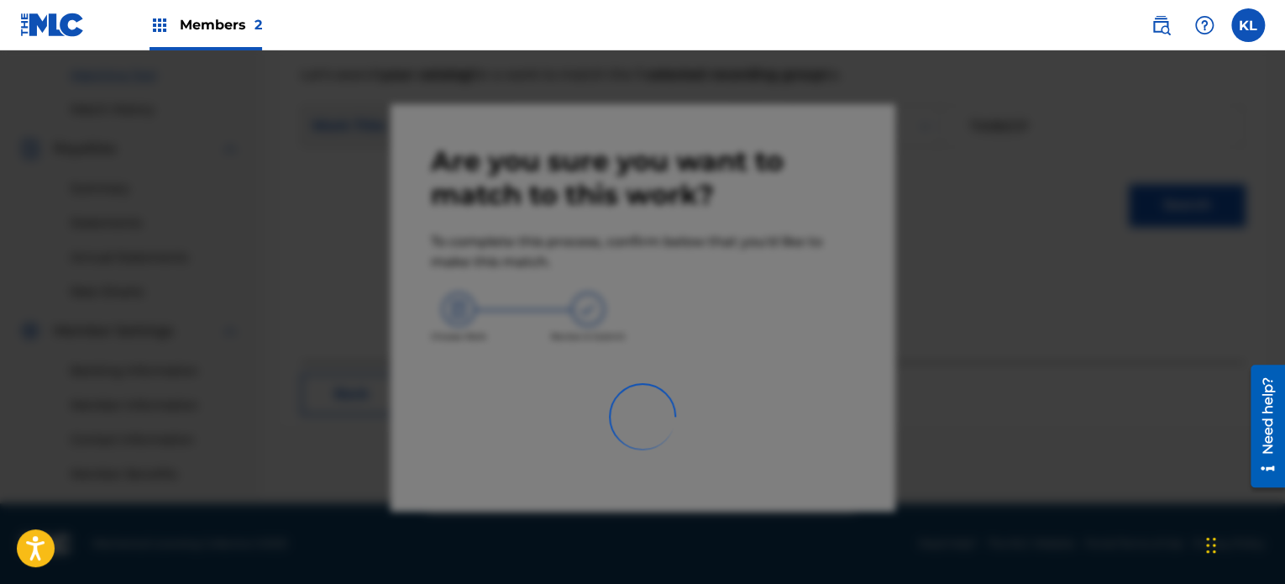
scroll to position [423, 0]
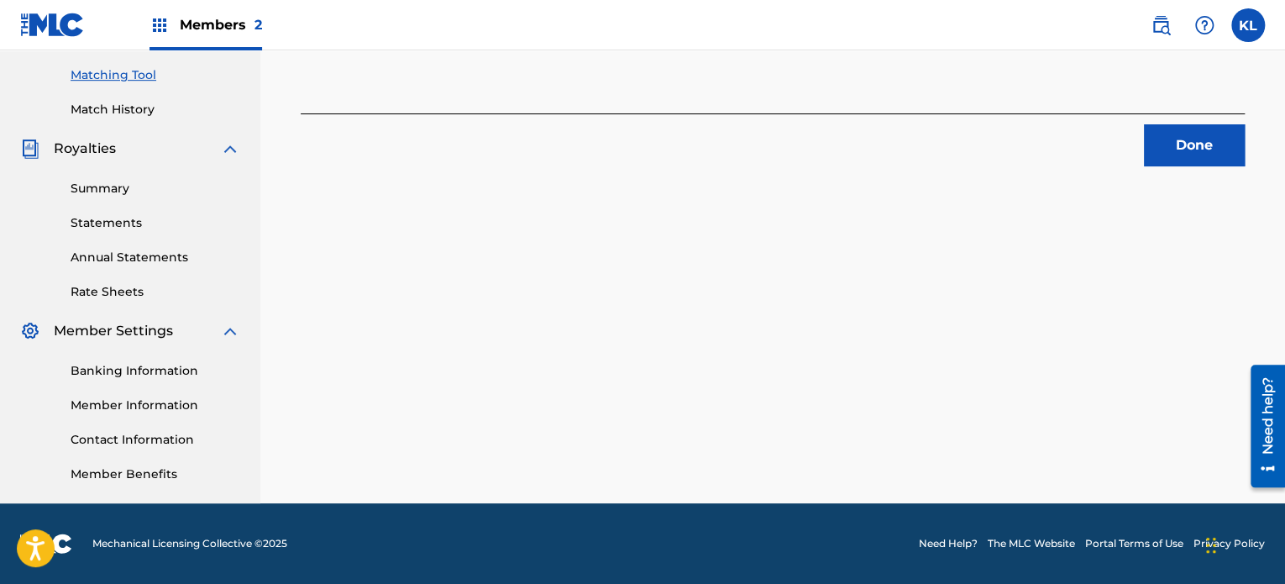
click at [1210, 128] on button "Done" at bounding box center [1194, 145] width 101 height 42
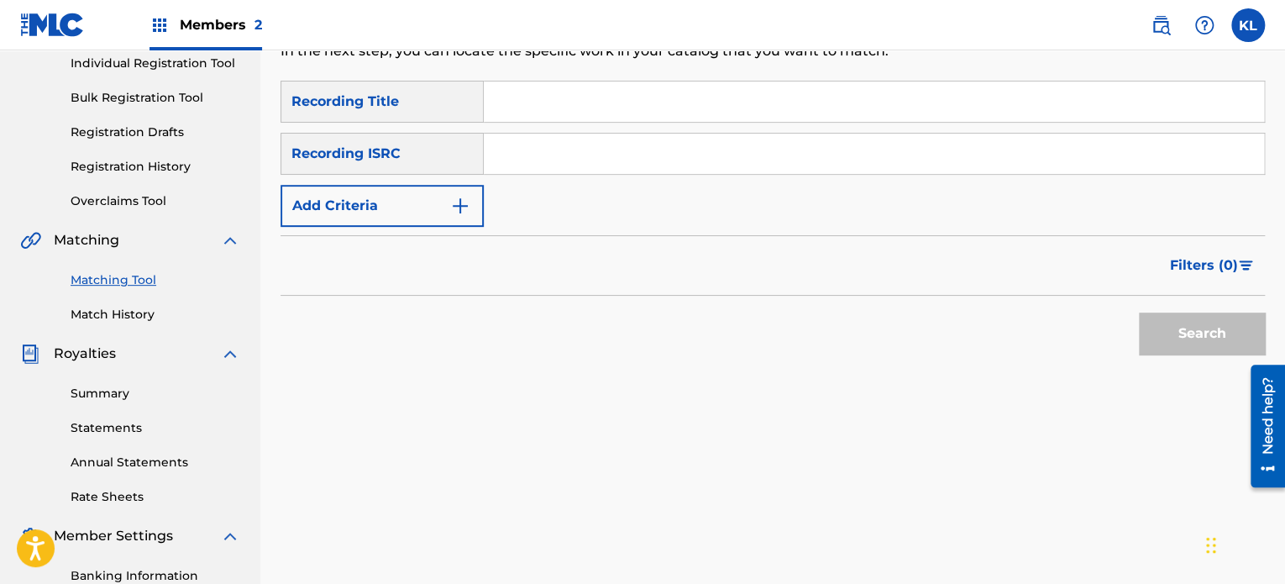
scroll to position [218, 0]
click at [494, 122] on div "Search Form" at bounding box center [874, 102] width 781 height 42
click at [533, 105] on input "Search Form" at bounding box center [874, 101] width 780 height 40
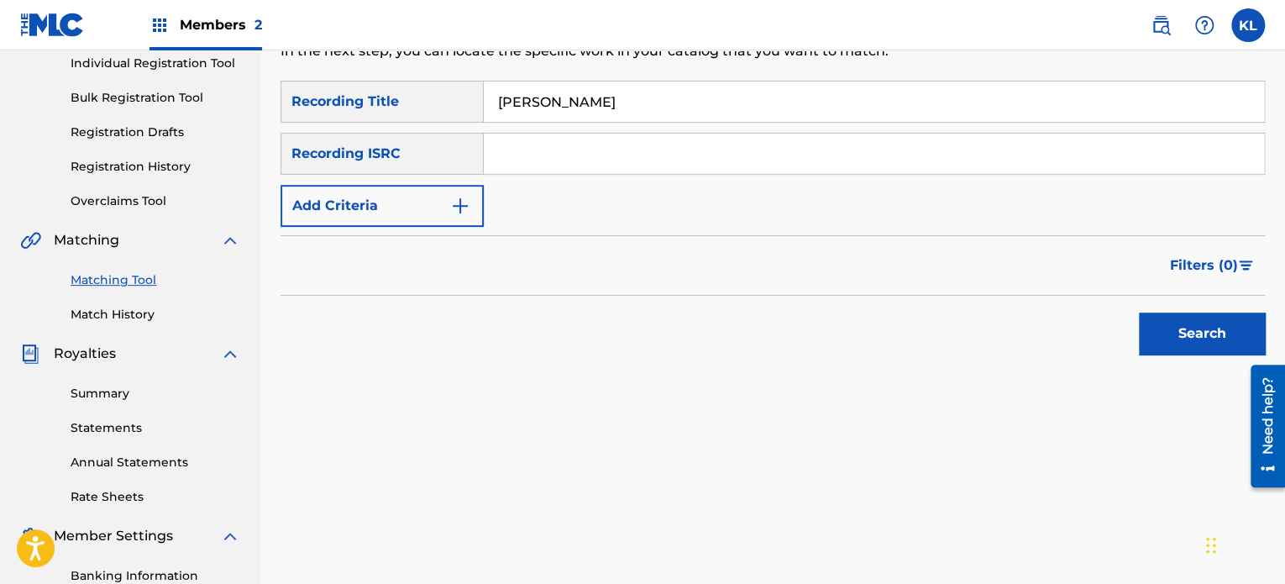
click at [533, 105] on input "[PERSON_NAME]" at bounding box center [874, 101] width 780 height 40
type input "n"
type input "taste"
paste input "SE6YL2402877"
type input "SE6YL2402877"
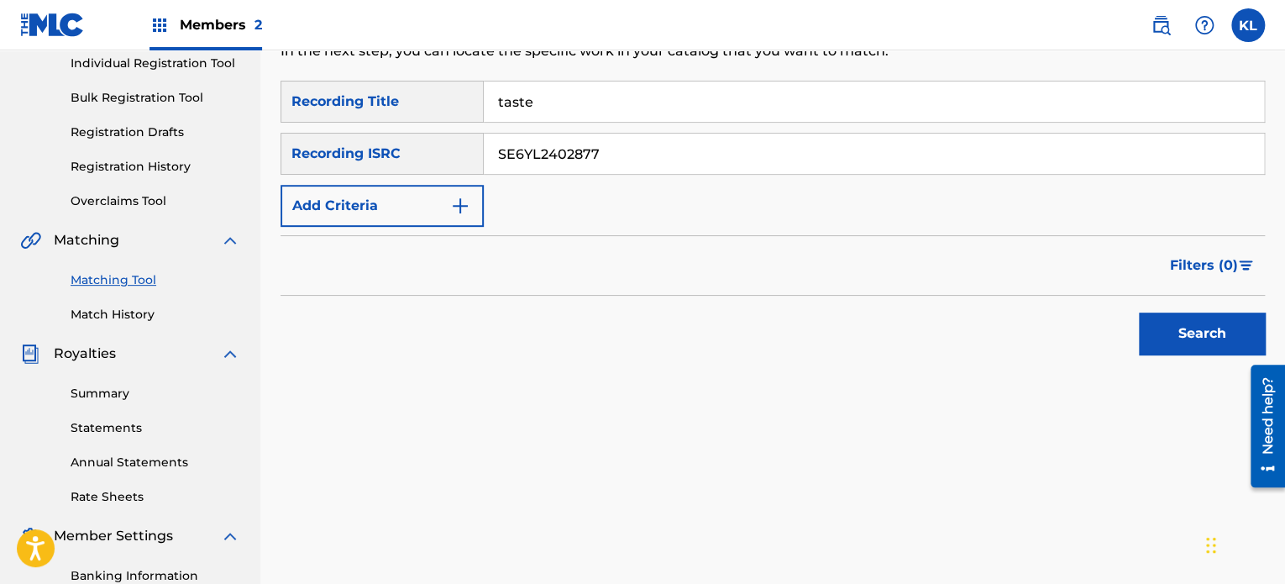
click at [1139, 312] on button "Search" at bounding box center [1202, 333] width 126 height 42
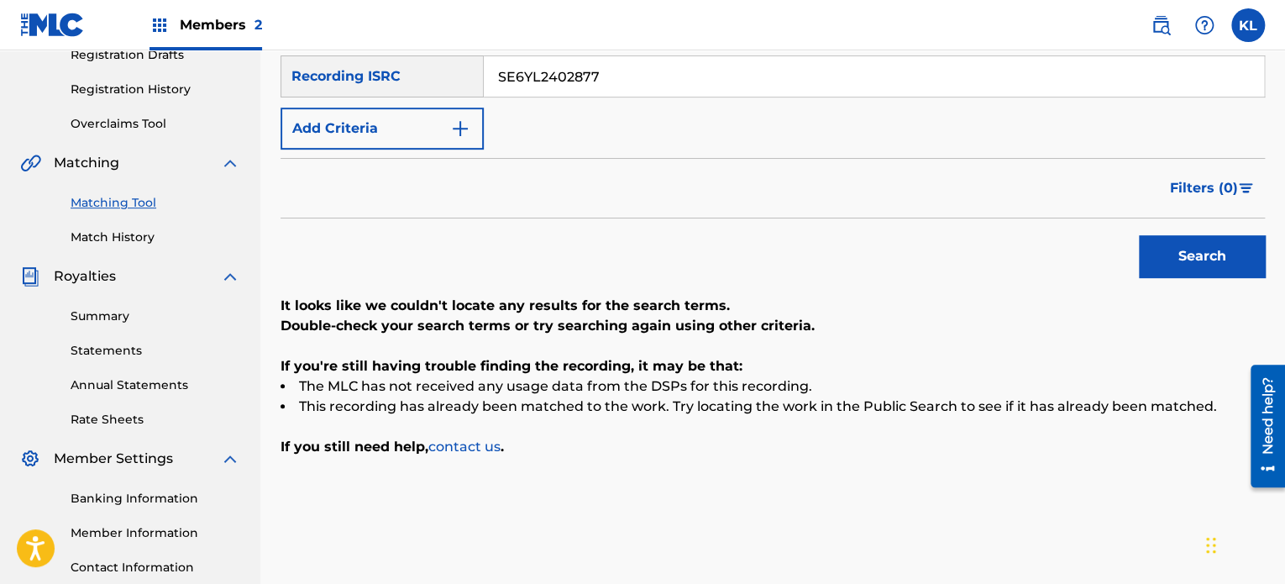
scroll to position [127, 0]
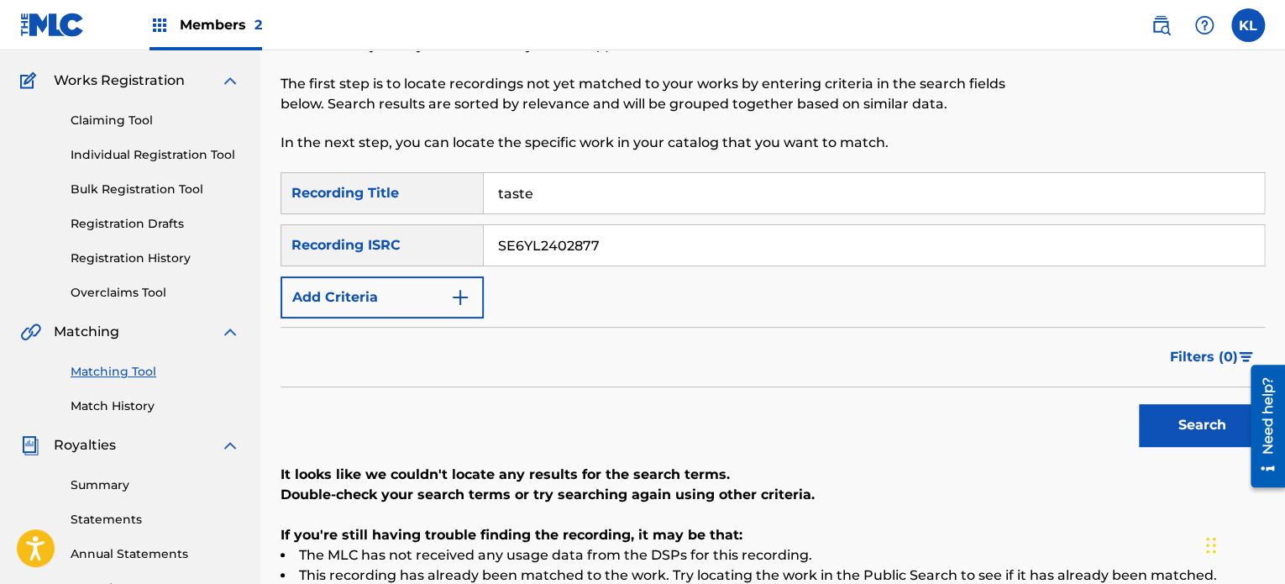
click at [594, 190] on input "taste" at bounding box center [874, 193] width 780 height 40
type input "the night"
paste input "200373"
type input "SE6YL2200373"
click at [1139, 404] on button "Search" at bounding box center [1202, 425] width 126 height 42
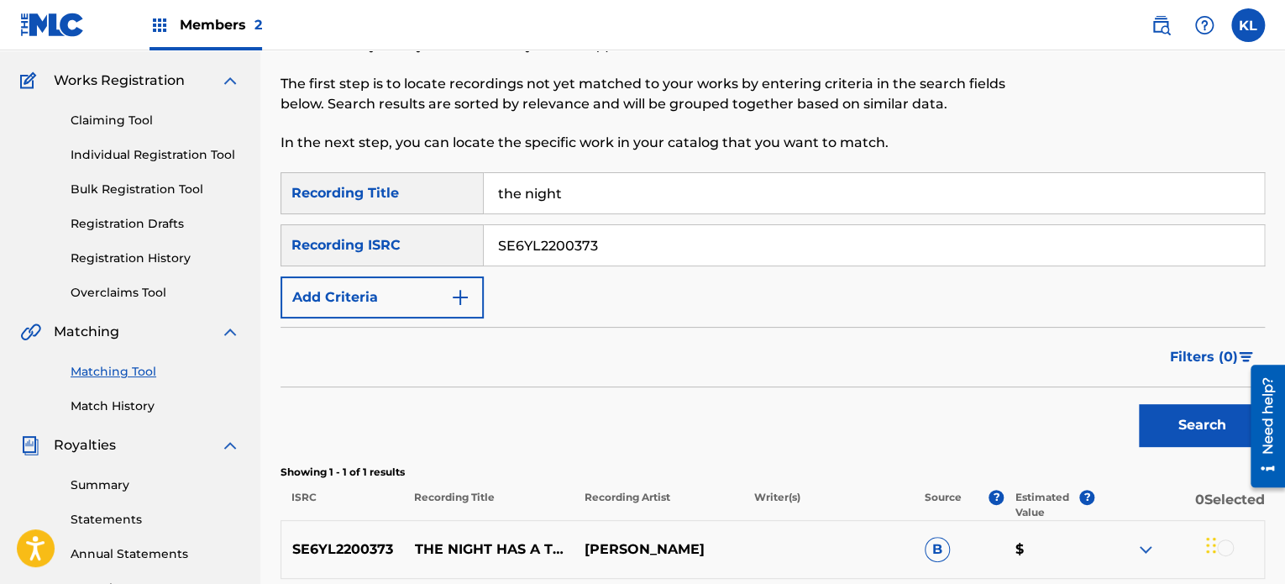
scroll to position [381, 0]
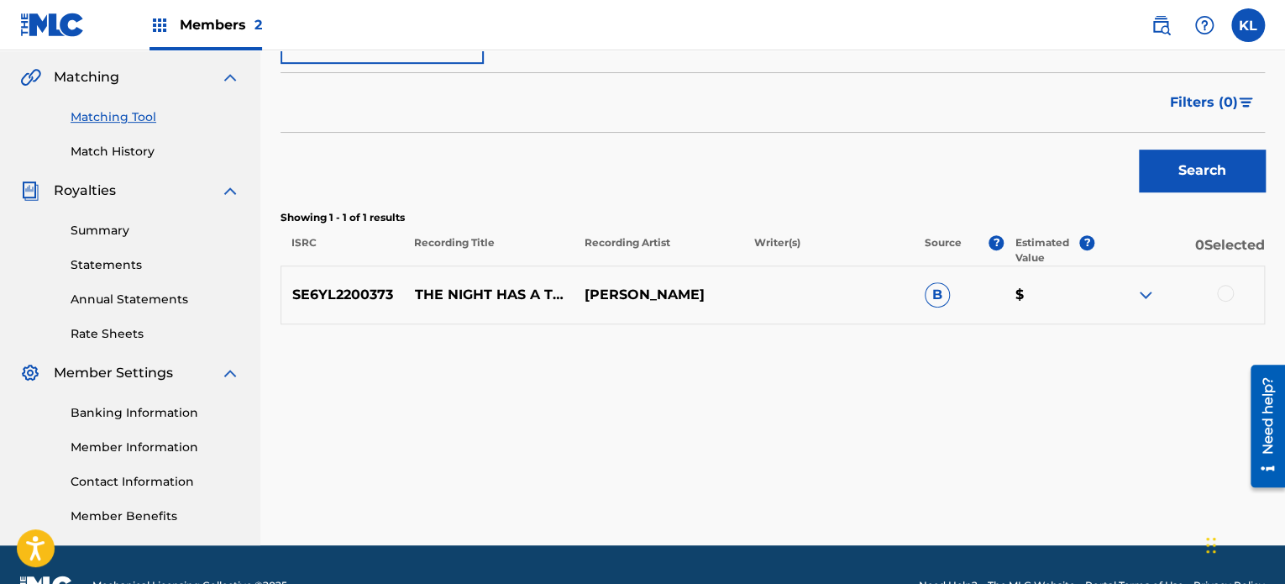
click at [1229, 293] on div at bounding box center [1225, 293] width 17 height 17
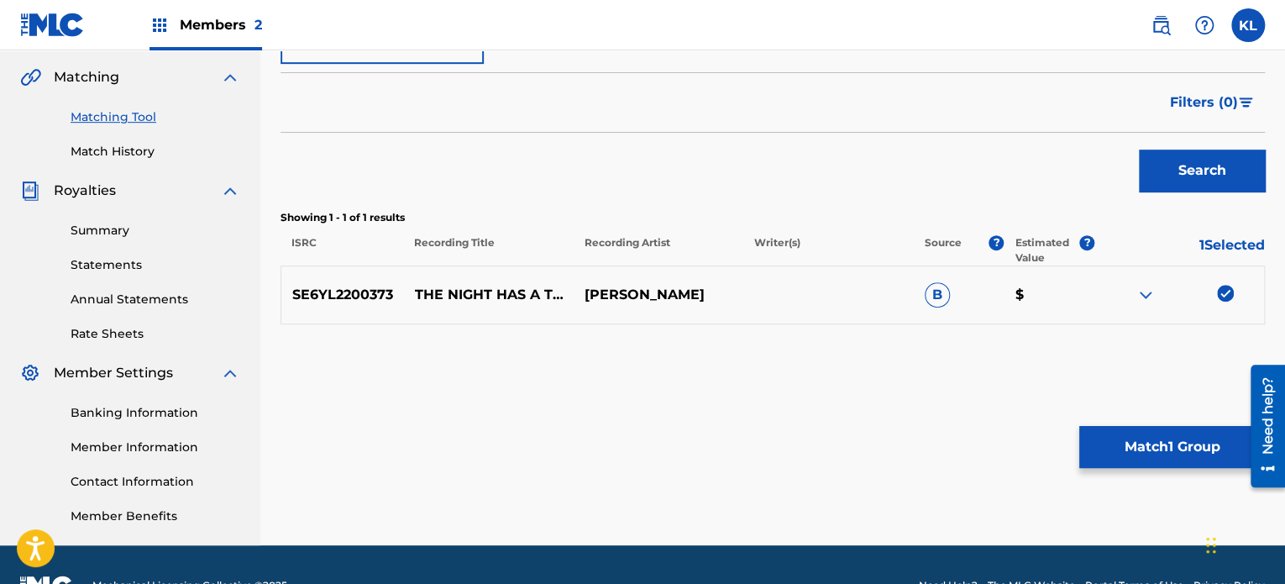
click at [1178, 429] on button "Match 1 Group" at bounding box center [1172, 447] width 186 height 42
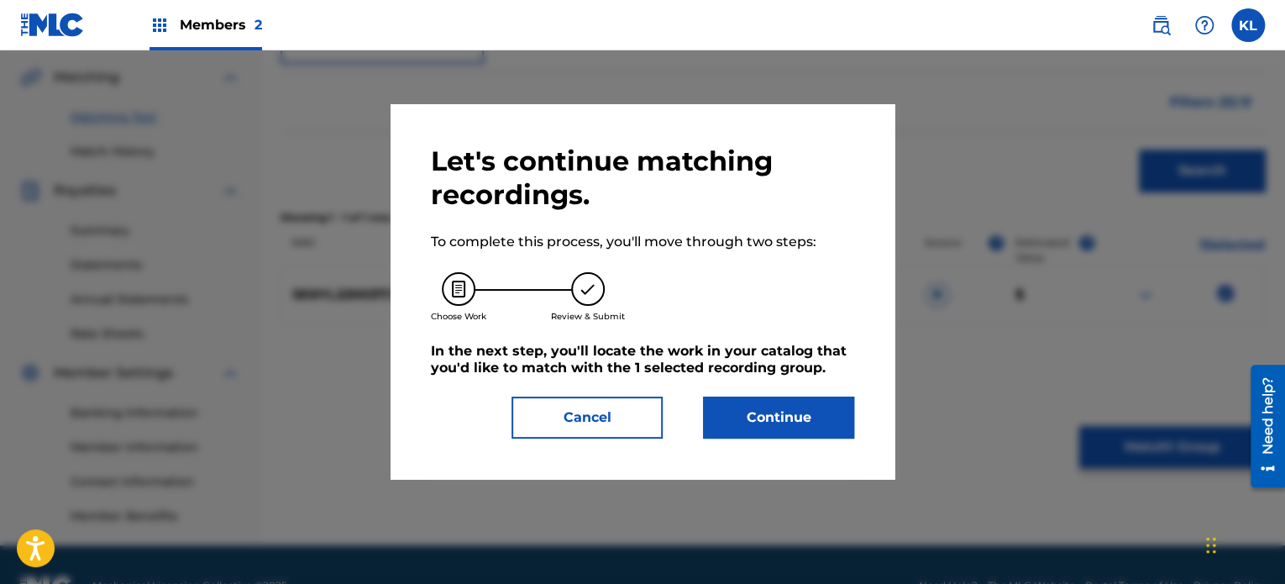
click at [851, 422] on button "Continue" at bounding box center [778, 417] width 151 height 42
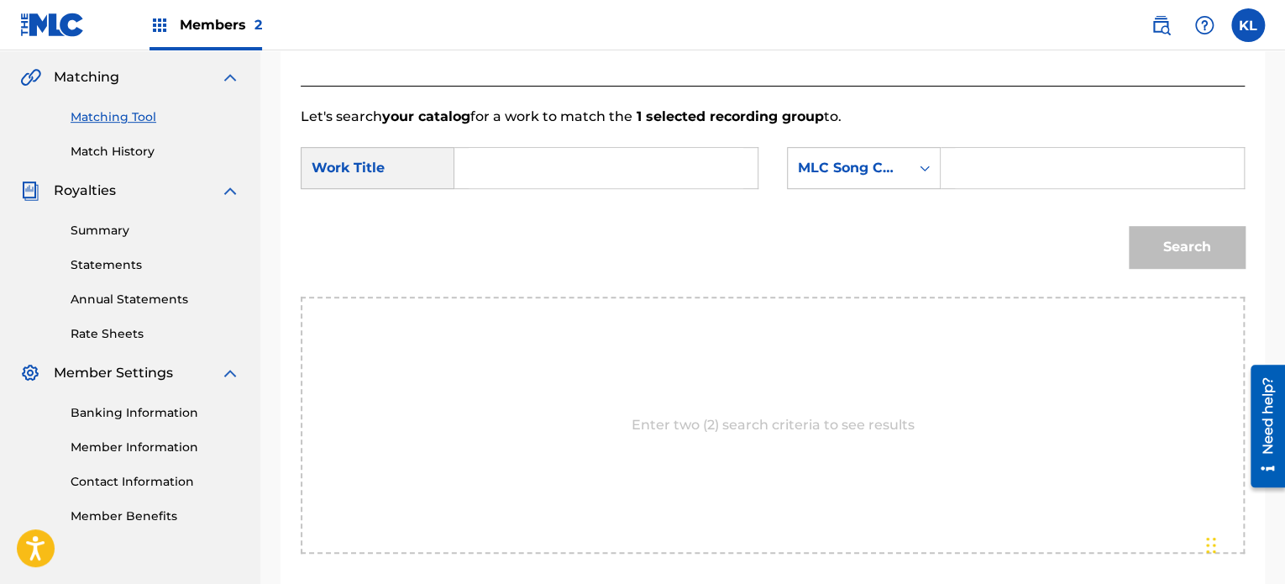
scroll to position [305, 0]
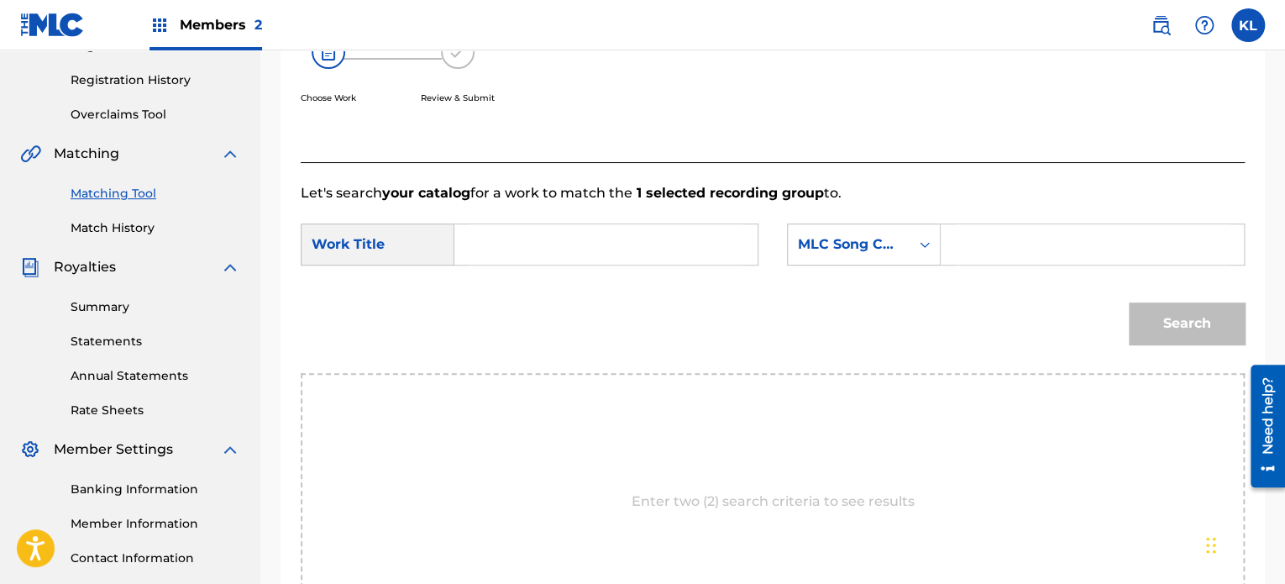
click at [558, 259] on input "Search Form" at bounding box center [606, 244] width 275 height 40
type input "the night"
paste input "TC0LO9"
type input "TC0LO9"
click at [1129, 302] on button "Search" at bounding box center [1187, 323] width 116 height 42
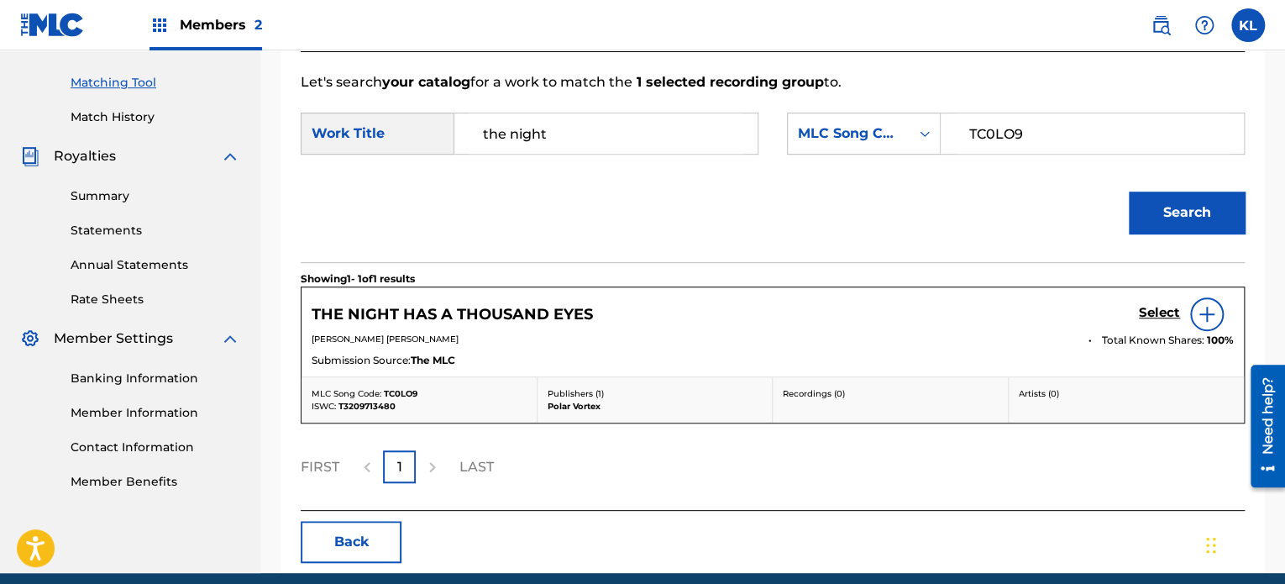
scroll to position [416, 0]
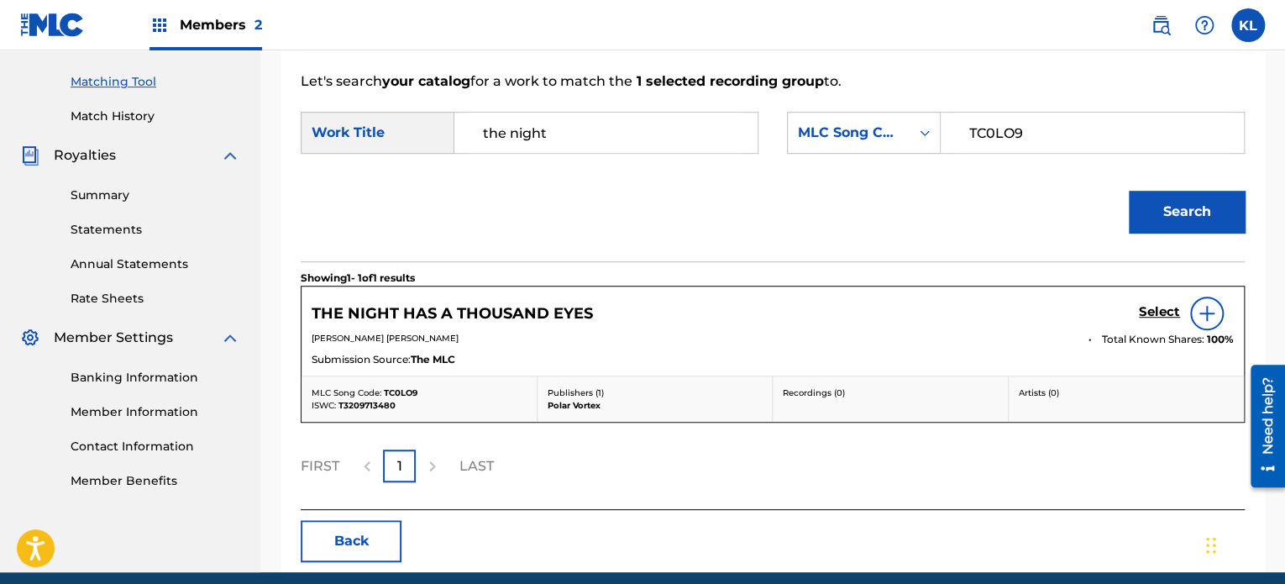
click at [1165, 313] on h5 "Select" at bounding box center [1159, 312] width 41 height 16
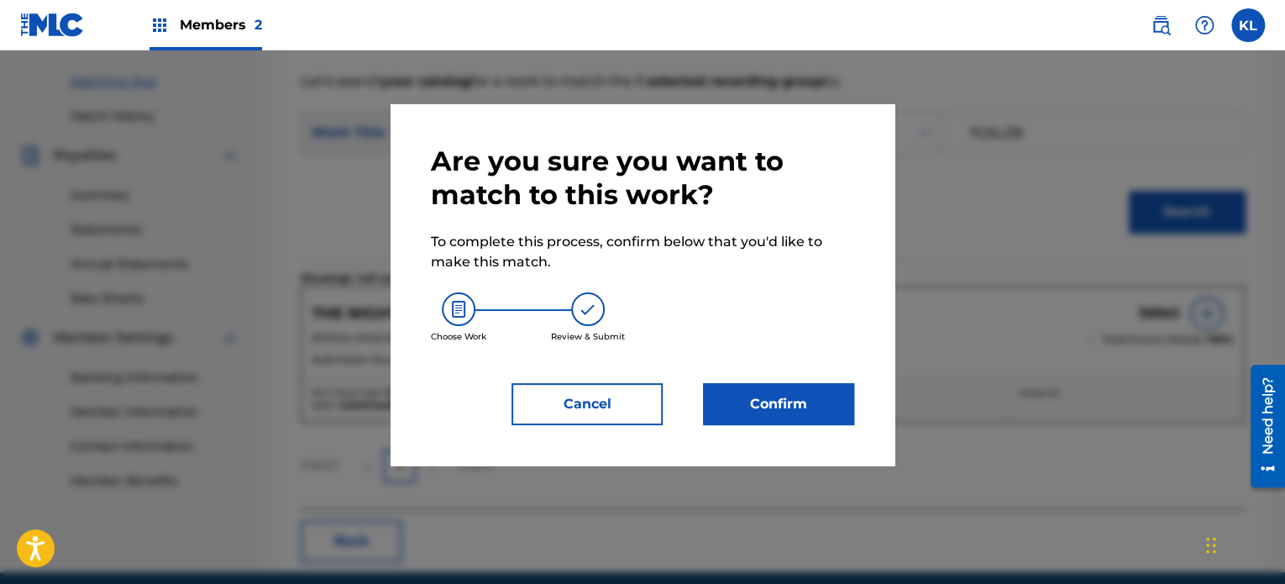
click at [804, 391] on button "Confirm" at bounding box center [778, 404] width 151 height 42
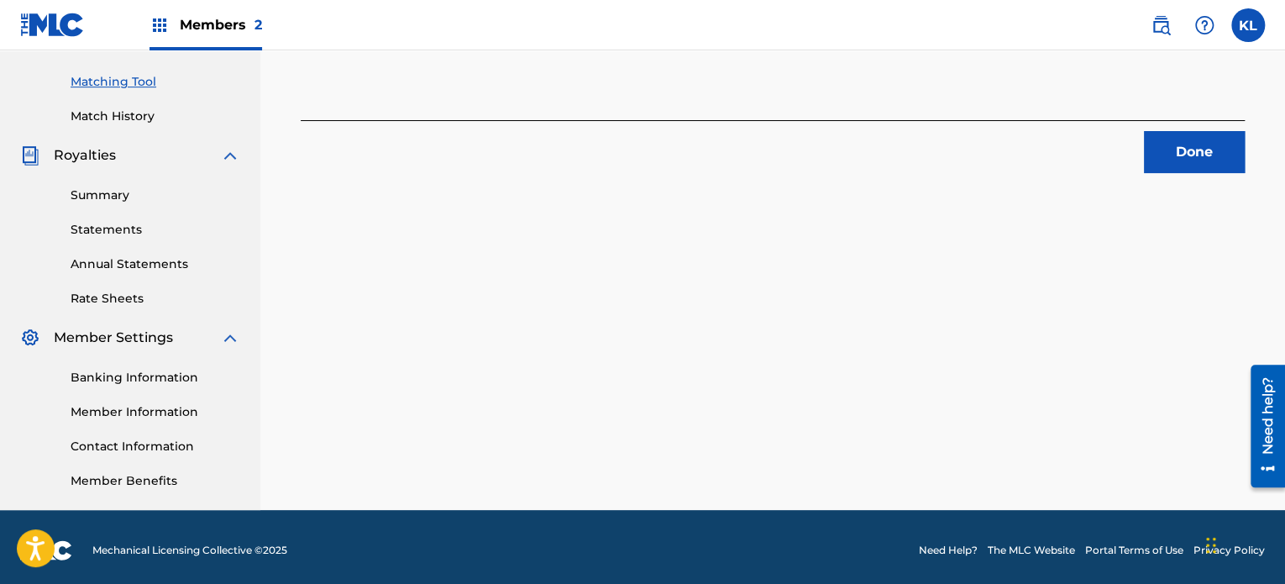
click at [1176, 147] on button "Done" at bounding box center [1194, 152] width 101 height 42
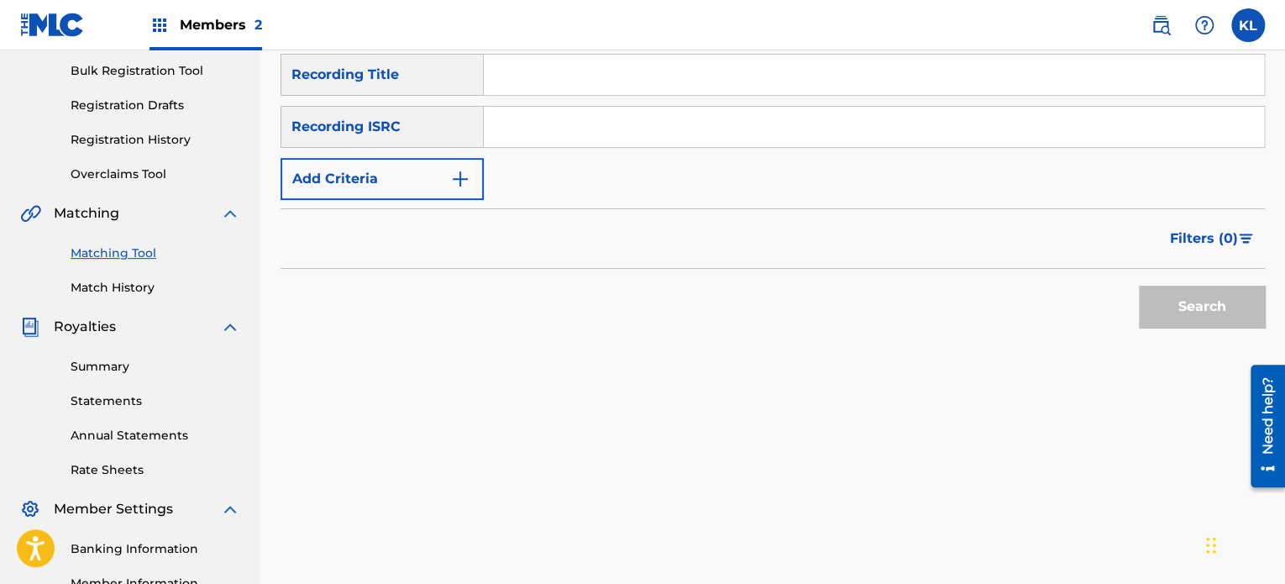
scroll to position [228, 0]
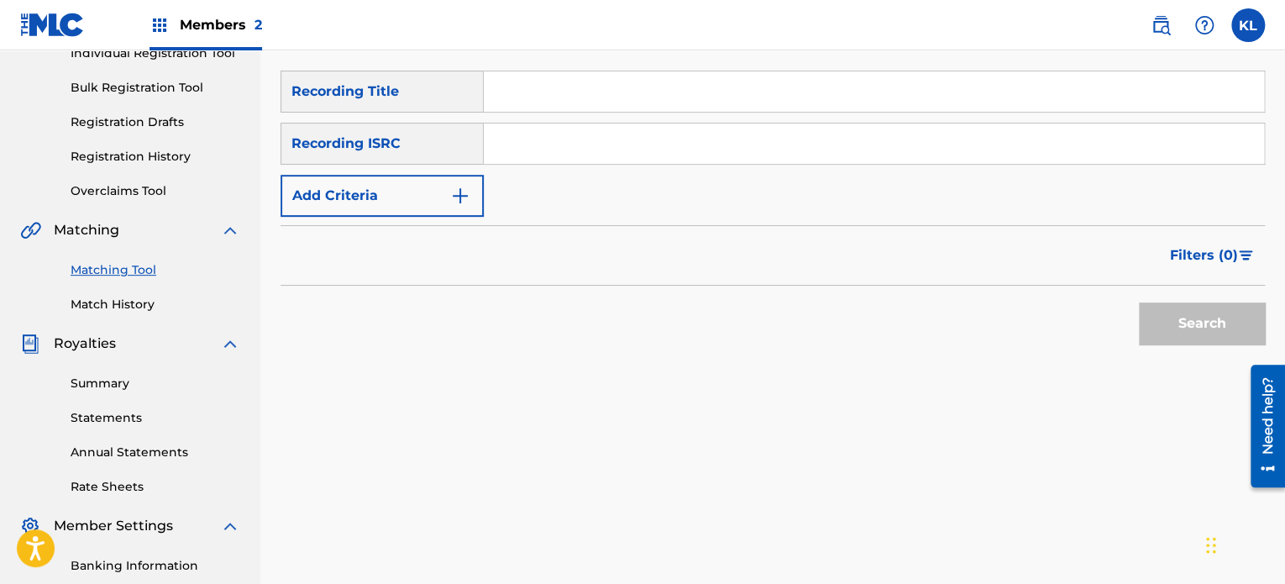
click at [538, 90] on input "Search Form" at bounding box center [874, 91] width 780 height 40
type input "the one"
paste input "SE6YL2401889"
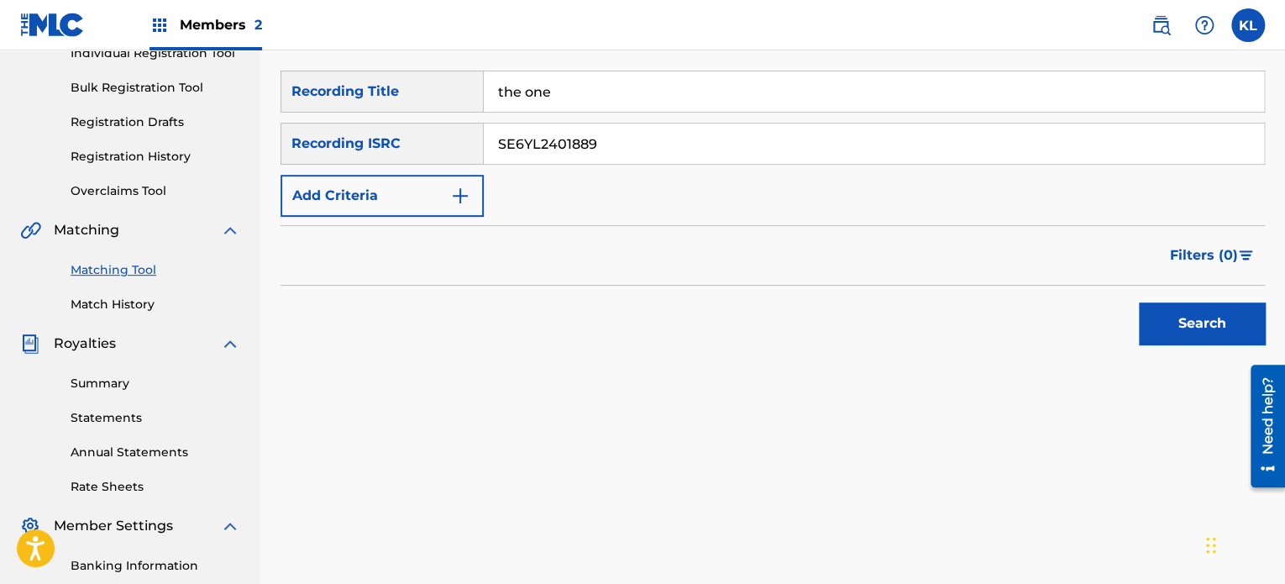
type input "SE6YL2401889"
click at [1139, 302] on button "Search" at bounding box center [1202, 323] width 126 height 42
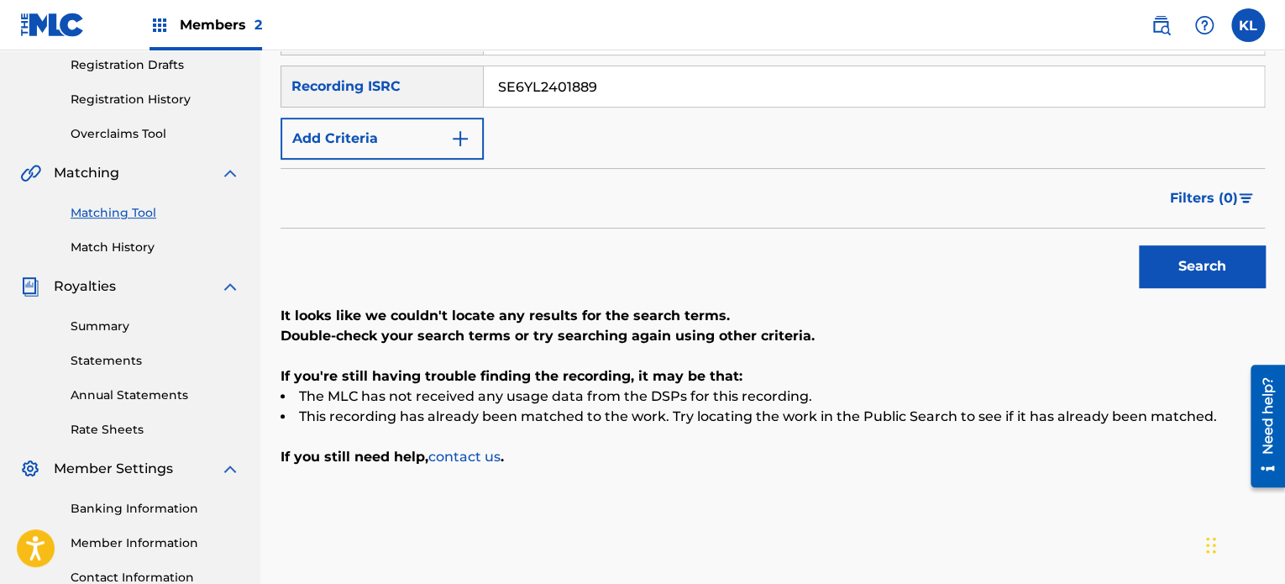
scroll to position [118, 0]
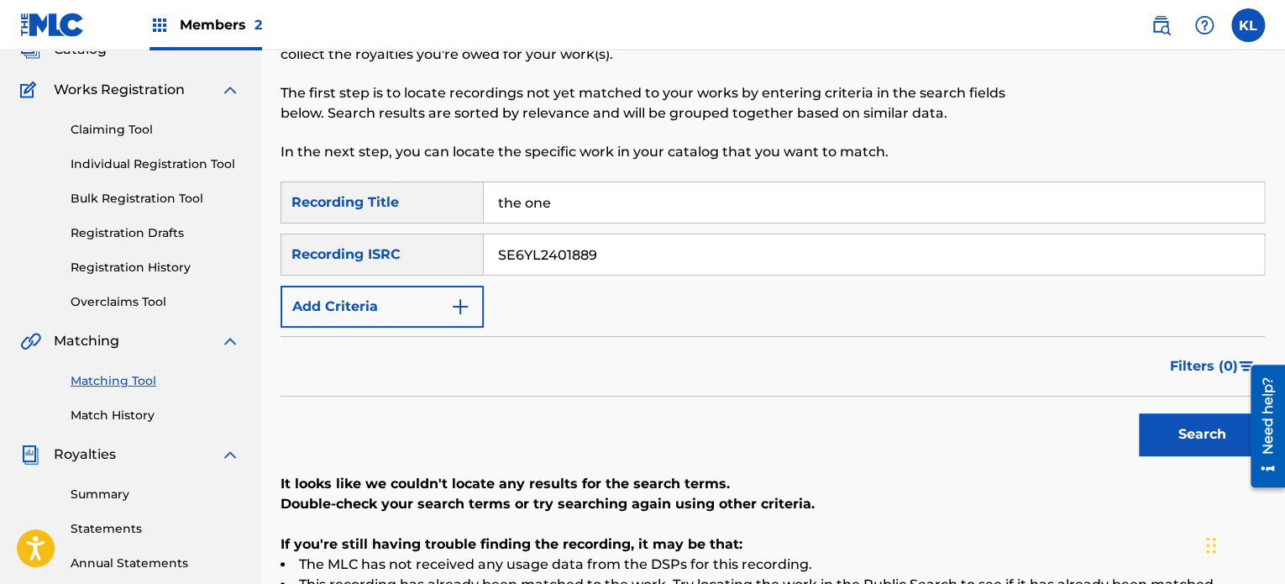
click at [527, 197] on input "the one" at bounding box center [874, 202] width 780 height 40
click at [1139, 413] on button "Search" at bounding box center [1202, 434] width 126 height 42
type input "the only one"
paste input "264"
type input "SE6YL2401264"
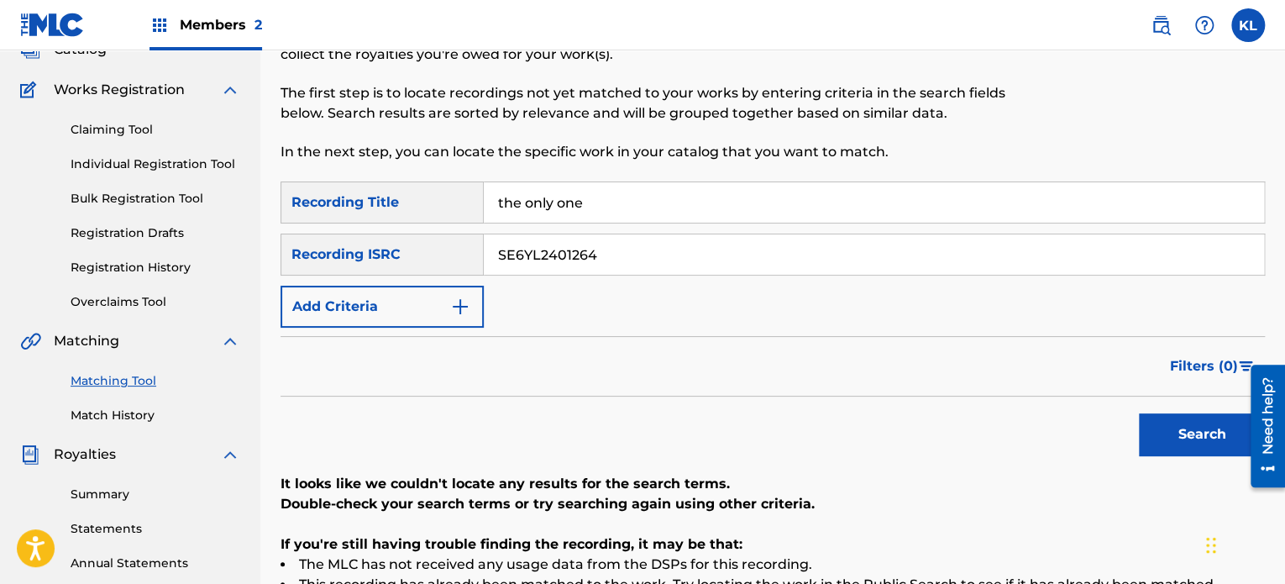
click at [1139, 413] on button "Search" at bounding box center [1202, 434] width 126 height 42
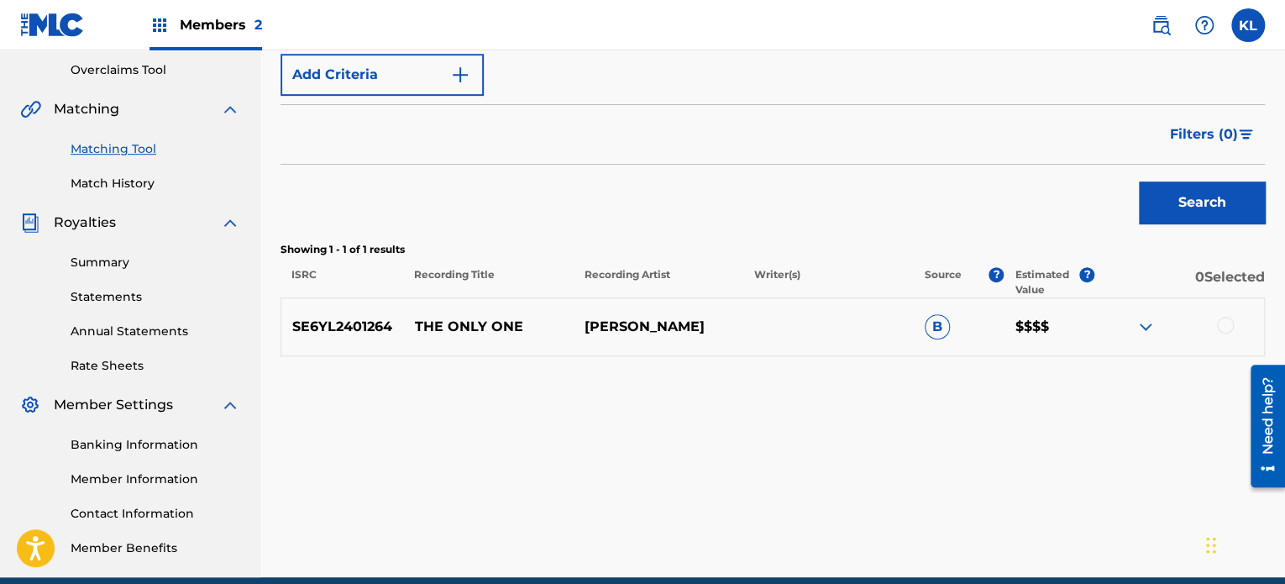
scroll to position [349, 0]
click at [1222, 325] on div at bounding box center [1225, 325] width 17 height 17
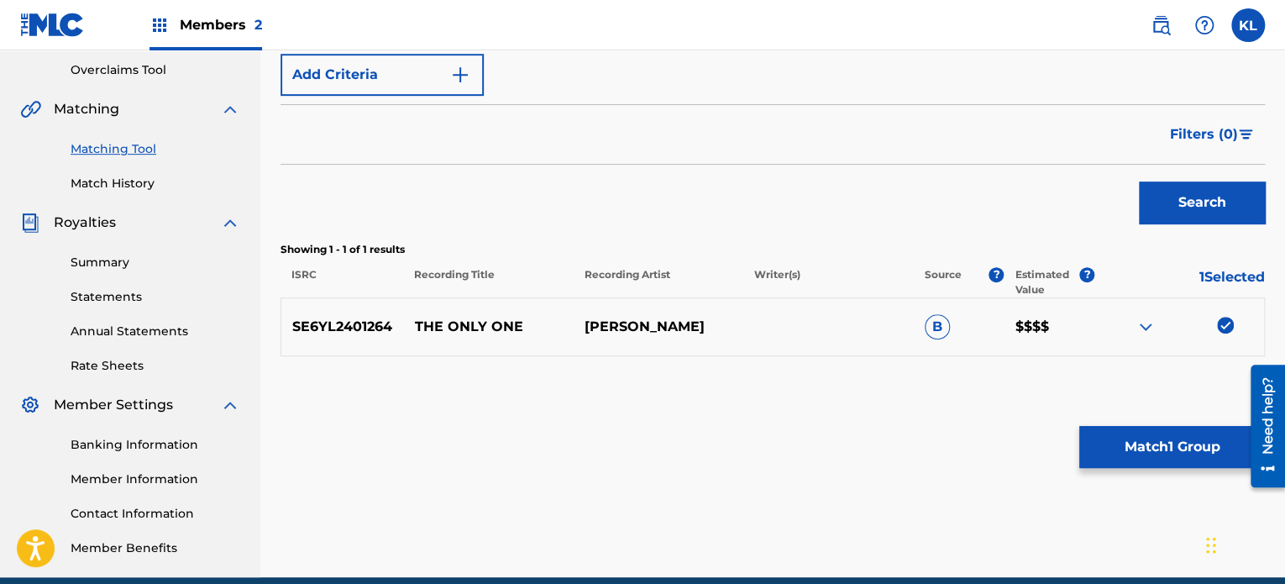
click at [1167, 458] on button "Match 1 Group" at bounding box center [1172, 447] width 186 height 42
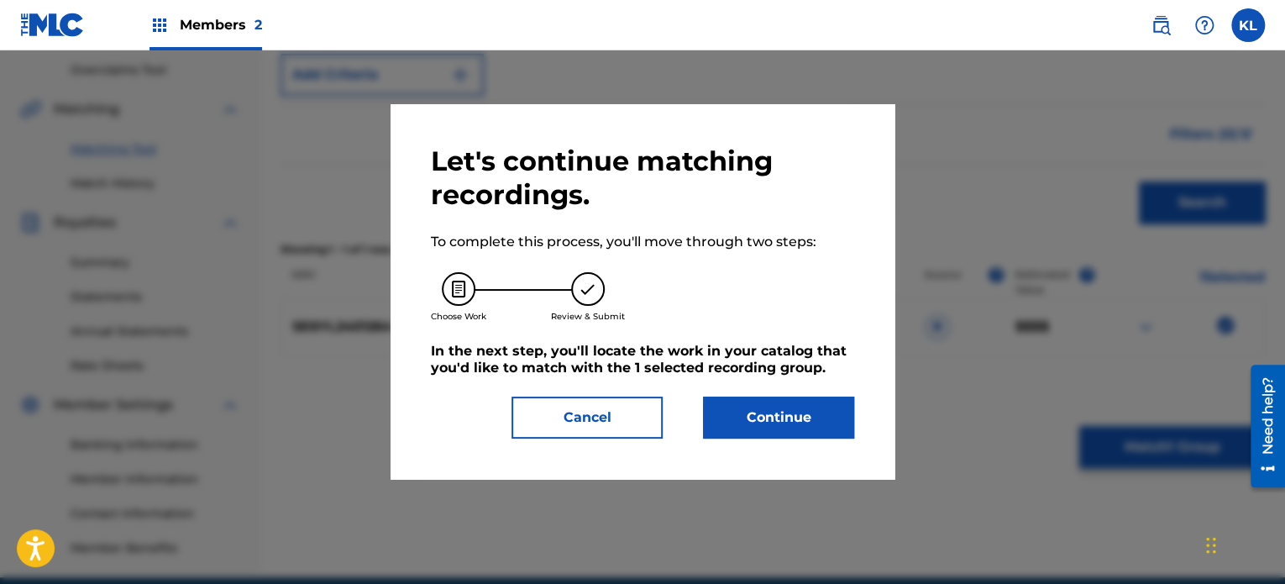
click at [764, 427] on button "Continue" at bounding box center [778, 417] width 151 height 42
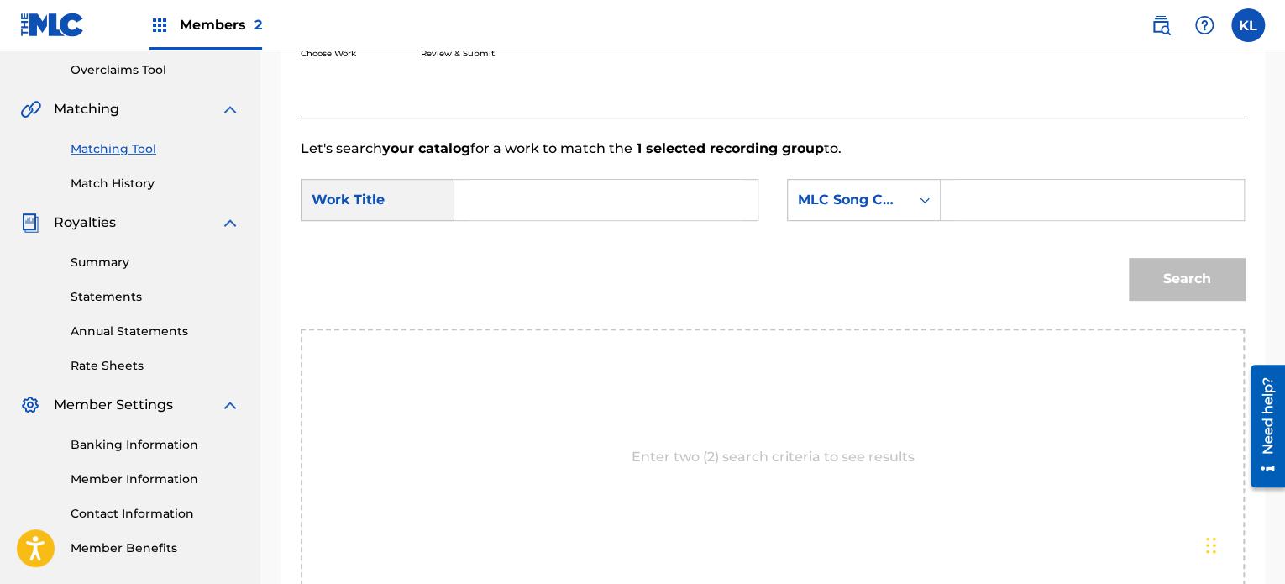
click at [489, 203] on input "Search Form" at bounding box center [606, 200] width 275 height 40
type input "the"
paste input "T51D0V"
type input "T51D0V"
click at [1129, 258] on button "Search" at bounding box center [1187, 279] width 116 height 42
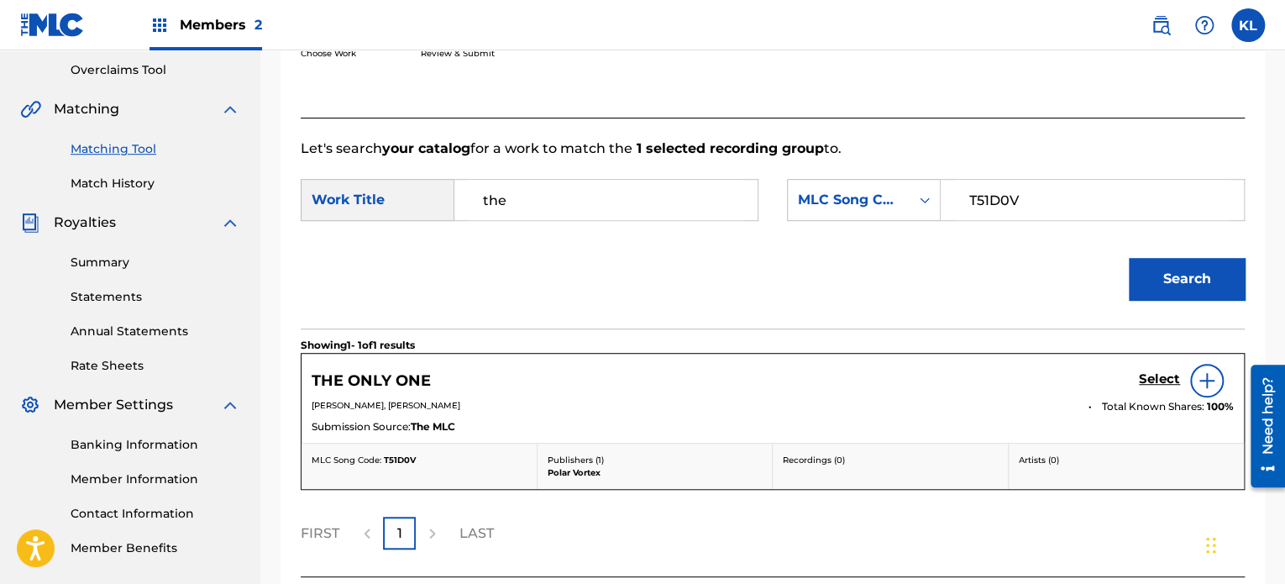
scroll to position [484, 0]
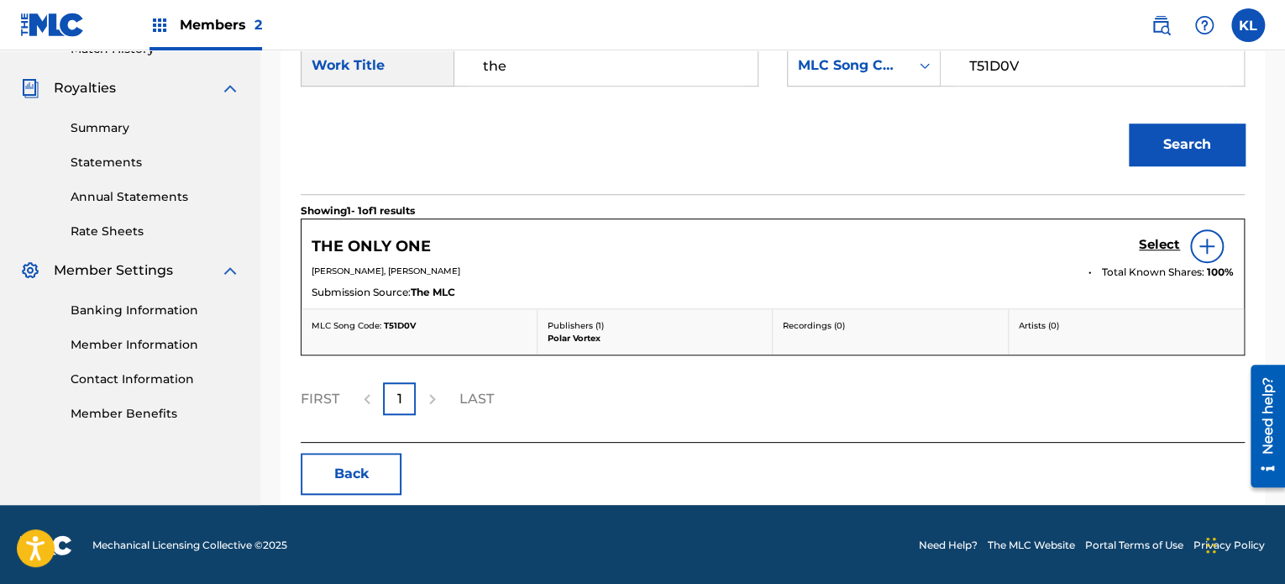
click at [1156, 238] on h5 "Select" at bounding box center [1159, 245] width 41 height 16
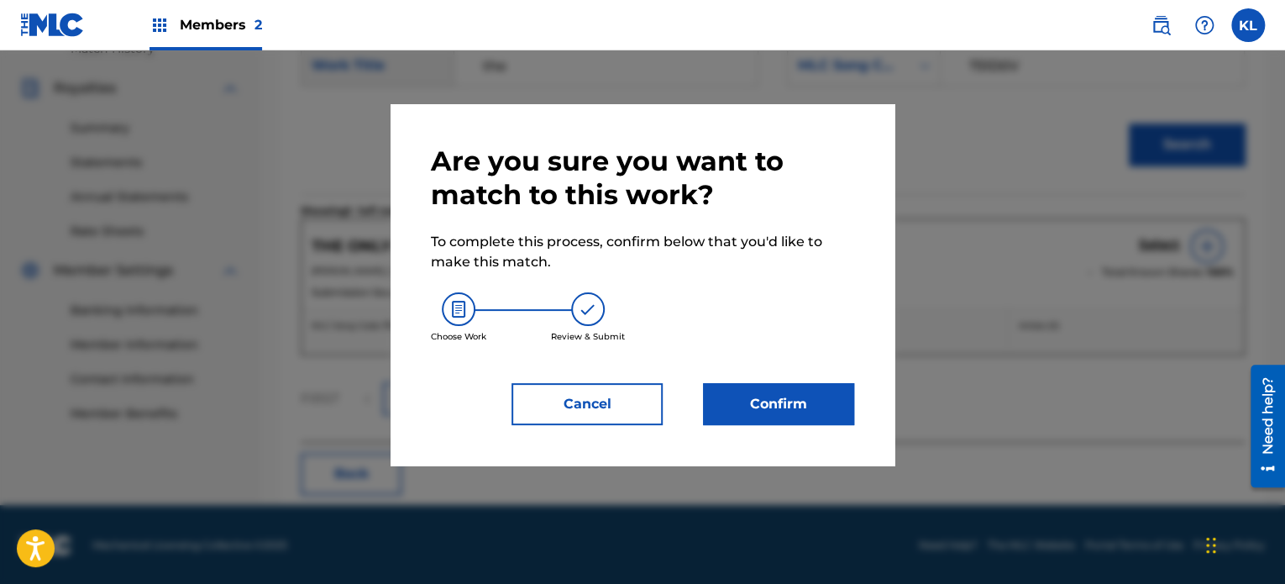
click at [780, 395] on button "Confirm" at bounding box center [778, 404] width 151 height 42
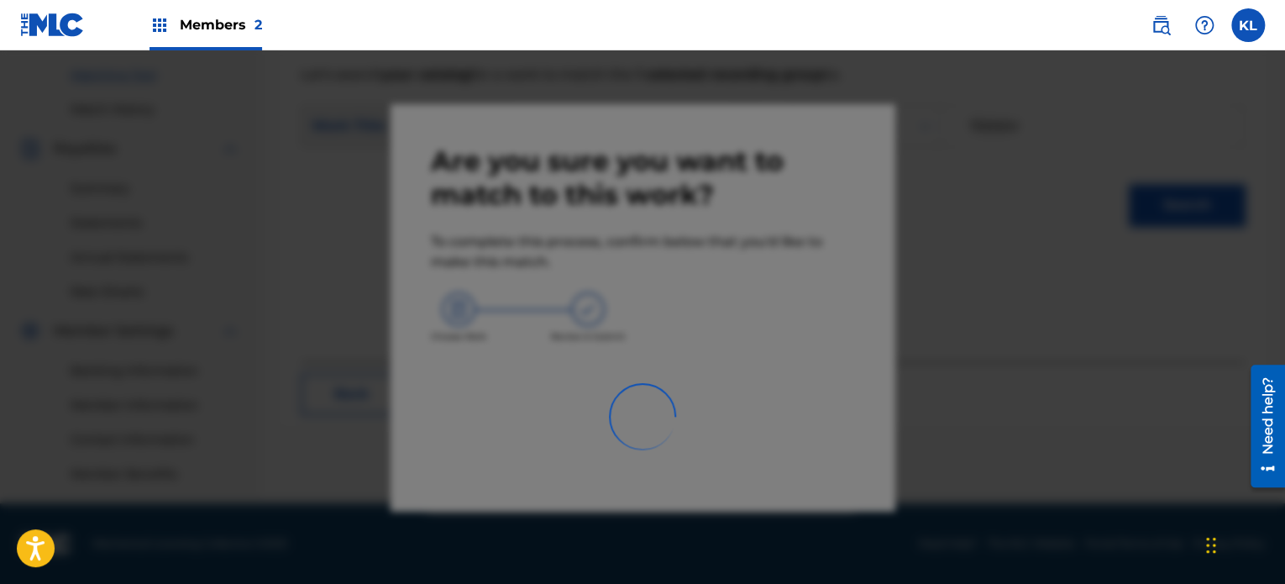
scroll to position [423, 0]
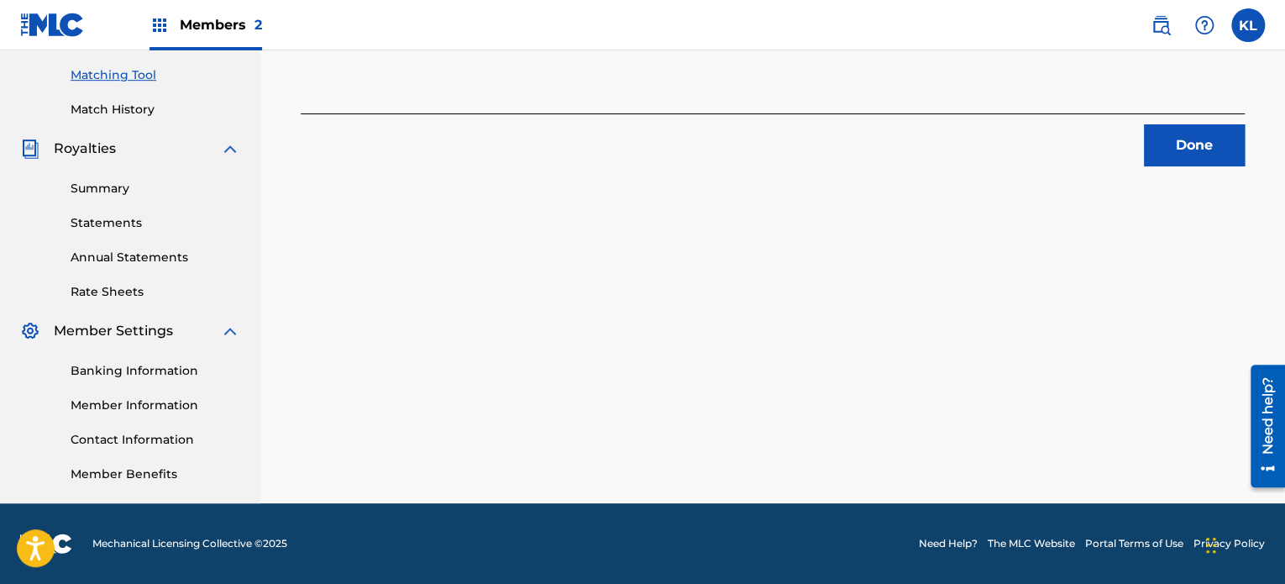
click at [1172, 134] on button "Done" at bounding box center [1194, 145] width 101 height 42
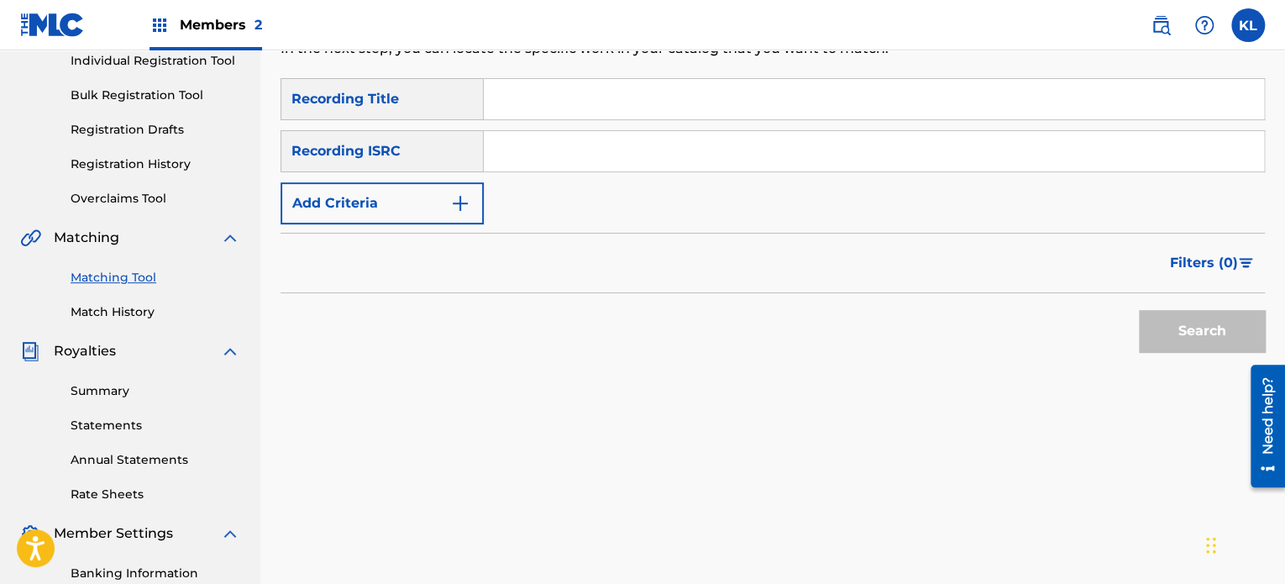
scroll to position [220, 0]
click at [558, 101] on input "Search Form" at bounding box center [874, 100] width 780 height 40
type input "the tree"
paste input "SE6YL2200254"
type input "SE6YL2200254"
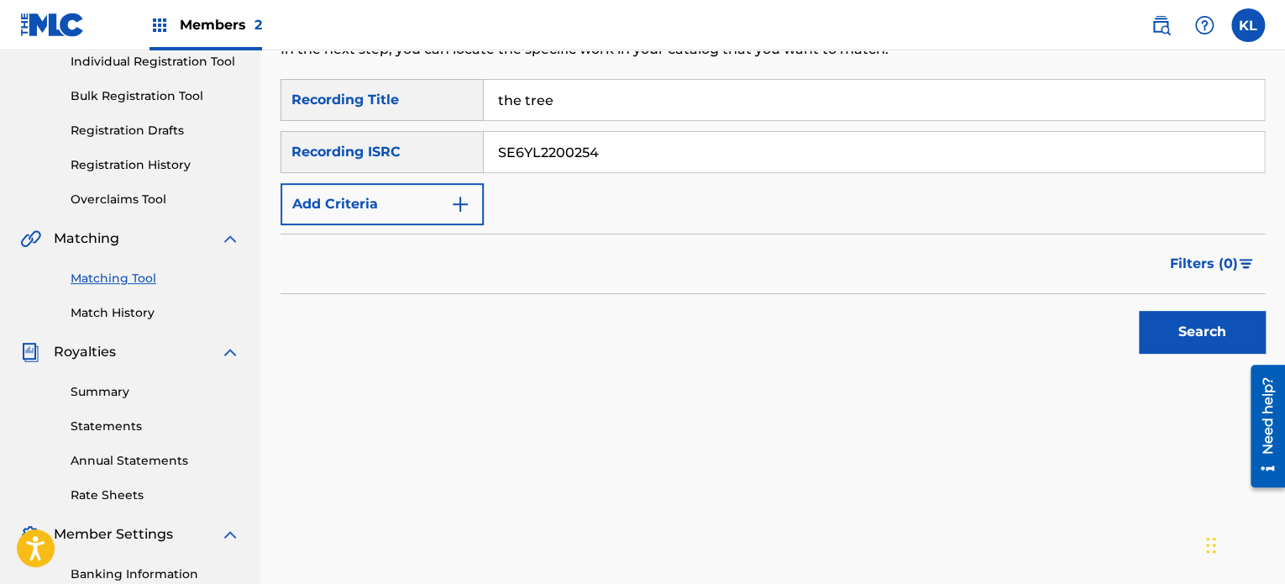
click at [1139, 311] on button "Search" at bounding box center [1202, 332] width 126 height 42
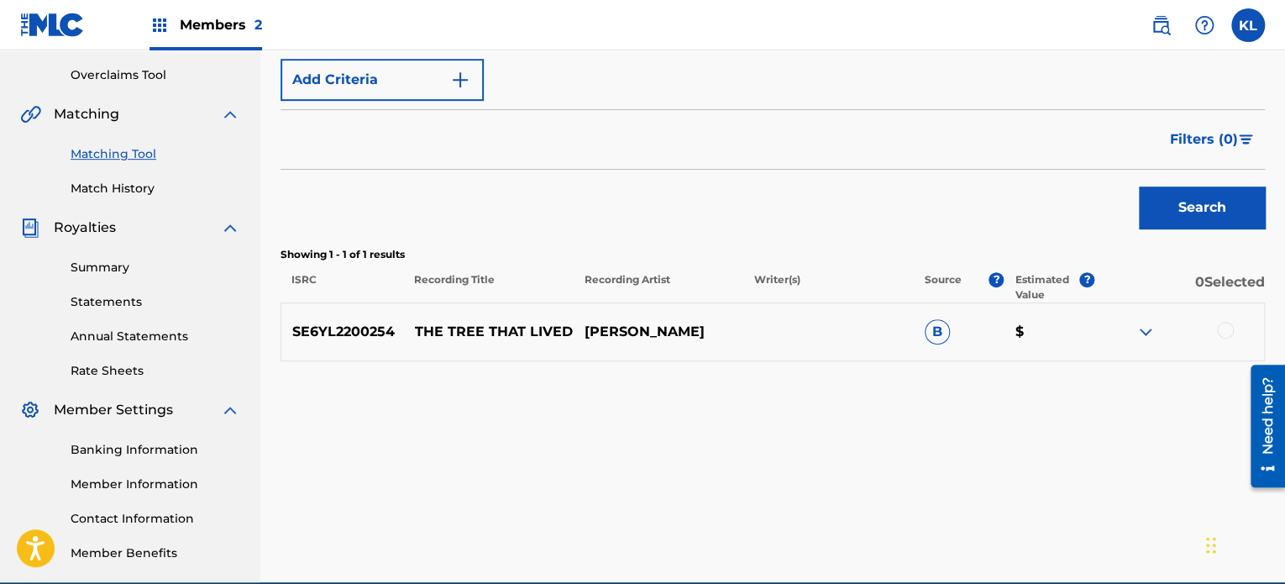
scroll to position [345, 0]
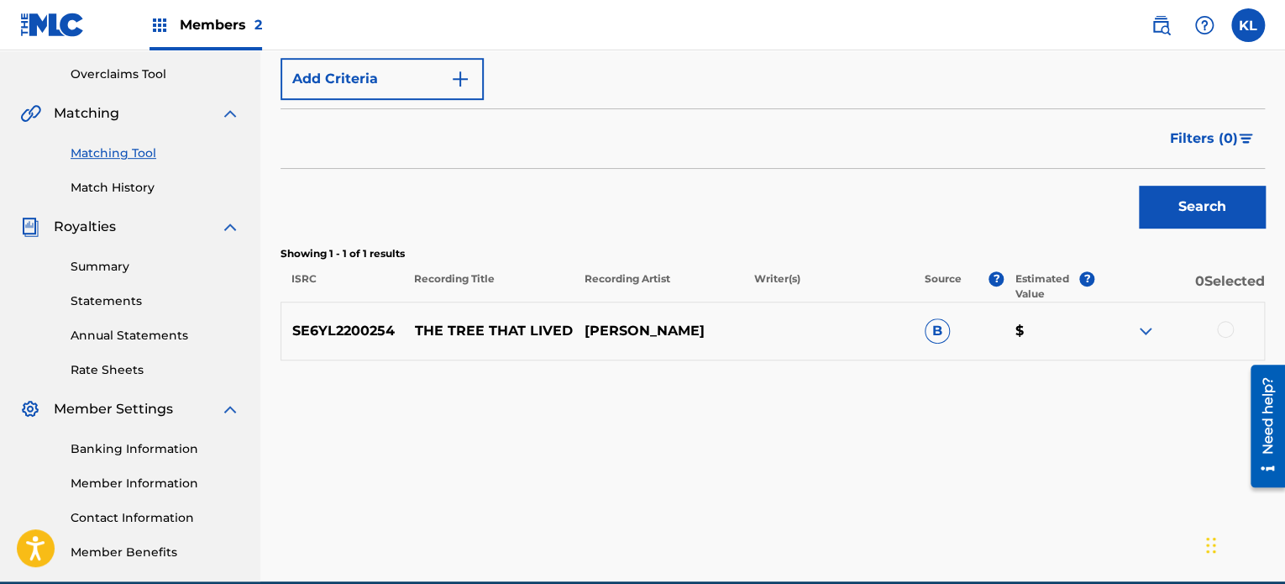
click at [1226, 332] on div at bounding box center [1225, 329] width 17 height 17
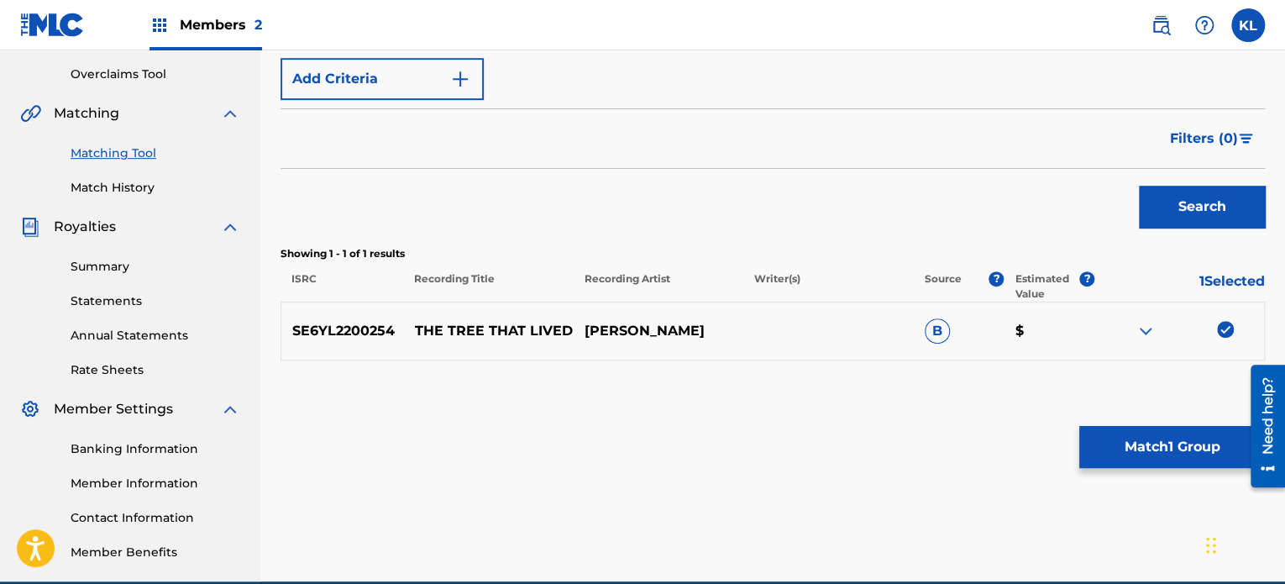
click at [1174, 466] on button "Match 1 Group" at bounding box center [1172, 447] width 186 height 42
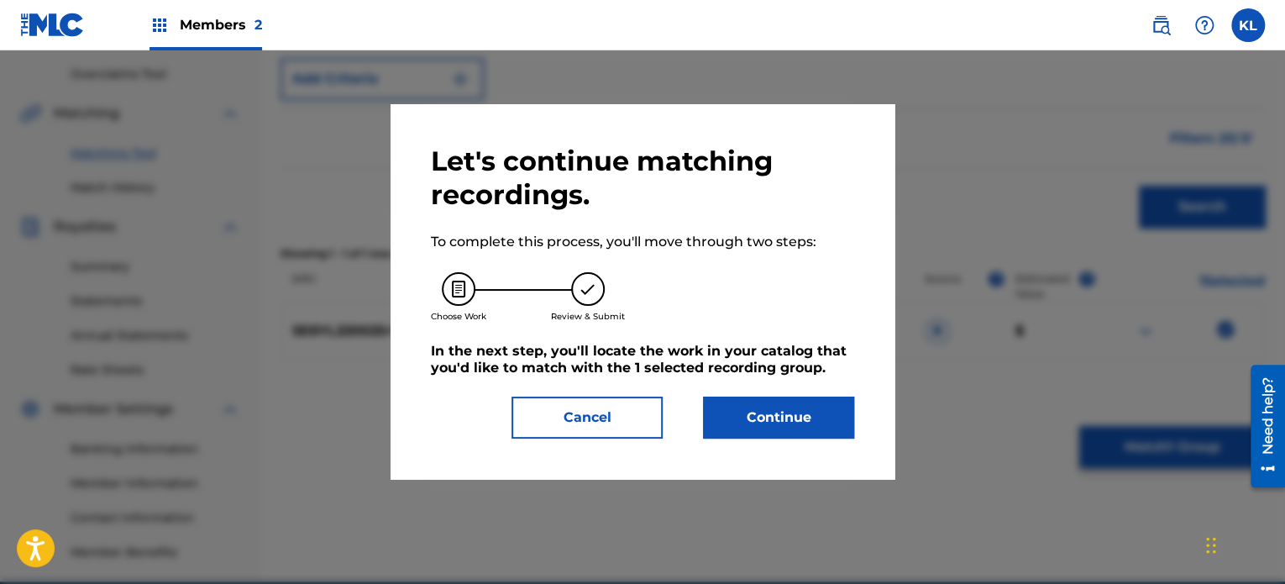
click at [789, 416] on button "Continue" at bounding box center [778, 417] width 151 height 42
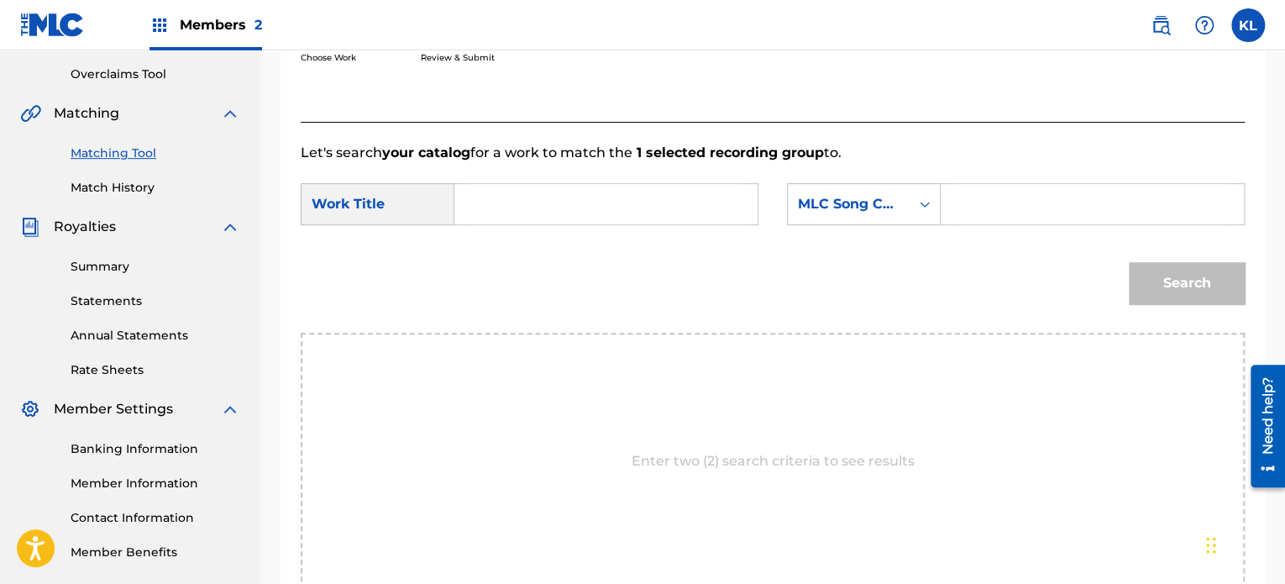
click at [474, 197] on input "Search Form" at bounding box center [606, 204] width 275 height 40
type input "the tree"
paste input "TB9C2M"
type input "TB9C2M"
click at [1129, 262] on button "Search" at bounding box center [1187, 283] width 116 height 42
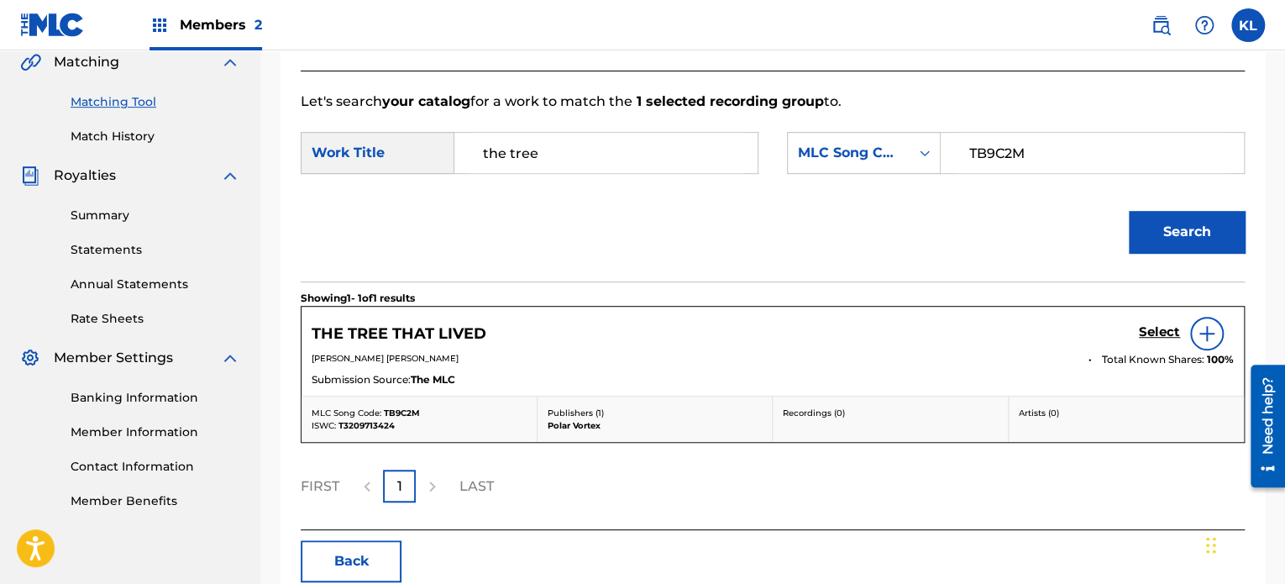
scroll to position [395, 0]
click at [1145, 328] on h5 "Select" at bounding box center [1159, 333] width 41 height 16
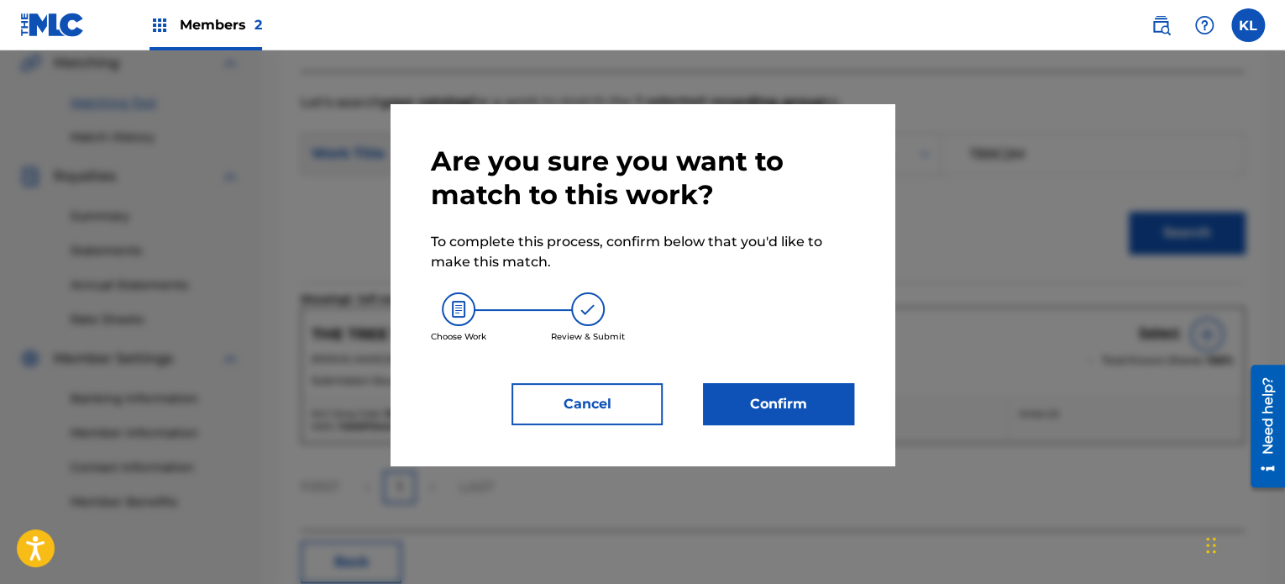
click at [786, 399] on button "Confirm" at bounding box center [778, 404] width 151 height 42
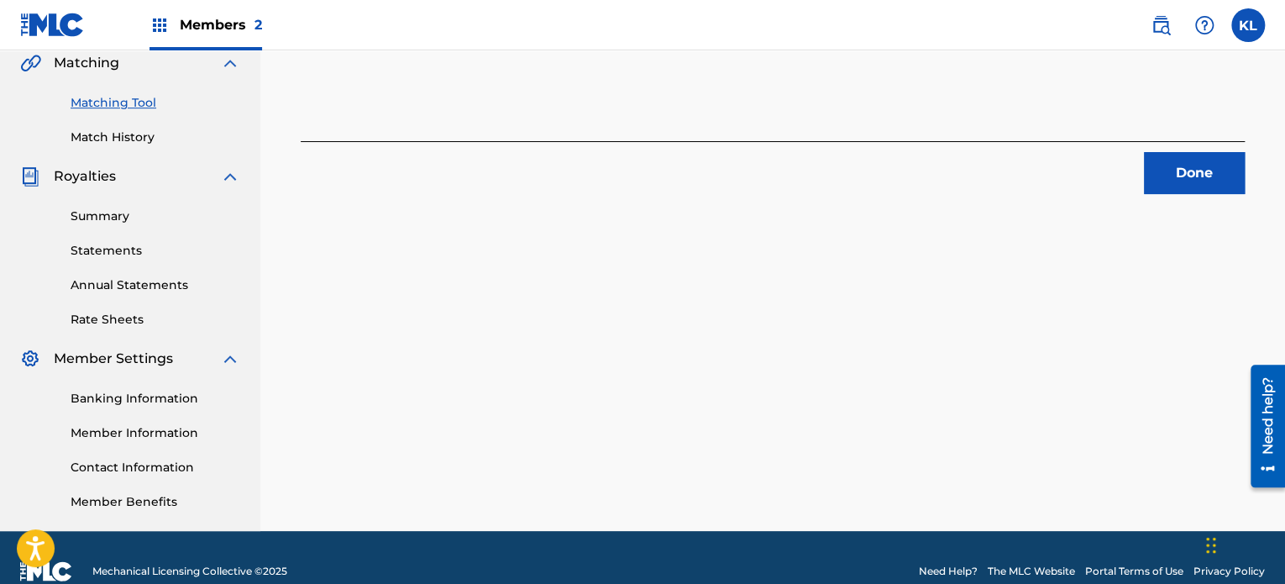
click at [1175, 171] on button "Done" at bounding box center [1194, 173] width 101 height 42
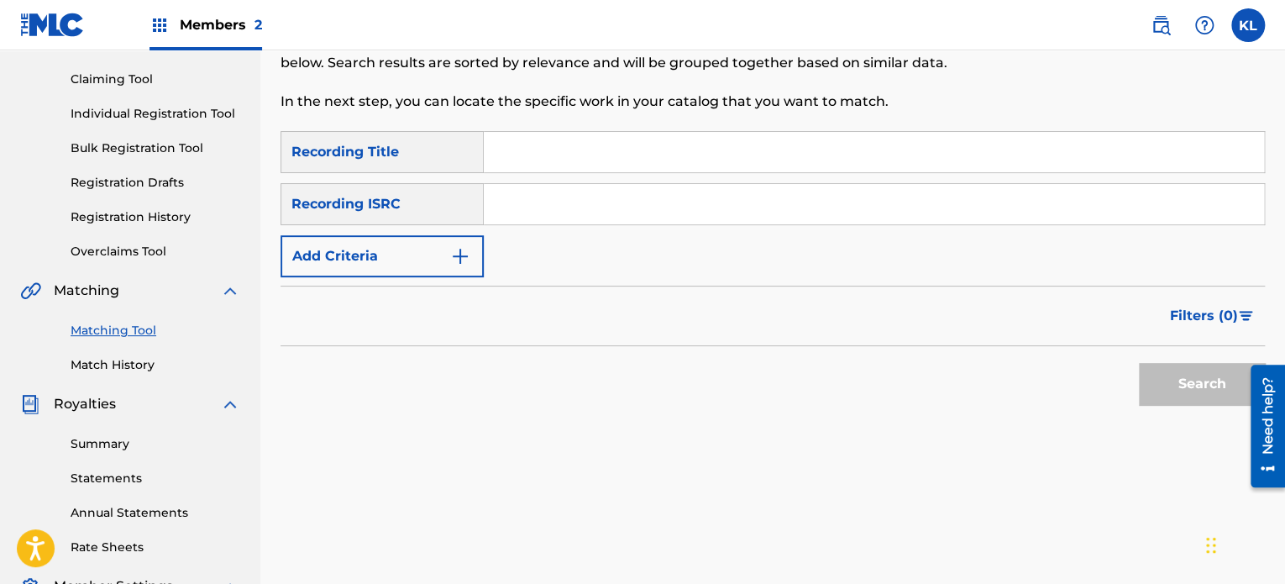
scroll to position [167, 0]
click at [576, 154] on input "Search Form" at bounding box center [874, 153] width 780 height 40
type input "think"
paste input "SE6YL2200517"
type input "SE6YL2200517"
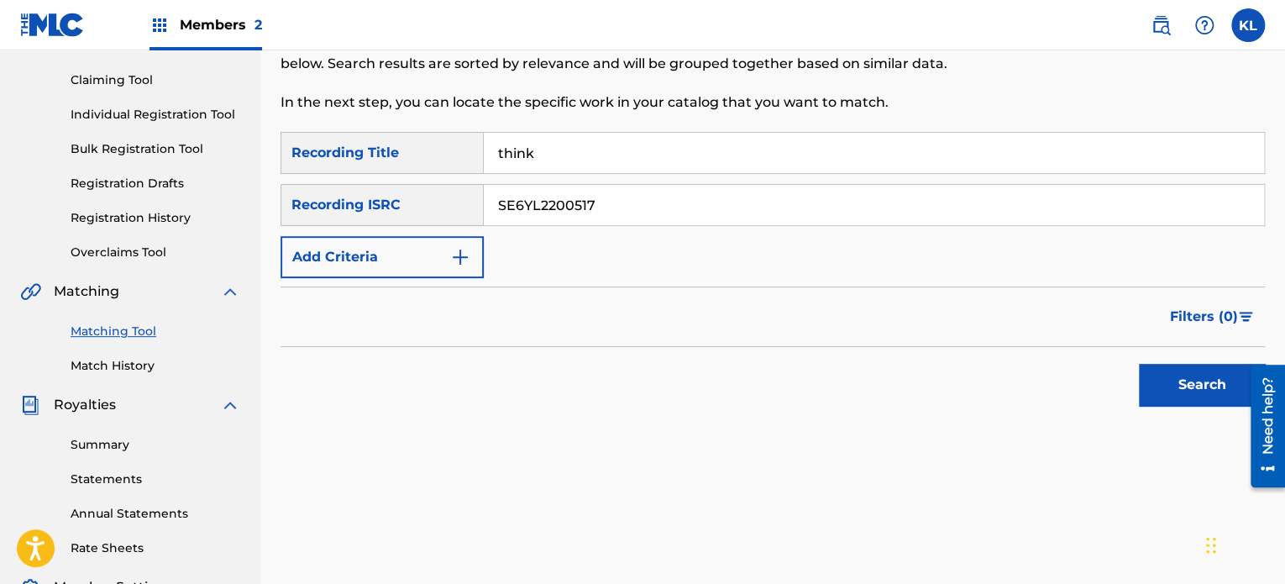
click at [1139, 364] on button "Search" at bounding box center [1202, 385] width 126 height 42
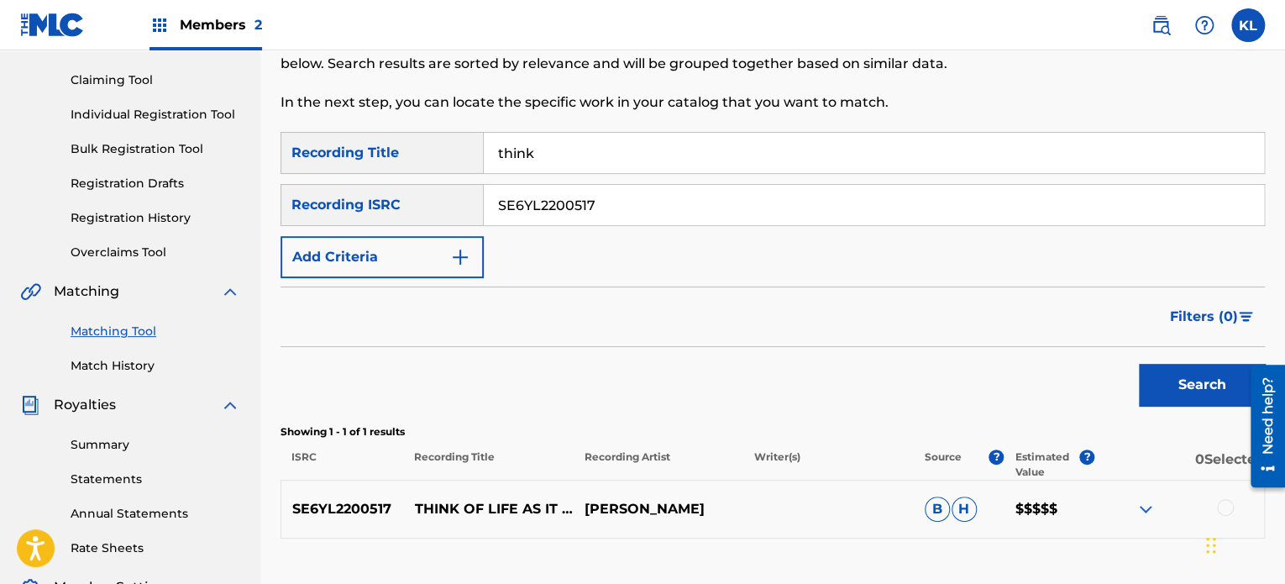
scroll to position [291, 0]
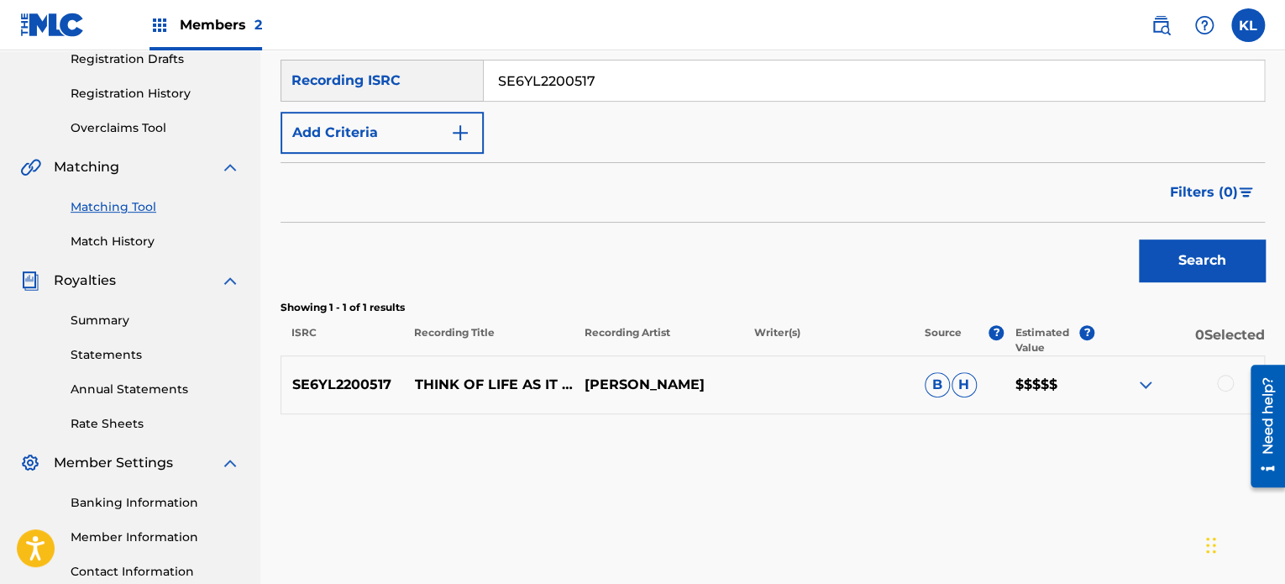
click at [1219, 386] on div at bounding box center [1225, 382] width 17 height 17
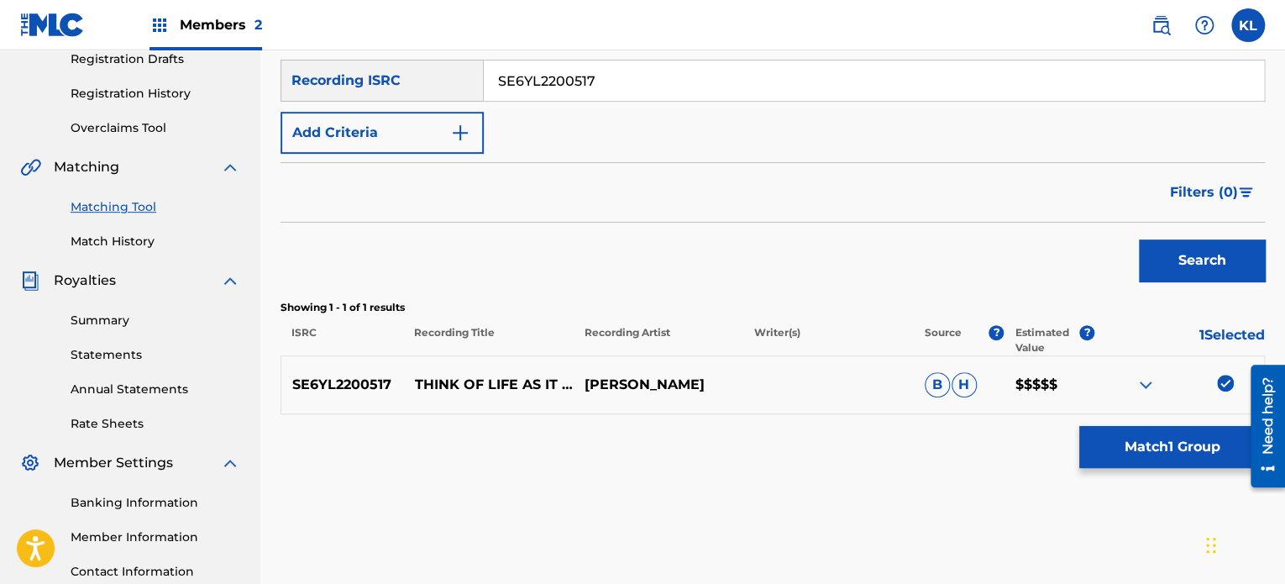
click at [1159, 469] on div "Matching Tool The Matching Tool allows Members to match sound recordings to wor…" at bounding box center [772, 218] width 984 height 834
click at [1133, 458] on button "Match 1 Group" at bounding box center [1172, 447] width 186 height 42
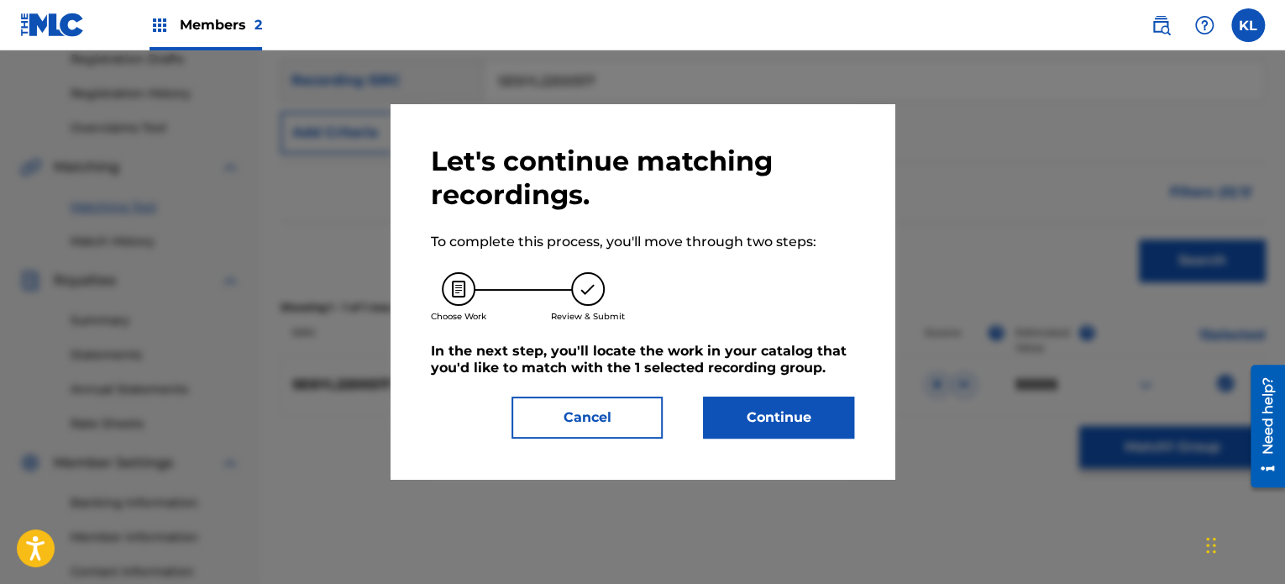
click at [796, 422] on button "Continue" at bounding box center [778, 417] width 151 height 42
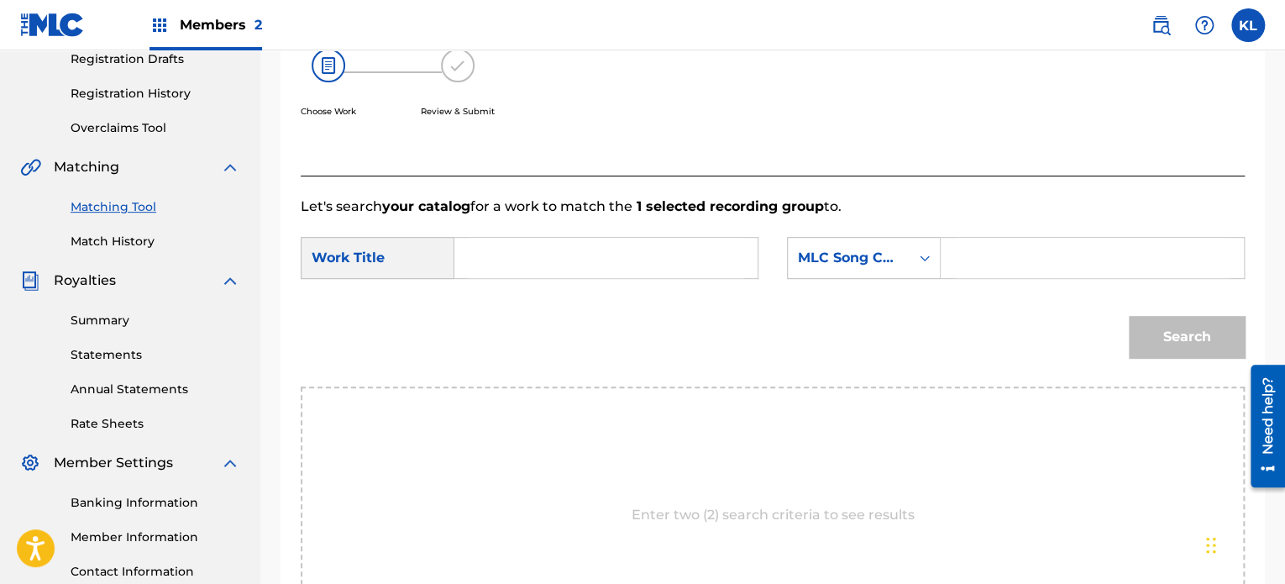
click at [536, 262] on input "Search Form" at bounding box center [606, 258] width 275 height 40
type input "think"
paste input "TB9KFG"
type input "TB9KFG"
click at [1129, 316] on button "Search" at bounding box center [1187, 337] width 116 height 42
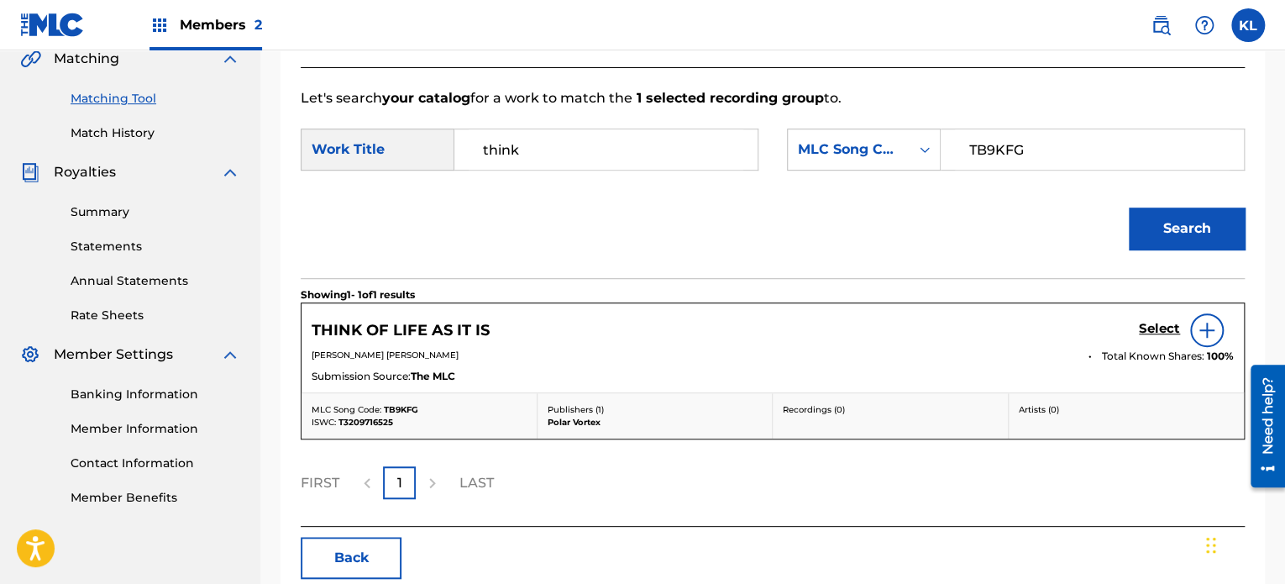
scroll to position [405, 0]
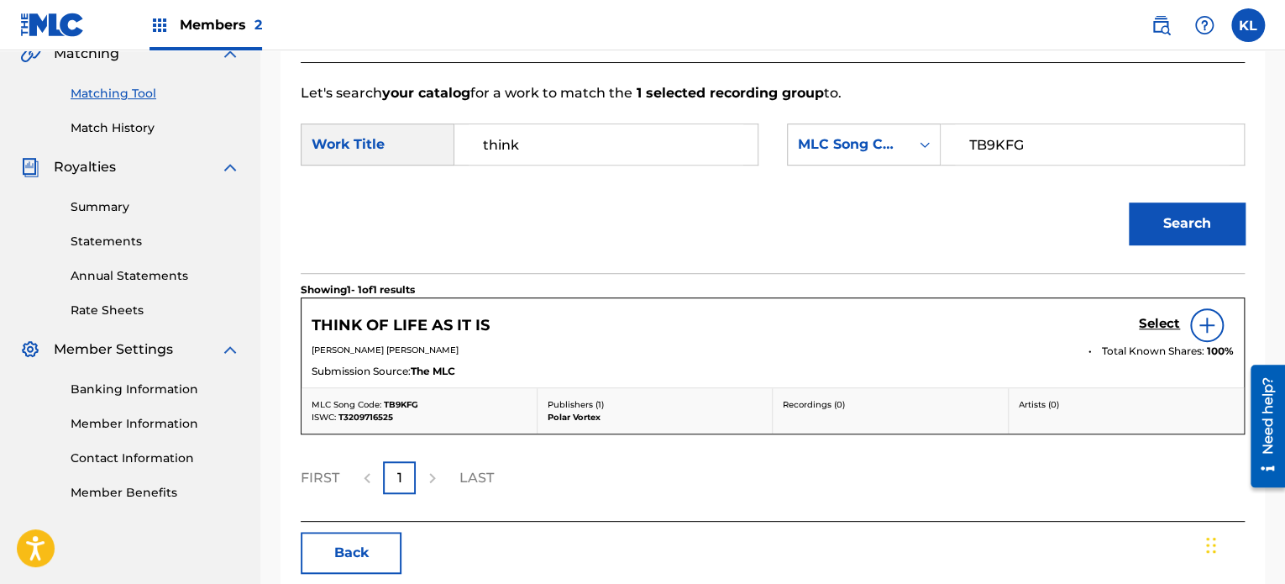
click at [1144, 327] on h5 "Select" at bounding box center [1159, 324] width 41 height 16
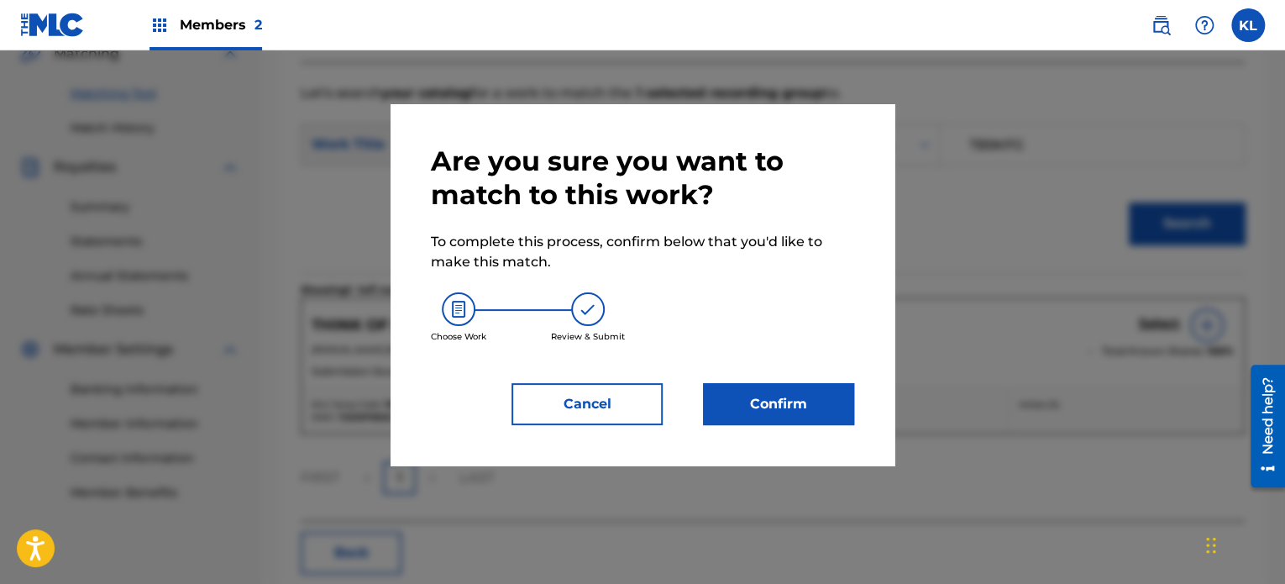
click at [750, 416] on button "Confirm" at bounding box center [778, 404] width 151 height 42
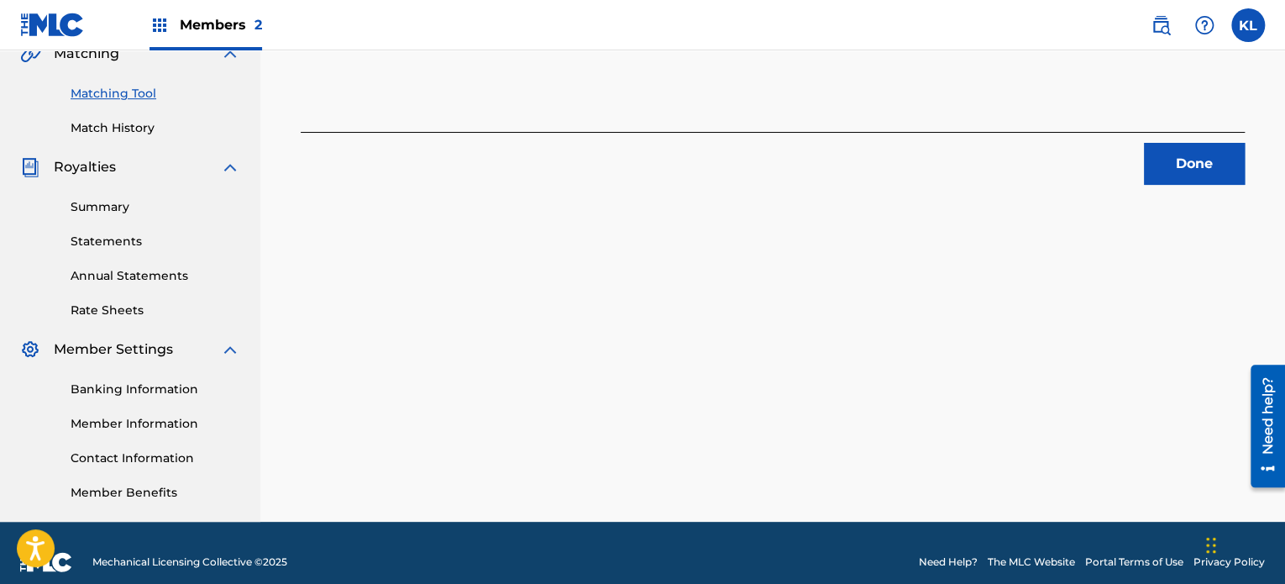
click at [1179, 177] on button "Done" at bounding box center [1194, 164] width 101 height 42
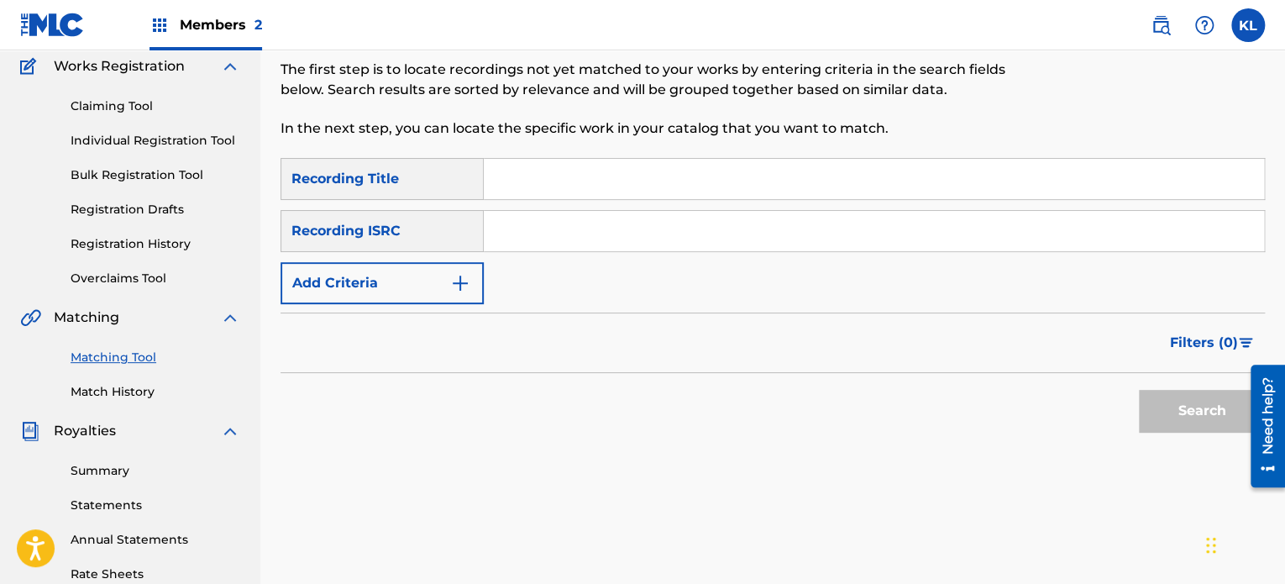
scroll to position [143, 0]
click at [547, 159] on input "Search Form" at bounding box center [874, 177] width 780 height 40
type input "thunder"
click at [558, 245] on input "Search Form" at bounding box center [874, 229] width 780 height 40
paste input "SE6YL2402665"
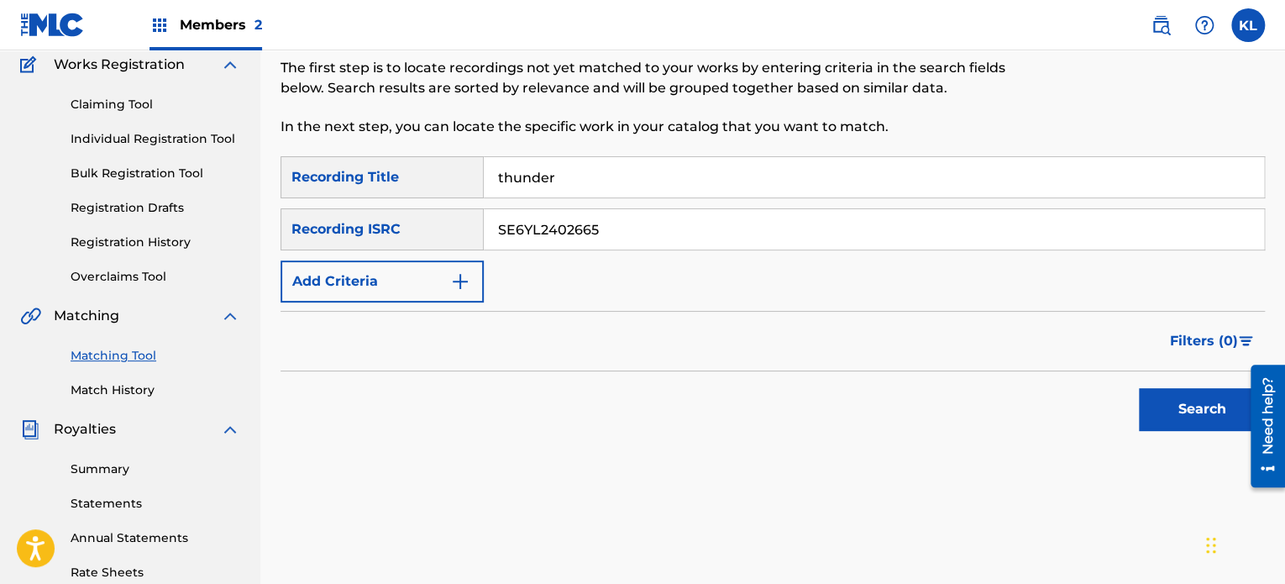
type input "SE6YL2402665"
click at [1139, 388] on button "Search" at bounding box center [1202, 409] width 126 height 42
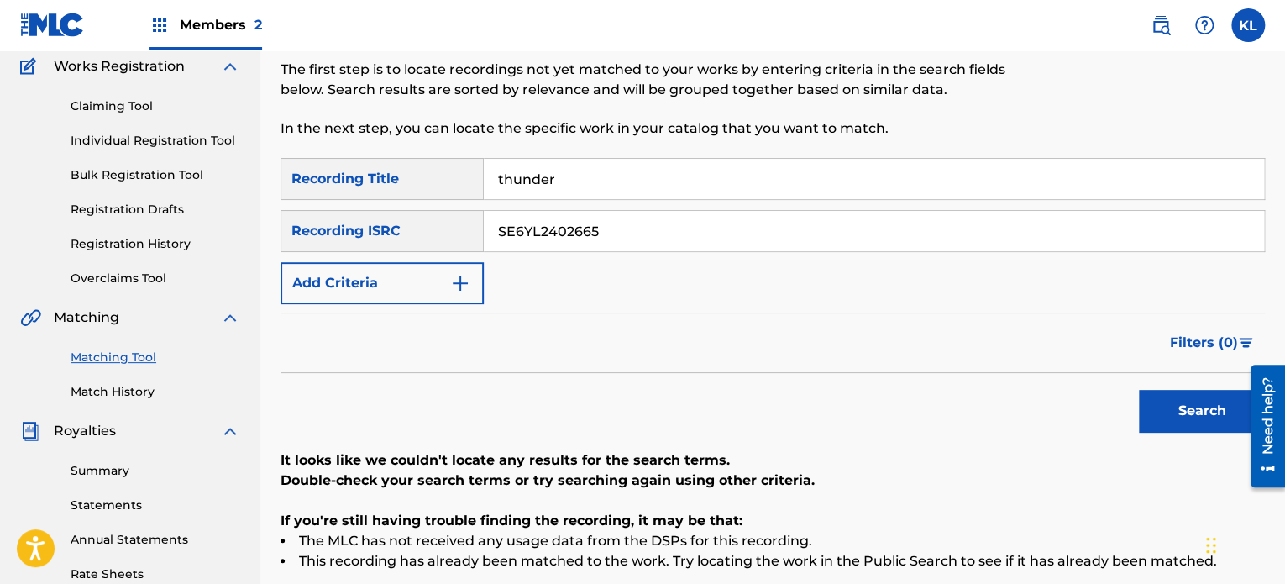
scroll to position [139, 0]
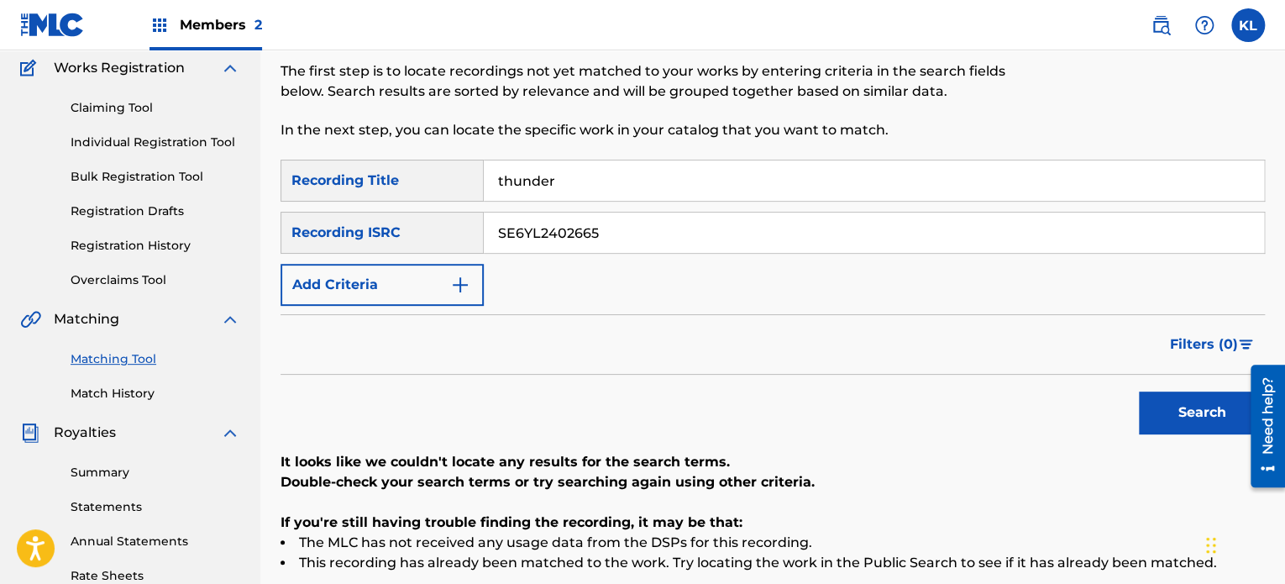
click at [587, 189] on input "thunder" at bounding box center [874, 180] width 780 height 40
type input "[DATE]"
paste input "200200"
type input "SE6YL2200200"
click at [1139, 391] on button "Search" at bounding box center [1202, 412] width 126 height 42
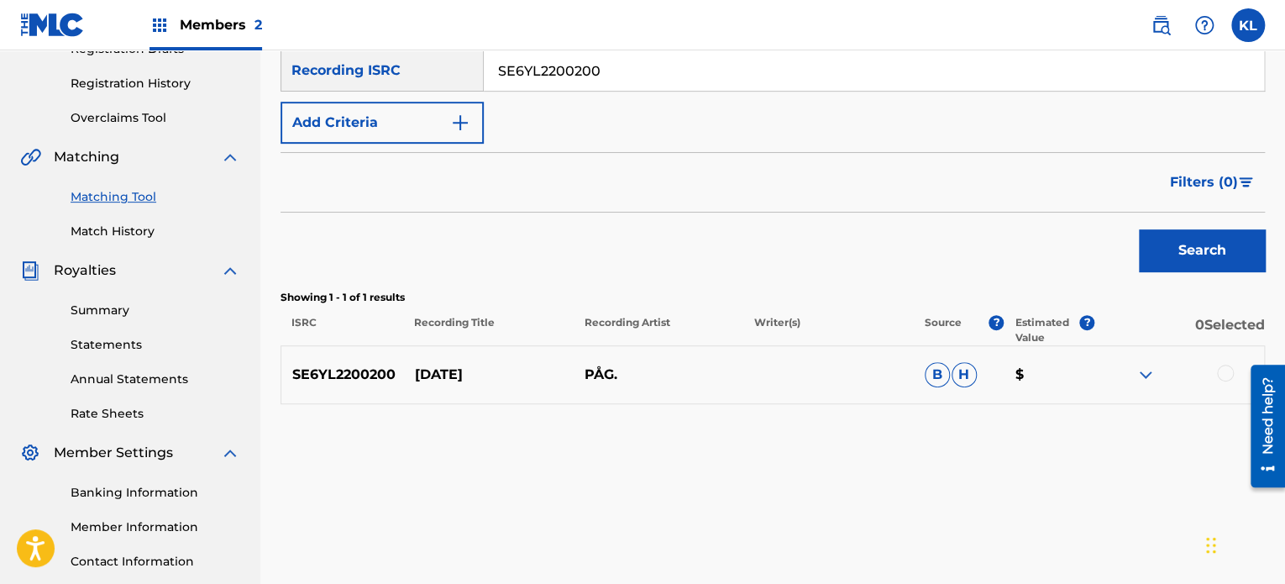
scroll to position [336, 0]
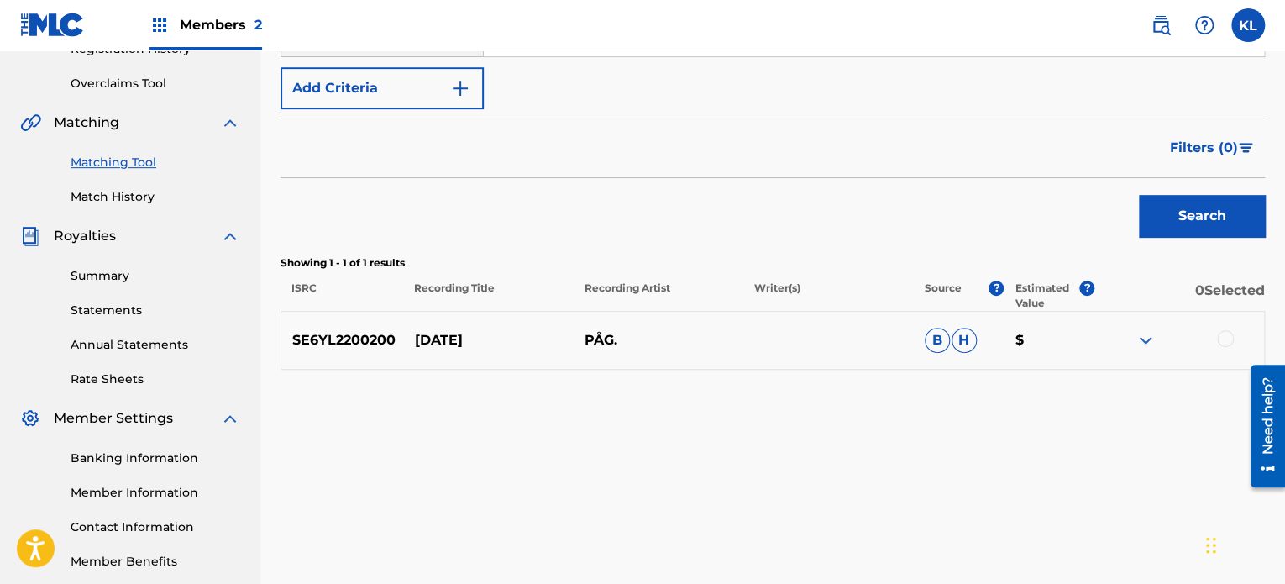
click at [1221, 335] on div at bounding box center [1225, 338] width 17 height 17
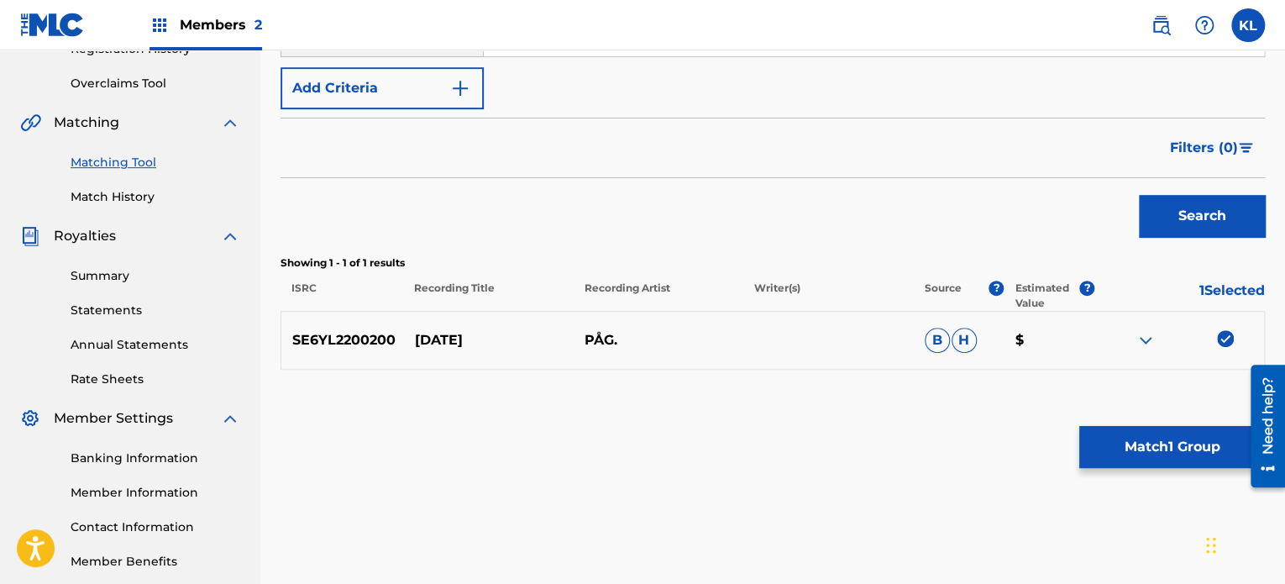
click at [1152, 449] on button "Match 1 Group" at bounding box center [1172, 447] width 186 height 42
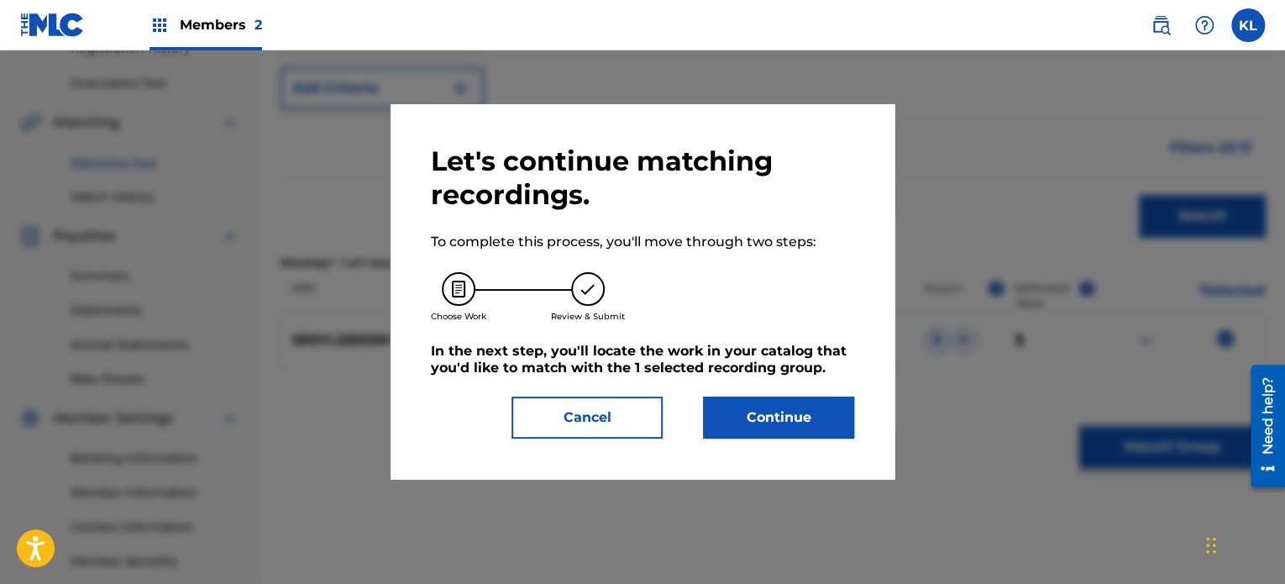
click at [809, 399] on button "Continue" at bounding box center [778, 417] width 151 height 42
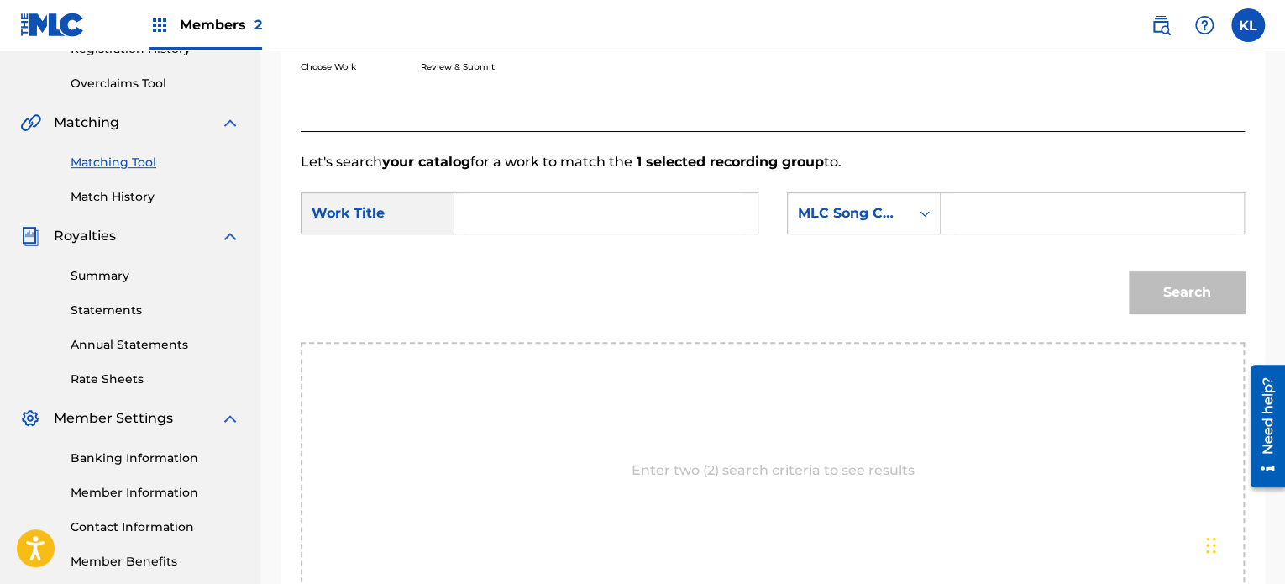
click at [493, 206] on input "Search Form" at bounding box center [606, 213] width 275 height 40
type input "[DATE]"
paste input "TB9RVY"
type input "TB9RVY"
click at [1129, 271] on button "Search" at bounding box center [1187, 292] width 116 height 42
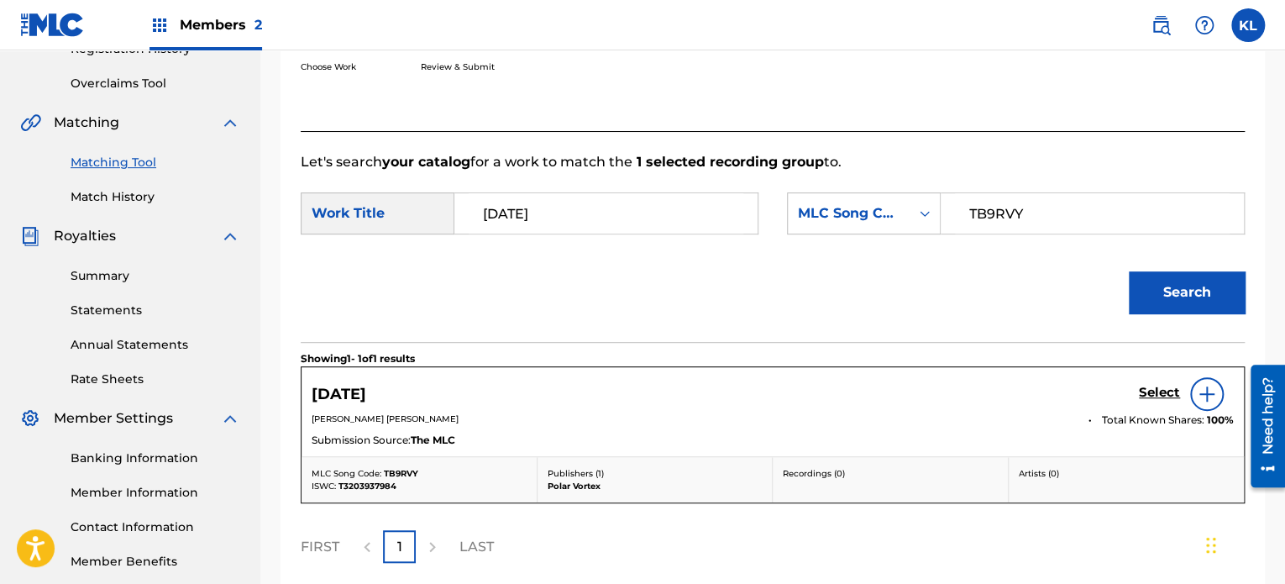
scroll to position [449, 0]
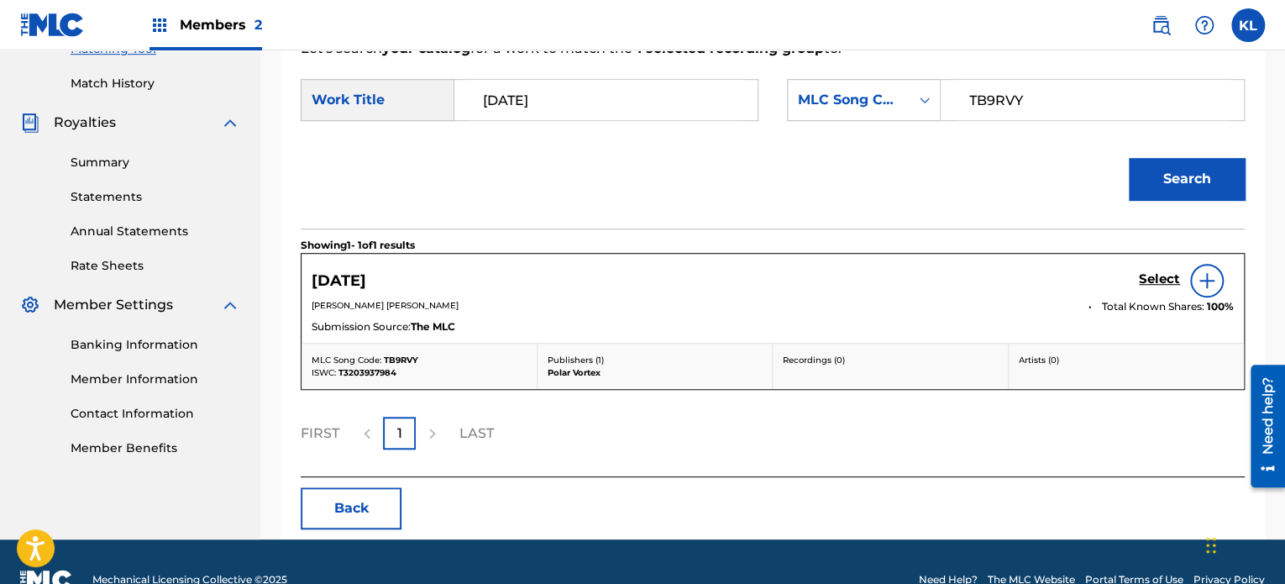
click at [1161, 276] on h5 "Select" at bounding box center [1159, 279] width 41 height 16
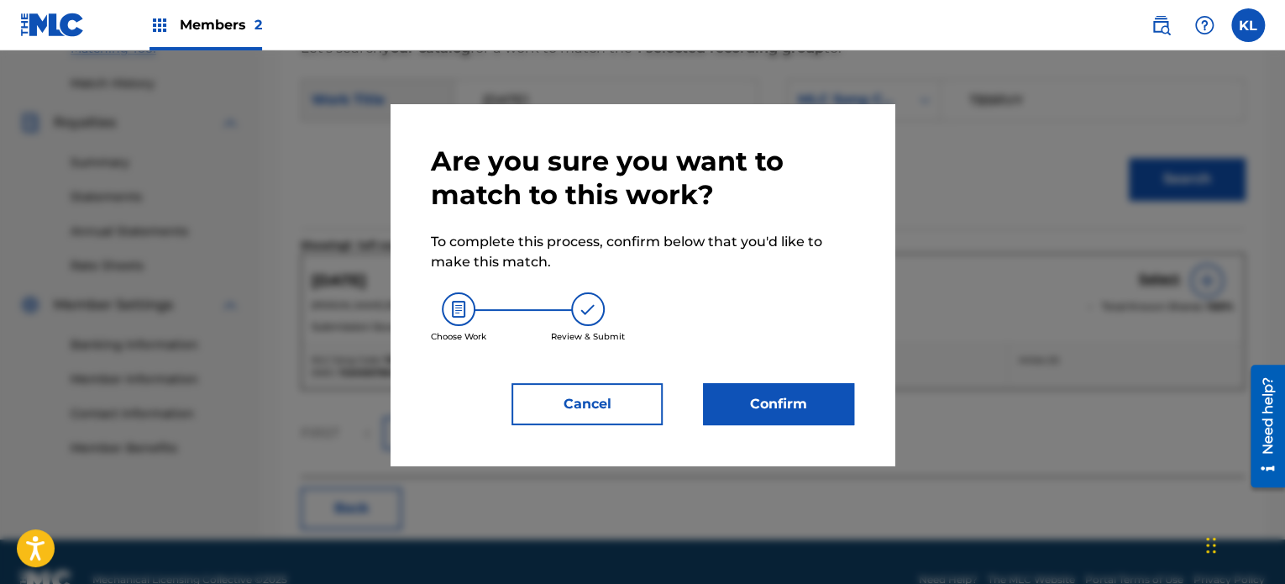
click at [798, 412] on button "Confirm" at bounding box center [778, 404] width 151 height 42
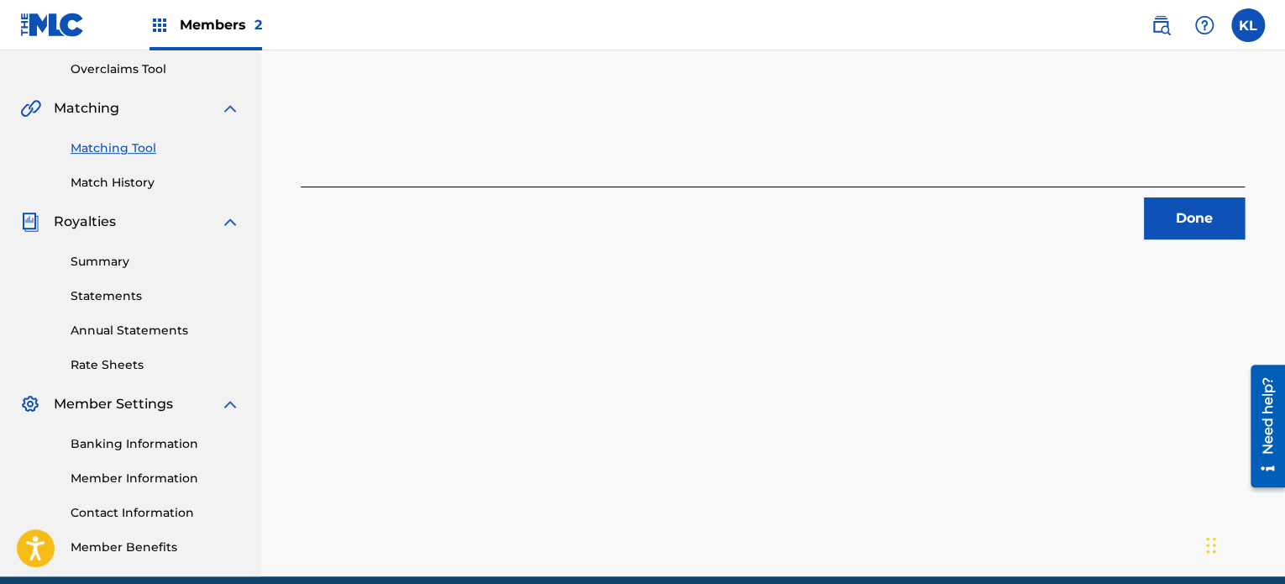
scroll to position [343, 0]
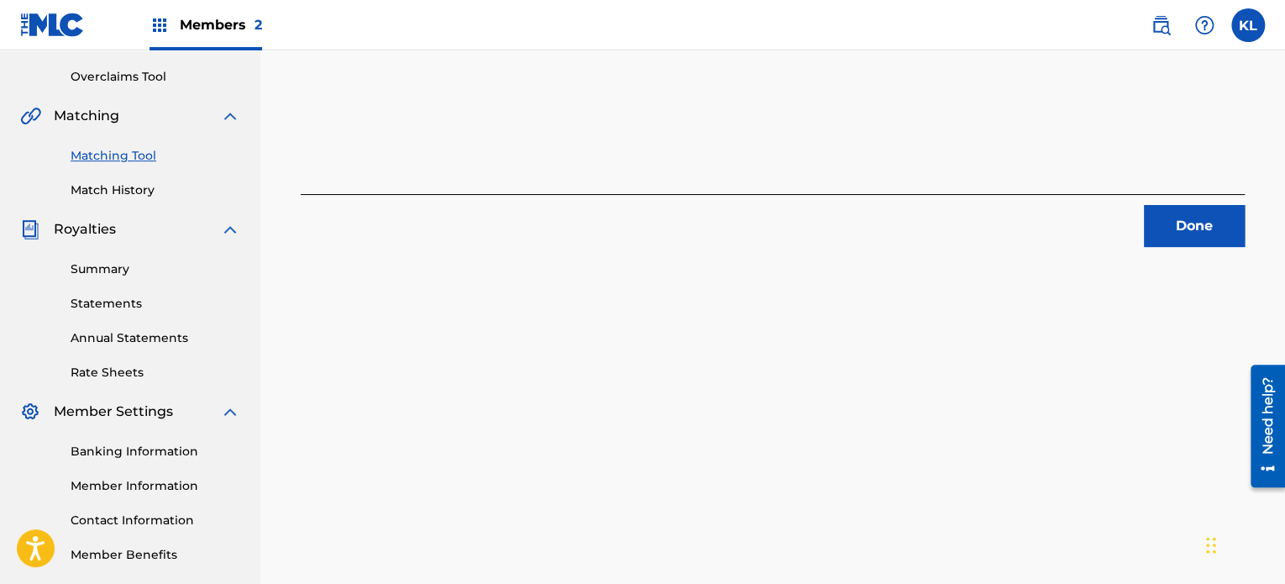
click at [1206, 218] on button "Done" at bounding box center [1194, 226] width 101 height 42
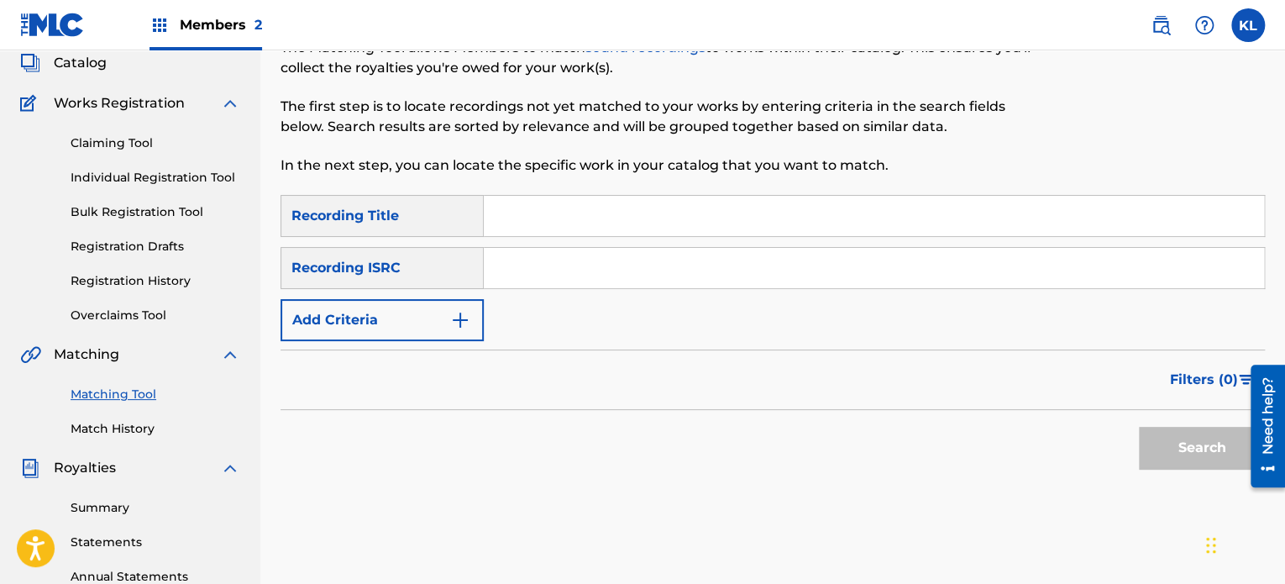
scroll to position [103, 0]
click at [547, 217] on input "Search Form" at bounding box center [874, 216] width 780 height 40
type input "time"
paste input "SE6YL2402403"
type input "SE6YL2402403"
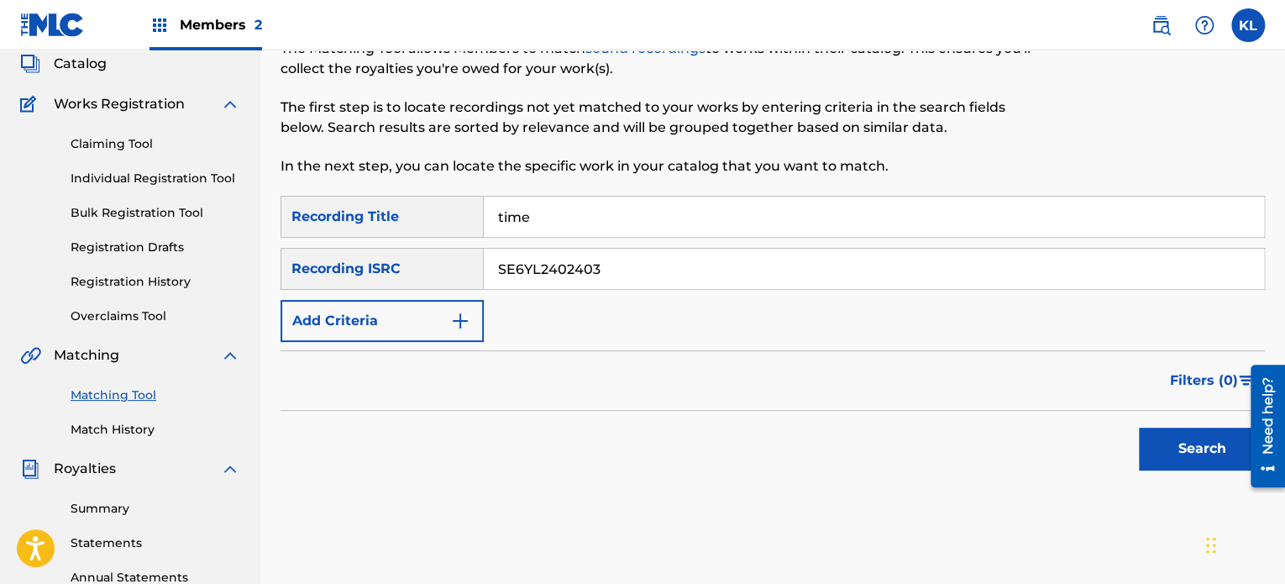
click at [1139, 427] on button "Search" at bounding box center [1202, 448] width 126 height 42
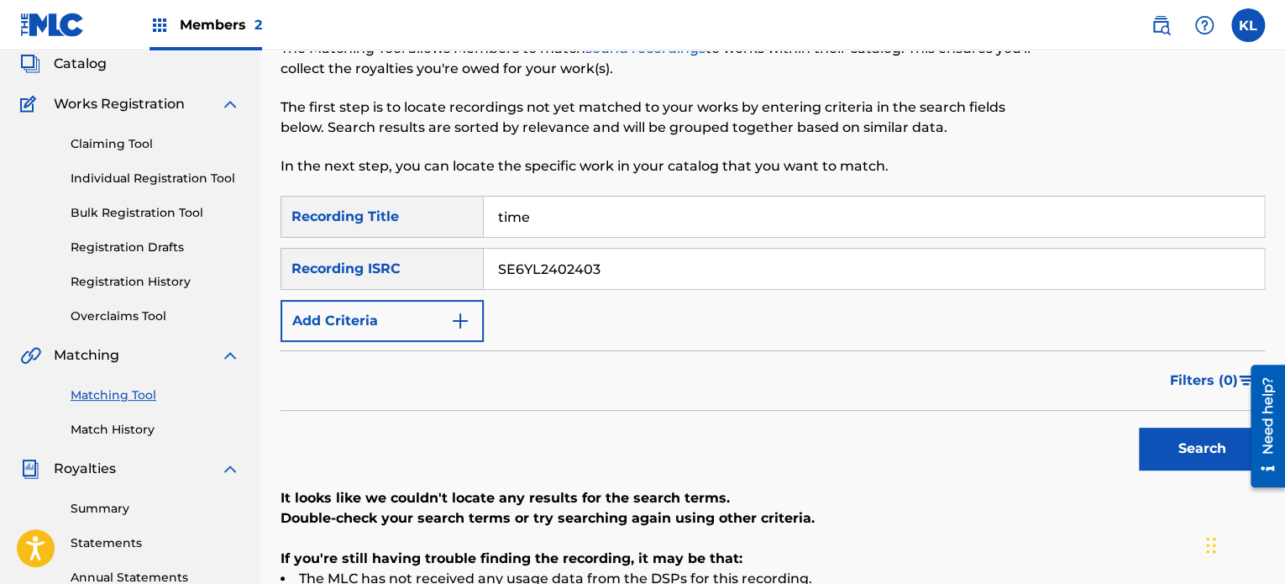
scroll to position [242, 0]
